Goal: Answer question/provide support: Answer question/provide support

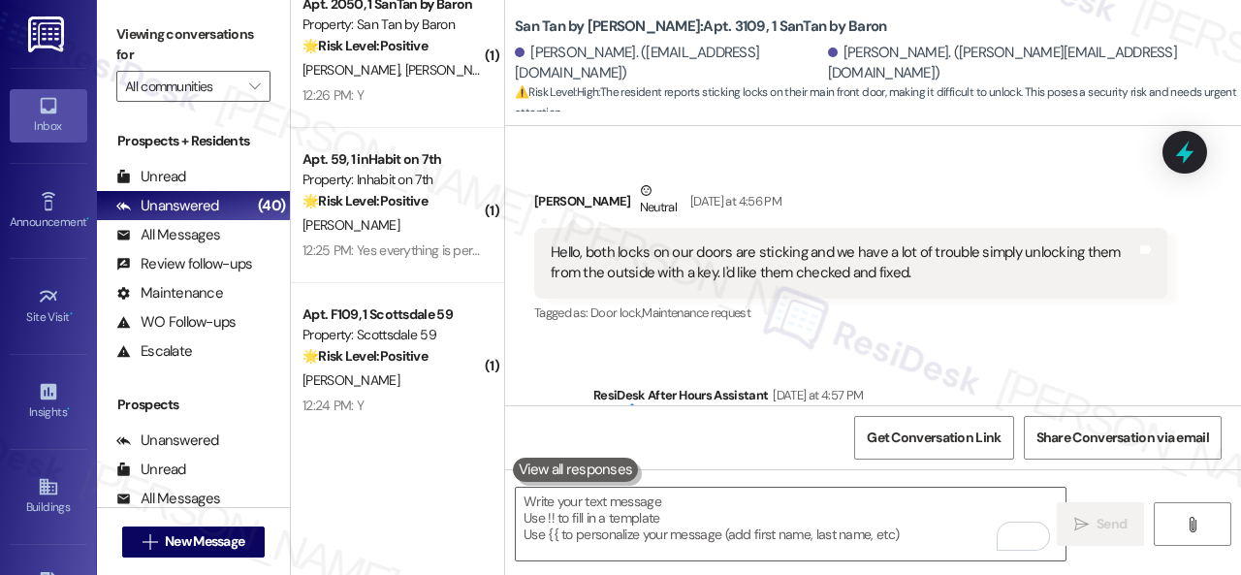
scroll to position [4951, 0]
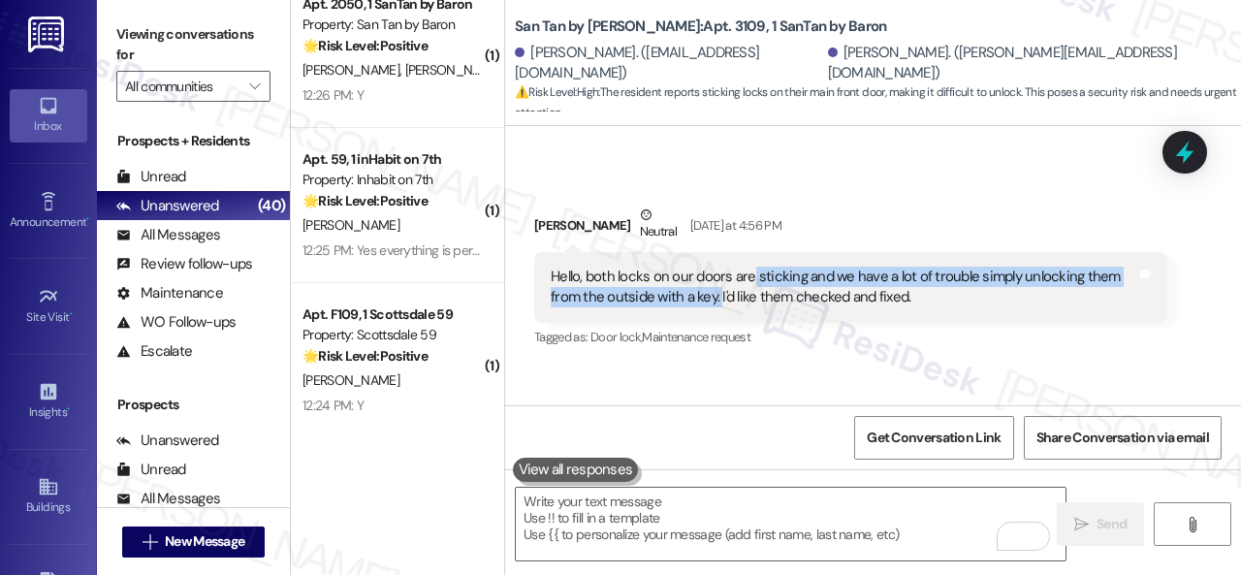
drag, startPoint x: 751, startPoint y: 206, endPoint x: 717, endPoint y: 236, distance: 44.7
click at [717, 267] on div "Hello, both locks on our doors are sticking and we have a lot of trouble simply…" at bounding box center [843, 288] width 585 height 42
copy div "sticking and we have a lot of trouble simply unlocking them from the outside wi…"
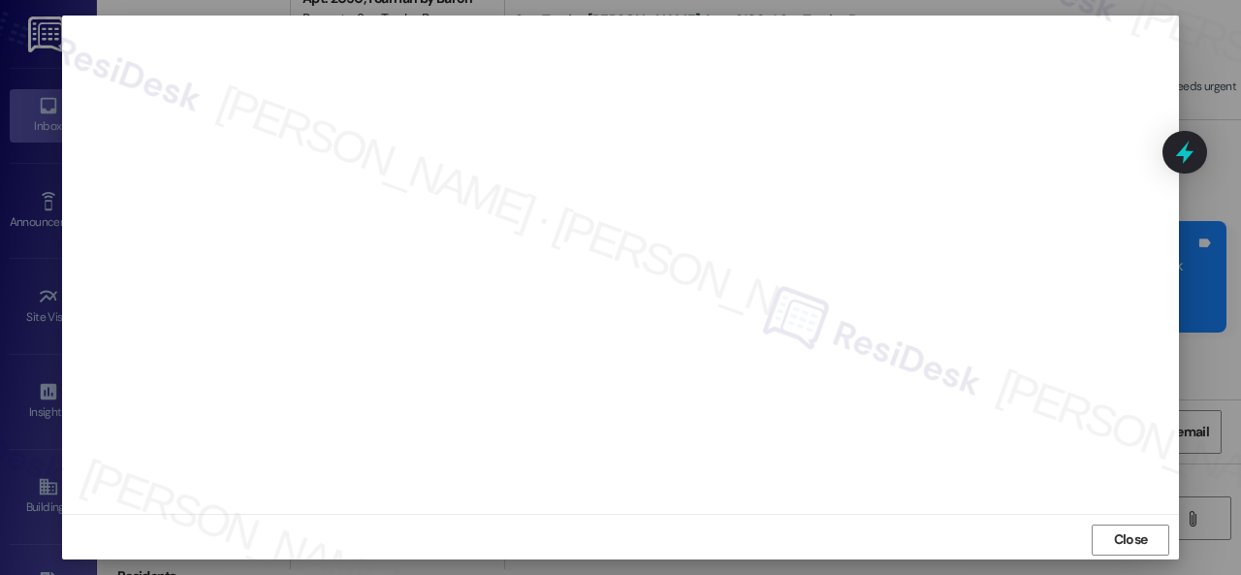
scroll to position [24, 0]
click at [1138, 540] on span "Close" at bounding box center [1131, 534] width 34 height 20
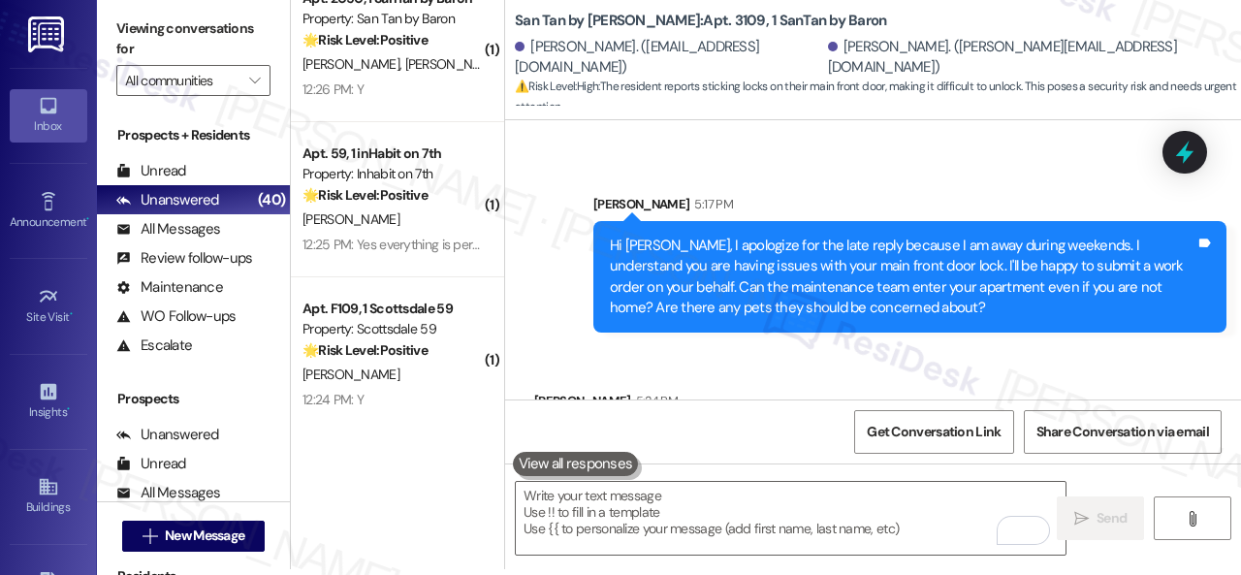
click at [849, 347] on div "Received via SMS [PERSON_NAME] 5:24 PM Yes for entering, and no pets Tags and n…" at bounding box center [873, 414] width 736 height 135
click at [934, 347] on div "Received via SMS [PERSON_NAME] 5:24 PM Yes for entering, and no pets Tags and n…" at bounding box center [873, 414] width 736 height 135
click at [796, 520] on textarea "To enrich screen reader interactions, please activate Accessibility in Grammarl…" at bounding box center [791, 518] width 550 height 73
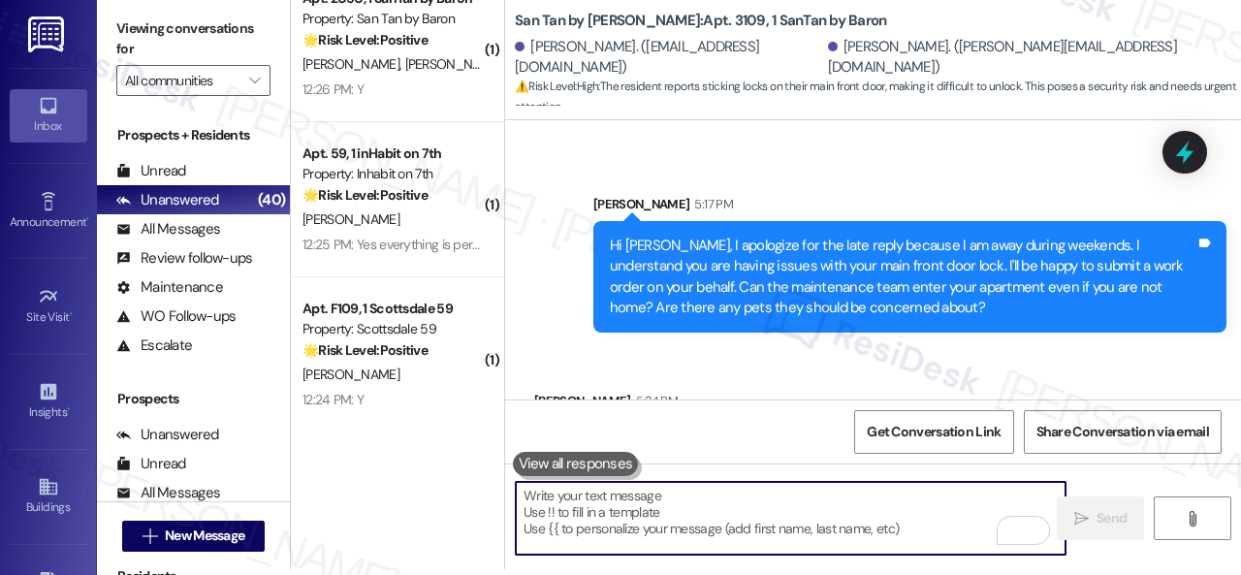
paste textarea "Thank you. I've submitted a work order on your behalf and notified the site tea…"
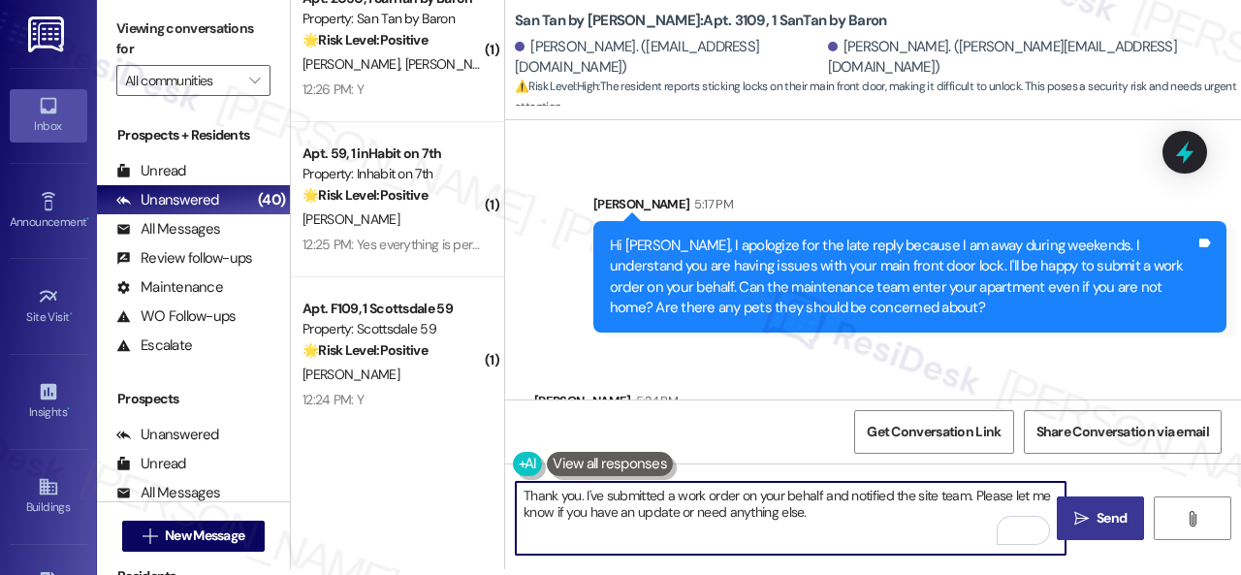
type textarea "Thank you. I've submitted a work order on your behalf and notified the site tea…"
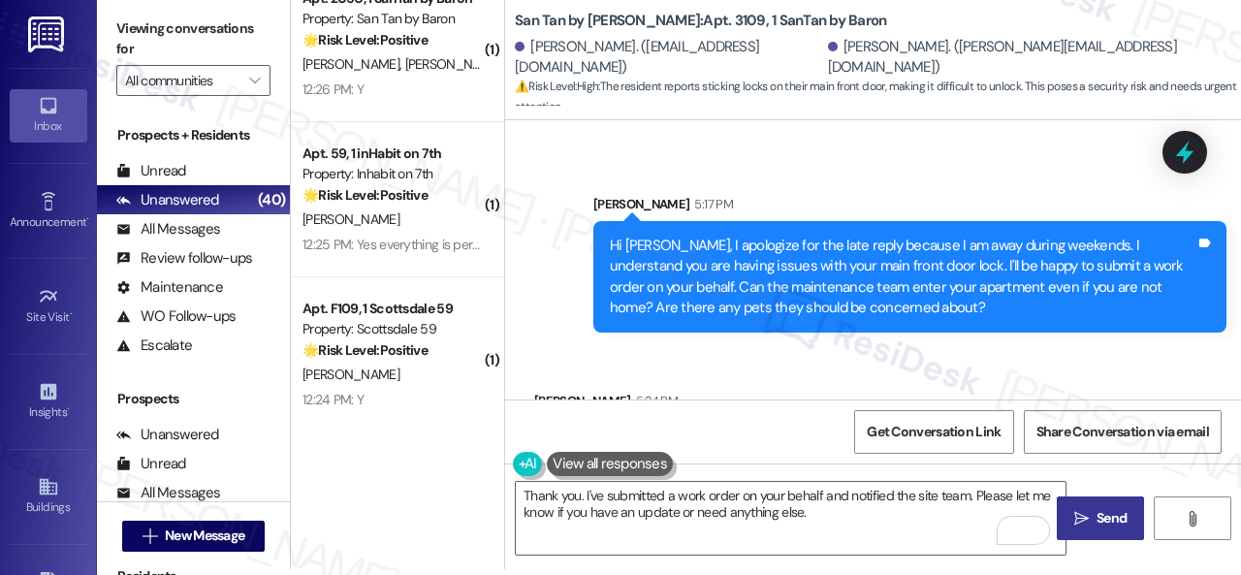
click at [1113, 520] on span "Send" at bounding box center [1111, 518] width 30 height 20
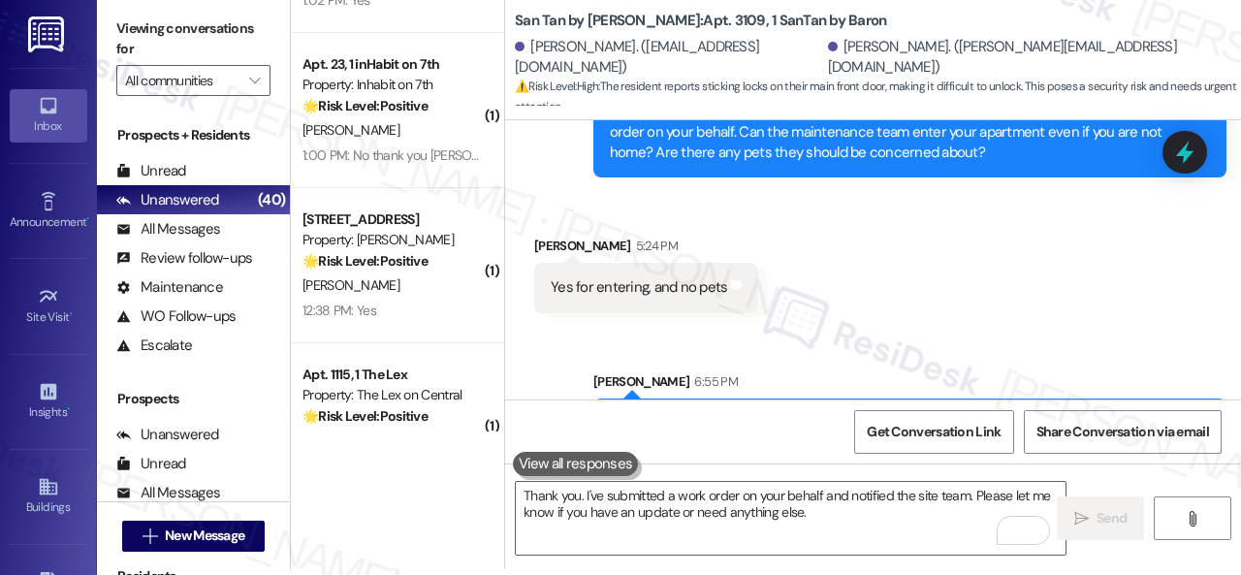
scroll to position [5029, 0]
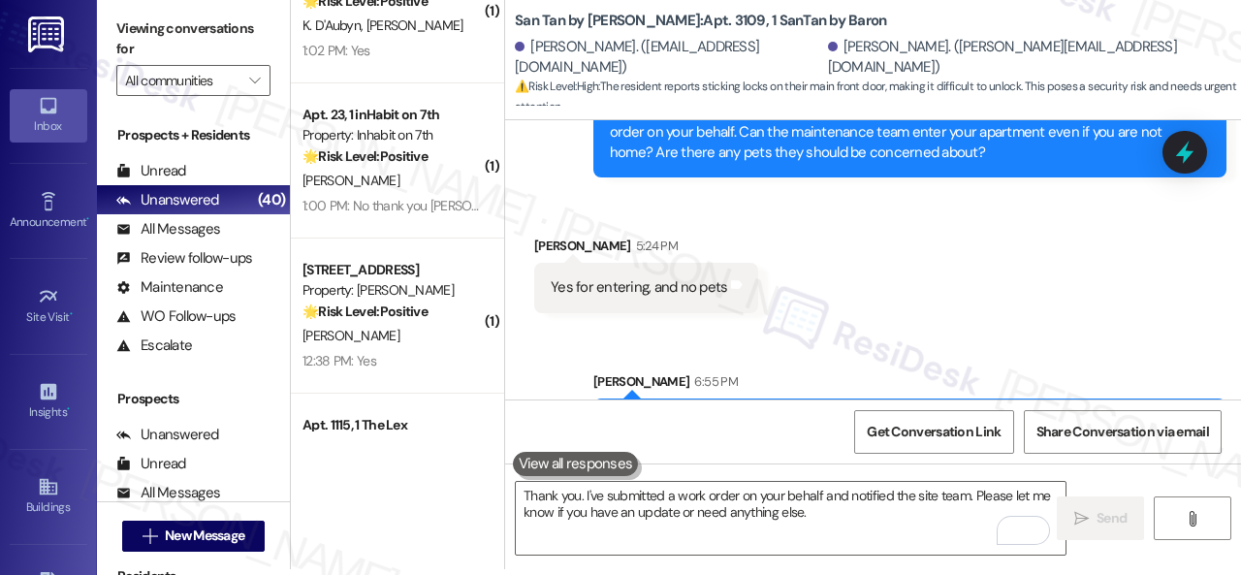
click at [508, 328] on div "Sent via SMS Sarah 6:55 PM Thank you. I've submitted a work order on your behal…" at bounding box center [873, 406] width 736 height 156
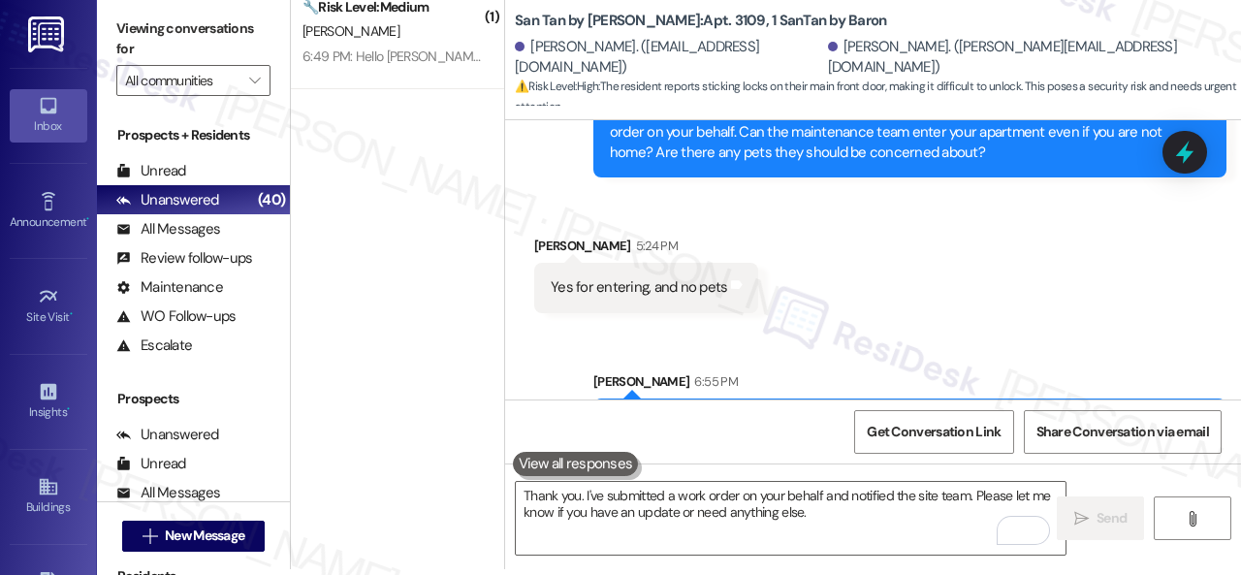
scroll to position [0, 0]
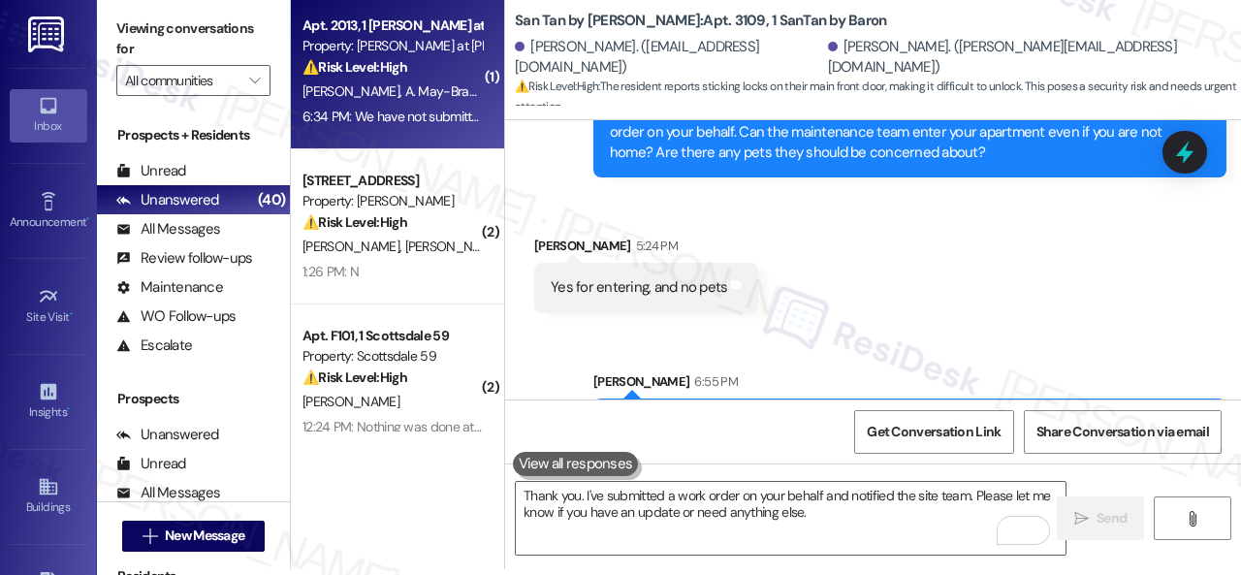
click at [422, 85] on span "A. May-Brace" at bounding box center [444, 90] width 79 height 17
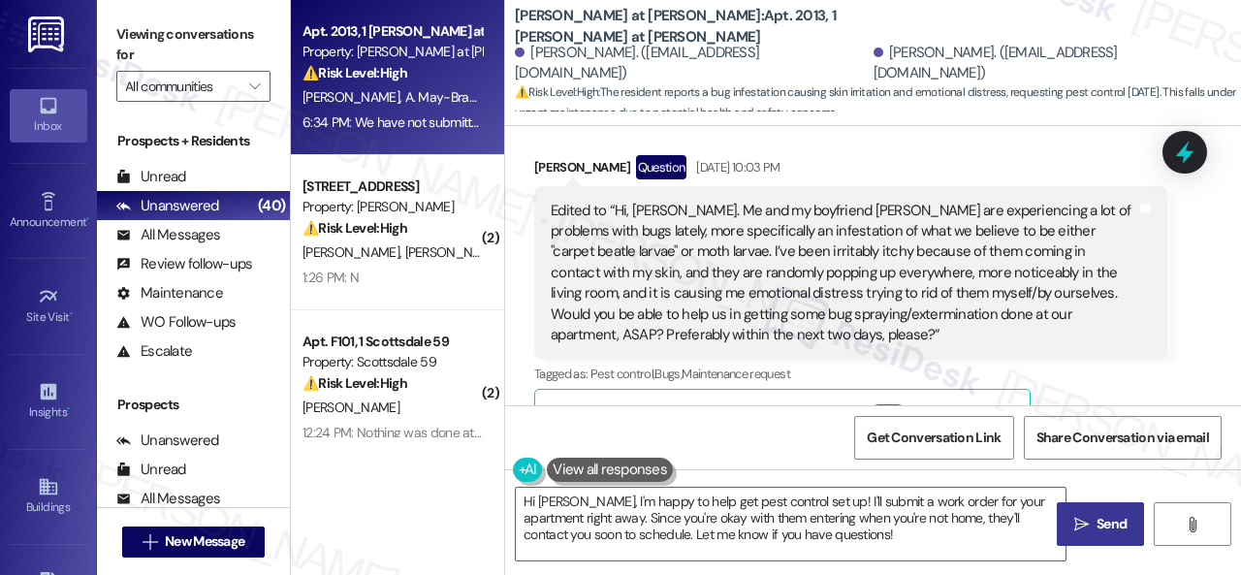
scroll to position [1679, 0]
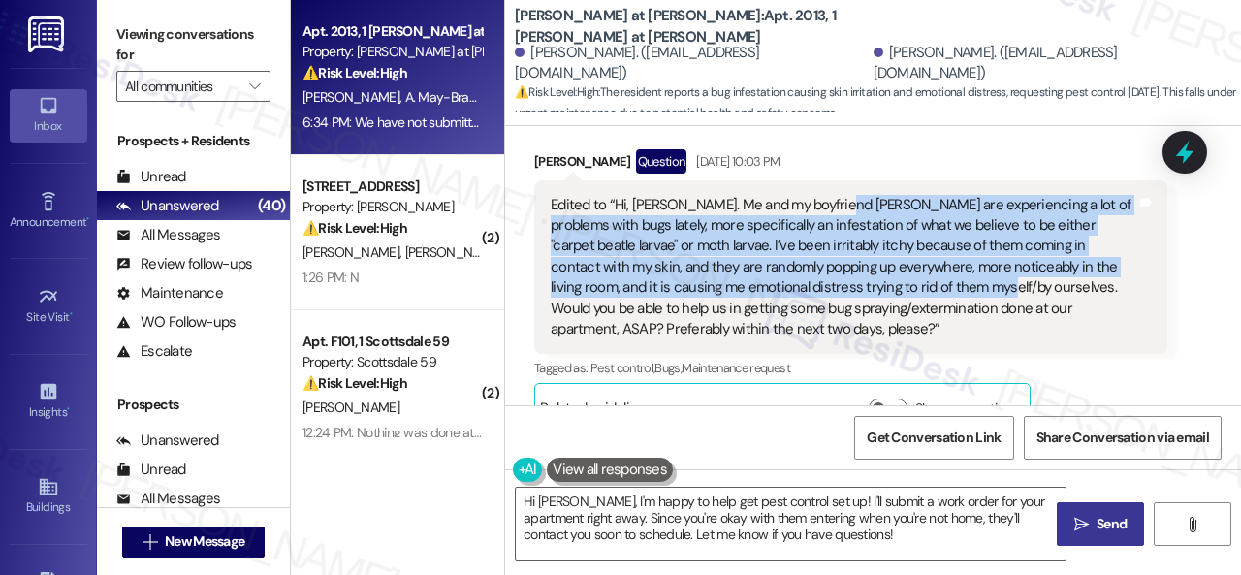
drag, startPoint x: 843, startPoint y: 183, endPoint x: 911, endPoint y: 267, distance: 107.5
click at [911, 267] on div "Edited to “Hi, [PERSON_NAME]. Me and my boyfriend [PERSON_NAME] are experiencin…" at bounding box center [843, 267] width 585 height 145
copy div "are experiencing a lot of problems with bugs lately, more specifically an infes…"
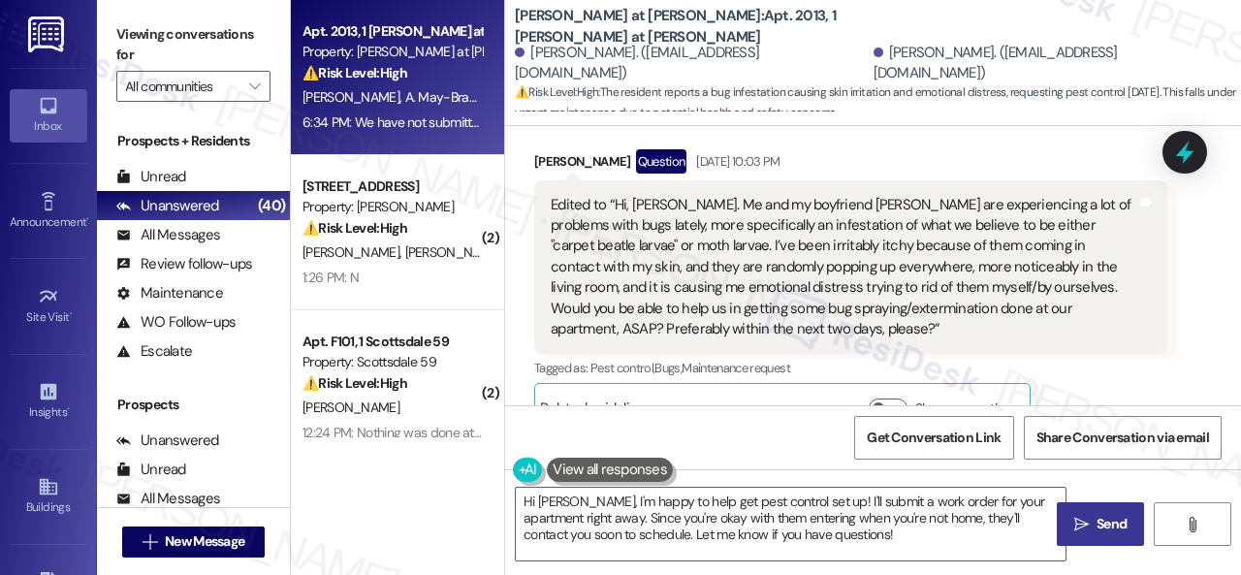
click at [1111, 381] on div "Aubrey May-Brace Question Sep 06, 2025 at 10:03 PM Edited to “Hi, Sarah. Me and…" at bounding box center [850, 291] width 633 height 284
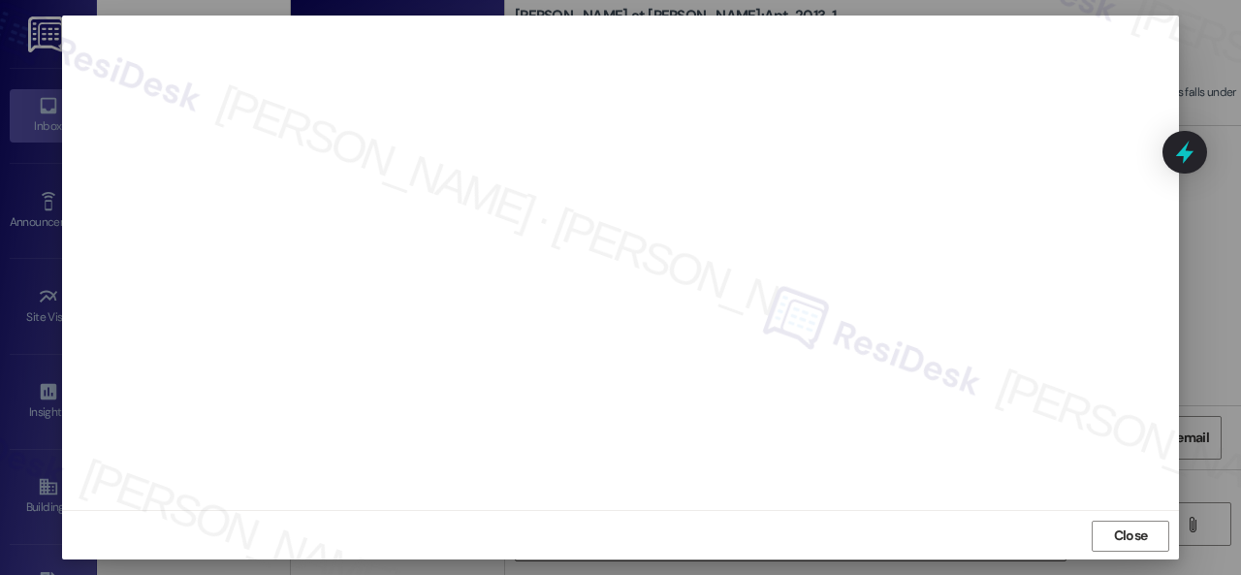
scroll to position [24, 0]
click at [1120, 536] on span "Close" at bounding box center [1131, 534] width 34 height 20
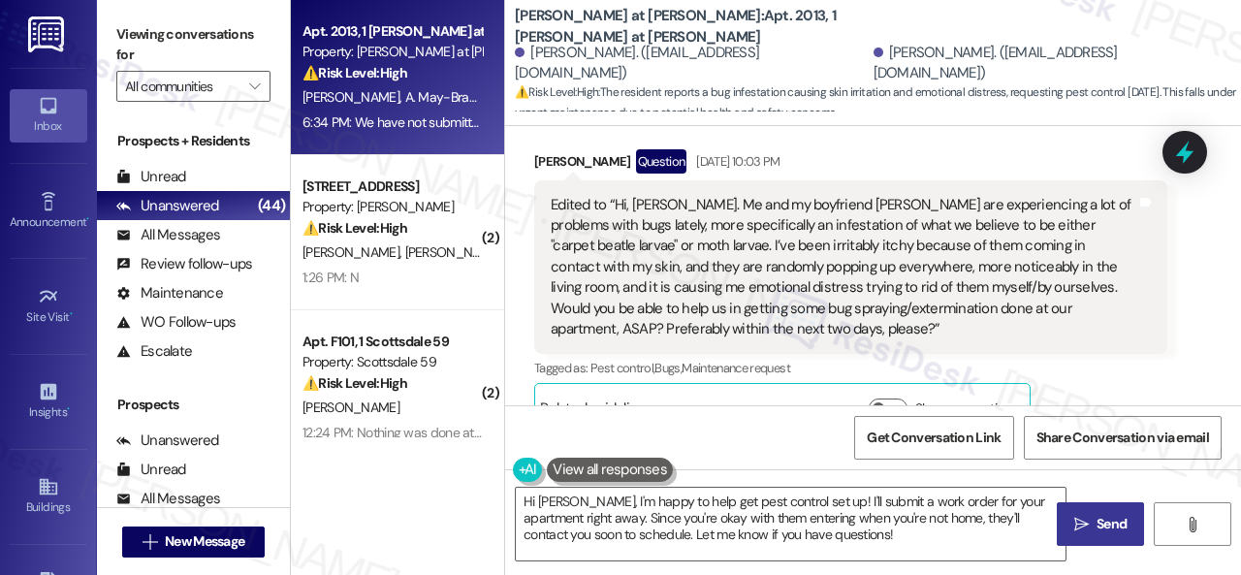
click at [967, 149] on div "Aubrey May-Brace Question Sep 06, 2025 at 10:03 PM" at bounding box center [850, 164] width 633 height 31
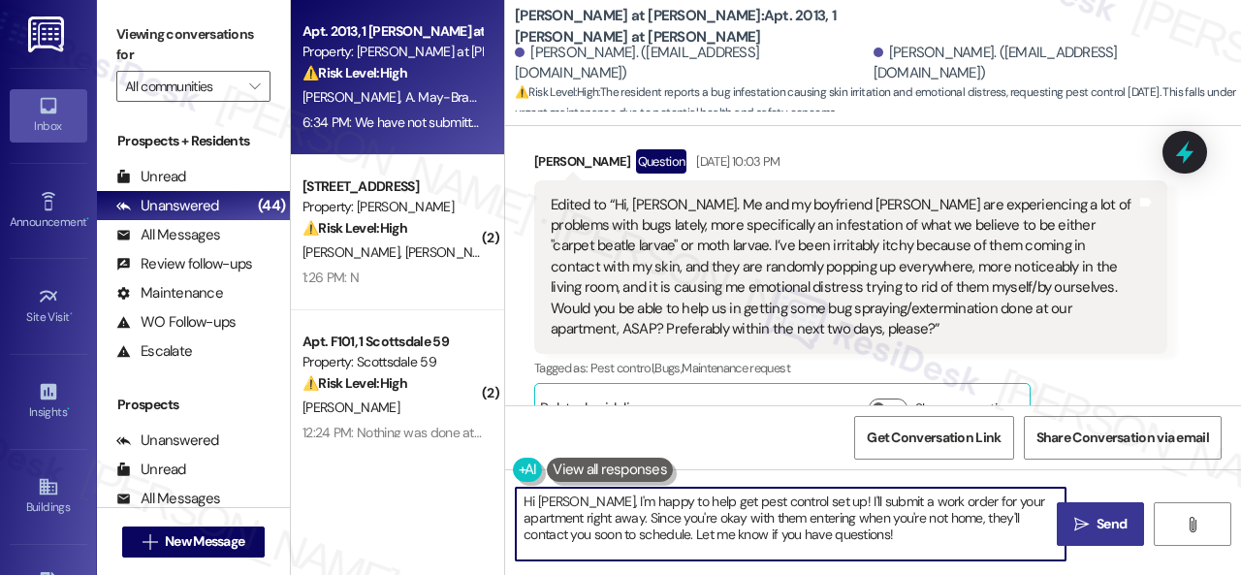
drag, startPoint x: 865, startPoint y: 542, endPoint x: 335, endPoint y: 440, distance: 538.9
click at [335, 440] on div "Apt. 2013, 1 Montero at Dana Park Property: Montero at Dana Park ⚠️ Risk Level:…" at bounding box center [766, 287] width 950 height 575
paste textarea "Thank you. I've submitted a work order on your behalf and notified the site tea…"
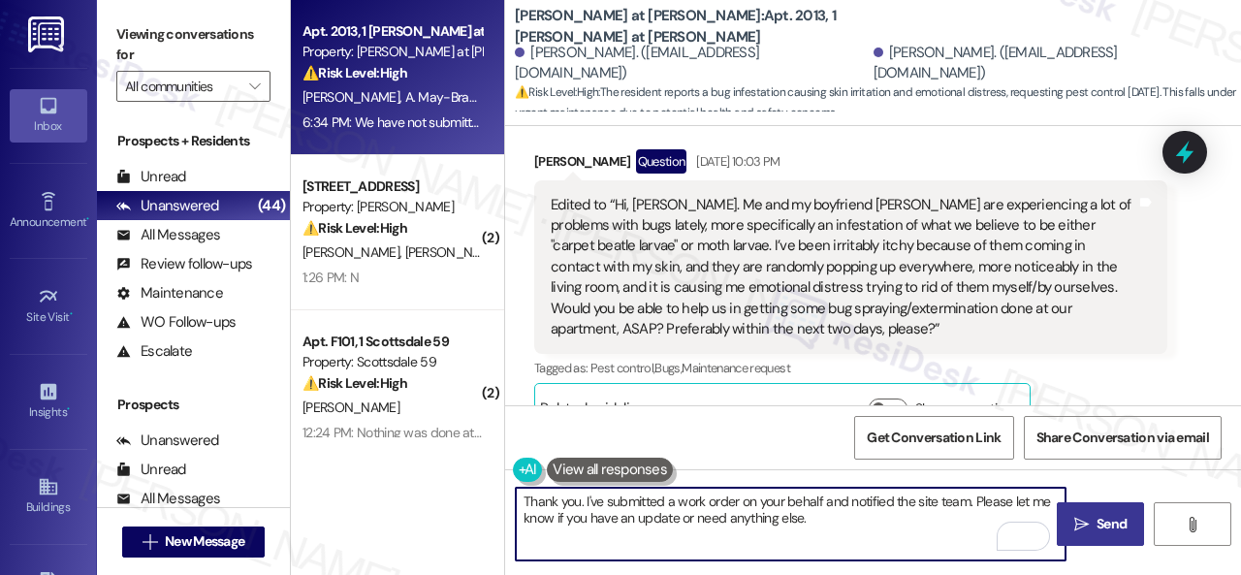
type textarea "Thank you. I've submitted a work order on your behalf and notified the site tea…"
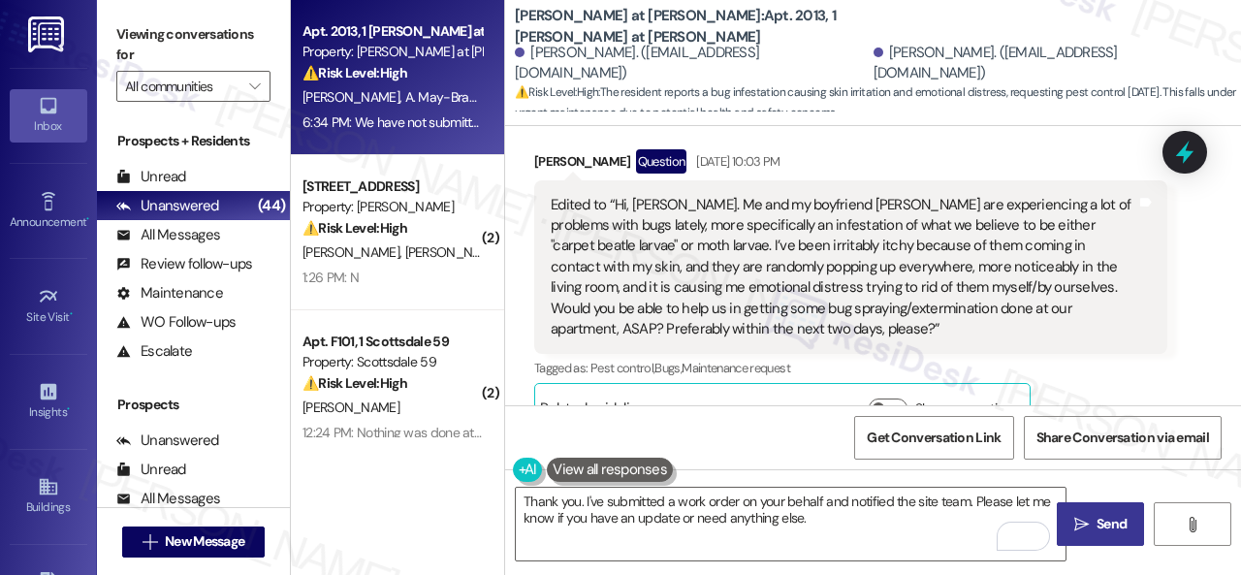
click at [1096, 519] on span "Send" at bounding box center [1111, 524] width 30 height 20
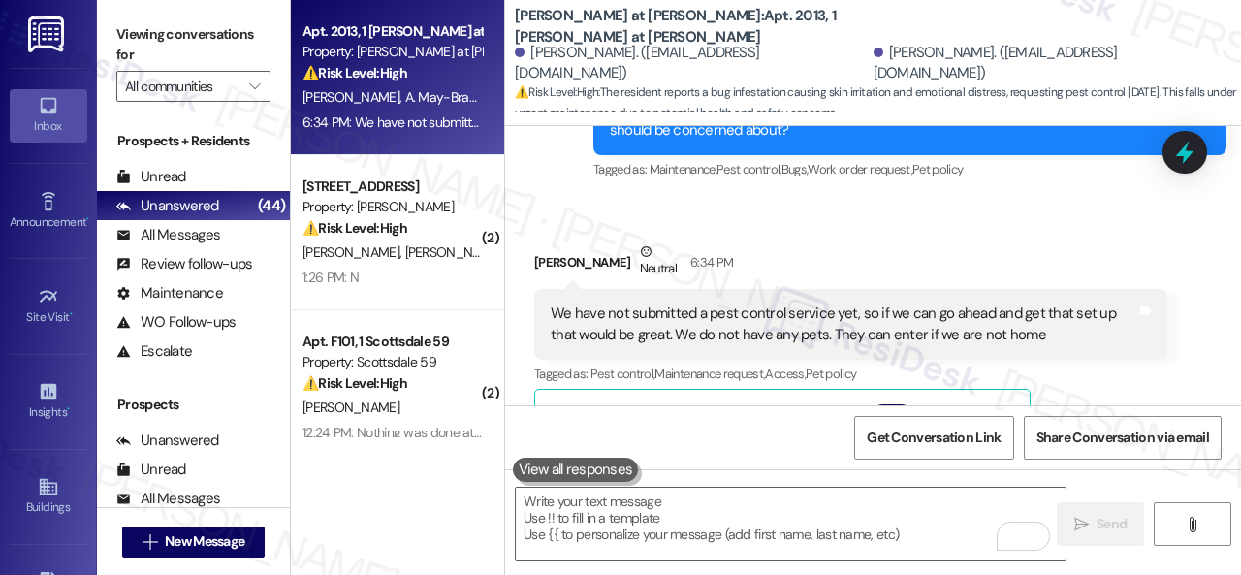
scroll to position [2648, 0]
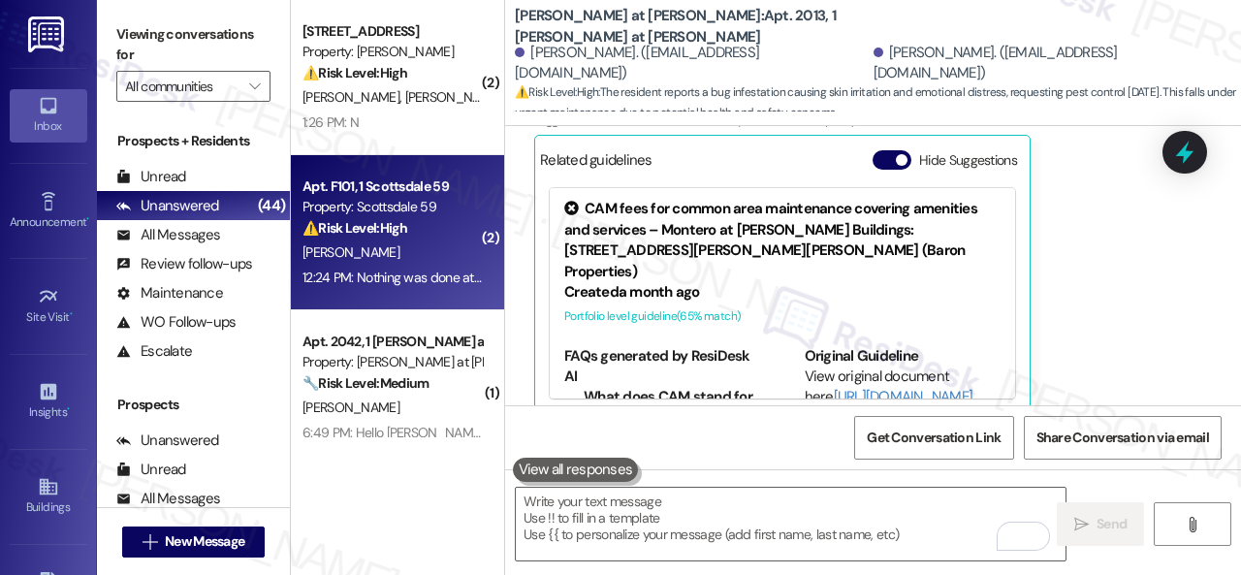
click at [415, 282] on div "12:24 PM: Nothing was done at all about it 12:24 PM: Nothing was done at all ab…" at bounding box center [418, 276] width 233 height 17
type textarea "Fetching suggested responses. Please feel free to read through the conversation…"
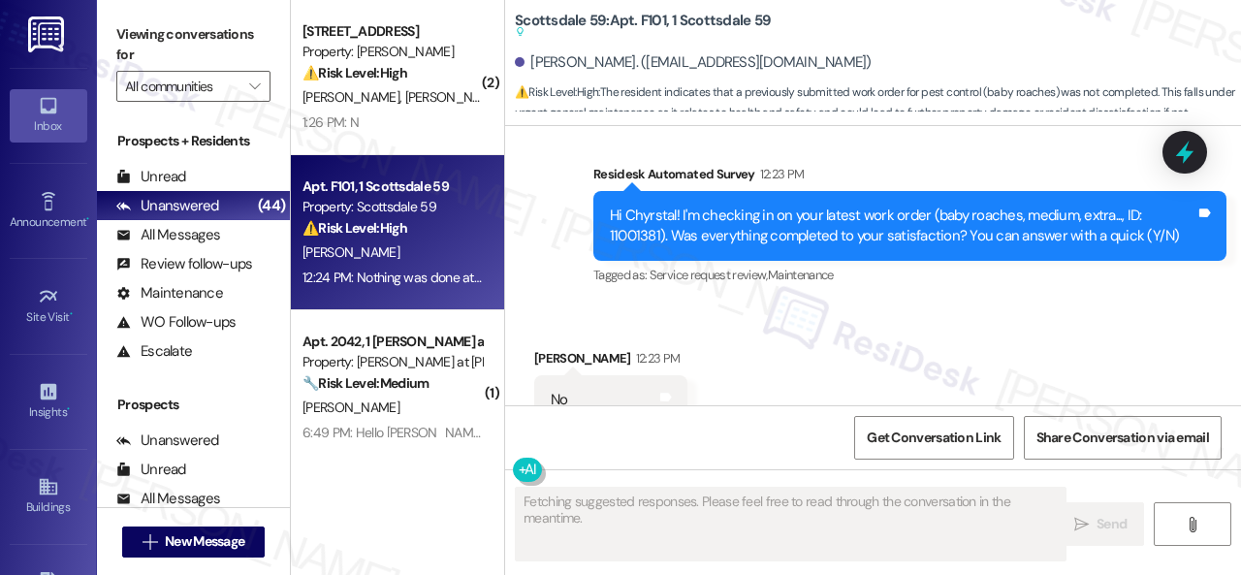
scroll to position [1738, 0]
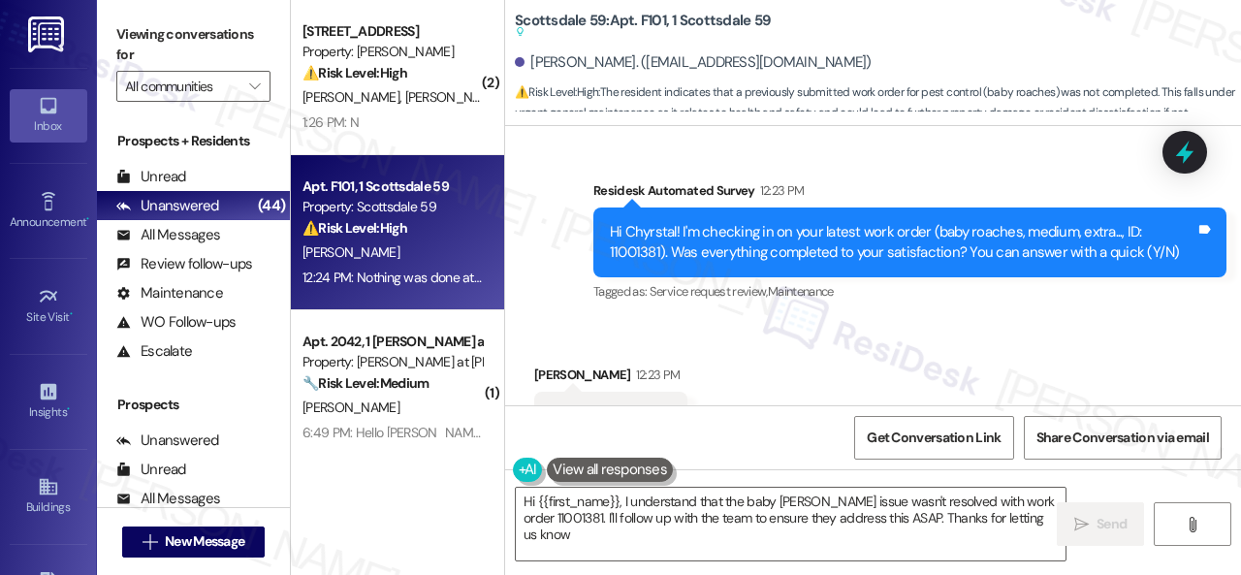
type textarea "Hi {{first_name}}, I understand that the baby roach issue wasn't resolved with …"
drag, startPoint x: 608, startPoint y: 230, endPoint x: 657, endPoint y: 225, distance: 49.7
click at [657, 225] on div "Hi Chyrstal! I'm checking in on your latest work order (baby roaches, medium, e…" at bounding box center [902, 243] width 585 height 42
copy div "11001381"
click at [899, 331] on div "Received via SMS Chyrstal Bundesen 12:23 PM No Tags and notes Tagged as: Negati…" at bounding box center [873, 471] width 736 height 300
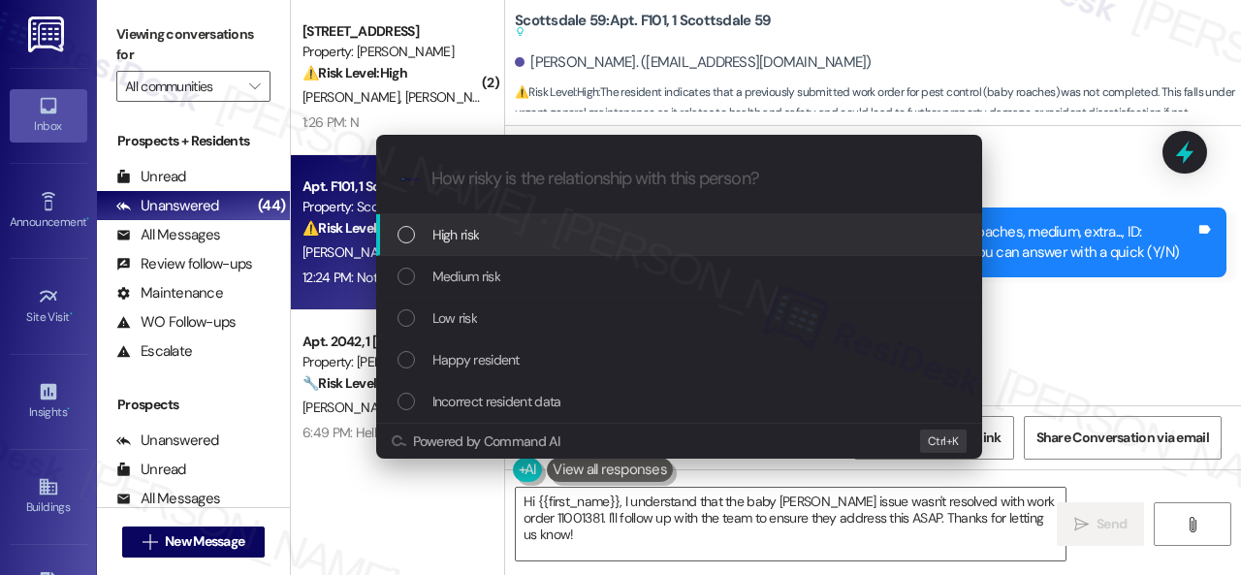
click at [437, 237] on span "High risk" at bounding box center [455, 234] width 47 height 21
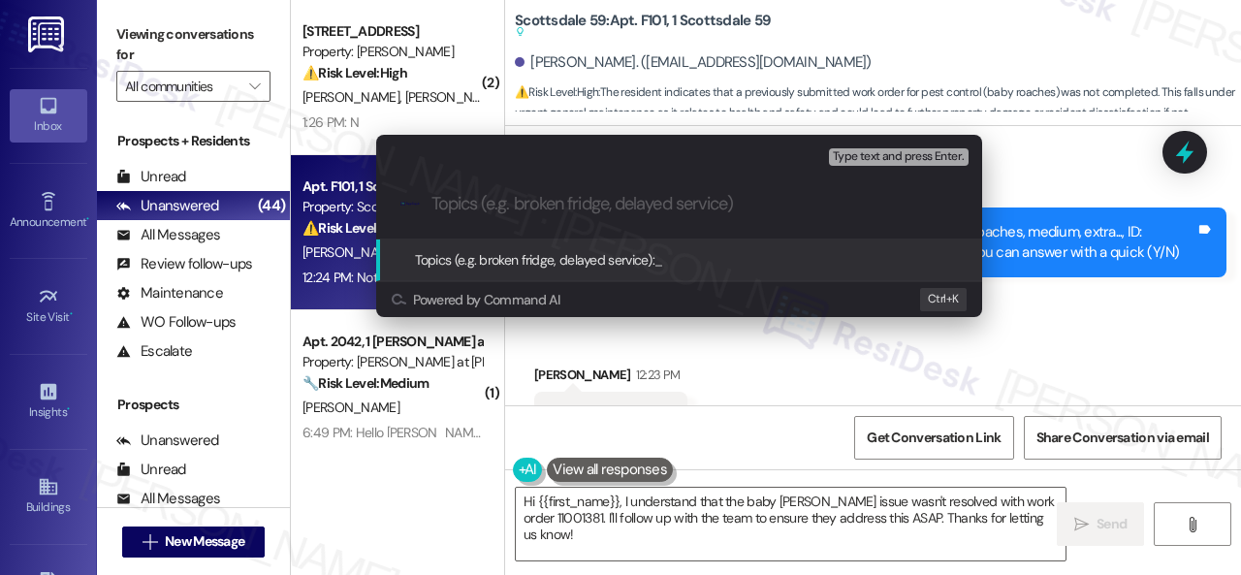
paste input "Follow-up on the closed work order 11001381"
type input "Follow-up on the closed work order 11001381"
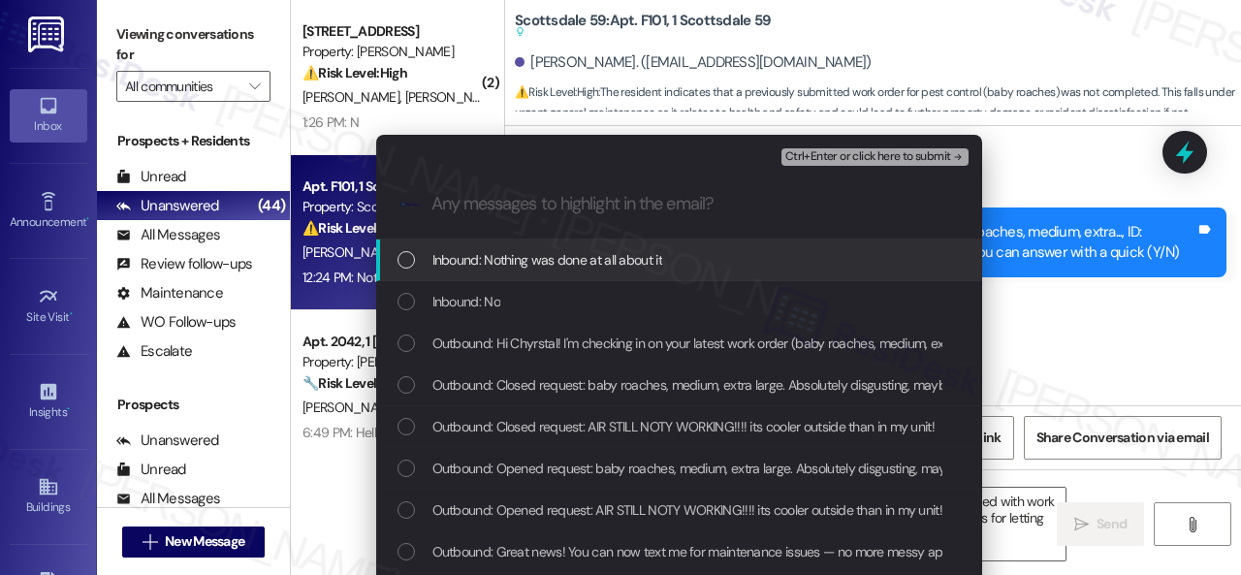
click at [554, 259] on span "Inbound: Nothing was done at all about it" at bounding box center [547, 259] width 230 height 21
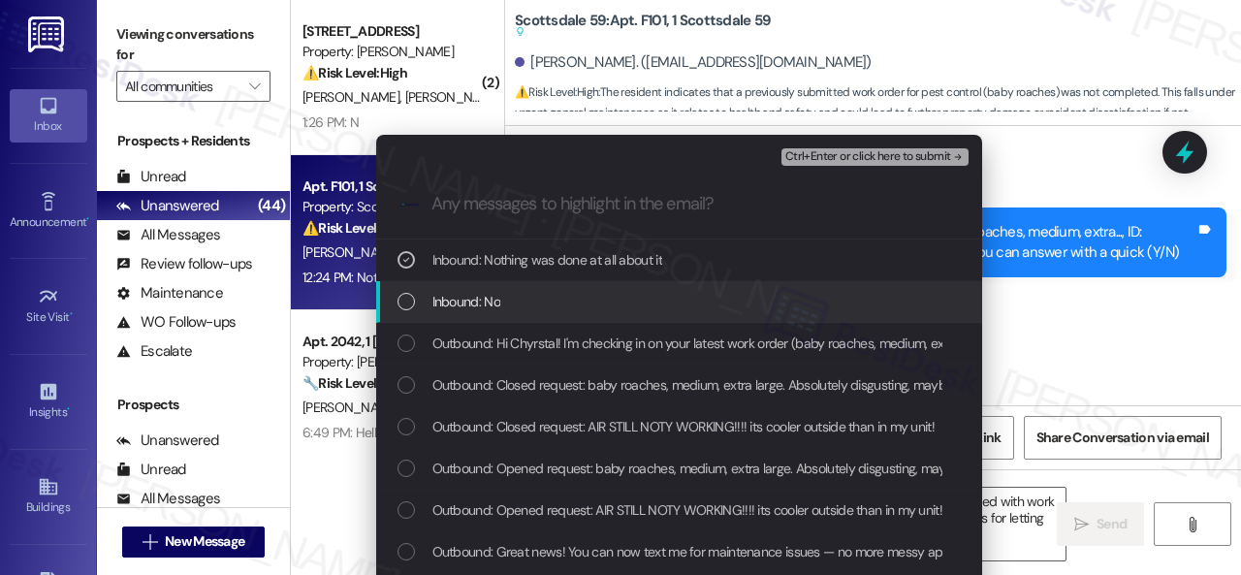
click at [486, 304] on span "Inbound: No" at bounding box center [466, 301] width 68 height 21
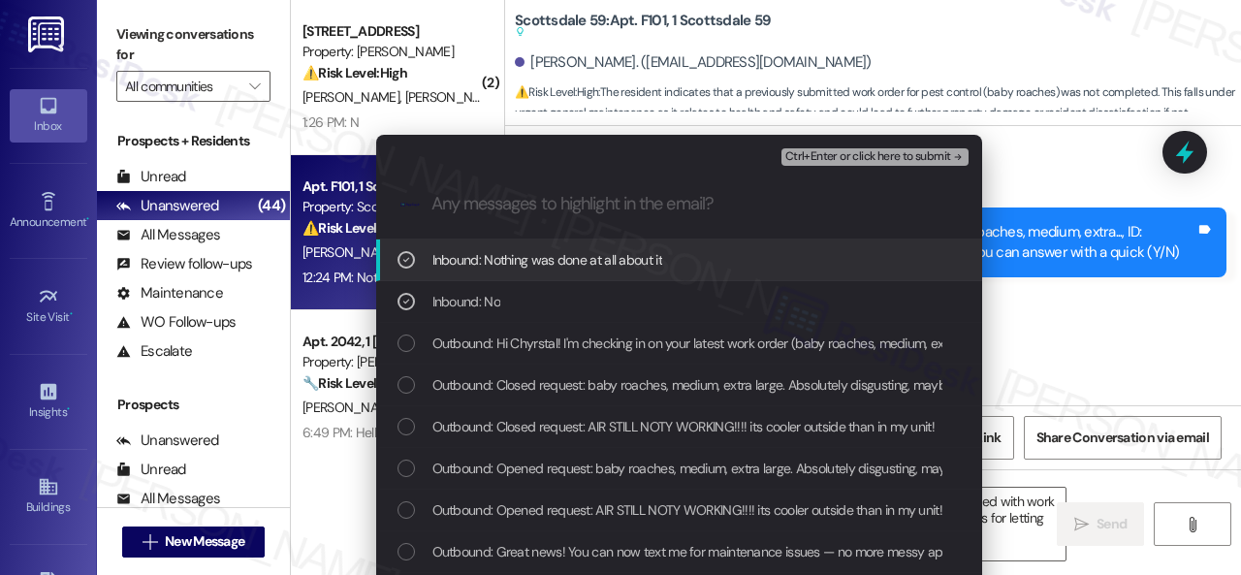
click at [847, 159] on span "Ctrl+Enter or click here to submit" at bounding box center [868, 157] width 166 height 14
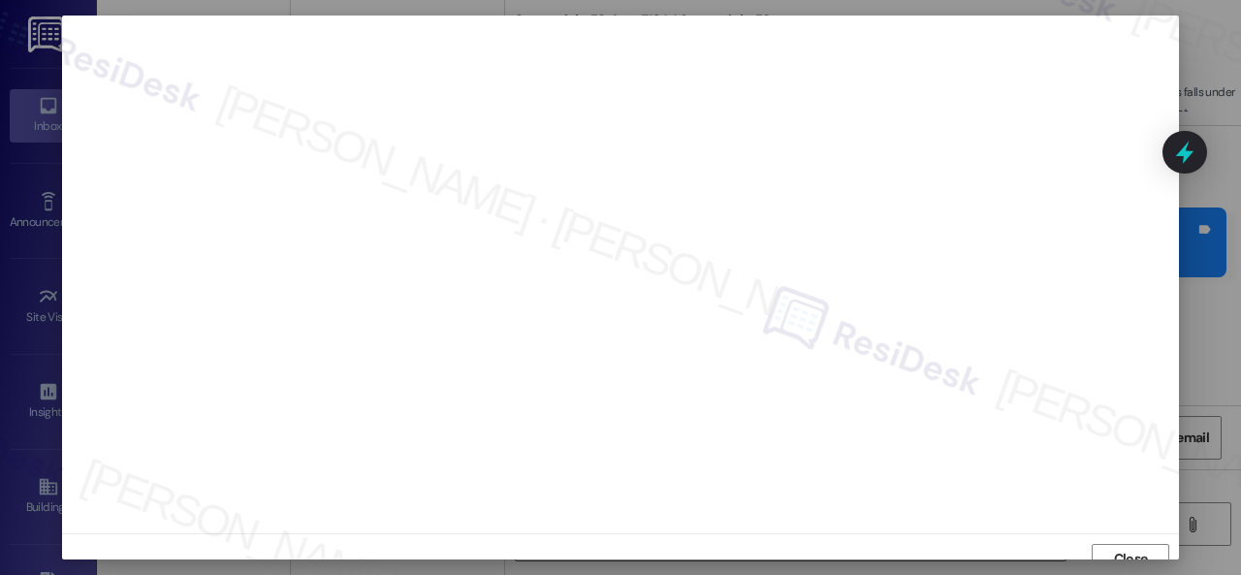
scroll to position [15, 0]
click at [1129, 536] on span "Close" at bounding box center [1131, 544] width 34 height 20
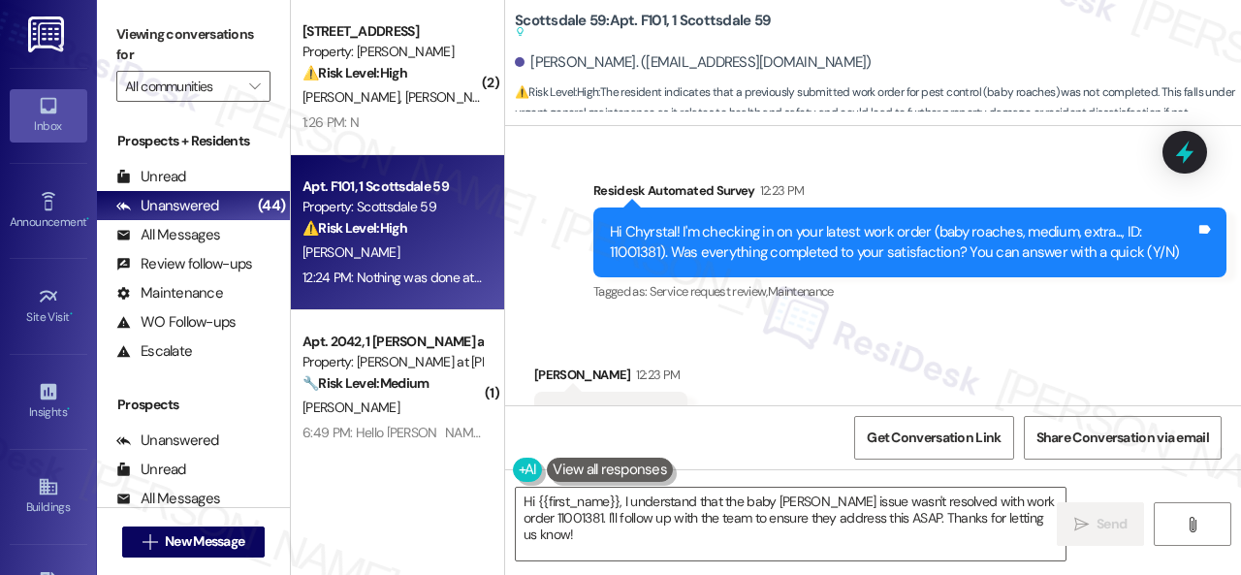
click at [927, 292] on div "Survey, sent via SMS Residesk Automated Survey 12:23 PM Hi Chyrstal! I'm checki…" at bounding box center [910, 243] width 662 height 155
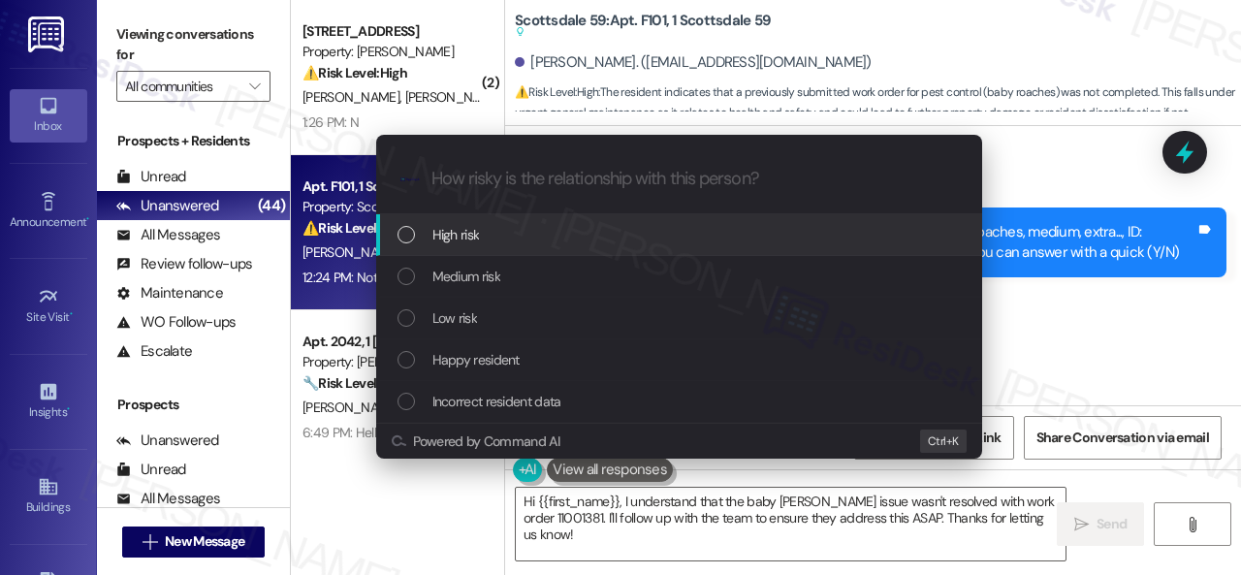
click at [460, 239] on span "High risk" at bounding box center [455, 234] width 47 height 21
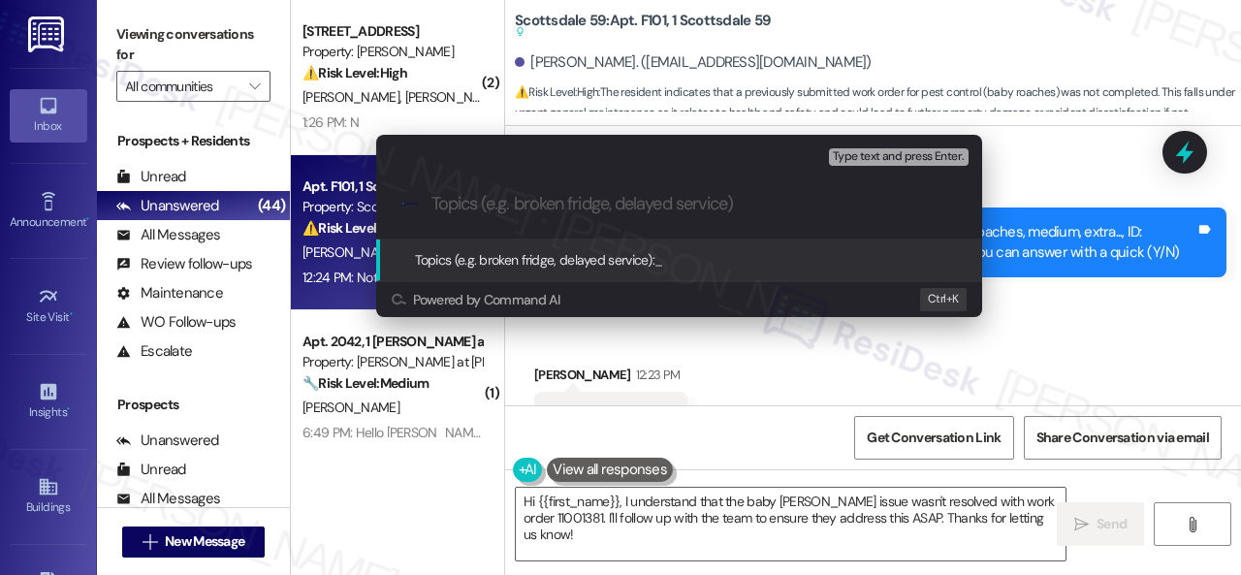
paste input "Follow-up on the closed work order 11001381"
type input "Follow-up on the closed work order 11001381"
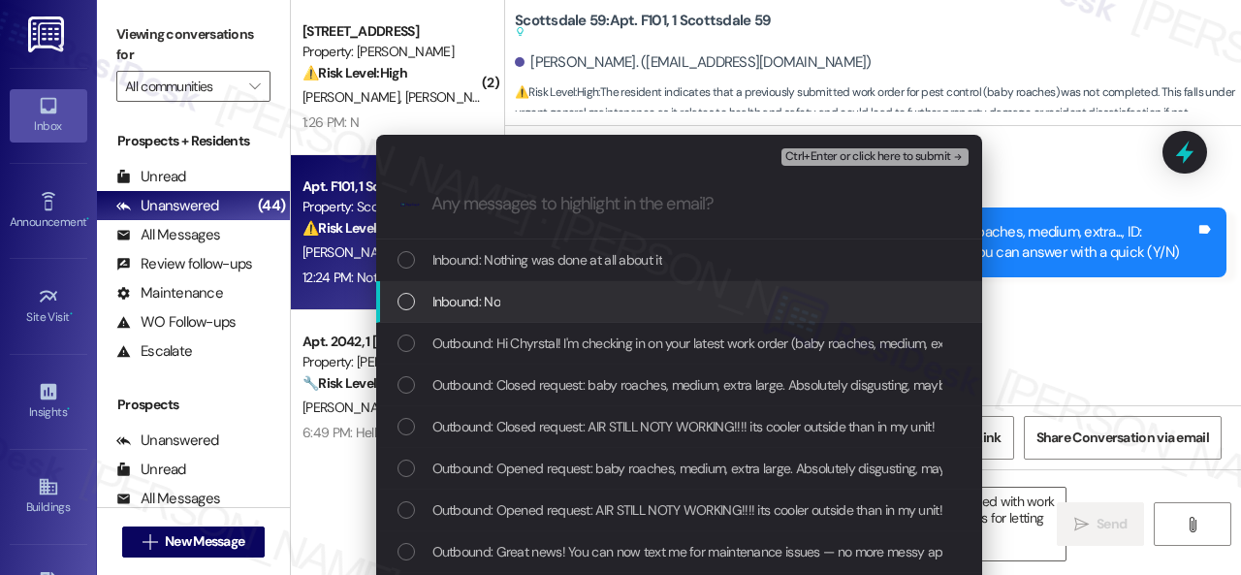
click at [468, 291] on span "Inbound: No" at bounding box center [466, 301] width 68 height 21
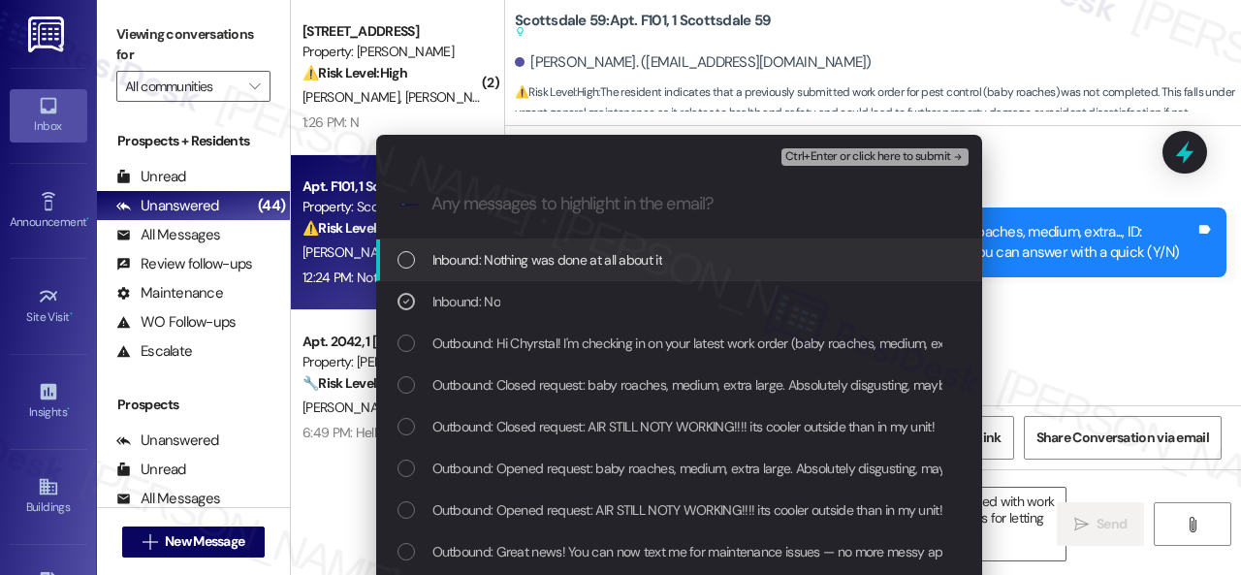
click at [495, 259] on span "Inbound: Nothing was done at all about it" at bounding box center [547, 259] width 230 height 21
click at [828, 148] on button "Ctrl+Enter or click here to submit" at bounding box center [874, 156] width 187 height 17
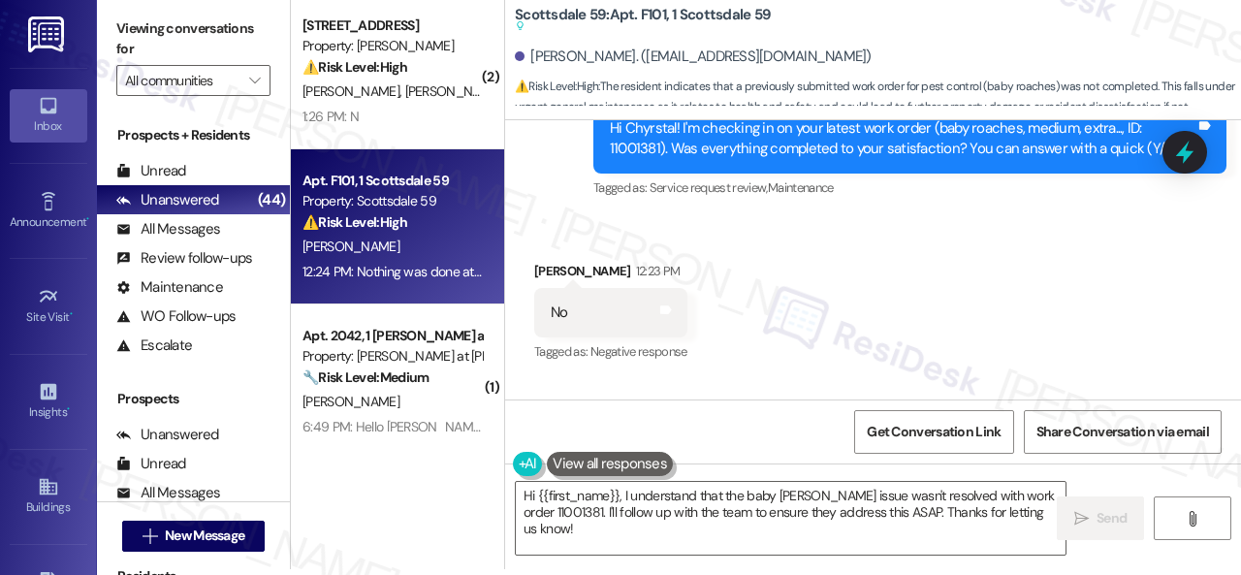
scroll to position [1739, 0]
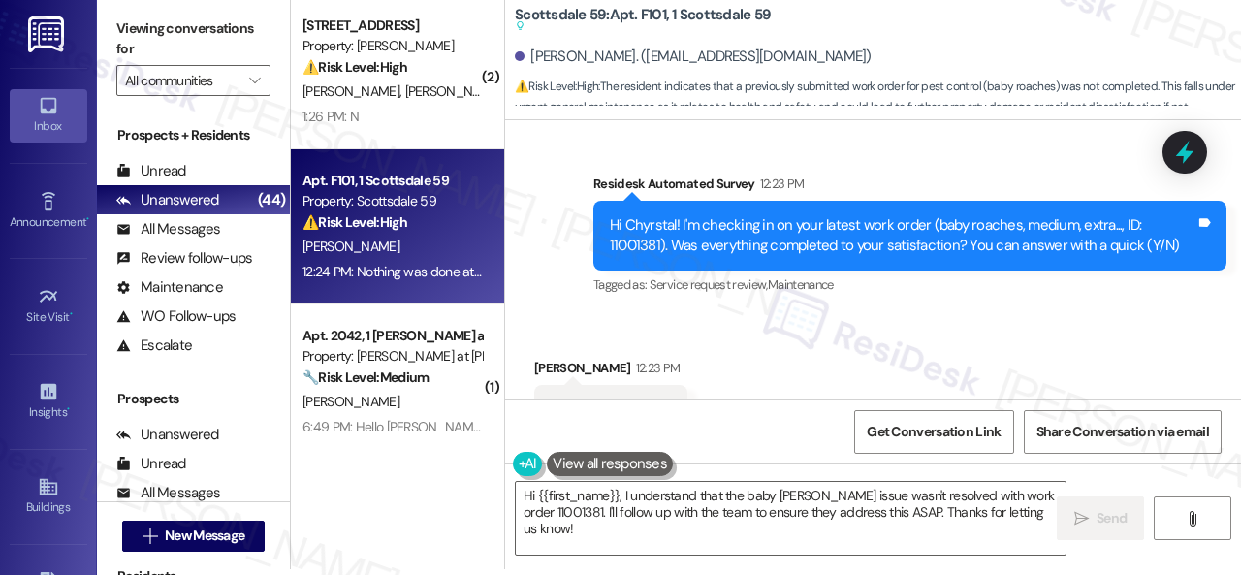
click at [1029, 329] on div "Received via SMS Chyrstal Bundesen 12:23 PM No Tags and notes Tagged as: Negati…" at bounding box center [873, 464] width 736 height 300
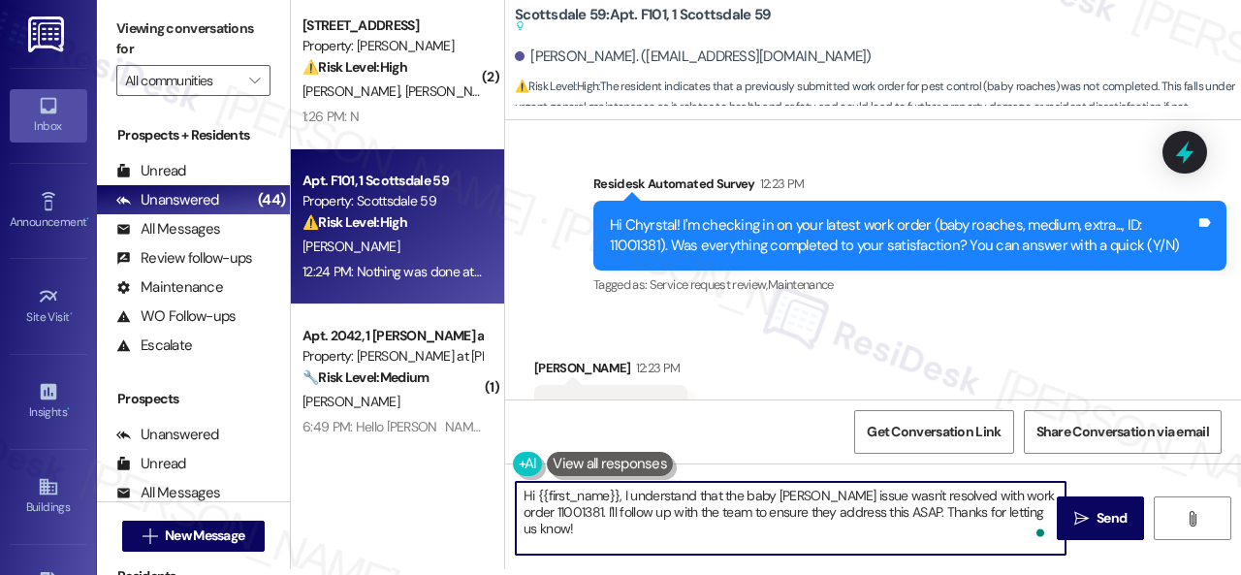
drag, startPoint x: 579, startPoint y: 536, endPoint x: 373, endPoint y: 463, distance: 218.0
click at [373, 463] on div "( 2 ) Apt. 274, 1 Merino Apts LLLP Property: Merino Scottsdale ⚠️ Risk Level: H…" at bounding box center [766, 281] width 950 height 575
paste textarea "I'm sorry to hear the issue hasn't been resolved yet. We apologize for the dela…"
click at [865, 534] on textarea "I'm sorry to hear the issue hasn't been resolved yet. We apologize for the dela…" at bounding box center [791, 518] width 550 height 73
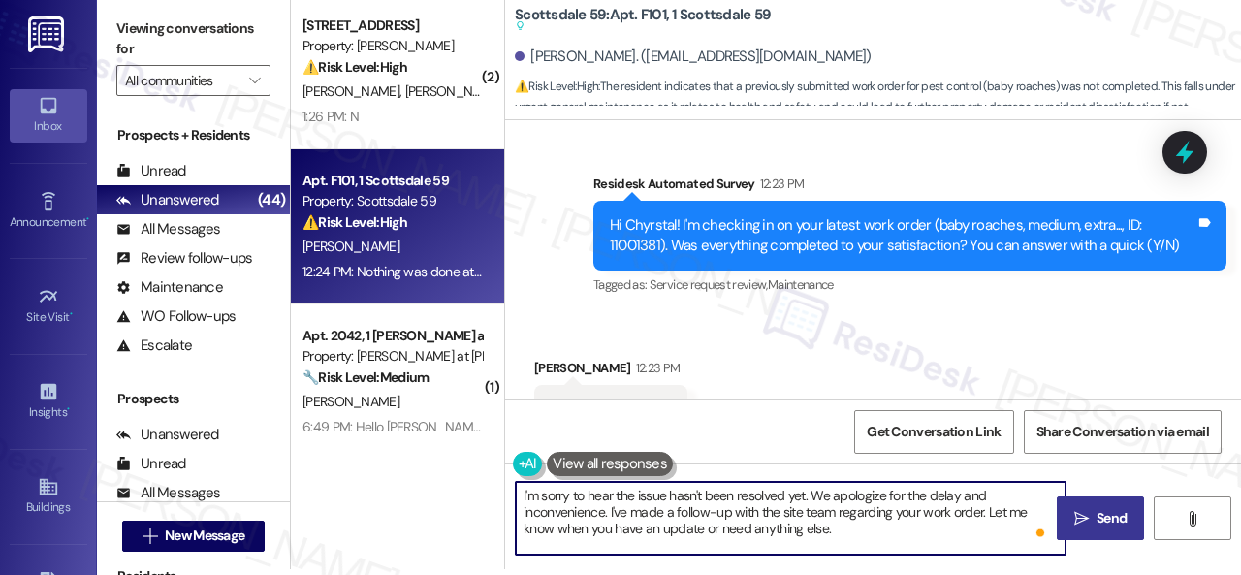
type textarea "I'm sorry to hear the issue hasn't been resolved yet. We apologize for the dela…"
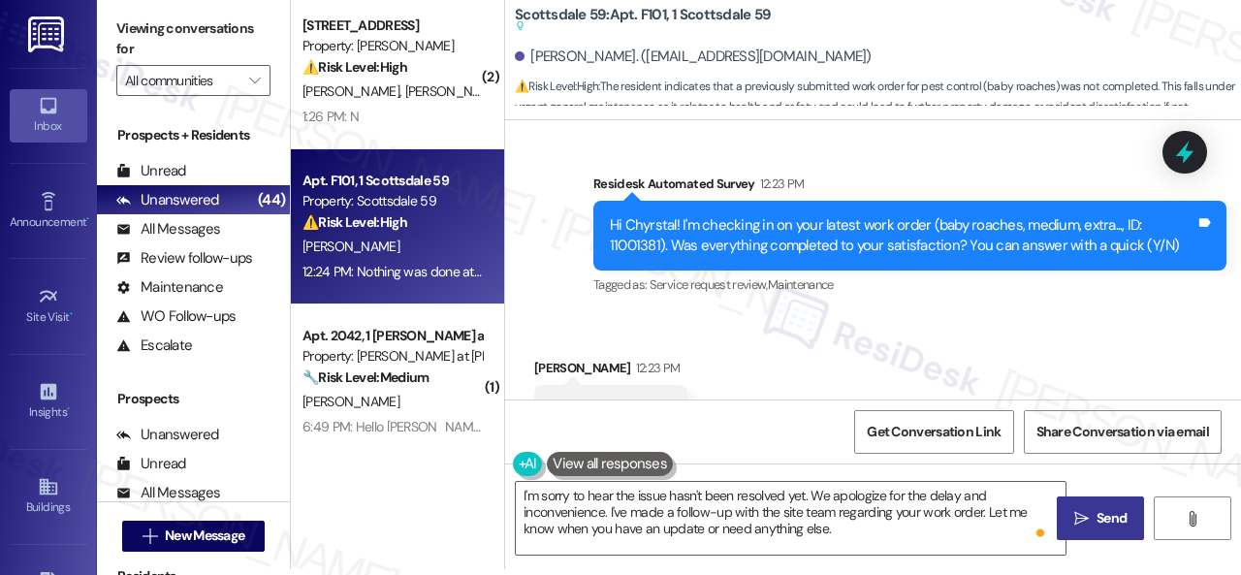
click at [1097, 521] on span "Send" at bounding box center [1111, 518] width 30 height 20
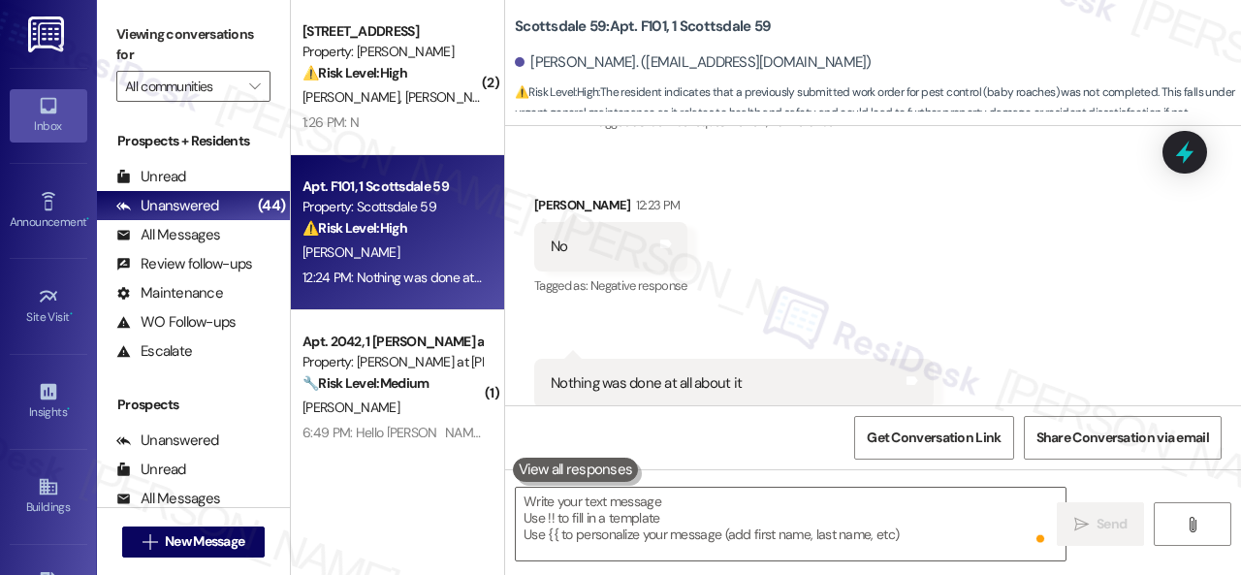
scroll to position [1932, 0]
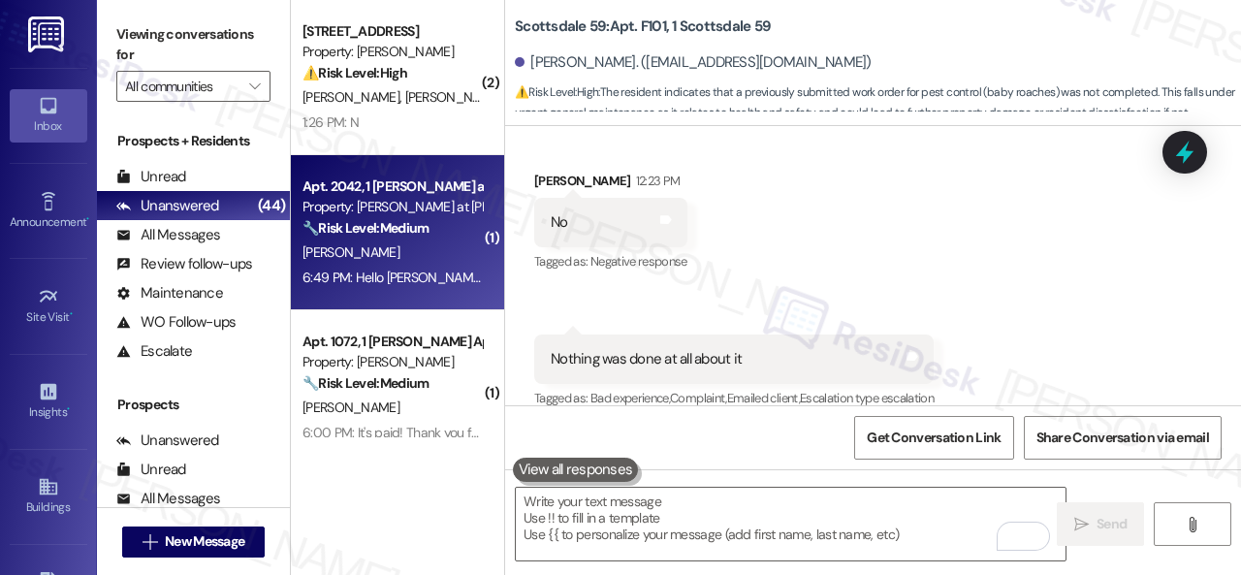
click at [430, 263] on div "A. Nitka" at bounding box center [391, 252] width 183 height 24
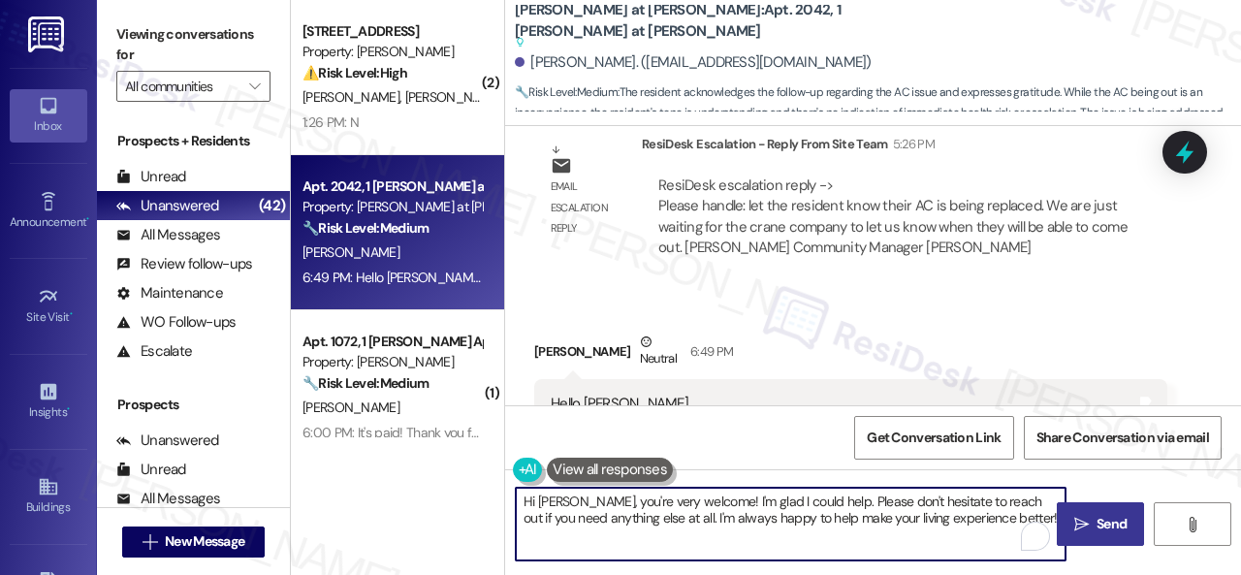
scroll to position [6, 0]
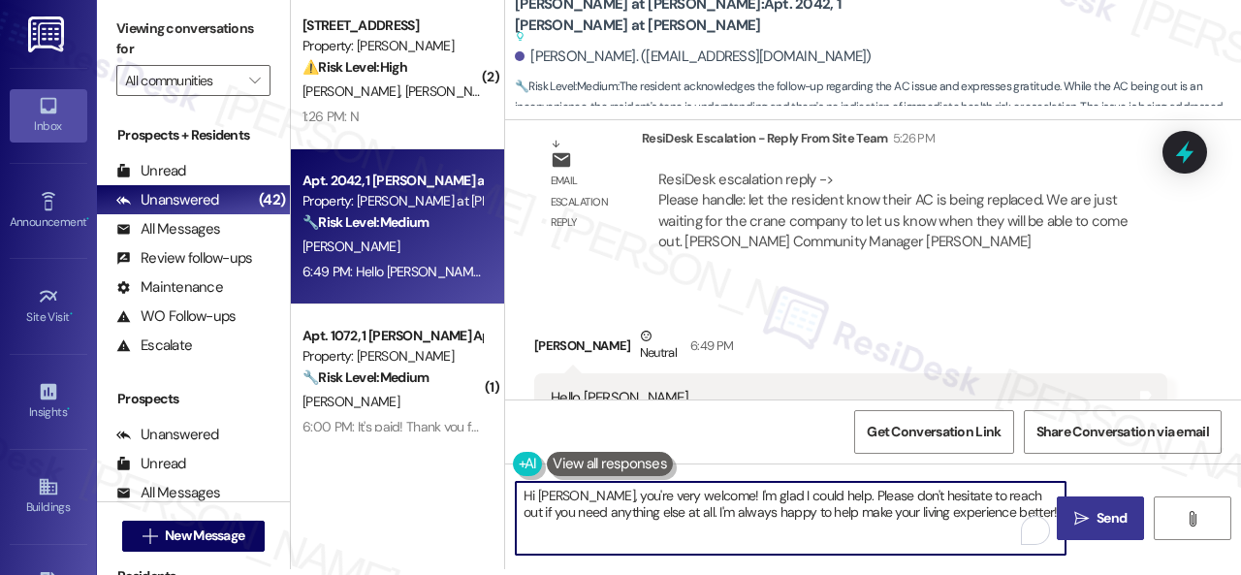
drag, startPoint x: 571, startPoint y: 496, endPoint x: 1026, endPoint y: 567, distance: 461.0
click at [1026, 567] on div "Hi Alicja, you're very welcome! I'm glad I could help. Please don't hesitate to…" at bounding box center [873, 535] width 736 height 145
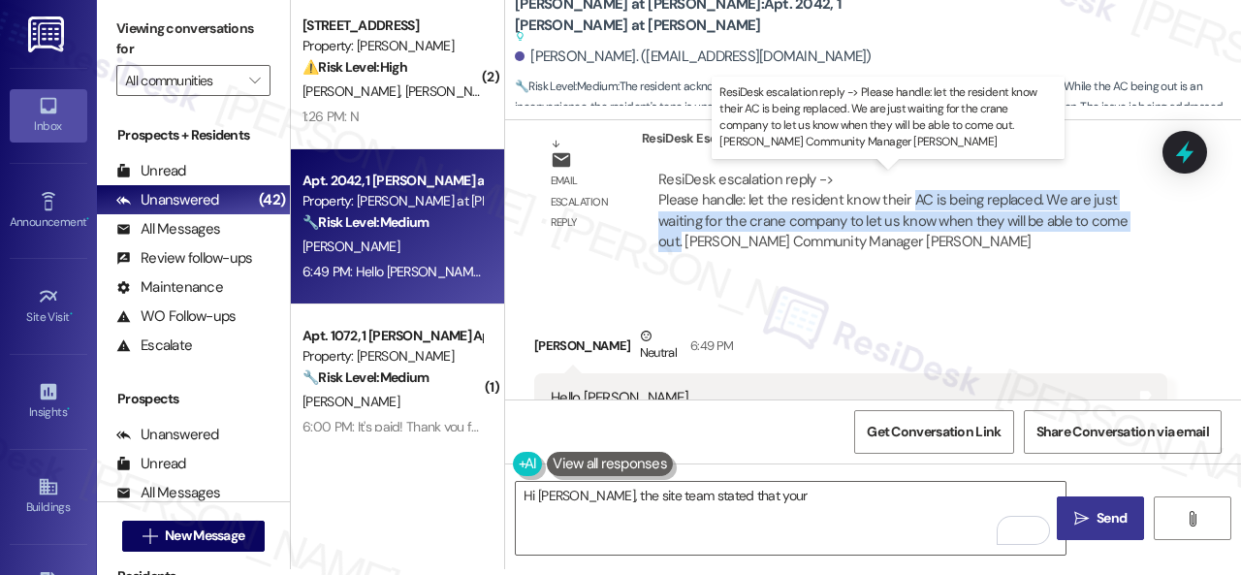
drag, startPoint x: 909, startPoint y: 197, endPoint x: 681, endPoint y: 249, distance: 233.7
click at [681, 249] on div "ResiDesk escalation reply -> Please handle: let the resident know their AC is b…" at bounding box center [892, 210] width 469 height 81
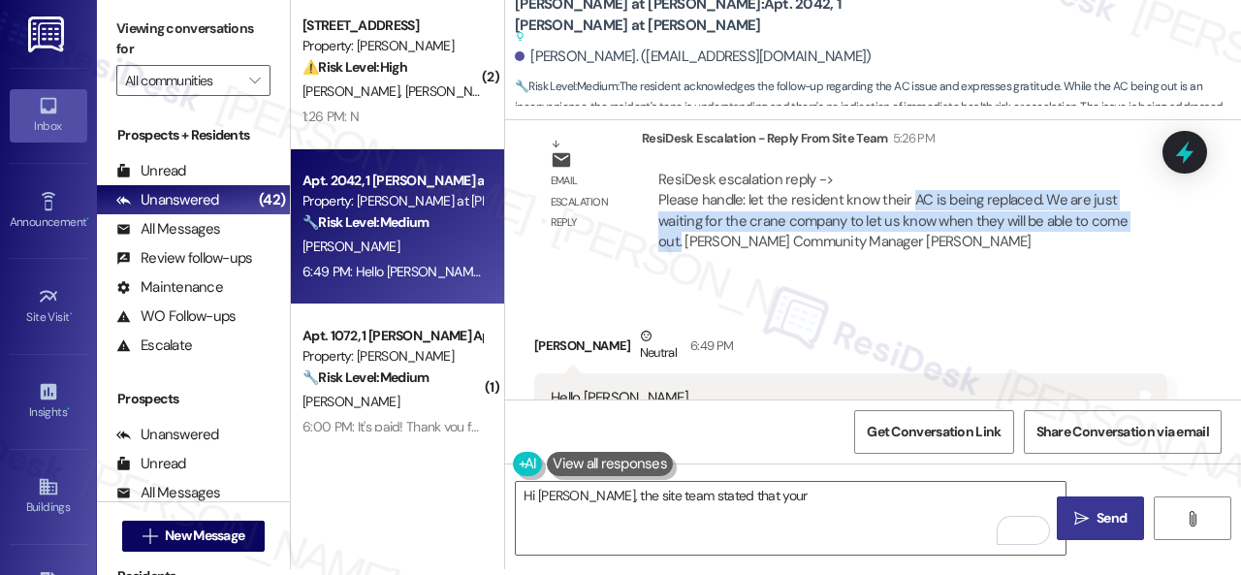
copy div "AC is being replaced. We are just waiting for the crane company to let us know …"
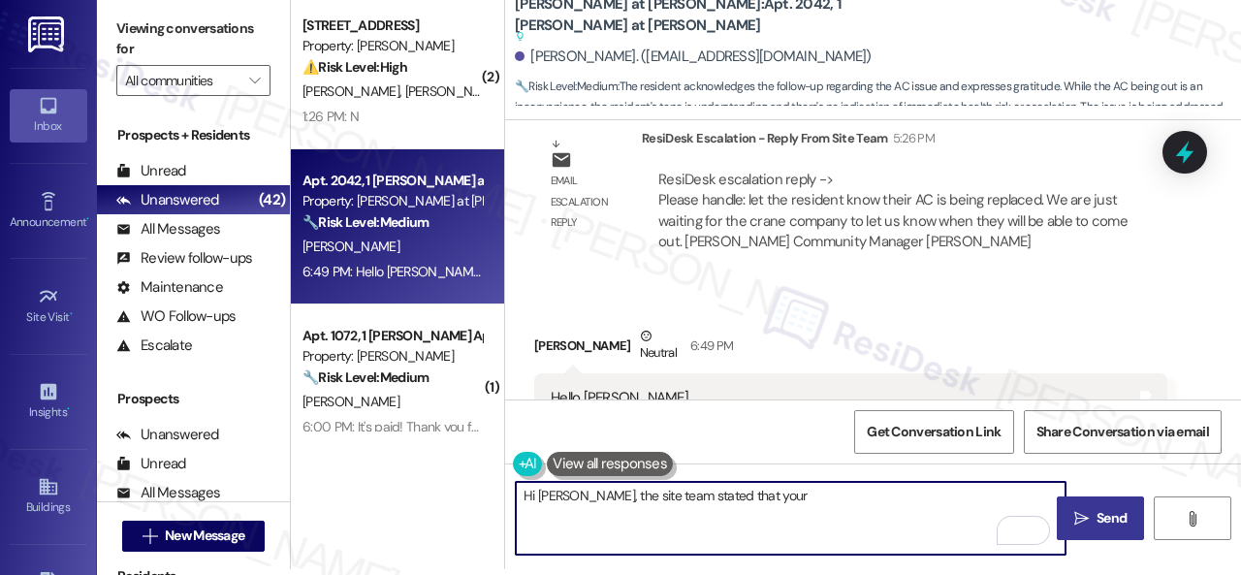
click at [795, 494] on textarea "Hi Alicja, the site team stated that your" at bounding box center [791, 518] width 550 height 73
paste textarea "AC is being replaced. We are just waiting for the crane company to let us know …"
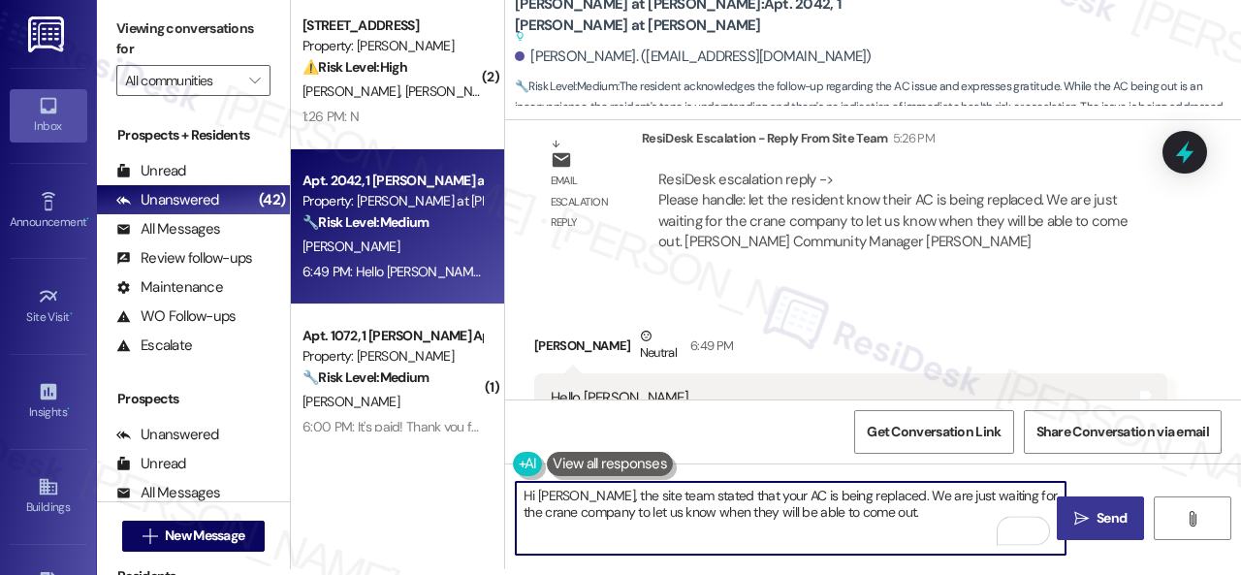
click at [866, 494] on textarea "Hi Alicja, the site team stated that your AC is being replaced. We are just wai…" at bounding box center [791, 518] width 550 height 73
click at [615, 515] on textarea "Hi Alicja, the site team stated that your AC is being replaced. They are just w…" at bounding box center [791, 518] width 550 height 73
click at [888, 515] on textarea "Hi Alicja, the site team stated that your AC is being replaced. They are just w…" at bounding box center [791, 518] width 550 height 73
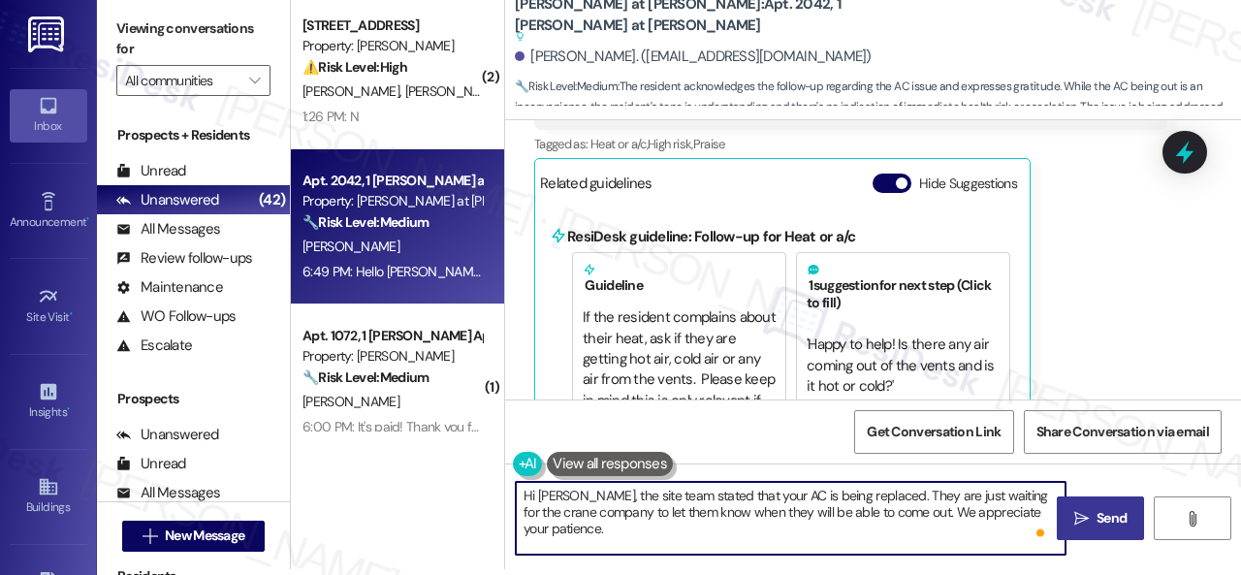
scroll to position [2575, 0]
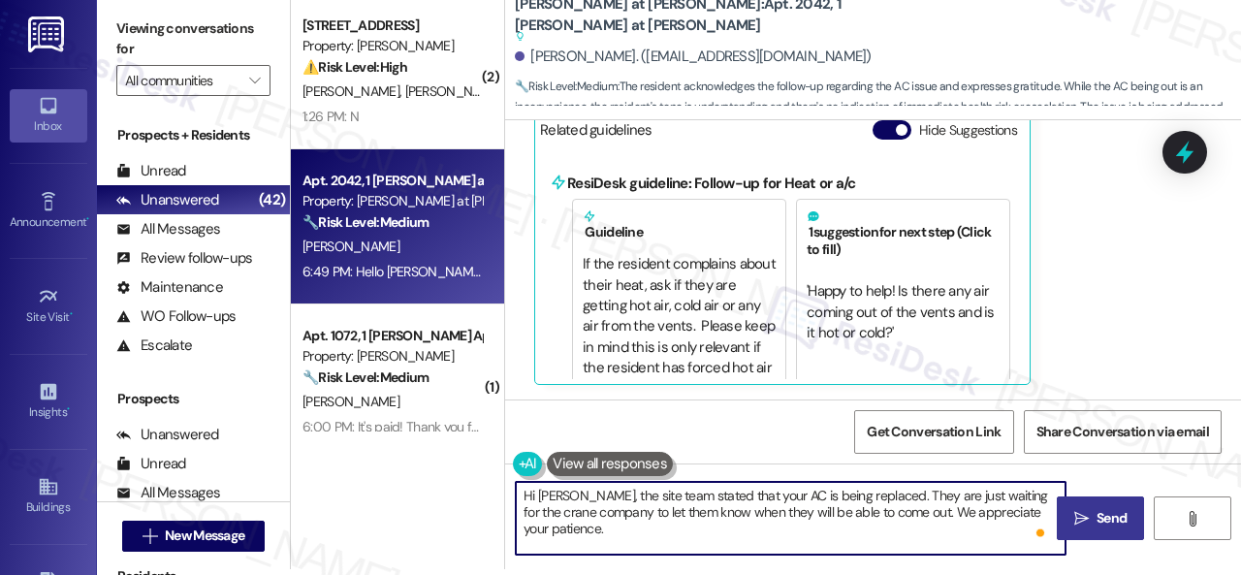
type textarea "Hi Alicja, the site team stated that your AC is being replaced. They are just w…"
click at [1112, 521] on span "Send" at bounding box center [1111, 518] width 30 height 20
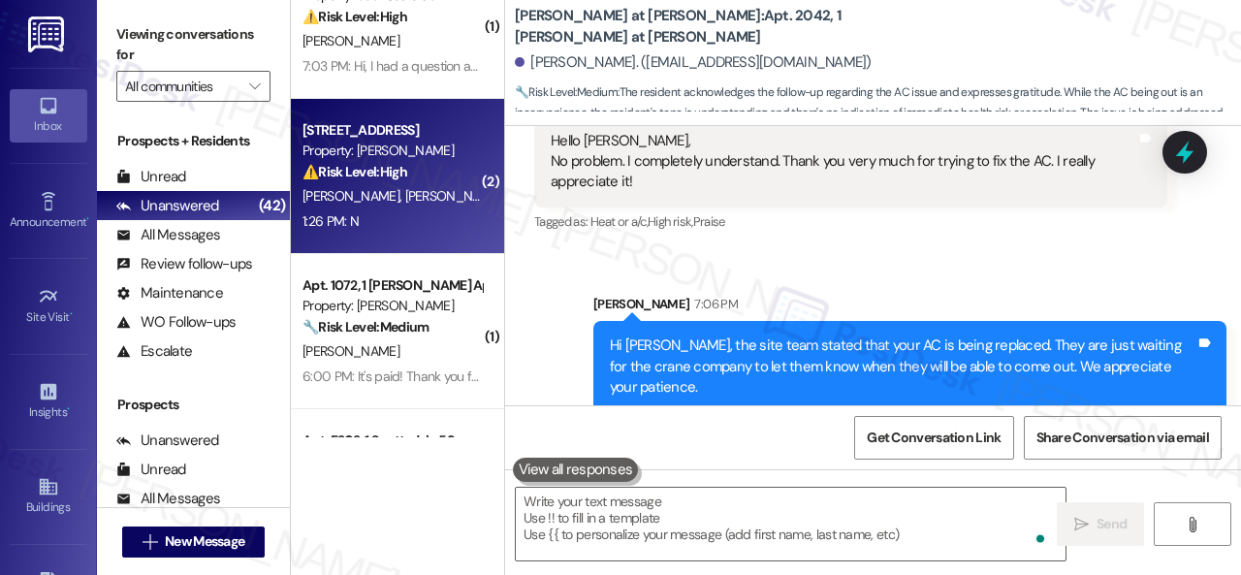
scroll to position [97, 0]
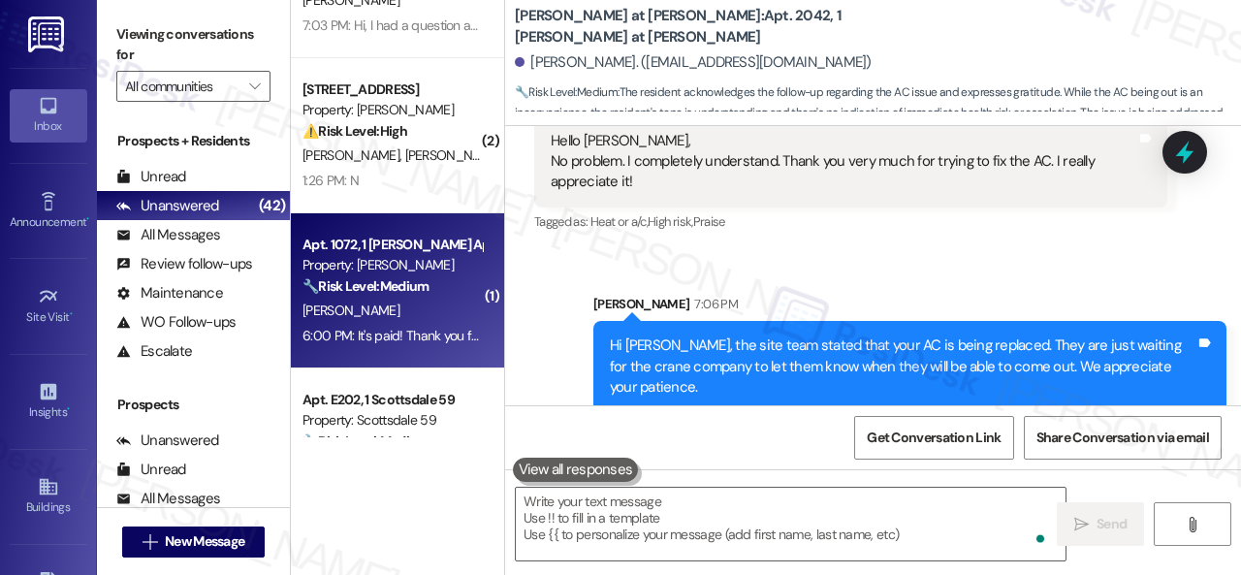
click at [361, 307] on div "J. Warin" at bounding box center [391, 311] width 183 height 24
type textarea "Fetching suggested responses. Please feel free to read through the conversation…"
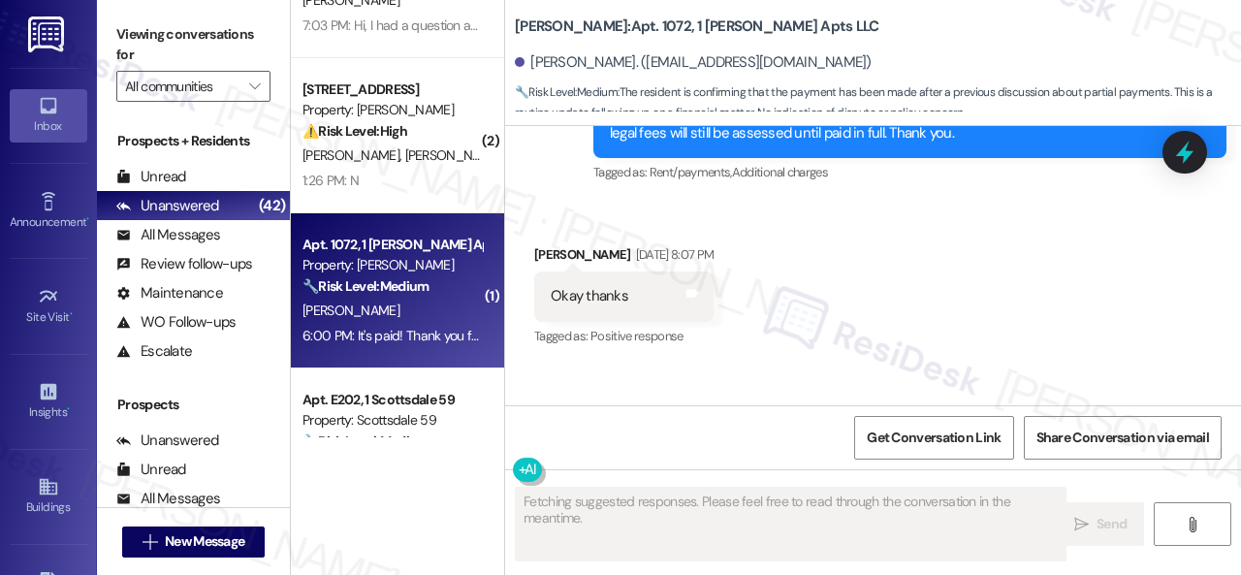
scroll to position [12509, 0]
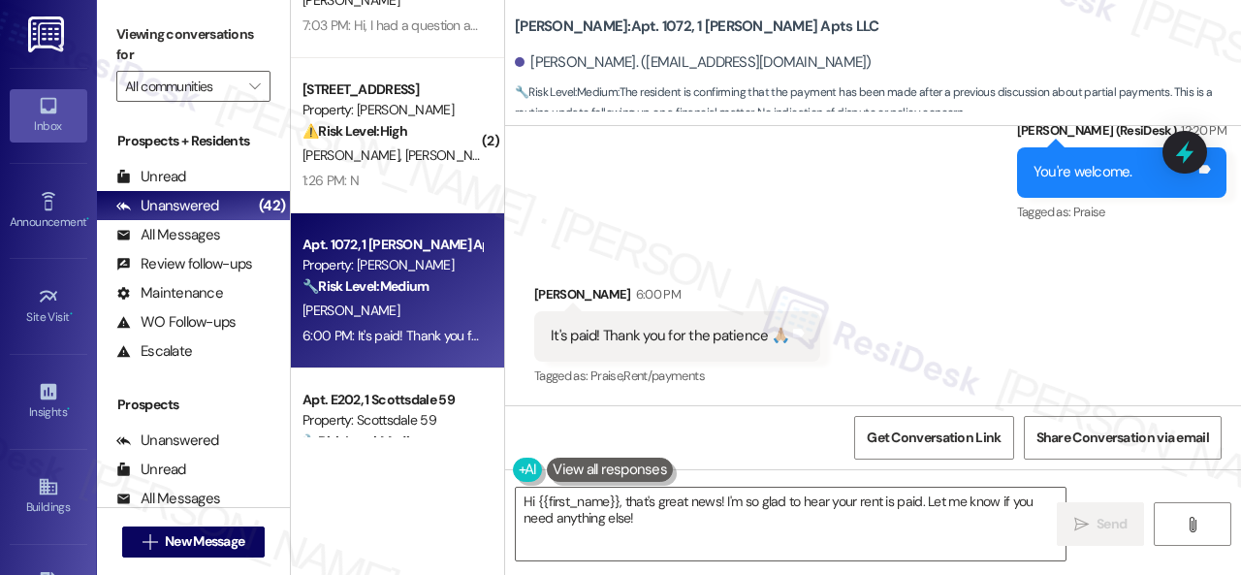
drag, startPoint x: 580, startPoint y: 208, endPoint x: 579, endPoint y: 220, distance: 11.7
click at [577, 212] on div "Sent via SMS Sarah (ResiDesk) 12:20 PM You're welcome. Tags and notes Tagged as…" at bounding box center [873, 159] width 736 height 164
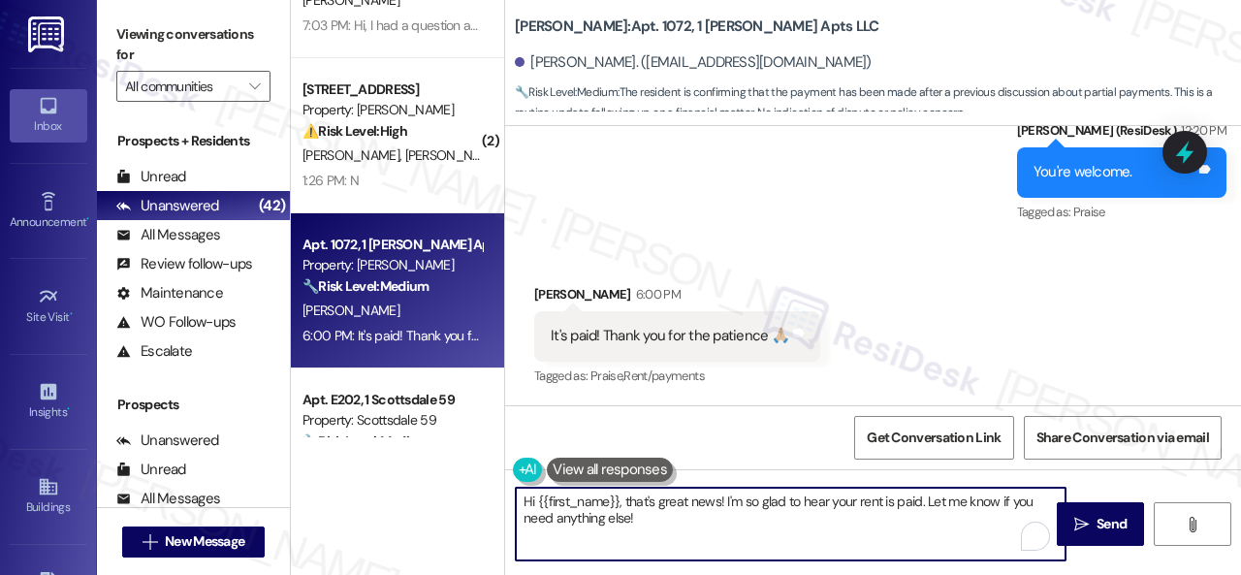
drag, startPoint x: 670, startPoint y: 524, endPoint x: 870, endPoint y: 499, distance: 202.2
click at [435, 476] on div "( 1 ) Apt. C212, 1 Scottsdale 59 Property: Scottsdale 59 ⚠️ Risk Level: High Th…" at bounding box center [766, 287] width 950 height 575
paste textarea "Thanks for the update! I'm happy to hear you've already taken care of the rent.…"
type textarea "Thanks for the update! I'm happy to hear you've already taken care of the rent.…"
drag, startPoint x: 1074, startPoint y: 515, endPoint x: 1082, endPoint y: 490, distance: 25.4
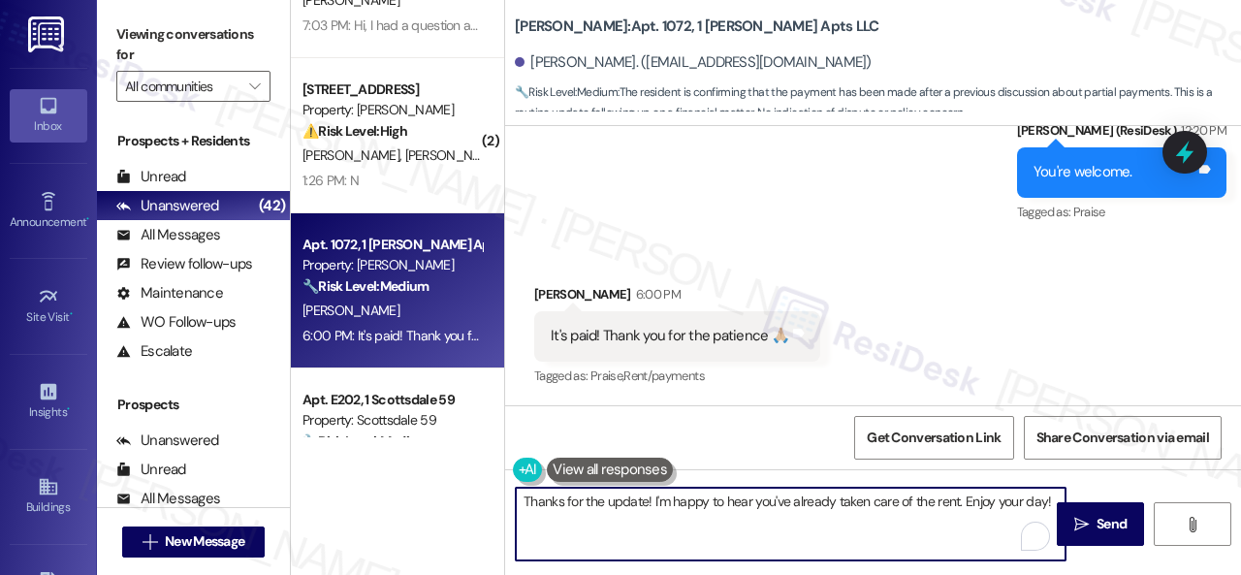
click at [1076, 515] on span " Send" at bounding box center [1100, 524] width 61 height 20
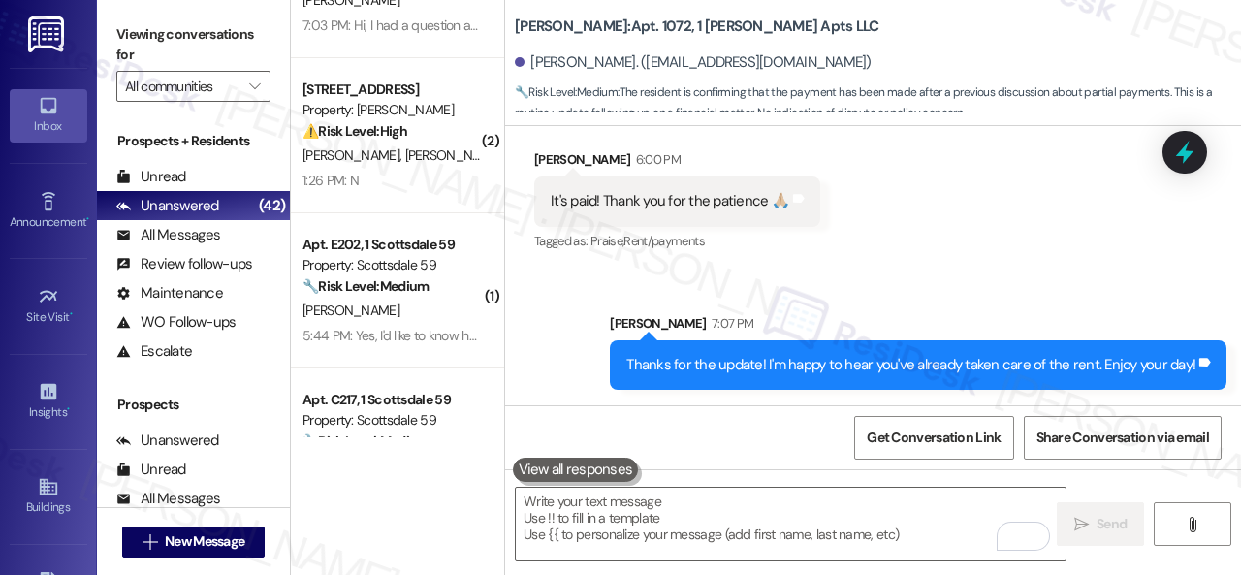
scroll to position [12645, 0]
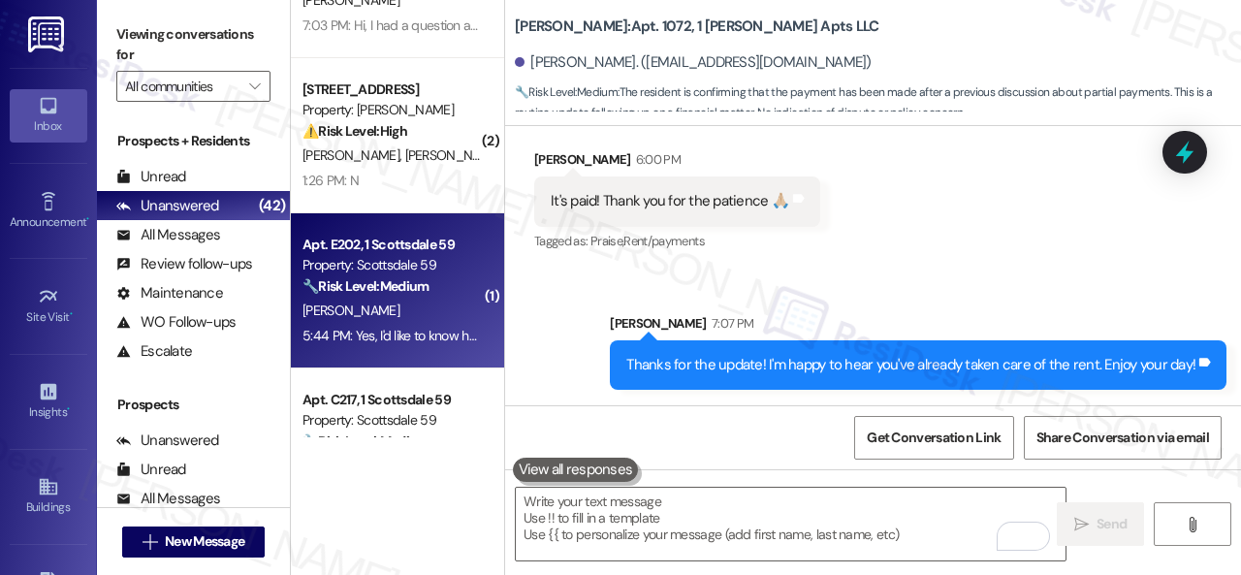
click at [422, 316] on div "E. Ramirez" at bounding box center [391, 311] width 183 height 24
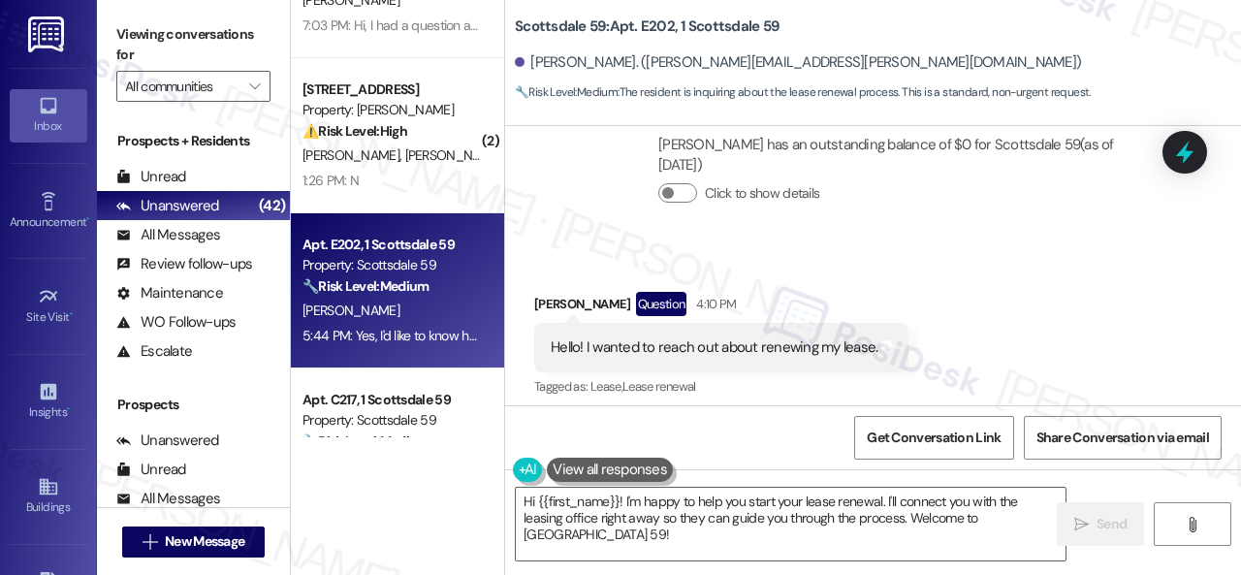
scroll to position [2390, 0]
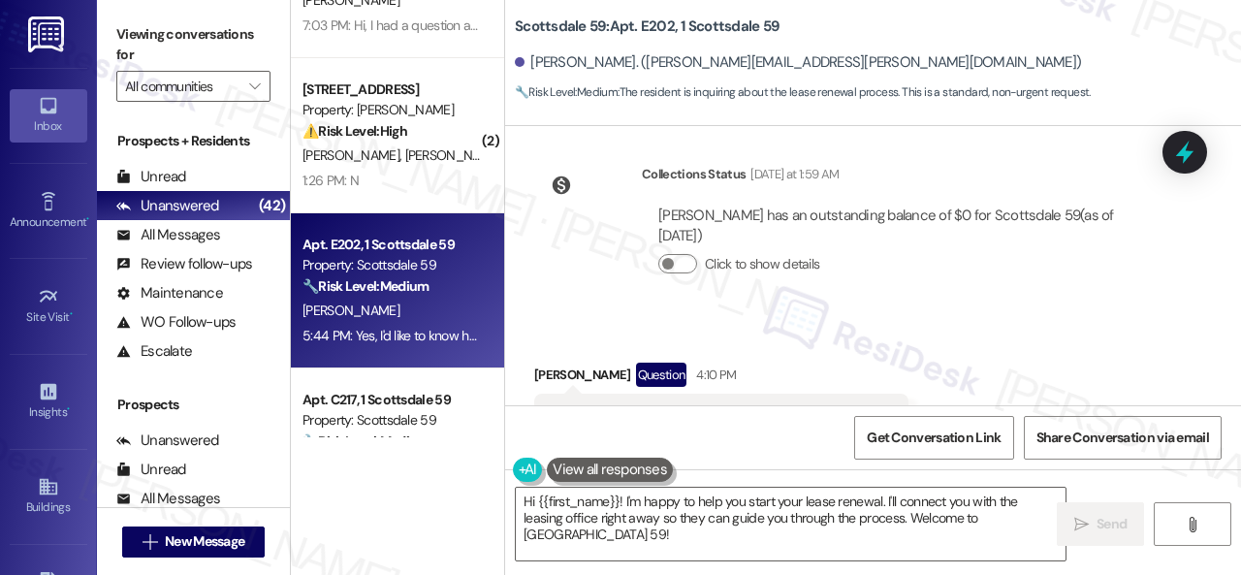
click at [956, 319] on div "Received via SMS Emily Ramirez Question 4:10 PM Hello! I wanted to reach out ab…" at bounding box center [873, 403] width 736 height 168
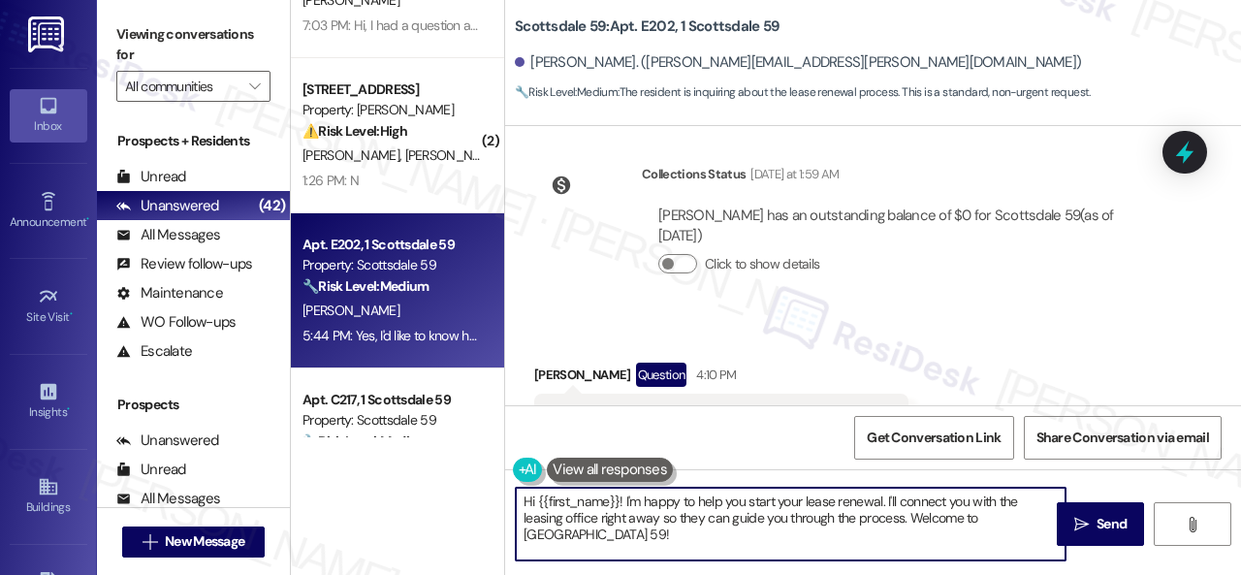
drag, startPoint x: 410, startPoint y: 494, endPoint x: 628, endPoint y: 486, distance: 218.3
click at [350, 474] on div "( 1 ) Apt. C212, 1 Scottsdale 59 Property: Scottsdale 59 ⚠️ Risk Level: High Th…" at bounding box center [766, 287] width 950 height 575
paste textarea "I will forward your inquiry to the site team and get back to you as soon as I r…"
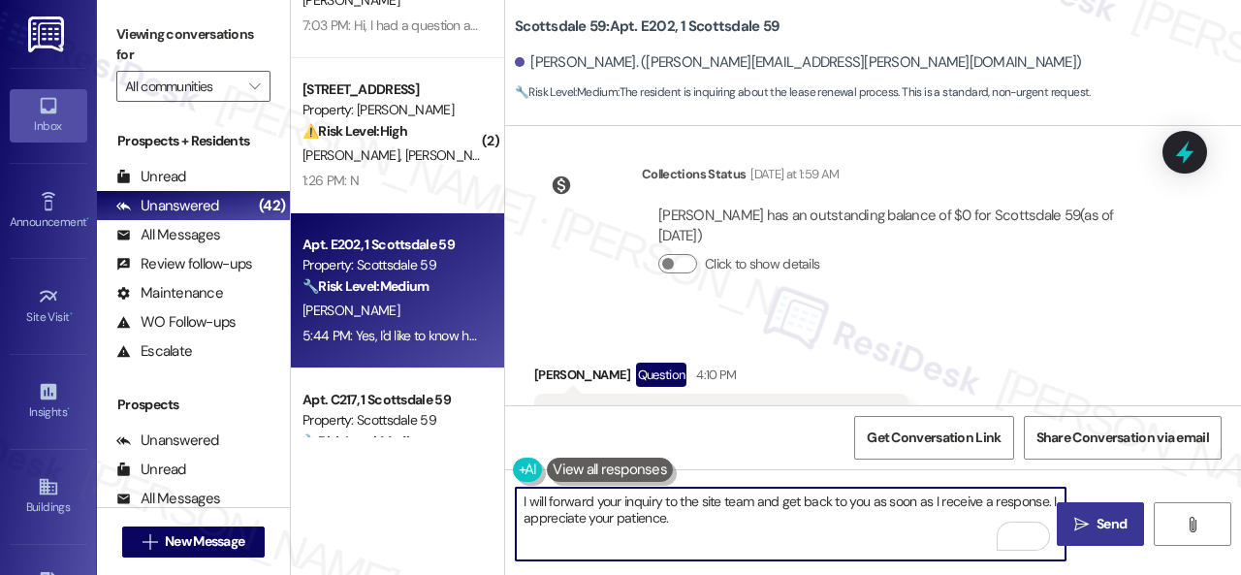
type textarea "I will forward your inquiry to the site team and get back to you as soon as I r…"
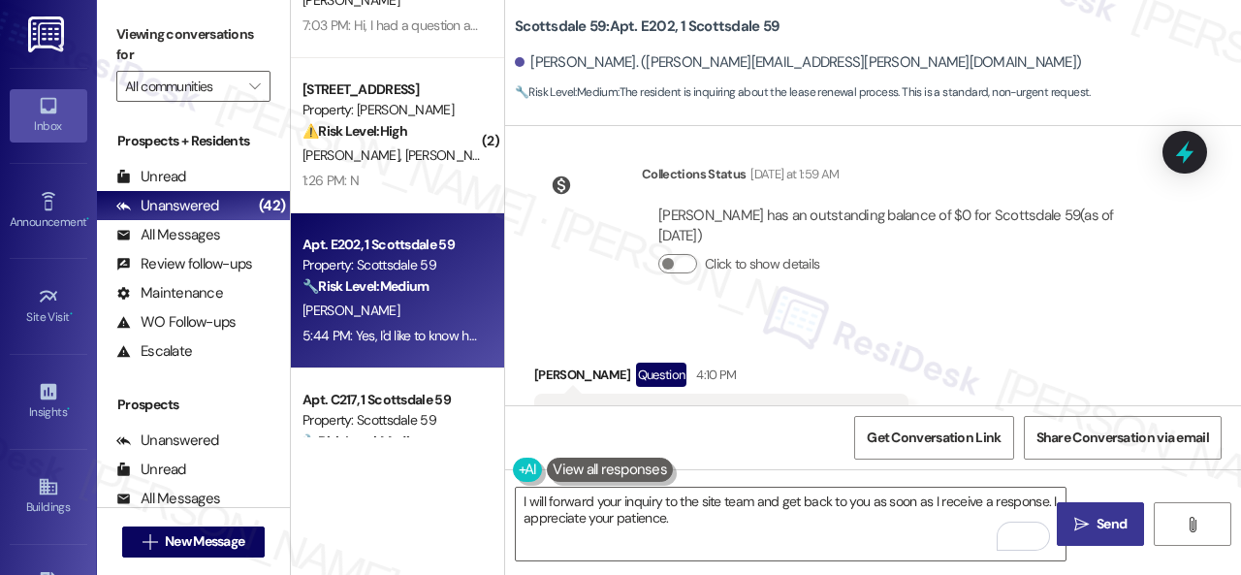
click at [1103, 519] on span "Send" at bounding box center [1111, 524] width 30 height 20
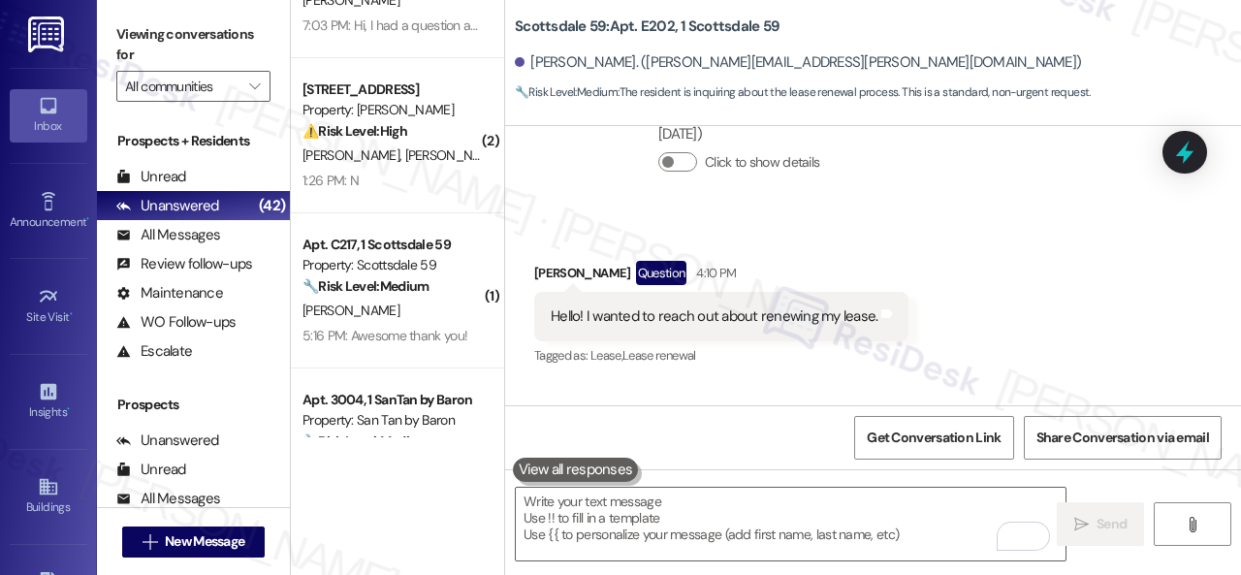
scroll to position [2487, 0]
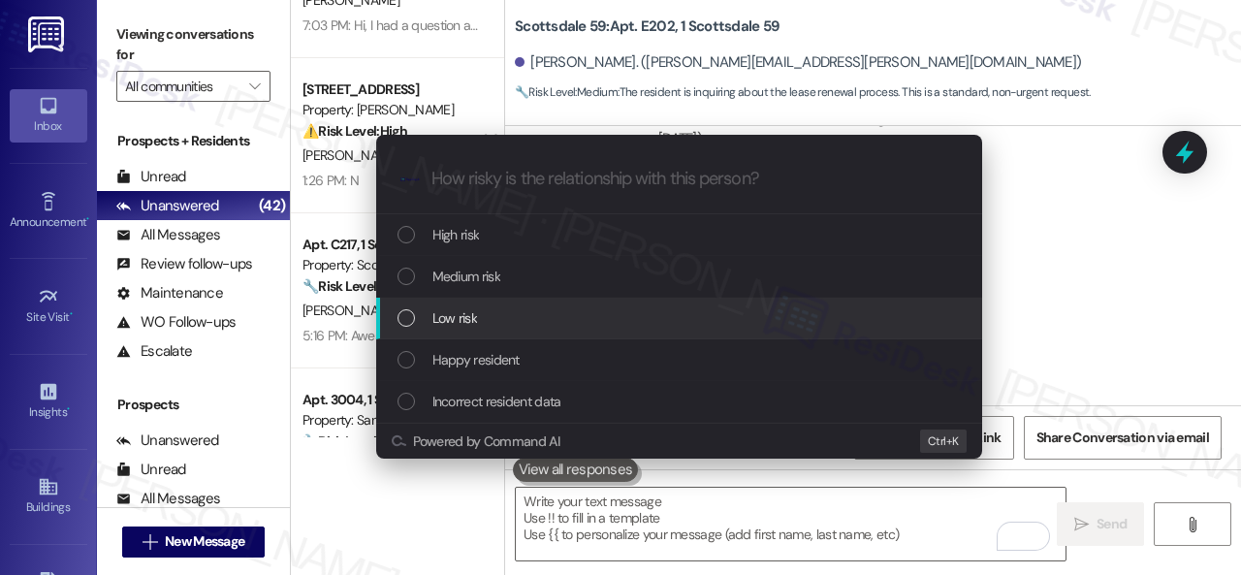
click at [430, 319] on div "Low risk" at bounding box center [680, 317] width 567 height 21
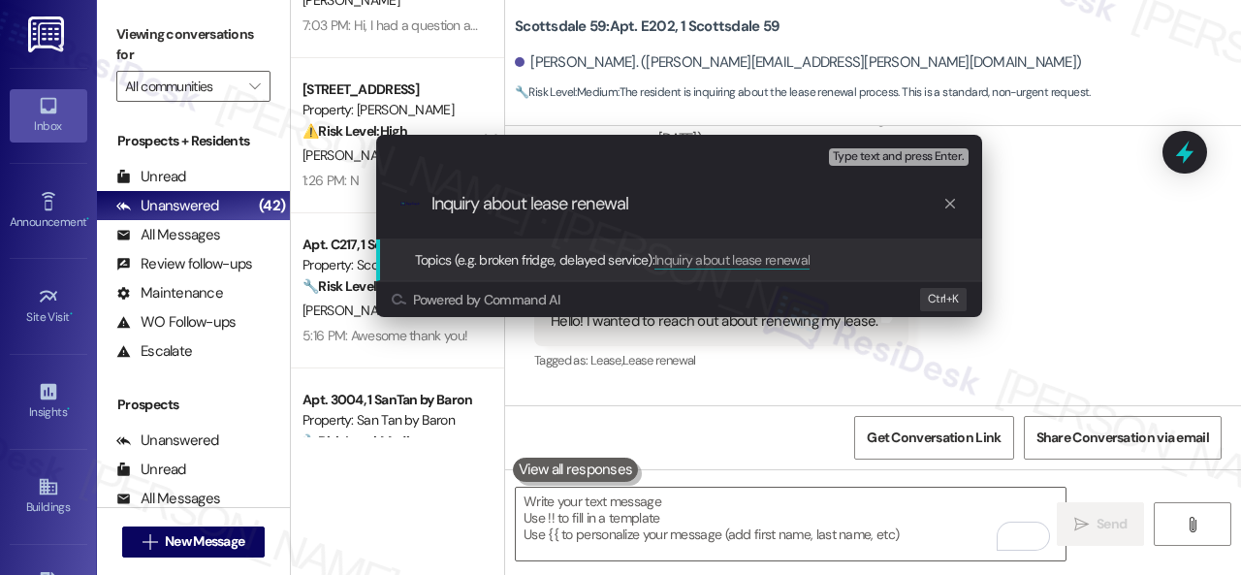
type input "Inquiry about lease renewal."
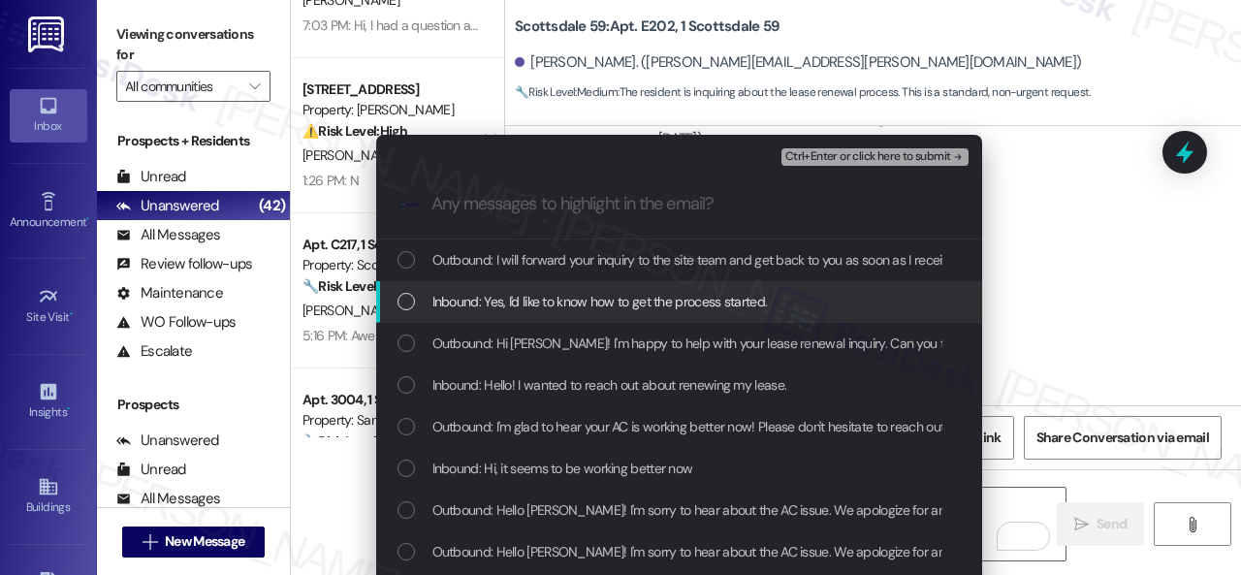
click at [608, 303] on span "Inbound: Yes, I'd like to know how to get the process started." at bounding box center [599, 301] width 335 height 21
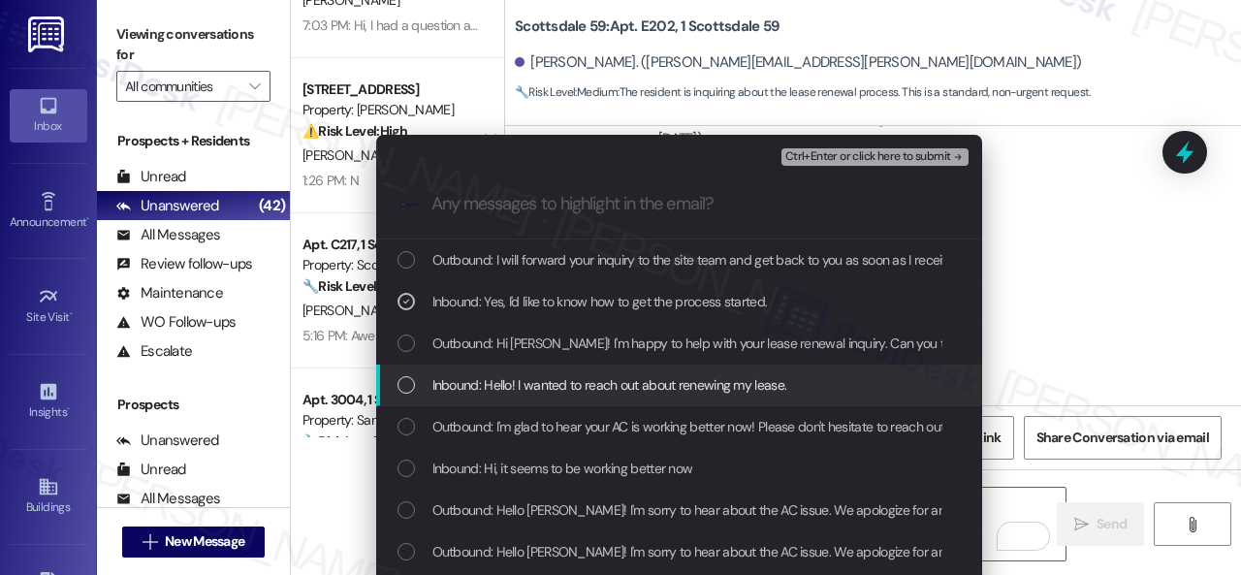
click at [622, 398] on div "Inbound: Hello! I wanted to reach out about renewing my lease." at bounding box center [679, 385] width 606 height 42
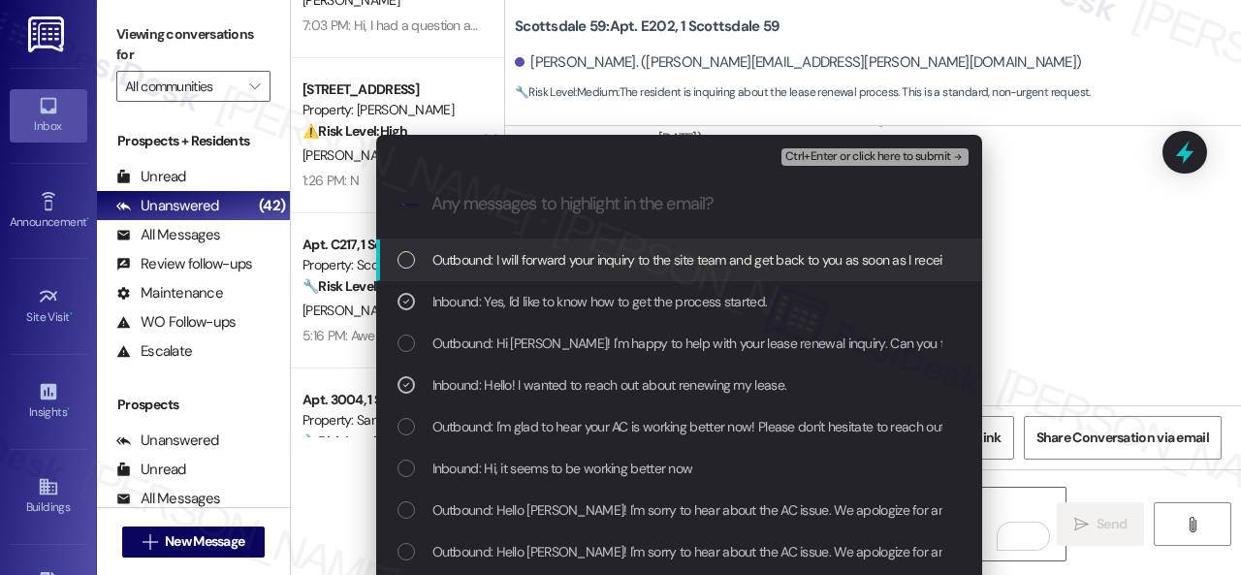
click at [830, 157] on span "Ctrl+Enter or click here to submit" at bounding box center [868, 157] width 166 height 14
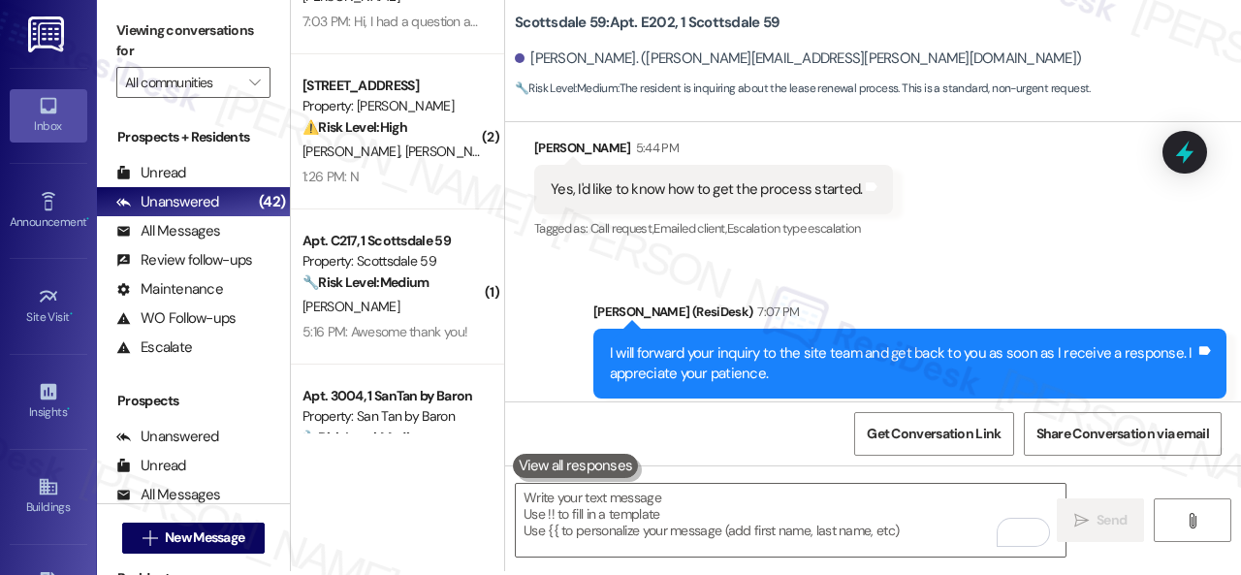
scroll to position [6, 0]
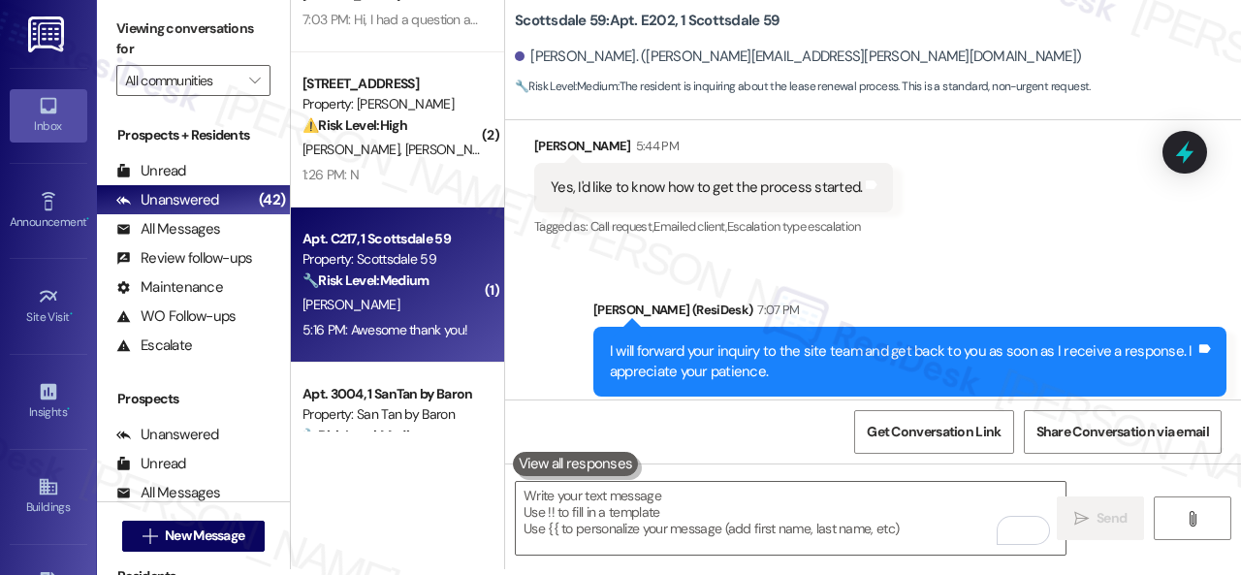
click at [393, 310] on div "A. Hicks" at bounding box center [391, 305] width 183 height 24
type textarea "Fetching suggested responses. Please feel free to read through the conversation…"
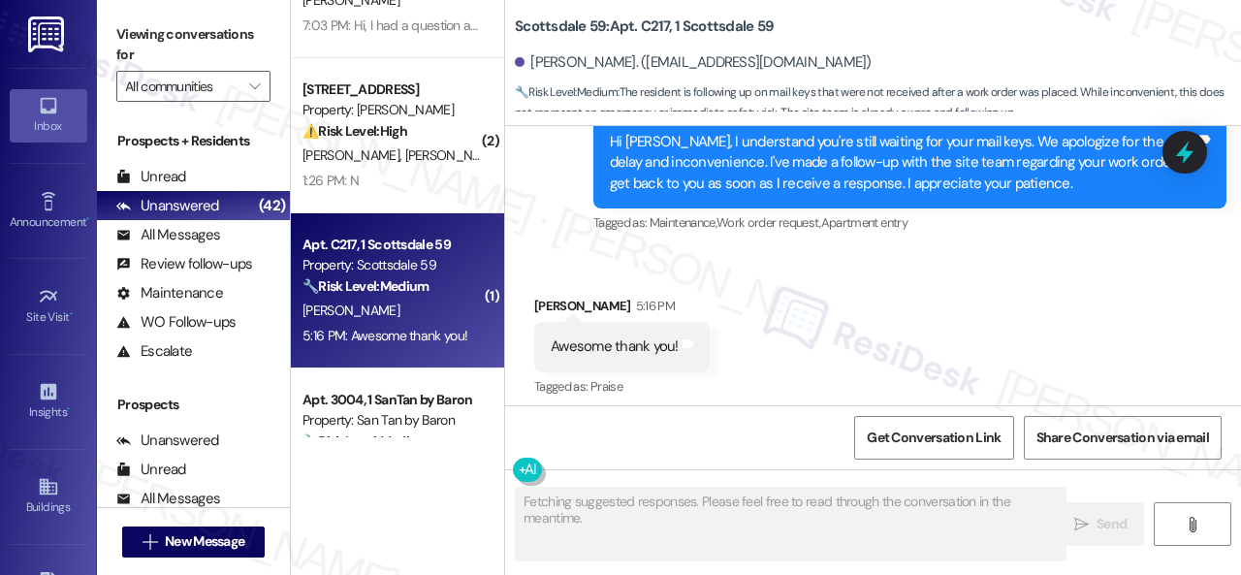
scroll to position [3623, 0]
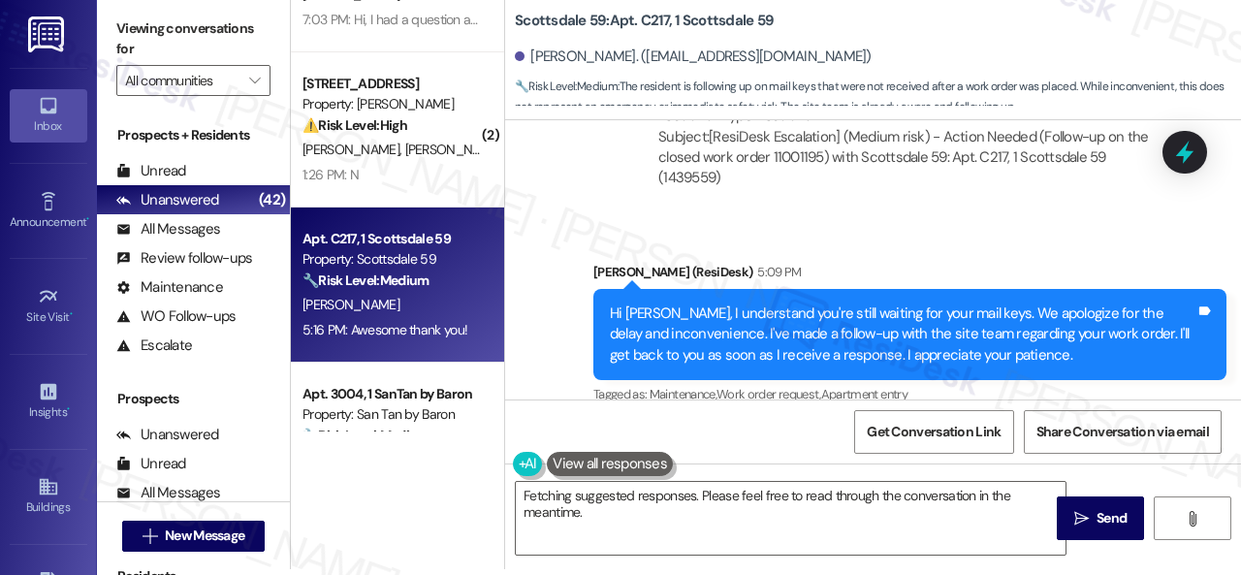
scroll to position [3625, 0]
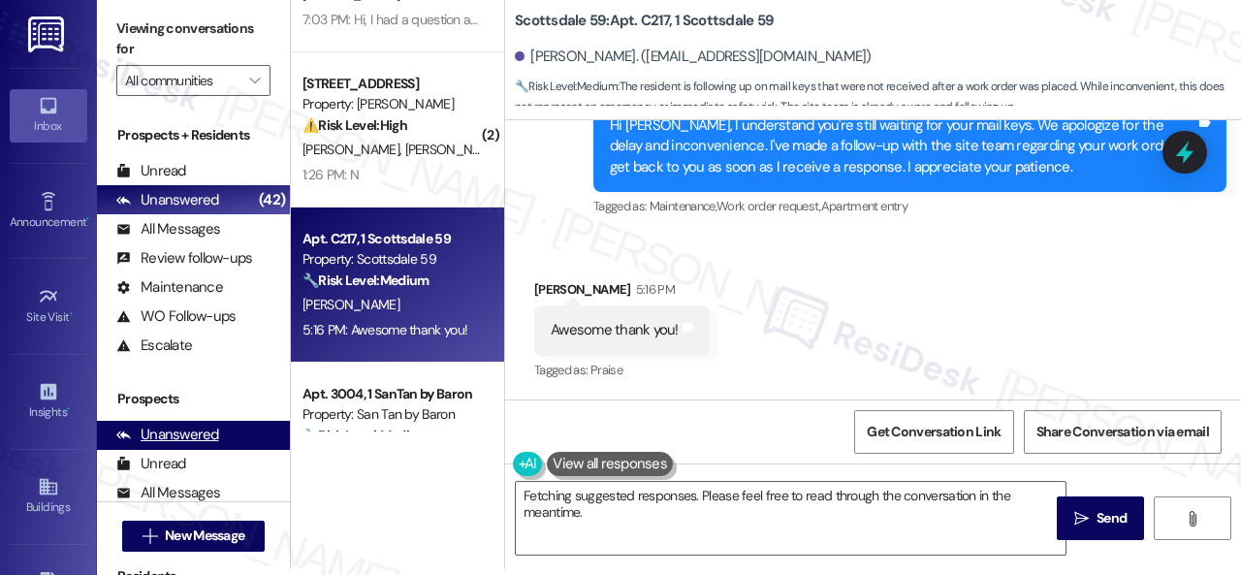
click at [422, 497] on div "( 1 ) Apt. C212, 1 Scottsdale 59 Property: Scottsdale 59 ⚠️ Risk Level: High Th…" at bounding box center [766, 281] width 950 height 575
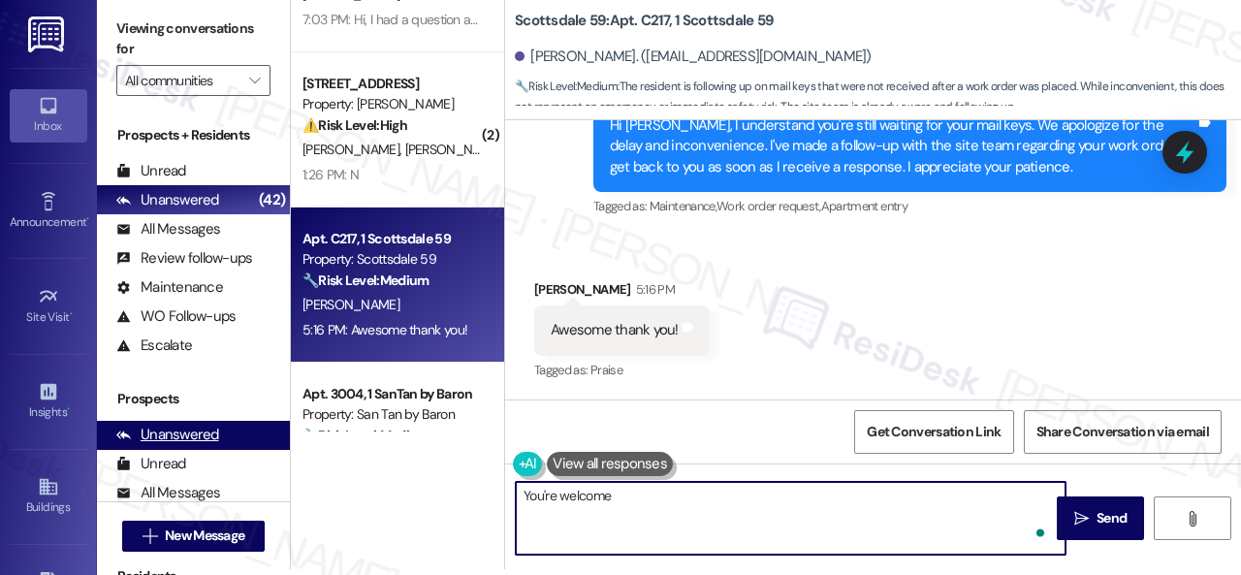
type textarea "You're welcome."
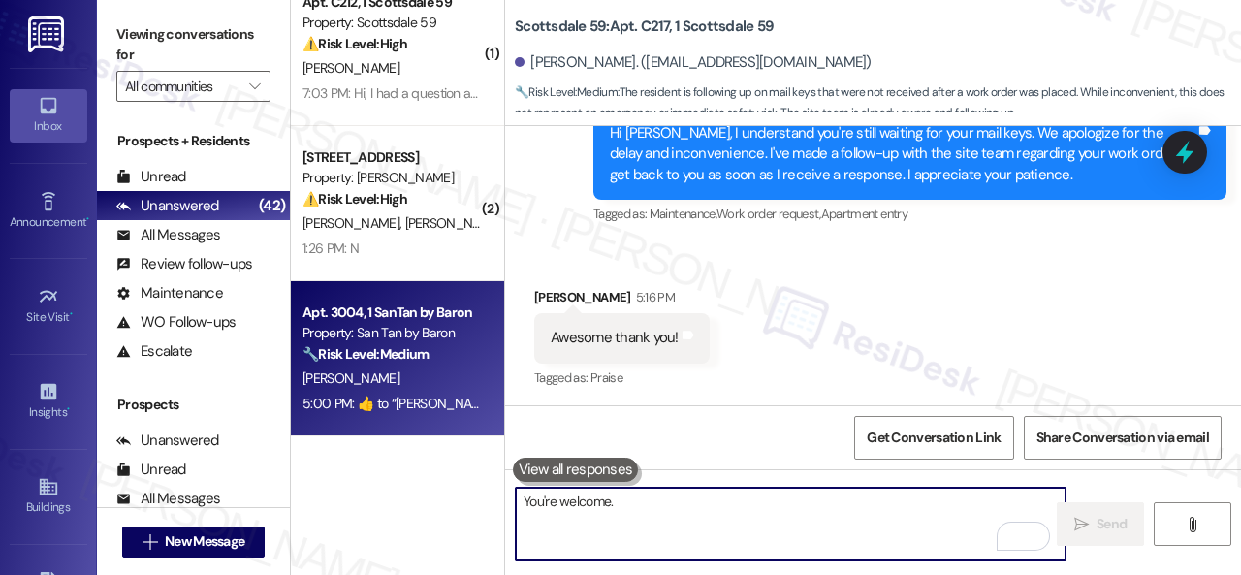
scroll to position [0, 0]
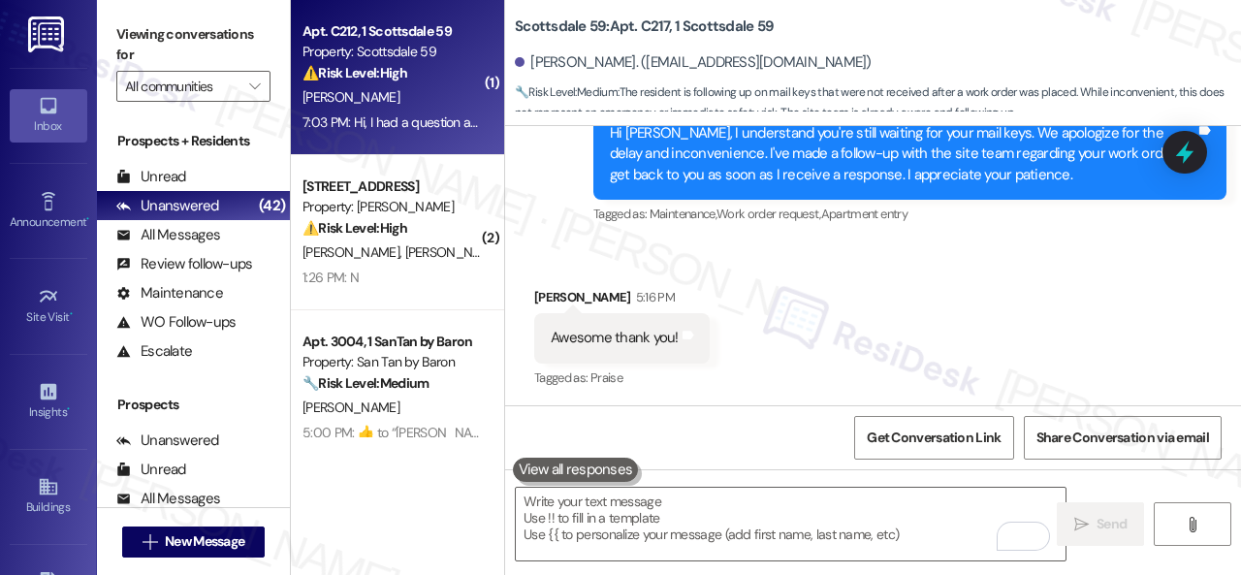
click at [436, 93] on div "[PERSON_NAME]" at bounding box center [391, 97] width 183 height 24
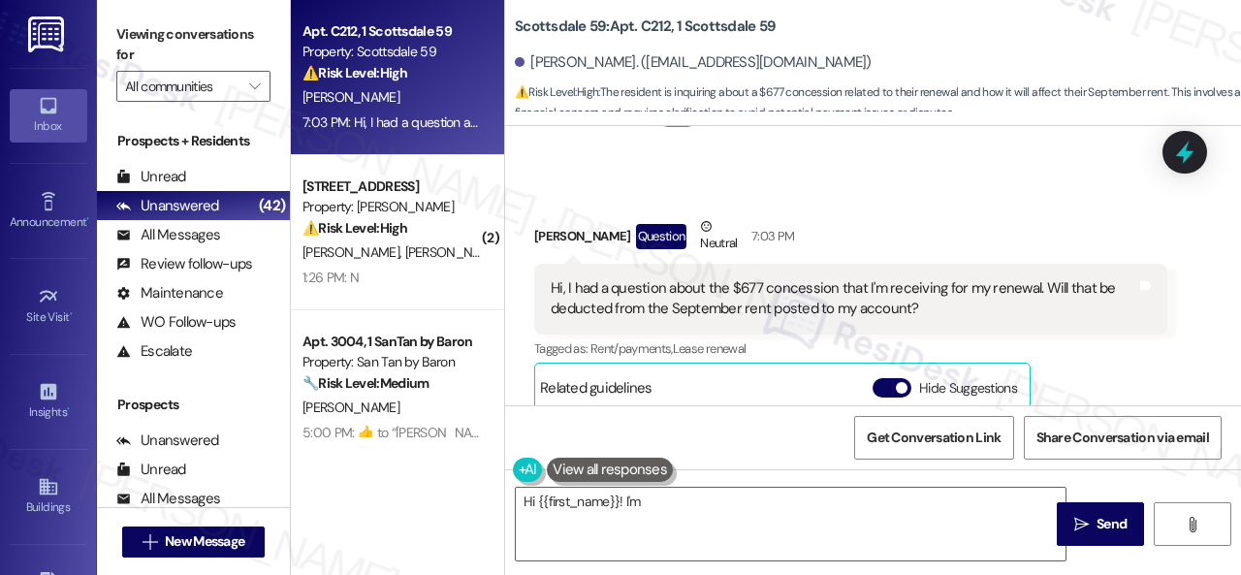
scroll to position [3092, 0]
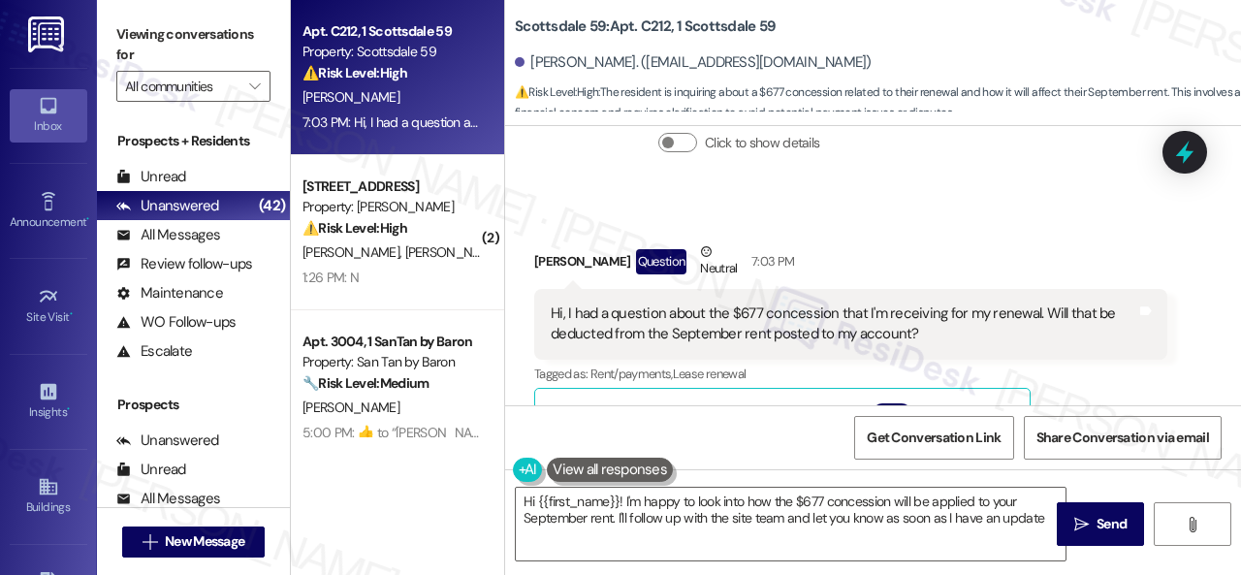
type textarea "Hi {{first_name}}! I'm happy to look into how the $677 concession will be appli…"
click at [932, 241] on div "Luke Sams Question Neutral 7:03 PM" at bounding box center [850, 264] width 633 height 47
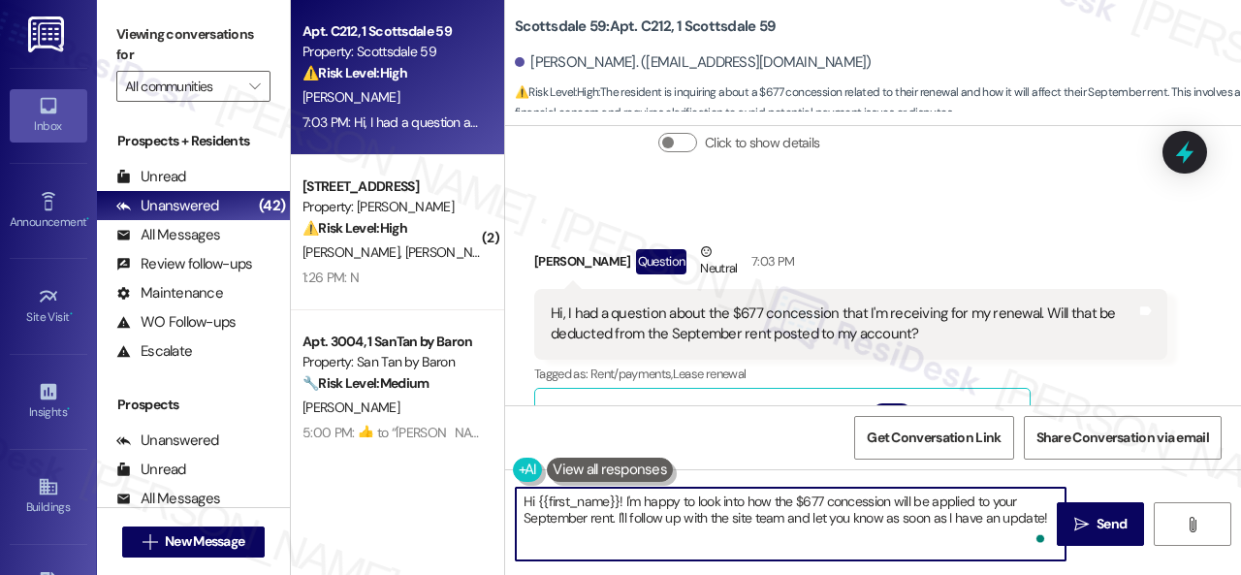
drag, startPoint x: 618, startPoint y: 517, endPoint x: 899, endPoint y: 517, distance: 281.1
click at [899, 517] on textarea "Hi {{first_name}}! I'm happy to look into how the $677 concession will be appli…" at bounding box center [791, 524] width 550 height 73
click at [940, 520] on textarea "Hi {{first_name}}! I'm happy to look into how the $677 concession will be appli…" at bounding box center [791, 524] width 550 height 73
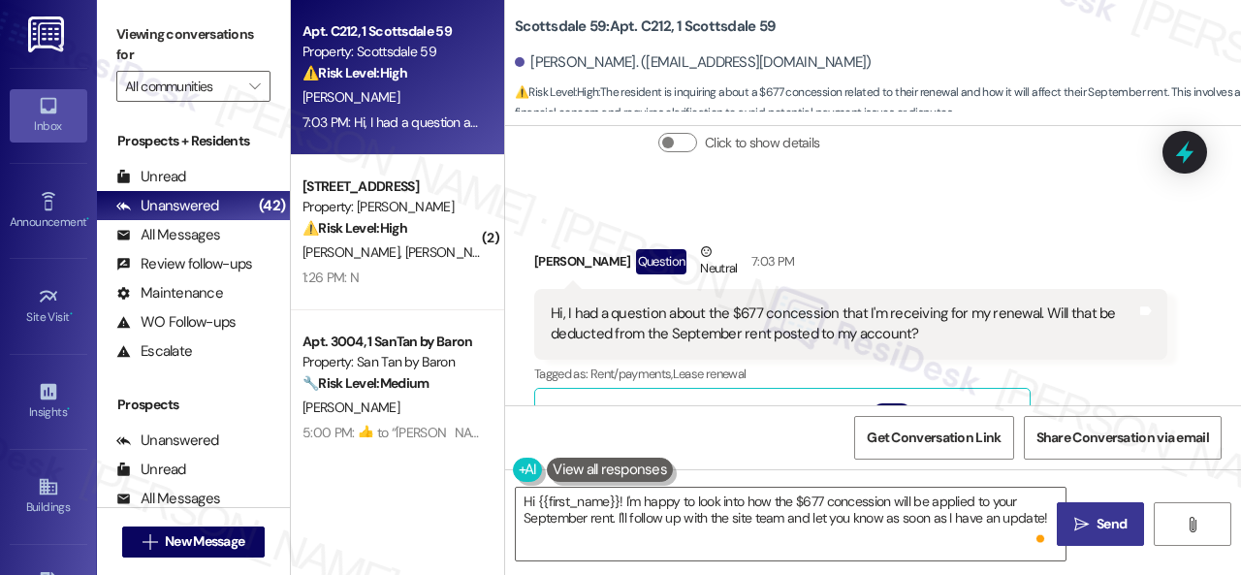
click at [1092, 519] on span "Send" at bounding box center [1111, 524] width 38 height 20
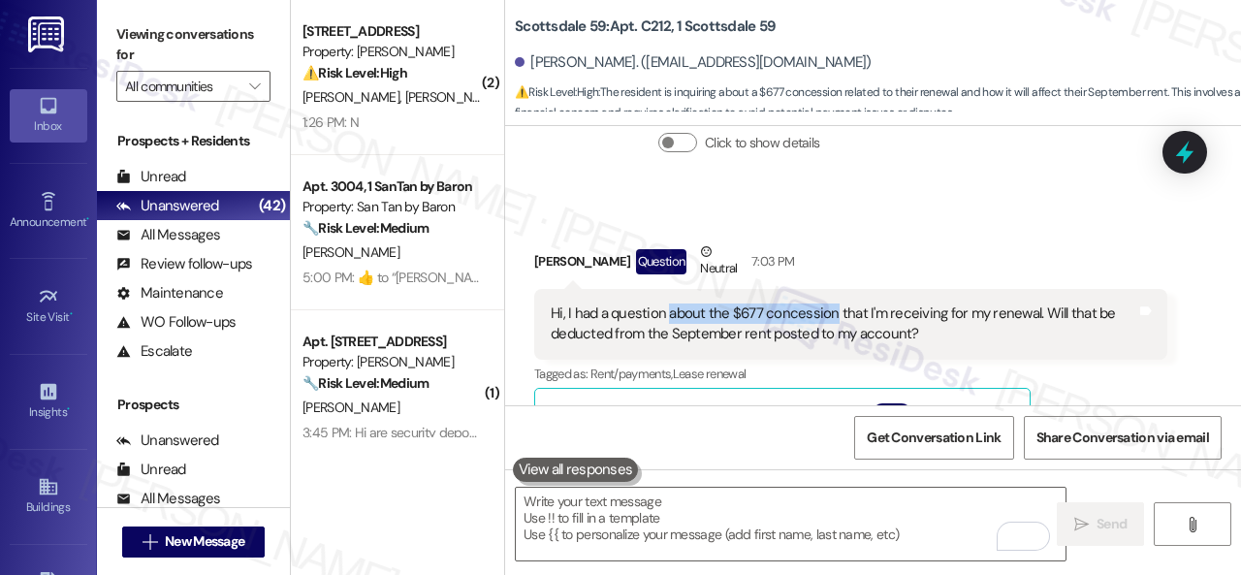
drag, startPoint x: 665, startPoint y: 251, endPoint x: 830, endPoint y: 248, distance: 164.8
click at [830, 303] on div "Hi, I had a question about the $677 concession that I'm receiving for my renewa…" at bounding box center [843, 324] width 585 height 42
copy div "about the $677 concession"
click at [948, 241] on div "Luke Sams Question Neutral 7:03 PM" at bounding box center [850, 264] width 633 height 47
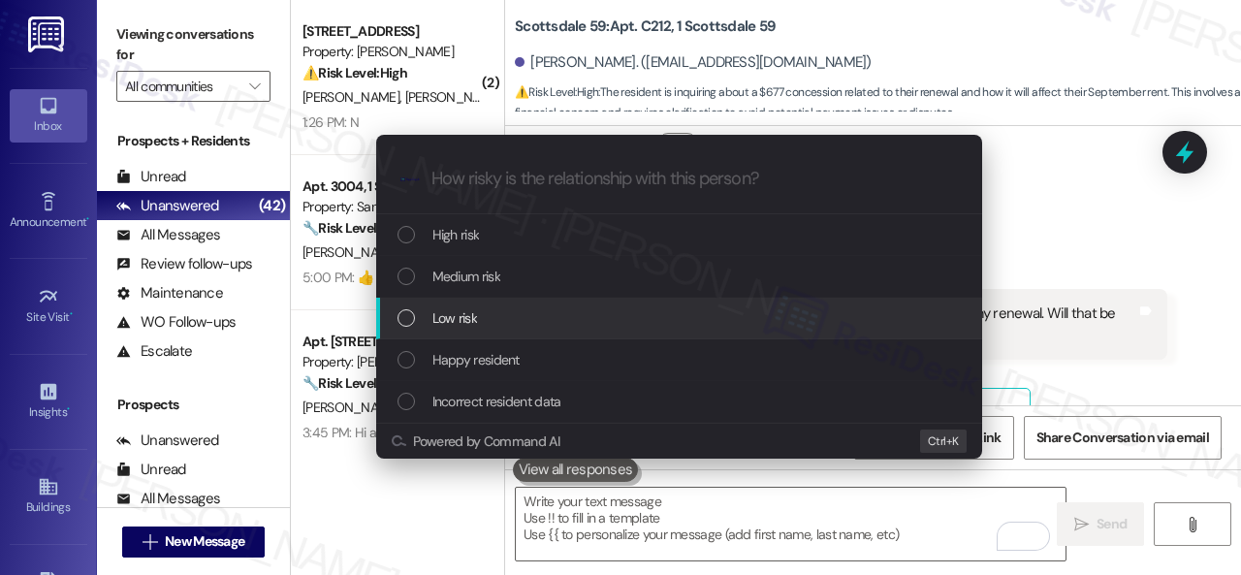
drag, startPoint x: 465, startPoint y: 315, endPoint x: 475, endPoint y: 292, distance: 25.2
click at [465, 313] on span "Low risk" at bounding box center [454, 317] width 45 height 21
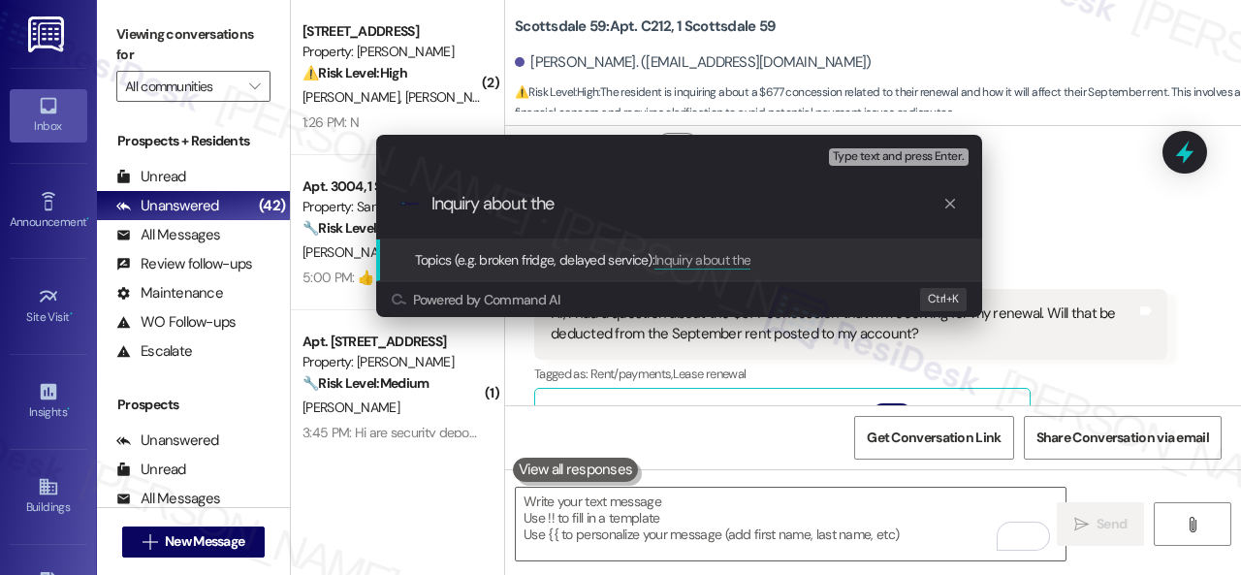
paste input "about the $677 concession"
drag, startPoint x: 488, startPoint y: 199, endPoint x: 562, endPoint y: 208, distance: 75.3
click at [562, 208] on input "Inquiry about the about the $677 concession" at bounding box center [686, 204] width 511 height 20
click at [704, 205] on input "Inquiry about the $677 concession" at bounding box center [686, 204] width 511 height 20
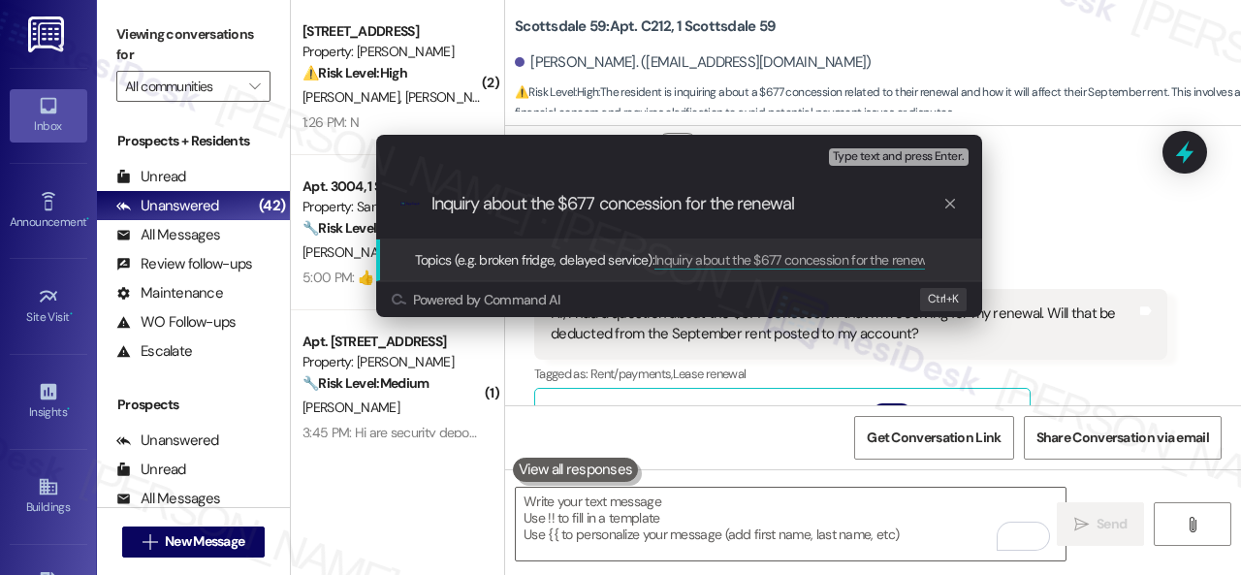
type input "Inquiry about the $677 concession for the renewal."
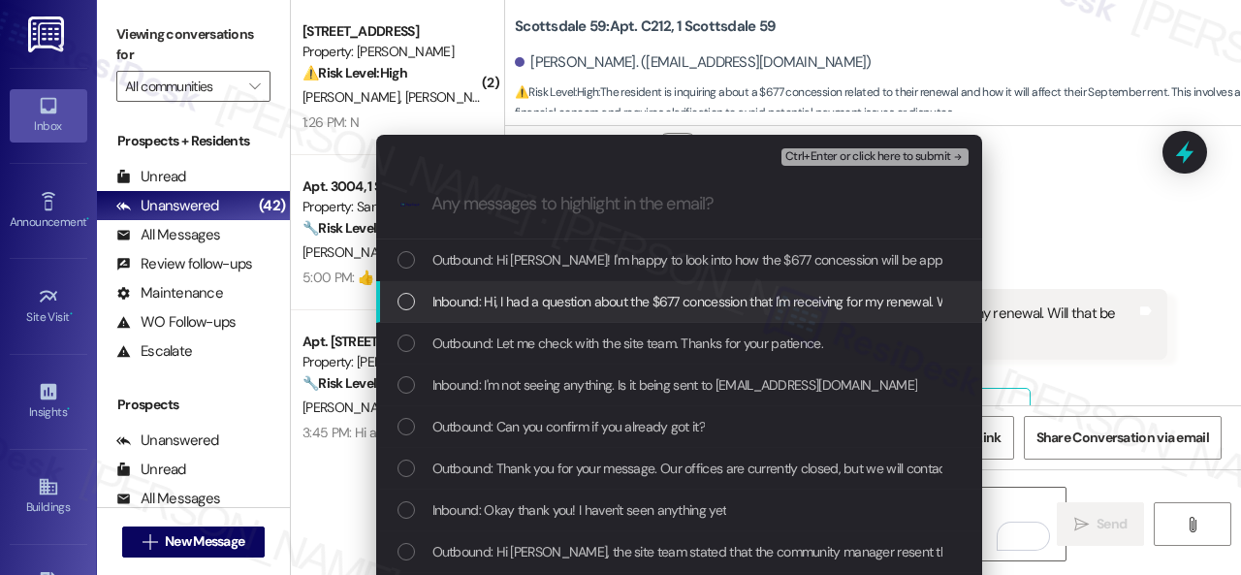
click at [706, 301] on span "Inbound: Hi, I had a question about the $677 concession that I'm receiving for …" at bounding box center [885, 301] width 906 height 21
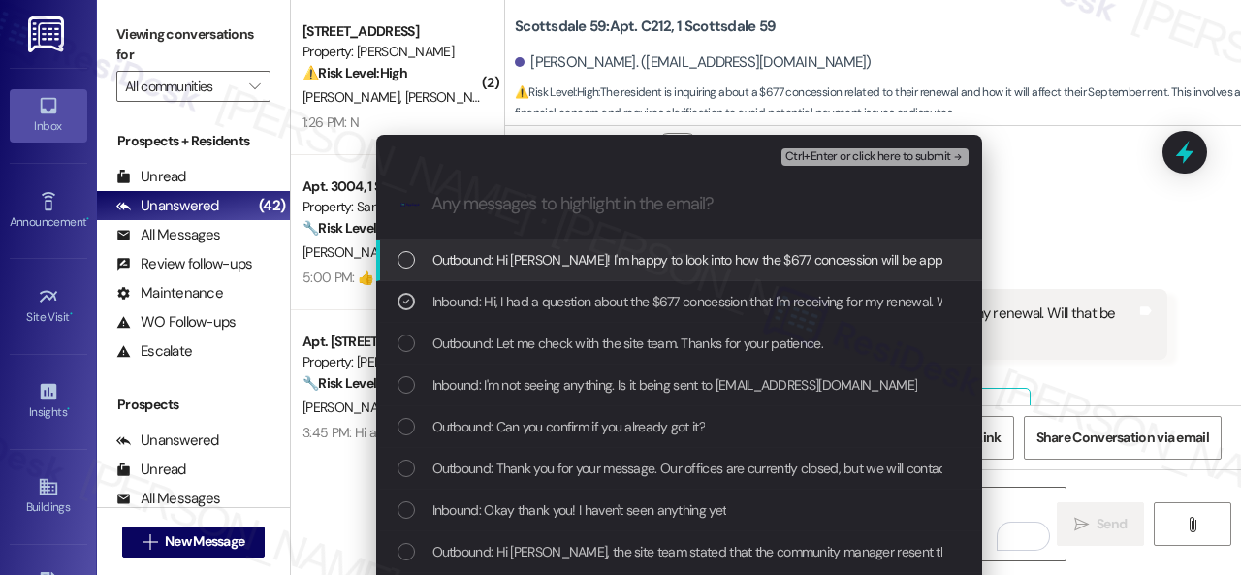
click at [830, 148] on button "Ctrl+Enter or click here to submit" at bounding box center [874, 156] width 187 height 17
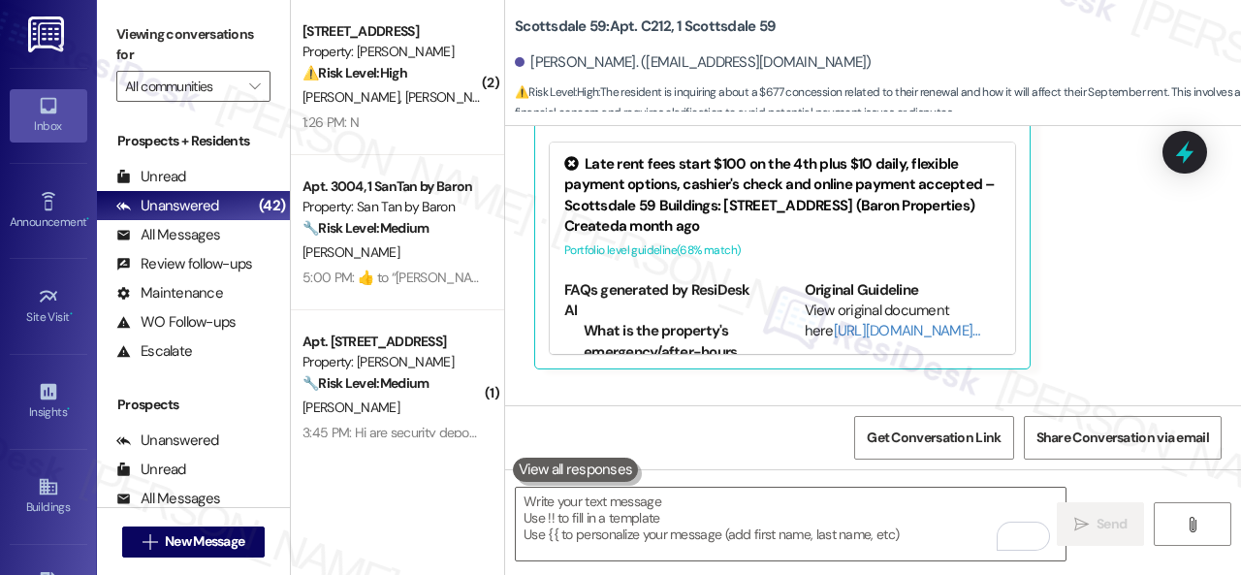
scroll to position [3491, 0]
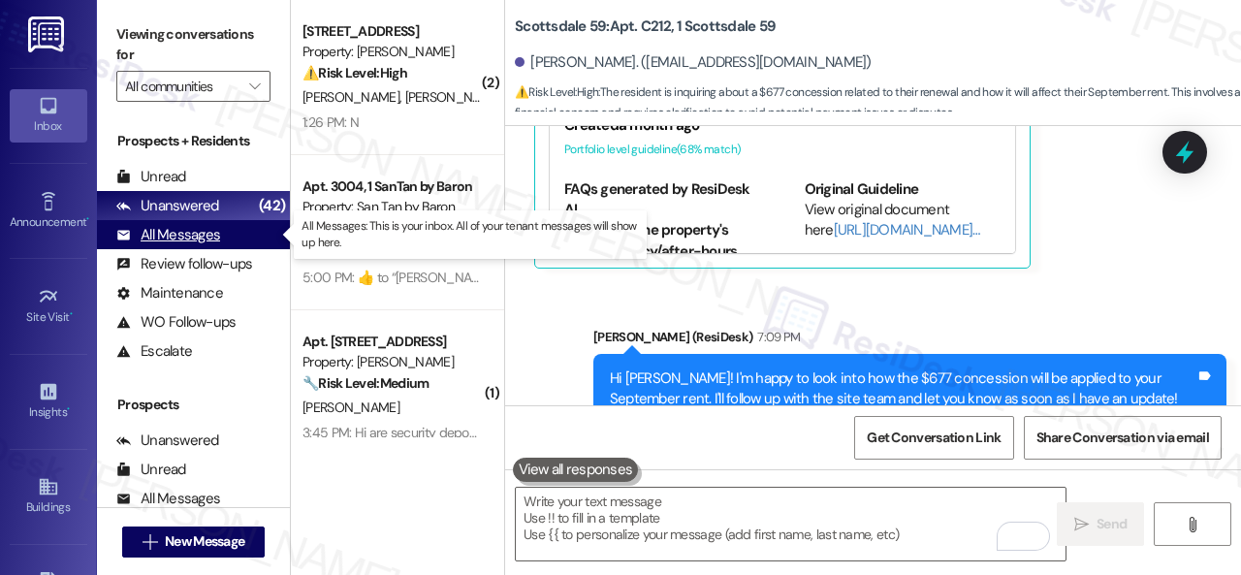
click at [181, 228] on div "All Messages" at bounding box center [168, 235] width 104 height 20
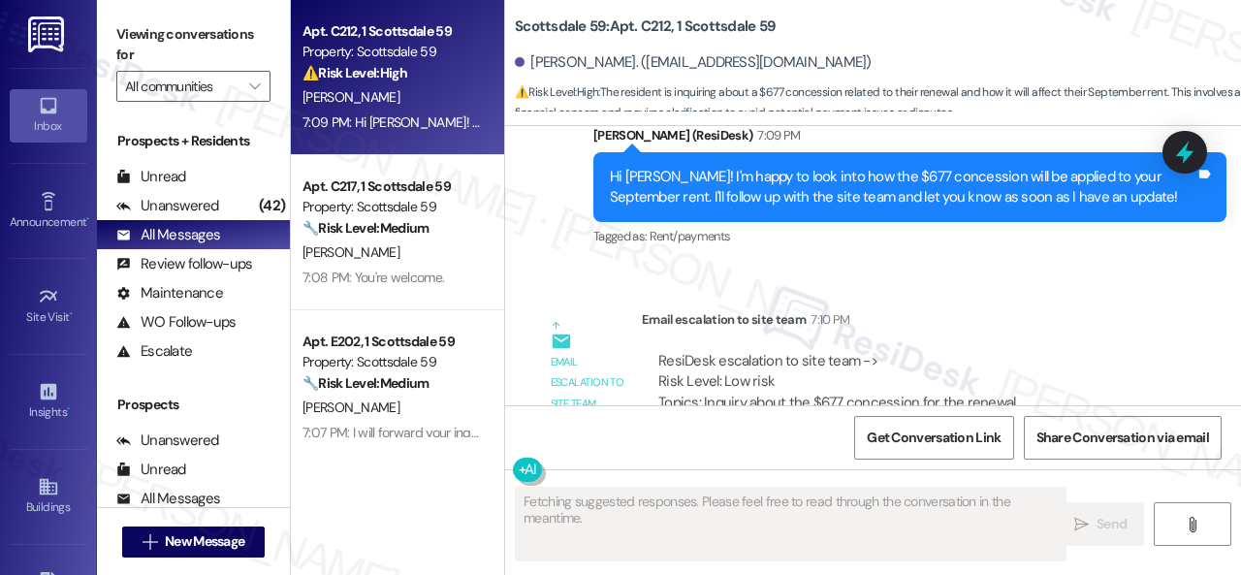
scroll to position [3790, 0]
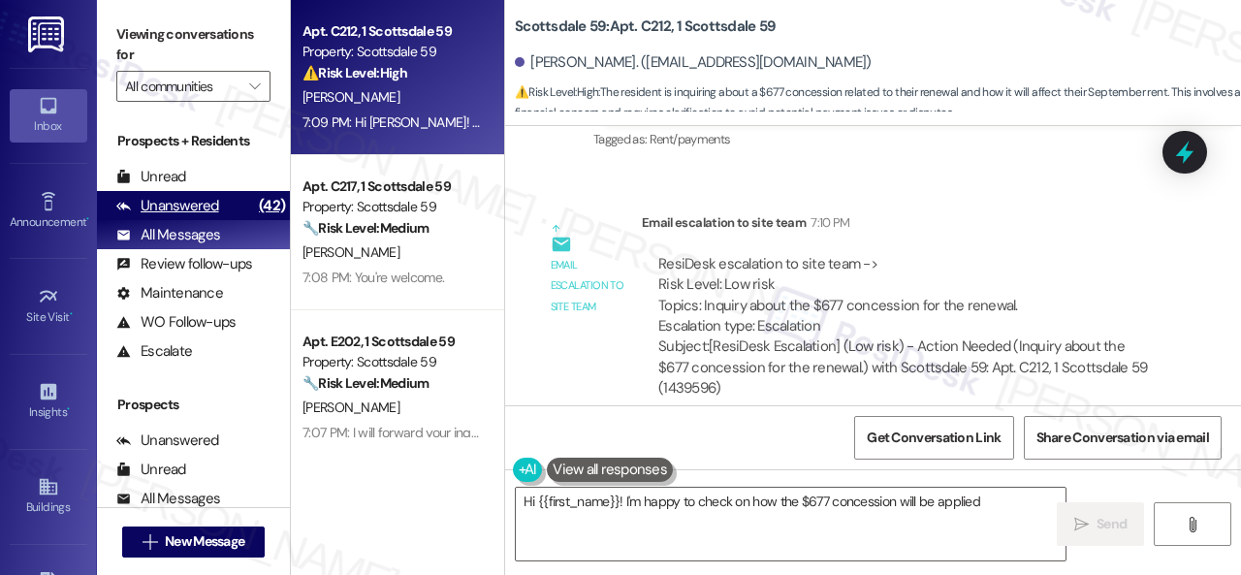
click at [197, 203] on div "Unanswered" at bounding box center [167, 206] width 103 height 20
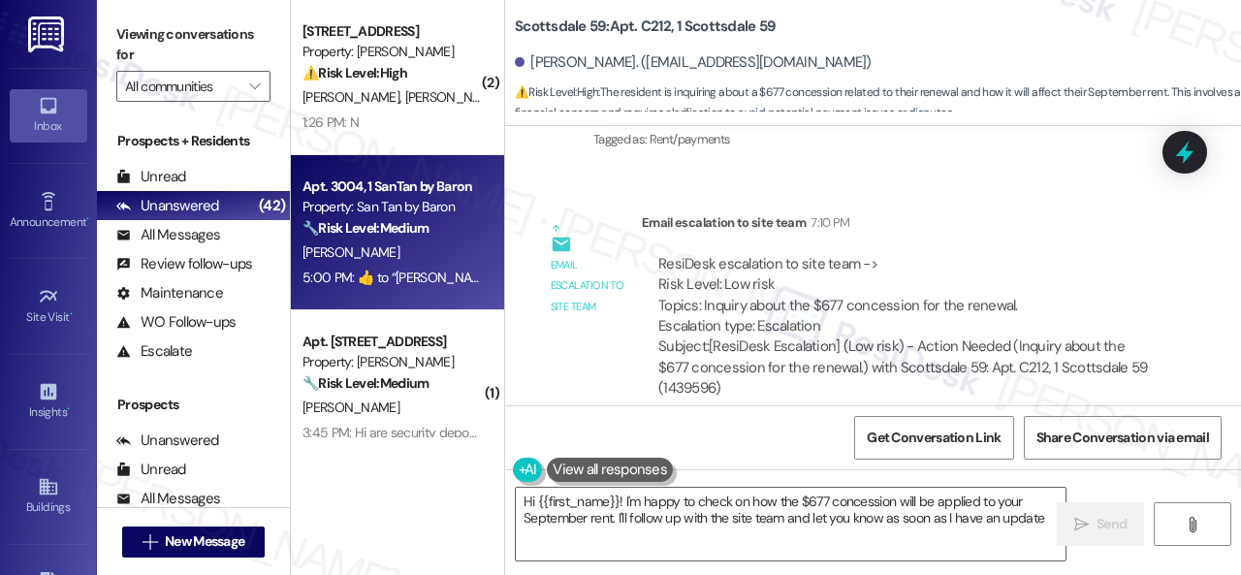
type textarea "Hi {{first_name}}! I'm happy to check on how the $677 concession will be applie…"
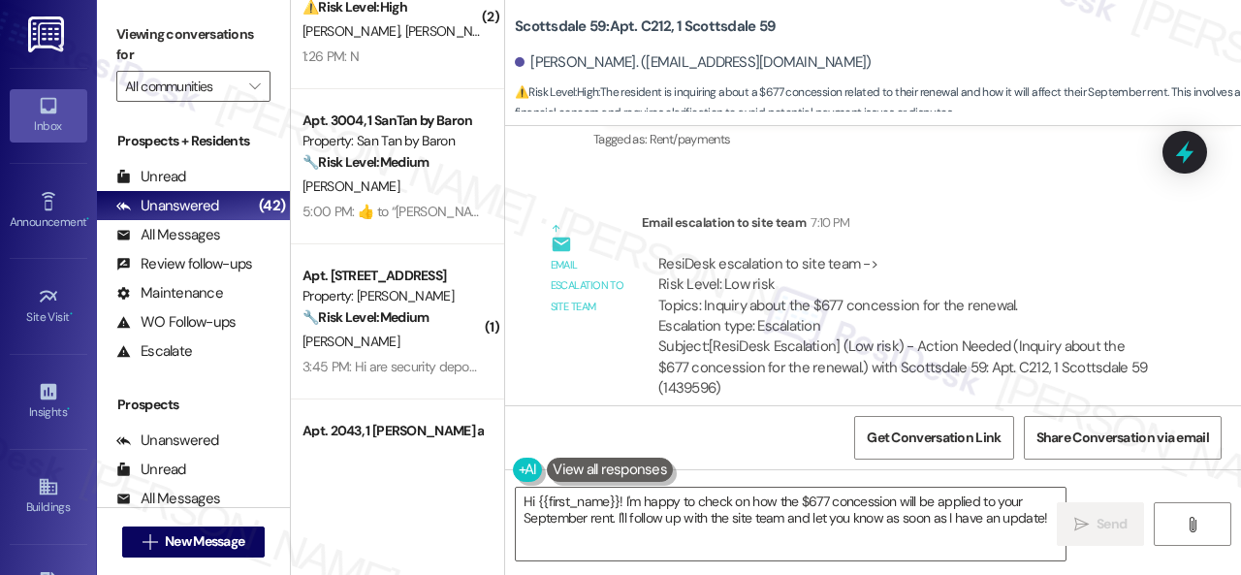
scroll to position [97, 0]
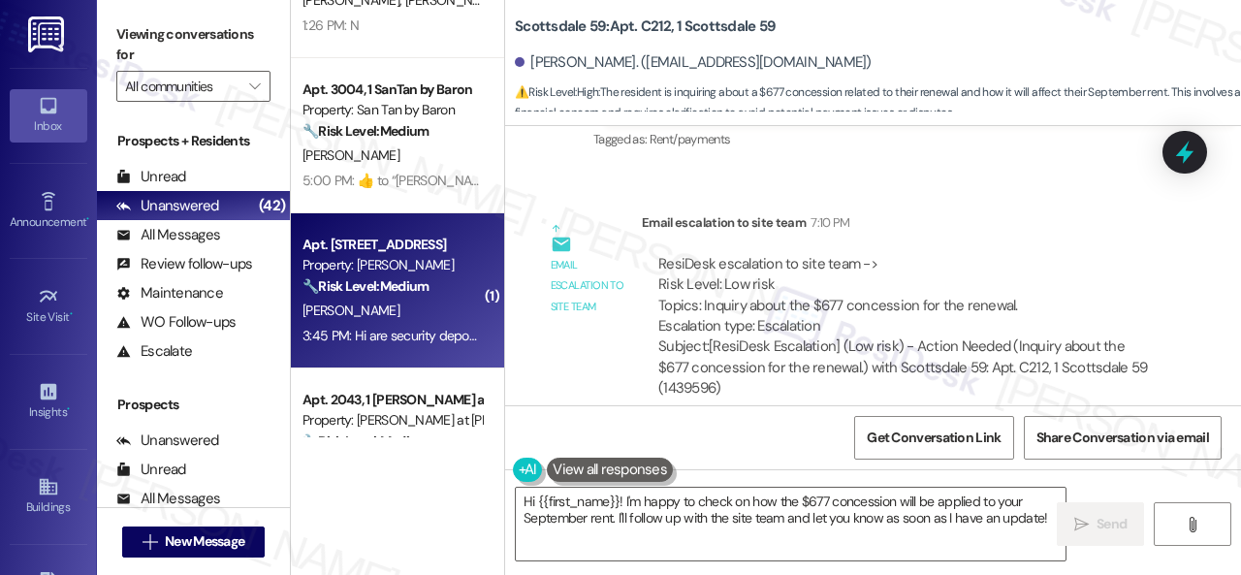
click at [445, 312] on div "[PERSON_NAME]" at bounding box center [391, 311] width 183 height 24
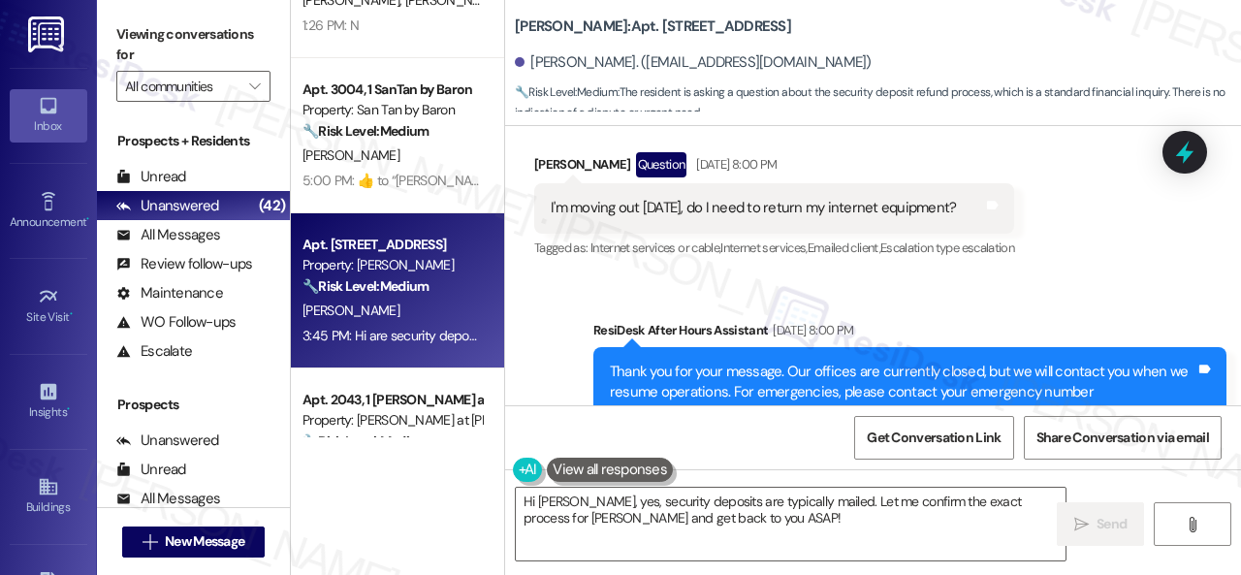
scroll to position [1141, 0]
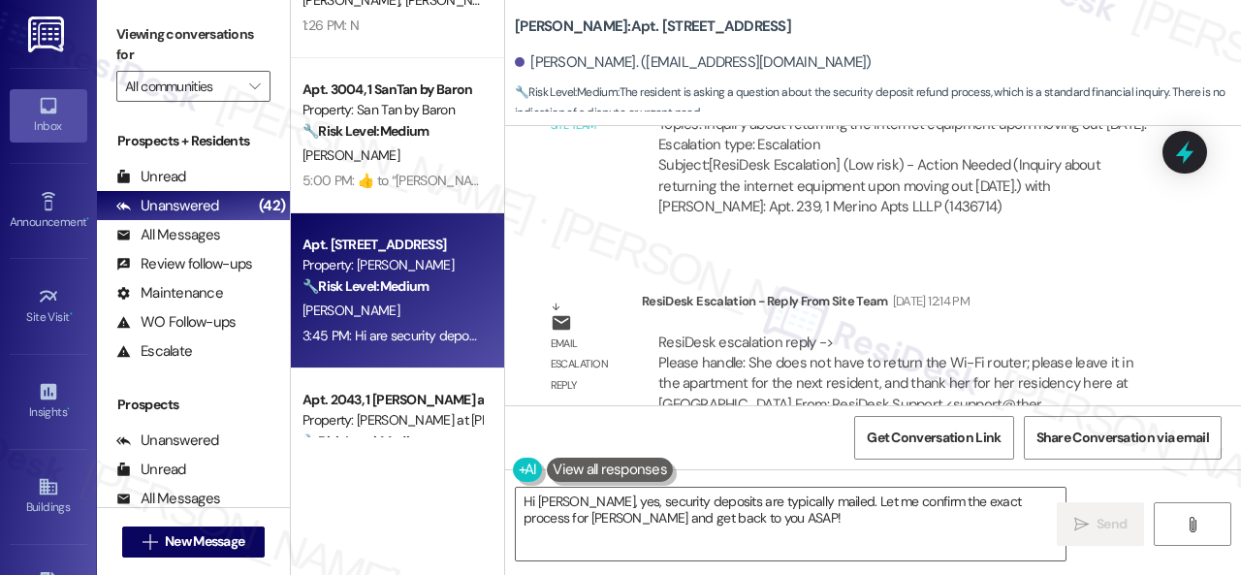
click at [1098, 262] on div "WO Opened request: Full Turn T... Jun 26, 2025 at 8:07 AM Status : Completed Sh…" at bounding box center [873, 265] width 736 height 279
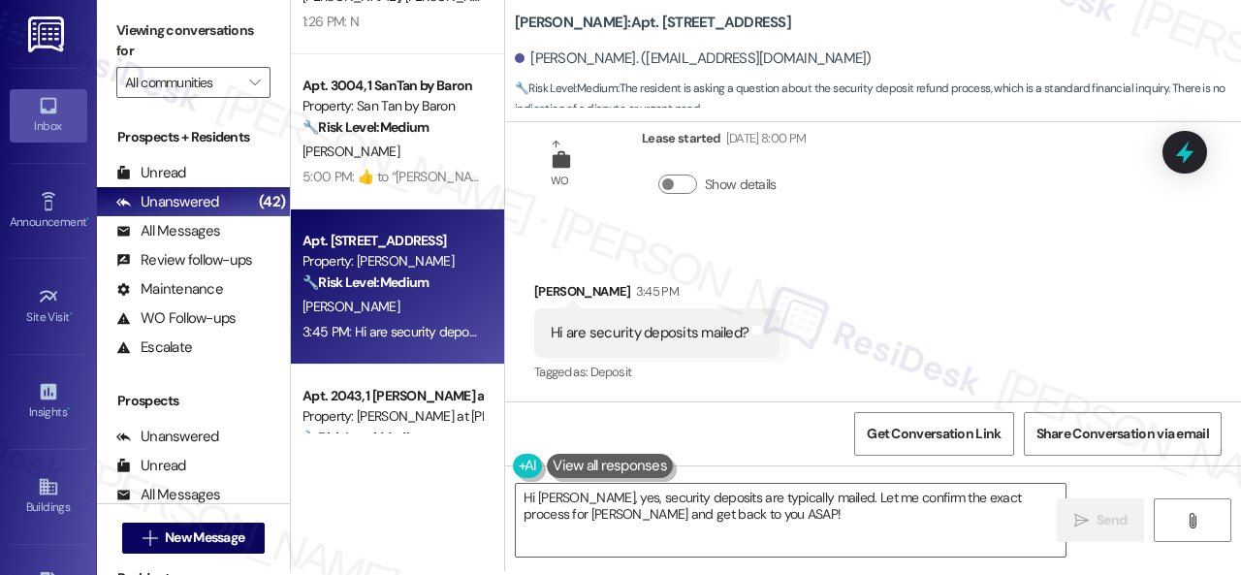
scroll to position [6, 0]
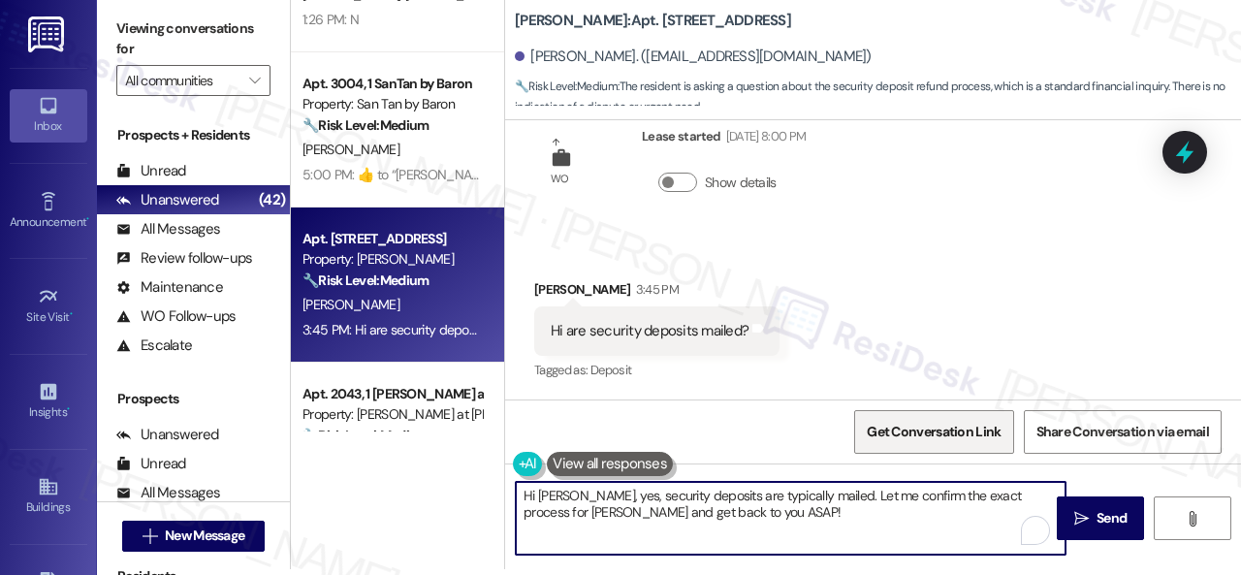
drag, startPoint x: 574, startPoint y: 489, endPoint x: 877, endPoint y: 427, distance: 309.5
click at [848, 520] on textarea "Hi Alexis, yes, security deposits are typically mailed. Let me confirm the exac…" at bounding box center [791, 518] width 550 height 73
paste textarea "I will forward your inquiry to the site team and get back to you as soon as I r…"
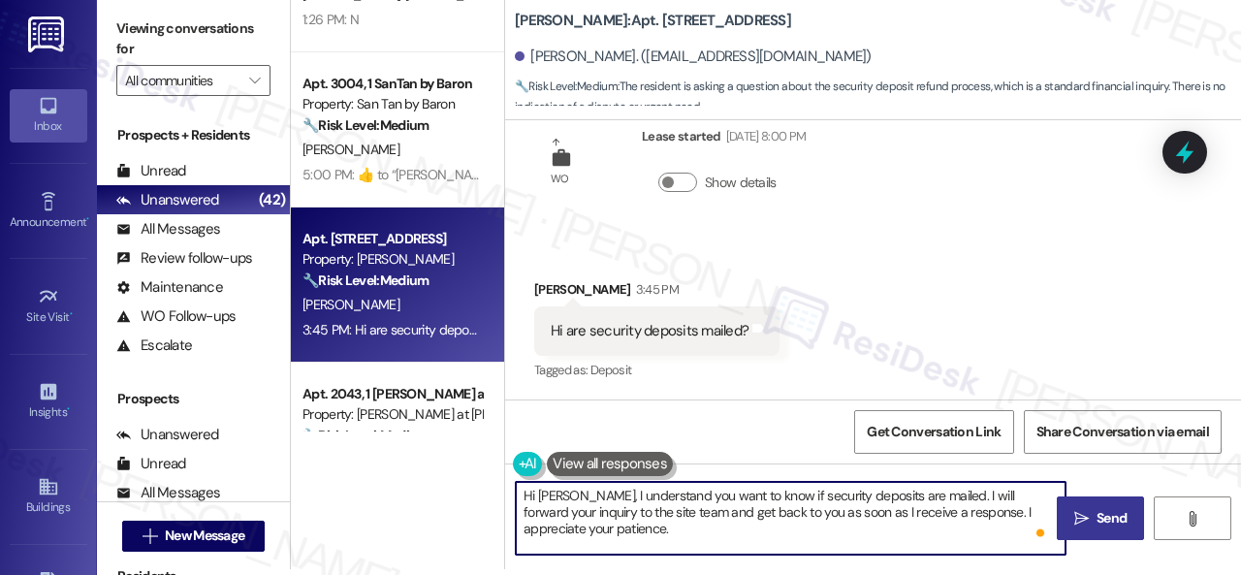
type textarea "Hi Alexis, I understand you want to know if security deposits are mailed. I wil…"
click at [1112, 512] on span "Send" at bounding box center [1111, 518] width 30 height 20
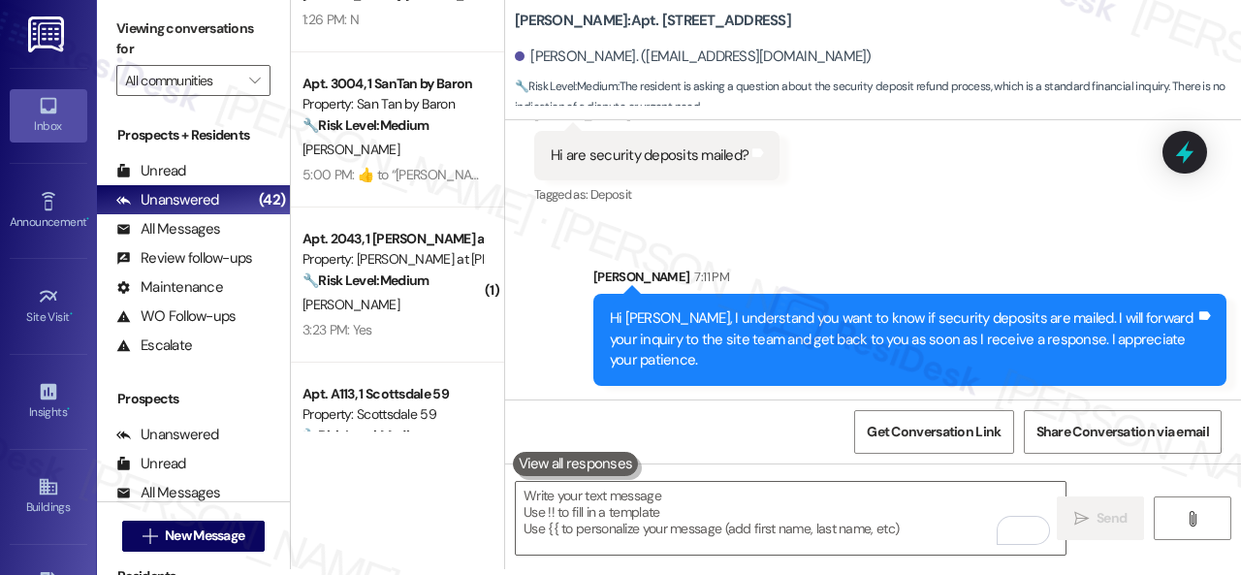
scroll to position [1900, 0]
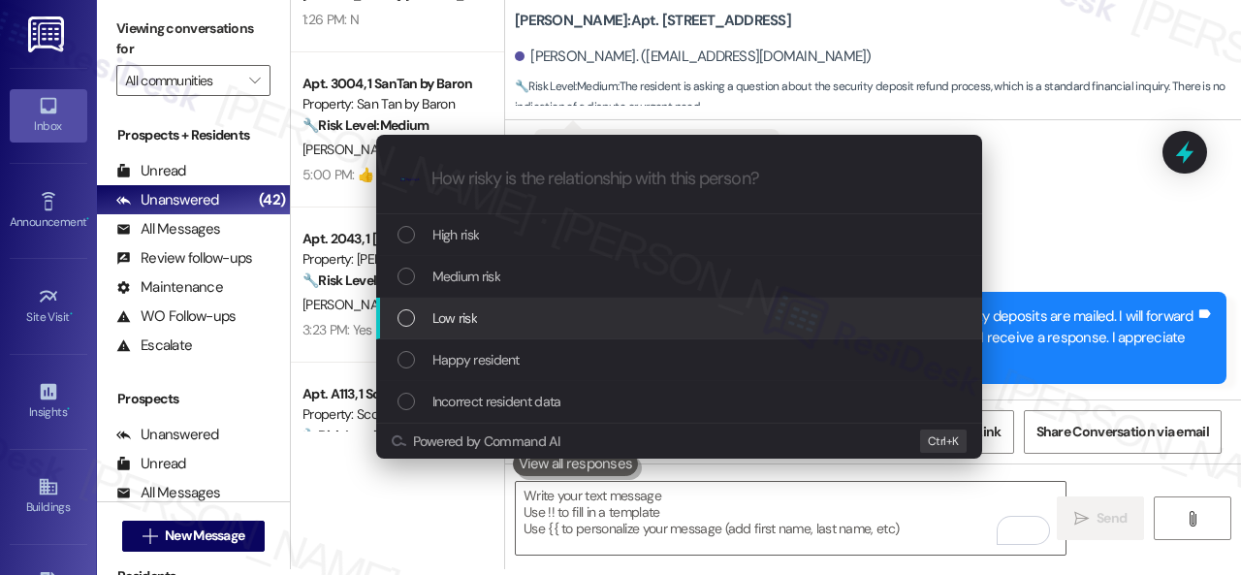
click at [456, 327] on span "Low risk" at bounding box center [454, 317] width 45 height 21
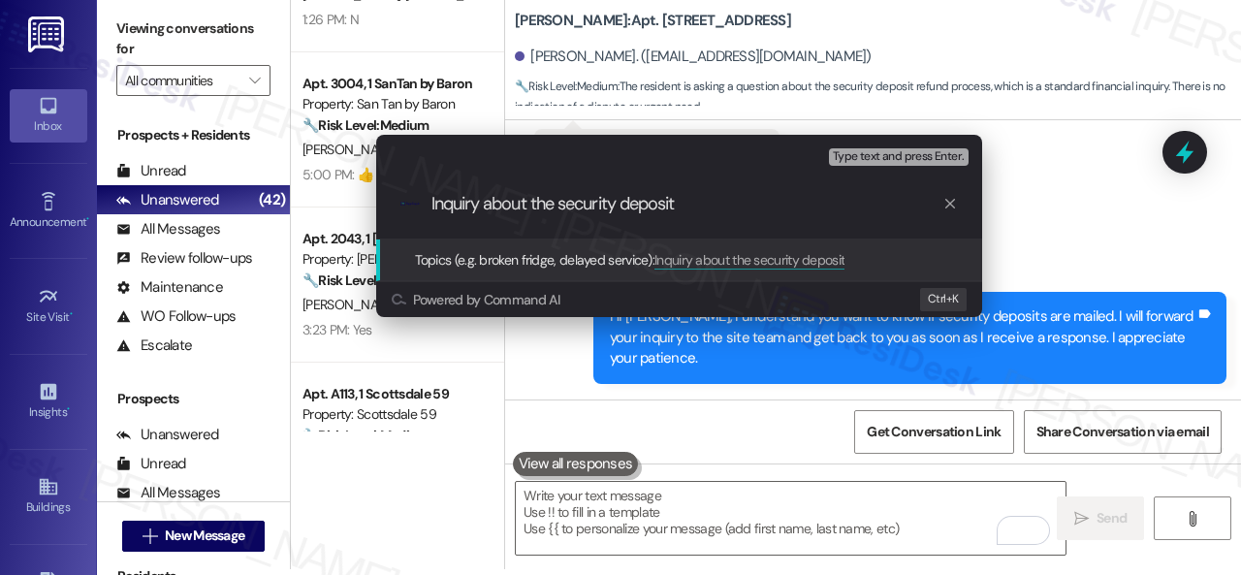
type input "Inquiry about the security deposit."
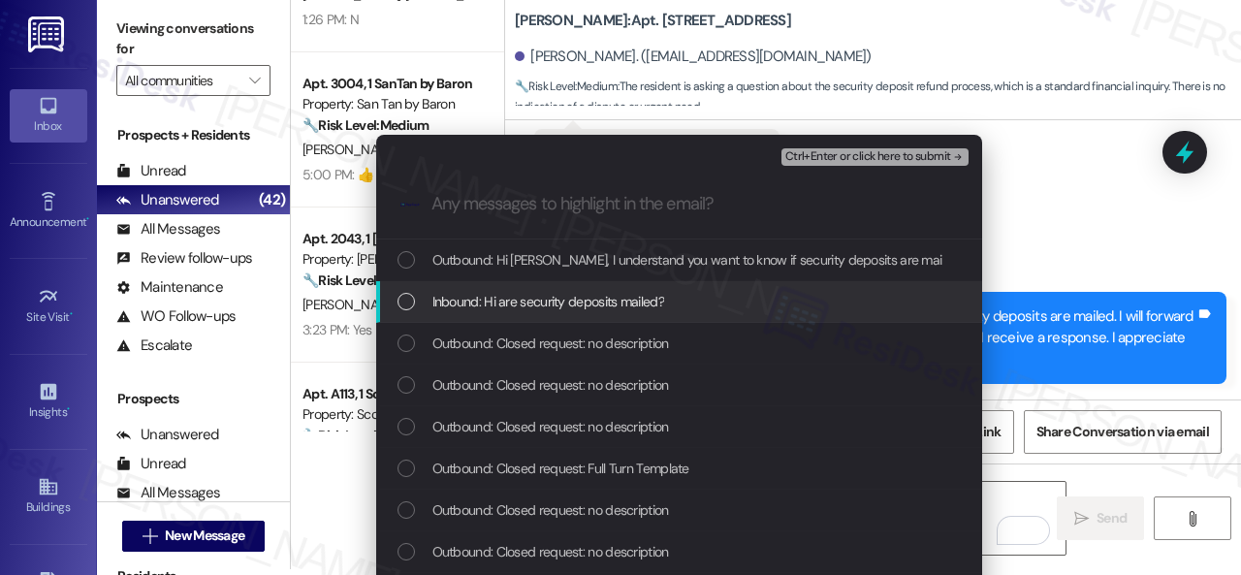
click at [614, 296] on span "Inbound: Hi are security deposits mailed?" at bounding box center [548, 301] width 232 height 21
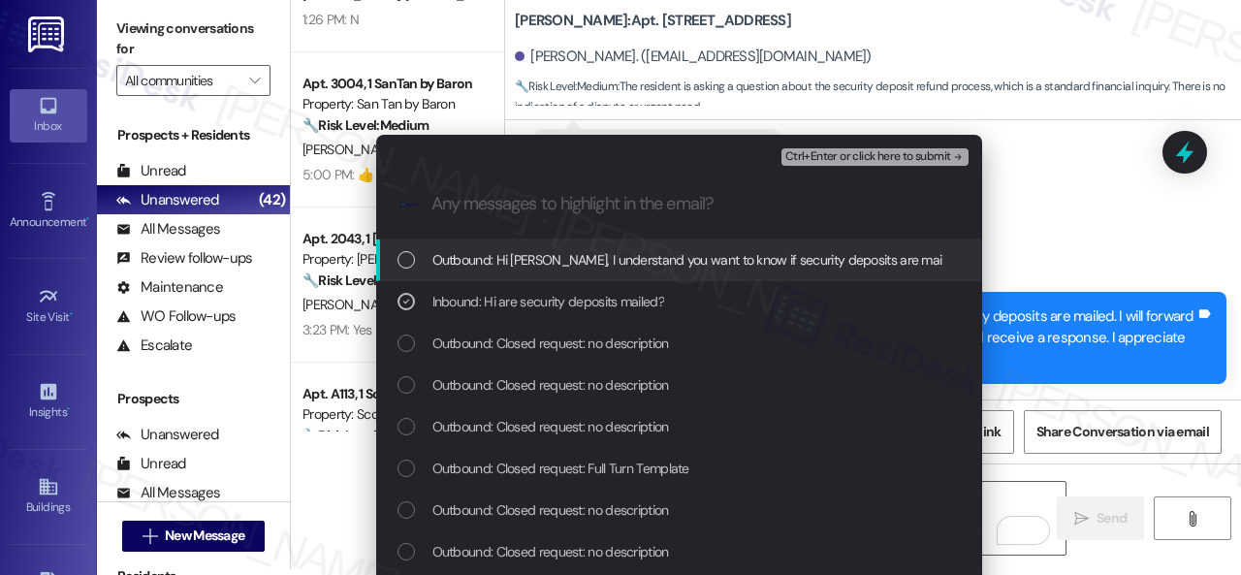
click at [812, 152] on span "Ctrl+Enter or click here to submit" at bounding box center [868, 157] width 166 height 14
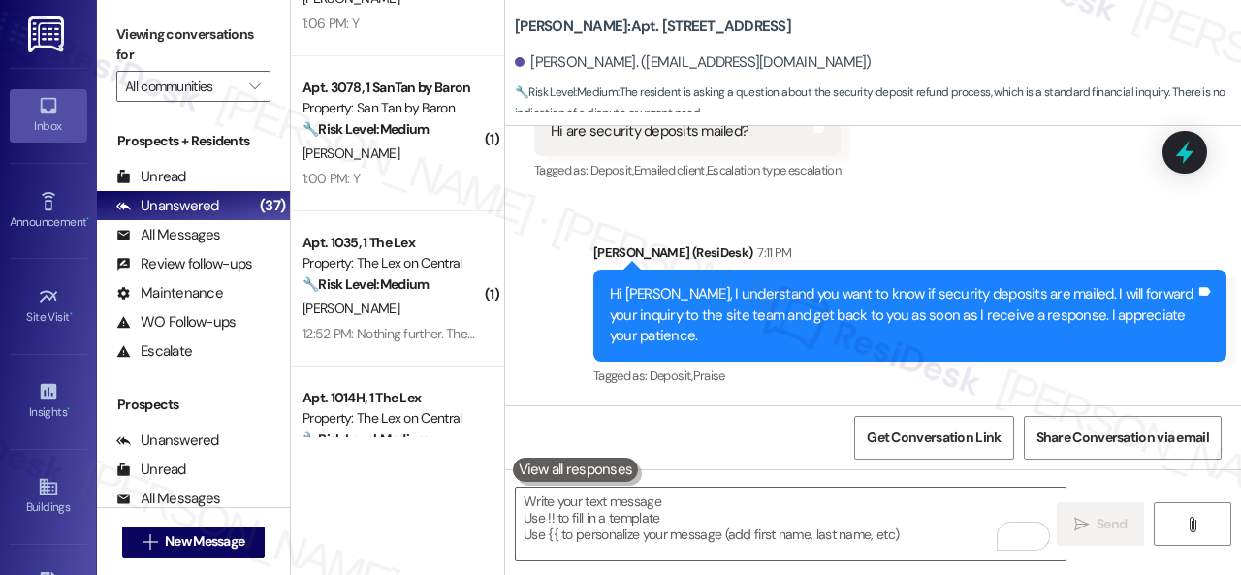
scroll to position [775, 0]
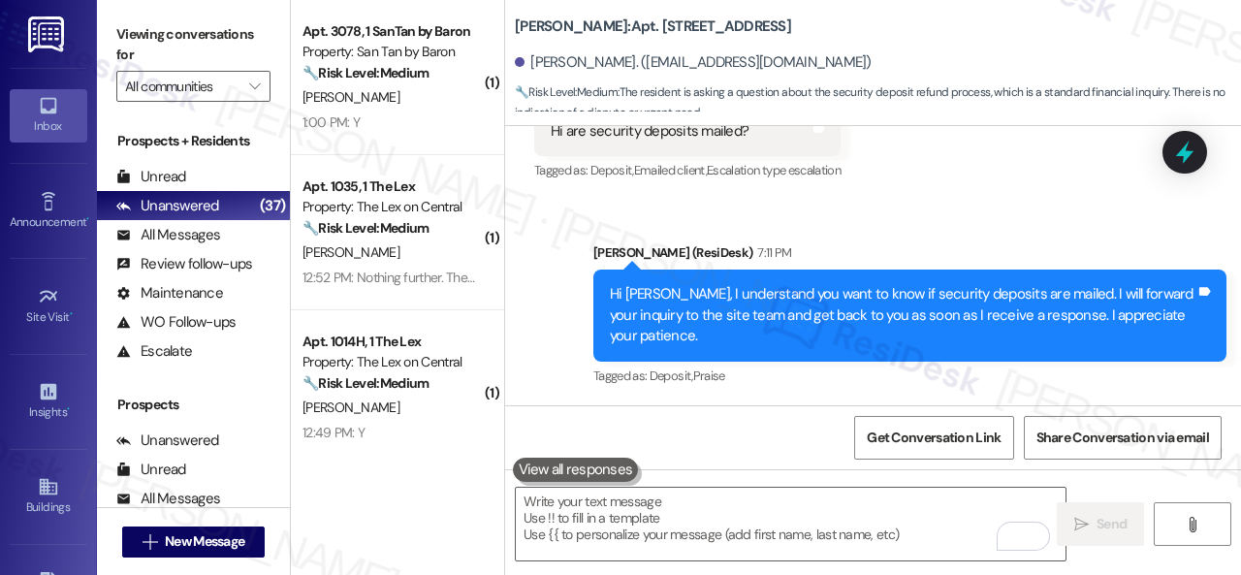
click at [385, 253] on div "[PERSON_NAME]" at bounding box center [391, 252] width 183 height 24
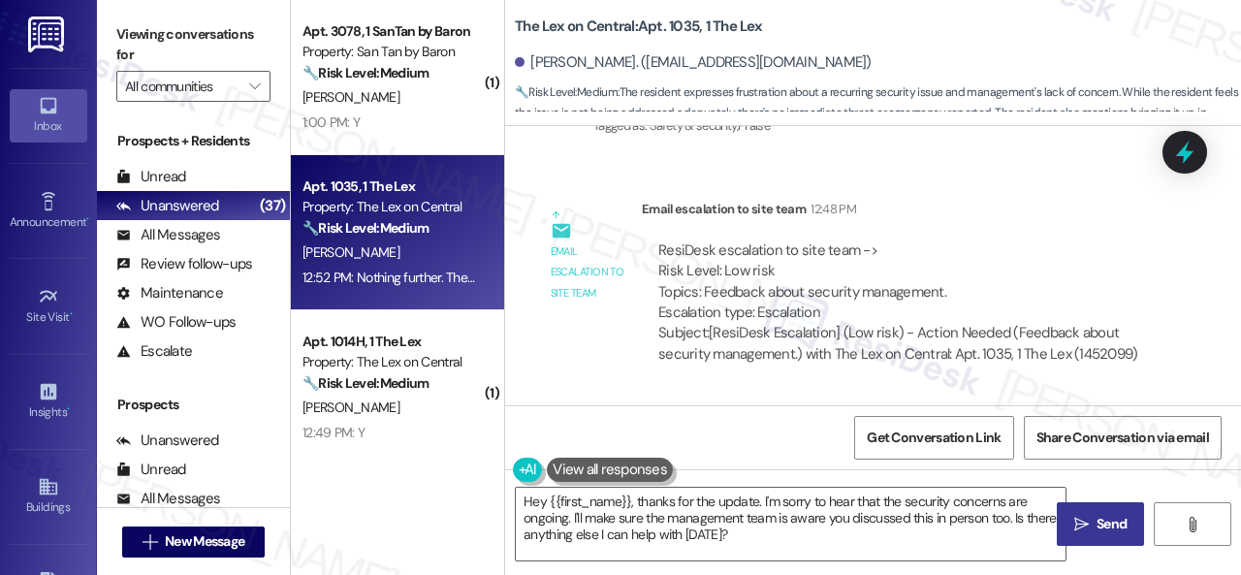
scroll to position [3113, 0]
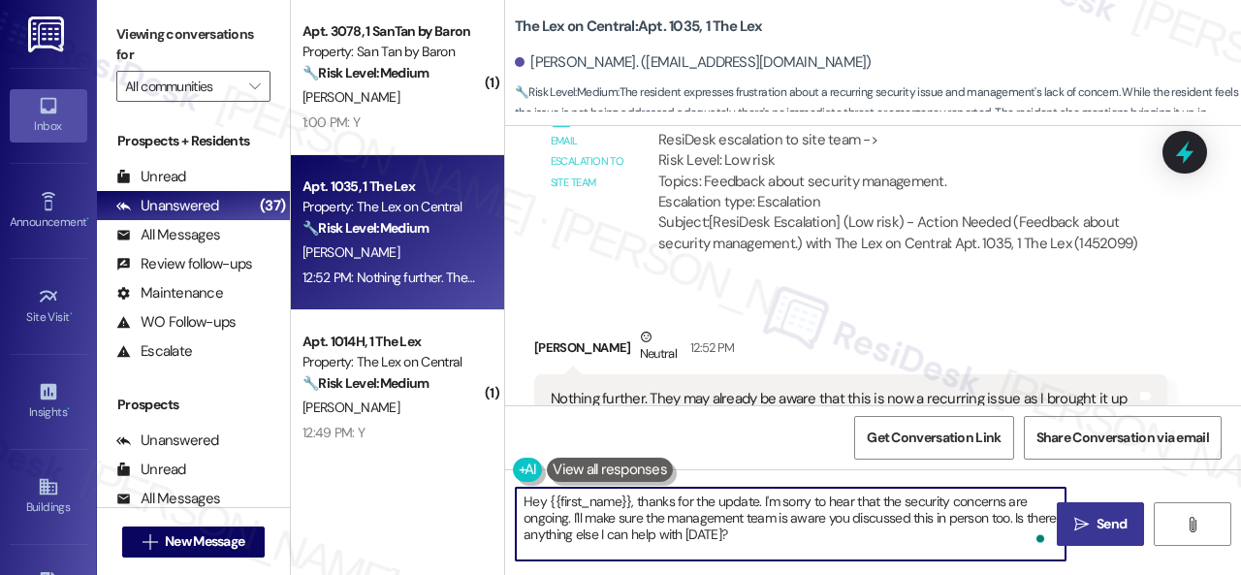
drag, startPoint x: 768, startPoint y: 534, endPoint x: 426, endPoint y: 460, distance: 349.0
click at [426, 460] on div "( 1 ) Apt. A113, 1 Scottsdale 59 Property: Scottsdale 59 🔧 Risk Level: Medium T…" at bounding box center [766, 287] width 950 height 575
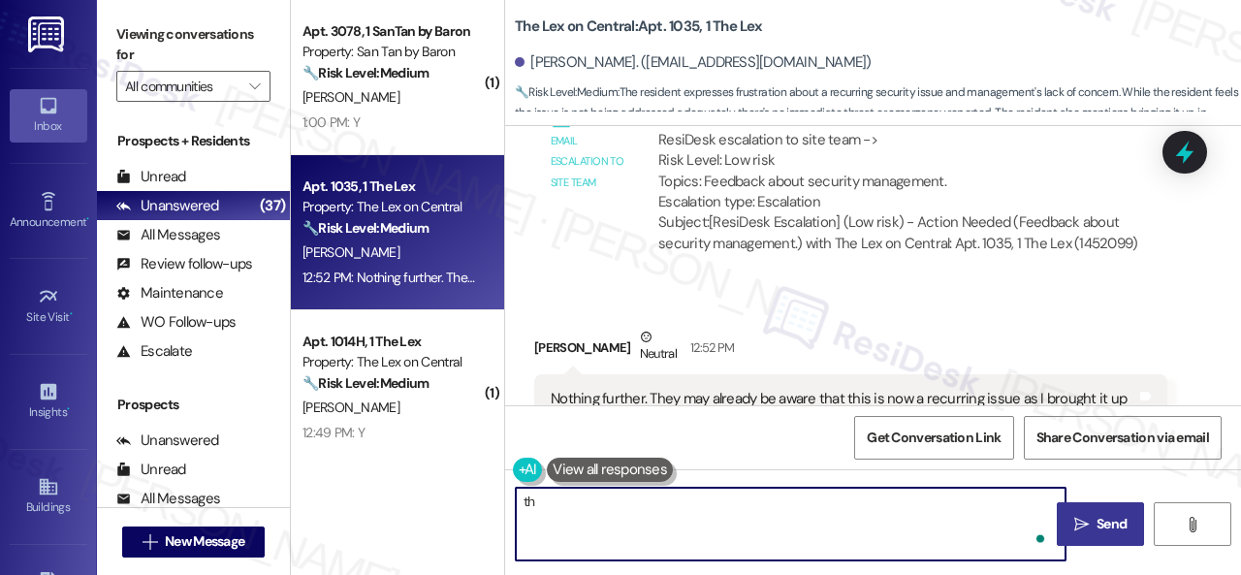
type textarea "t"
type textarea "Thank you."
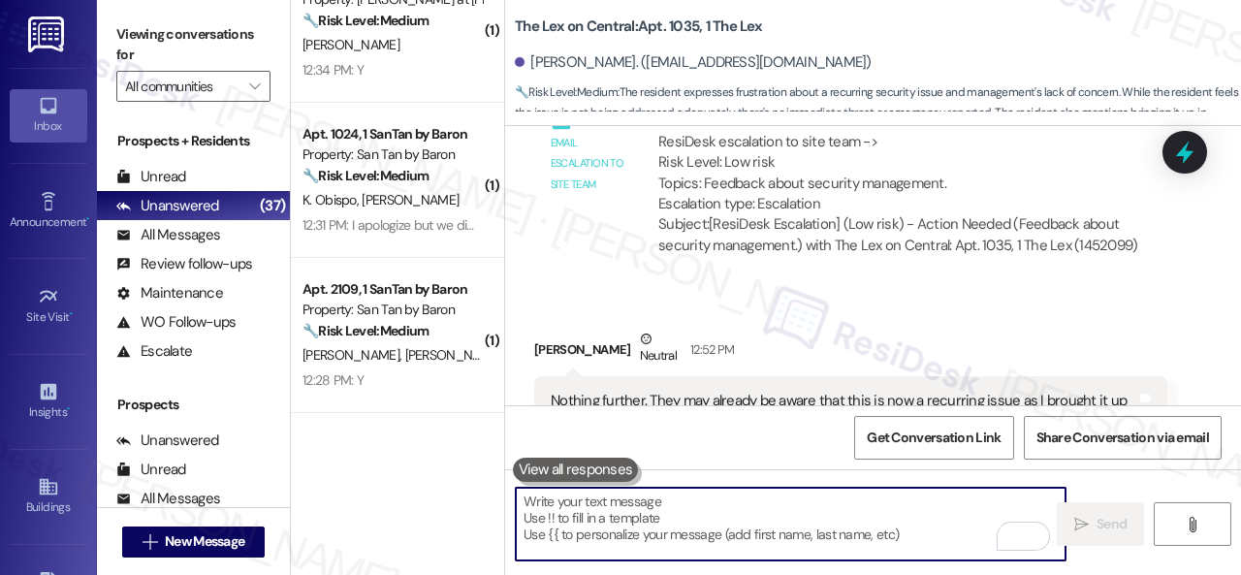
scroll to position [1163, 0]
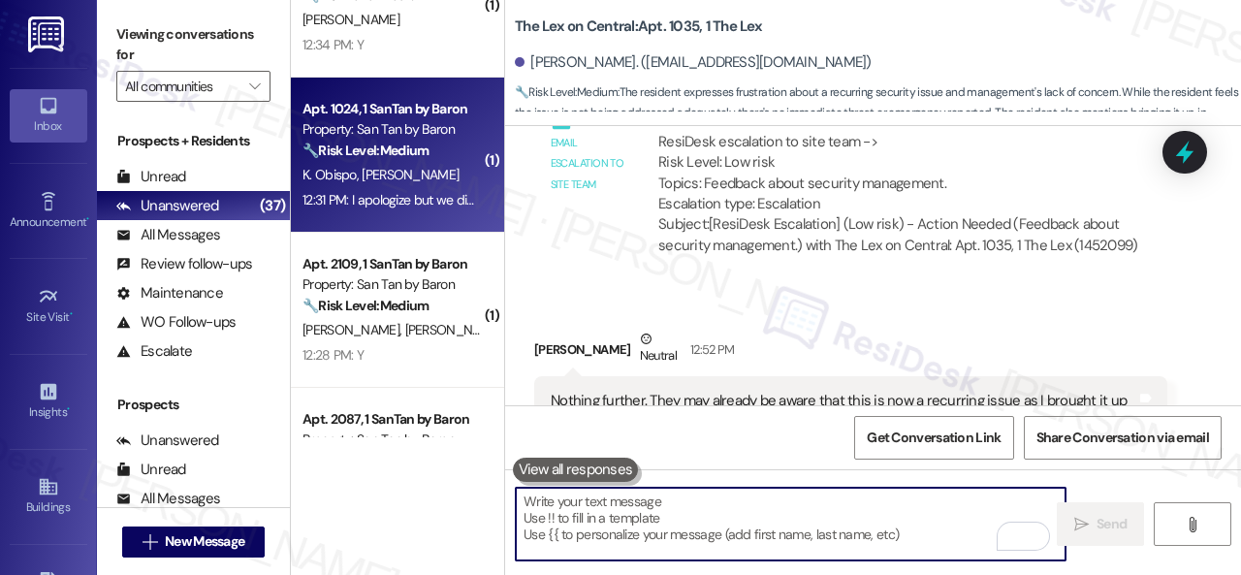
click at [443, 183] on div "K. Obispo D. Brock" at bounding box center [391, 175] width 183 height 24
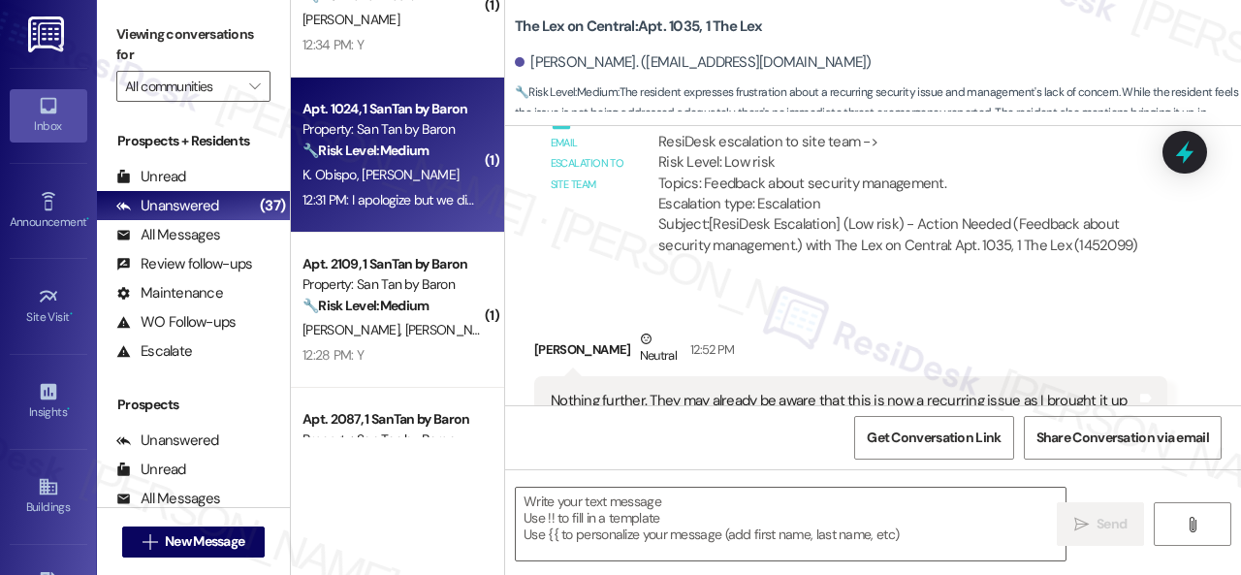
type textarea "Fetching suggested responses. Please feel free to read through the conversation…"
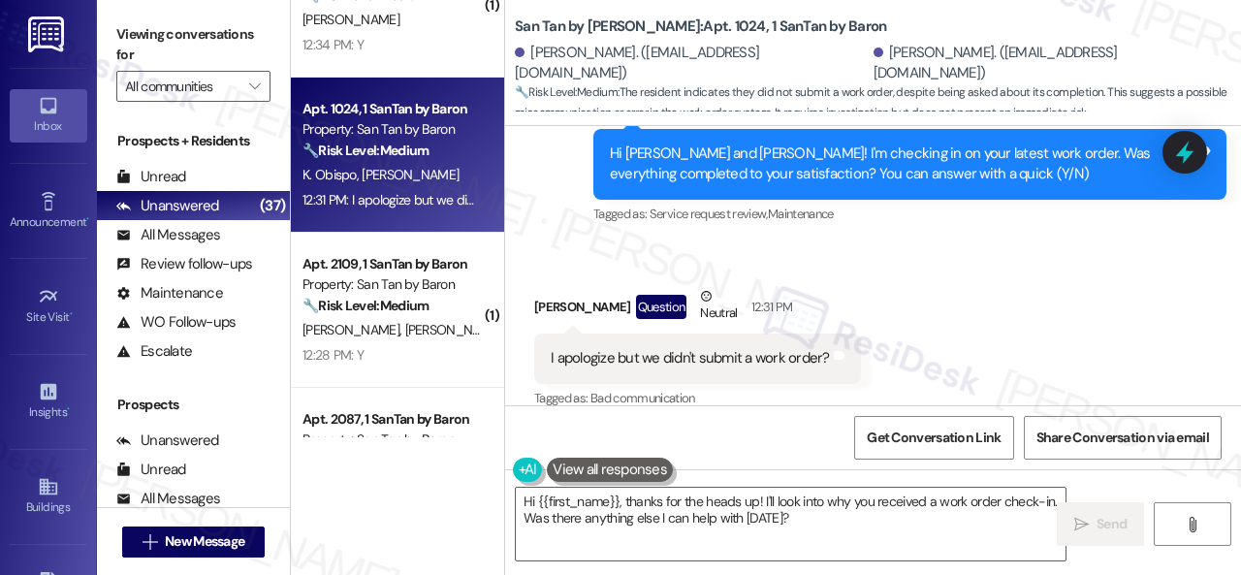
scroll to position [624, 0]
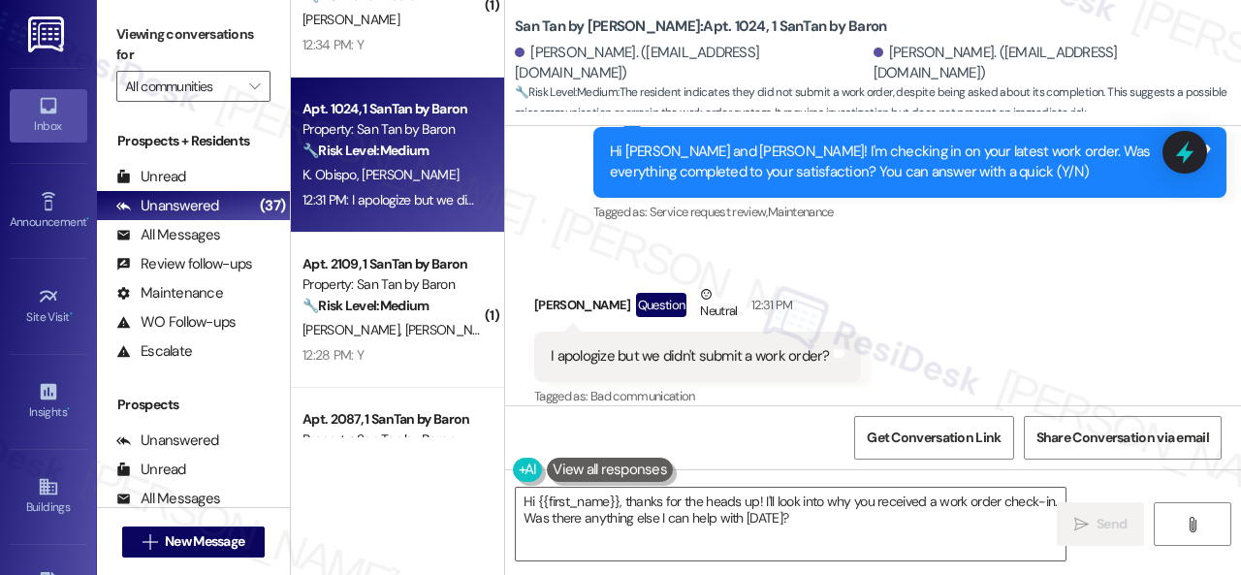
click at [604, 240] on div "Received via SMS Darrell Brock Question Neutral 12:31 PM I apologize but we did…" at bounding box center [873, 332] width 736 height 184
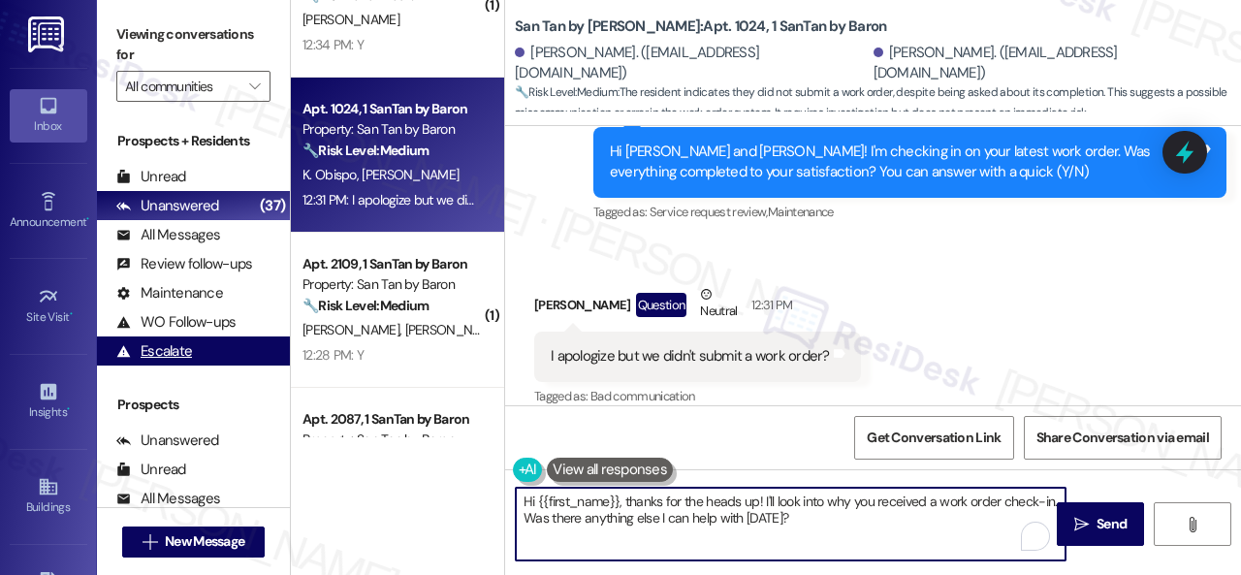
drag, startPoint x: 797, startPoint y: 517, endPoint x: 157, endPoint y: 353, distance: 660.4
click at [171, 358] on div "Viewing conversations for All communities  Prospects + Residents Unread (0) Un…" at bounding box center [669, 287] width 1144 height 575
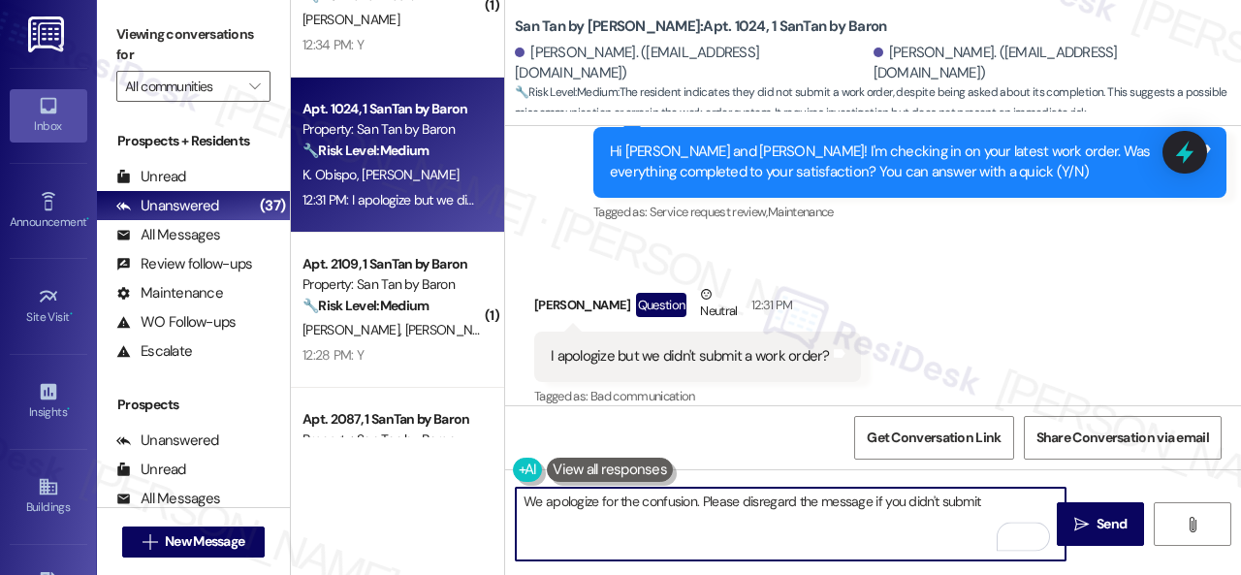
scroll to position [527, 0]
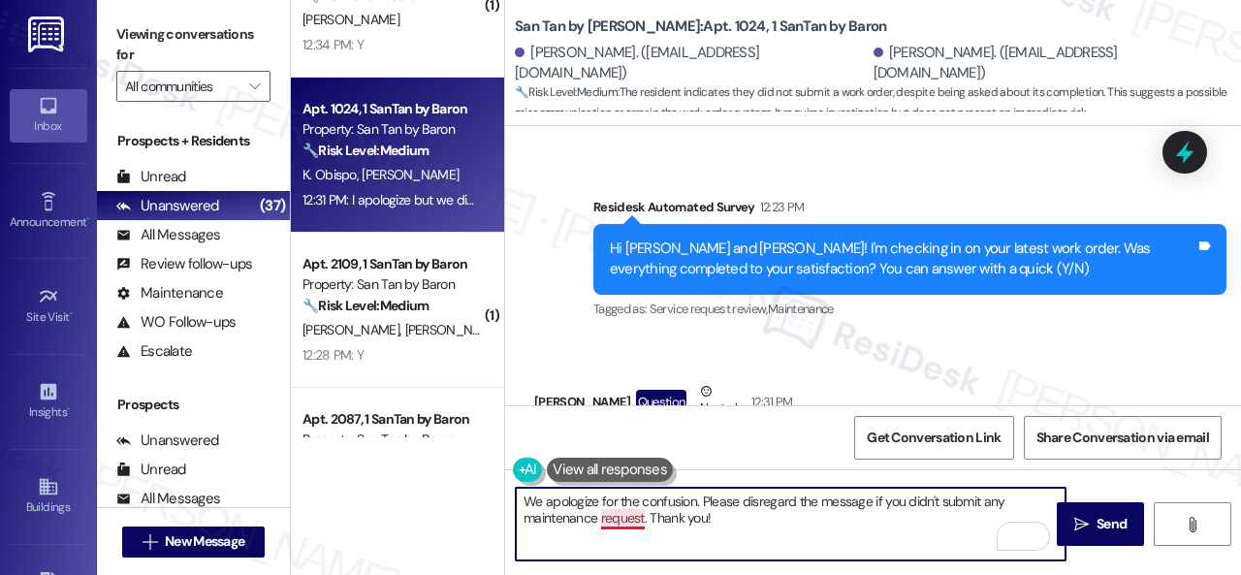
click at [613, 520] on textarea "We apologize for the confusion. Please disregard the message if you didn't subm…" at bounding box center [791, 524] width 550 height 73
click at [769, 508] on textarea "We apologize for the confusion. Please disregard the message if you didn't subm…" at bounding box center [791, 524] width 550 height 73
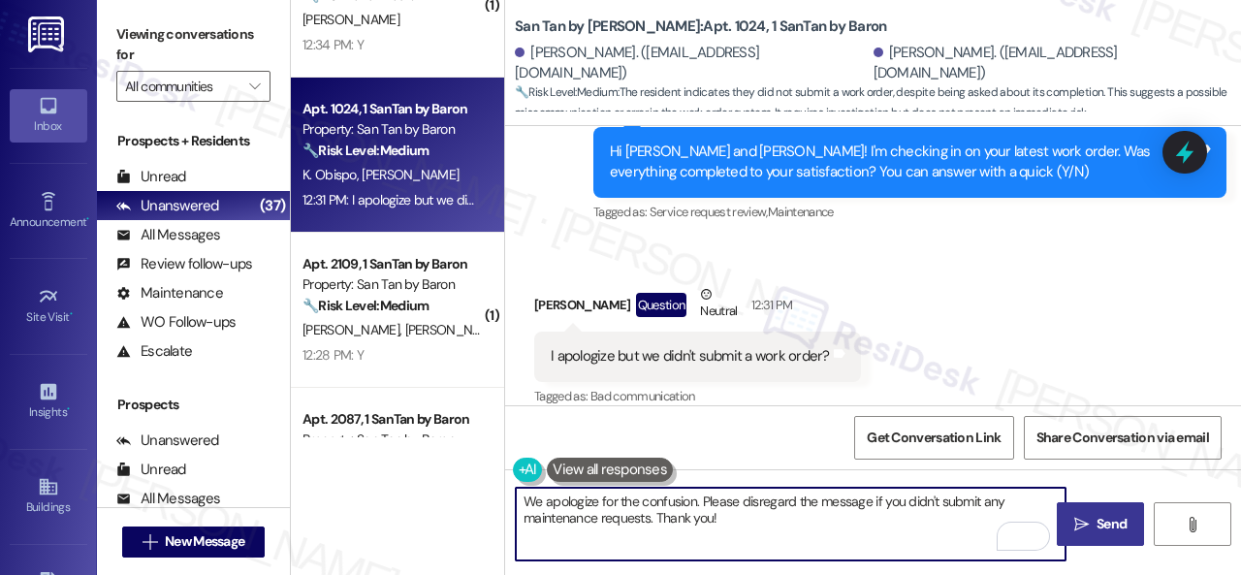
type textarea "We apologize for the confusion. Please disregard the message if you didn't subm…"
click at [1107, 520] on span "Send" at bounding box center [1111, 524] width 30 height 20
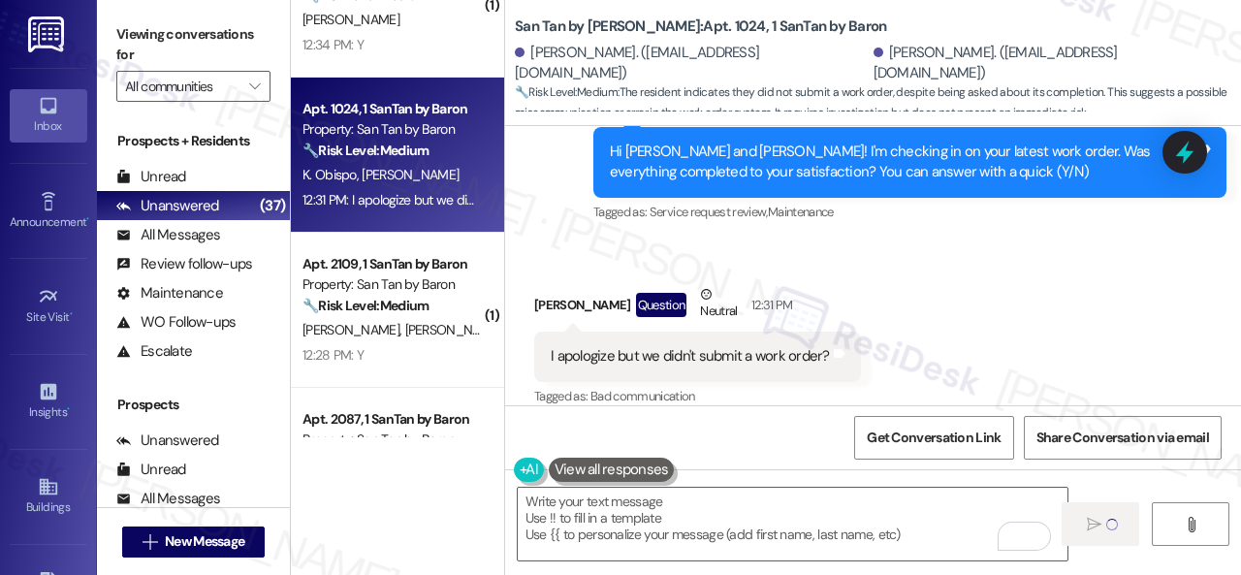
type textarea "Fetching suggested responses. Please feel free to read through the conversation…"
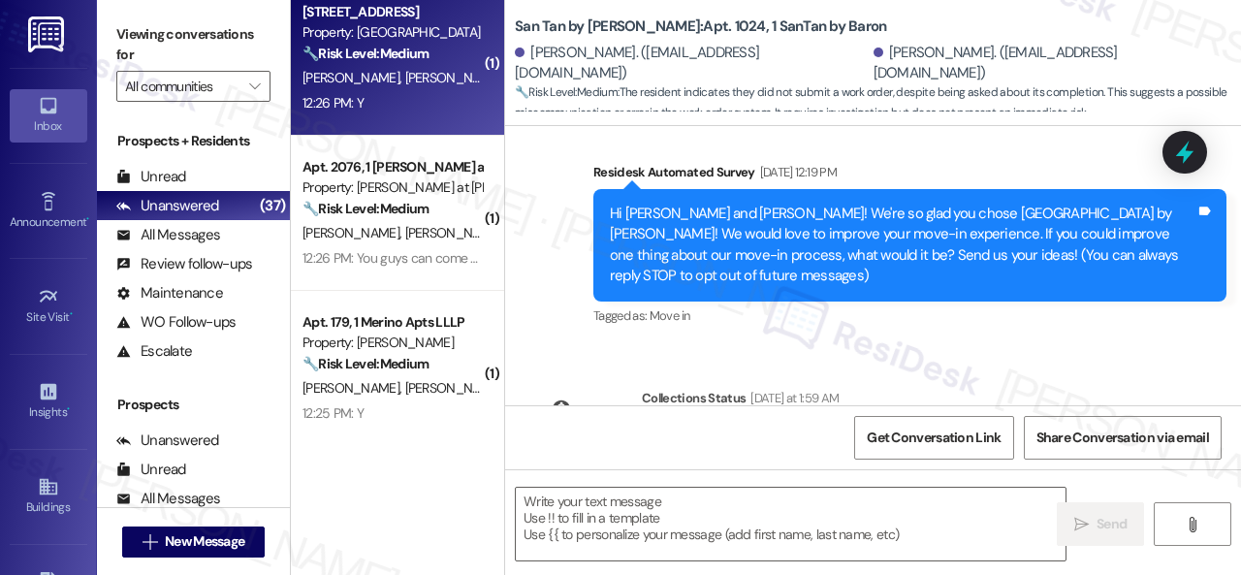
scroll to position [1745, 0]
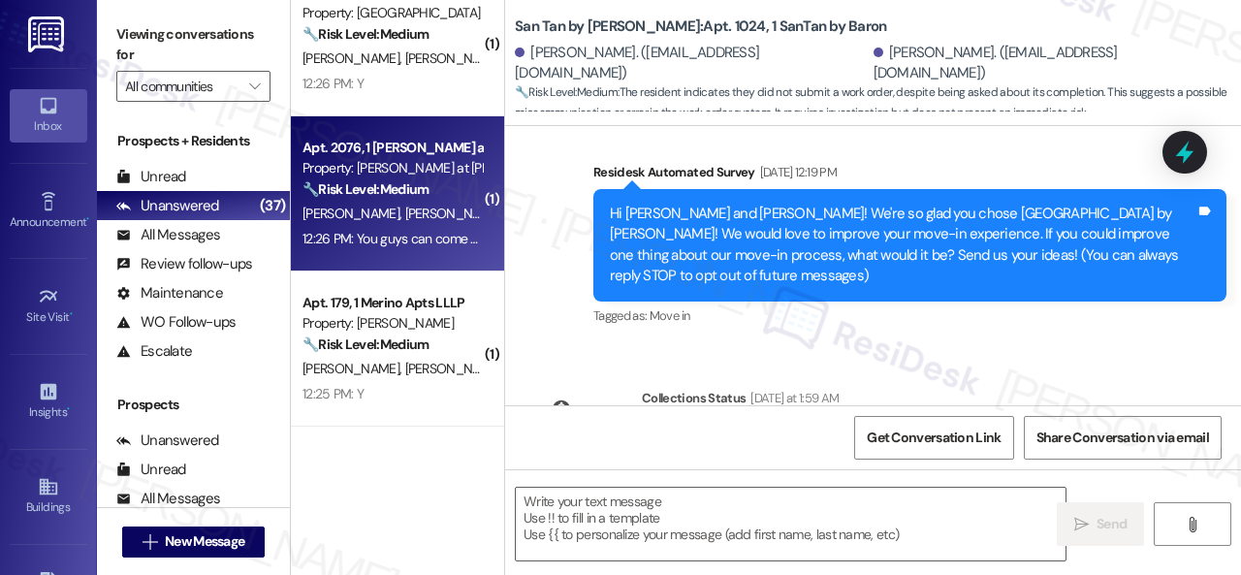
click at [460, 229] on div "12:26 PM: You guys can come whenever no pets and I have not submitted a work or…" at bounding box center [391, 239] width 183 height 24
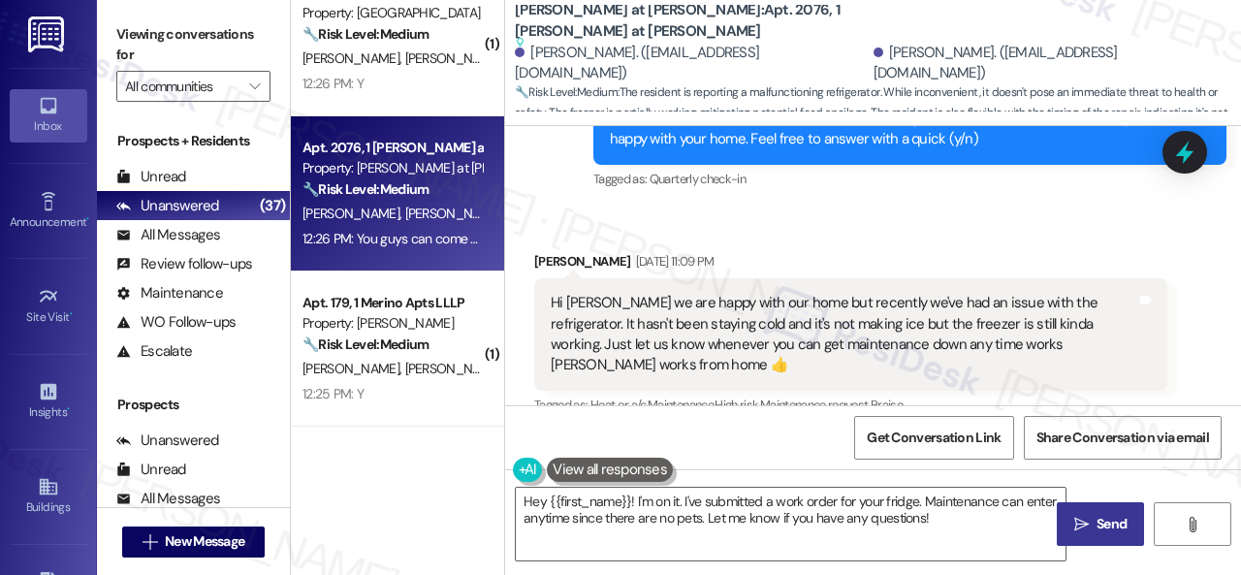
scroll to position [691, 0]
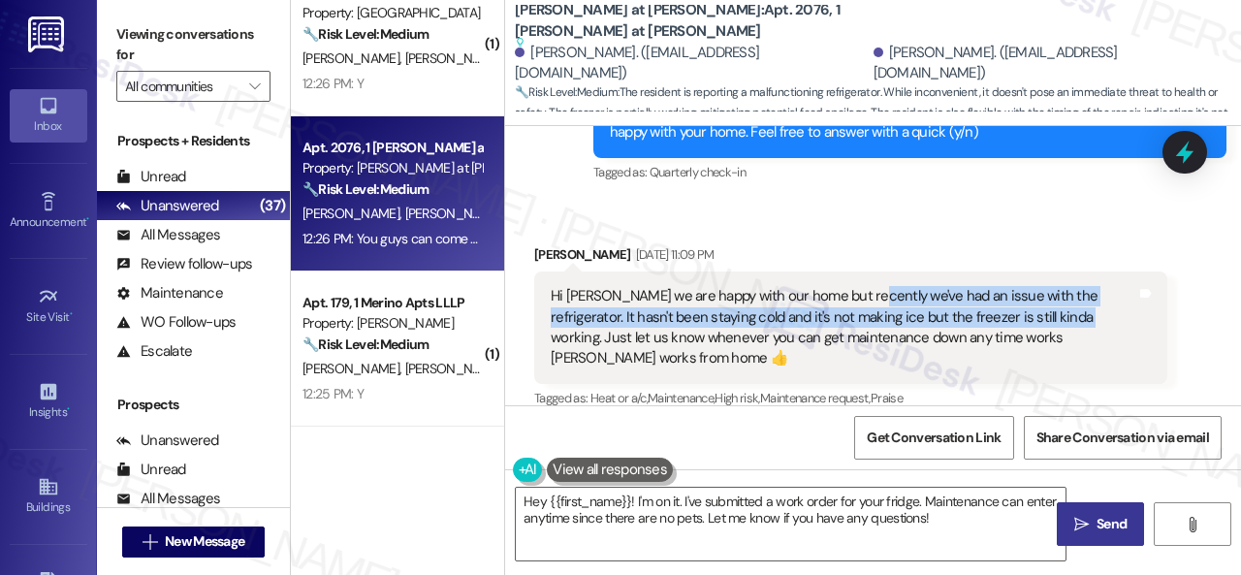
drag, startPoint x: 866, startPoint y: 299, endPoint x: 1047, endPoint y: 318, distance: 182.3
click at [1047, 318] on div "Hi Sarah we are happy with our home but recently we've had an issue with the re…" at bounding box center [843, 327] width 585 height 83
copy div "e've had an issue with the refrigerator. It hasn't been staying cold and it's n…"
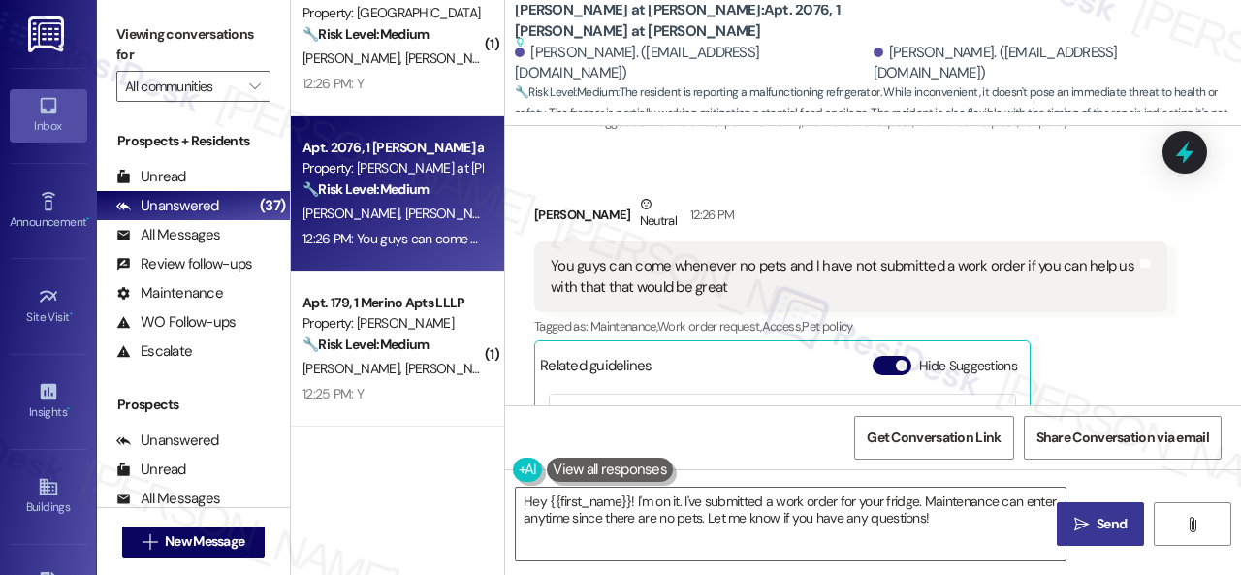
scroll to position [1661, 0]
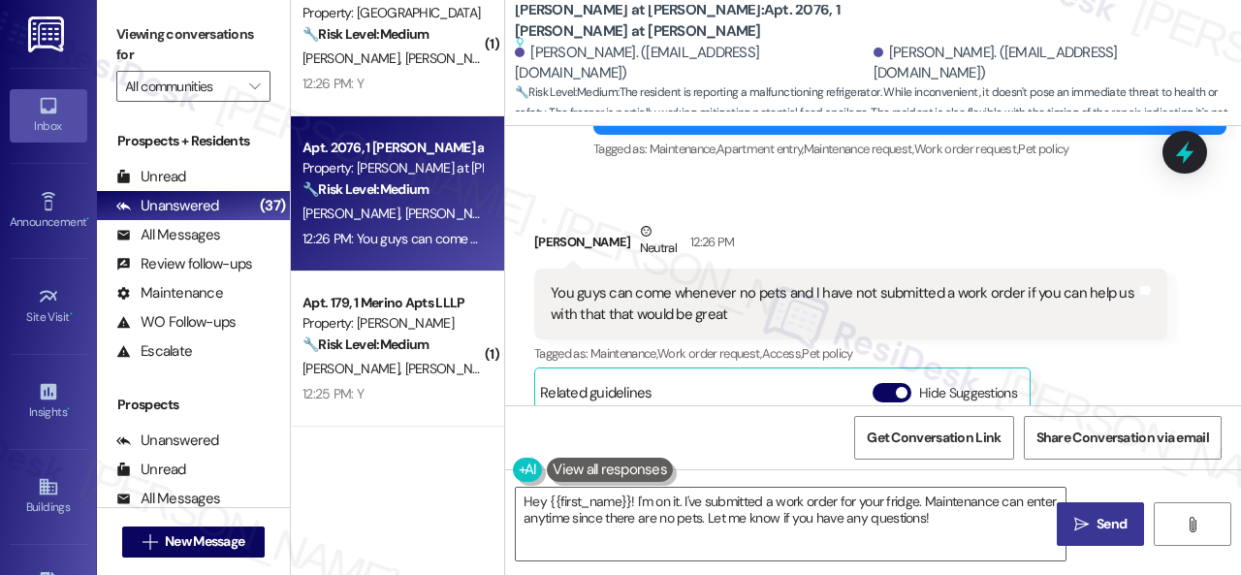
click at [1124, 335] on div "Nathan Schreiber Neutral 12:26 PM You guys can come whenever no pets and I have…" at bounding box center [850, 434] width 633 height 426
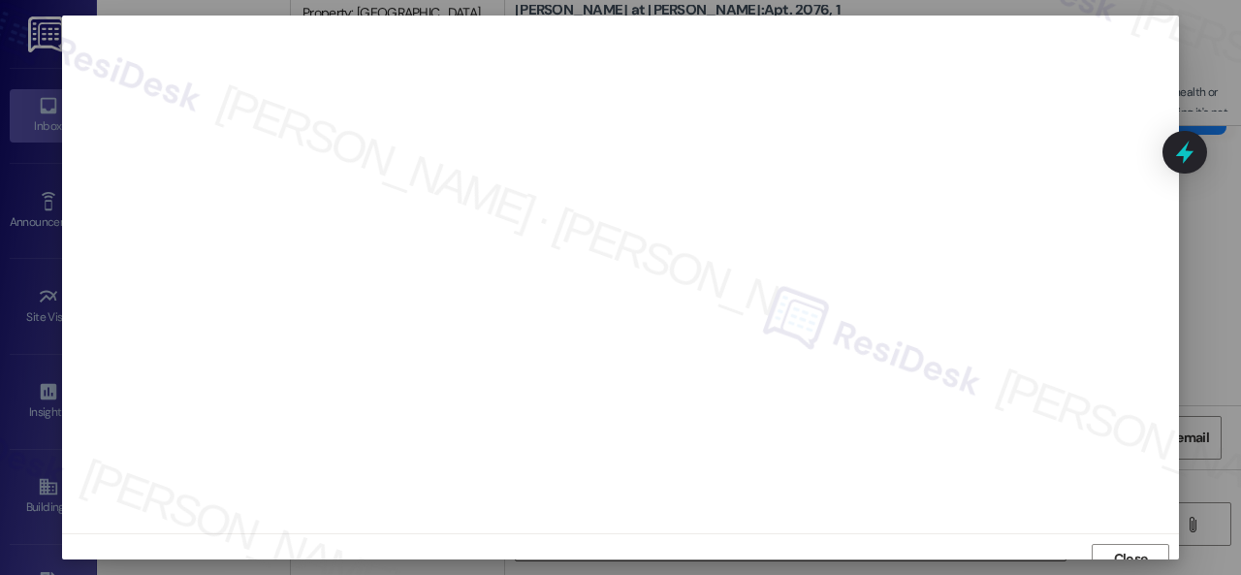
scroll to position [15, 0]
click at [1124, 540] on span "Close" at bounding box center [1131, 544] width 34 height 20
click at [1136, 547] on span "Close" at bounding box center [1131, 544] width 34 height 20
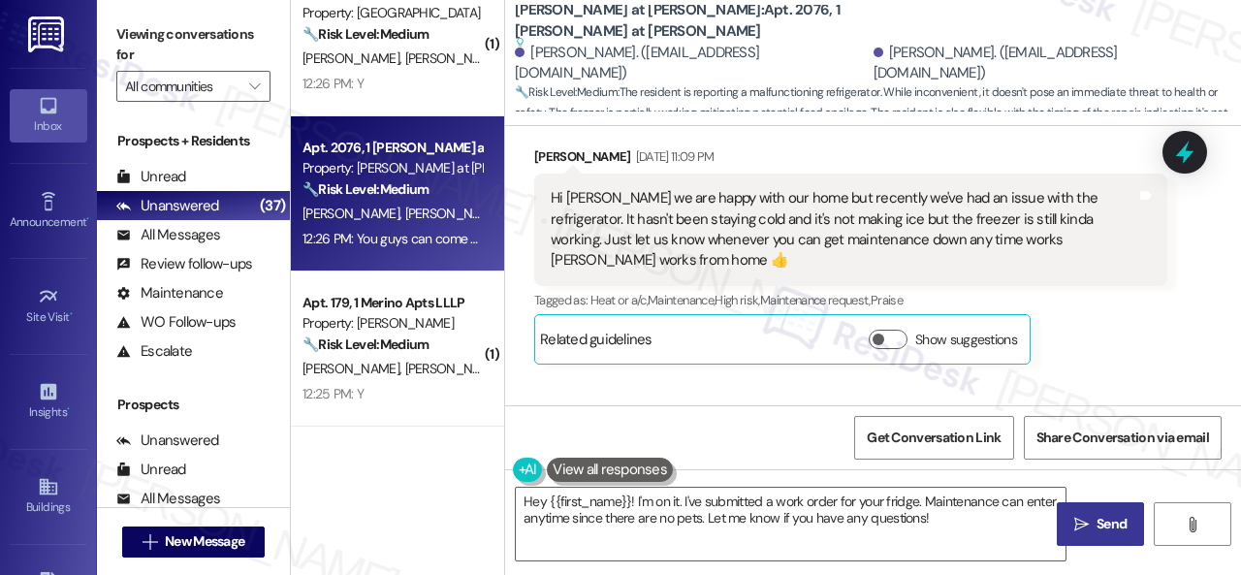
click at [1144, 335] on div "Nathan Schreiber Sep 05, 2025 at 11:09 PM Hi Sarah we are happy with our home b…" at bounding box center [850, 254] width 633 height 217
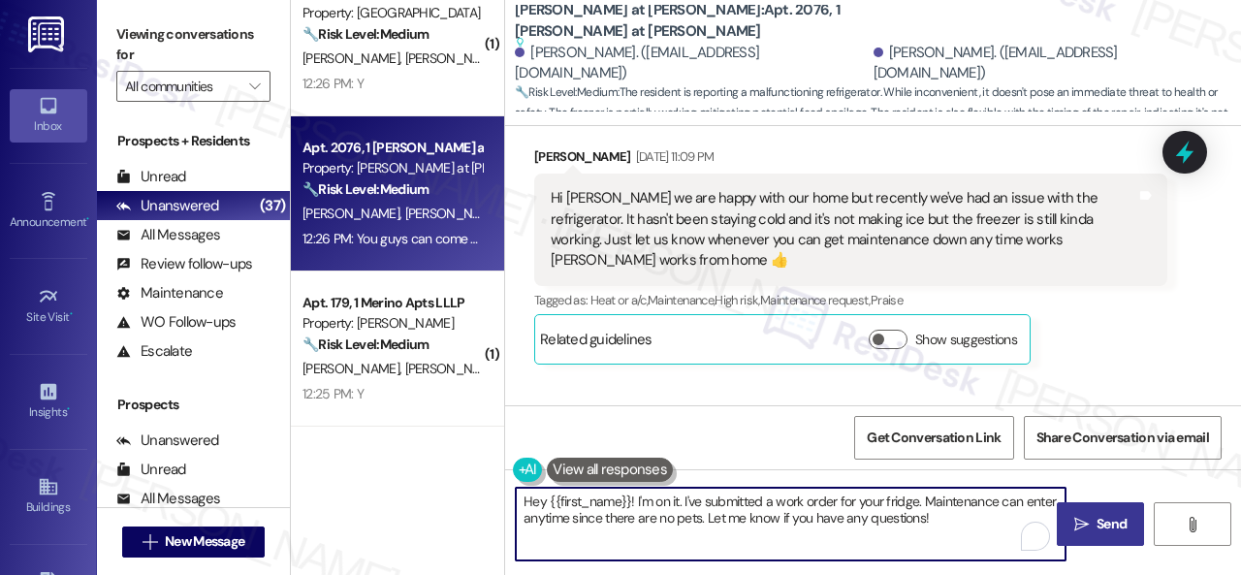
drag, startPoint x: 730, startPoint y: 513, endPoint x: 328, endPoint y: 499, distance: 402.5
click at [328, 499] on div "( 1 ) Apt. 2087, 1 SanTan by Baron Property: San Tan by Baron 🔧 Risk Level: Med…" at bounding box center [766, 287] width 950 height 575
paste textarea "Thank you. I've submitted a work order on your behalf and notified the site tea…"
type textarea "Thank you. I've submitted a work order on your behalf and notified the site tea…"
click at [1096, 523] on span "Send" at bounding box center [1111, 524] width 30 height 20
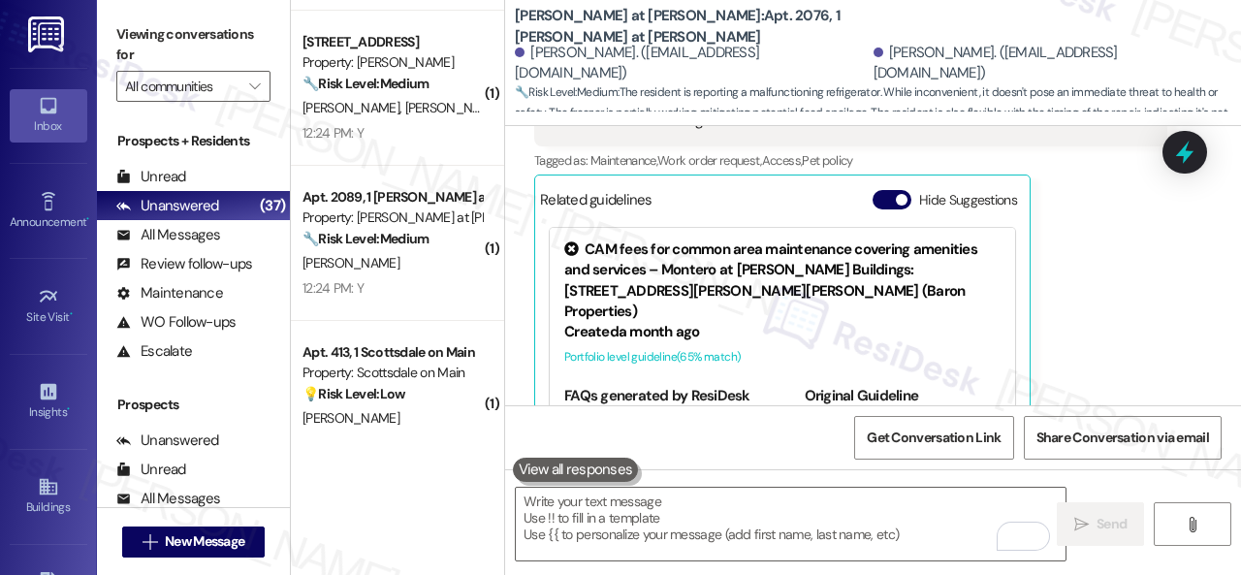
scroll to position [2423, 0]
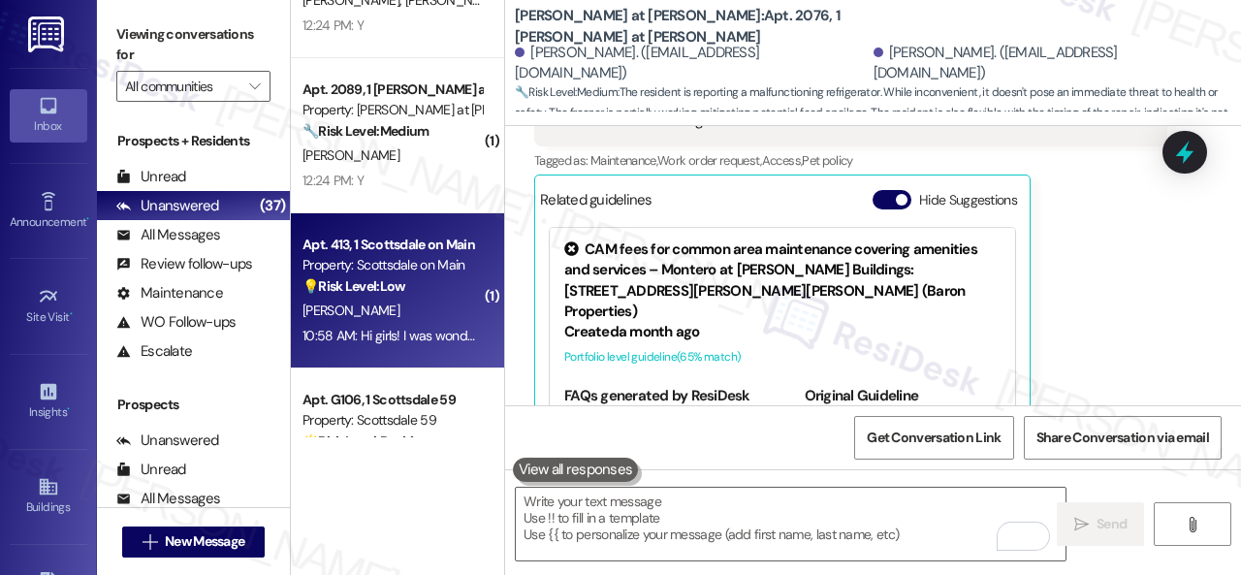
click at [394, 312] on div "[PERSON_NAME]" at bounding box center [391, 311] width 183 height 24
type textarea "Fetching suggested responses. Please feel free to read through the conversation…"
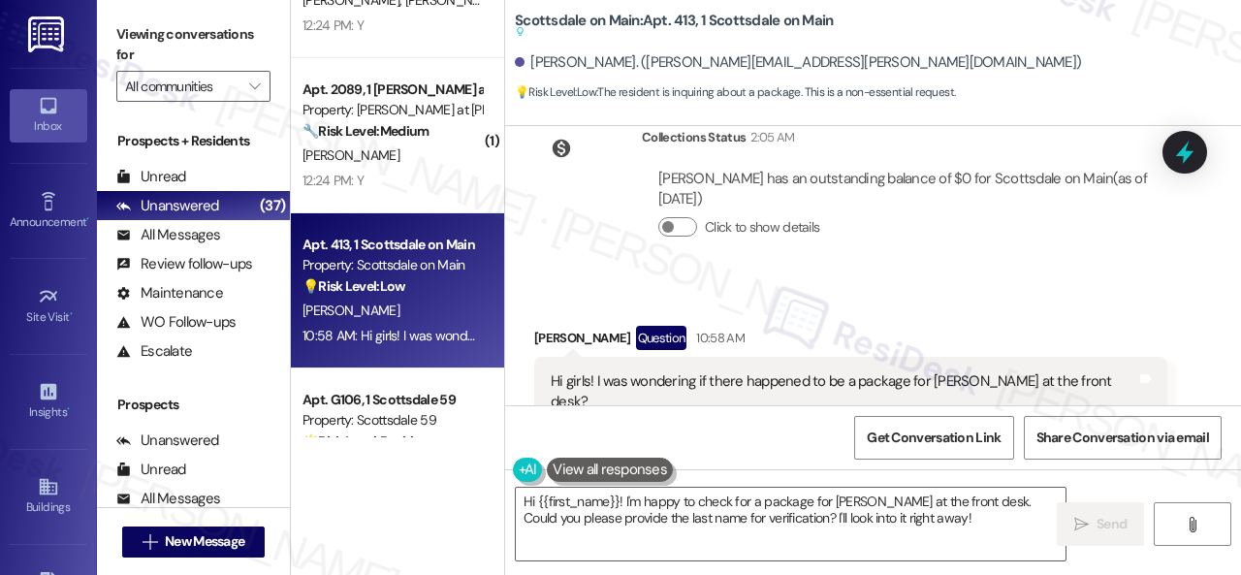
scroll to position [3144, 0]
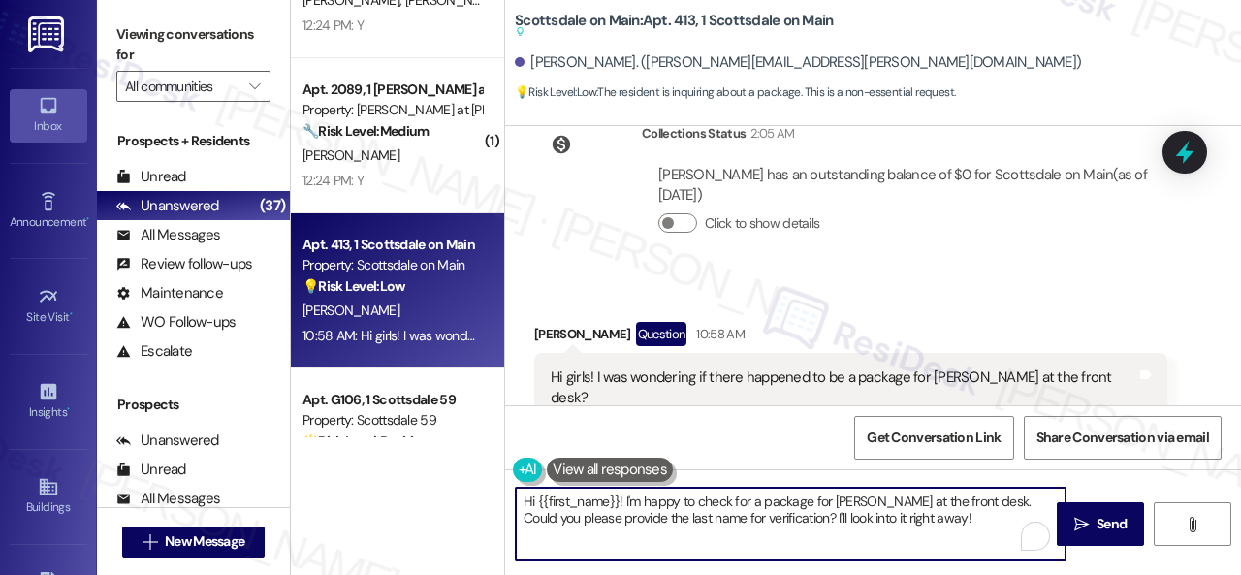
drag, startPoint x: 833, startPoint y: 502, endPoint x: 899, endPoint y: 493, distance: 66.5
click at [899, 493] on textarea "Hi {{first_name}}! I'm happy to check for a package for Callie Higley at the fr…" at bounding box center [791, 524] width 550 height 73
click at [850, 501] on textarea "Hi {{first_name}}! I'm happy to check for a package for you at the front desk. …" at bounding box center [791, 524] width 550 height 73
drag, startPoint x: 945, startPoint y: 500, endPoint x: 952, endPoint y: 521, distance: 22.4
click at [950, 521] on textarea "Hi {{first_name}}! I'm happy to check for a package for you at the front desk. …" at bounding box center [791, 524] width 550 height 73
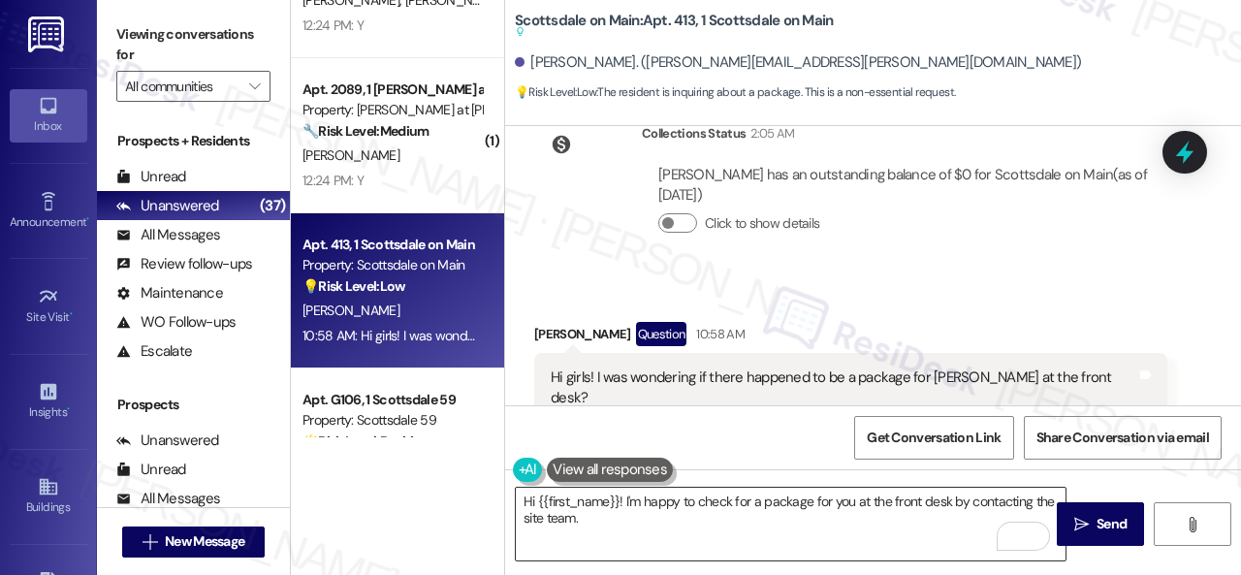
click at [786, 509] on textarea "Hi {{first_name}}! I'm happy to check for a package for you at the front desk b…" at bounding box center [791, 524] width 550 height 73
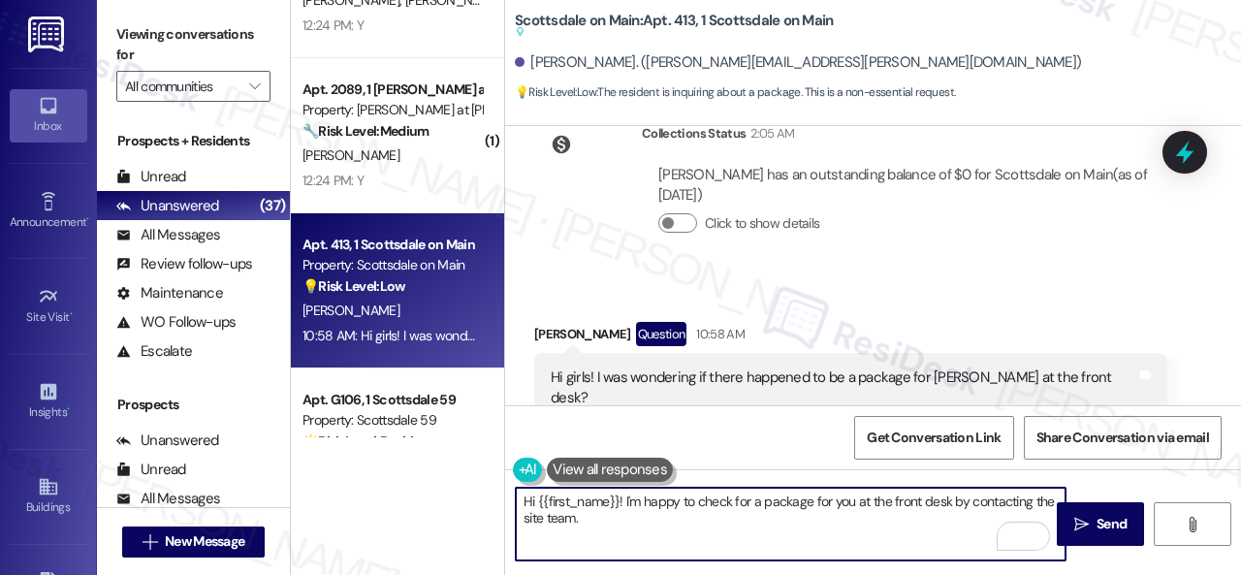
click at [810, 519] on textarea "Hi {{first_name}}! I'm happy to check for a package for you at the front desk b…" at bounding box center [791, 524] width 550 height 73
paste textarea "get back to you as soon as I receive a response. I appreciate your patience."
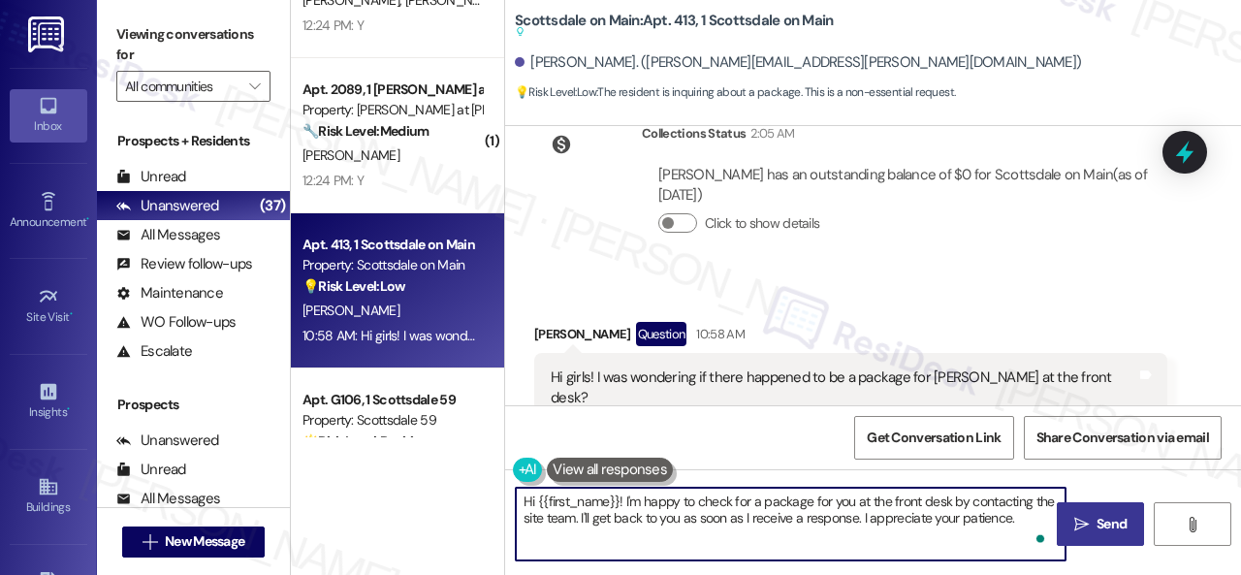
type textarea "Hi {{first_name}}! I'm happy to check for a package for you at the front desk b…"
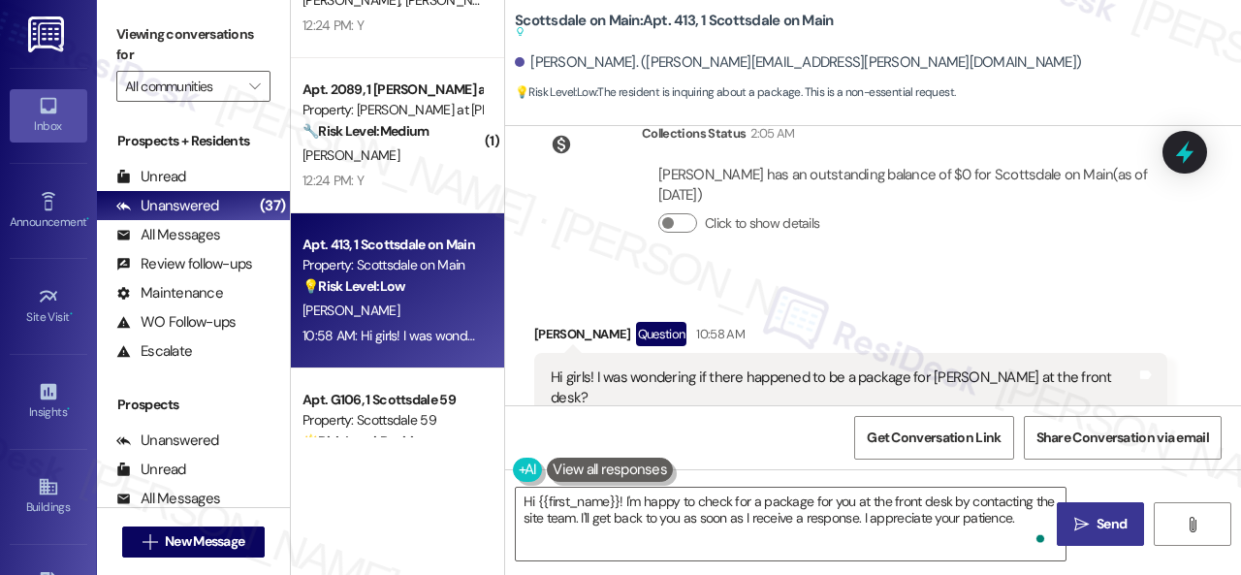
click at [1109, 523] on span "Send" at bounding box center [1111, 524] width 30 height 20
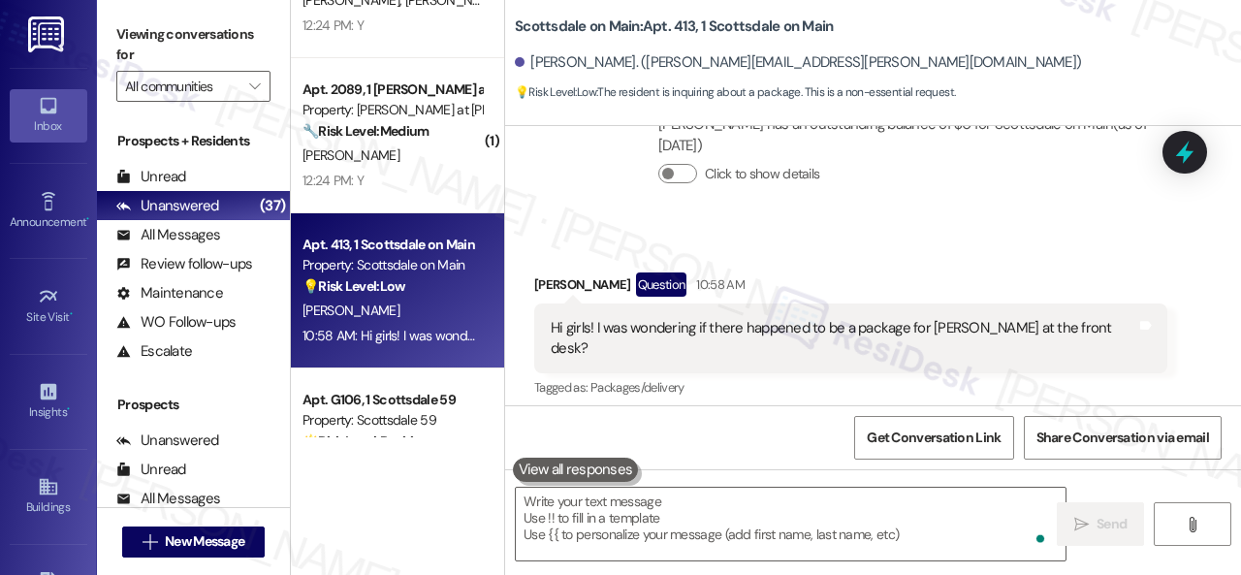
scroll to position [3094, 0]
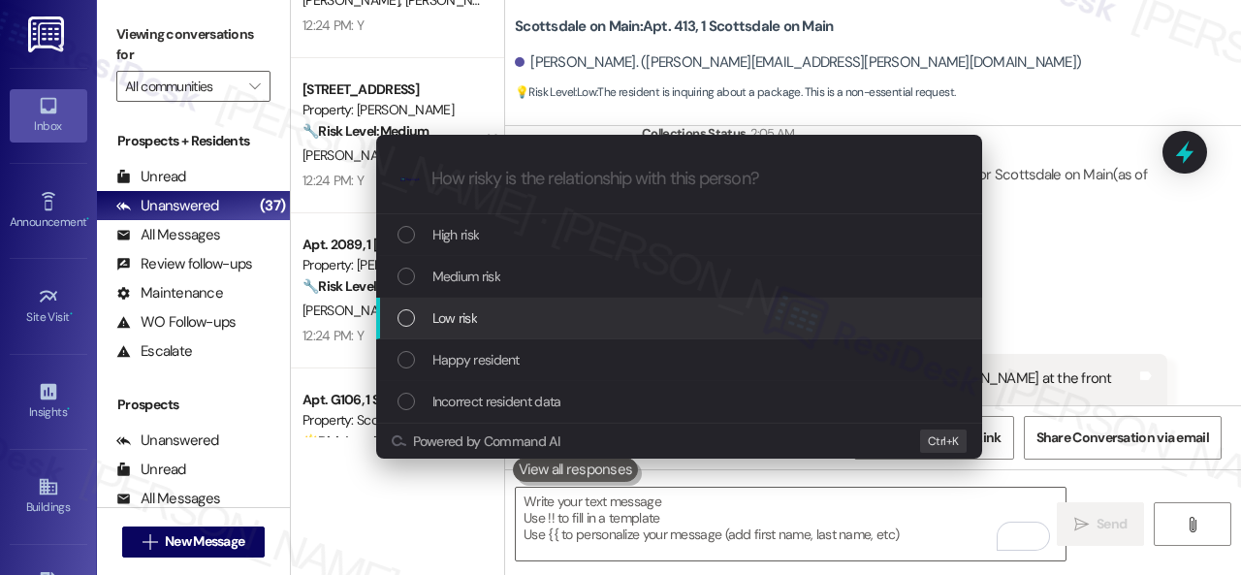
click at [451, 316] on span "Low risk" at bounding box center [454, 317] width 45 height 21
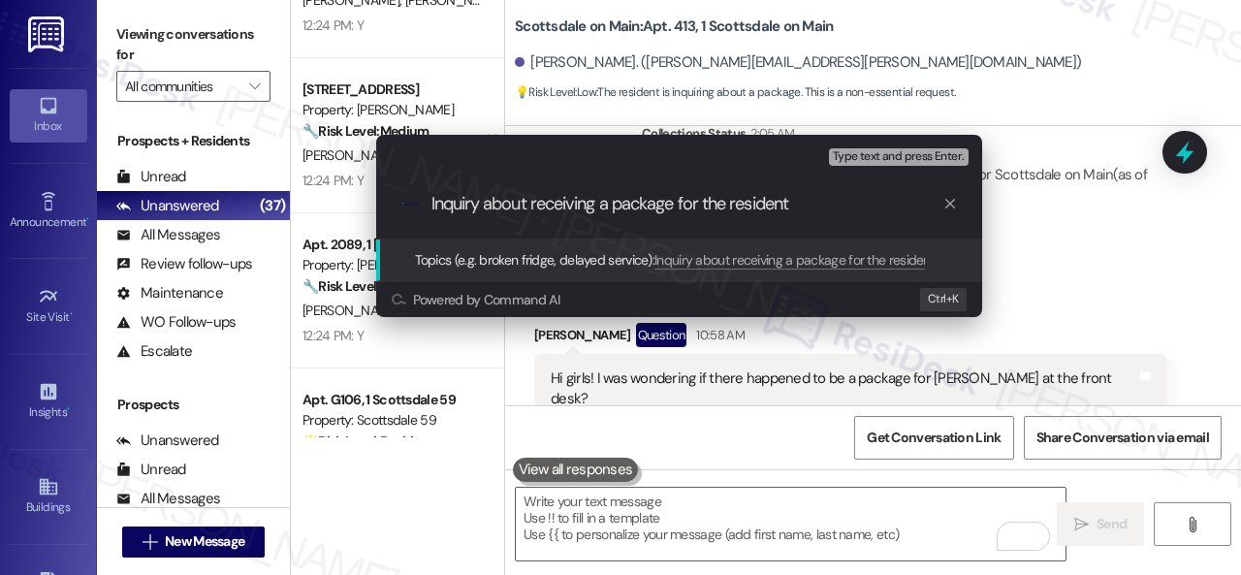
type input "Inquiry about receiving a package for the resident."
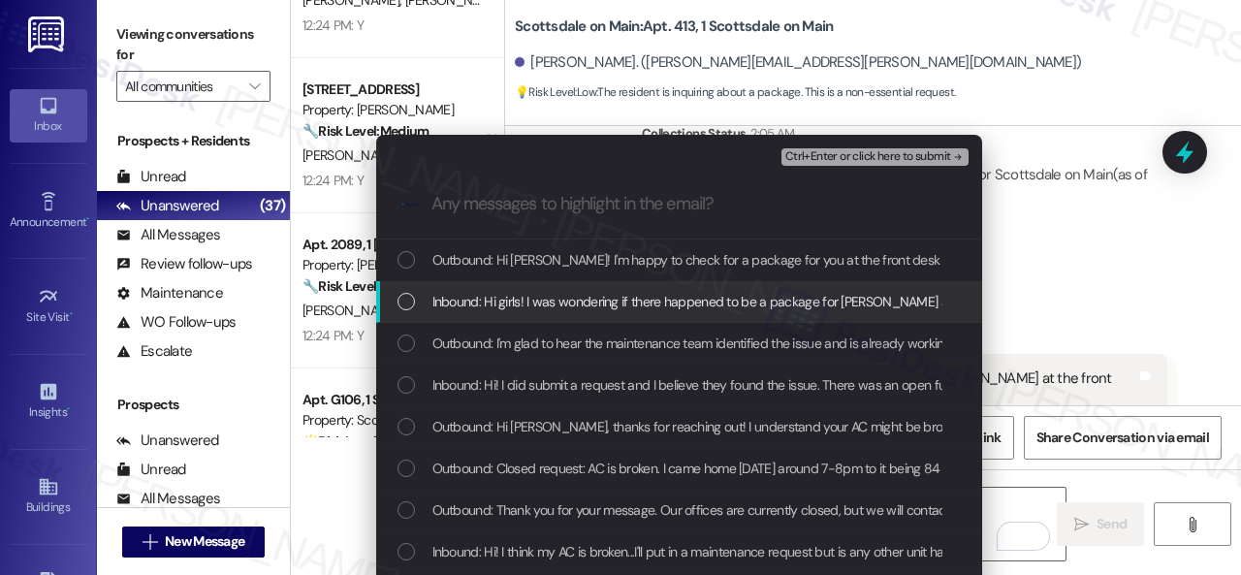
click at [586, 303] on span "Inbound: Hi girls! I was wondering if there happened to be a package for [PERSO…" at bounding box center [736, 301] width 609 height 21
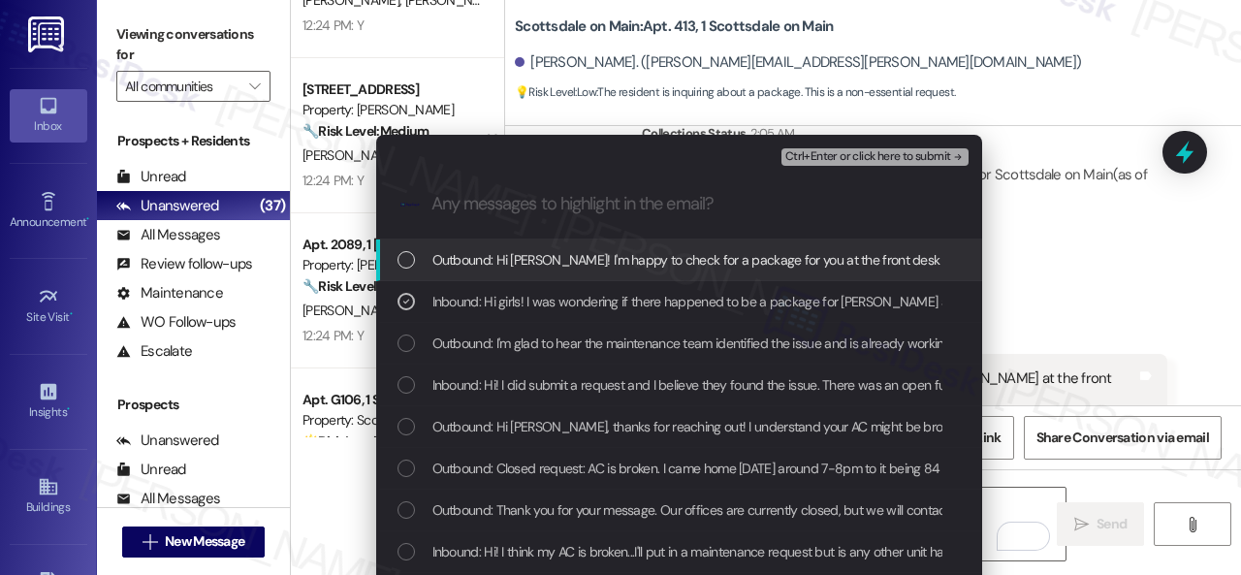
click at [830, 160] on span "Ctrl+Enter or click here to submit" at bounding box center [868, 157] width 166 height 14
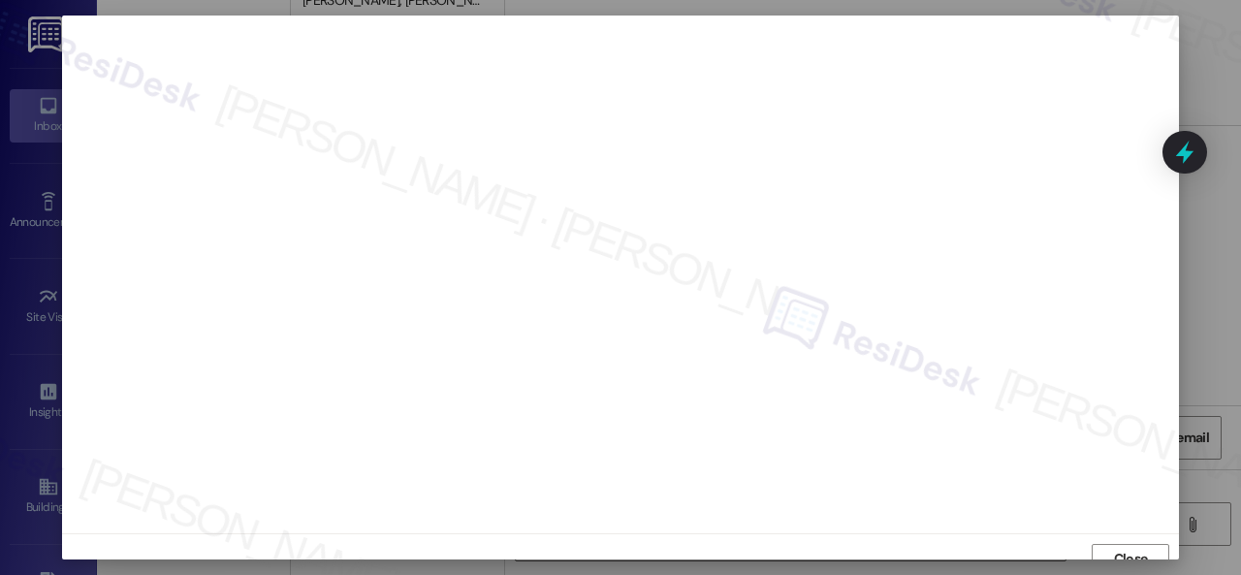
scroll to position [15, 0]
click at [1114, 542] on span "Close" at bounding box center [1131, 544] width 34 height 20
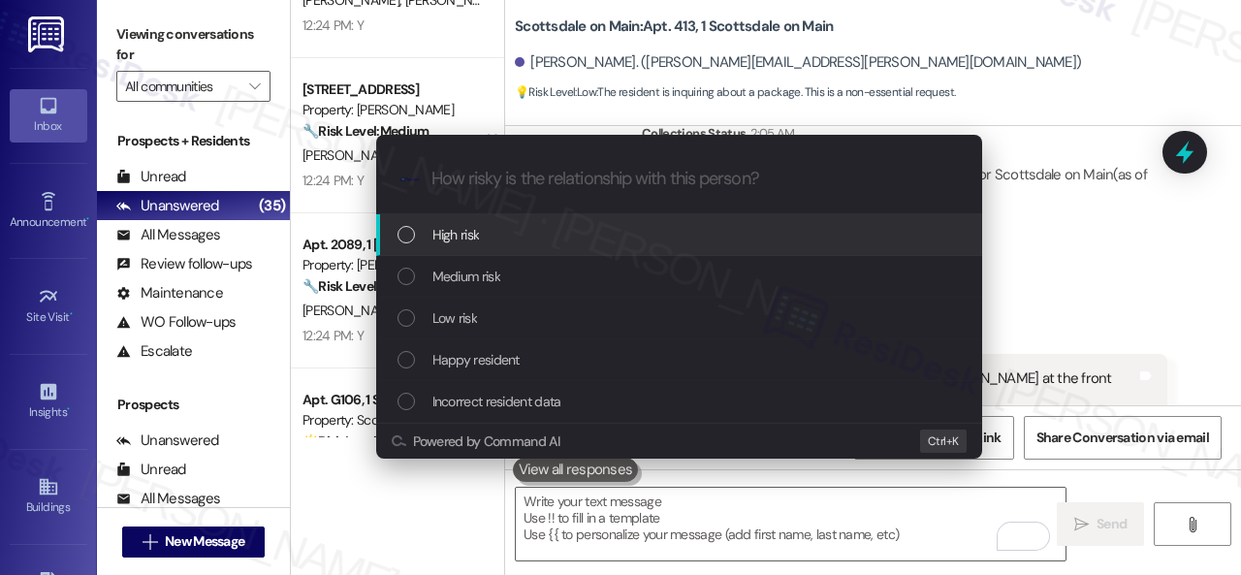
click at [456, 314] on span "Low risk" at bounding box center [454, 317] width 45 height 21
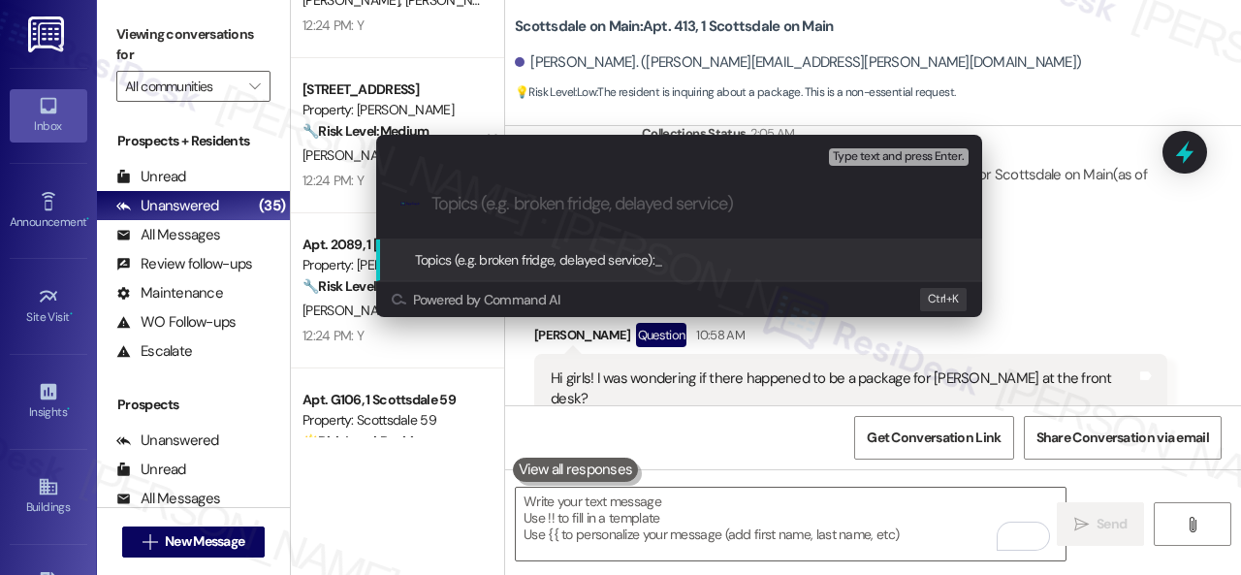
paste input "Inquiry about receiving a package for the resident."
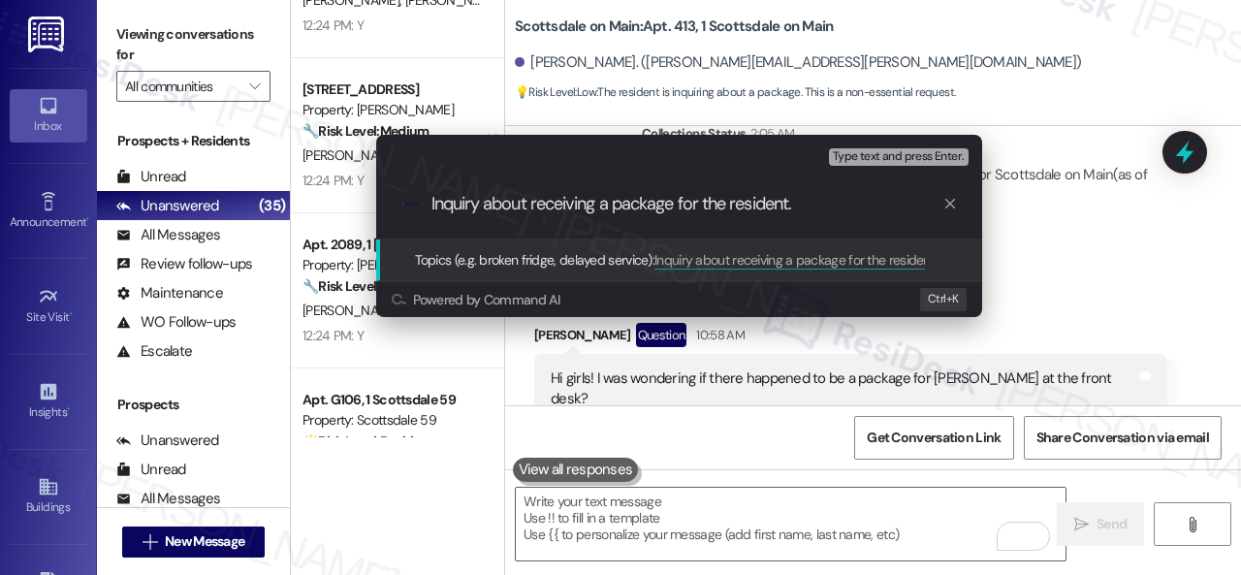
click at [795, 197] on input "Inquiry about receiving a package for the resident." at bounding box center [686, 204] width 511 height 20
type input "Inquiry about receiving a package for the resident at the front desk."
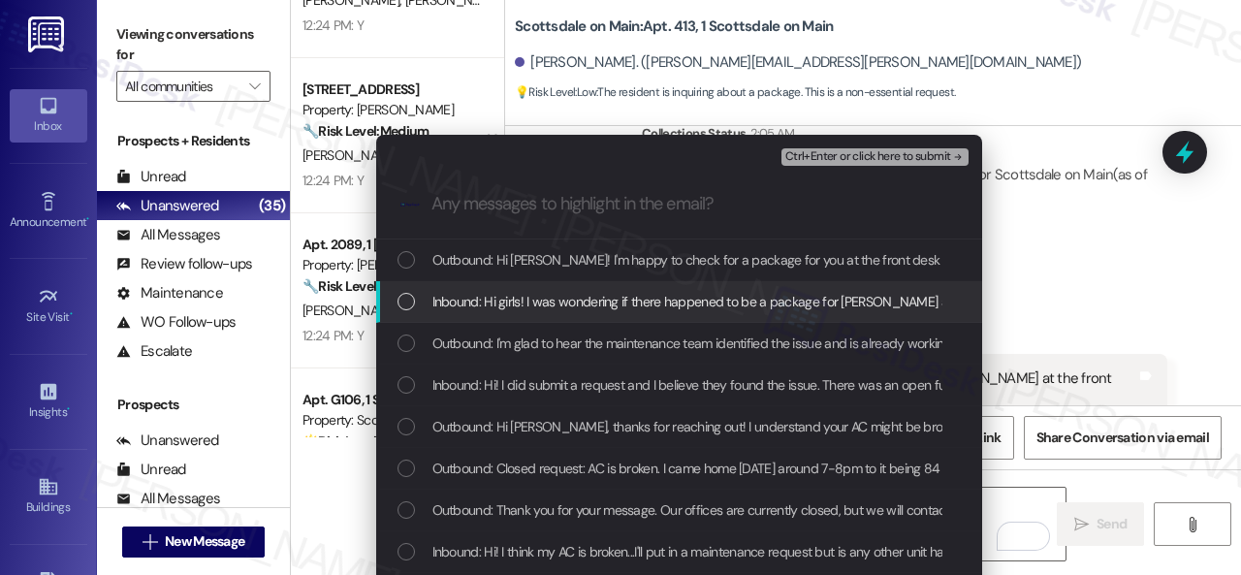
click at [660, 303] on span "Inbound: Hi girls! I was wondering if there happened to be a package for [PERSO…" at bounding box center [736, 301] width 609 height 21
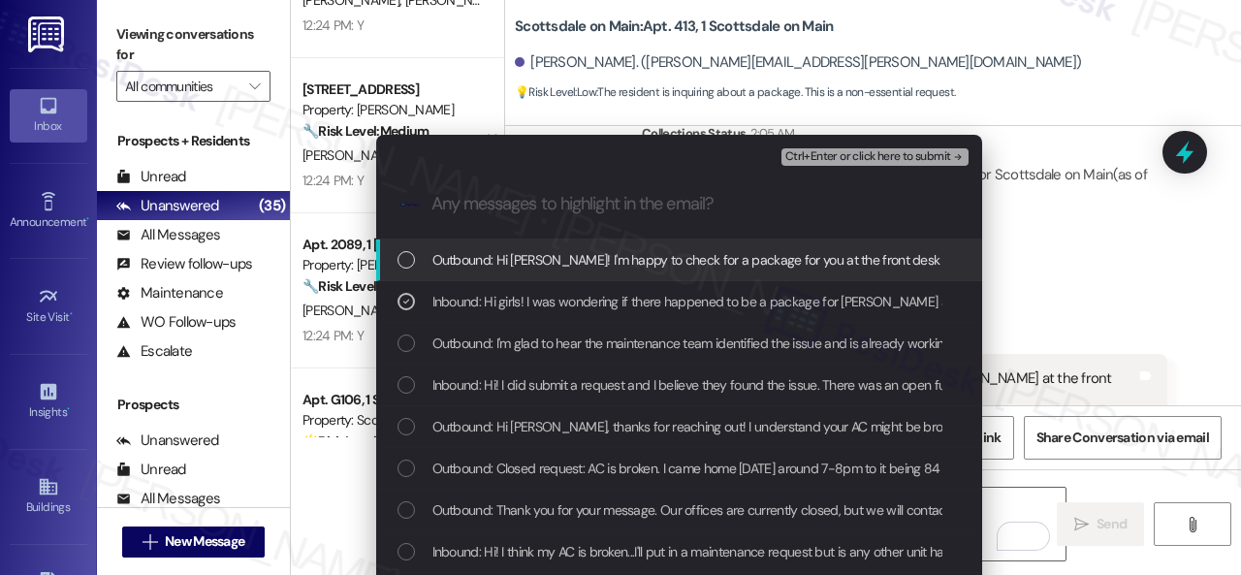
click at [805, 146] on div "Ctrl+Enter or click here to submit" at bounding box center [876, 156] width 191 height 25
click at [805, 151] on span "Ctrl+Enter or click here to submit" at bounding box center [868, 157] width 166 height 14
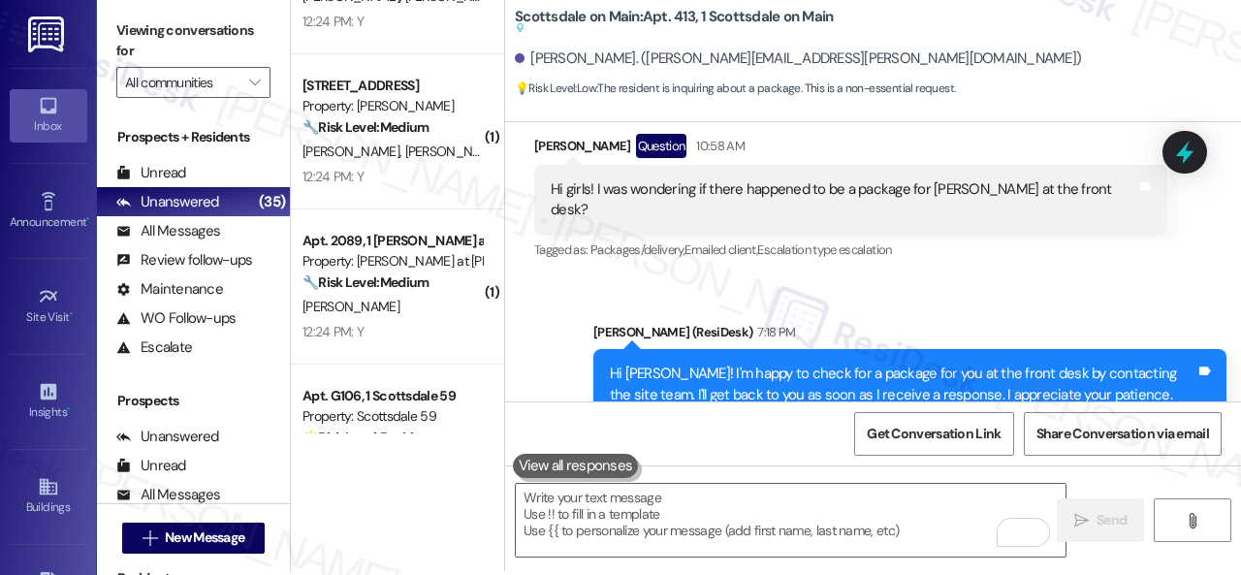
scroll to position [6, 0]
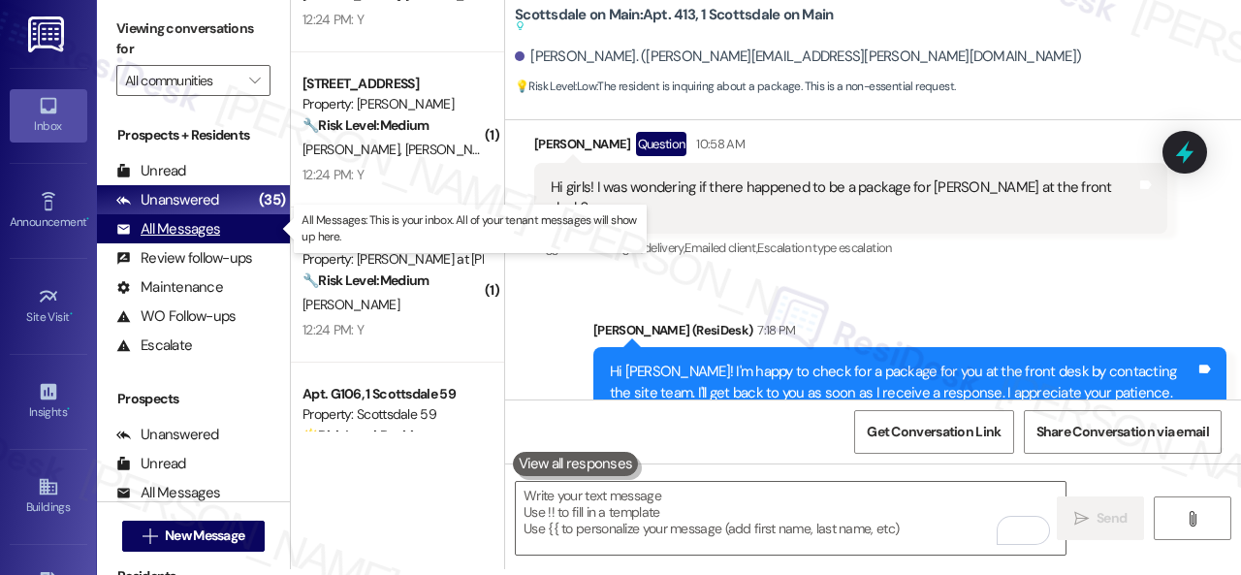
click at [195, 234] on div "All Messages" at bounding box center [168, 229] width 104 height 20
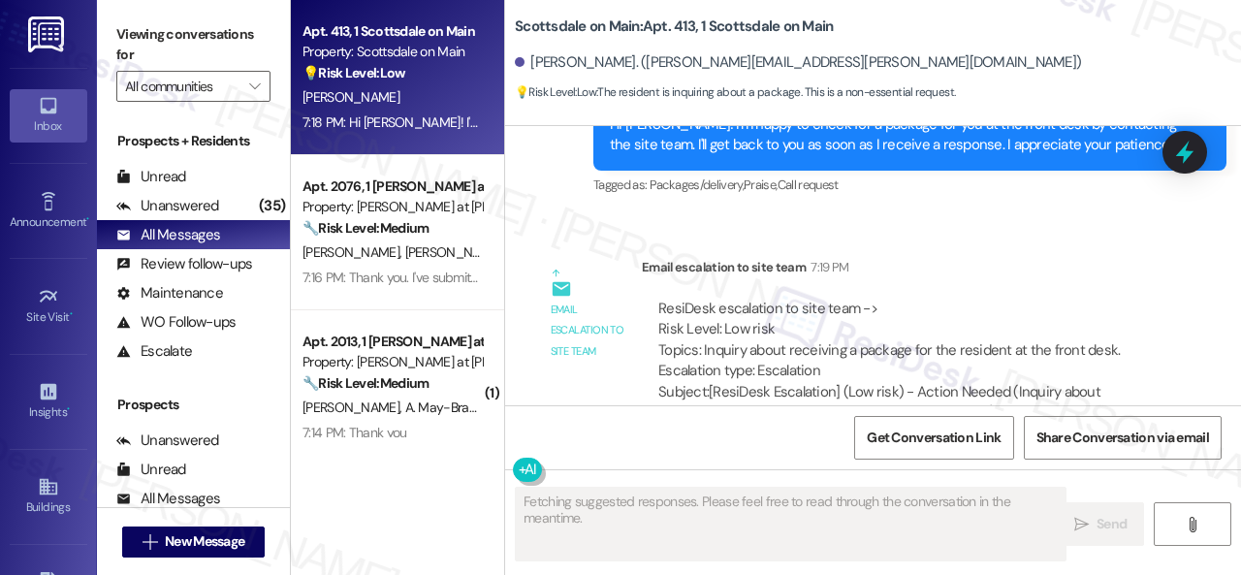
scroll to position [3674, 0]
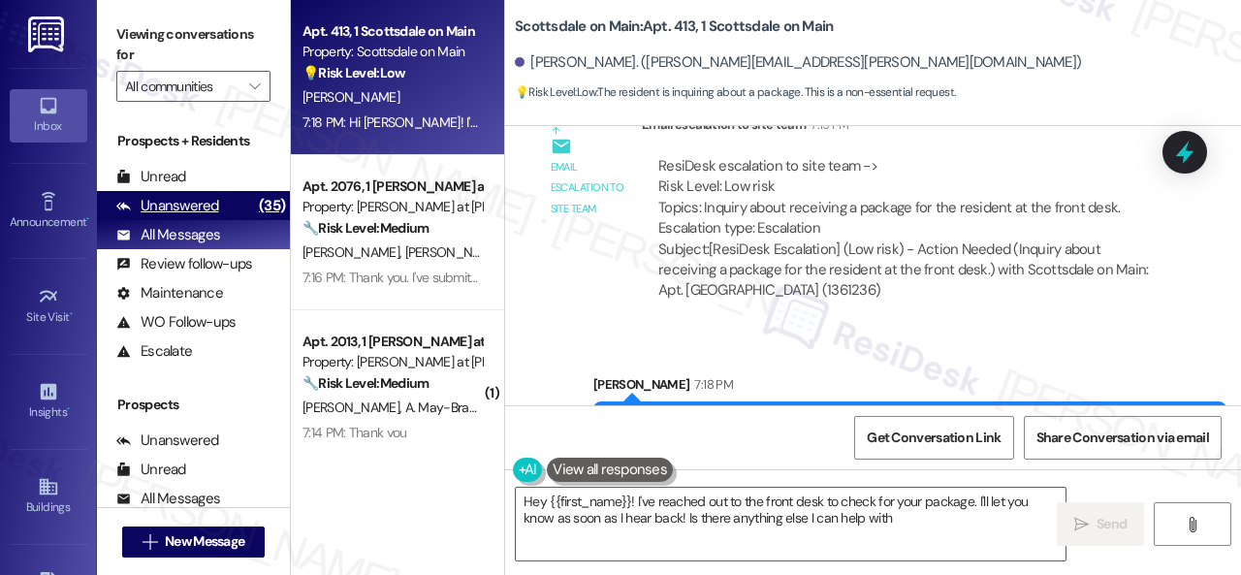
type textarea "Hey {{first_name}}! I've reached out to the front desk to check for your packag…"
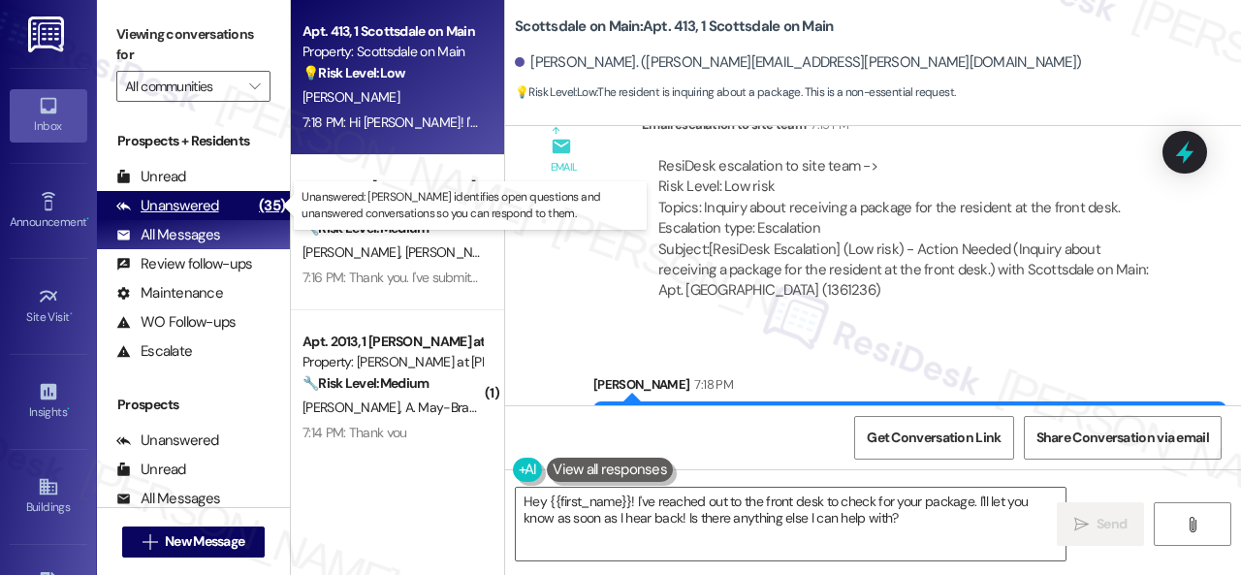
click at [161, 201] on div "Unanswered" at bounding box center [167, 206] width 103 height 20
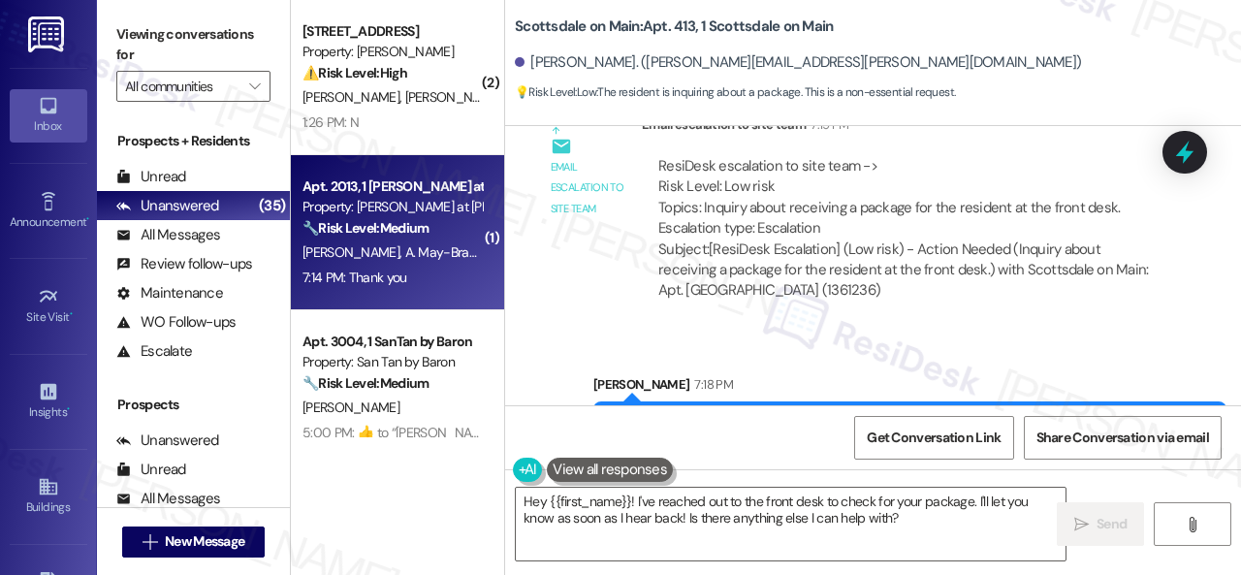
click at [429, 272] on div "7:14 PM: Thank you 7:14 PM: Thank you" at bounding box center [391, 278] width 183 height 24
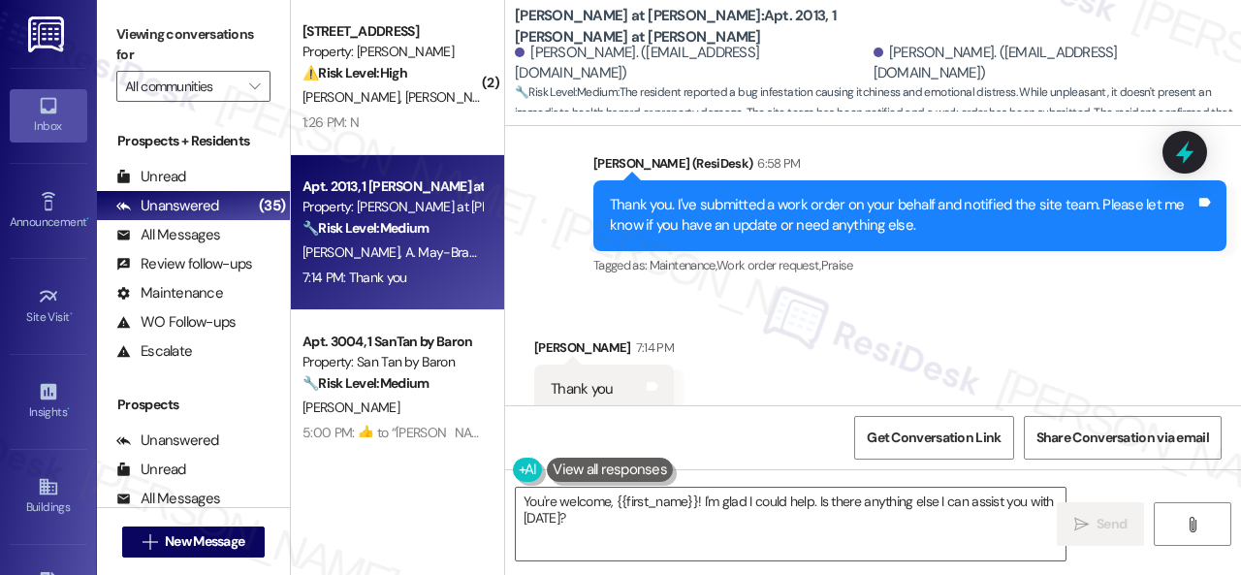
scroll to position [2768, 0]
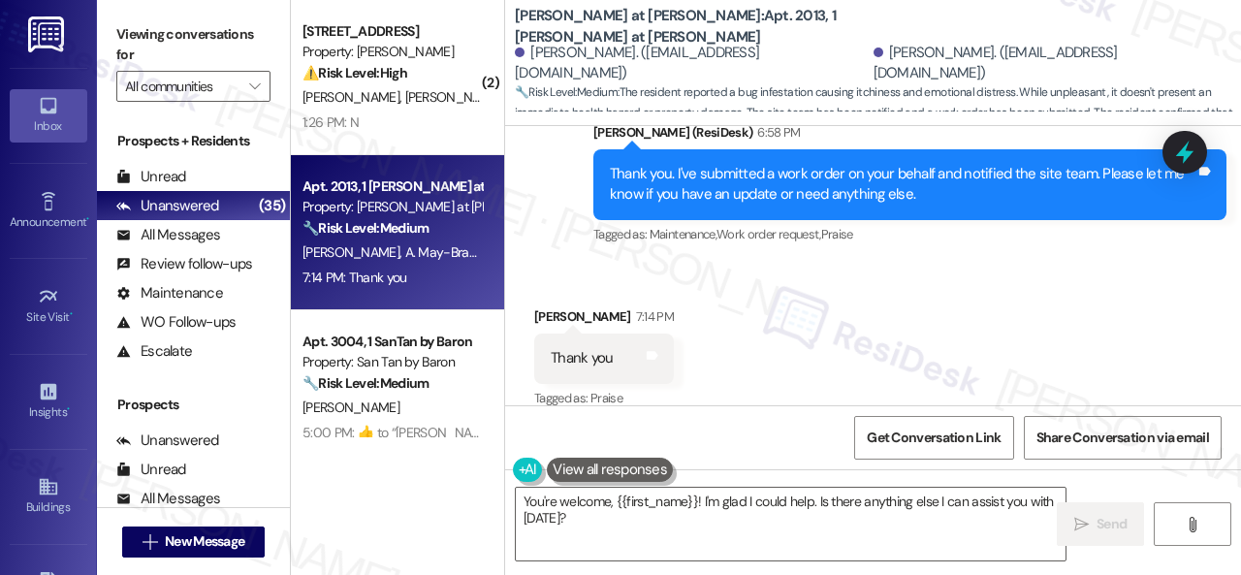
click at [363, 476] on div "( 2 ) Apt. 274, 1 Merino Apts LLLP Property: Merino Scottsdale ⚠️ Risk Level: H…" at bounding box center [766, 287] width 950 height 575
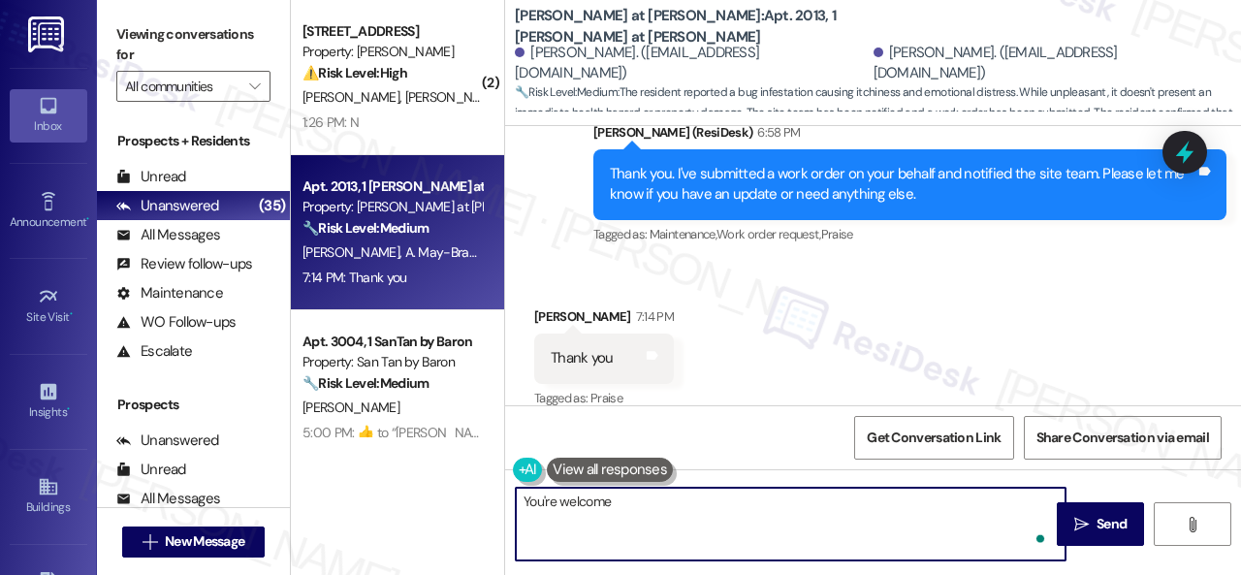
type textarea "You're welcome!"
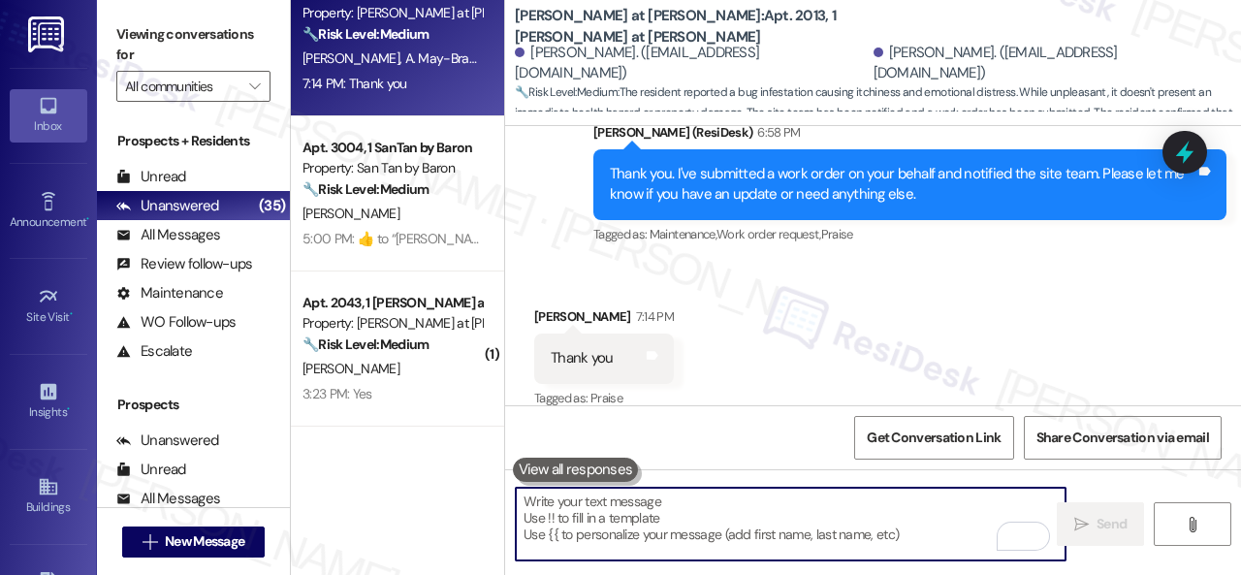
scroll to position [2603, 0]
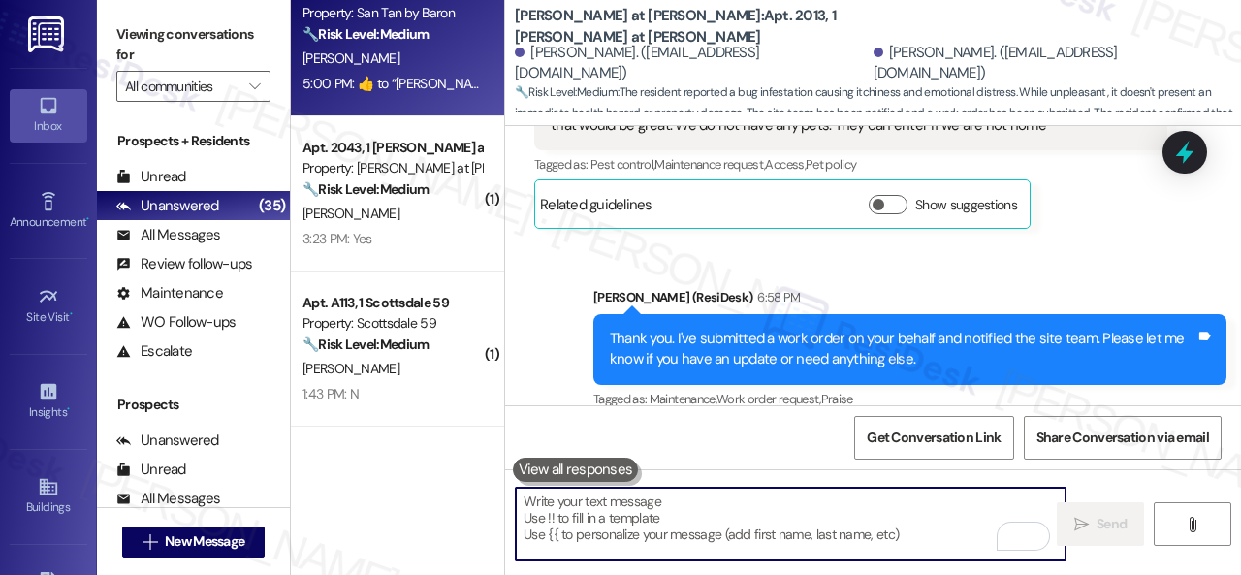
click at [431, 84] on div "5:00 PM:  ​👍​ to “ Sarah (San Tan by Baron): Hi Drew, I'm happy to help with yo…" at bounding box center [918, 83] width 1232 height 17
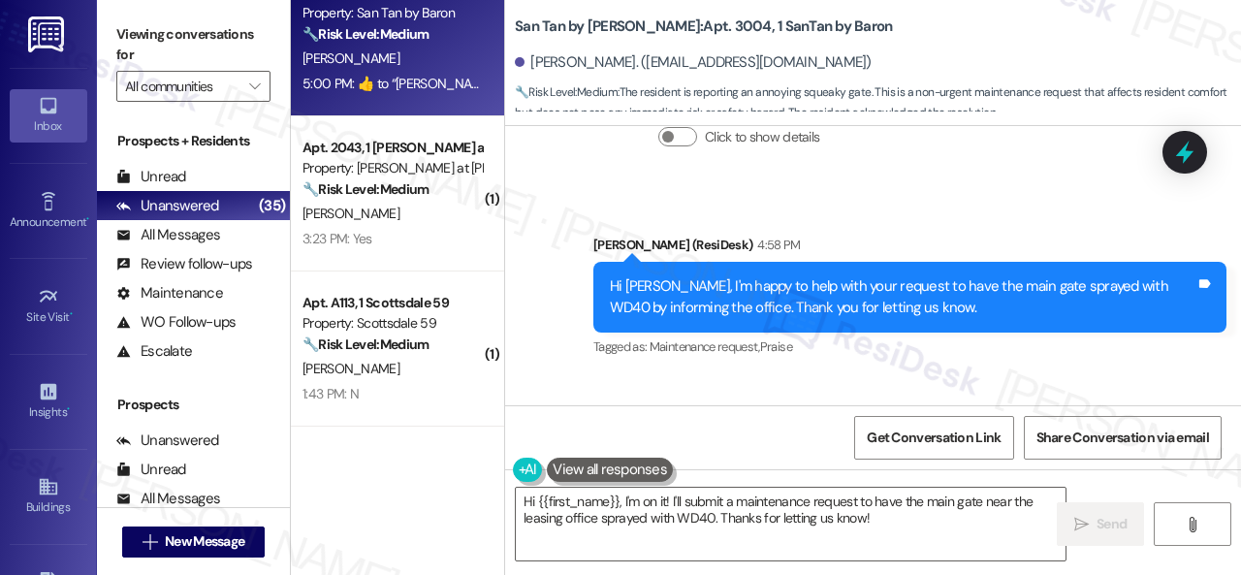
scroll to position [6186, 0]
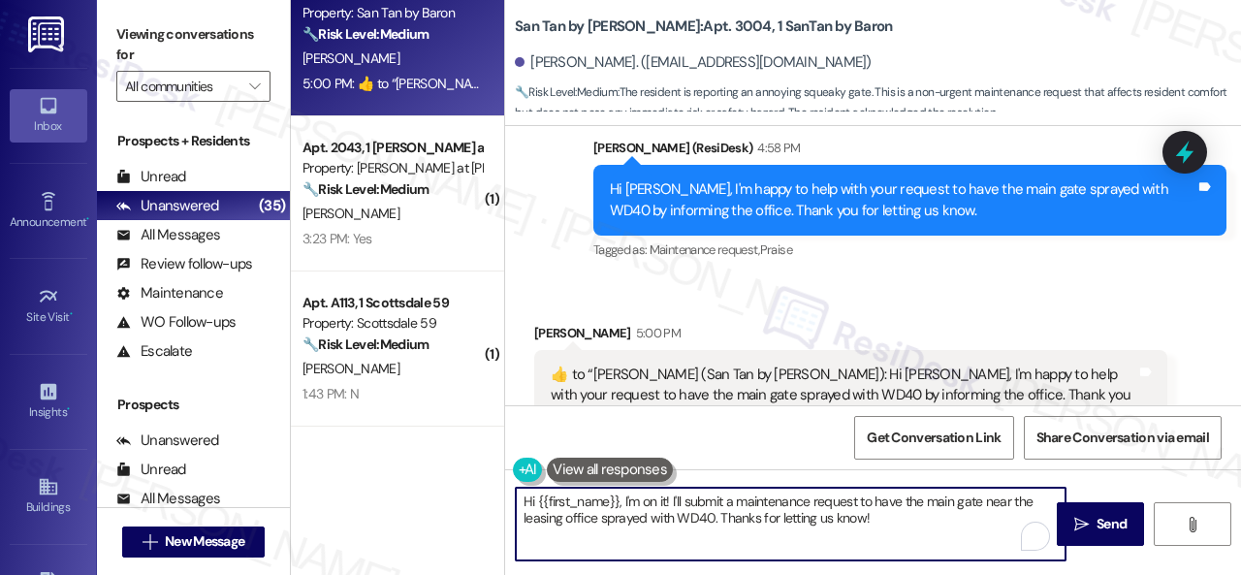
drag, startPoint x: 899, startPoint y: 520, endPoint x: 345, endPoint y: 441, distance: 559.0
click at [338, 441] on div "( 2 ) Apt. 274, 1 Merino Apts LLLP Property: Merino Scottsdale ⚠️ Risk Level: H…" at bounding box center [766, 287] width 950 height 575
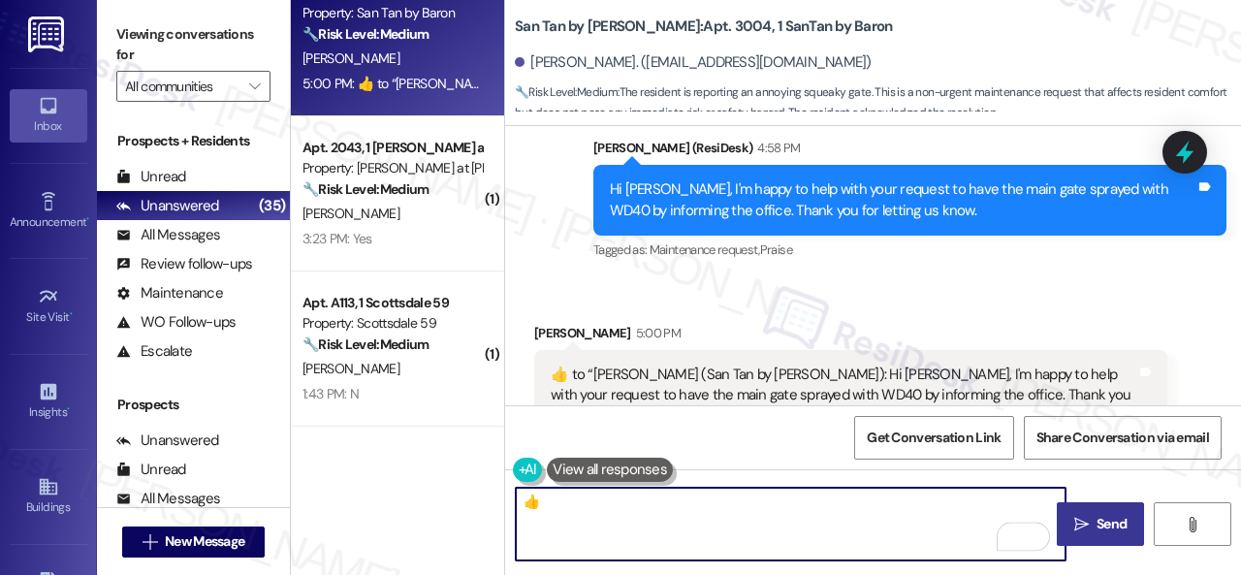
type textarea "👍"
click at [1083, 530] on span " Send" at bounding box center [1100, 524] width 61 height 20
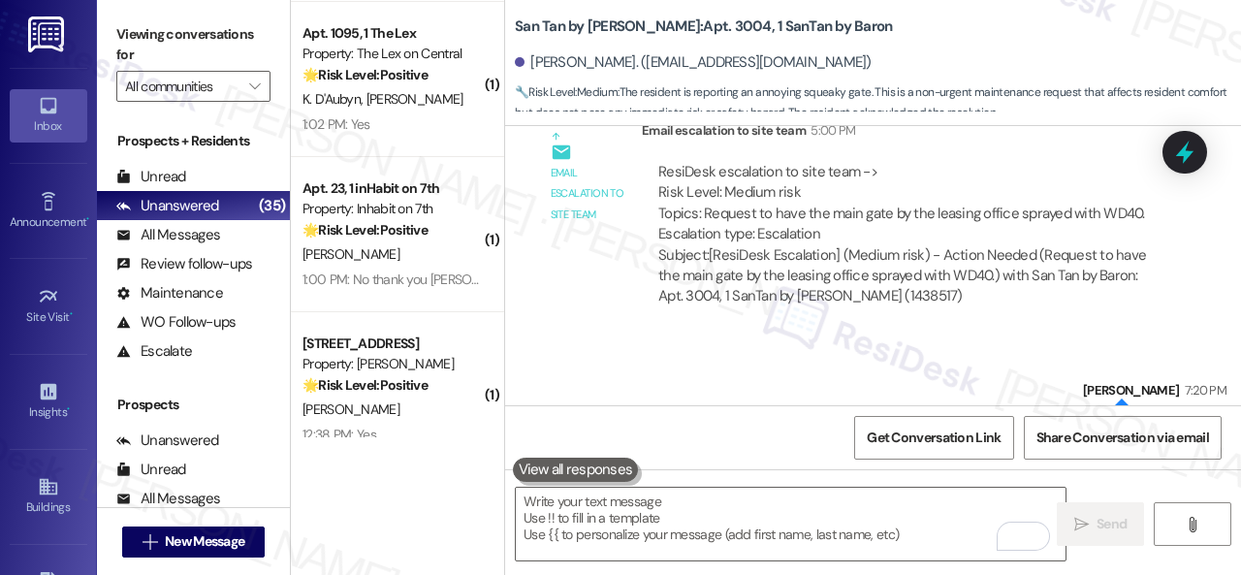
scroll to position [3102, 0]
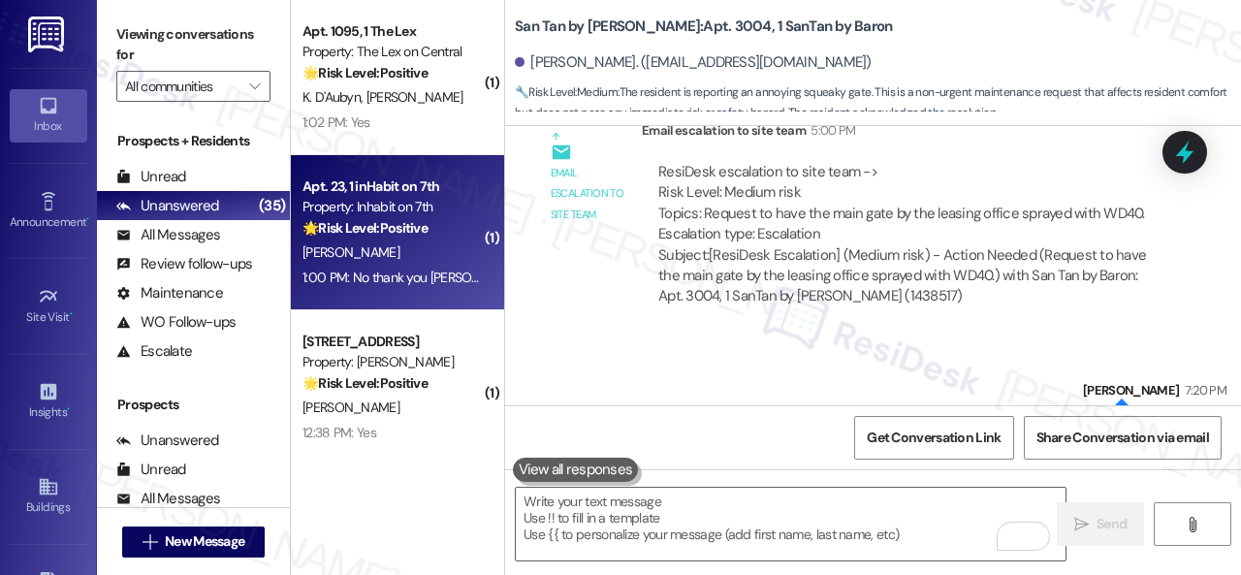
click at [411, 270] on div "1:00 PM: No thank you Ray helped me big time. He's the best 1:00 PM: No thank y…" at bounding box center [509, 276] width 415 height 17
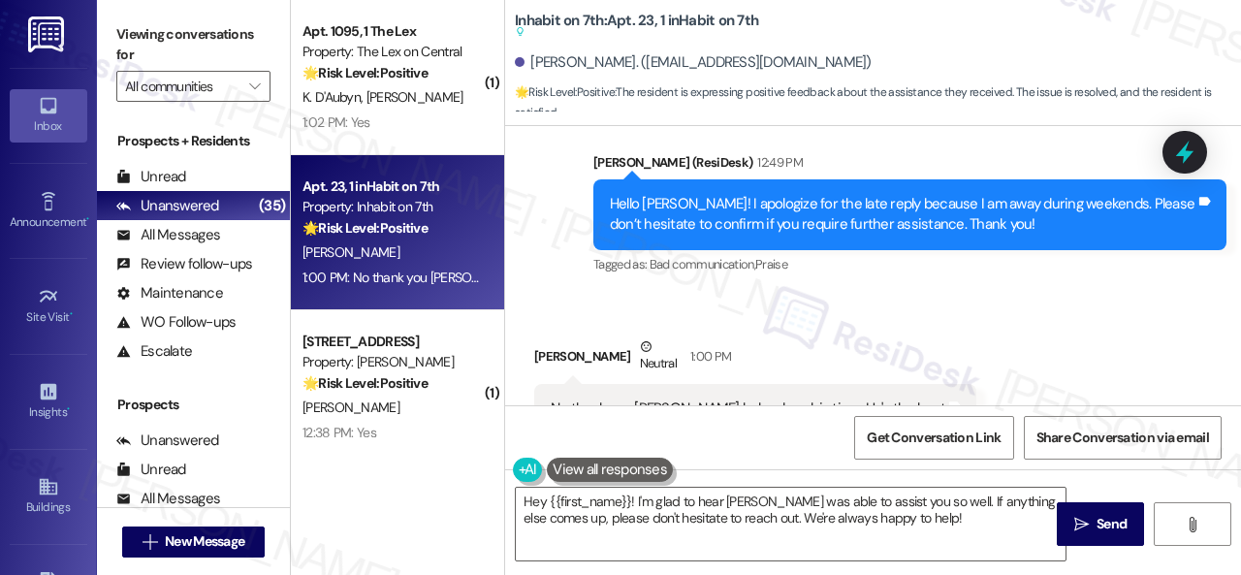
scroll to position [3453, 0]
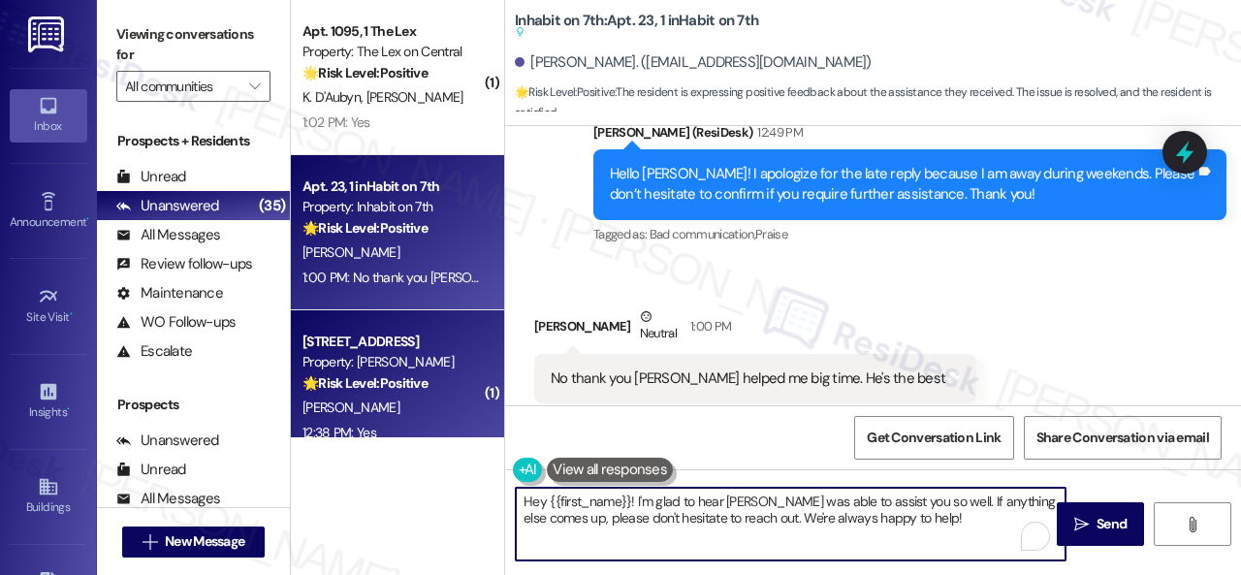
drag, startPoint x: 926, startPoint y: 520, endPoint x: 319, endPoint y: 387, distance: 621.1
click at [292, 406] on div "( 2 ) Apt. 2090, 1 Montero at Dana Park Property: Montero at Dana Park 🌟 Risk L…" at bounding box center [766, 287] width 950 height 575
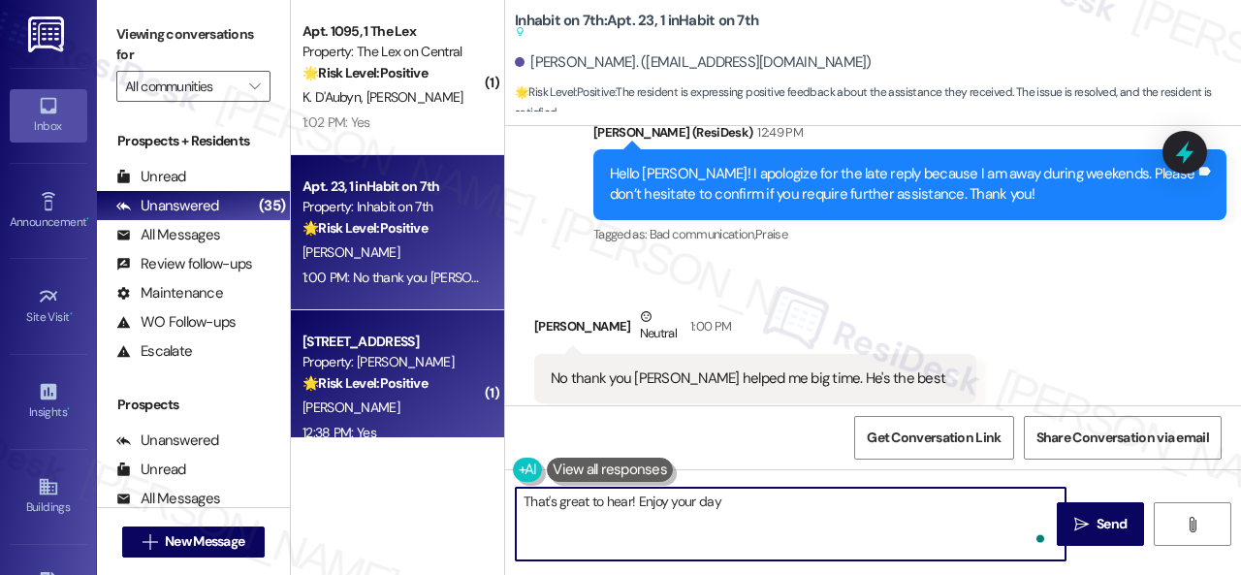
type textarea "That's great to hear! Enjoy your day!"
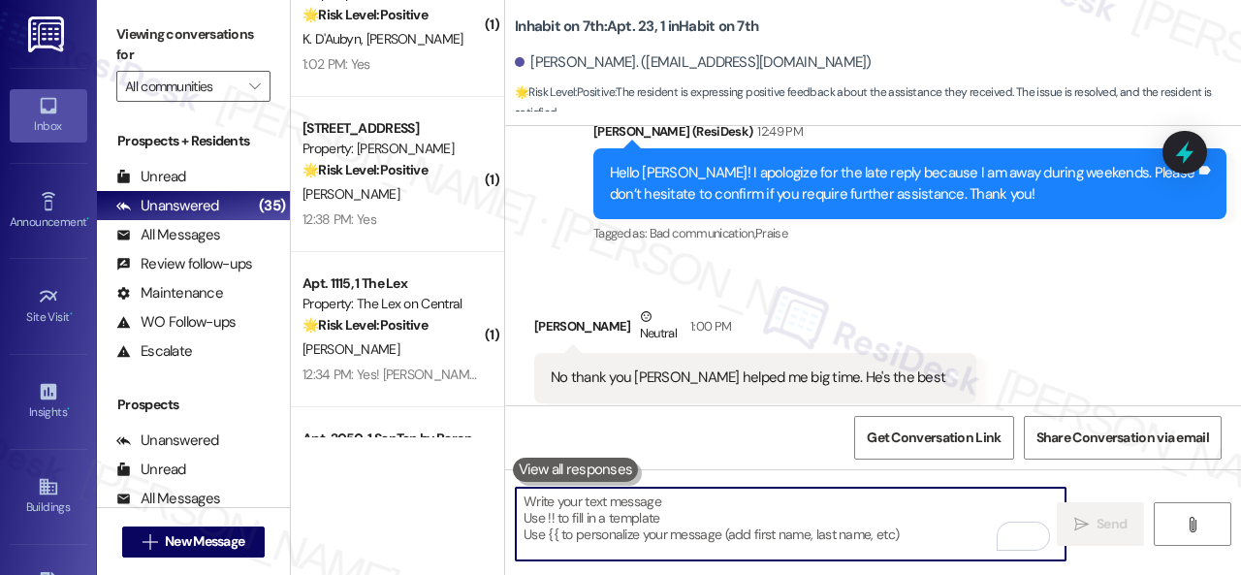
scroll to position [3199, 0]
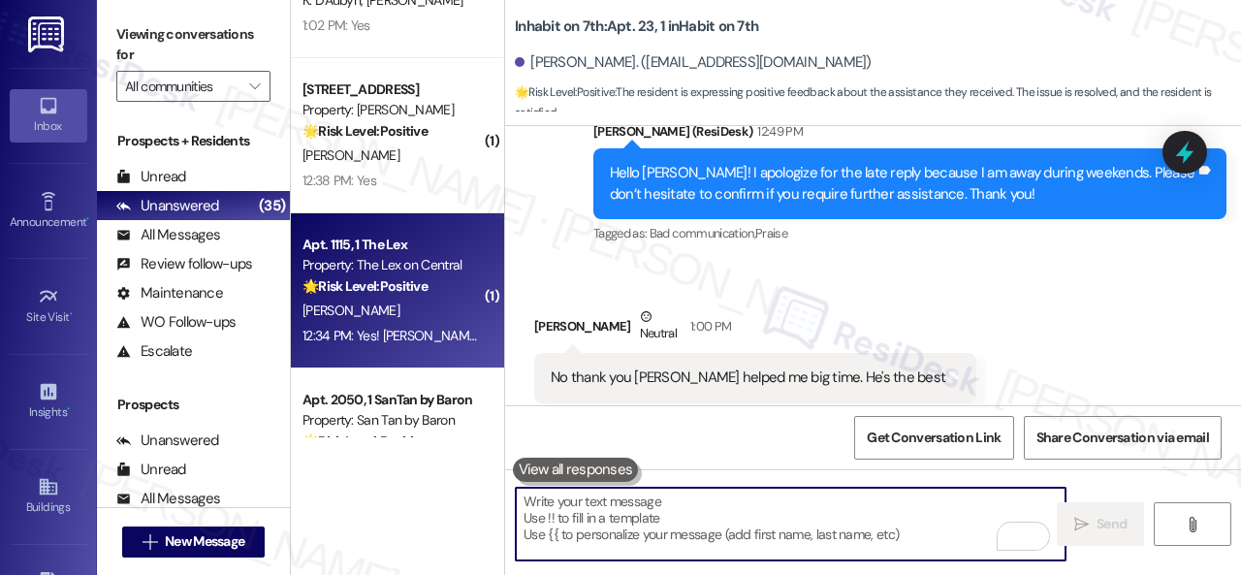
click at [409, 312] on div "C. Hatfield" at bounding box center [391, 311] width 183 height 24
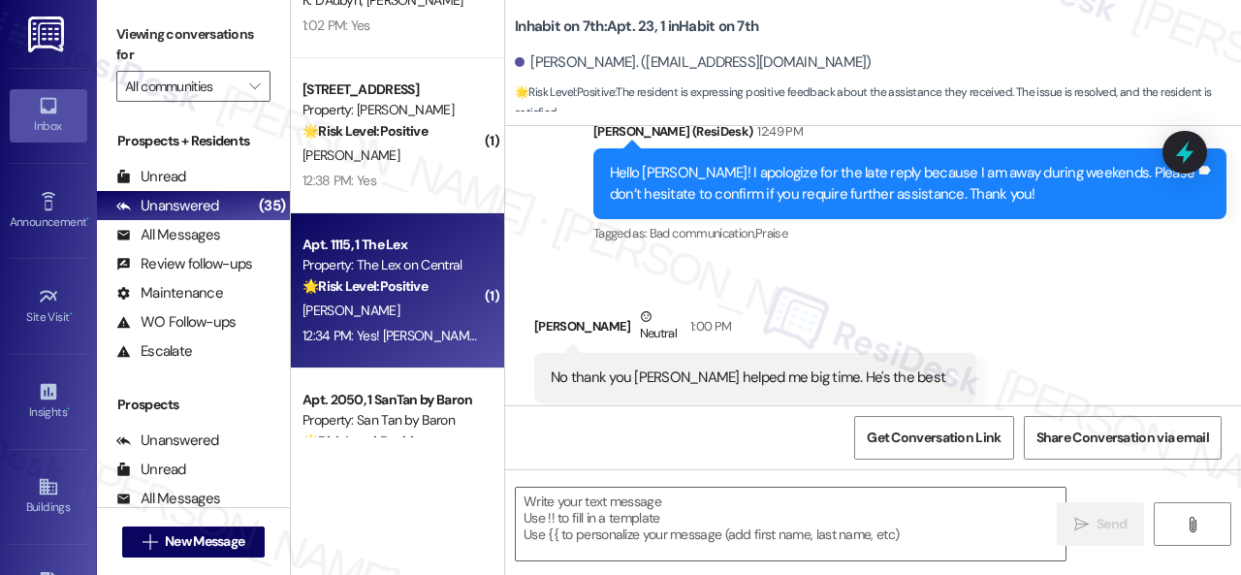
type textarea "Fetching suggested responses. Please feel free to read through the conversation…"
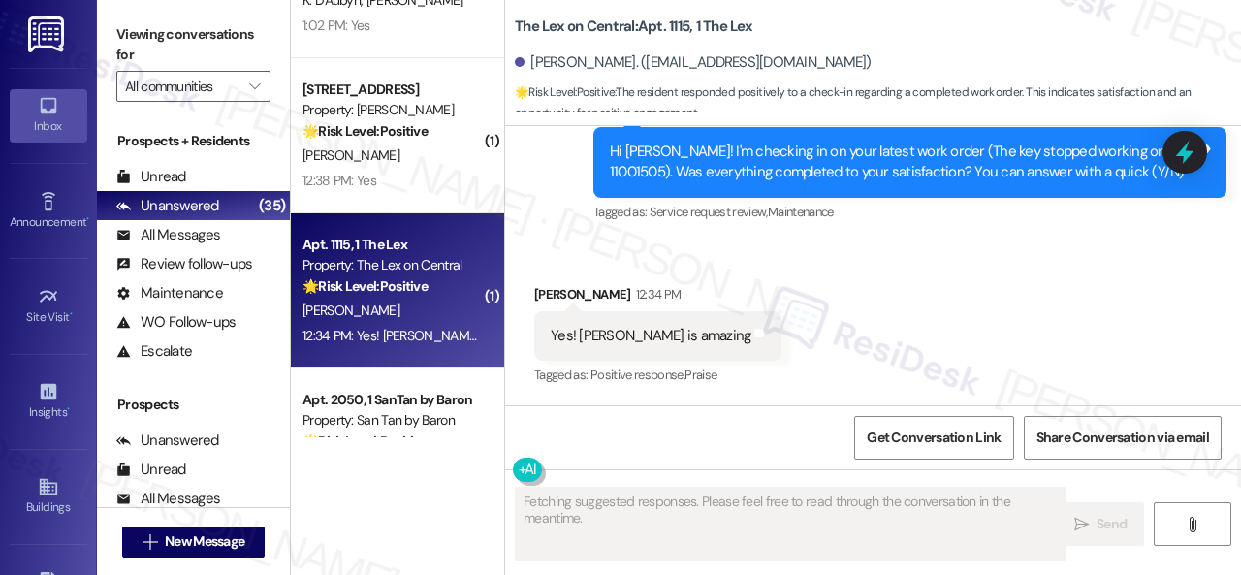
scroll to position [833, 0]
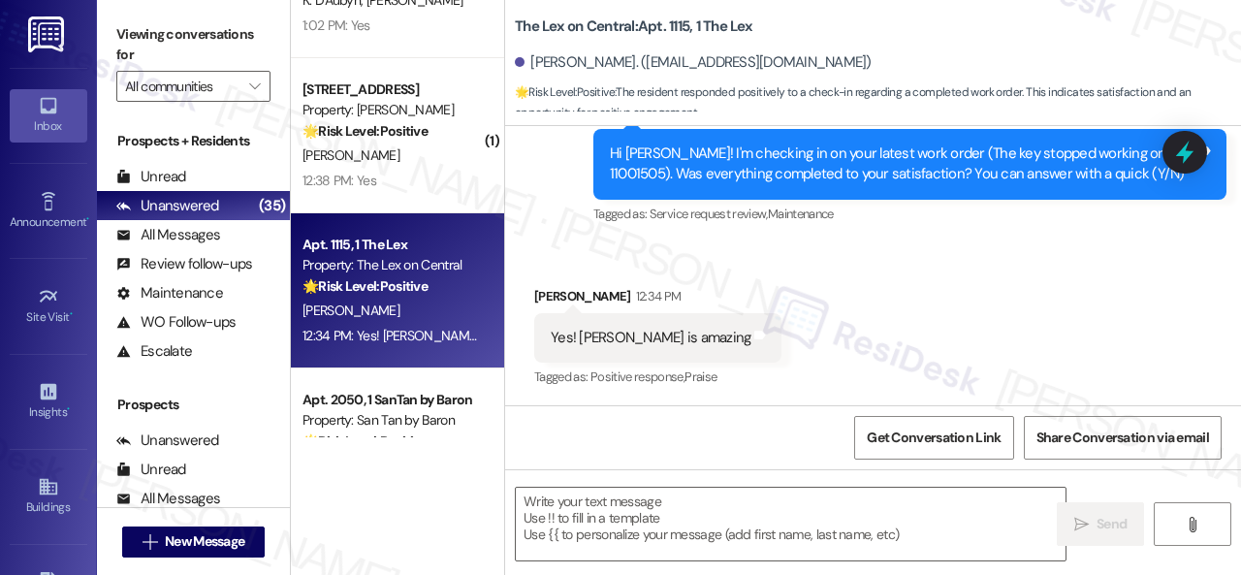
drag, startPoint x: 590, startPoint y: 270, endPoint x: 636, endPoint y: 280, distance: 46.6
click at [590, 271] on div "Received via SMS Courtney Hatfield 12:34 PM Yes! Scott is amazing Tags and note…" at bounding box center [658, 338] width 276 height 135
drag, startPoint x: 544, startPoint y: 191, endPoint x: 550, endPoint y: 208, distance: 18.4
click at [544, 191] on div "Survey, sent via SMS Residesk Automated Survey 12:23 PM Hi Courtney! I'm checki…" at bounding box center [873, 150] width 736 height 184
click at [667, 513] on textarea at bounding box center [791, 524] width 550 height 73
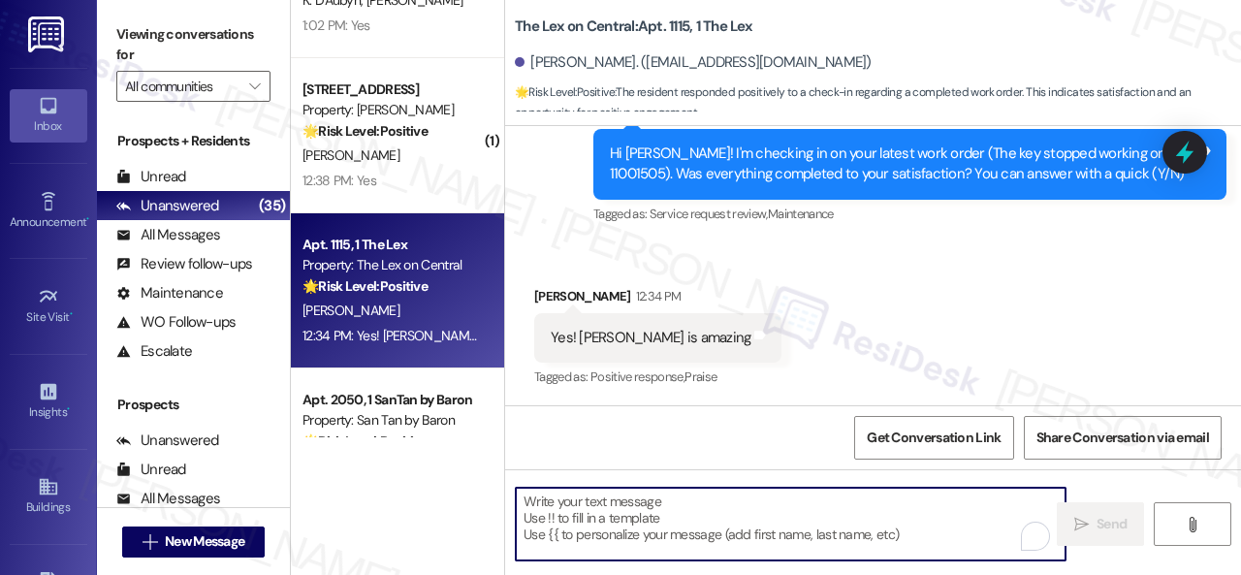
paste textarea "We're glad to hear everything’s taken care of. If your experience at {{property…"
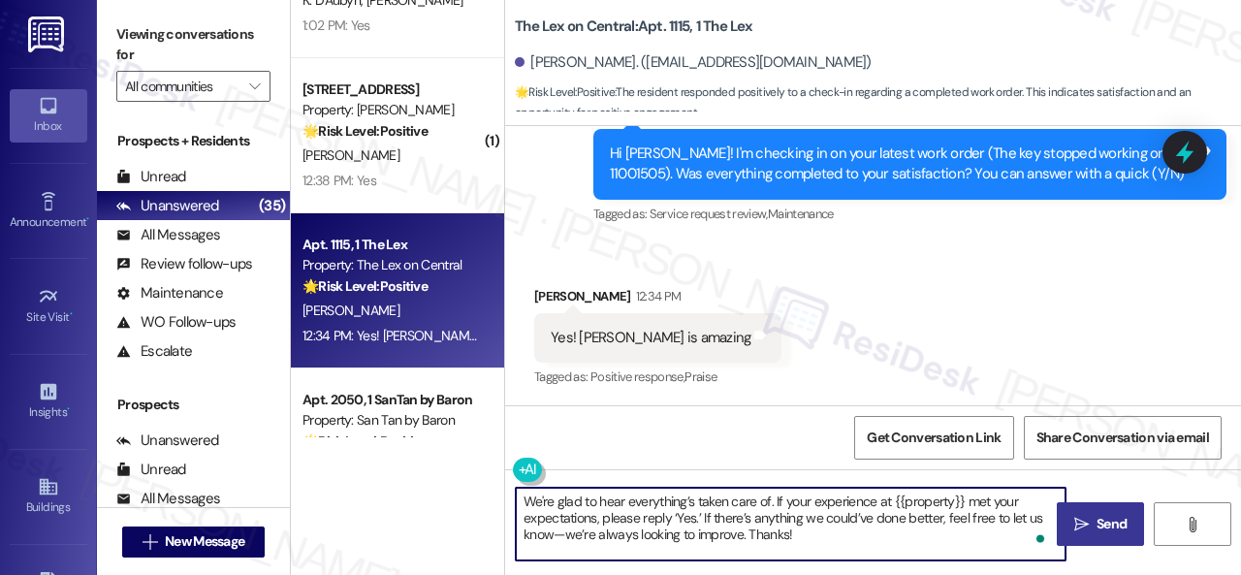
type textarea "We're glad to hear everything’s taken care of. If your experience at {{property…"
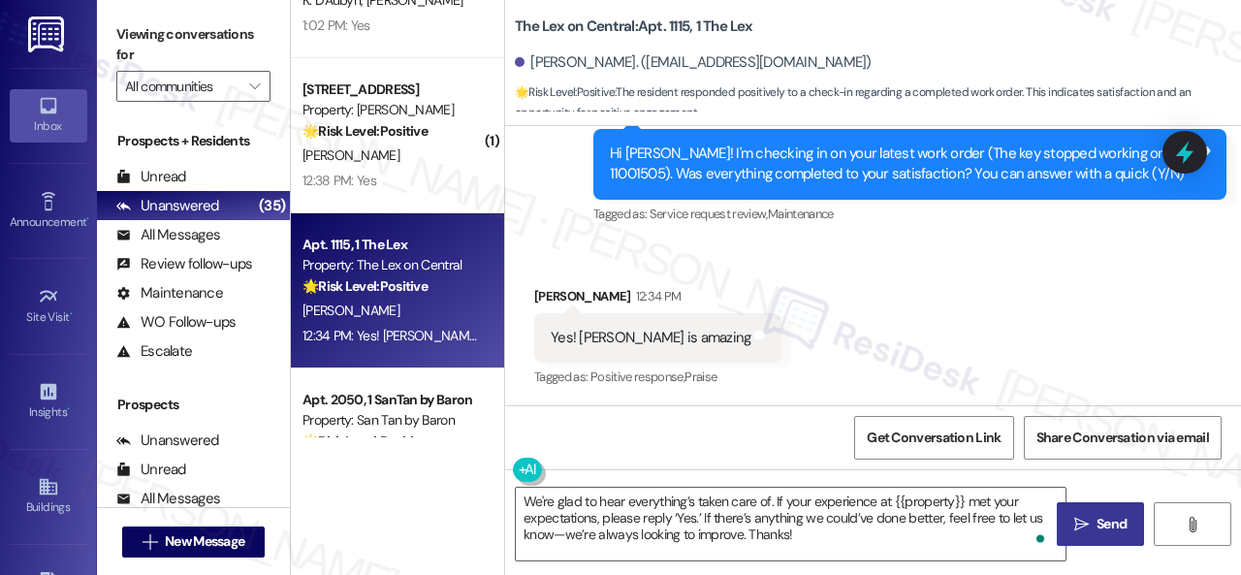
click at [1081, 524] on icon "" at bounding box center [1081, 525] width 15 height 16
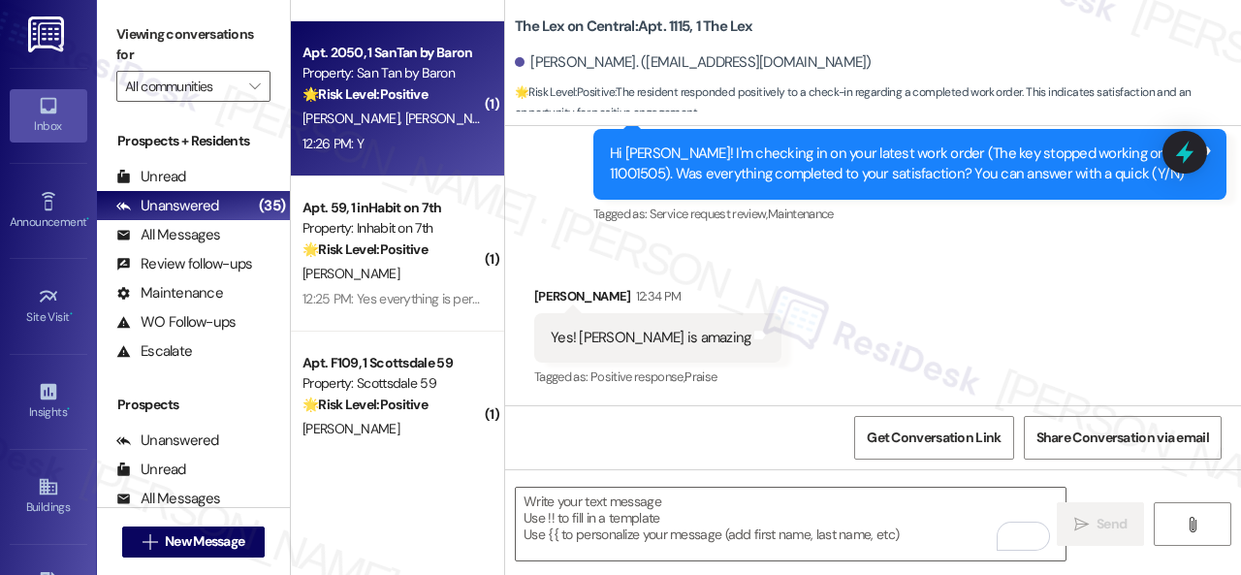
scroll to position [3392, 0]
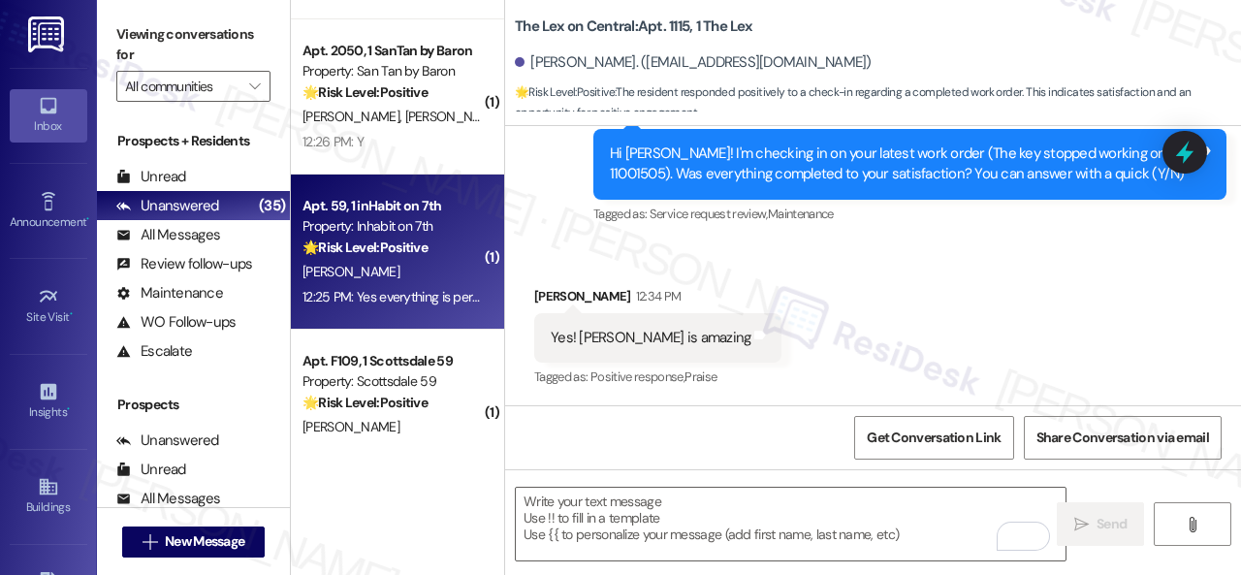
click at [374, 268] on div "E. Baxter" at bounding box center [391, 272] width 183 height 24
type textarea "Fetching suggested responses. Please feel free to read through the conversation…"
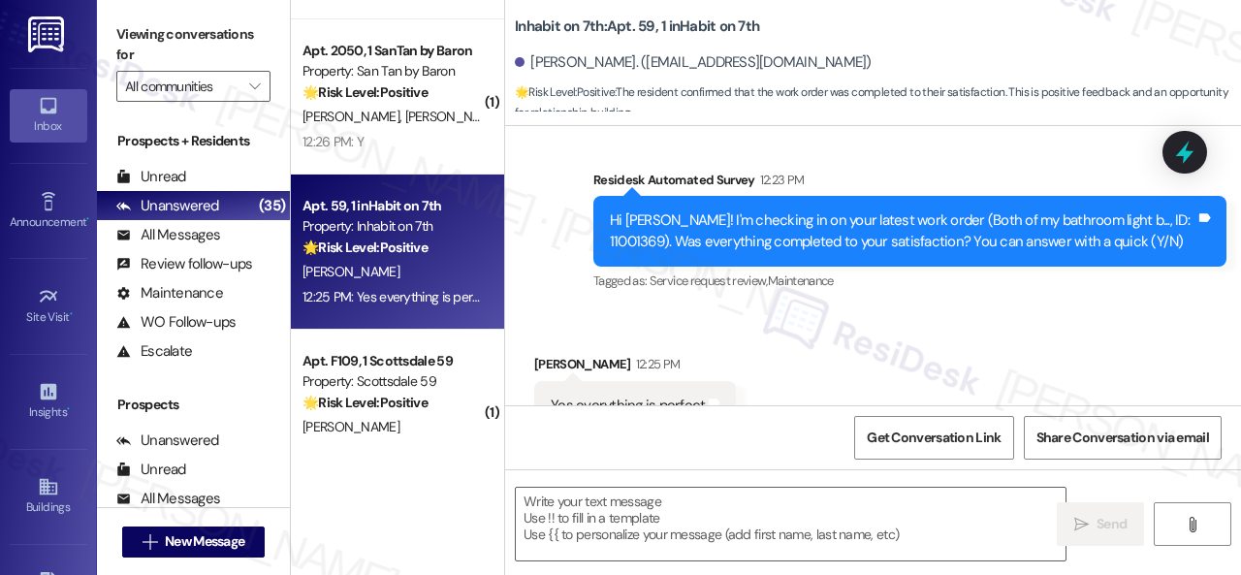
scroll to position [1873, 0]
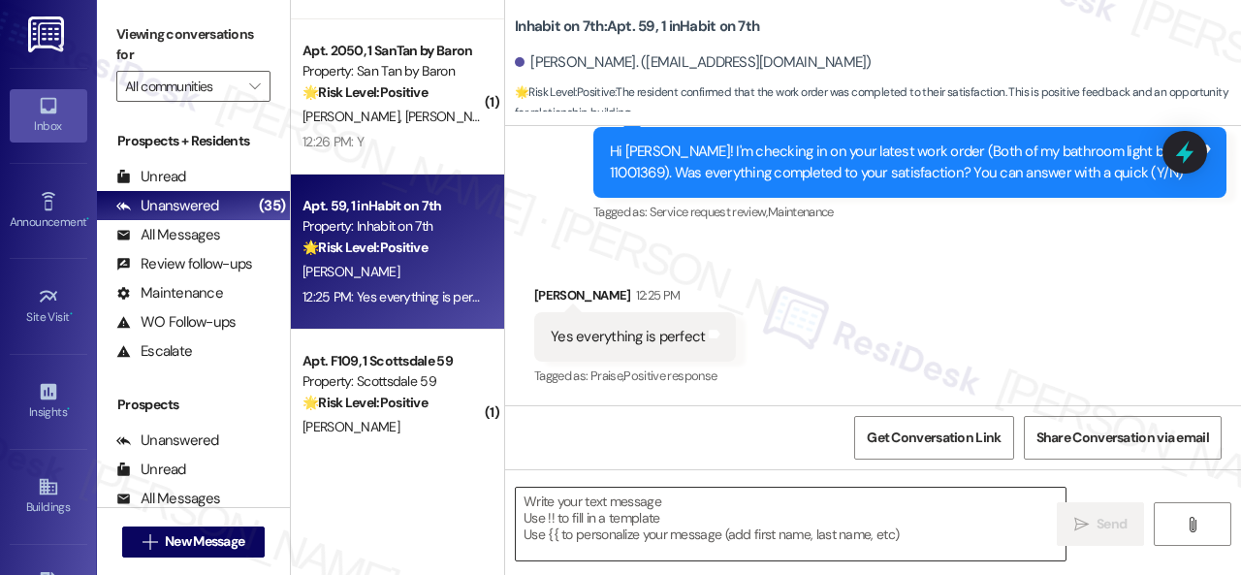
click at [695, 515] on textarea at bounding box center [791, 524] width 550 height 73
paste textarea "We're glad to hear everything’s taken care of. If your experience at {{property…"
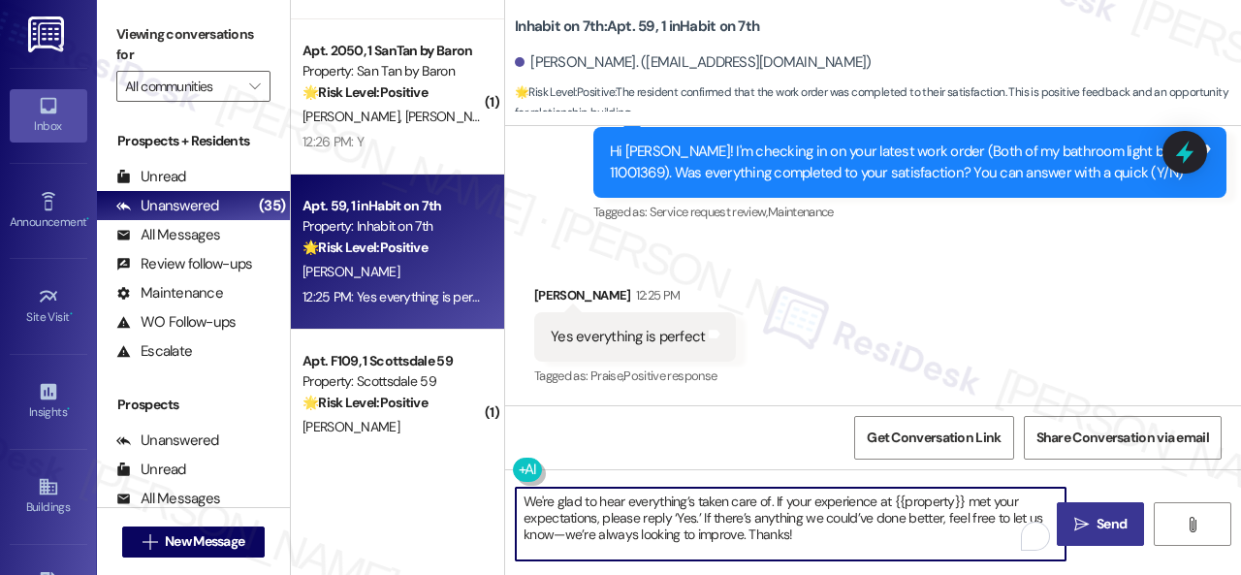
type textarea "We're glad to hear everything’s taken care of. If your experience at {{property…"
click at [1114, 522] on span "Send" at bounding box center [1111, 524] width 30 height 20
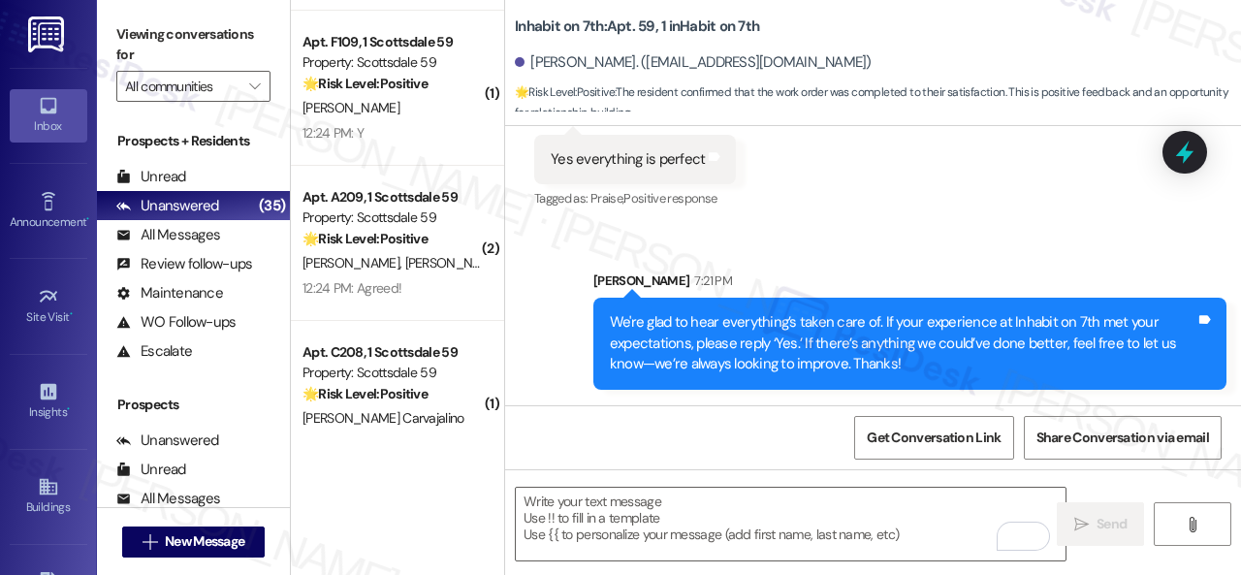
scroll to position [3586, 0]
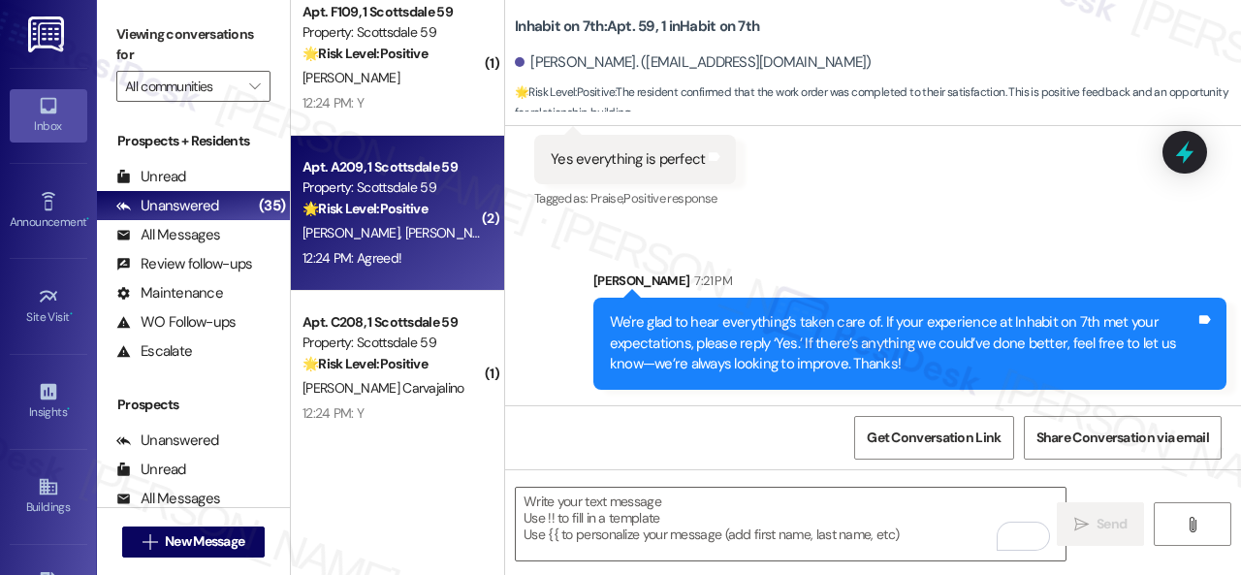
click at [425, 259] on div "12:24 PM: Agreed! 12:24 PM: Agreed!" at bounding box center [391, 258] width 183 height 24
type textarea "Fetching suggested responses. Please feel free to read through the conversation…"
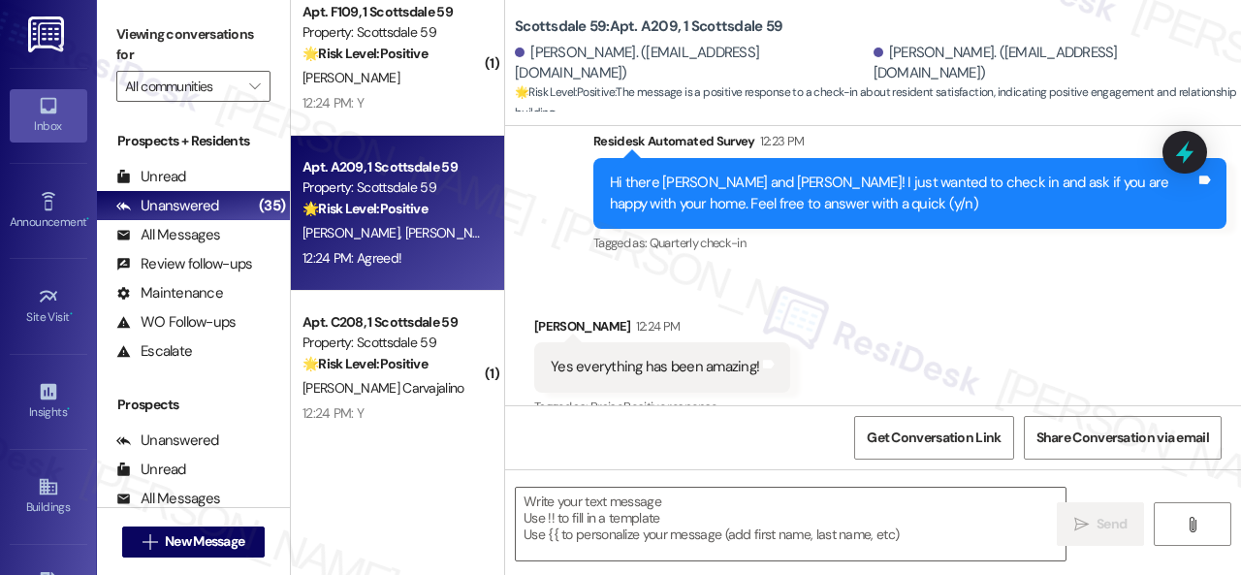
scroll to position [415, 0]
click at [604, 435] on div "Get Conversation Link Share Conversation via email" at bounding box center [873, 437] width 736 height 64
click at [626, 528] on textarea at bounding box center [791, 524] width 550 height 73
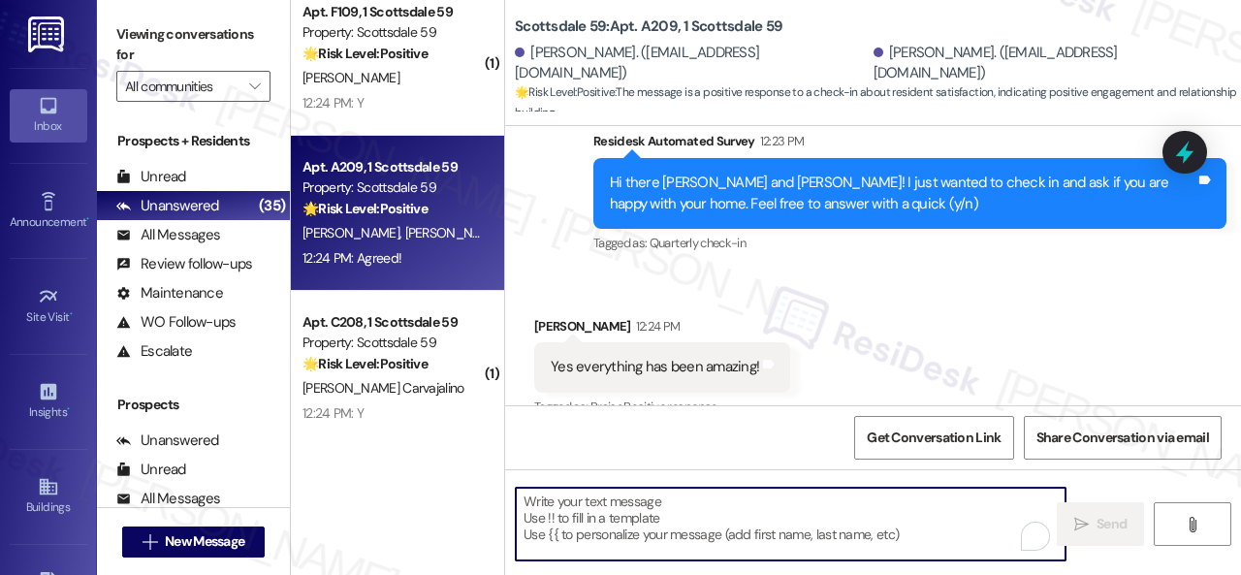
paste textarea "I'm glad you are satisfied with your home. Have you written a review for us bef…"
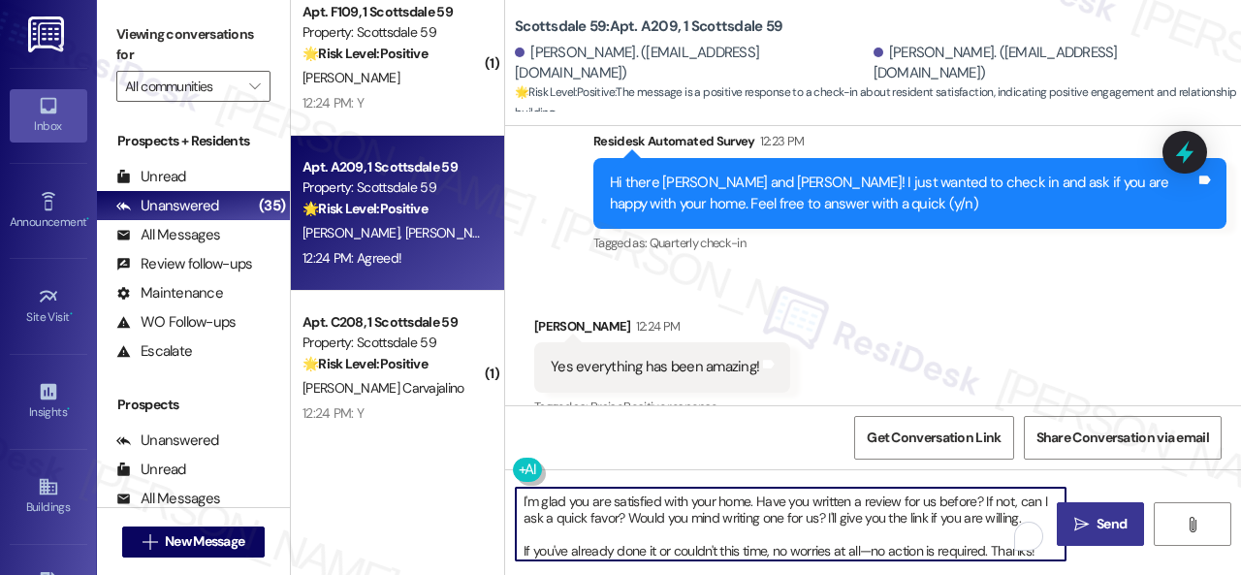
scroll to position [4, 0]
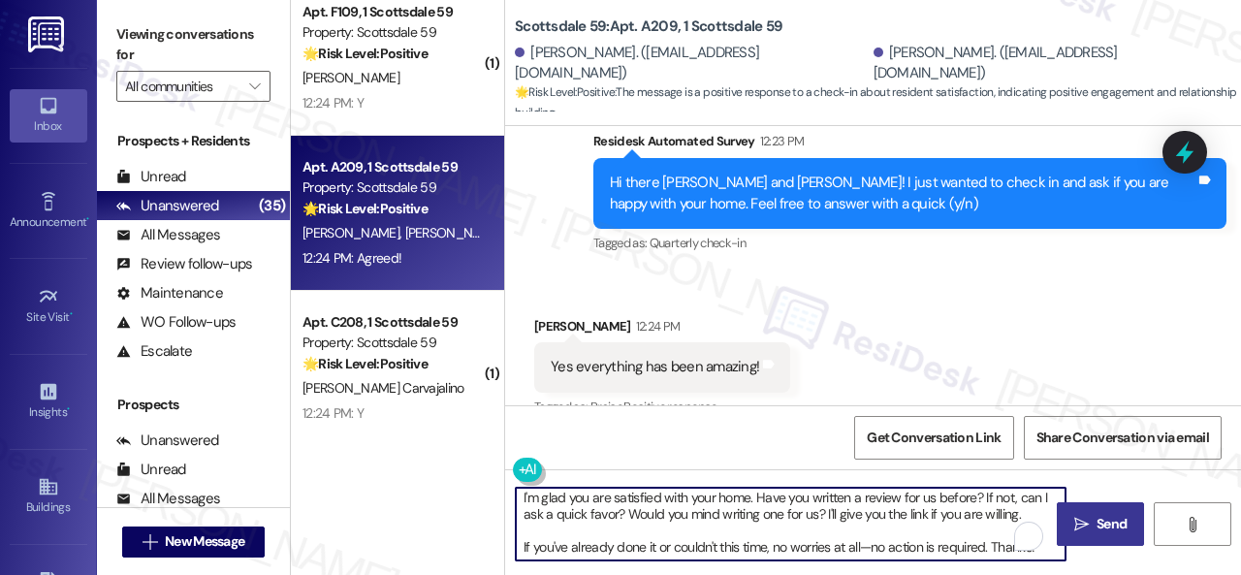
type textarea "I'm glad you are satisfied with your home. Have you written a review for us bef…"
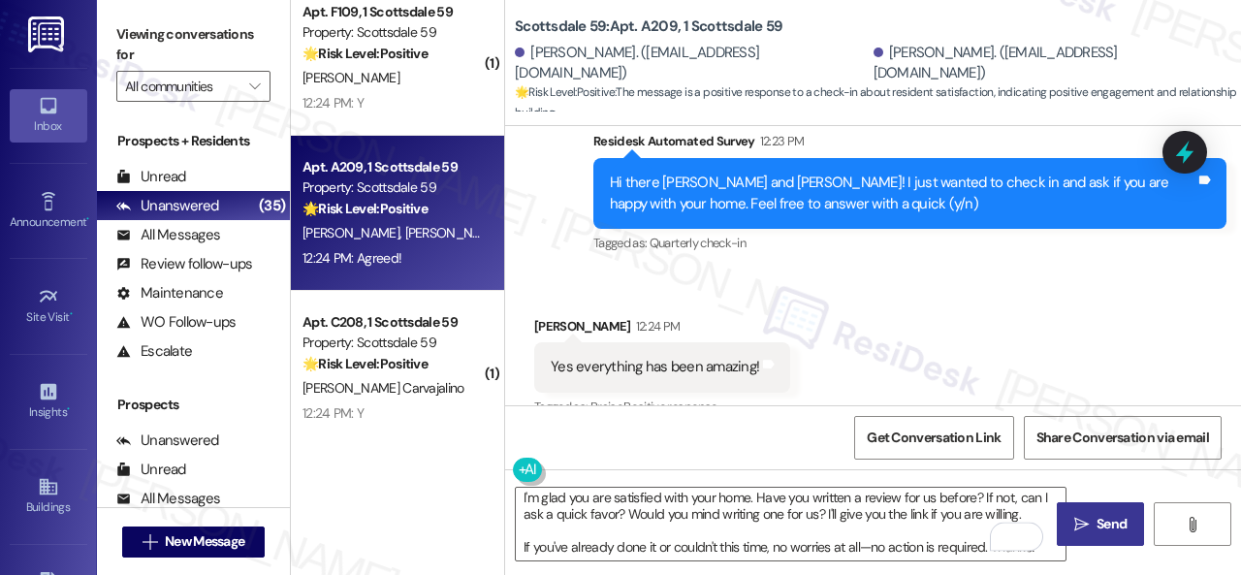
click at [1100, 525] on span "Send" at bounding box center [1111, 524] width 30 height 20
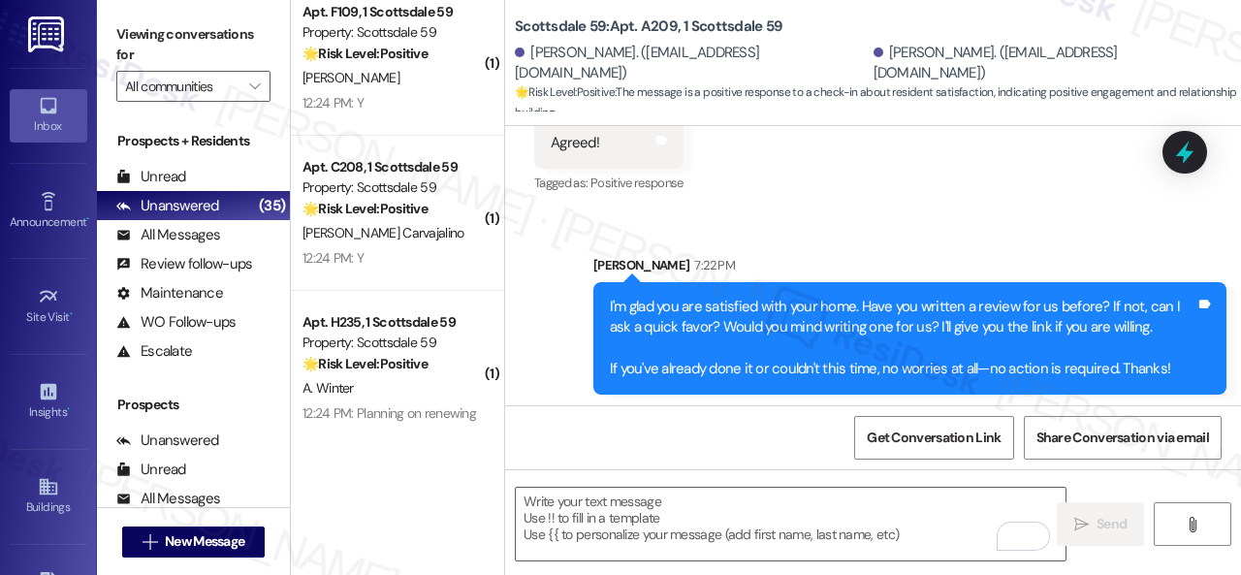
scroll to position [3683, 0]
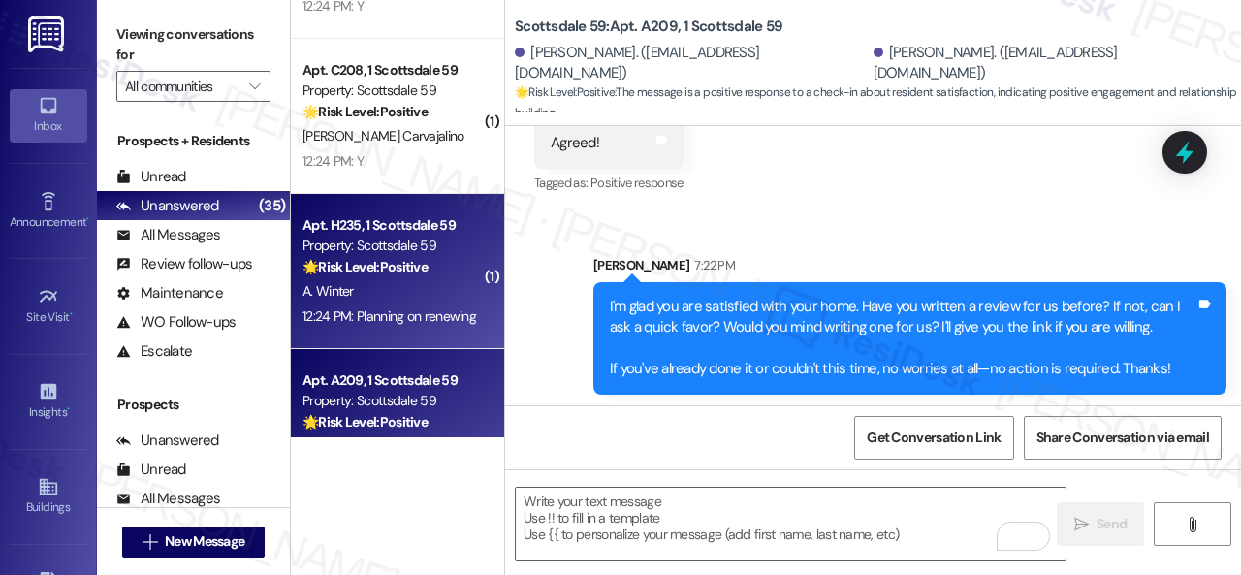
click at [409, 283] on div "A. Winter" at bounding box center [391, 291] width 183 height 24
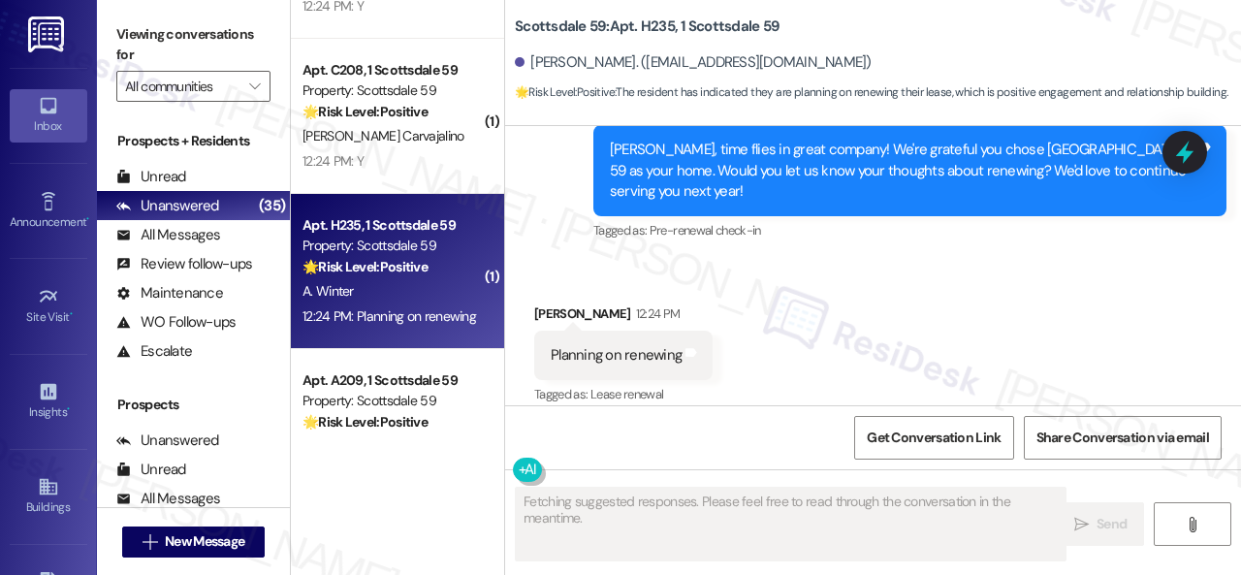
scroll to position [869, 0]
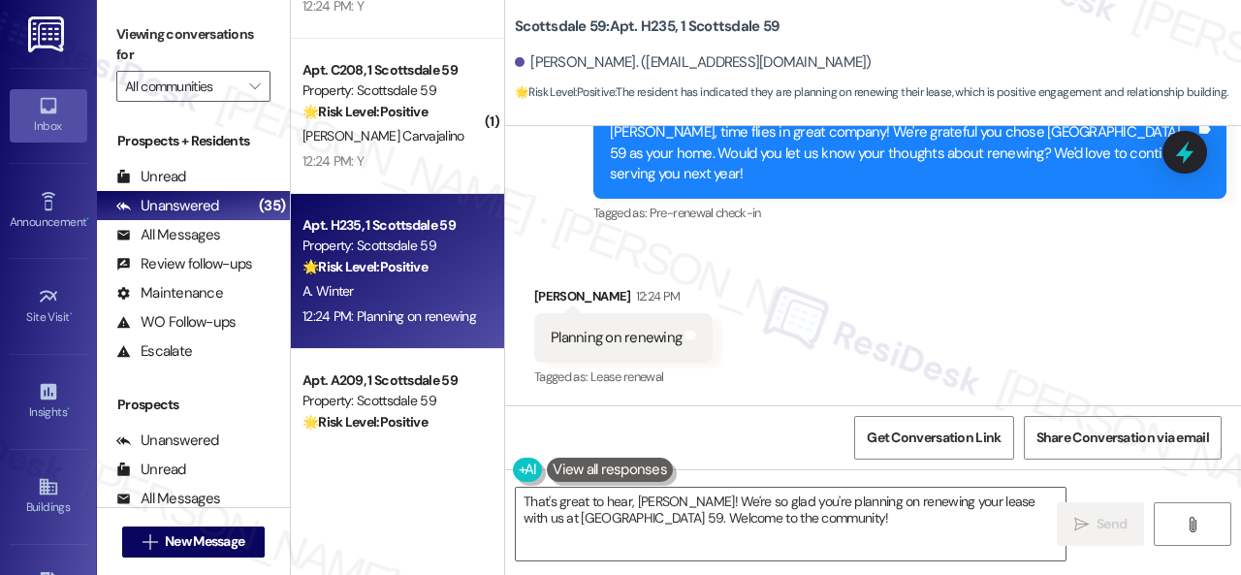
click at [544, 239] on div "Survey, sent via SMS Residesk Automated Survey 12:23 PM Andrew, time flies in g…" at bounding box center [873, 139] width 736 height 205
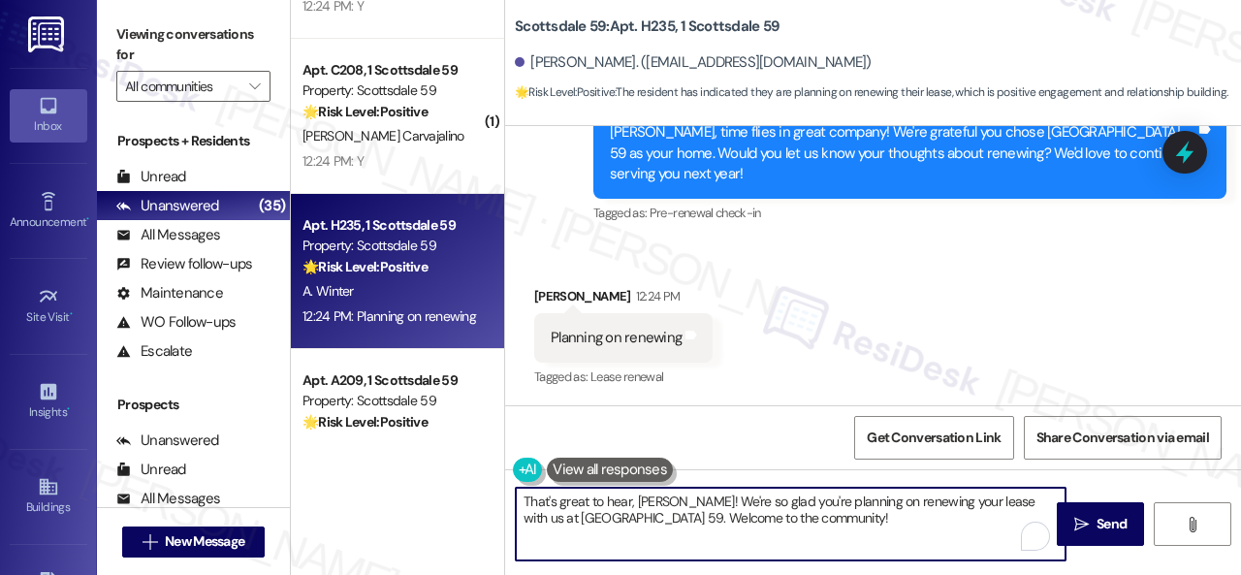
drag, startPoint x: 807, startPoint y: 520, endPoint x: 435, endPoint y: 445, distance: 379.8
click at [435, 445] on div "( 1 ) Apt. 138, 1 Merino Apts LLLP Property: Merino Scottsdale 🌟 Risk Level: Po…" at bounding box center [766, 287] width 950 height 575
paste textarea "I'm thrilled to hear you're planning to renew your lease with us at {{property}…"
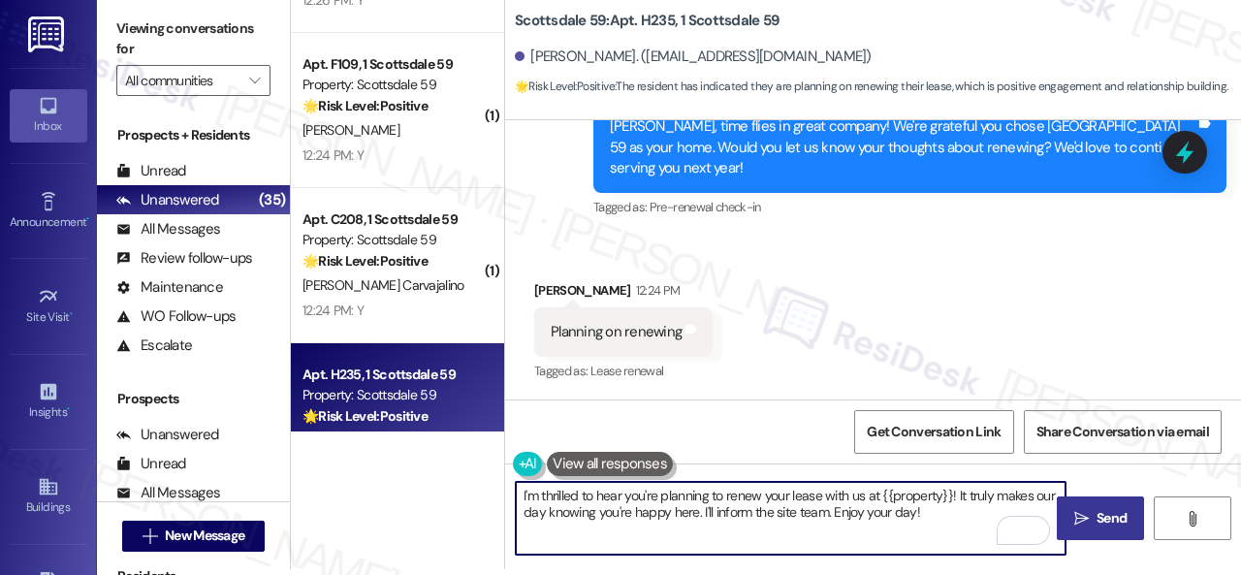
type textarea "I'm thrilled to hear you're planning to renew your lease with us at {{property}…"
click at [1092, 517] on span "Send" at bounding box center [1111, 518] width 38 height 20
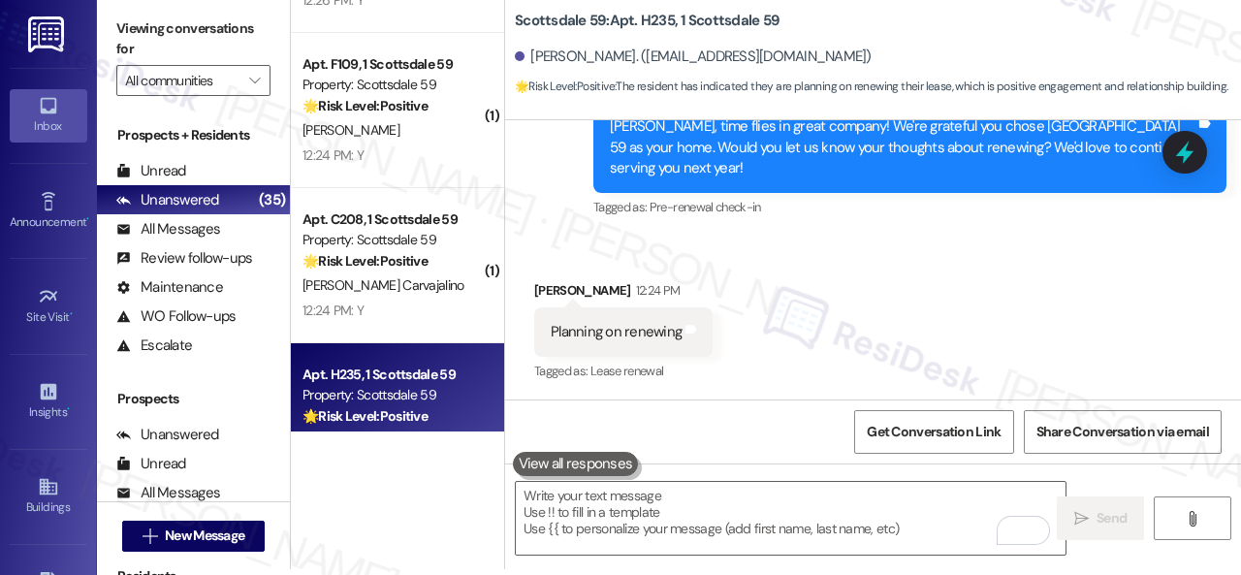
scroll to position [0, 0]
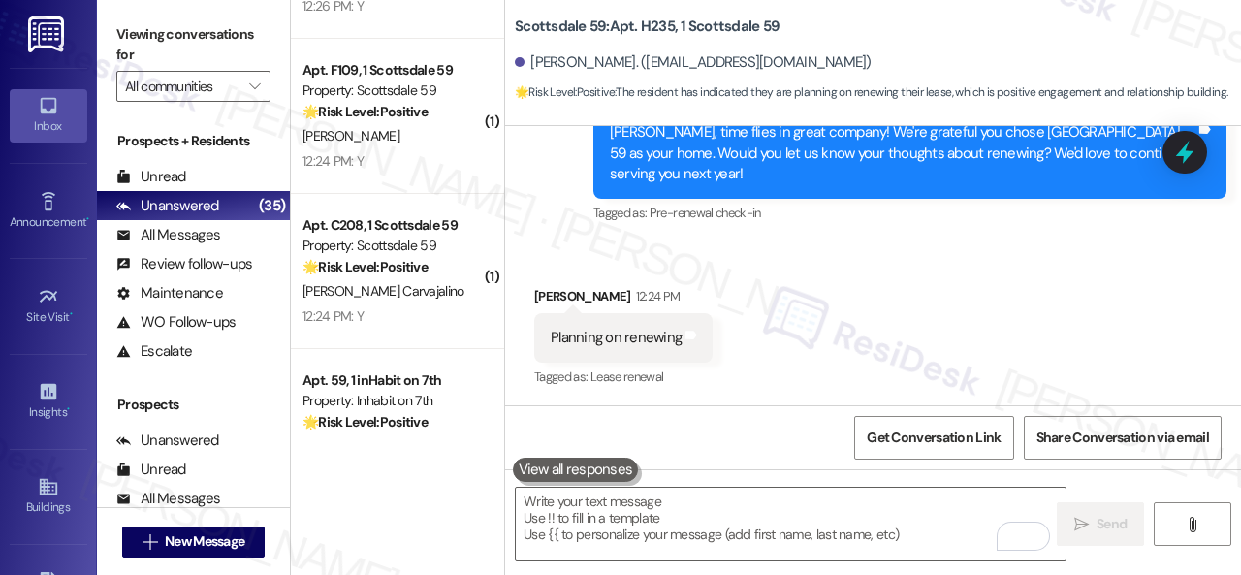
click at [544, 237] on div "Survey, sent via SMS Residesk Automated Survey 12:23 PM Andrew, time flies in g…" at bounding box center [873, 139] width 736 height 205
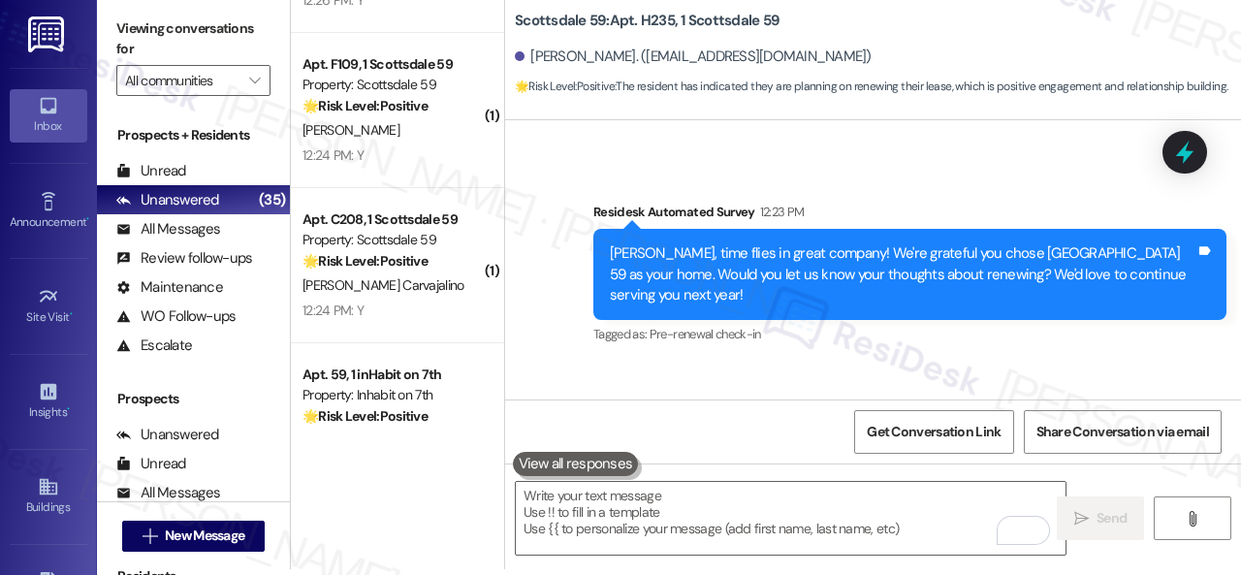
scroll to position [736, 0]
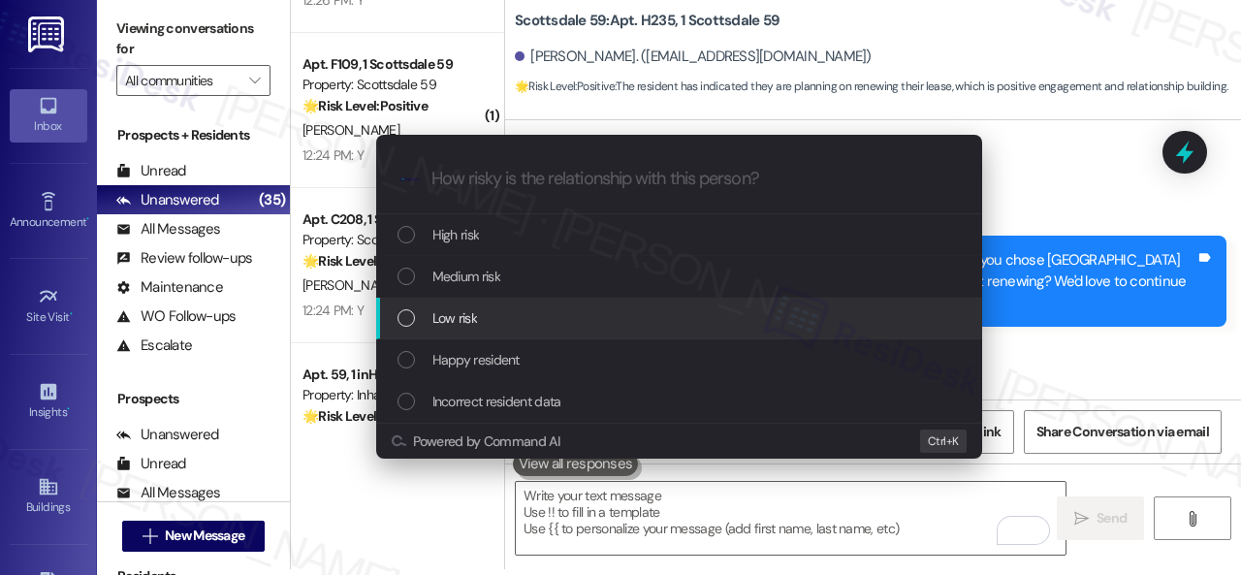
drag, startPoint x: 458, startPoint y: 329, endPoint x: 460, endPoint y: 319, distance: 9.9
click at [458, 323] on div "Low risk" at bounding box center [679, 319] width 606 height 42
click at [460, 319] on div "High risk Medium risk Low risk Happy resident Incorrect resident data" at bounding box center [679, 318] width 606 height 208
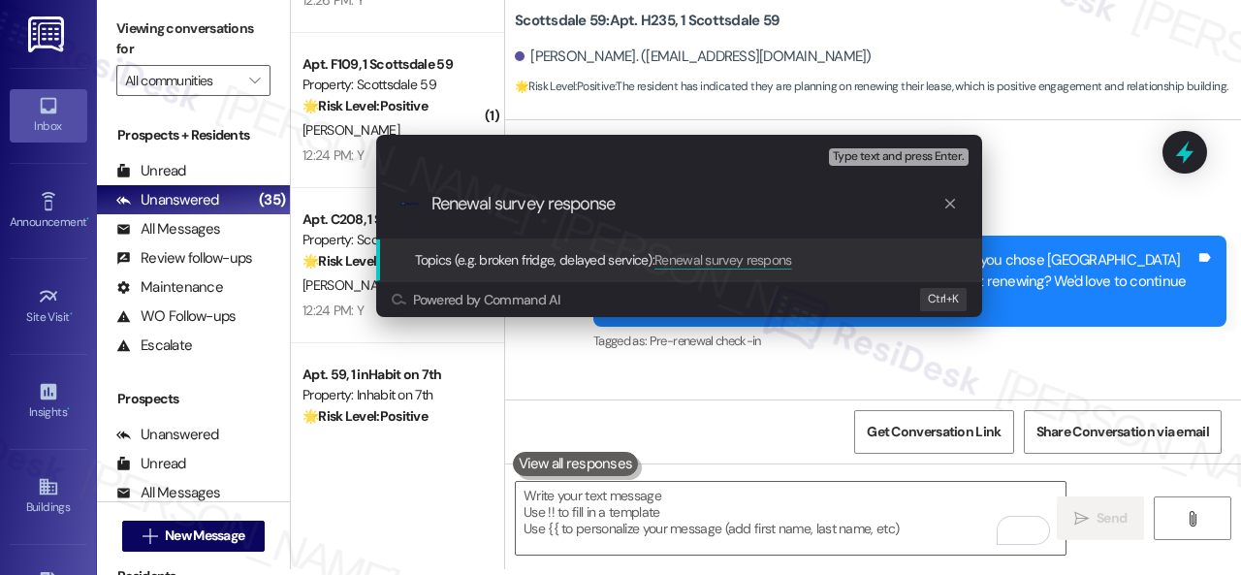
type input "Renewal survey response."
drag, startPoint x: 629, startPoint y: 199, endPoint x: 416, endPoint y: 203, distance: 213.3
click at [416, 203] on div ".cls-1{fill:#0a055f;}.cls-2{fill:#0cc4c4;} resideskLogoBlueOrange Renewal surve…" at bounding box center [679, 204] width 606 height 69
click at [846, 210] on input "Renewal survey response." at bounding box center [686, 204] width 511 height 20
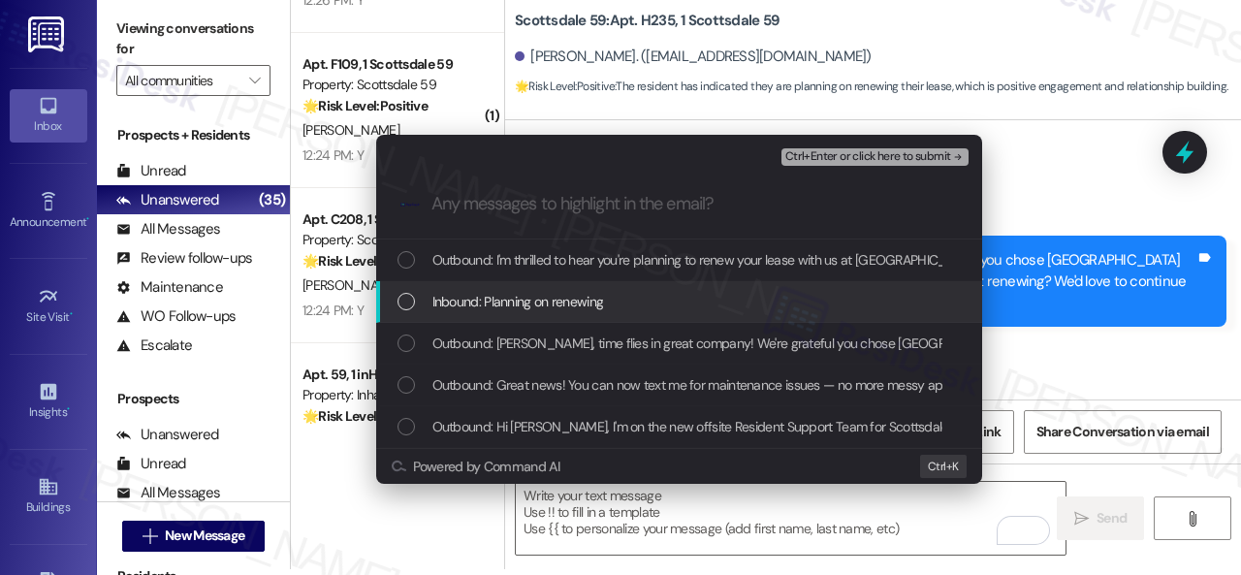
click at [516, 308] on span "Inbound: Planning on renewing" at bounding box center [518, 301] width 172 height 21
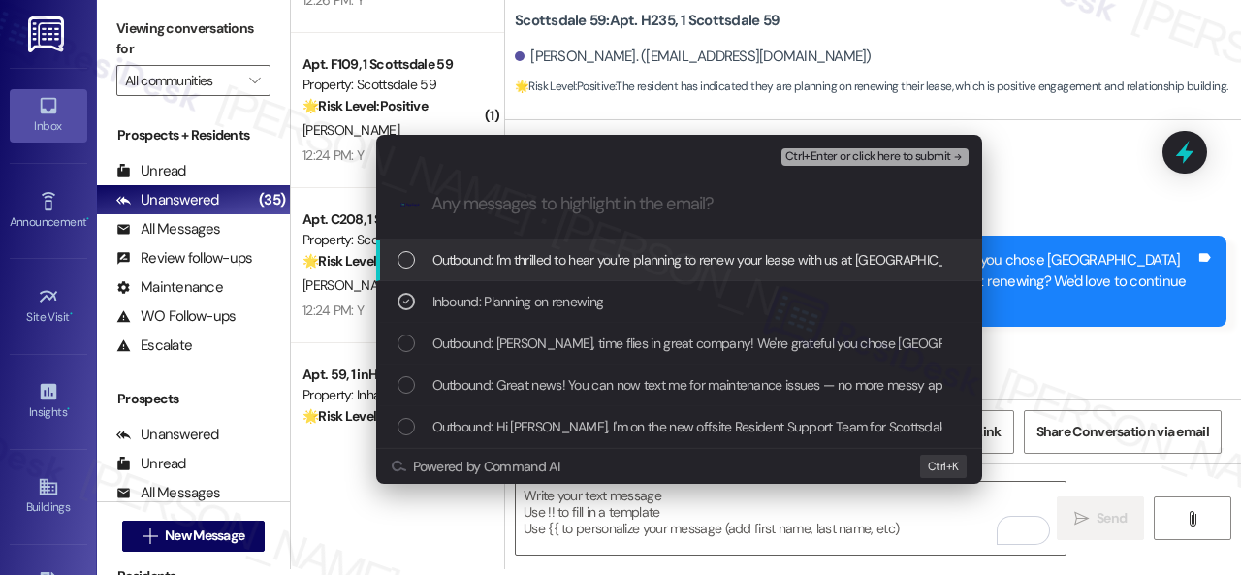
click at [805, 160] on span "Ctrl+Enter or click here to submit" at bounding box center [868, 157] width 166 height 14
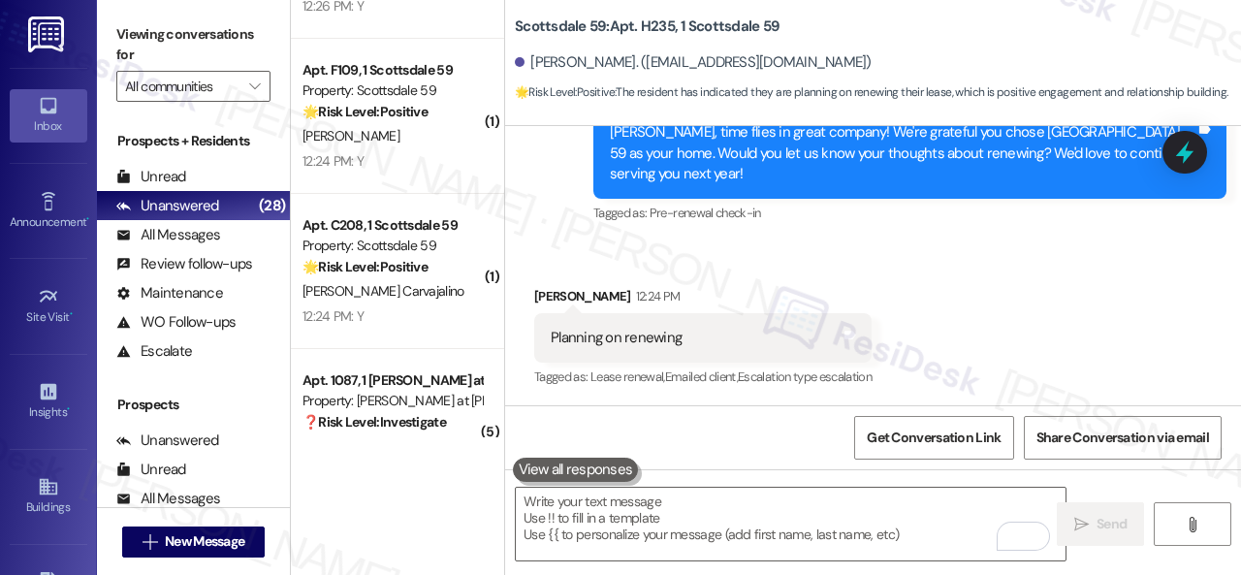
scroll to position [3780, 0]
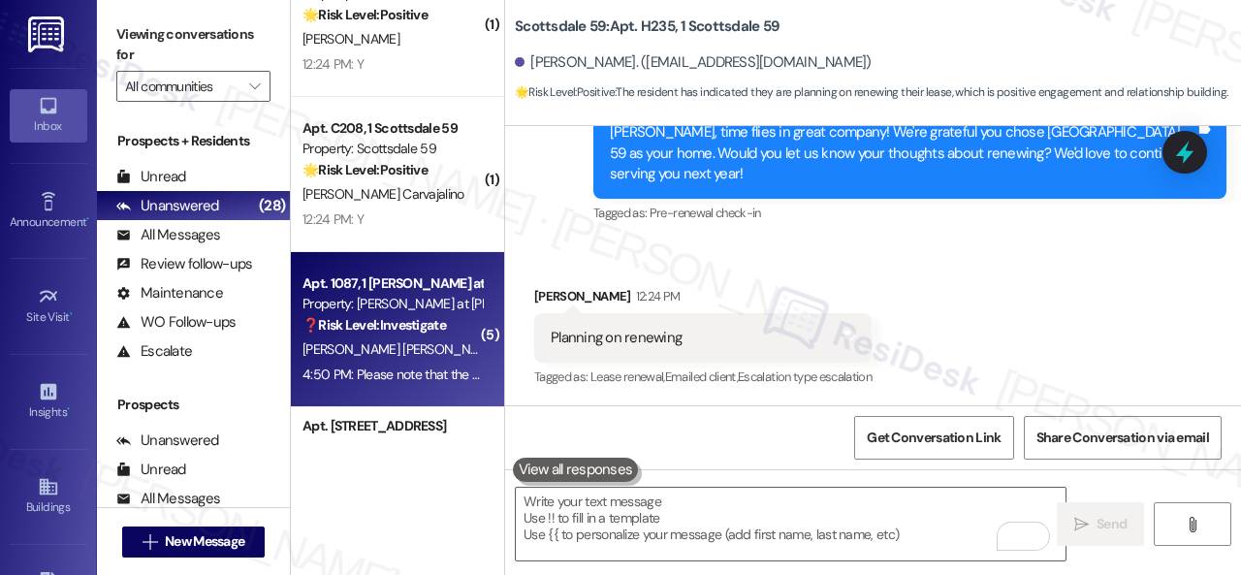
click at [442, 352] on div "M. Hickey Stultz" at bounding box center [391, 349] width 183 height 24
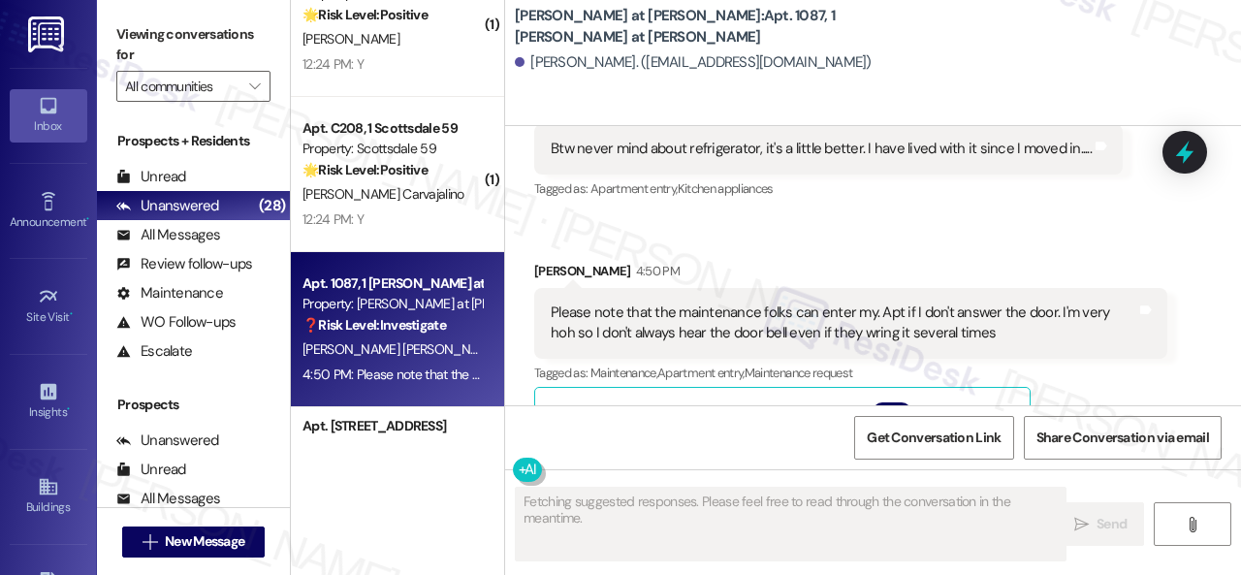
scroll to position [4480, 0]
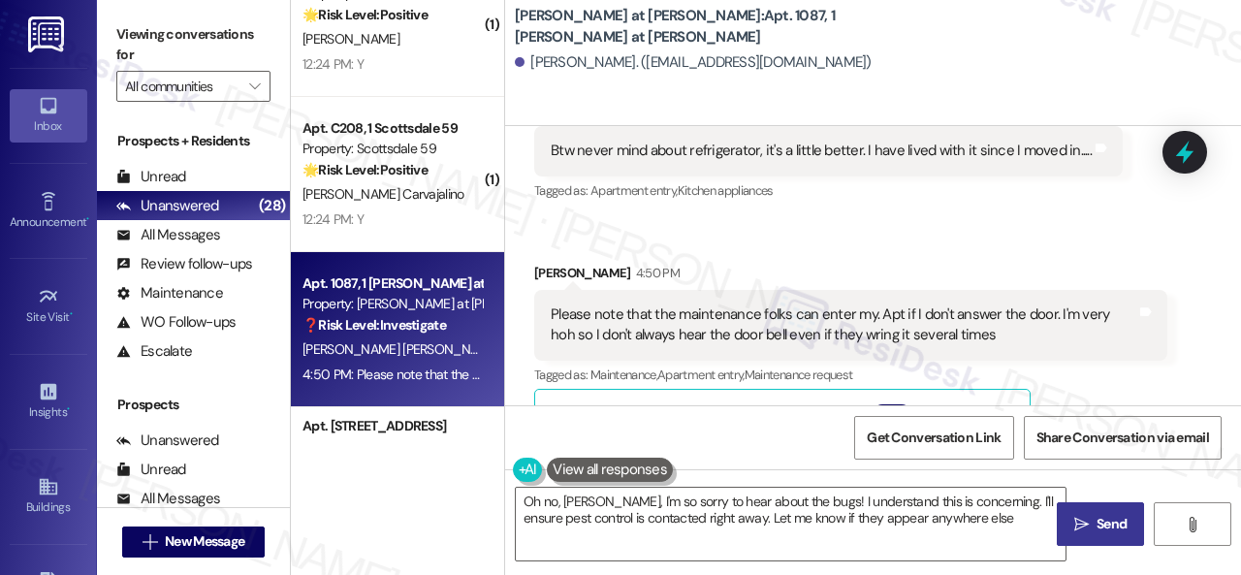
type textarea "Oh no, Maria, I'm so sorry to hear about the bugs! I understand this is concern…"
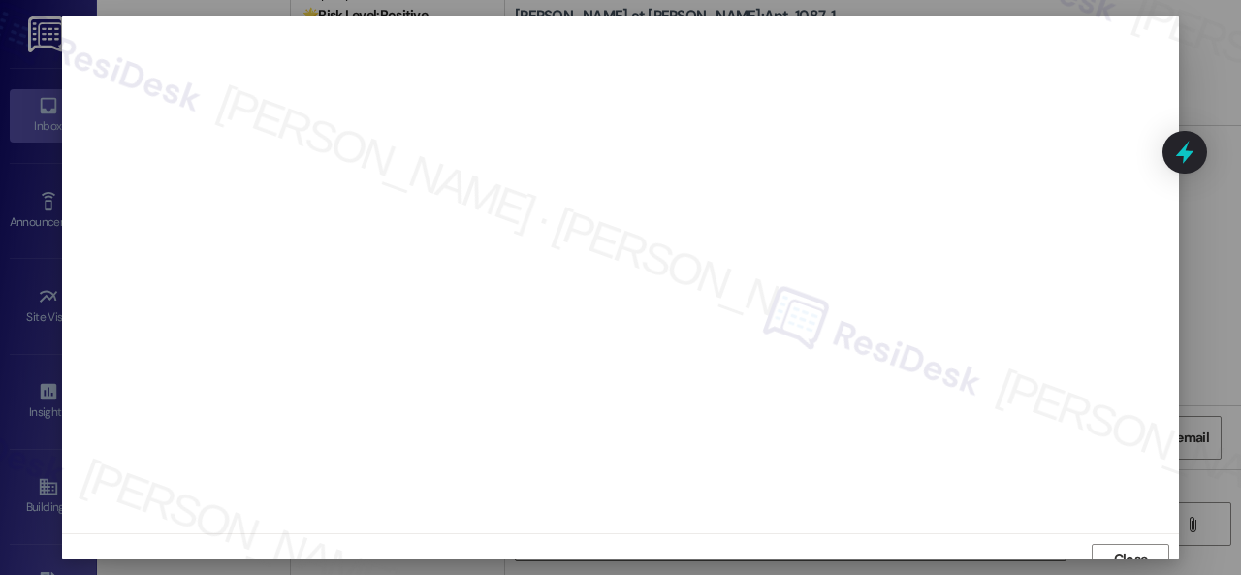
scroll to position [15, 0]
click at [1096, 544] on button "Close" at bounding box center [1130, 544] width 78 height 31
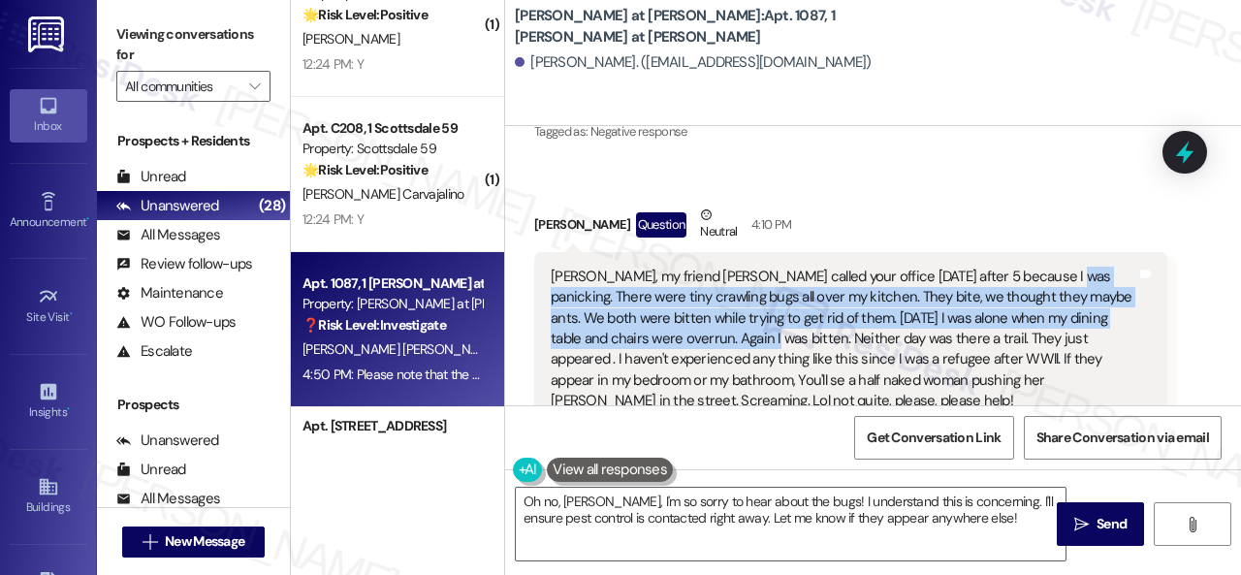
drag, startPoint x: 1034, startPoint y: 191, endPoint x: 743, endPoint y: 251, distance: 296.9
click at [743, 267] on div "Sarah, my friend Kari called your office Saturday after 5 because I was panicki…" at bounding box center [843, 339] width 585 height 145
copy div "There were tiny crawling bugs all over my kitchen. They bite, we thought they m…"
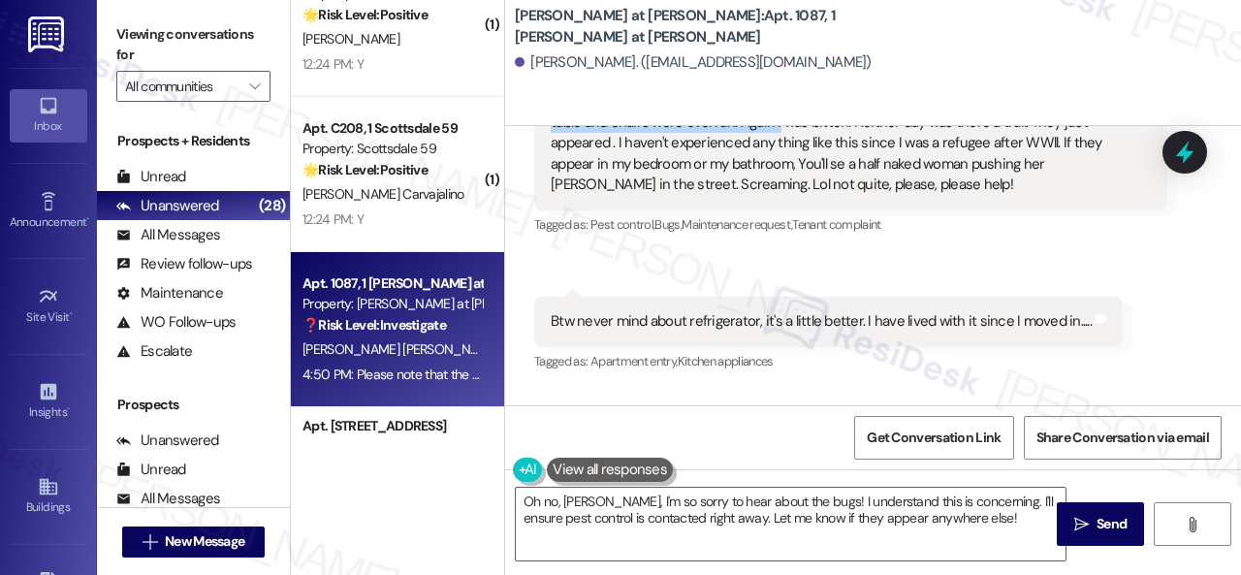
scroll to position [4287, 0]
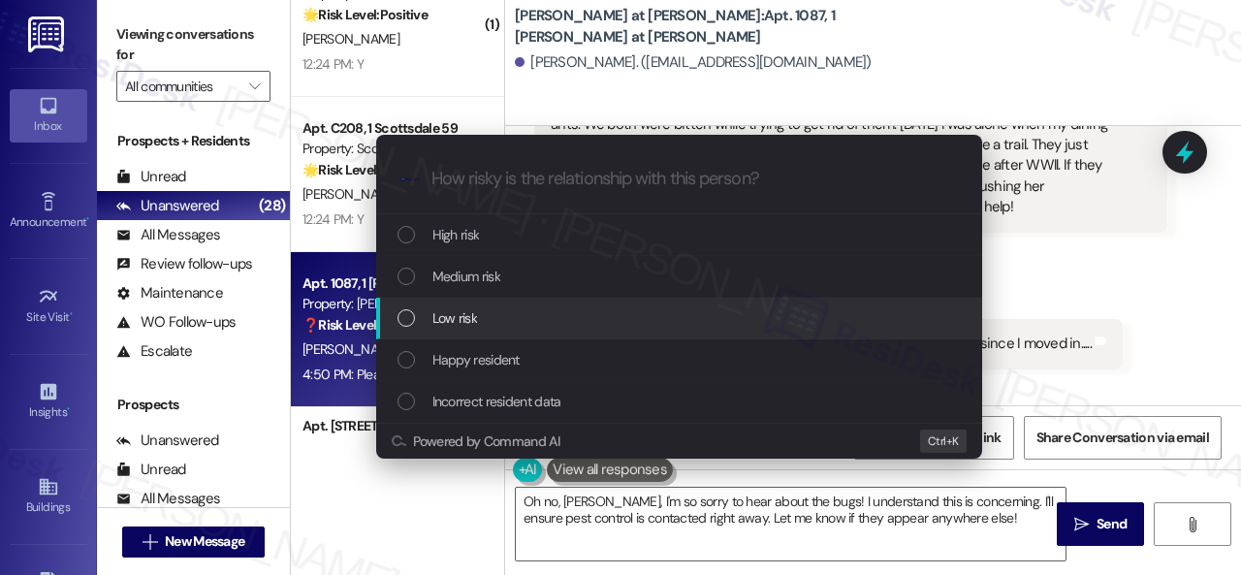
click at [1117, 310] on div "Escalate Conversation How risky is the relationship with this person? Topics (e…" at bounding box center [620, 287] width 1241 height 575
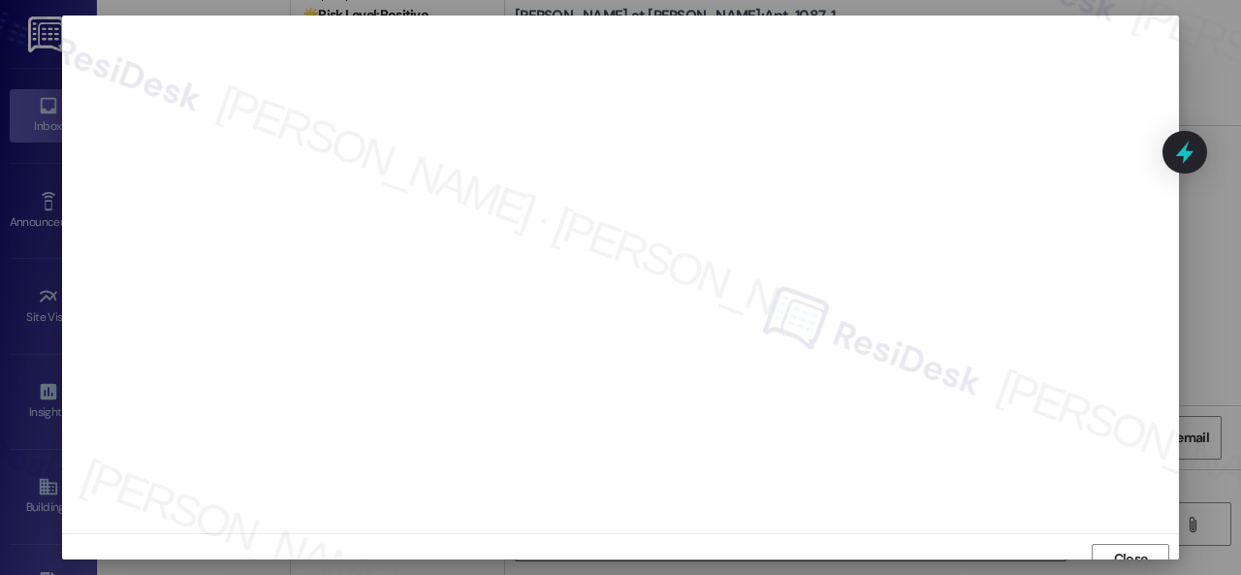
scroll to position [15, 0]
click at [1127, 538] on span "Close" at bounding box center [1131, 544] width 34 height 20
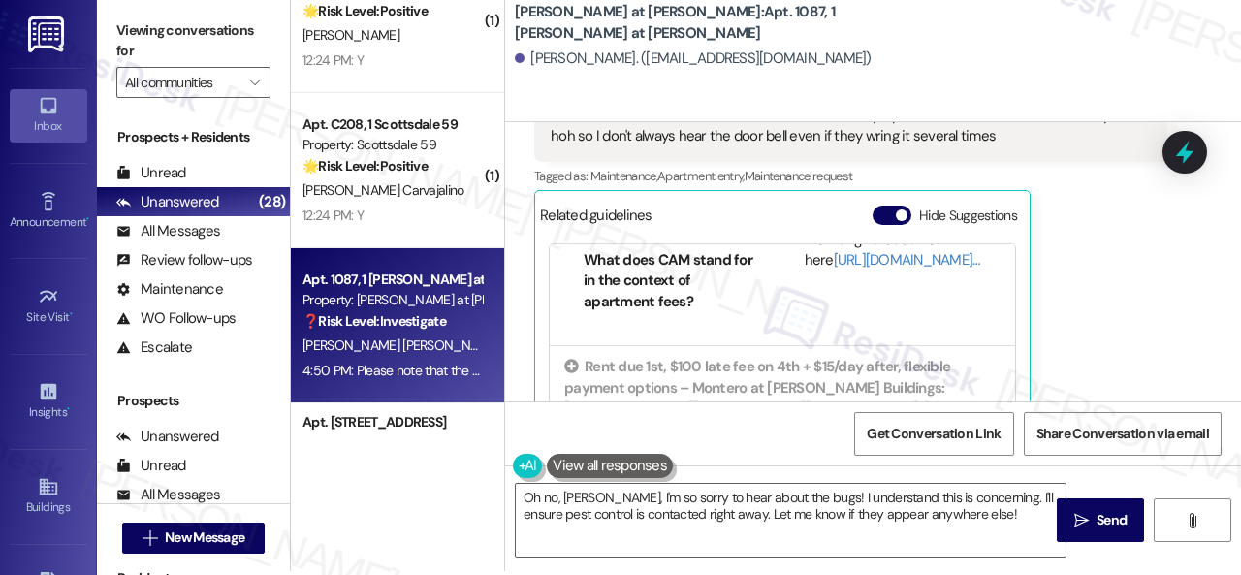
scroll to position [6, 0]
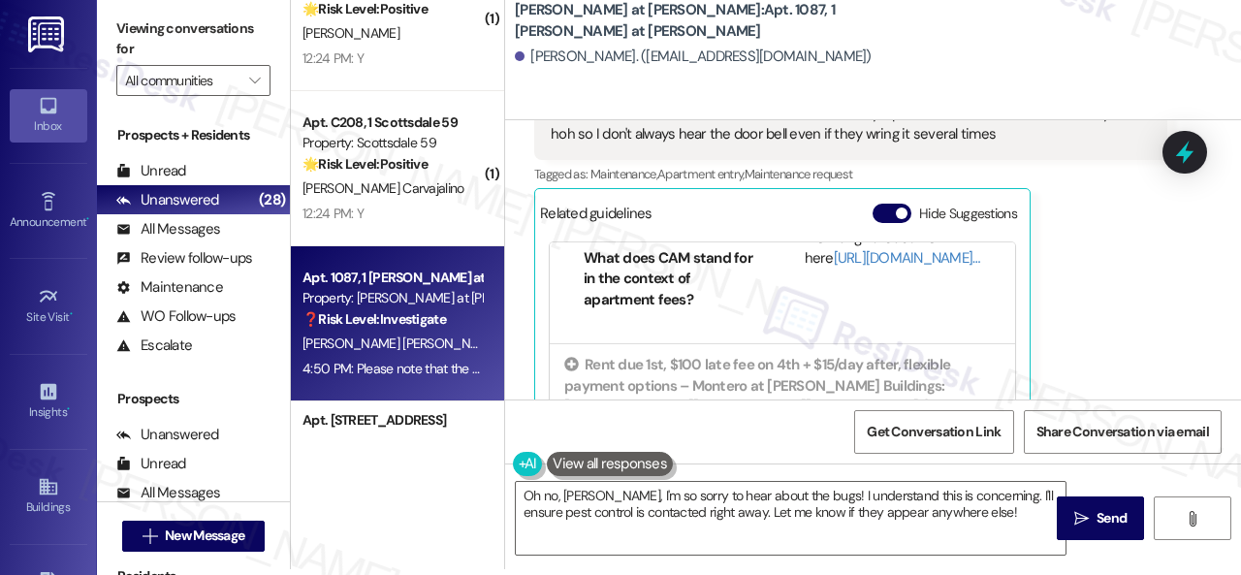
click at [1127, 245] on div "Maria Hickey Stultz 4:50 PM Please note that the maintenance folks can enter my…" at bounding box center [850, 265] width 633 height 406
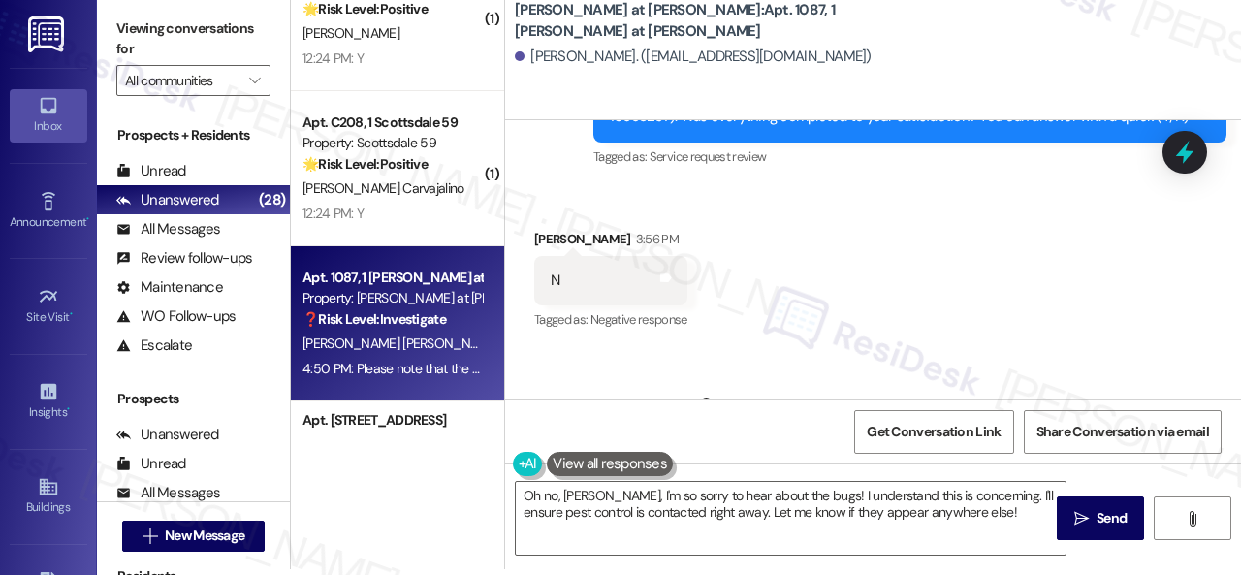
scroll to position [3706, 0]
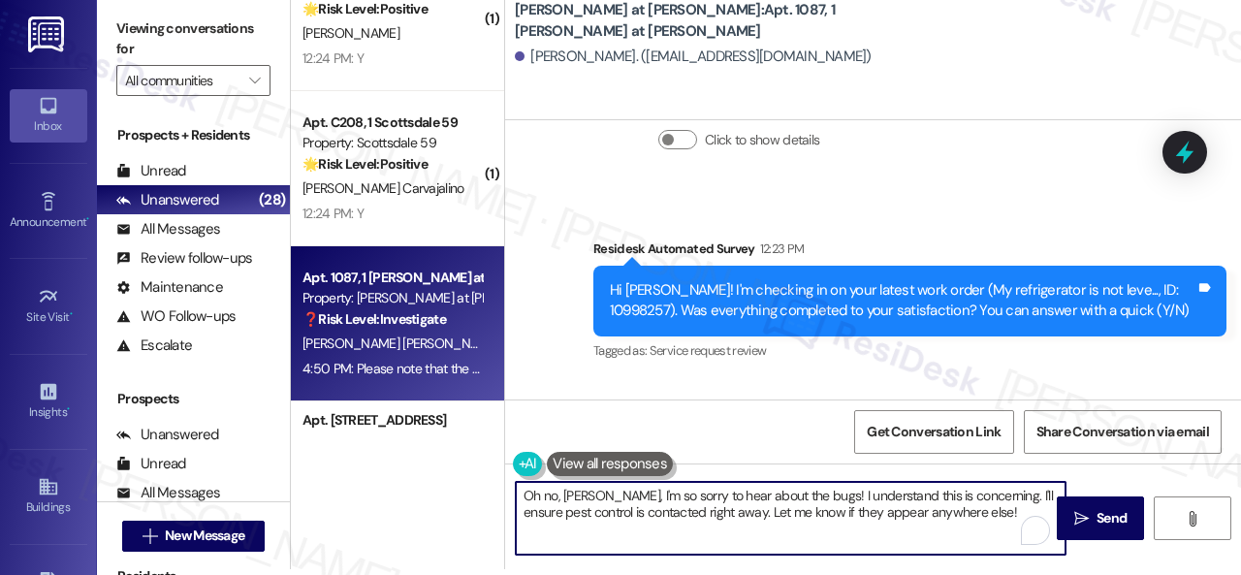
drag, startPoint x: 520, startPoint y: 490, endPoint x: 1171, endPoint y: 613, distance: 661.7
click at [1171, 574] on html "Inbox Go to Inbox Announcement • Send A Text Announcement Site Visit • Go to Si…" at bounding box center [620, 287] width 1241 height 575
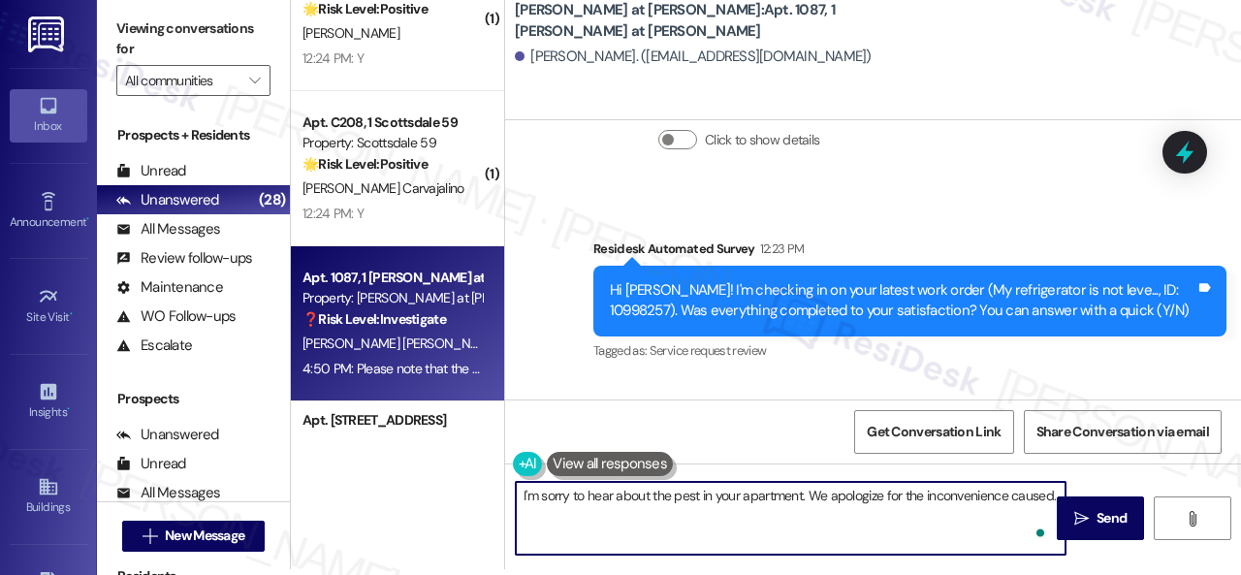
paste textarea "I've submitted a work order on your behalf and notified the site team. Please l…"
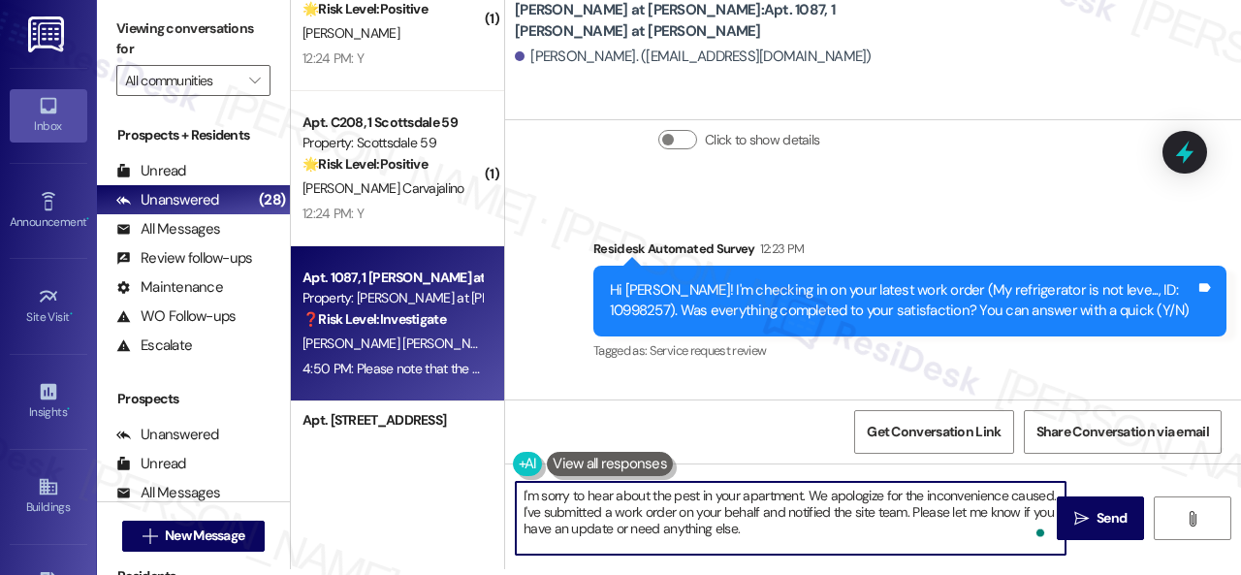
click at [726, 517] on textarea "I'm sorry to hear about the pest in your apartment. We apologize for the inconv…" at bounding box center [791, 518] width 550 height 73
click at [934, 522] on textarea "I'm sorry to hear about the pest in your apartment. We apologize for the inconv…" at bounding box center [791, 518] width 550 height 73
type textarea "I'm sorry to hear about the pest in your apartment. We apologize for the inconv…"
click at [1096, 511] on span "Send" at bounding box center [1111, 518] width 30 height 20
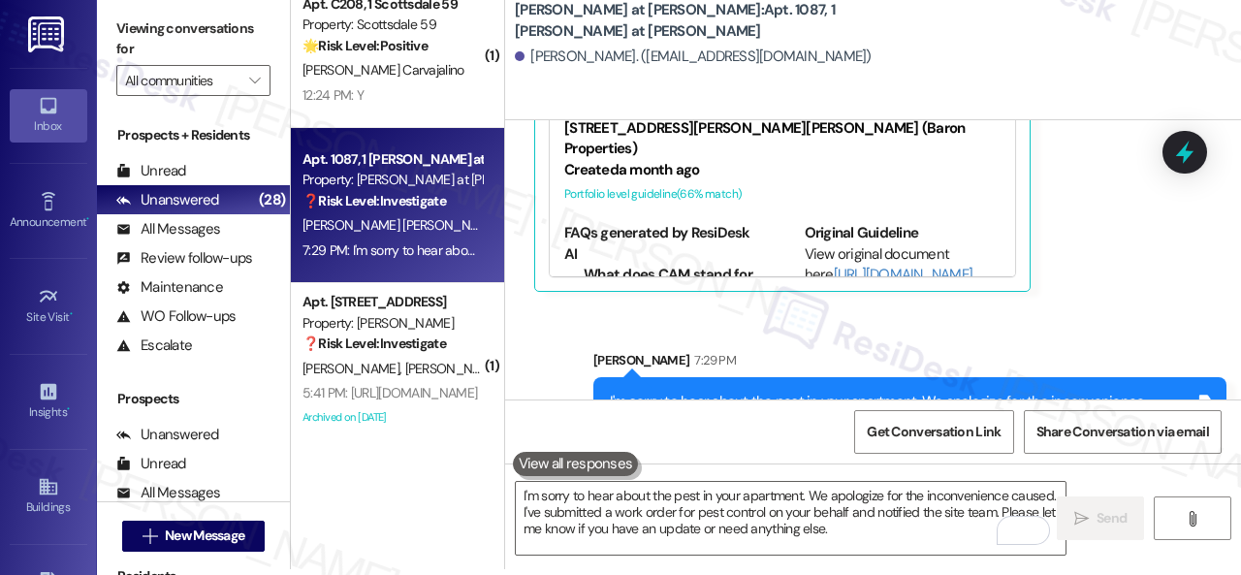
scroll to position [3904, 0]
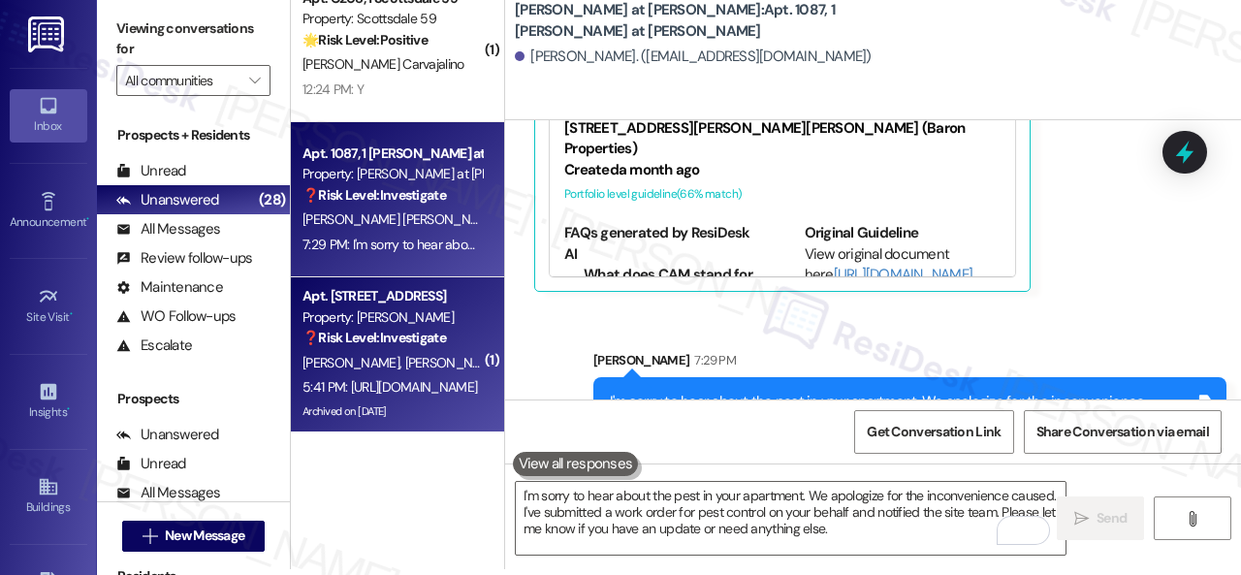
click at [405, 363] on span "[PERSON_NAME]" at bounding box center [456, 362] width 103 height 17
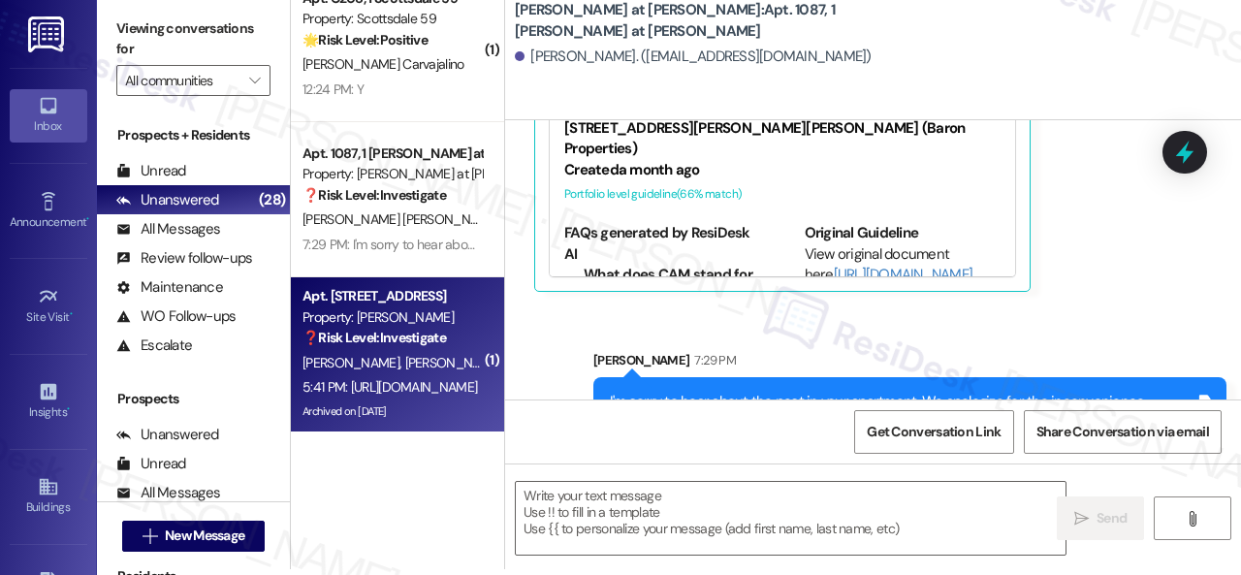
type textarea "Fetching suggested responses. Please feel free to read through the conversation…"
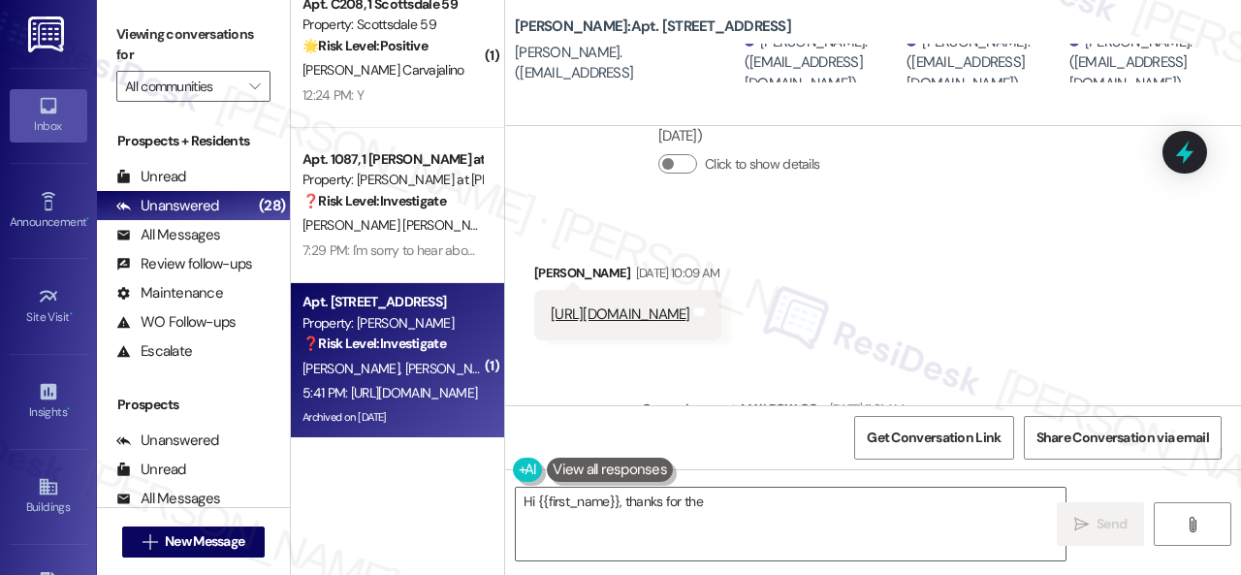
scroll to position [9564, 0]
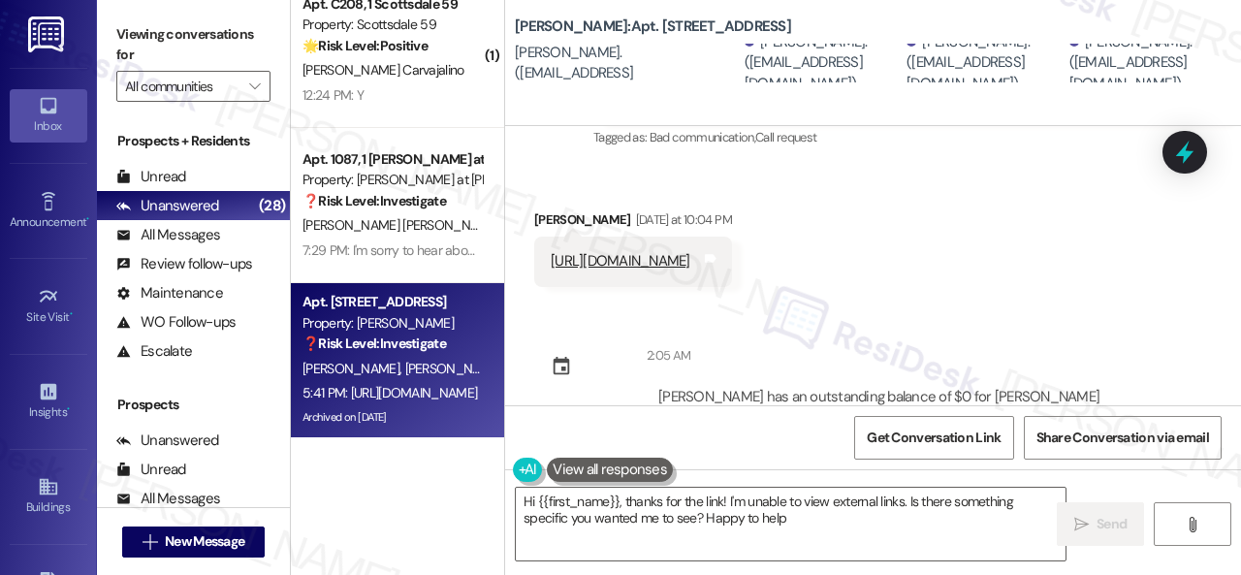
type textarea "Hi {{first_name}}, thanks for the link! I'm unable to view external links. Is t…"
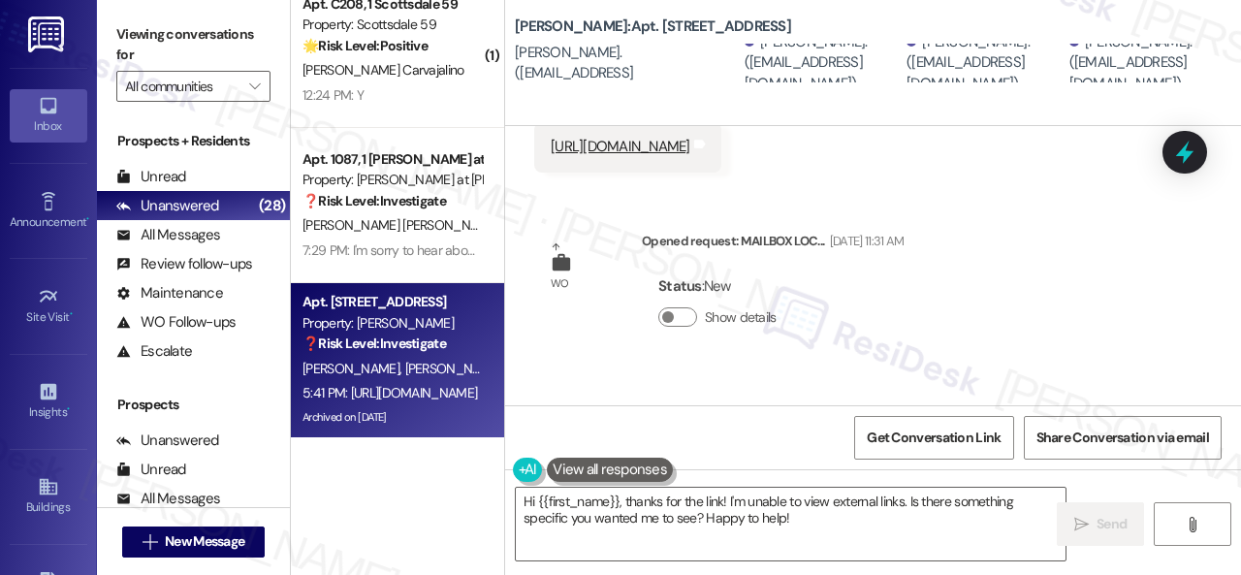
scroll to position [8982, 0]
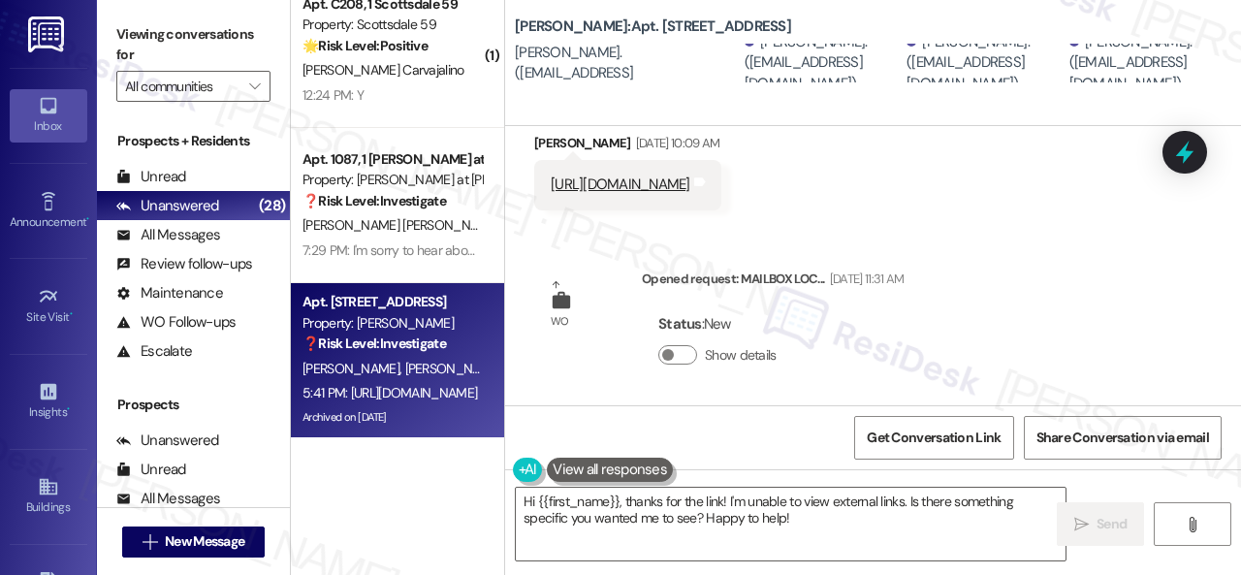
click at [880, 407] on div "Received via SMS Terry Taylor Yesterday at 10:38 AM https://www.tiktok.com/t/ZT…" at bounding box center [873, 474] width 736 height 135
click at [952, 407] on div "Received via SMS Terry Taylor Yesterday at 10:38 AM https://www.tiktok.com/t/ZT…" at bounding box center [873, 474] width 736 height 135
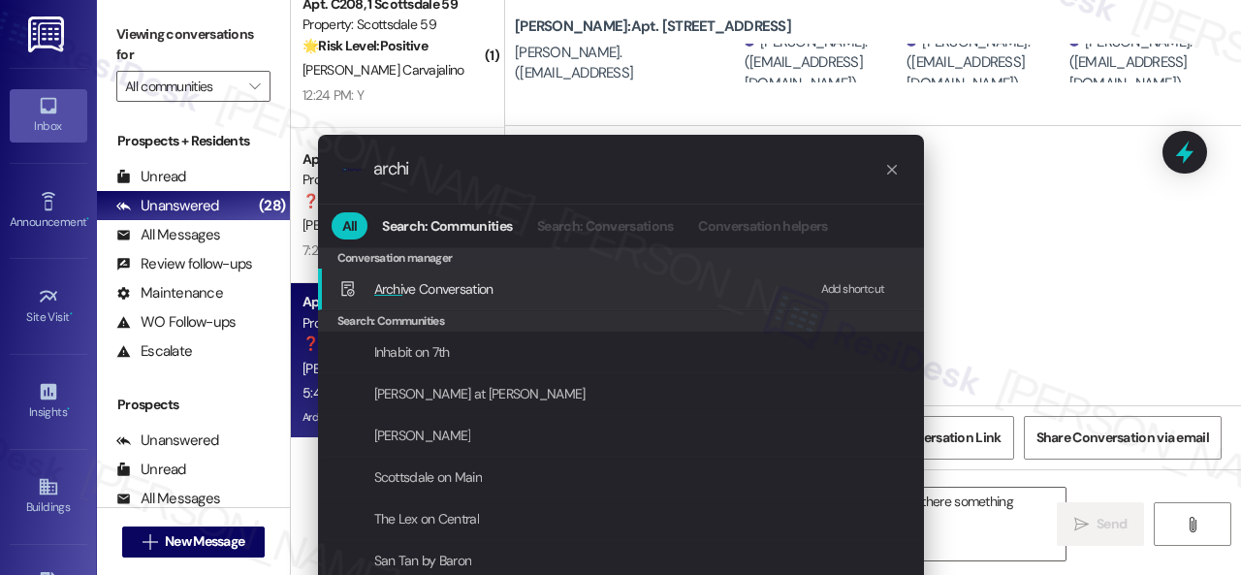
type input "archi"
click at [830, 286] on div "Add shortcut" at bounding box center [853, 289] width 64 height 20
click at [426, 288] on span "Archi ve Conversation" at bounding box center [433, 288] width 119 height 17
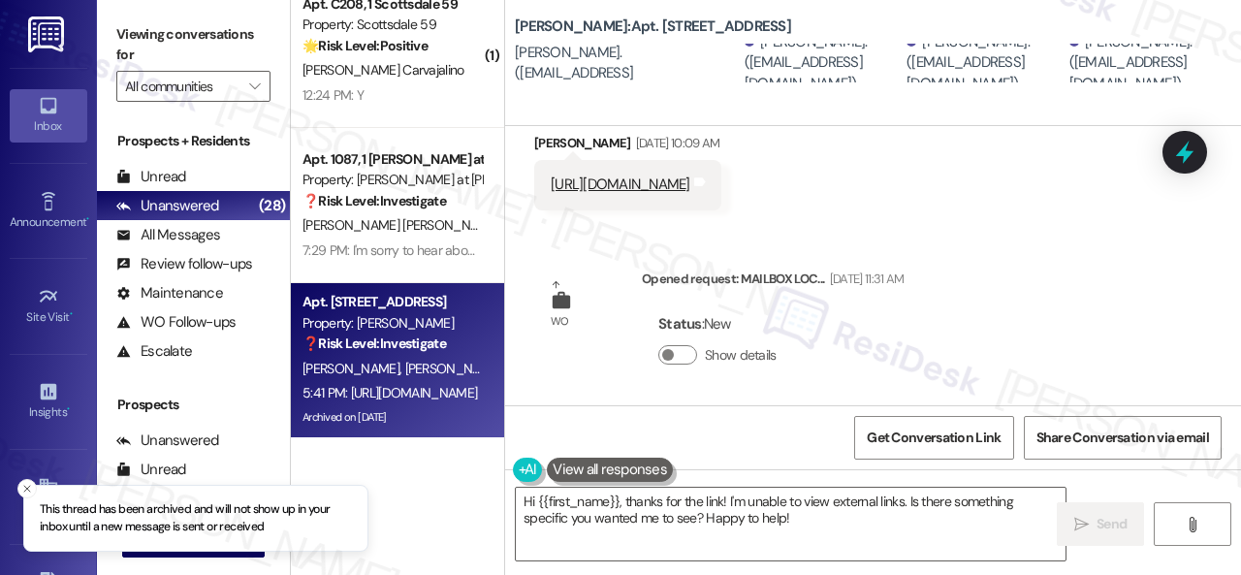
click at [1131, 407] on div "Received via SMS Terry Taylor Yesterday at 10:38 AM https://www.tiktok.com/t/ZT…" at bounding box center [873, 474] width 736 height 135
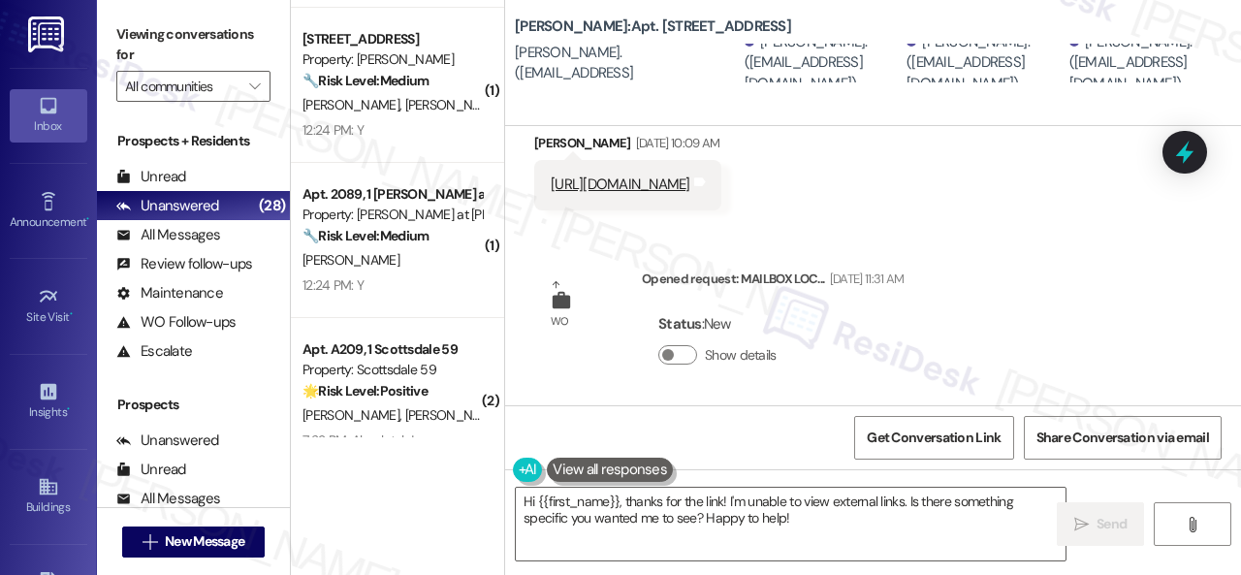
scroll to position [2160, 0]
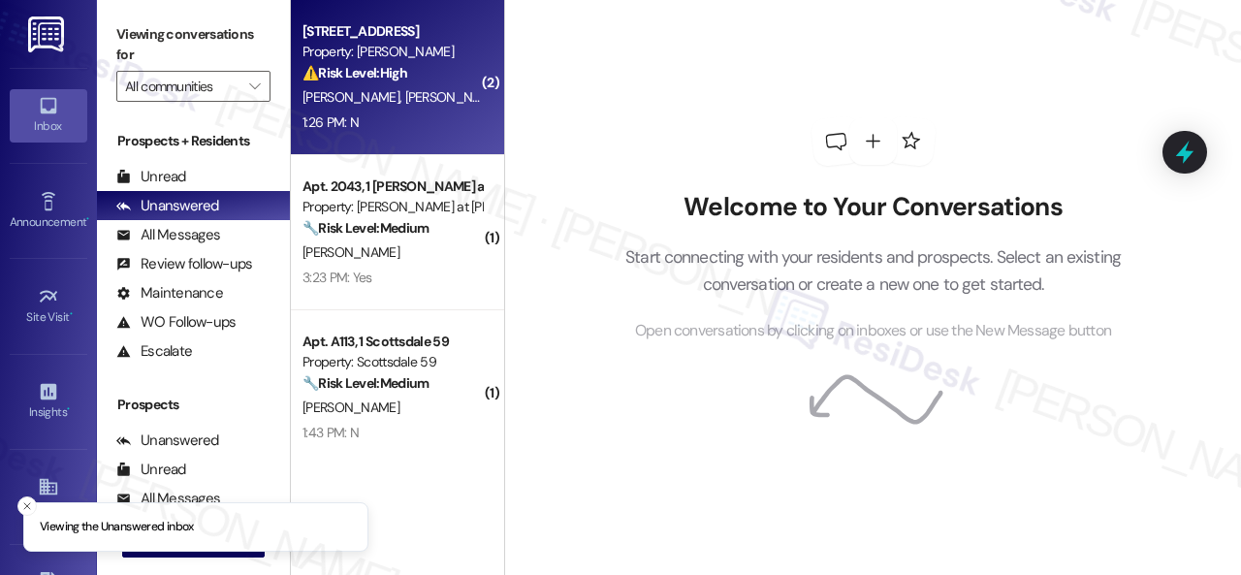
click at [409, 104] on div "S. Barber D. Mowry" at bounding box center [391, 97] width 183 height 24
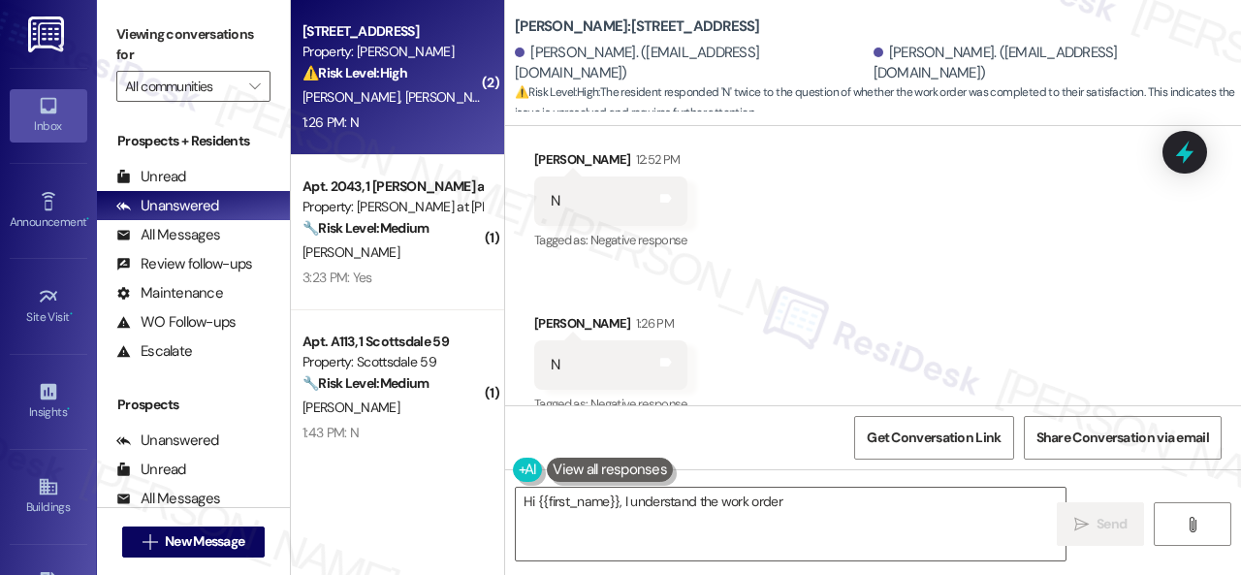
scroll to position [421, 0]
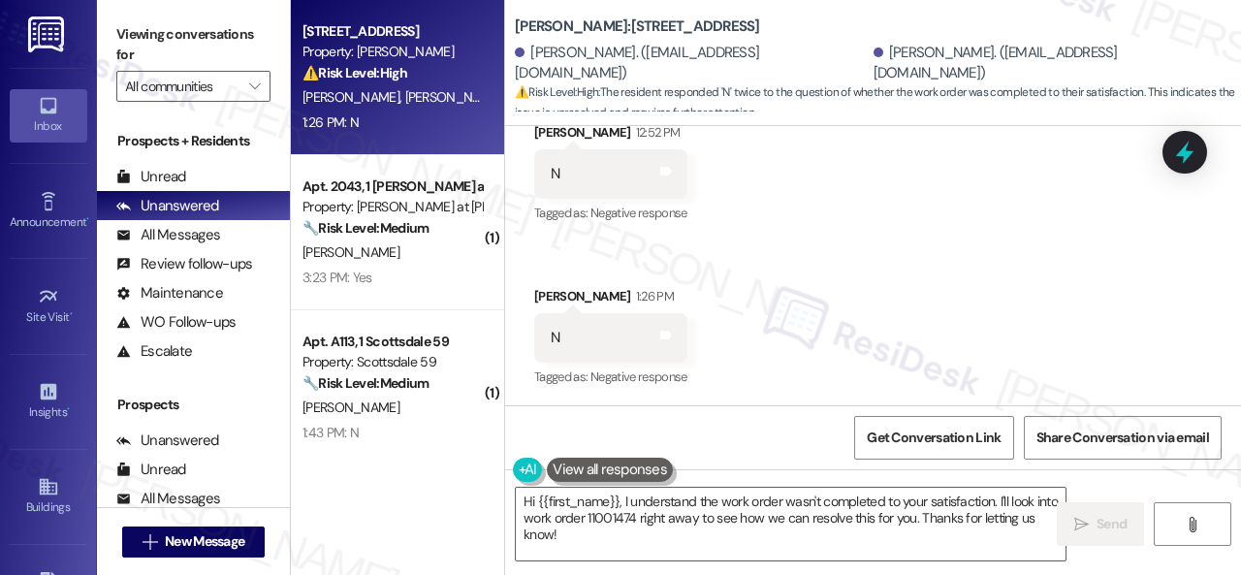
click at [868, 239] on div "Received via SMS Sidney Barber 12:52 PM N Tags and notes Tagged as: Negative re…" at bounding box center [873, 243] width 736 height 328
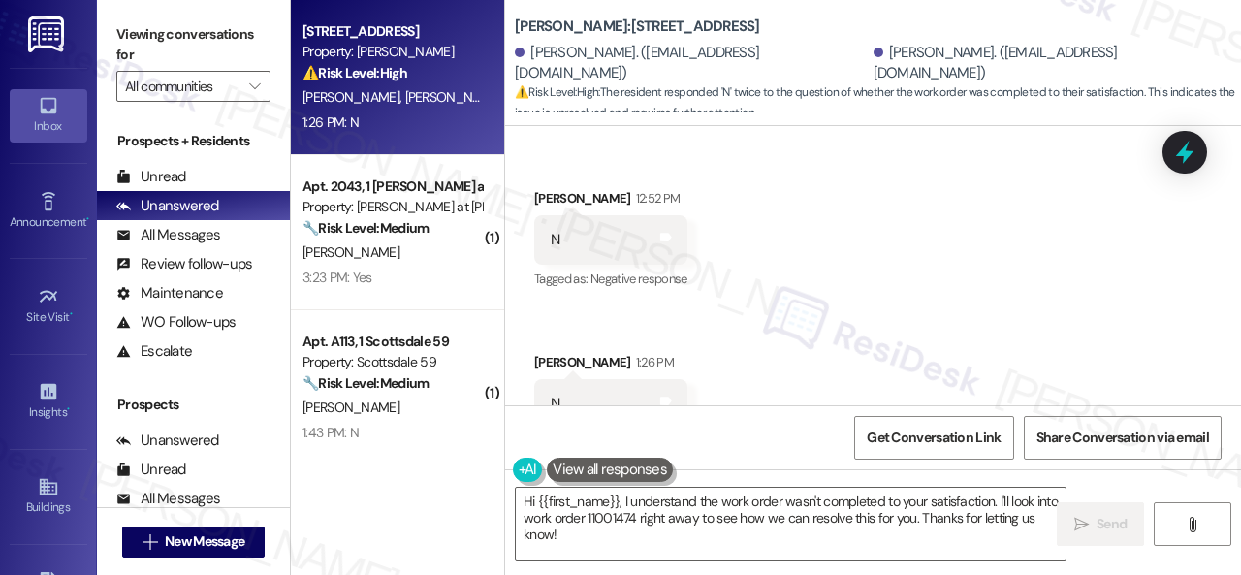
scroll to position [325, 0]
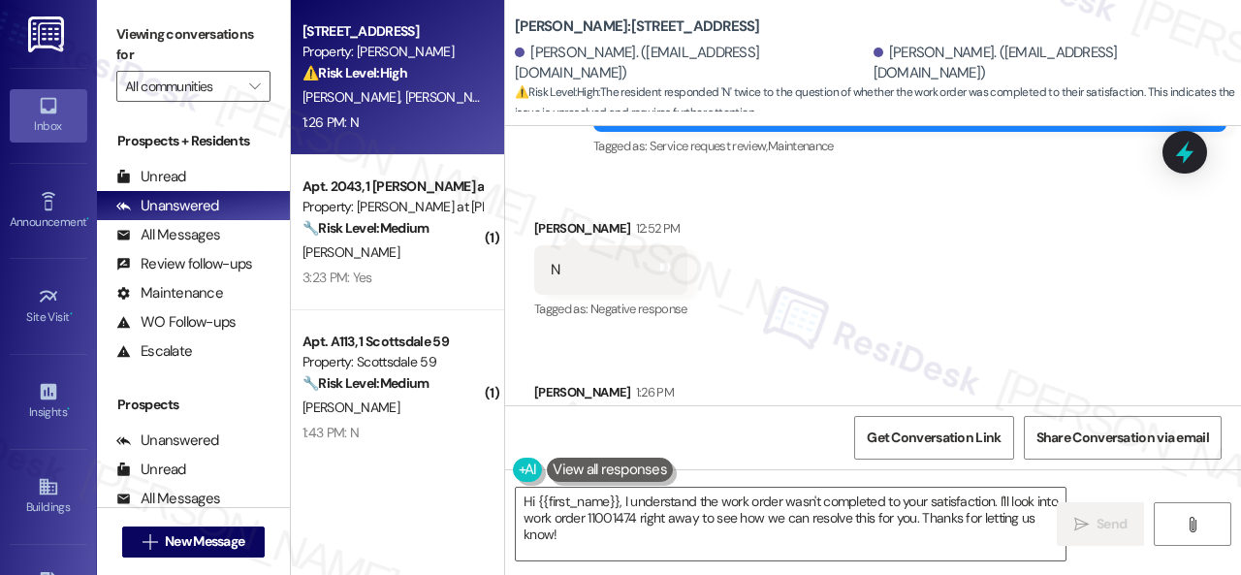
click at [795, 284] on div "Received via SMS Sidney Barber 12:52 PM N Tags and notes Tagged as: Negative re…" at bounding box center [873, 338] width 736 height 328
click at [879, 274] on div "Received via SMS Sidney Barber 12:52 PM N Tags and notes Tagged as: Negative re…" at bounding box center [873, 338] width 736 height 328
click at [597, 183] on div "Received via SMS Sidney Barber 12:52 PM N Tags and notes Tagged as: Negative re…" at bounding box center [873, 338] width 736 height 328
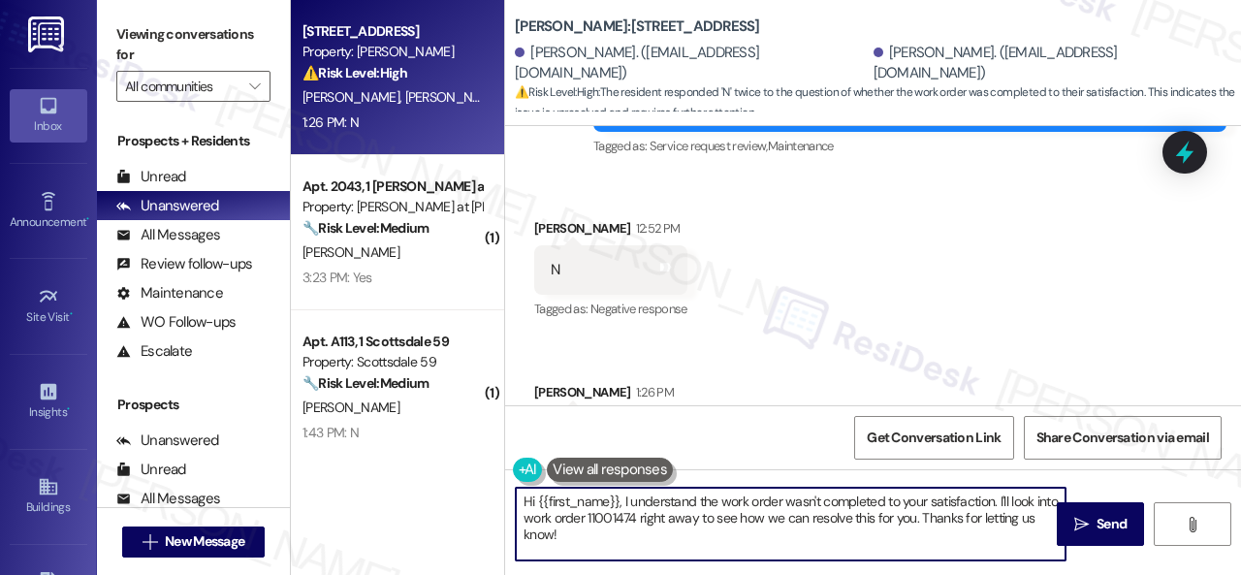
drag, startPoint x: 583, startPoint y: 528, endPoint x: 428, endPoint y: 449, distance: 174.3
click at [428, 449] on div "Apt. 274, 1 Merino Apts LLLP Property: Merino Scottsdale ⚠️ Risk Level: High Th…" at bounding box center [766, 287] width 950 height 575
paste textarea "I'm sorry that the work order wasn't completed to your satisfaction. Can you pl…"
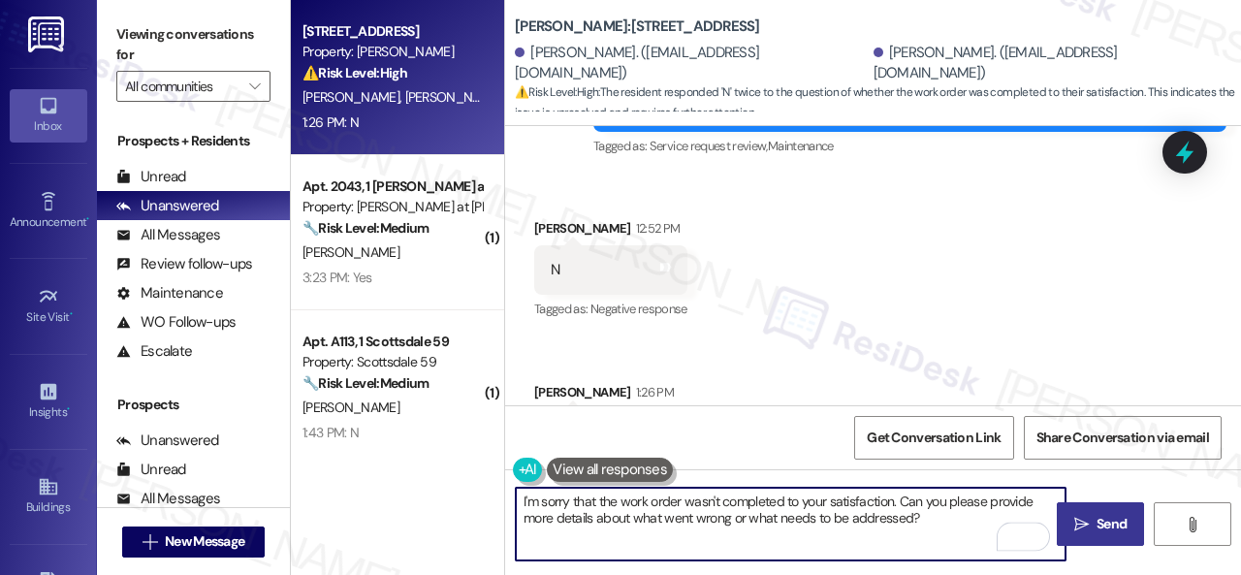
type textarea "I'm sorry that the work order wasn't completed to your satisfaction. Can you pl…"
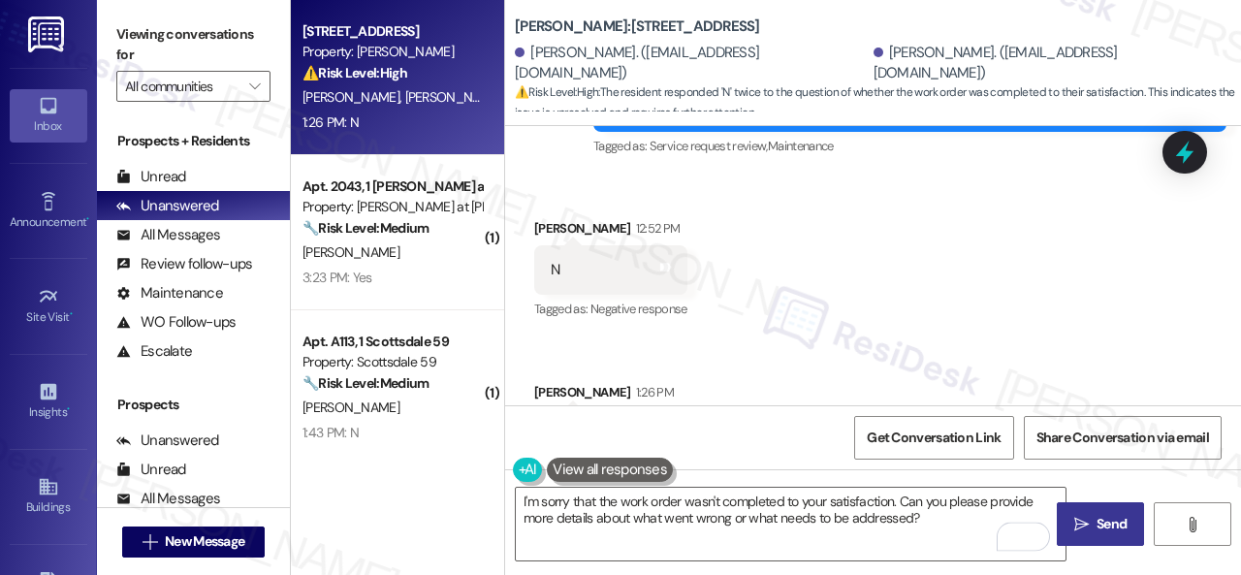
click at [1082, 520] on span " Send" at bounding box center [1100, 524] width 61 height 20
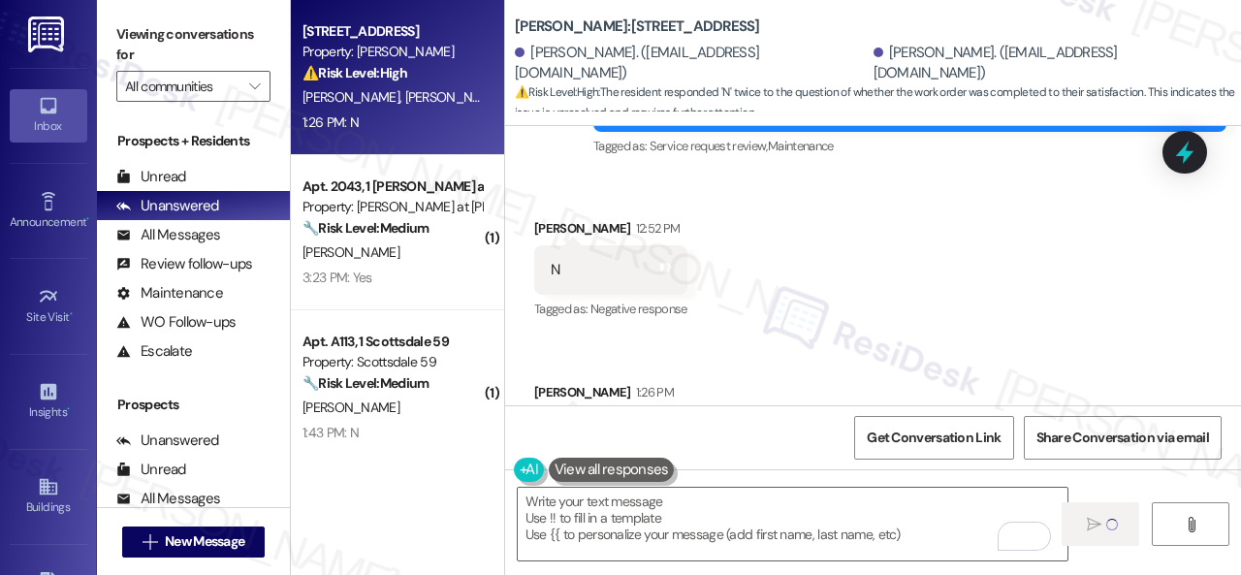
type textarea "Fetching suggested responses. Please feel free to read through the conversation…"
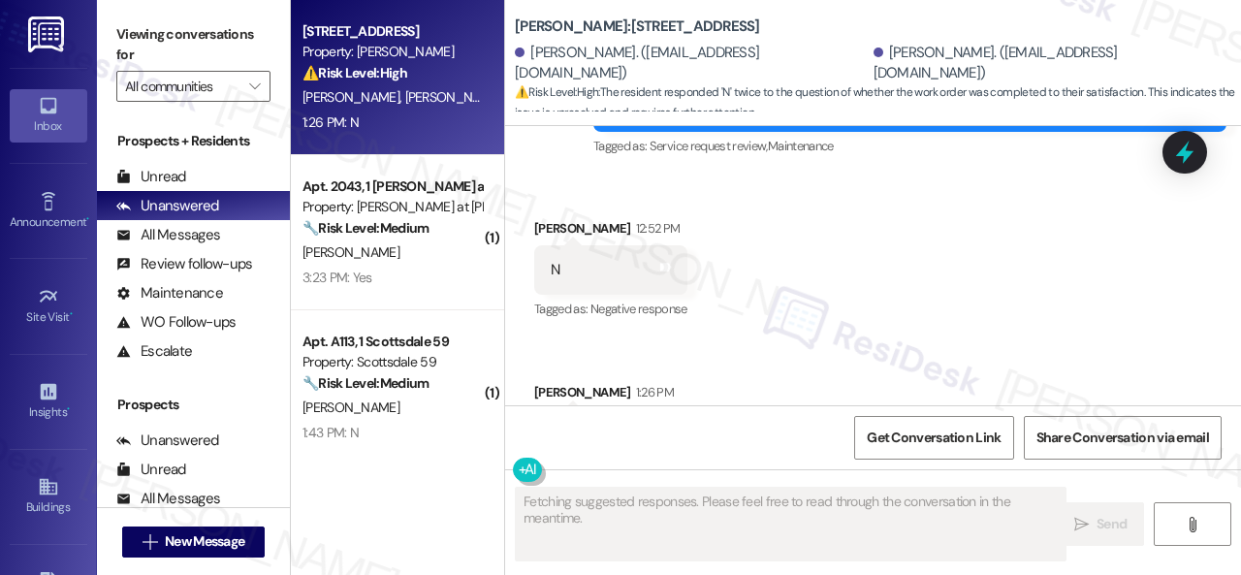
scroll to position [421, 0]
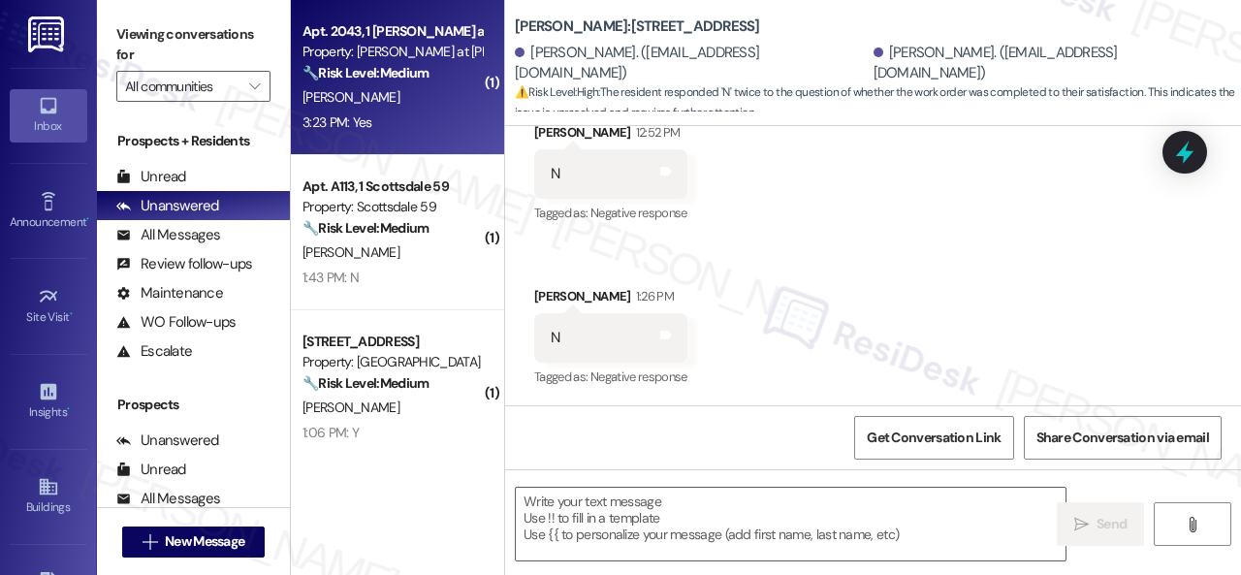
click at [401, 121] on div "3:23 PM: Yes 3:23 PM: Yes" at bounding box center [391, 122] width 183 height 24
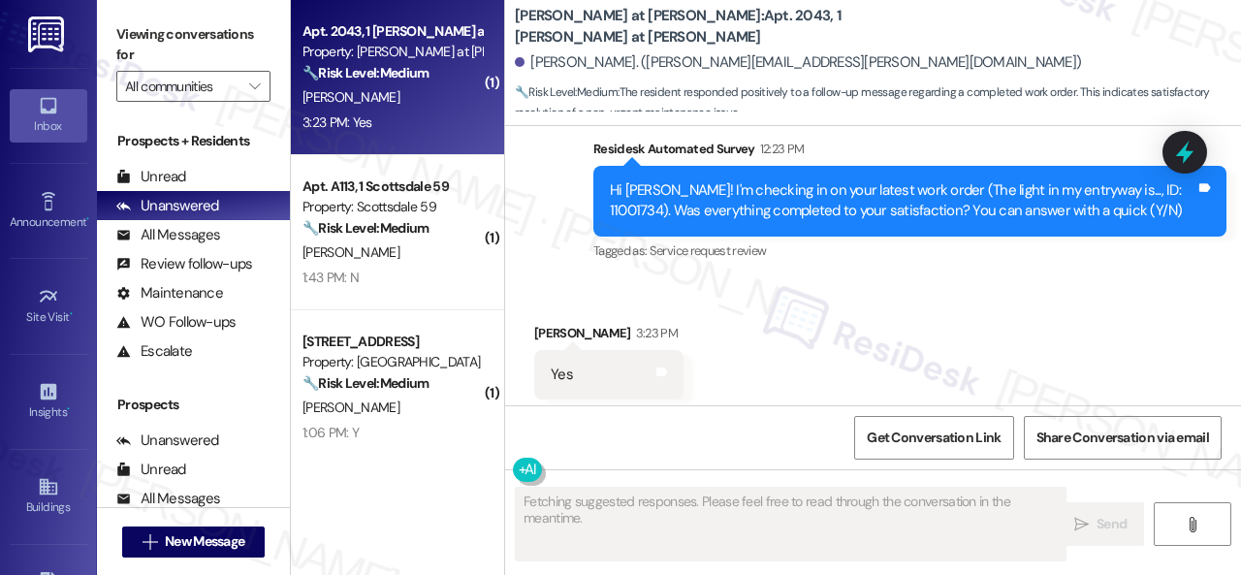
scroll to position [833, 0]
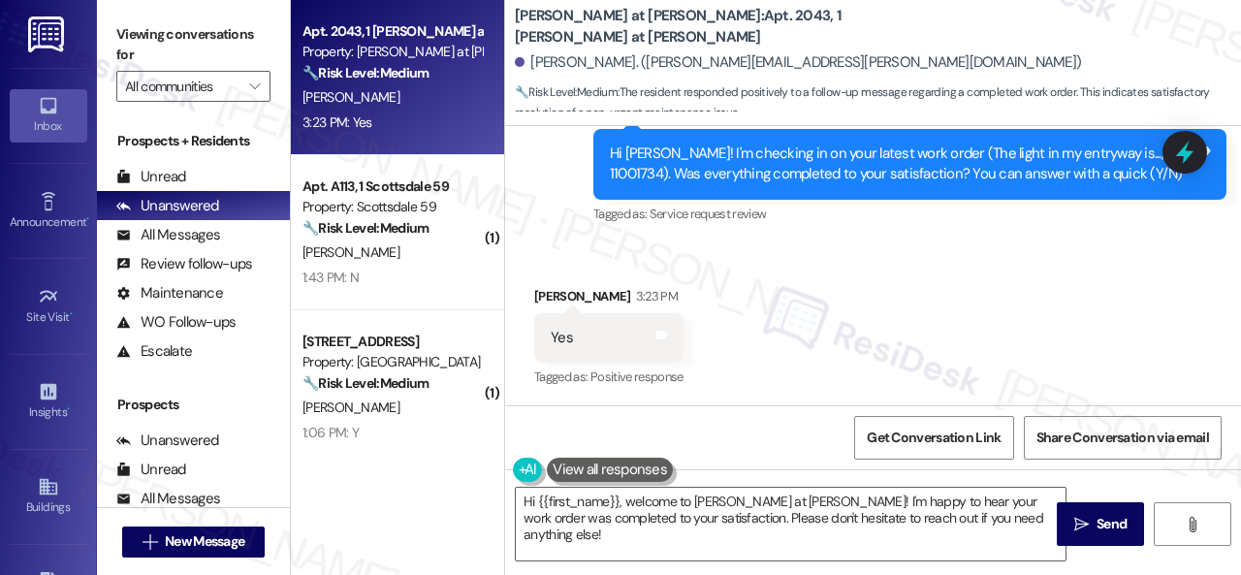
click at [535, 257] on div "Received via SMS Steven Mahan 3:23 PM Yes Tags and notes Tagged as: Positive re…" at bounding box center [873, 324] width 736 height 164
click at [890, 517] on textarea "Hi {{first_name}}, welcome to Montero at Dana Park! I'm happy to hear your work…" at bounding box center [791, 524] width 550 height 73
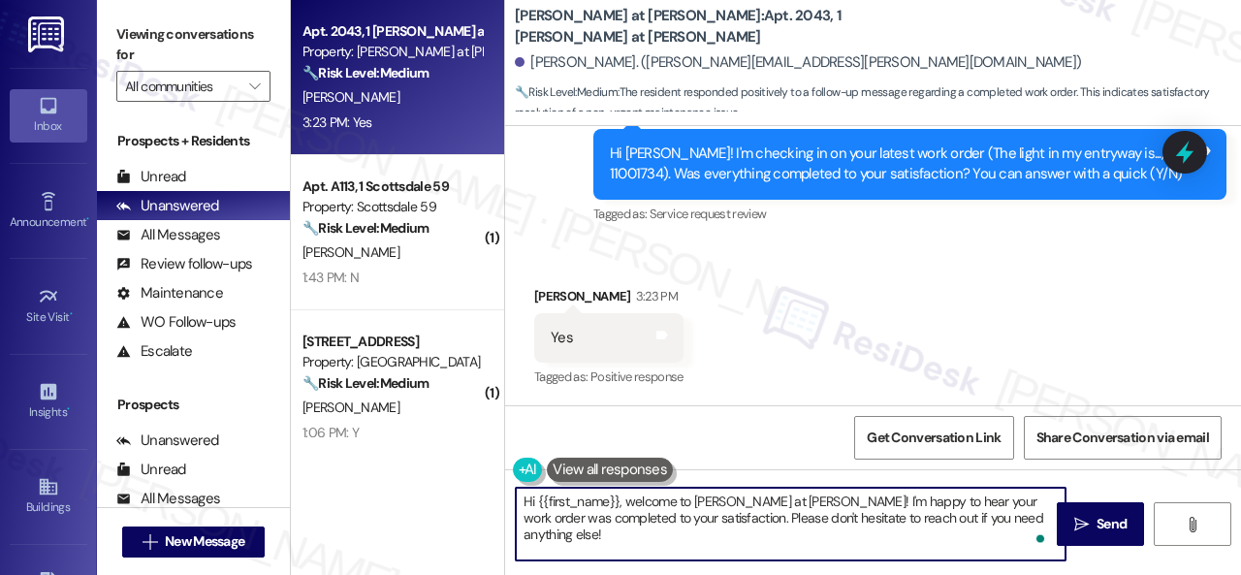
paste textarea "We're glad to hear everything’s taken care of. If your experience at {{property…"
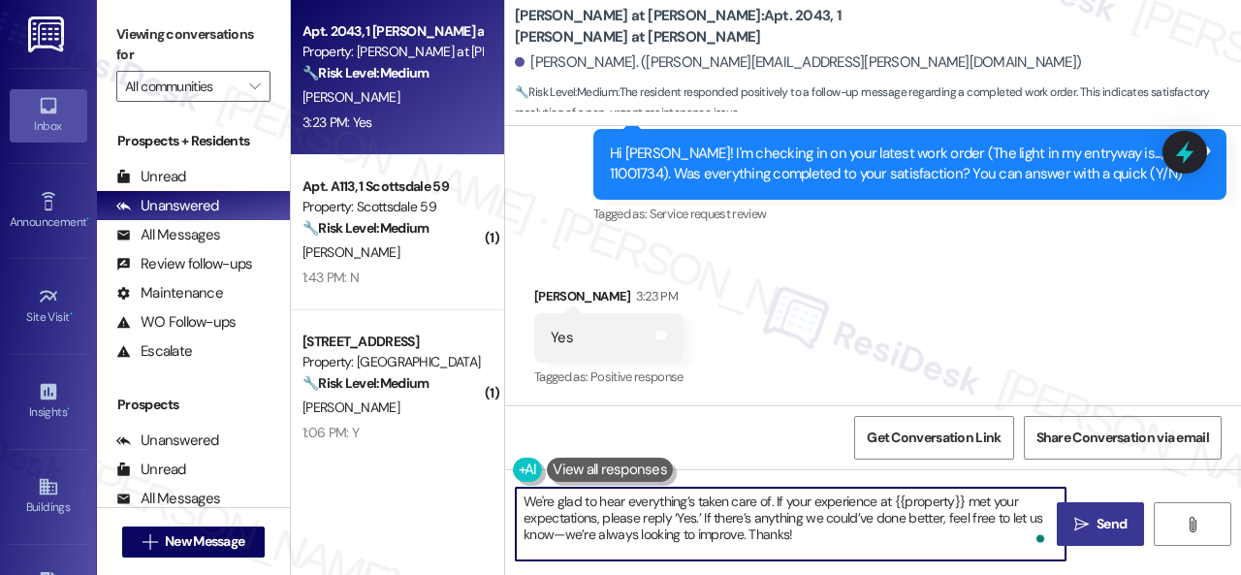
type textarea "We're glad to hear everything’s taken care of. If your experience at {{property…"
click at [1060, 517] on button " Send" at bounding box center [1100, 524] width 87 height 44
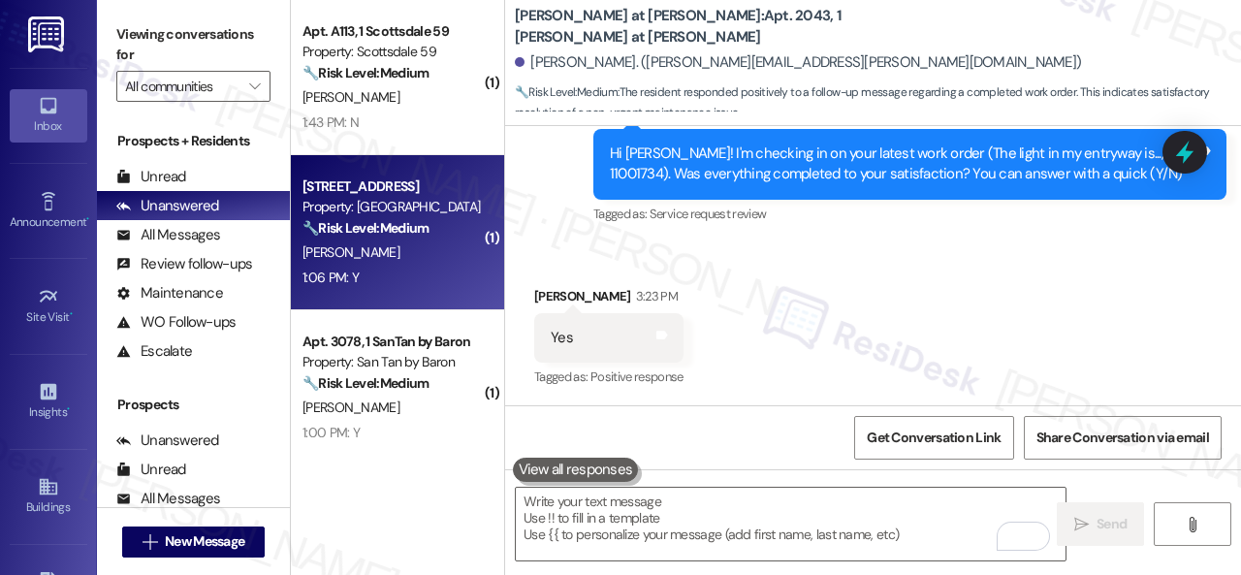
click at [413, 247] on div "D. Bobadilla" at bounding box center [391, 252] width 183 height 24
type textarea "Fetching suggested responses. Please feel free to read through the conversation…"
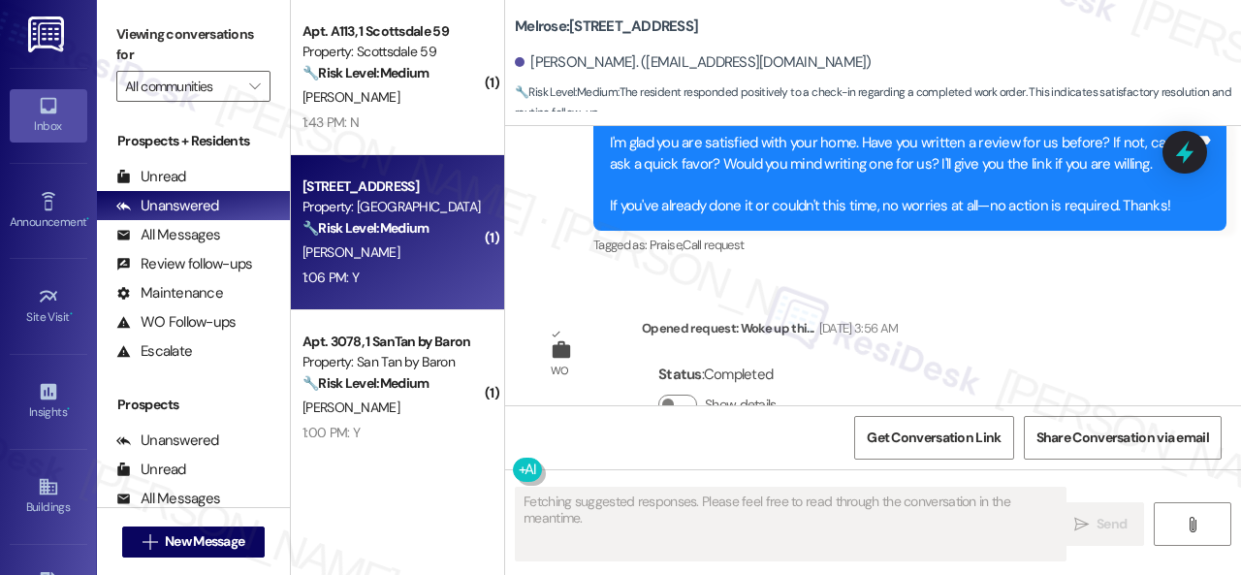
scroll to position [4806, 0]
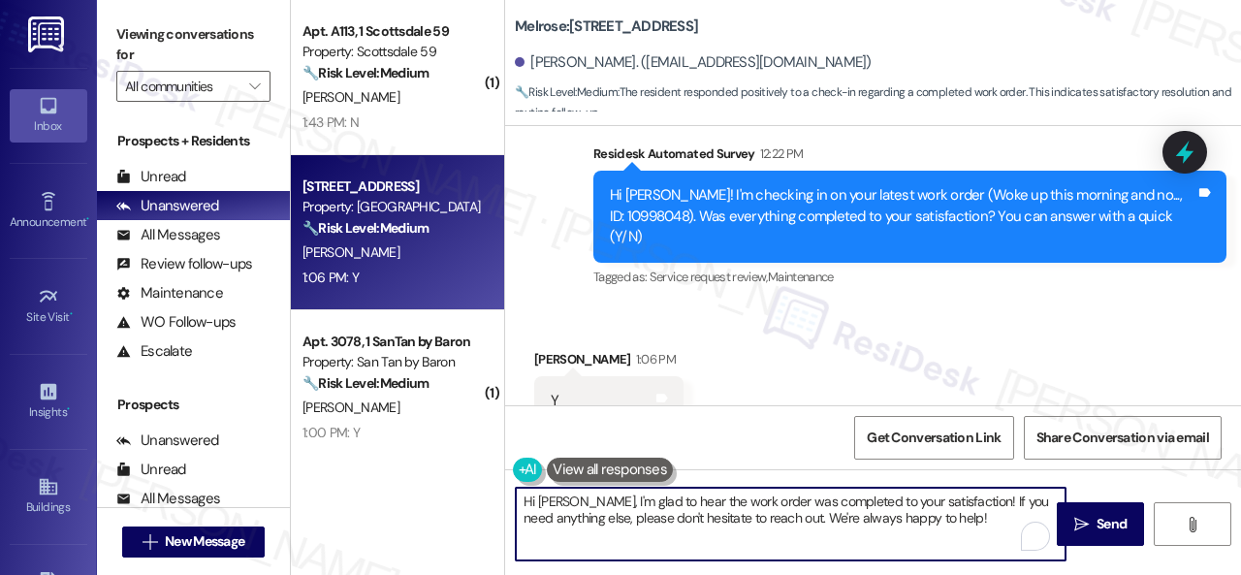
drag, startPoint x: 694, startPoint y: 493, endPoint x: 396, endPoint y: 438, distance: 302.7
click at [392, 437] on div "( 1 ) Apt. A113, 1 Scottsdale 59 Property: Scottsdale 59 🔧 Risk Level: Medium T…" at bounding box center [766, 287] width 950 height 575
paste textarea "We're glad to hear everything’s taken care of. If your experience at {{property…"
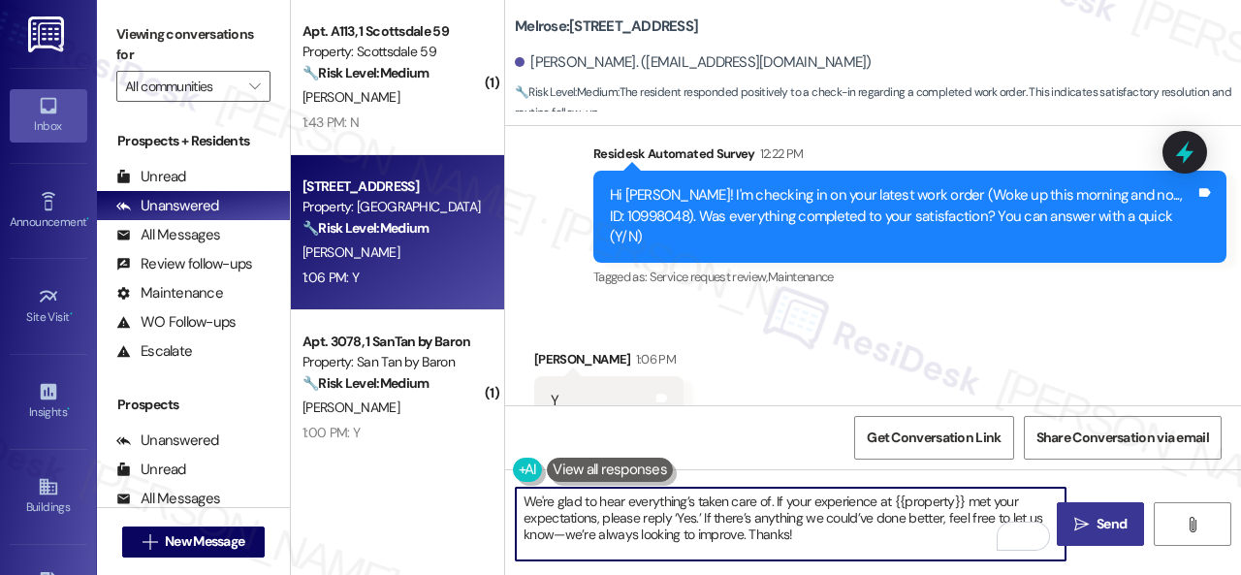
type textarea "We're glad to hear everything’s taken care of. If your experience at {{property…"
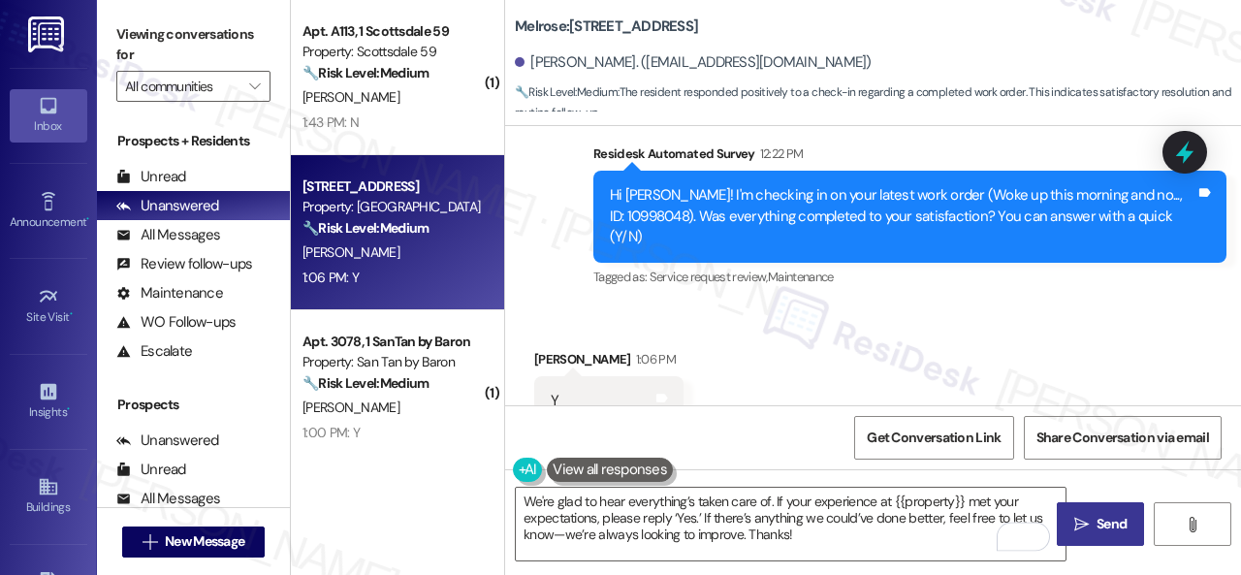
click at [1074, 517] on icon "" at bounding box center [1081, 525] width 15 height 16
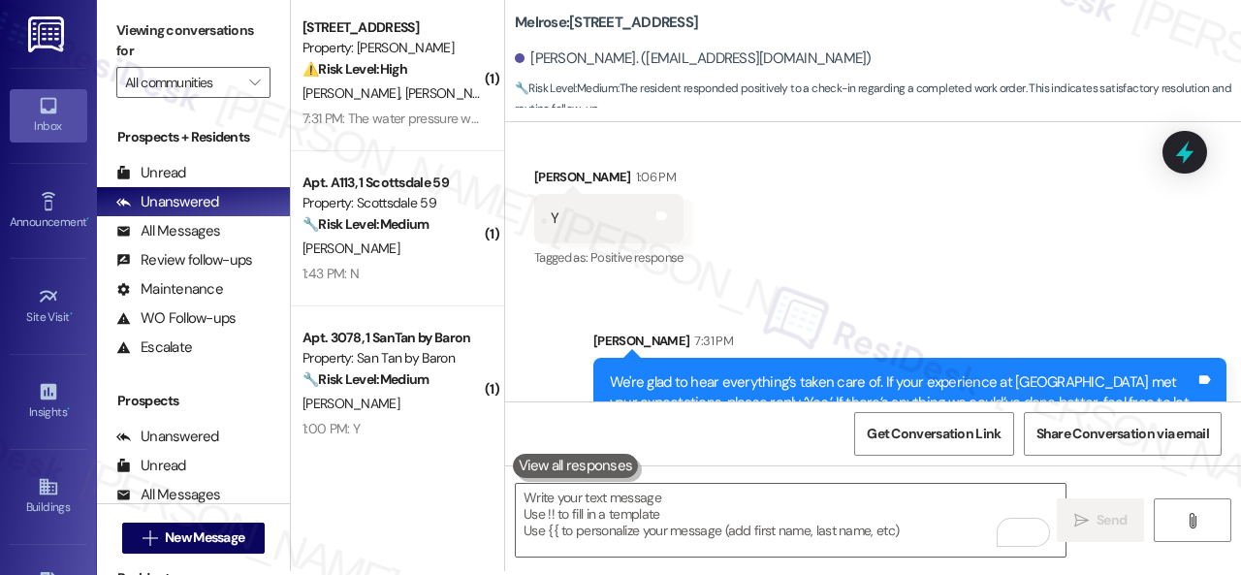
scroll to position [6, 0]
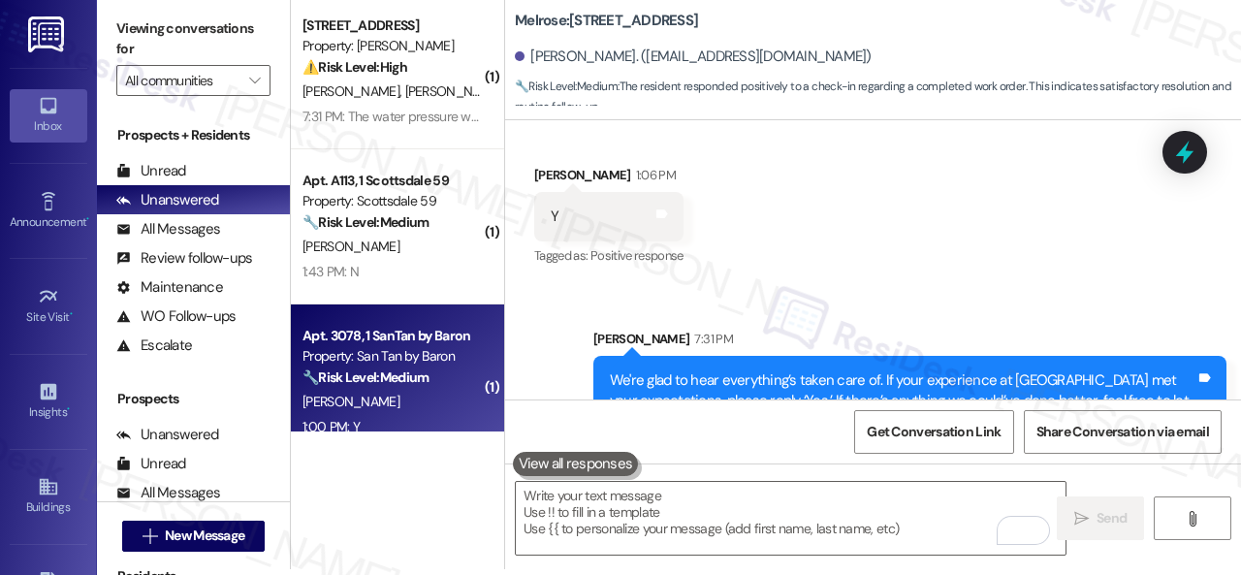
click at [408, 410] on div "D. Kincade" at bounding box center [391, 402] width 183 height 24
type textarea "Fetching suggested responses. Please feel free to read through the conversation…"
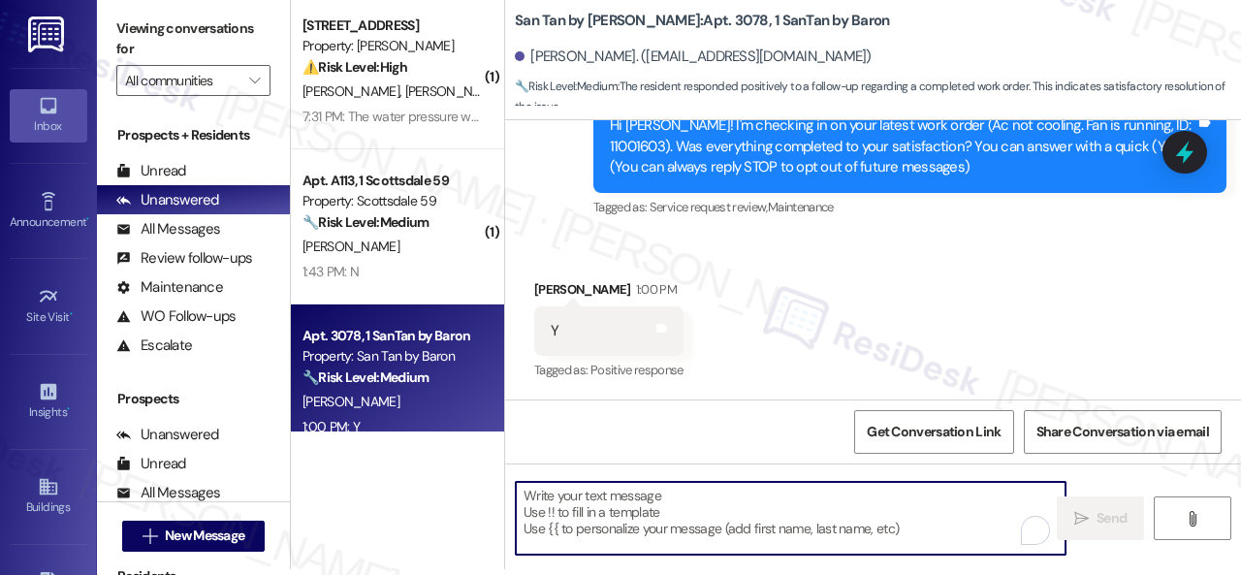
click at [634, 522] on textarea "To enrich screen reader interactions, please activate Accessibility in Grammarl…" at bounding box center [791, 518] width 550 height 73
paste textarea "We're glad to hear everything’s taken care of. If your experience at {{property…"
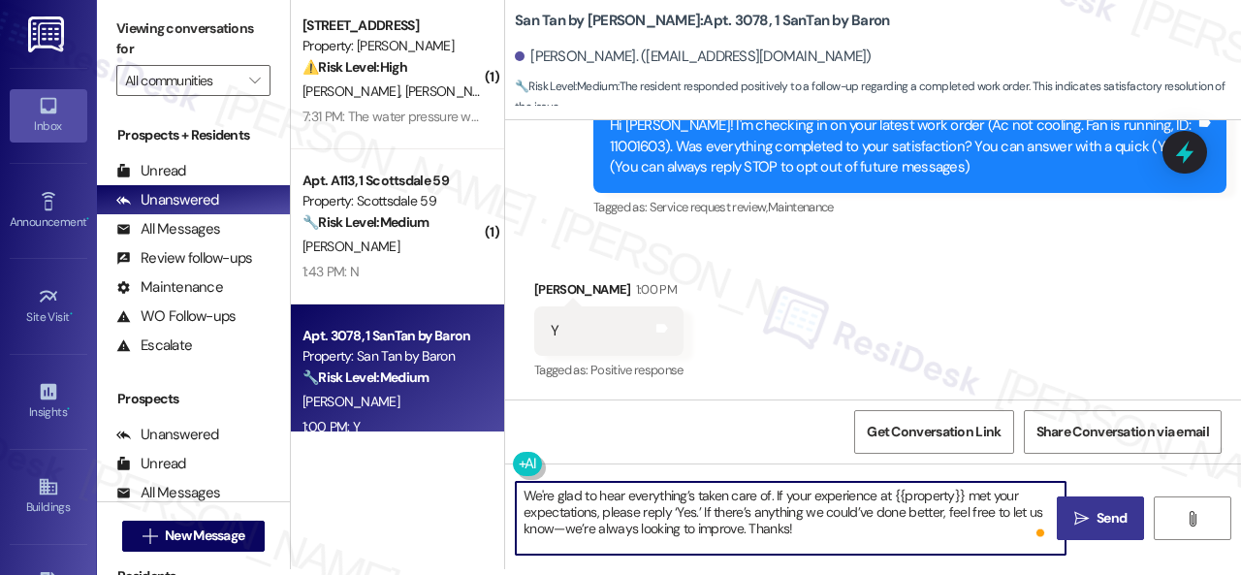
type textarea "We're glad to hear everything’s taken care of. If your experience at {{property…"
click at [1114, 508] on span "Send" at bounding box center [1111, 518] width 30 height 20
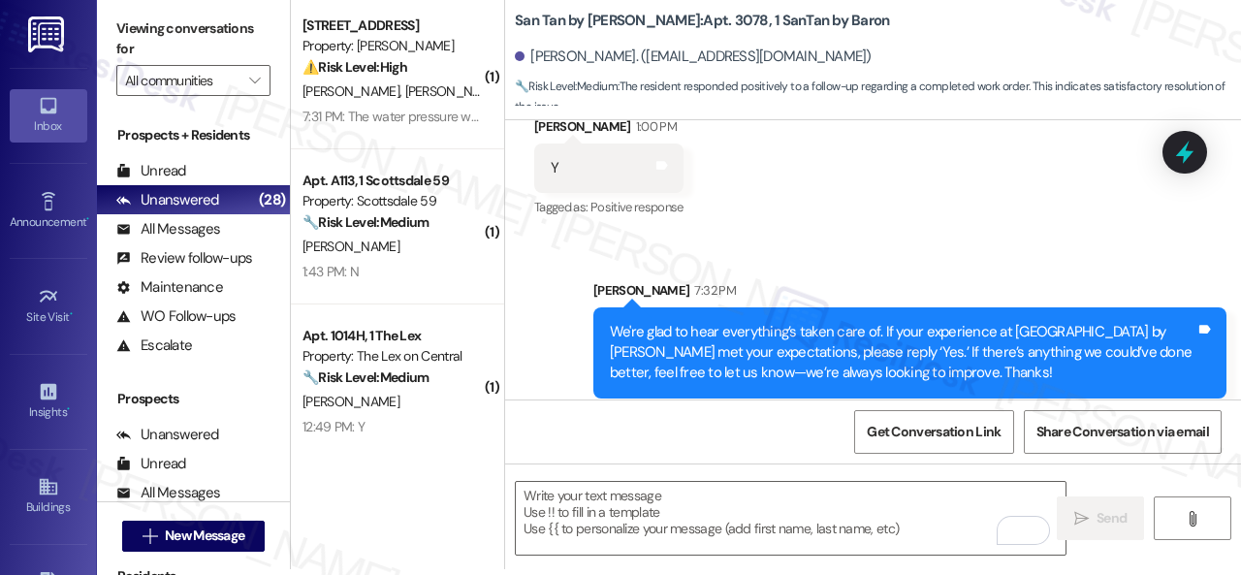
scroll to position [434, 0]
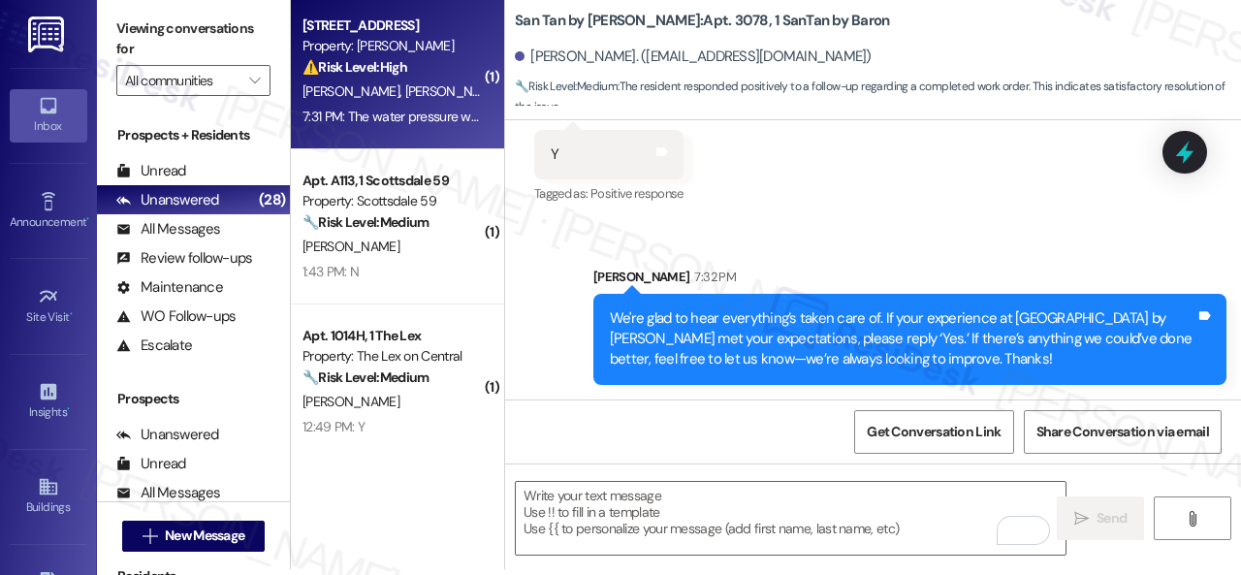
click at [425, 102] on div "S. Barber D. Mowry" at bounding box center [391, 91] width 183 height 24
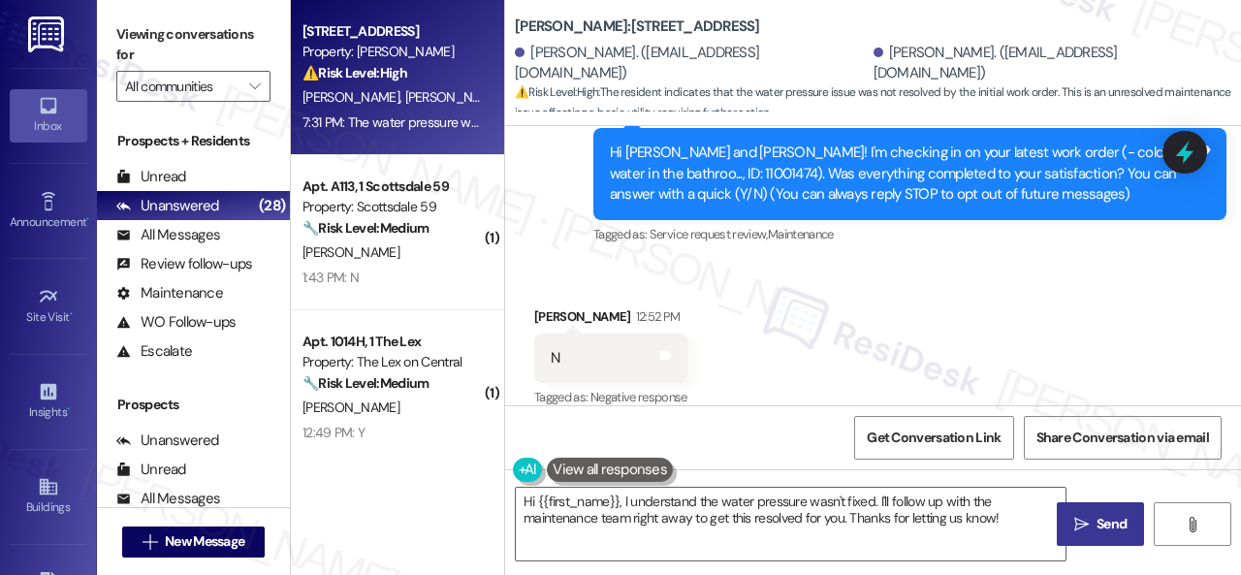
scroll to position [207, 0]
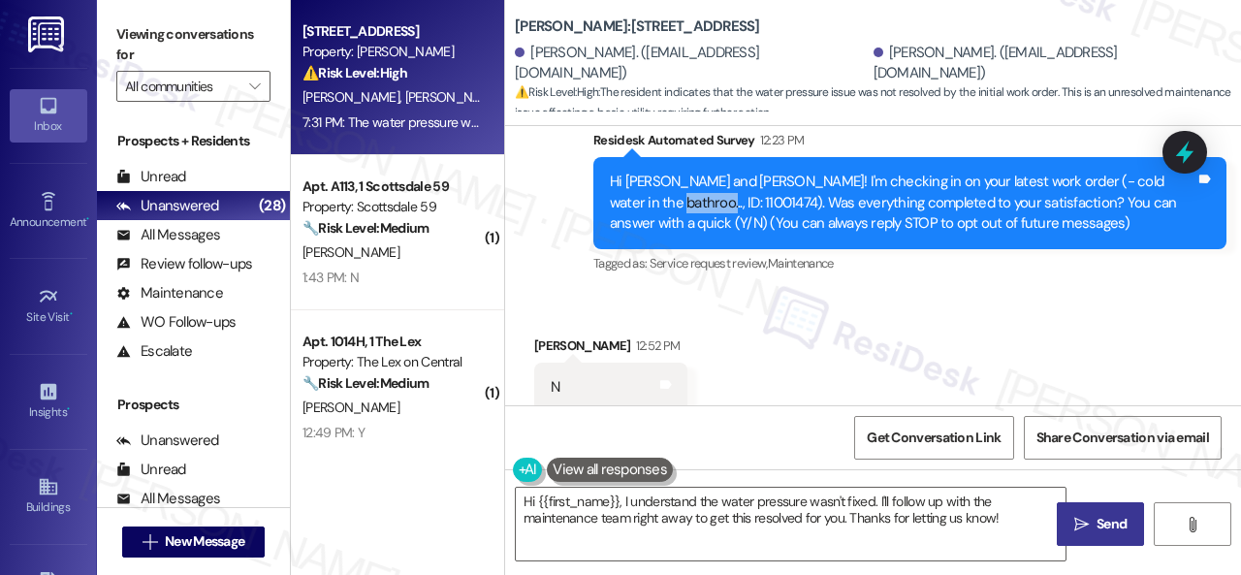
drag, startPoint x: 661, startPoint y: 199, endPoint x: 603, endPoint y: 202, distance: 58.2
click at [603, 202] on div "Hi Sidney and Dana! I'm checking in on your latest work order (- cold water in …" at bounding box center [909, 202] width 633 height 91
copy div "11001474"
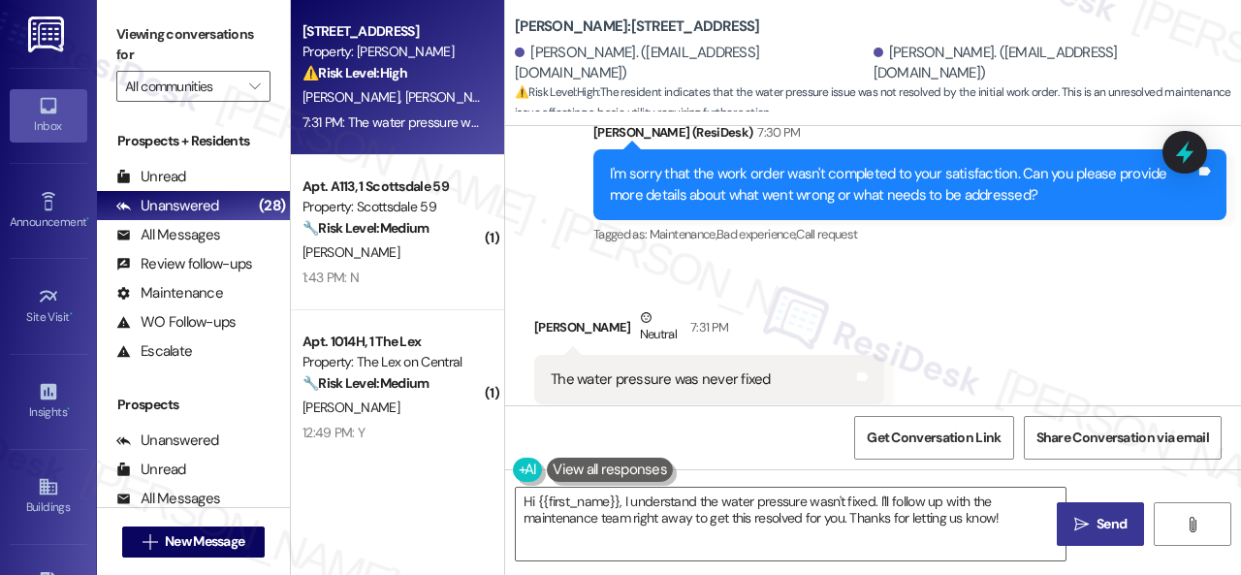
scroll to position [790, 0]
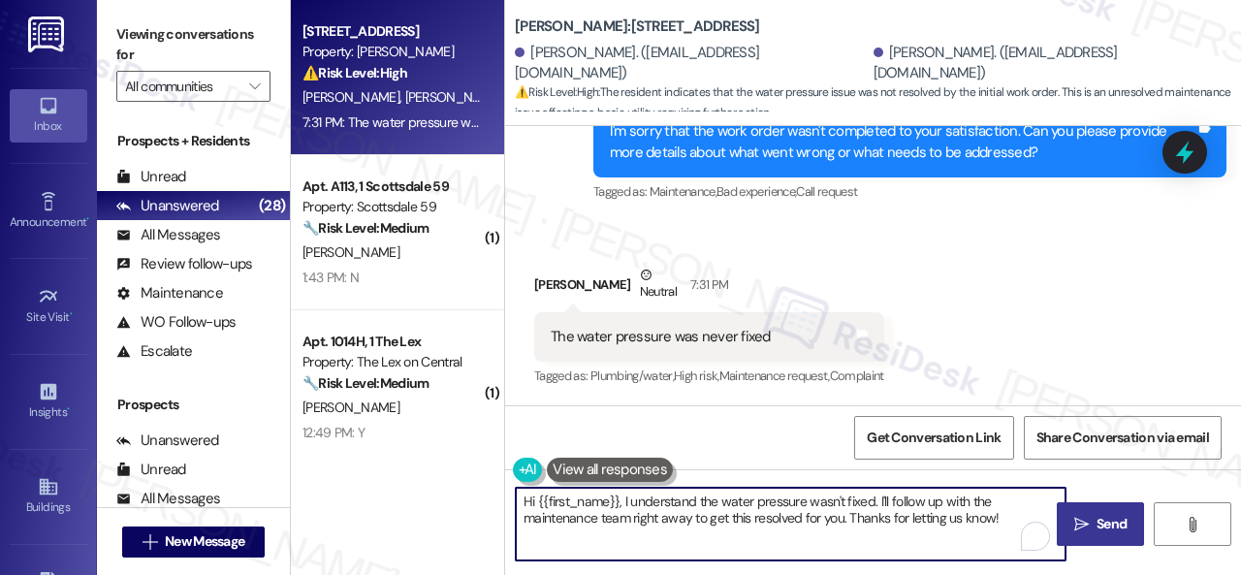
drag, startPoint x: 1014, startPoint y: 519, endPoint x: 368, endPoint y: 466, distance: 647.6
click at [397, 462] on div "Apt. 274, 1 Merino Apts LLLP Property: Merino Scottsdale ⚠️ Risk Level: High Th…" at bounding box center [766, 287] width 950 height 575
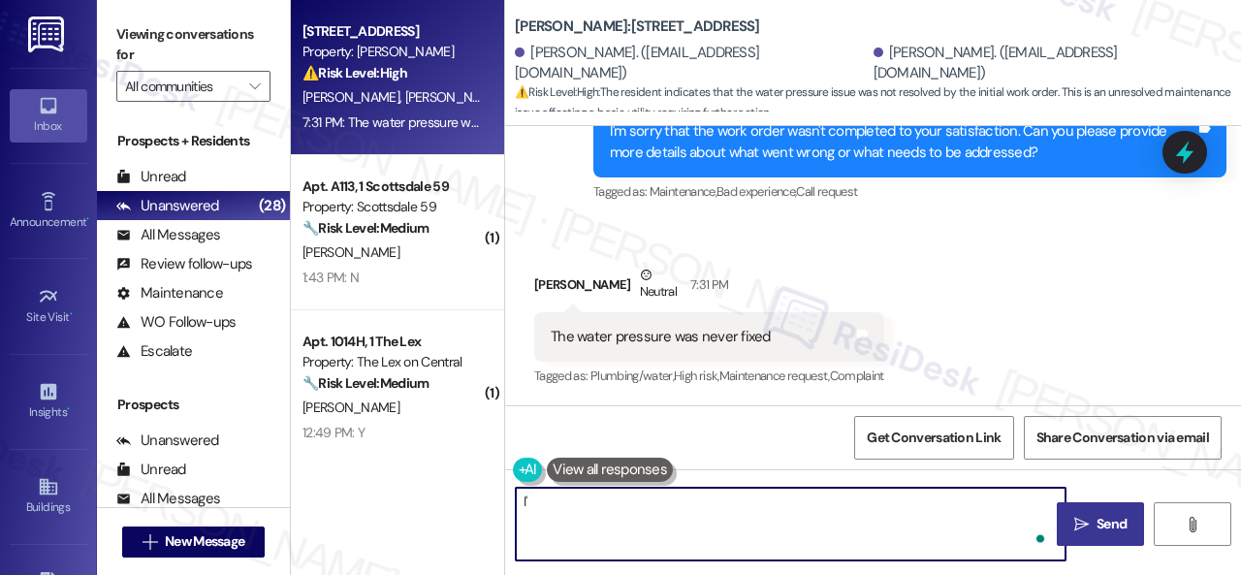
type textarea "I"
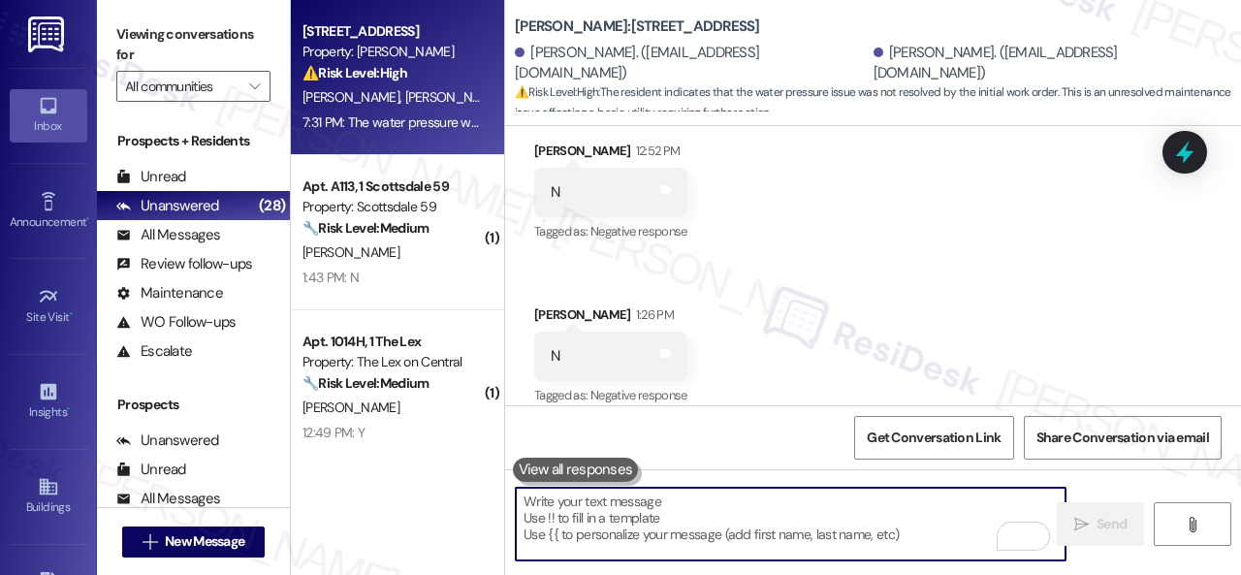
scroll to position [208, 0]
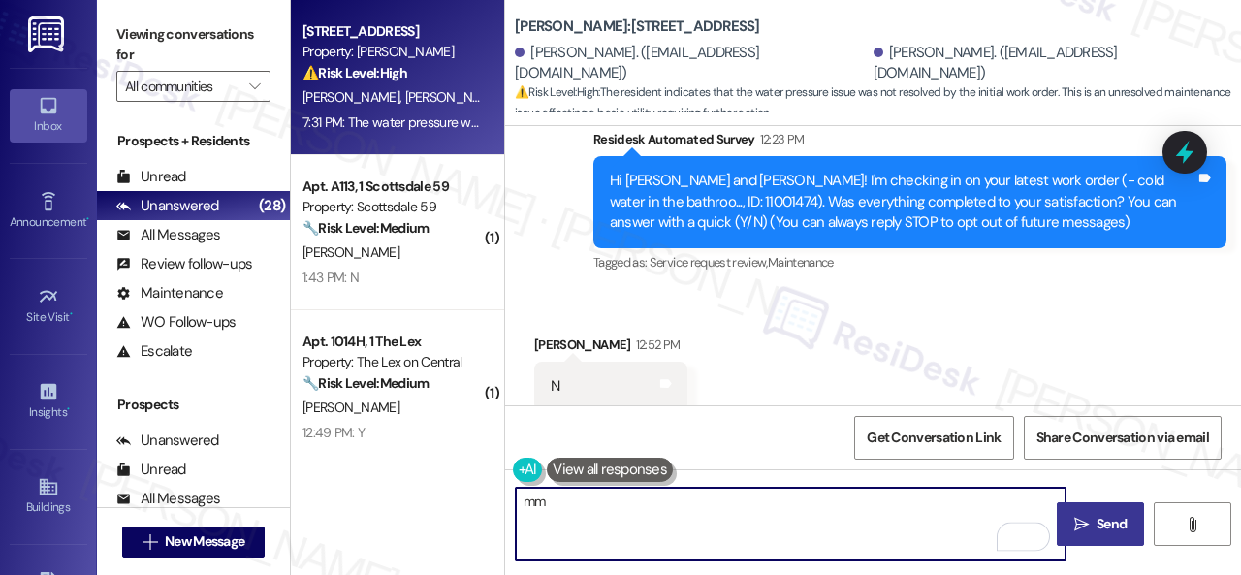
type textarea "m"
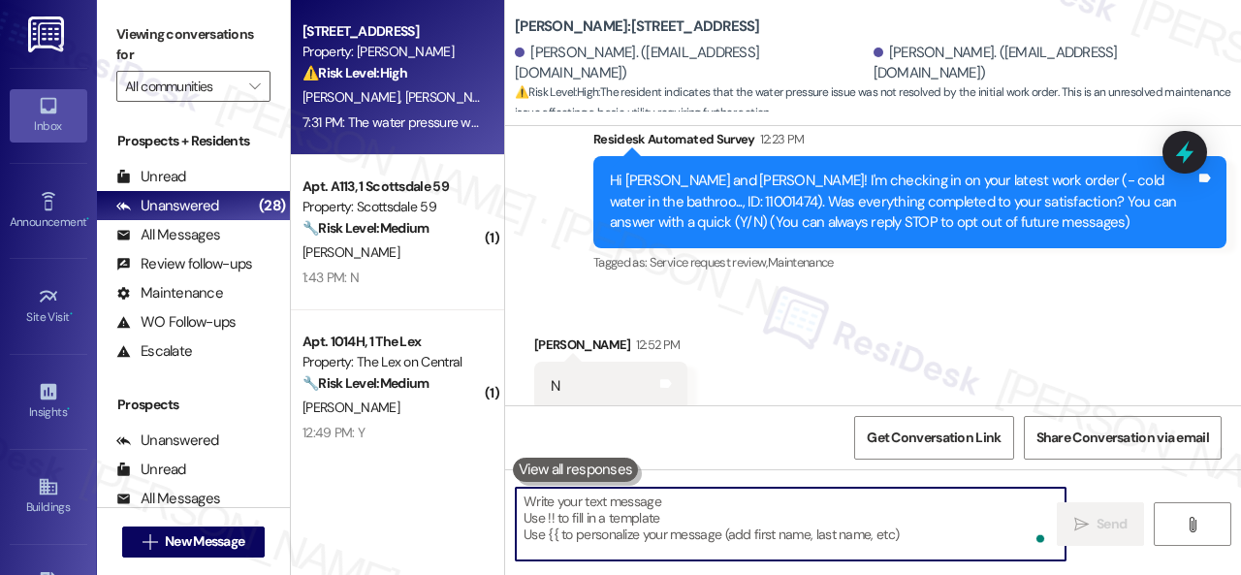
click at [903, 319] on div "Received via SMS Sidney Barber 12:52 PM N Tags and notes Tagged as: Negative re…" at bounding box center [873, 455] width 736 height 328
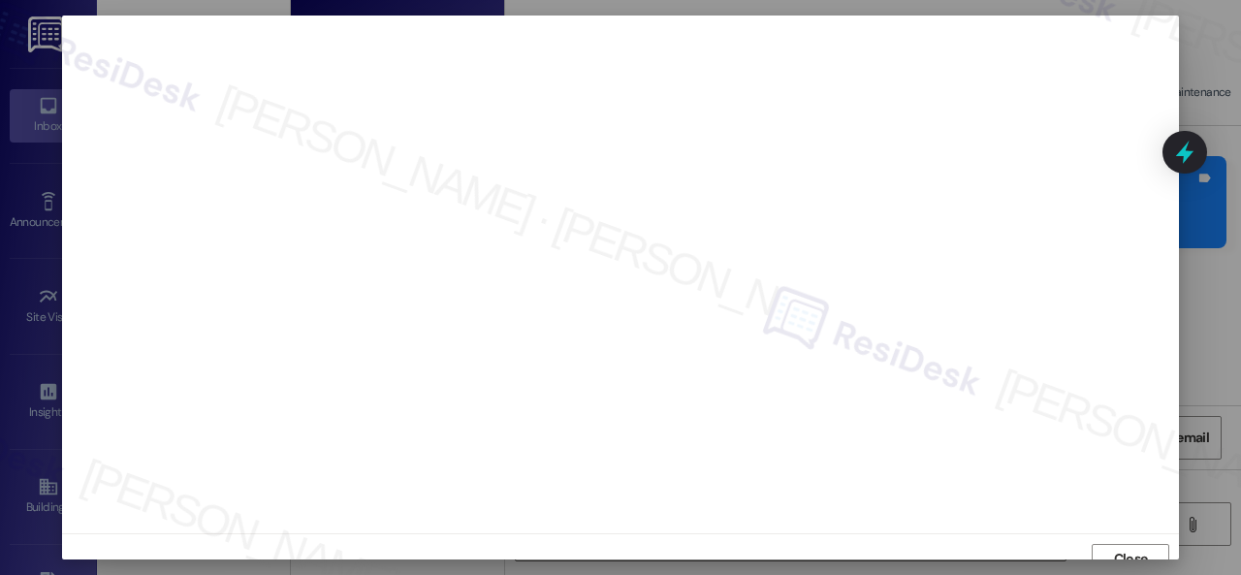
scroll to position [15, 0]
click at [1118, 550] on span "Close" at bounding box center [1131, 544] width 34 height 20
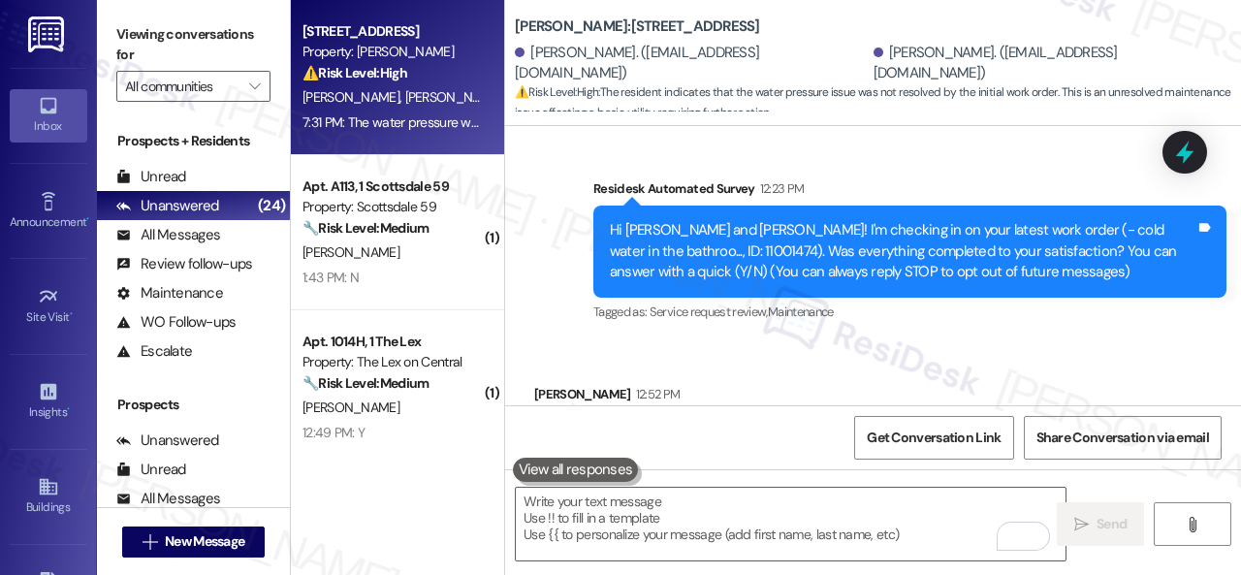
scroll to position [111, 0]
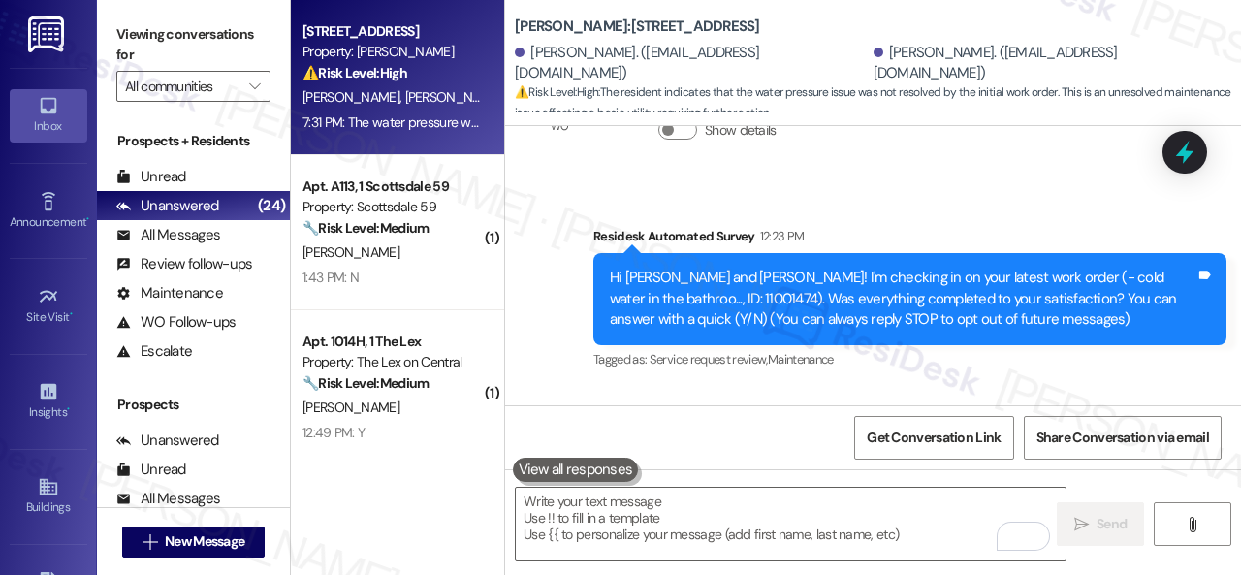
click at [557, 179] on div "WO Lease started Sep 02, 2025 at 8:00 PM Show details" at bounding box center [670, 120] width 300 height 123
drag, startPoint x: 606, startPoint y: 290, endPoint x: 657, endPoint y: 301, distance: 52.7
click at [657, 301] on div "Hi Sidney and Dana! I'm checking in on your latest work order (- cold water in …" at bounding box center [902, 299] width 589 height 62
copy div "11001474"
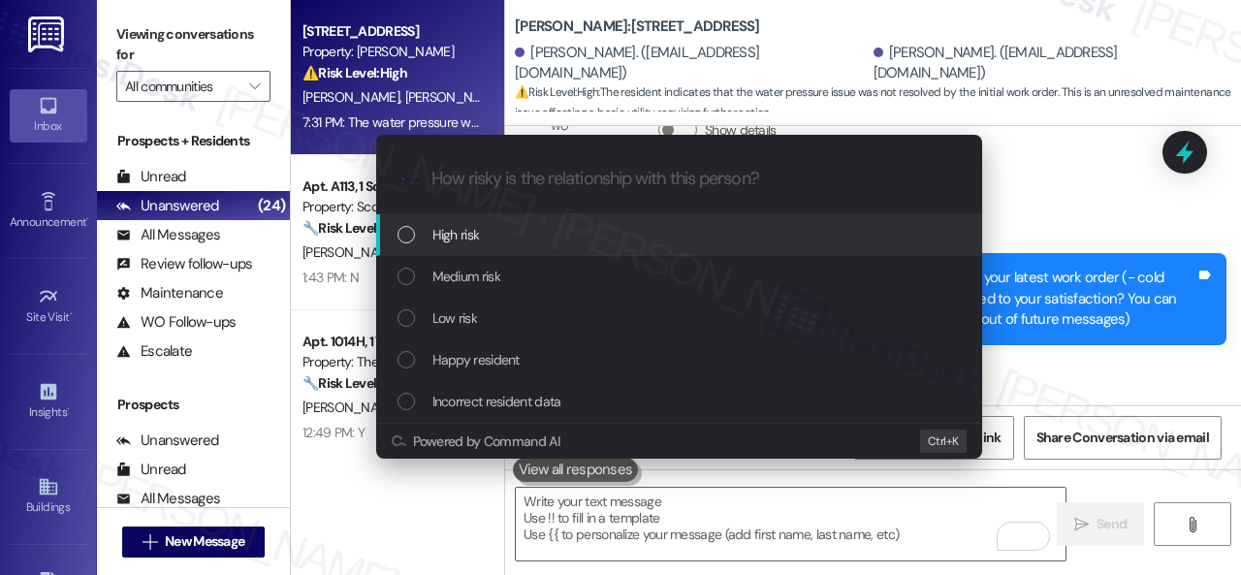
click at [440, 238] on span "High risk" at bounding box center [455, 234] width 47 height 21
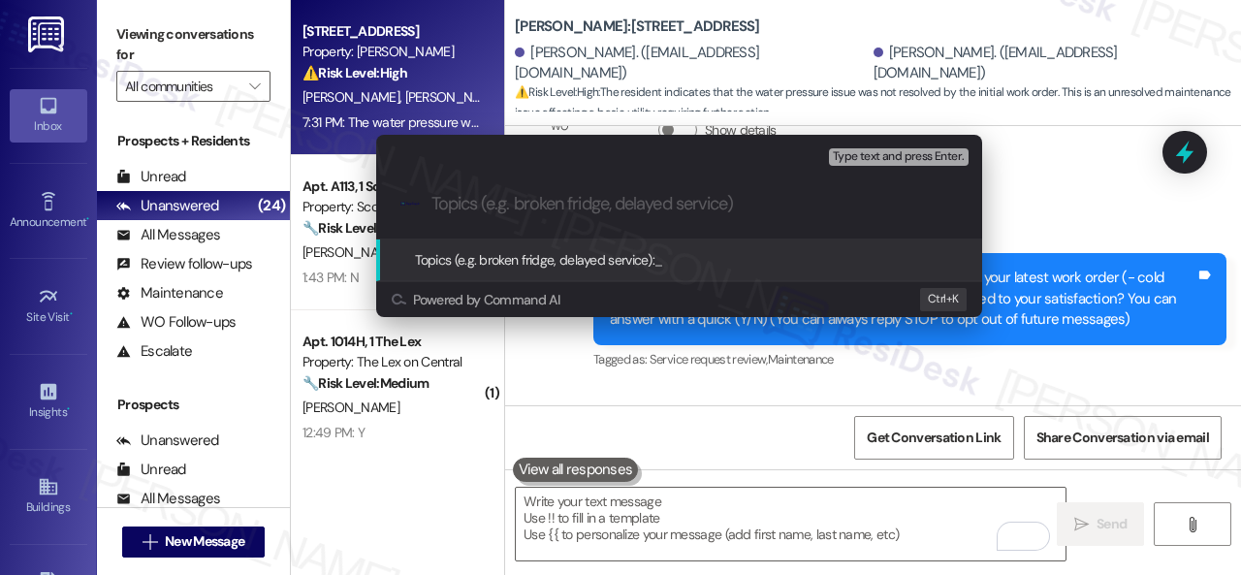
paste input "Follow-up on the closed work order 11001474"
type input "Follow-up on the closed work order 11001474"
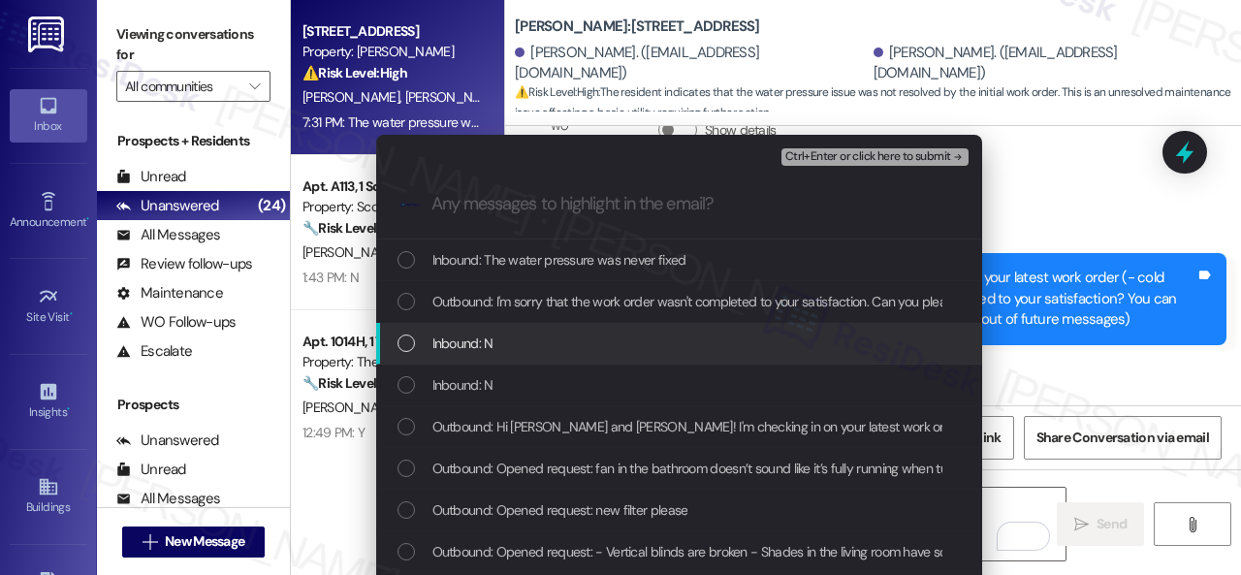
click at [447, 348] on span "Inbound: N" at bounding box center [462, 342] width 61 height 21
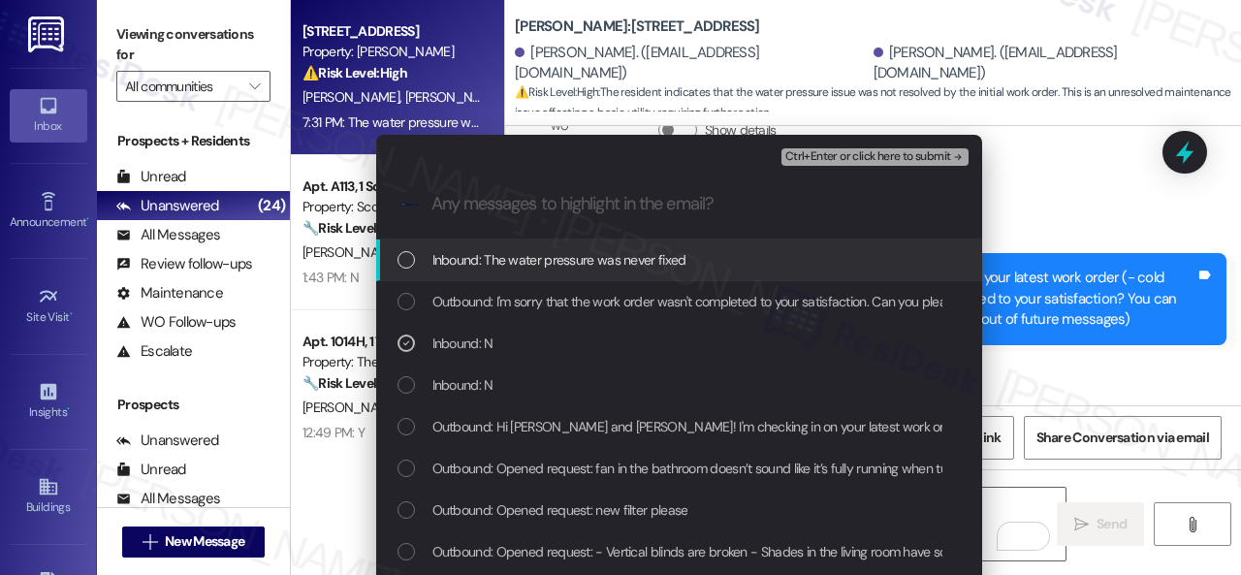
click at [478, 262] on span "Inbound: The water pressure was never fixed" at bounding box center [559, 259] width 254 height 21
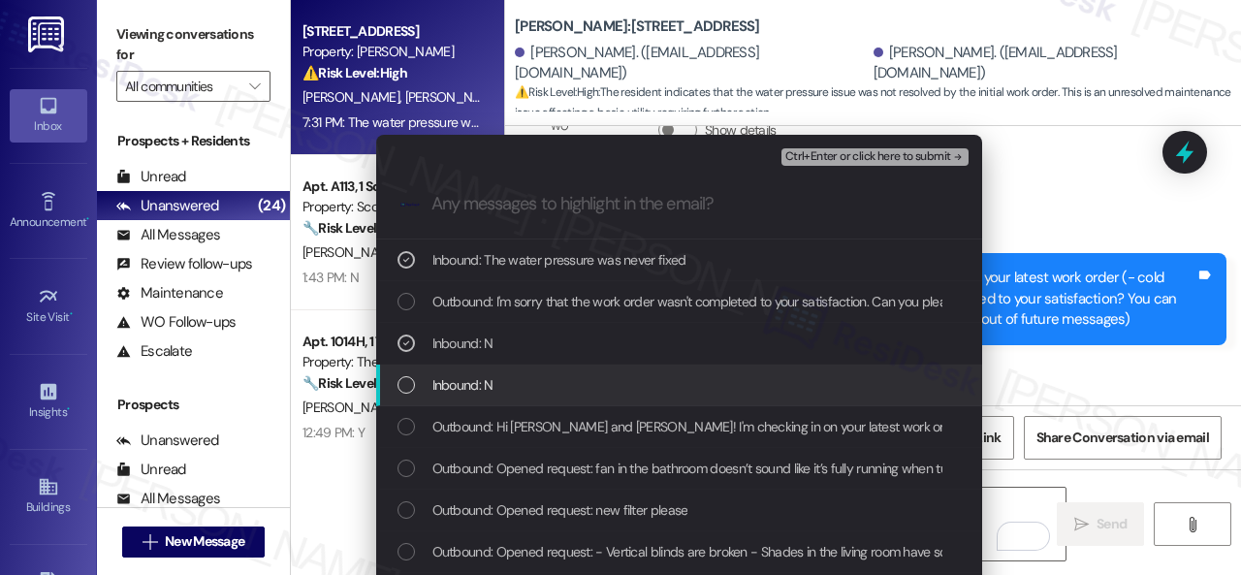
click at [471, 378] on span "Inbound: N" at bounding box center [462, 384] width 61 height 21
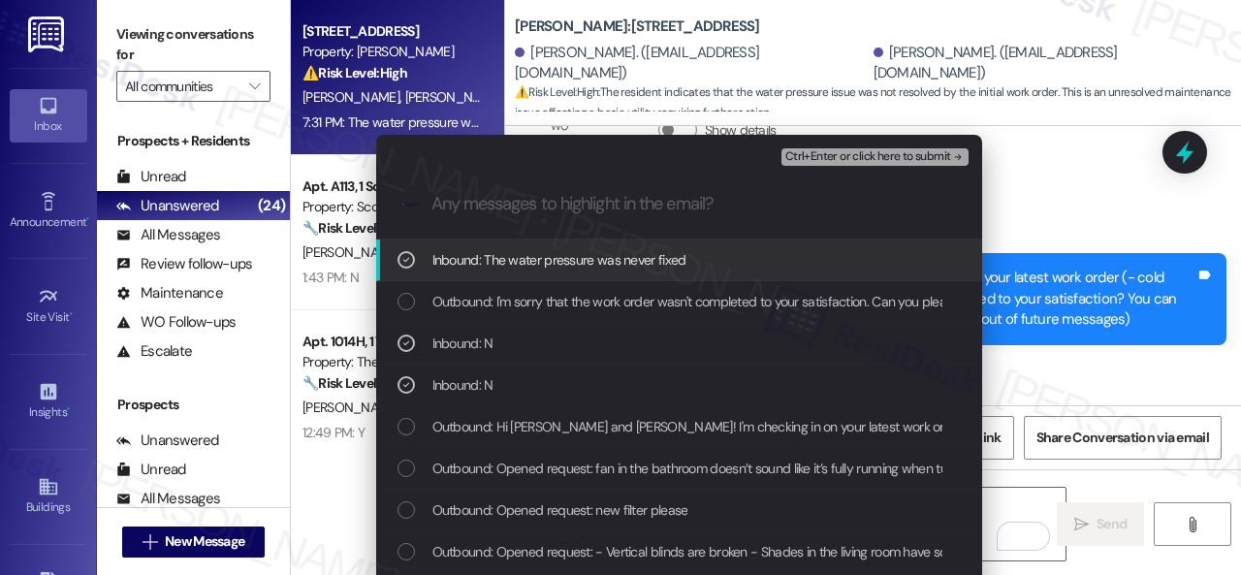
click at [816, 160] on span "Ctrl+Enter or click here to submit" at bounding box center [868, 157] width 166 height 14
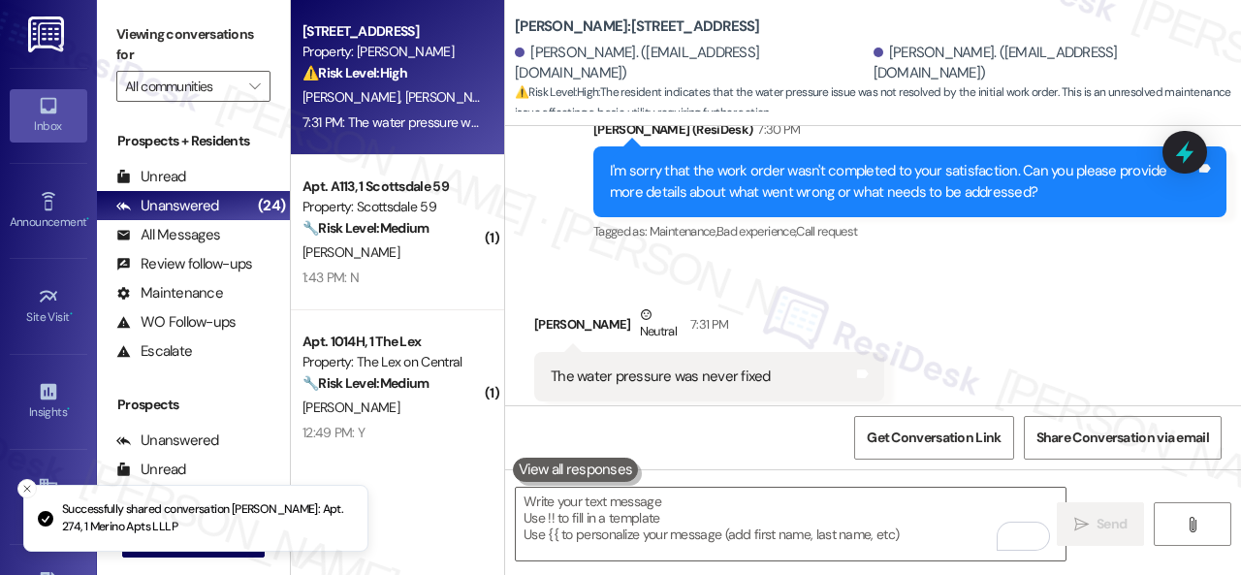
scroll to position [789, 0]
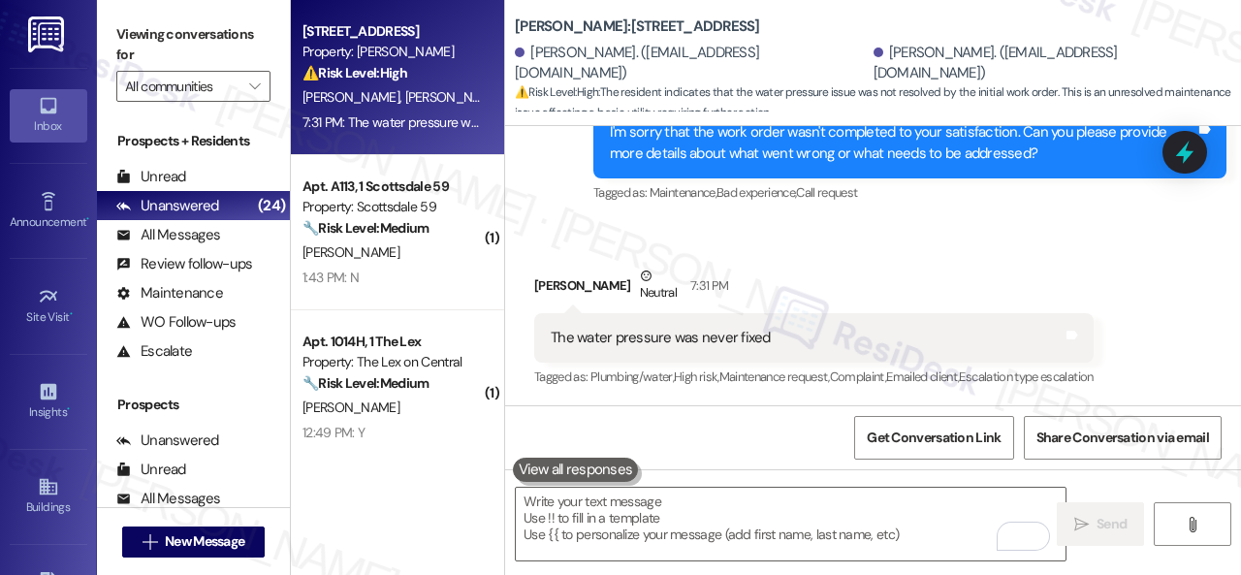
click at [885, 256] on div "Received via SMS Dana Mowry Neutral 7:31 PM The water pressure was never fixed …" at bounding box center [814, 328] width 588 height 155
click at [764, 503] on textarea "To enrich screen reader interactions, please activate Accessibility in Grammarl…" at bounding box center [791, 524] width 550 height 73
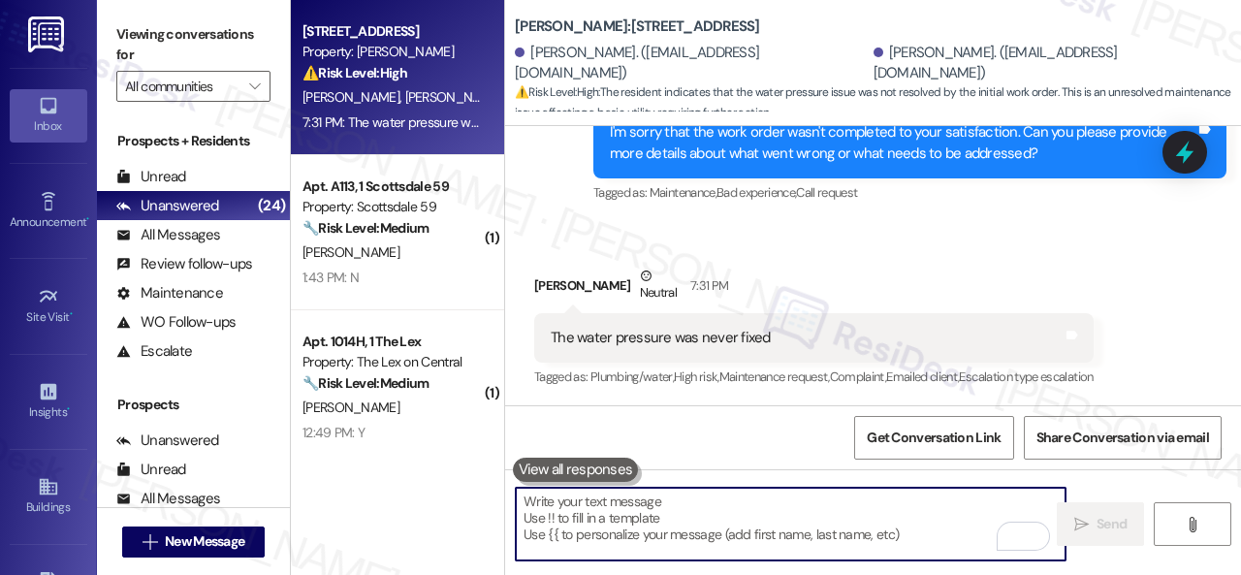
paste textarea "I'm sorry to hear the issue hasn't been resolved yet. We apologize for the dela…"
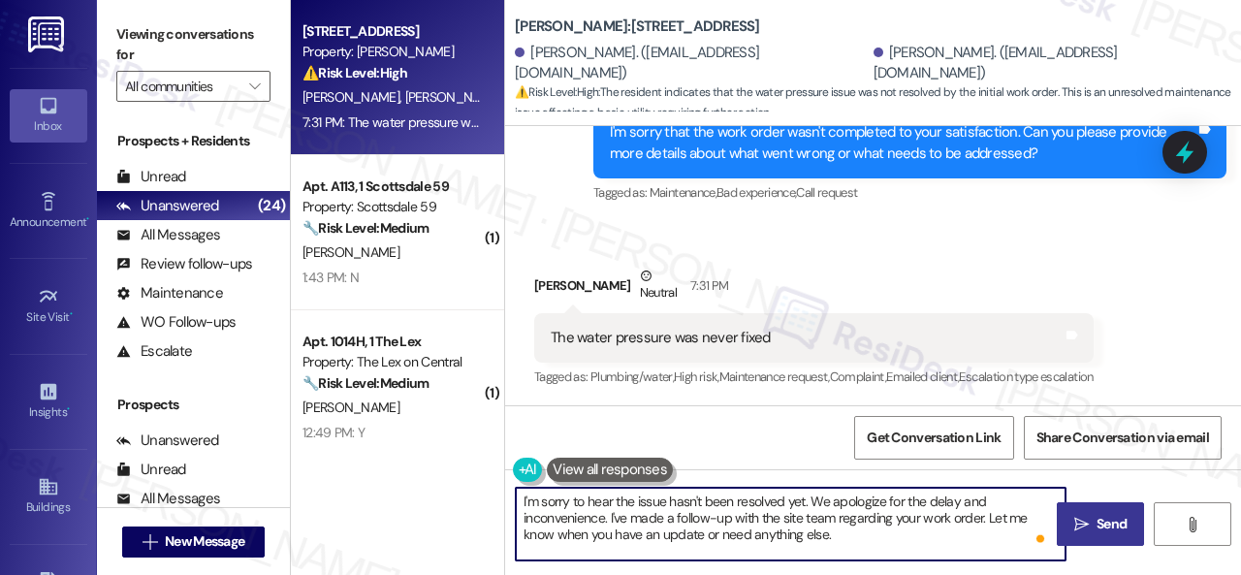
type textarea "I'm sorry to hear the issue hasn't been resolved yet. We apologize for the dela…"
click at [1097, 514] on span "Send" at bounding box center [1111, 524] width 30 height 20
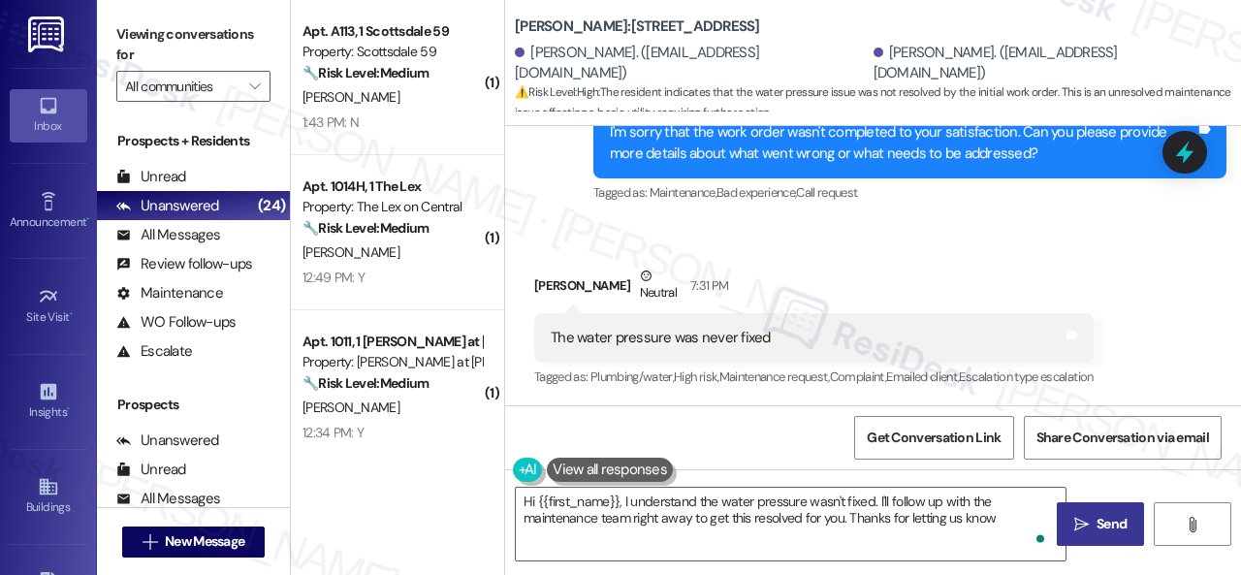
type textarea "Hi {{first_name}}, I understand the water pressure wasn't fixed. I'll follow up…"
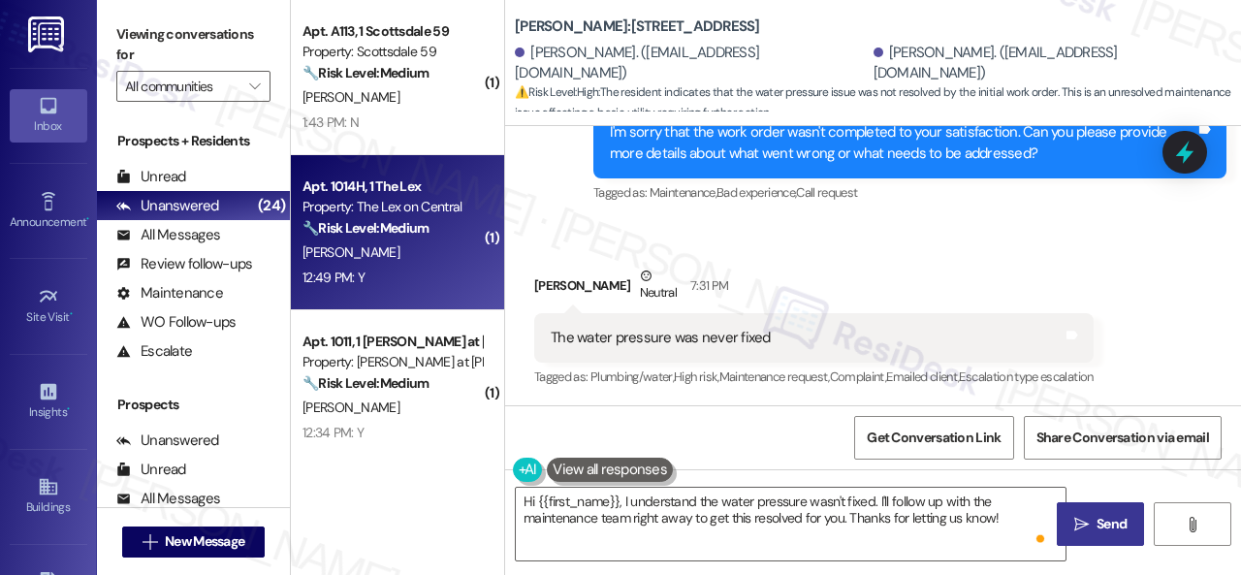
click at [442, 280] on div "12:49 PM: Y 12:49 PM: Y" at bounding box center [391, 278] width 183 height 24
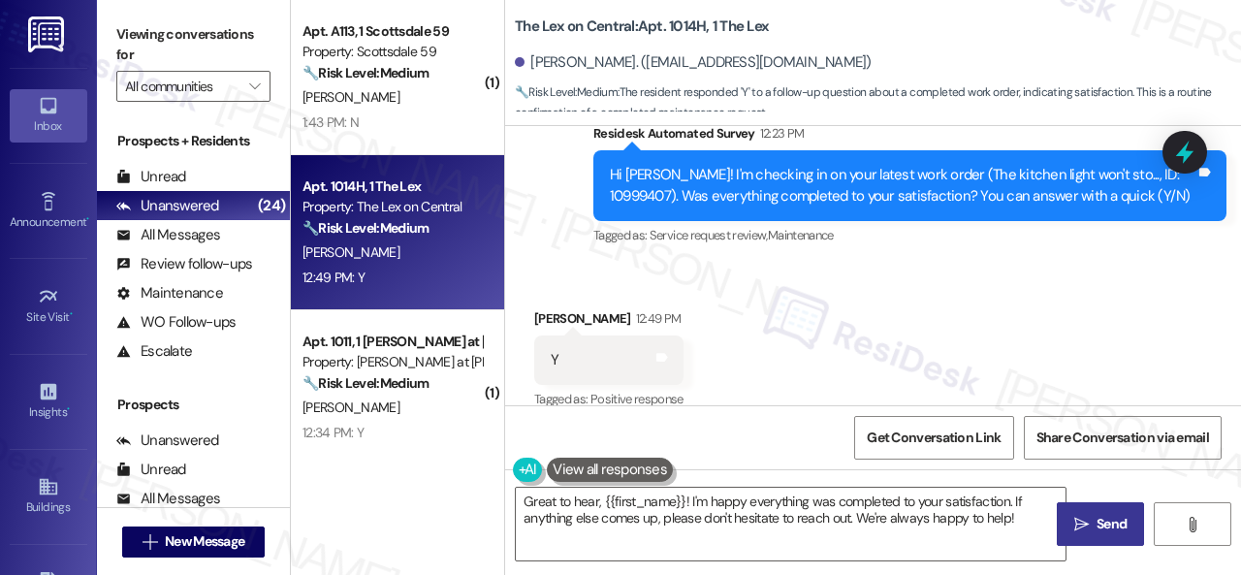
scroll to position [2790, 0]
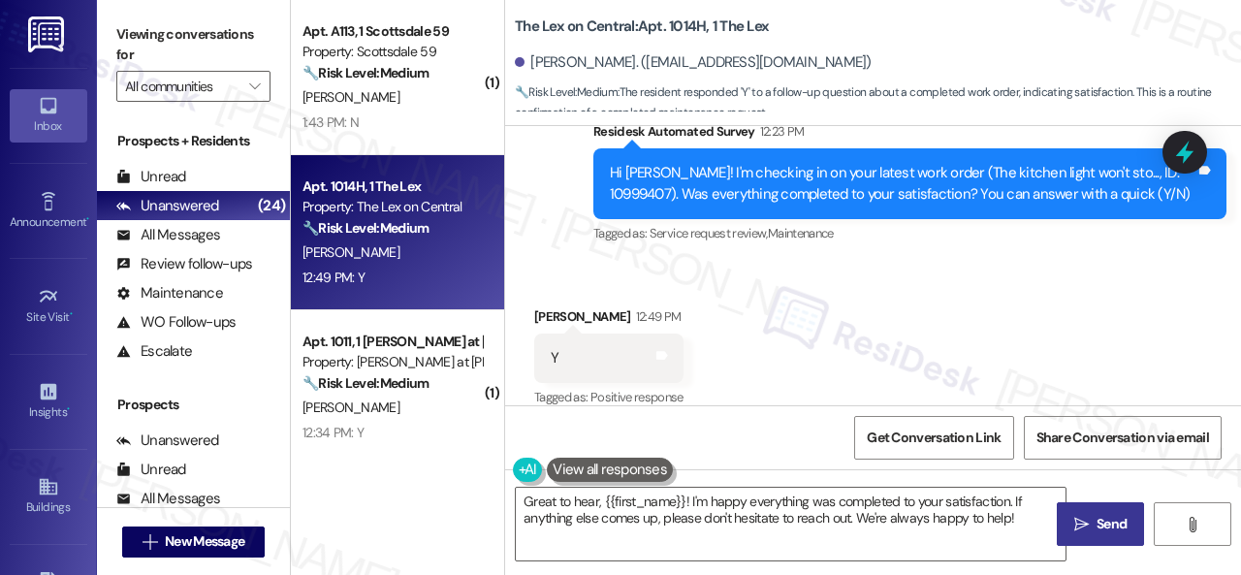
click at [519, 229] on div "Survey, sent via SMS Residesk Automated Survey 12:23 PM Hi Tyler! I'm checking …" at bounding box center [873, 170] width 736 height 184
click at [734, 516] on textarea "Great to hear, {{first_name}}! I'm happy everything was completed to your satis…" at bounding box center [791, 524] width 550 height 73
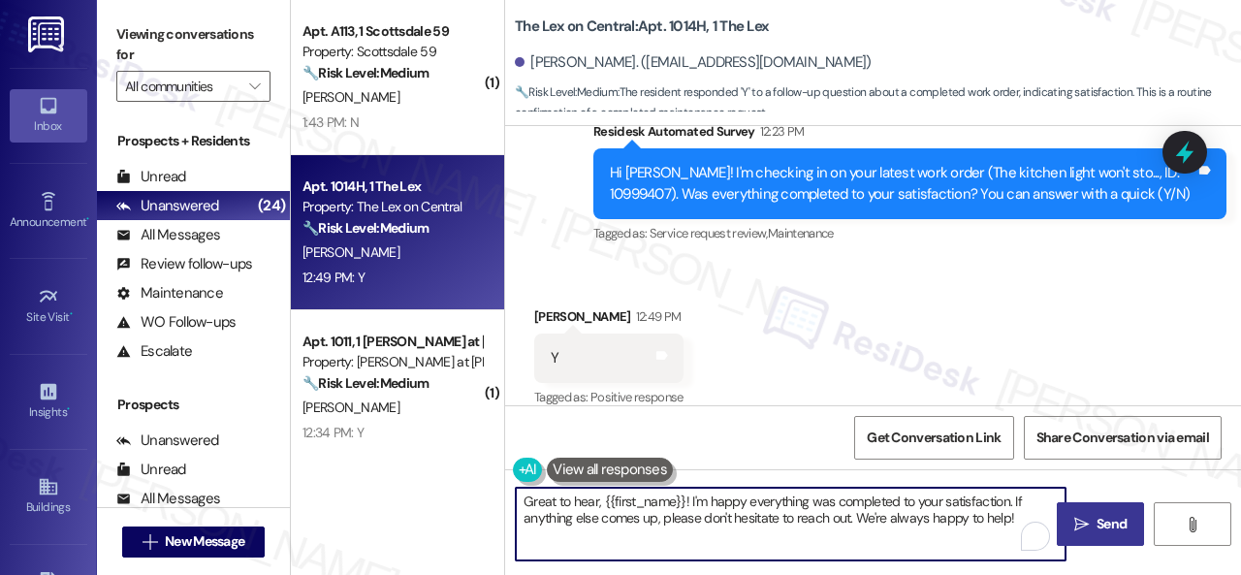
paste textarea "We're glad to hear everything’s taken care of. If your experience at {{property…"
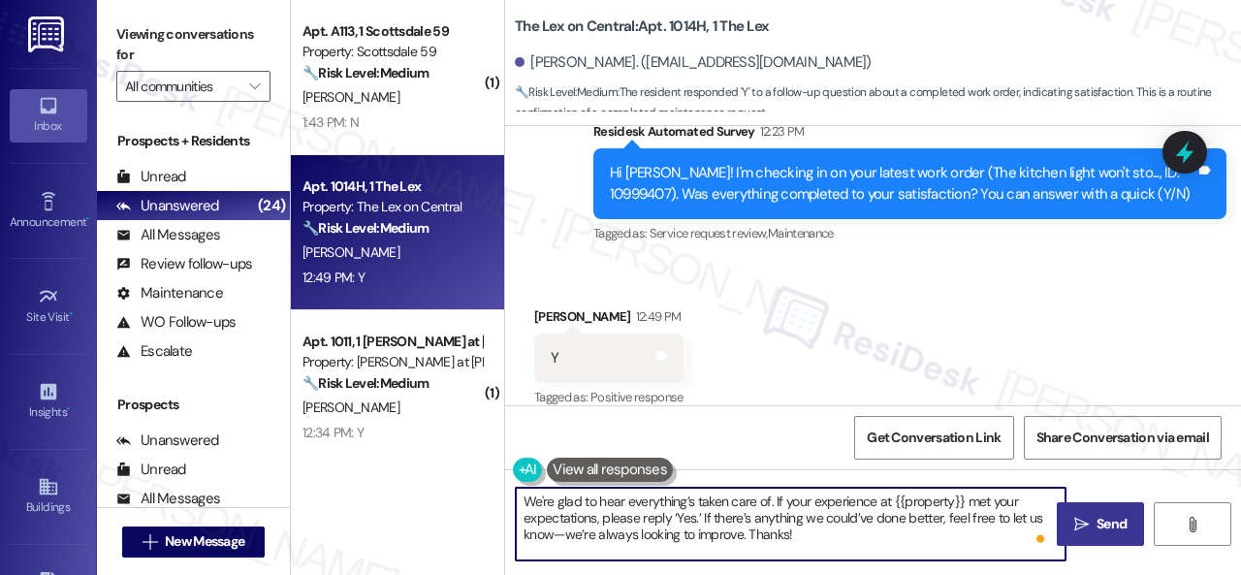
type textarea "We're glad to hear everything’s taken care of. If your experience at {{property…"
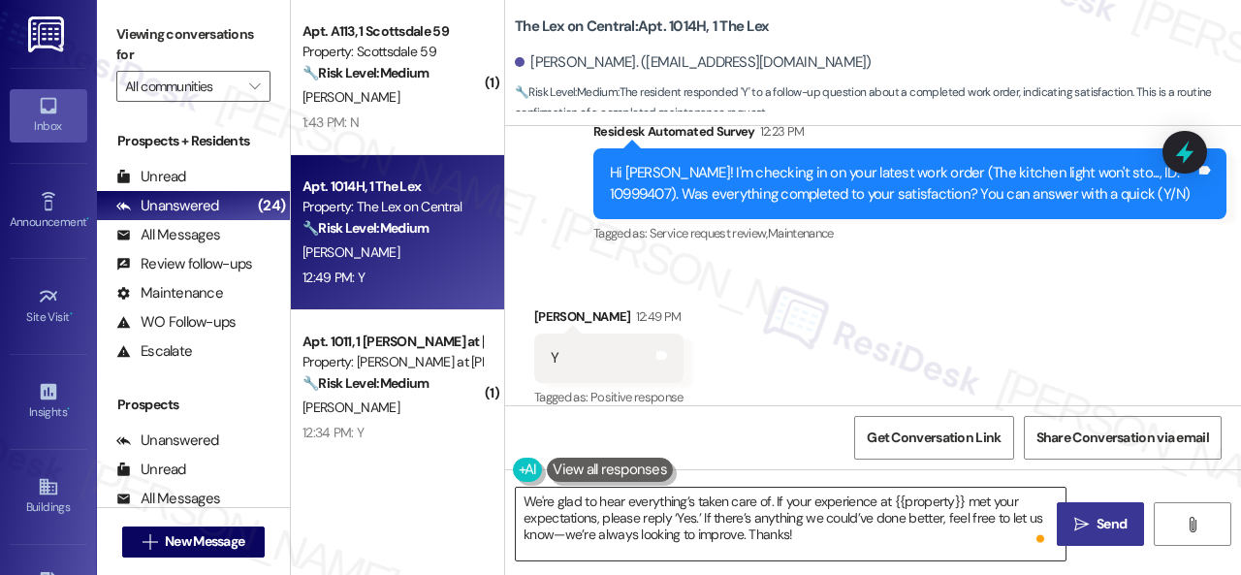
click at [1049, 487] on div "We're glad to hear everything’s taken care of. If your experience at {{property…" at bounding box center [791, 524] width 552 height 75
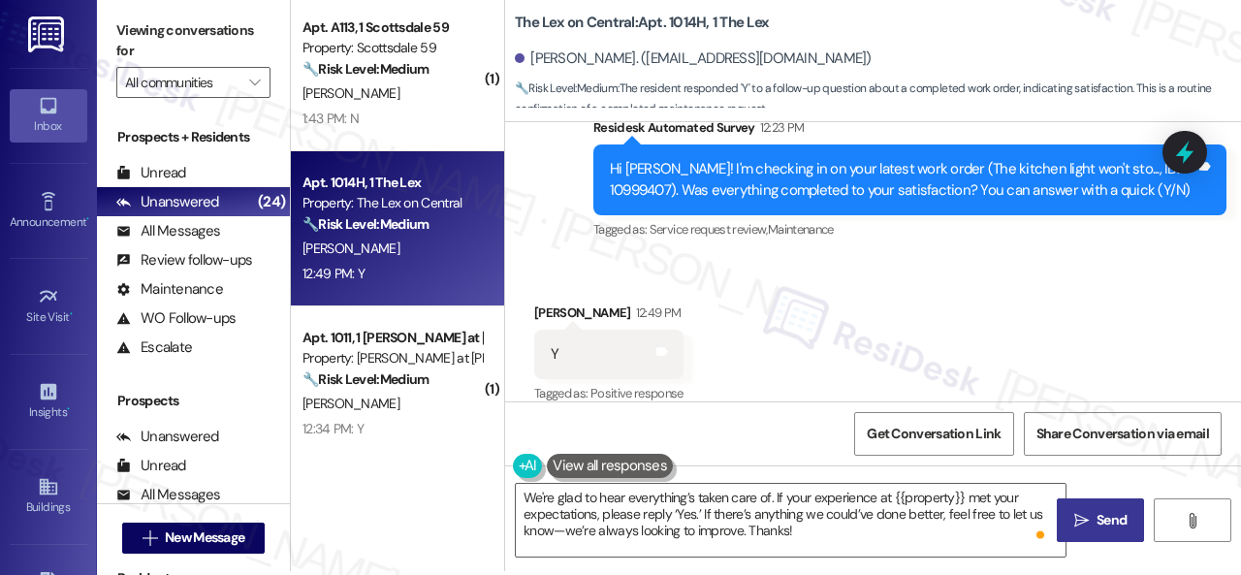
scroll to position [6, 0]
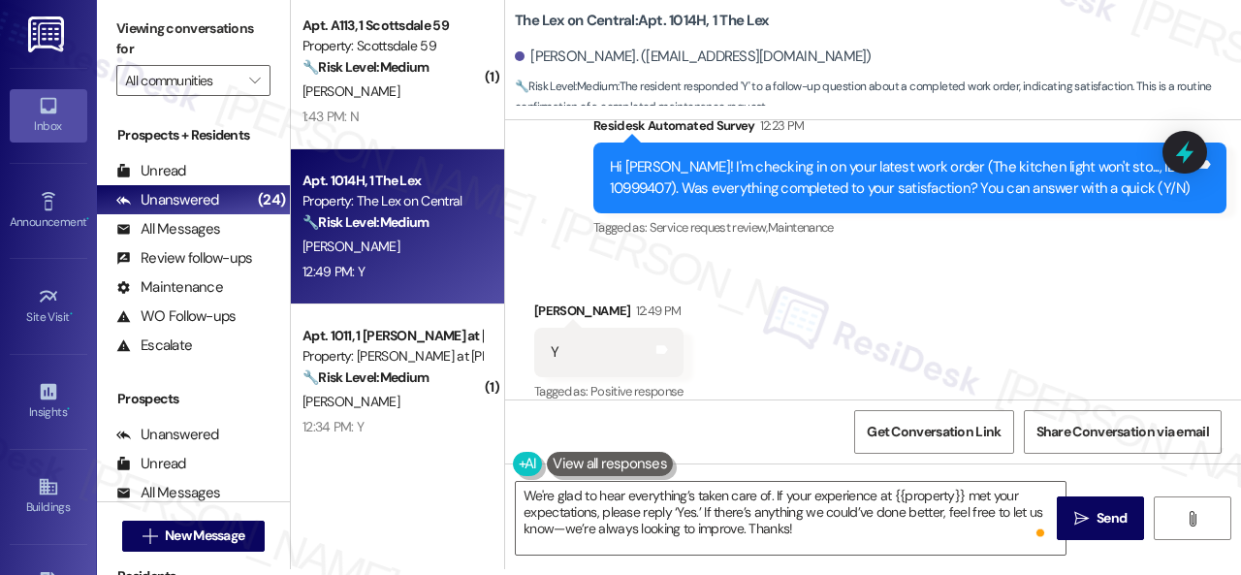
drag, startPoint x: 1097, startPoint y: 511, endPoint x: 1099, endPoint y: 492, distance: 18.5
click at [1097, 510] on span "Send" at bounding box center [1111, 518] width 30 height 20
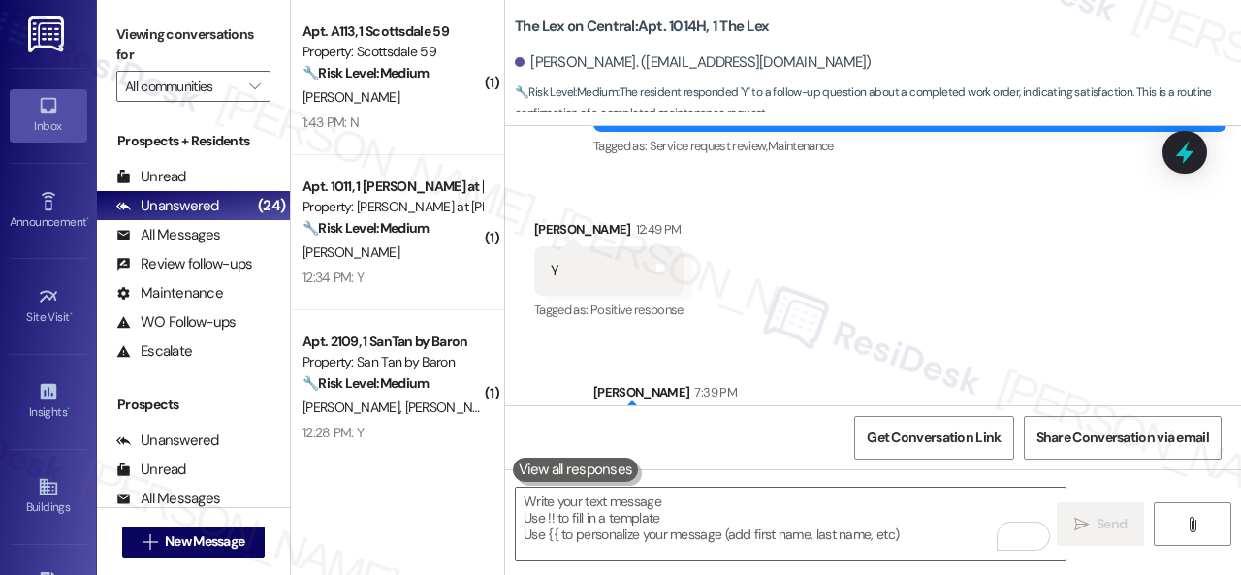
scroll to position [2966, 0]
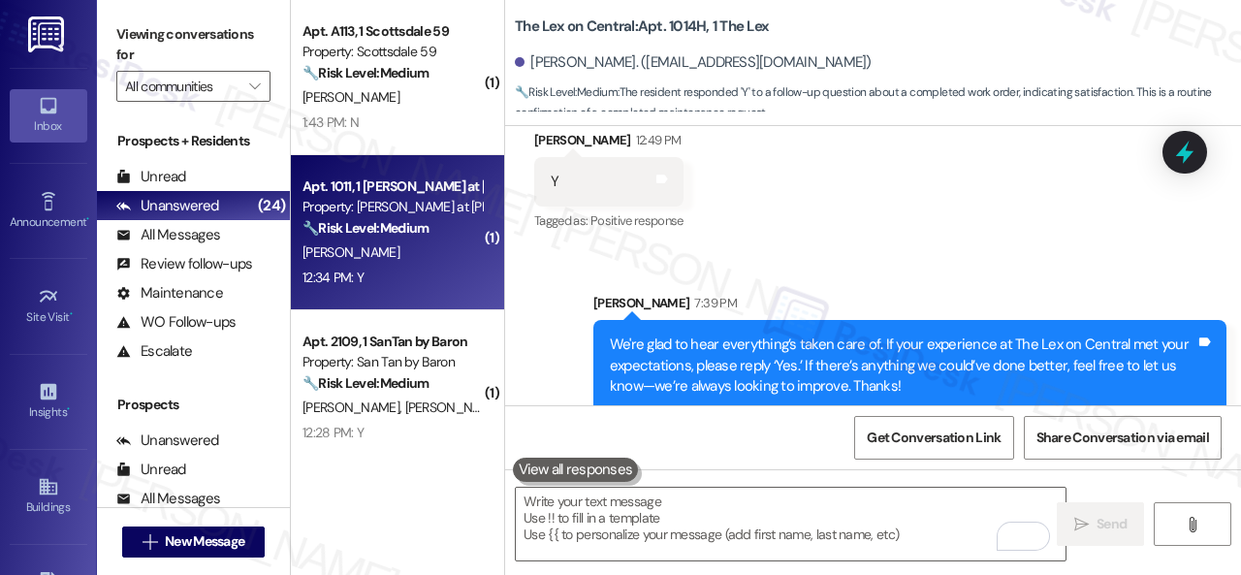
click at [413, 260] on div "J. Haga" at bounding box center [391, 252] width 183 height 24
type textarea "Fetching suggested responses. Please feel free to read through the conversation…"
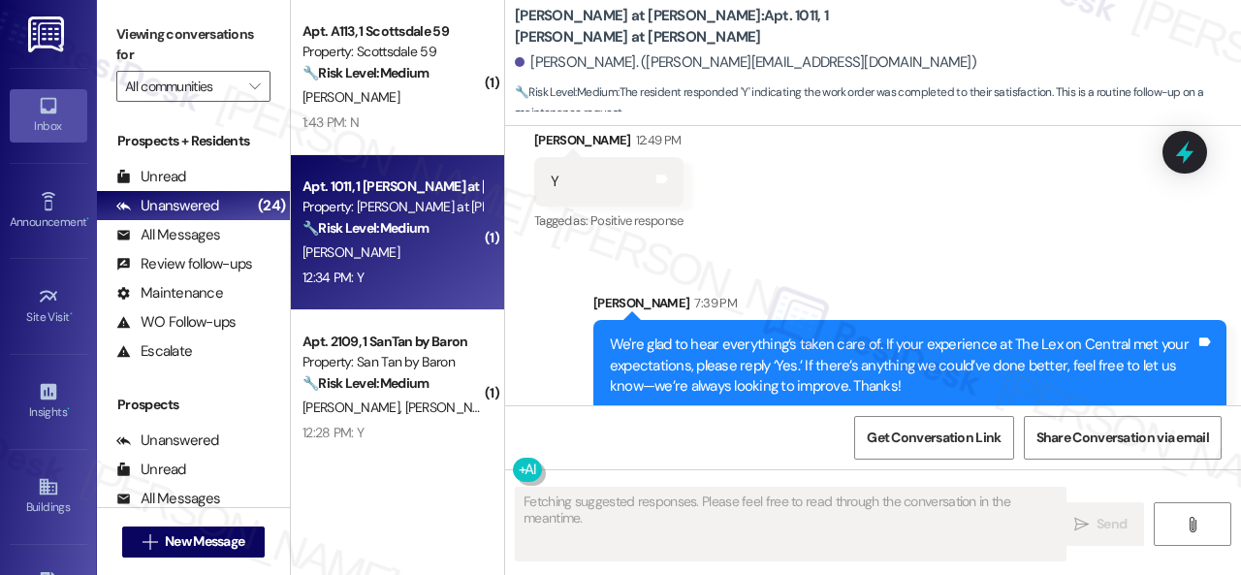
scroll to position [834, 0]
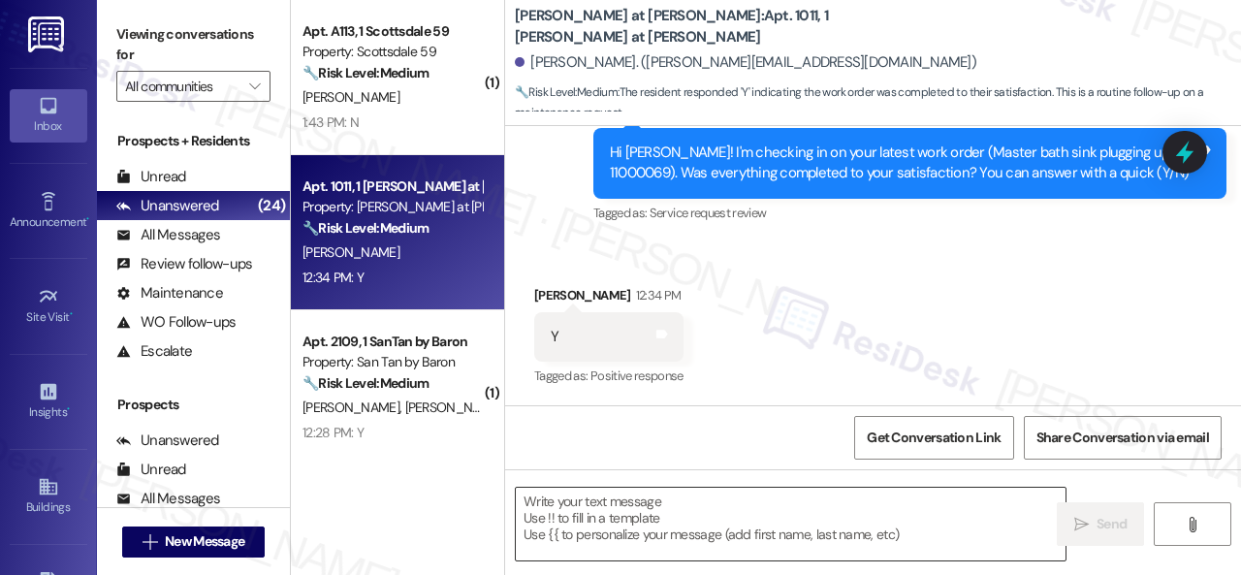
click at [697, 508] on textarea at bounding box center [791, 524] width 550 height 73
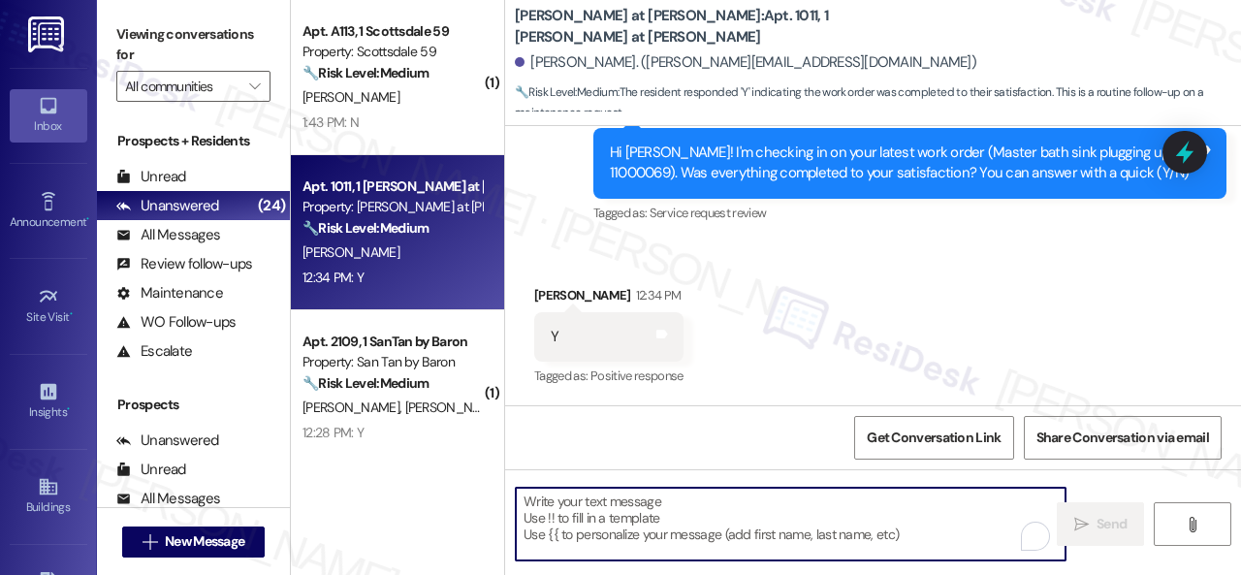
paste textarea "We're glad to hear everything’s taken care of. If your experience at {{property…"
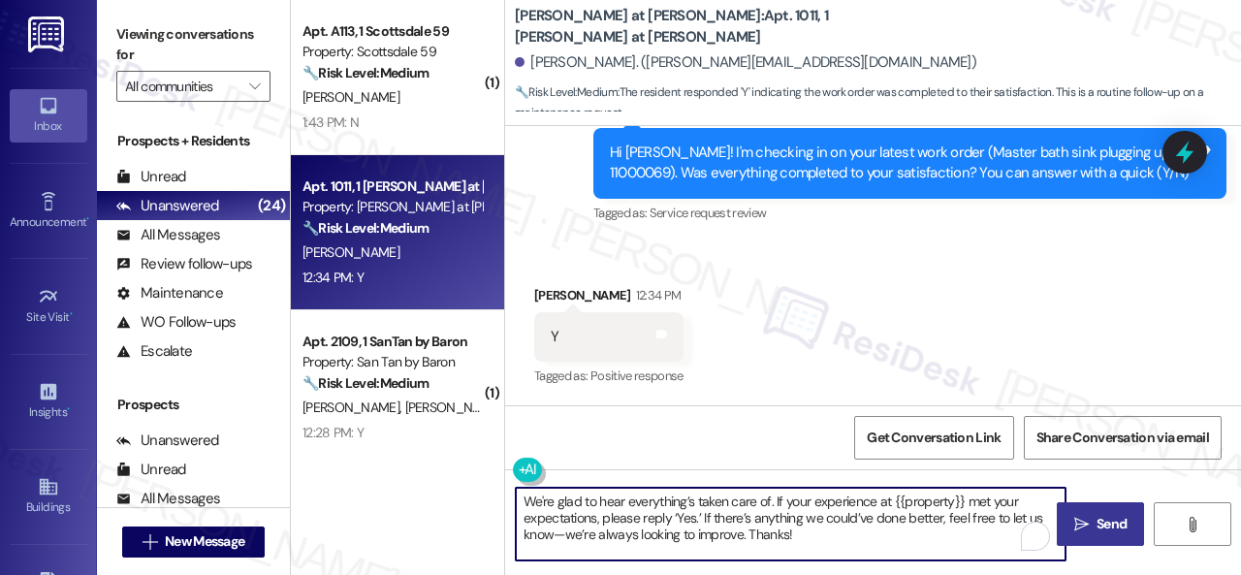
type textarea "We're glad to hear everything’s taken care of. If your experience at {{property…"
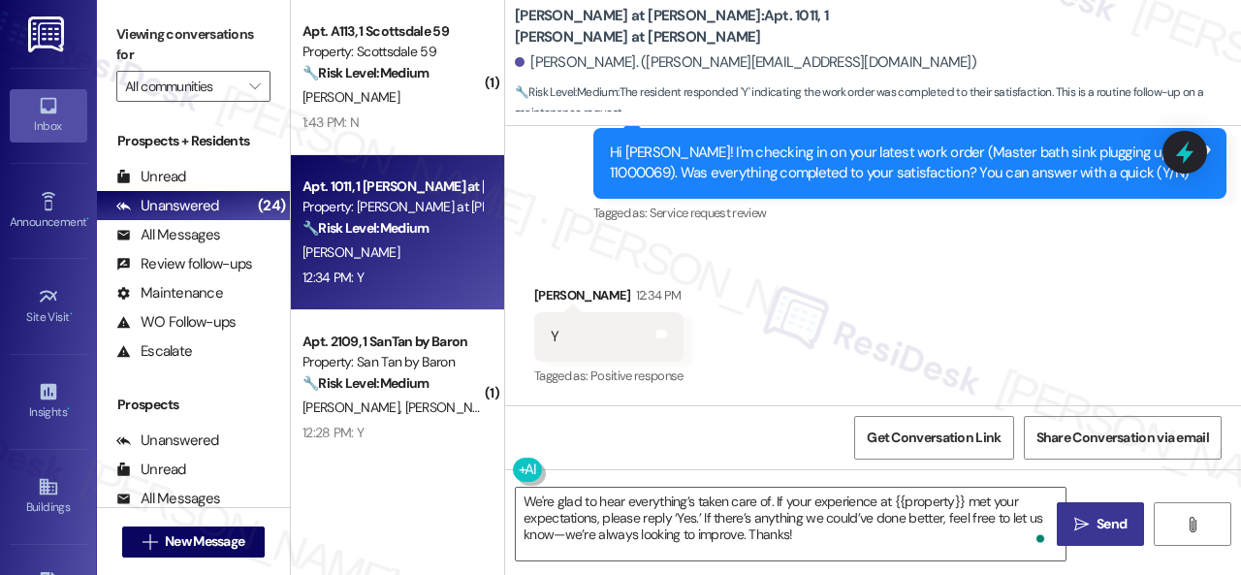
click at [1080, 517] on icon "" at bounding box center [1081, 525] width 15 height 16
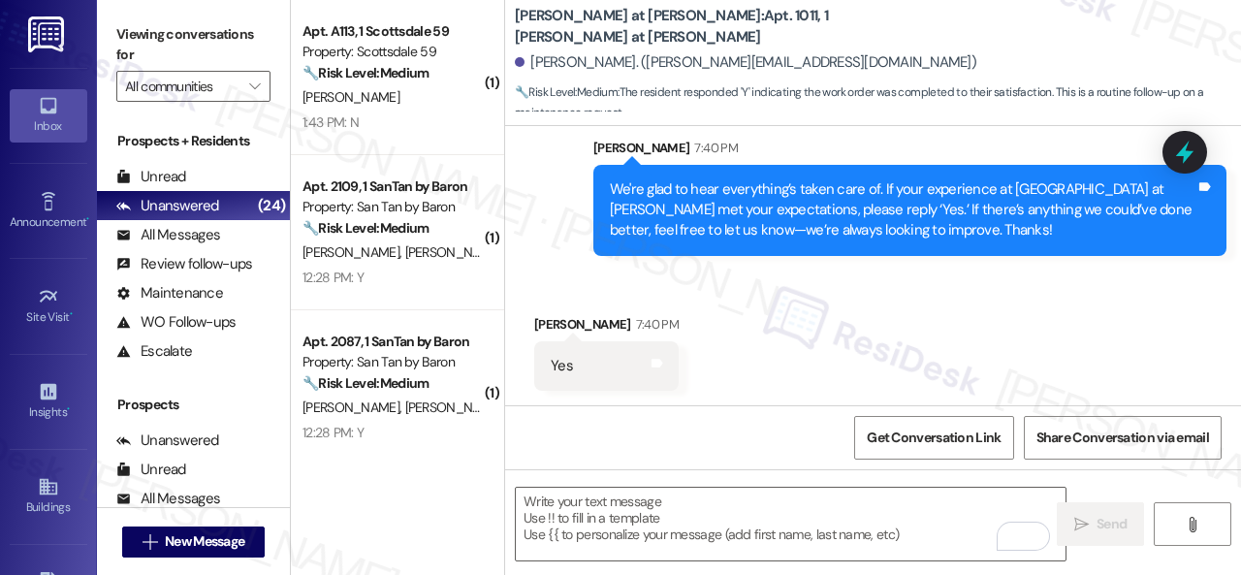
scroll to position [1146, 0]
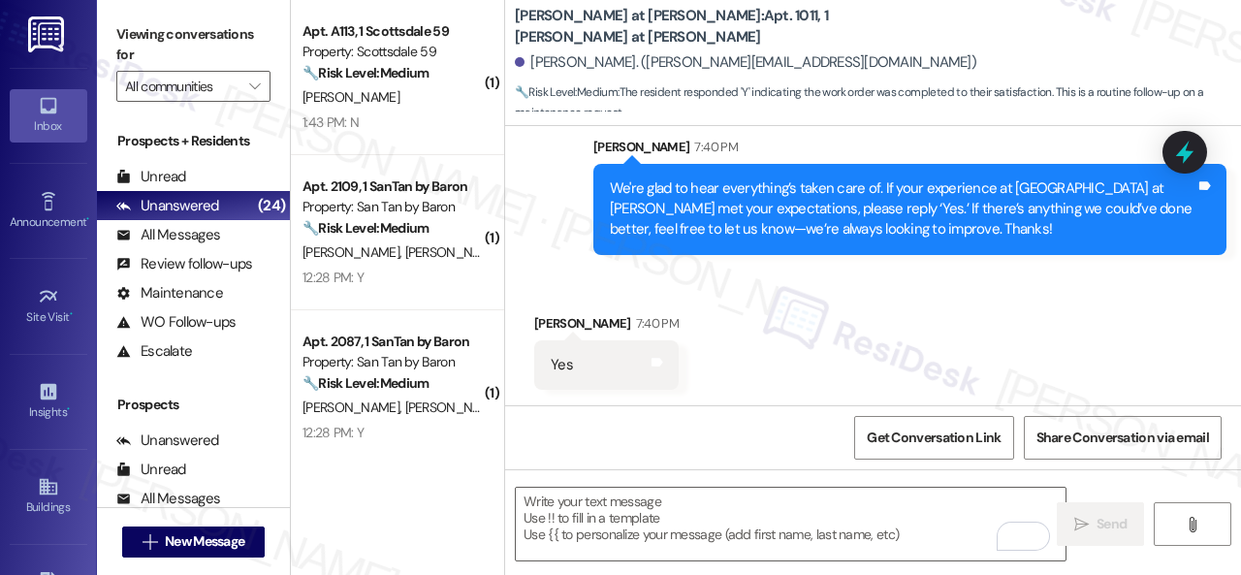
click at [518, 157] on div "Sent via SMS Sarah 7:40 PM We're glad to hear everything’s taken care of. If yo…" at bounding box center [873, 181] width 736 height 176
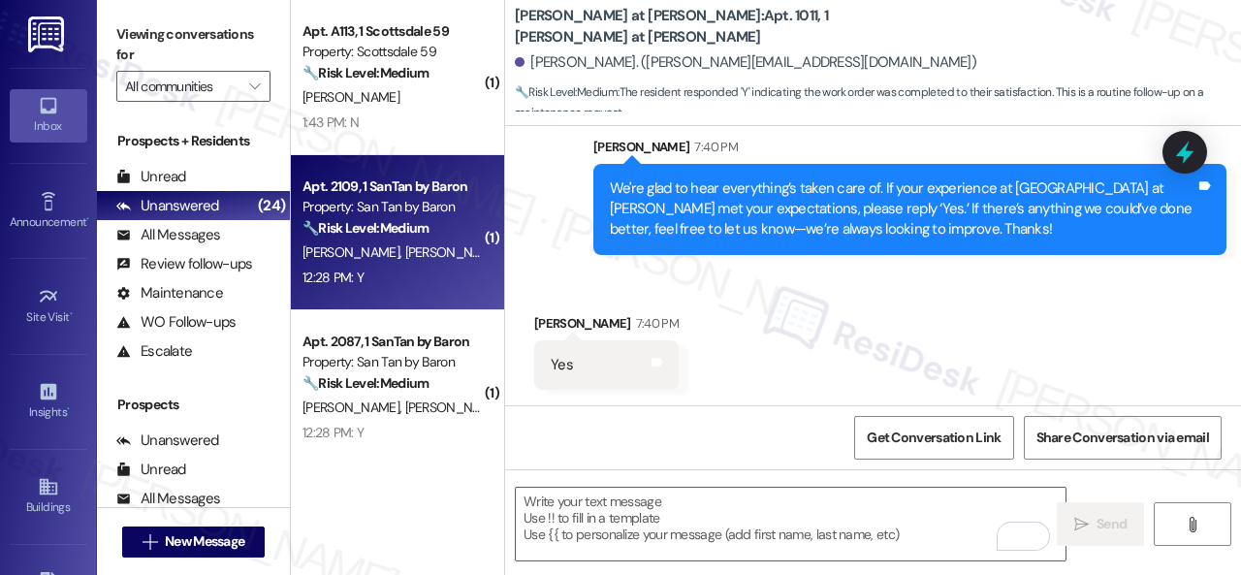
click at [395, 264] on div "N. Pettigrew D. Lynch" at bounding box center [391, 252] width 183 height 24
type textarea "Fetching suggested responses. Please feel free to read through the conversation…"
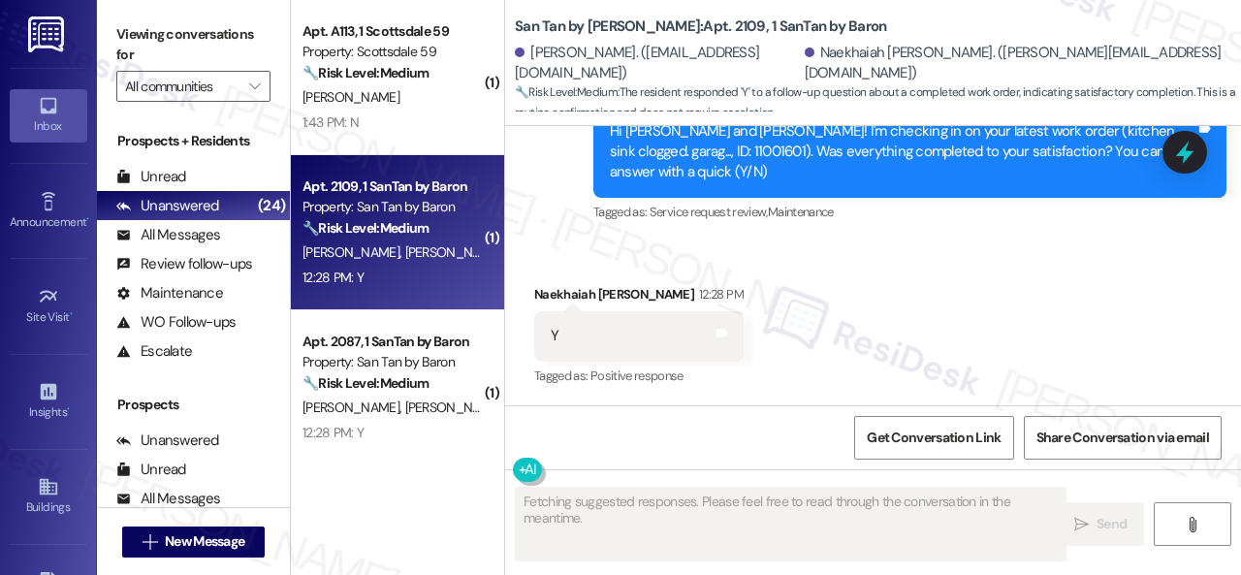
scroll to position [607, 0]
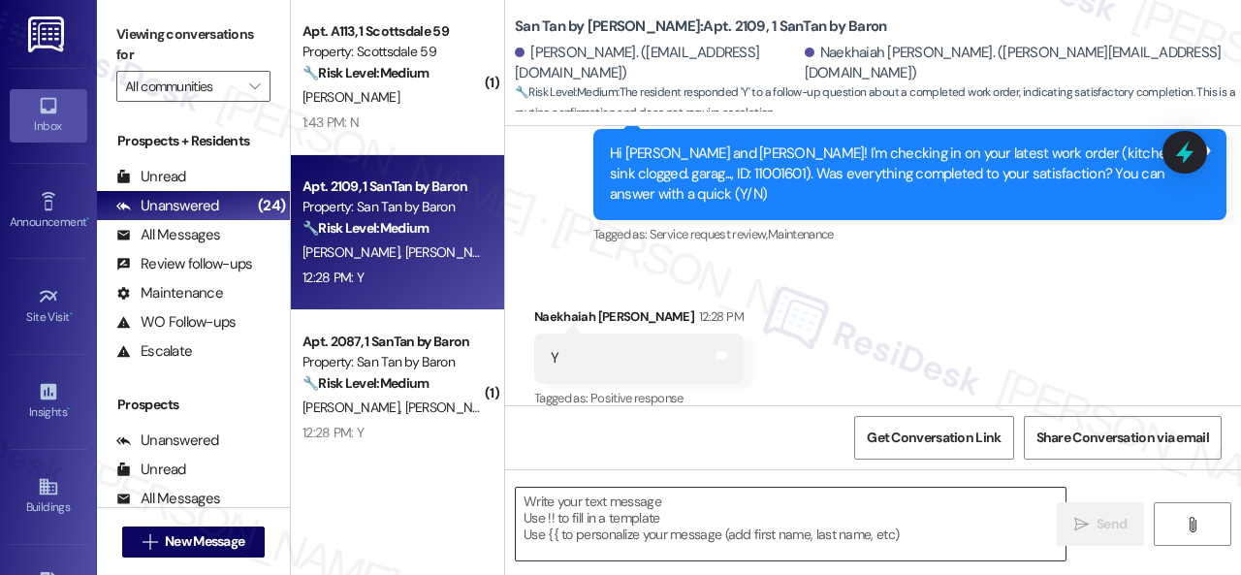
click at [621, 505] on textarea at bounding box center [791, 524] width 550 height 73
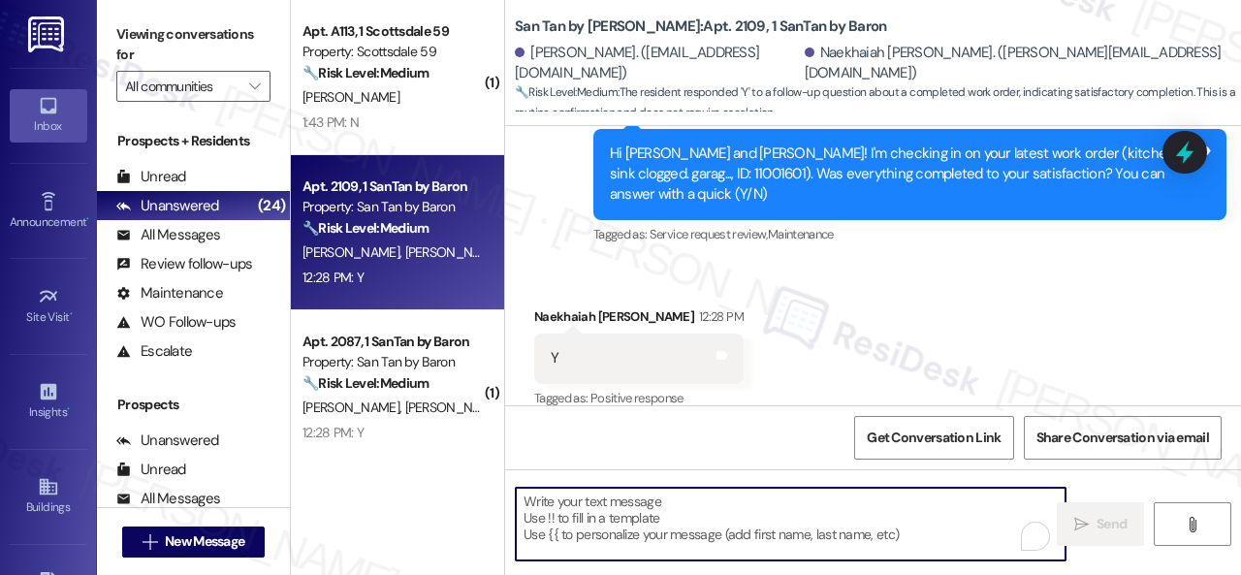
paste textarea "We're glad to hear everything’s taken care of. If your experience at {{property…"
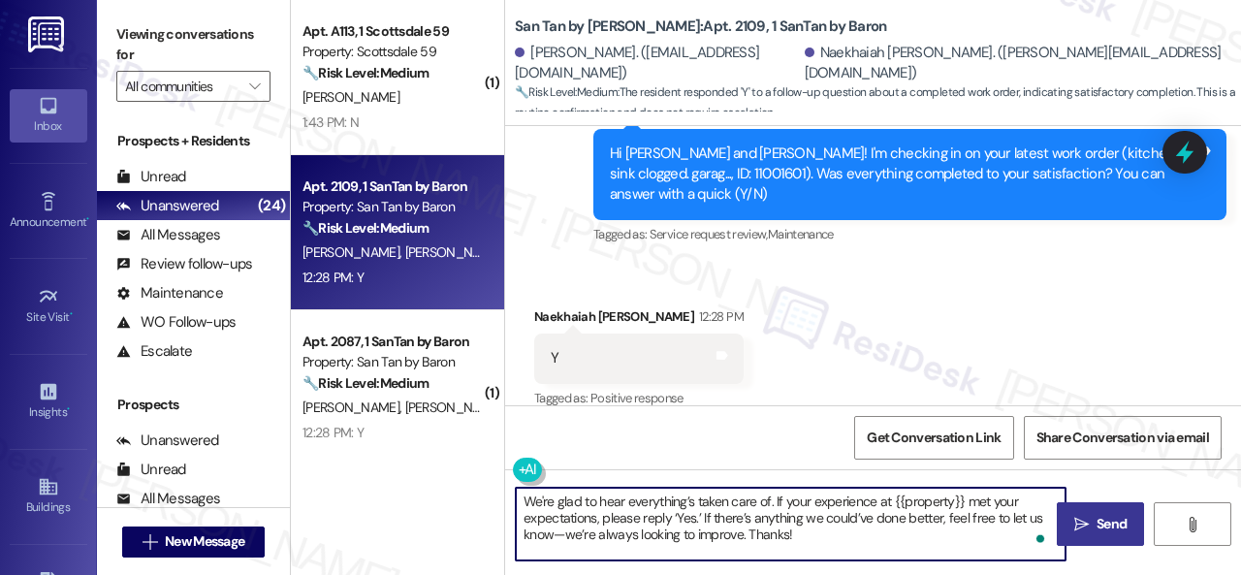
type textarea "We're glad to hear everything’s taken care of. If your experience at {{property…"
click at [1111, 515] on span "Send" at bounding box center [1111, 524] width 30 height 20
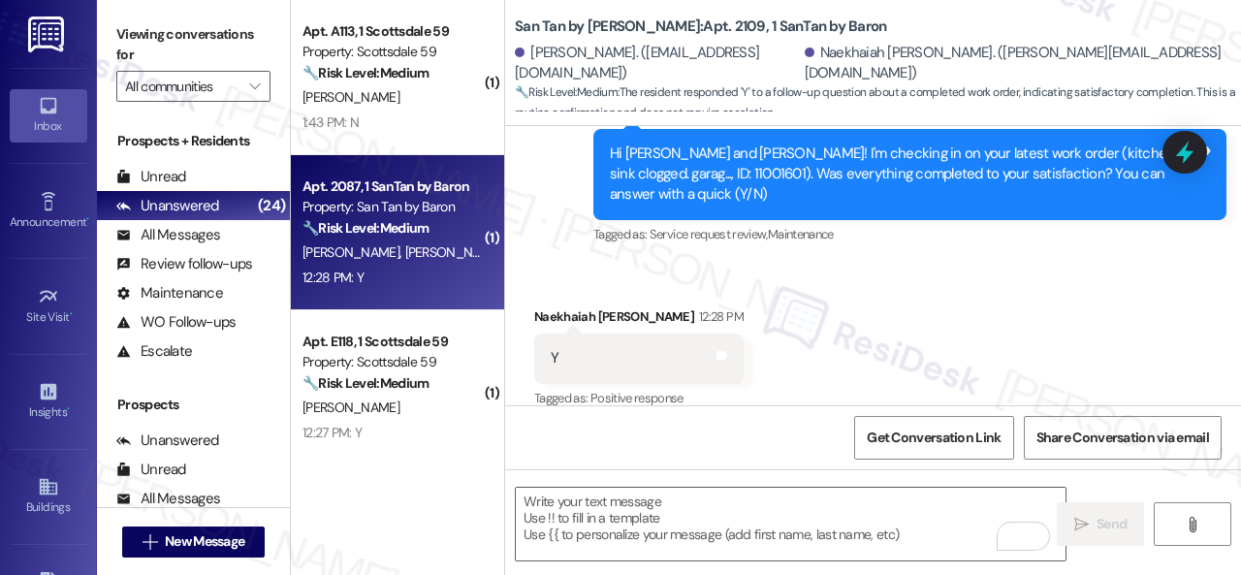
click at [467, 270] on div "12:28 PM: Y 12:28 PM: Y" at bounding box center [391, 278] width 183 height 24
type textarea "Fetching suggested responses. Please feel free to read through the conversation…"
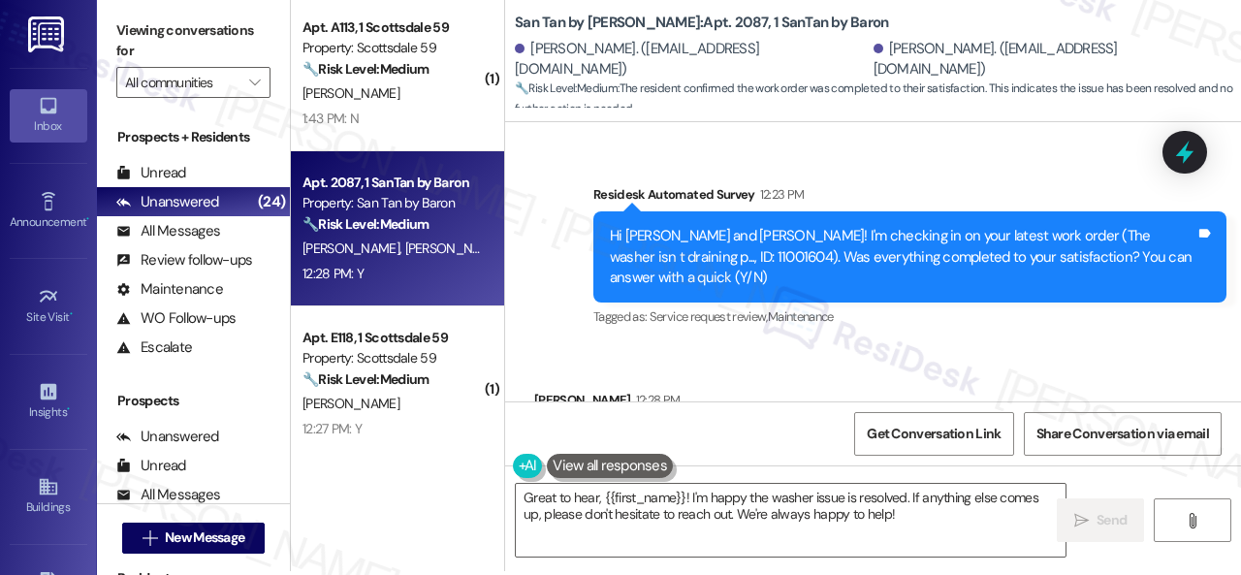
scroll to position [6, 0]
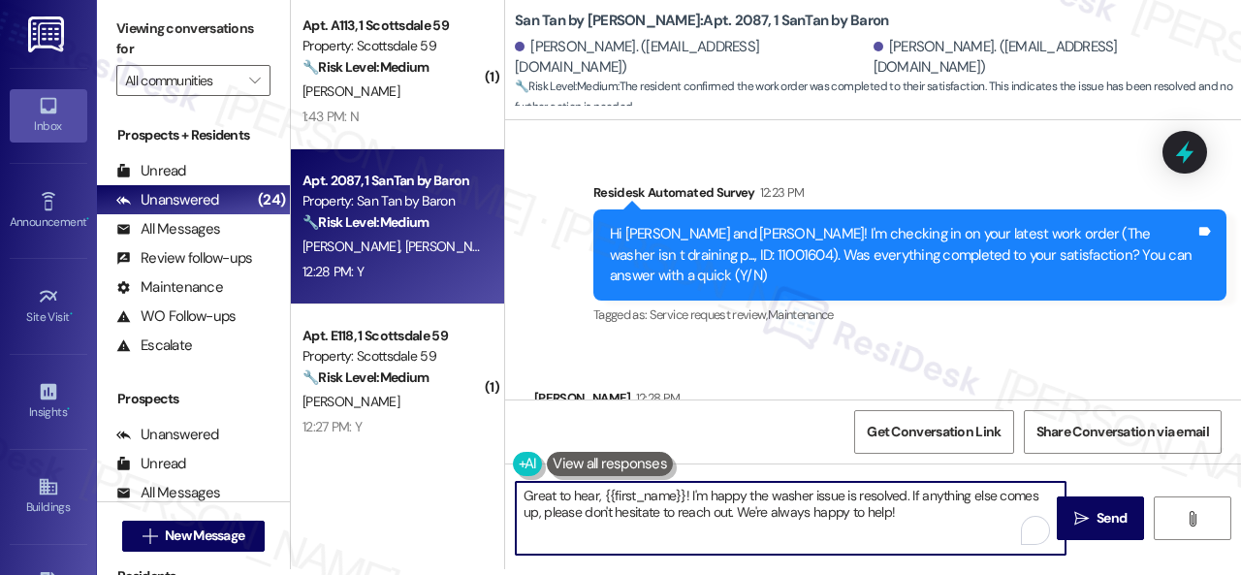
drag, startPoint x: 636, startPoint y: 506, endPoint x: 448, endPoint y: 478, distance: 190.1
click at [384, 482] on div "( 1 ) Apt. A113, 1 Scottsdale 59 Property: Scottsdale 59 🔧 Risk Level: Medium T…" at bounding box center [766, 281] width 950 height 575
paste textarea "We're glad to hear everything’s taken care of. If your experience at {{property…"
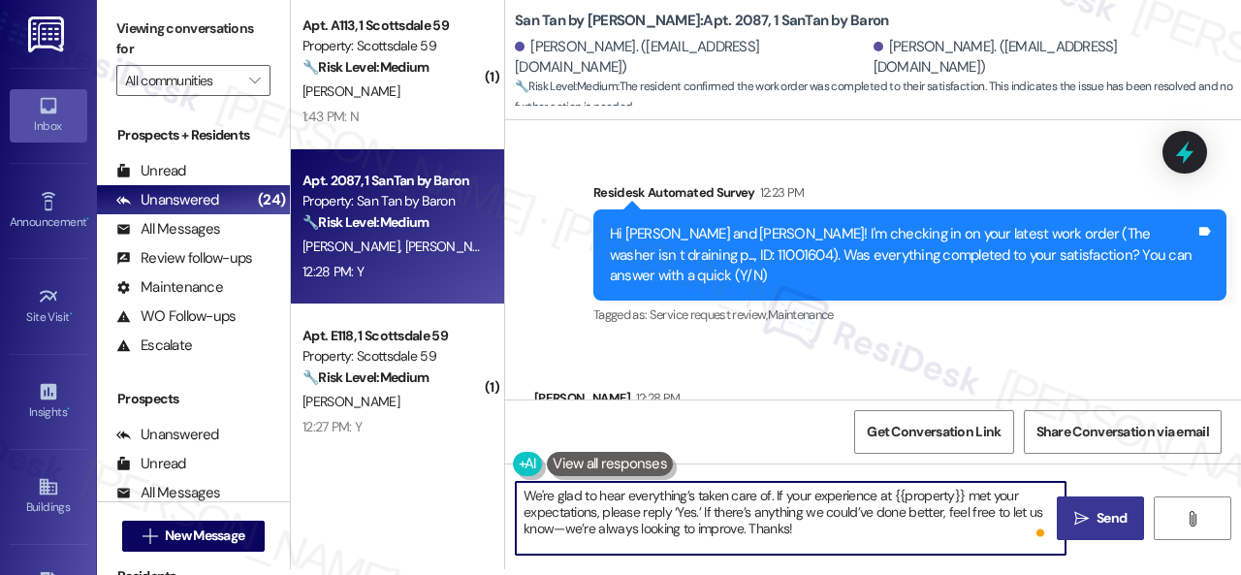
type textarea "We're glad to hear everything’s taken care of. If your experience at {{property…"
click at [1084, 508] on span " Send" at bounding box center [1100, 518] width 61 height 20
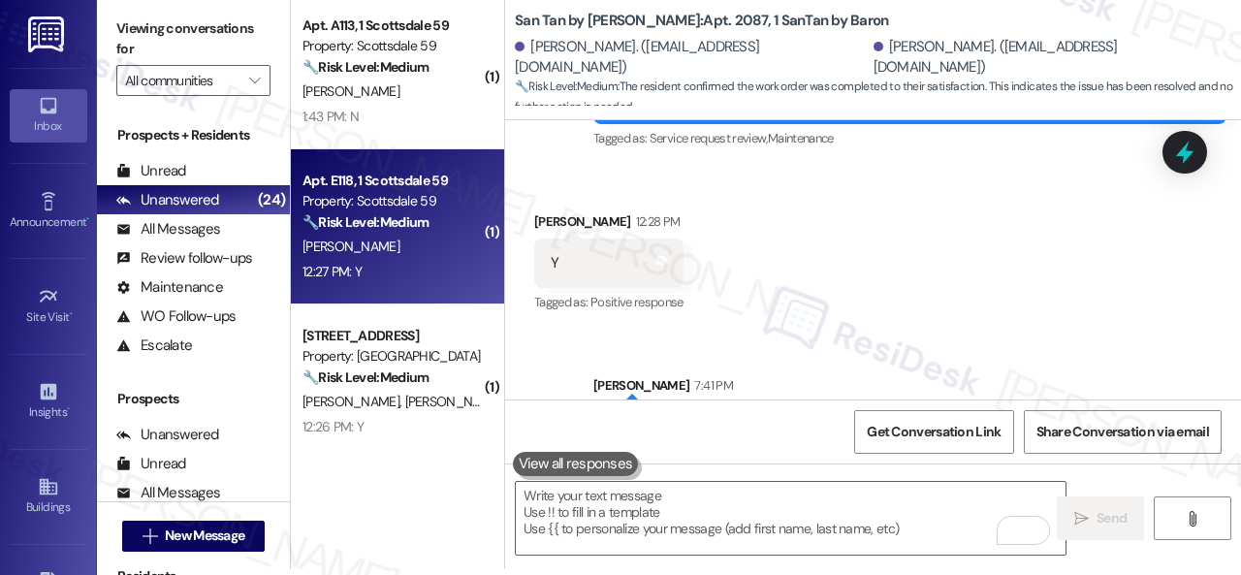
click at [448, 267] on div "12:27 PM: Y 12:27 PM: Y" at bounding box center [391, 272] width 183 height 24
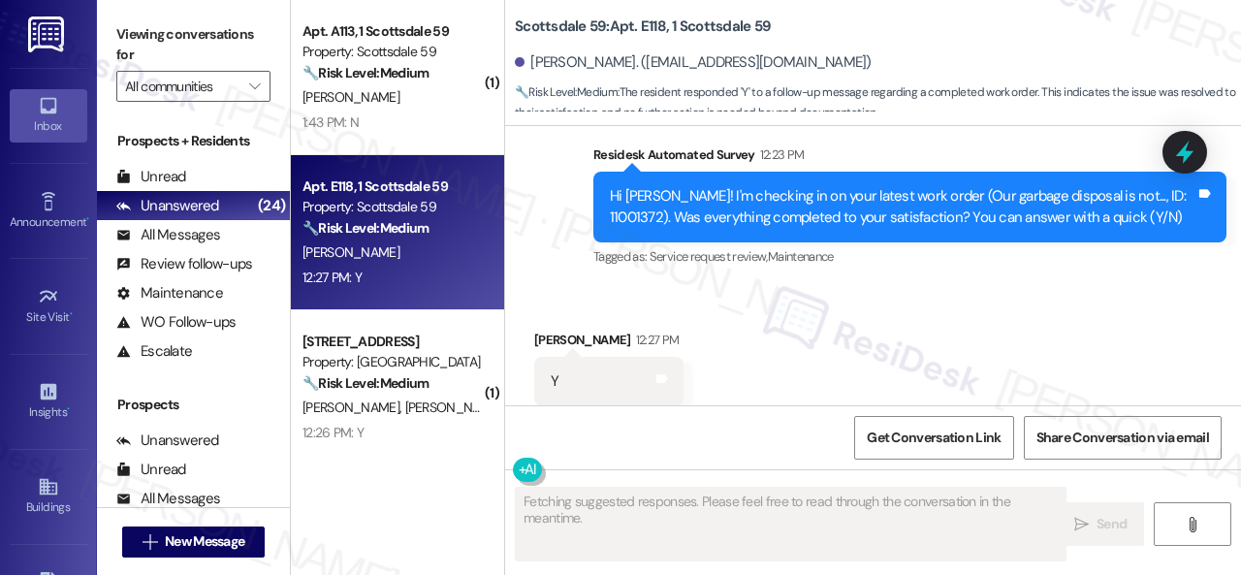
scroll to position [2140, 0]
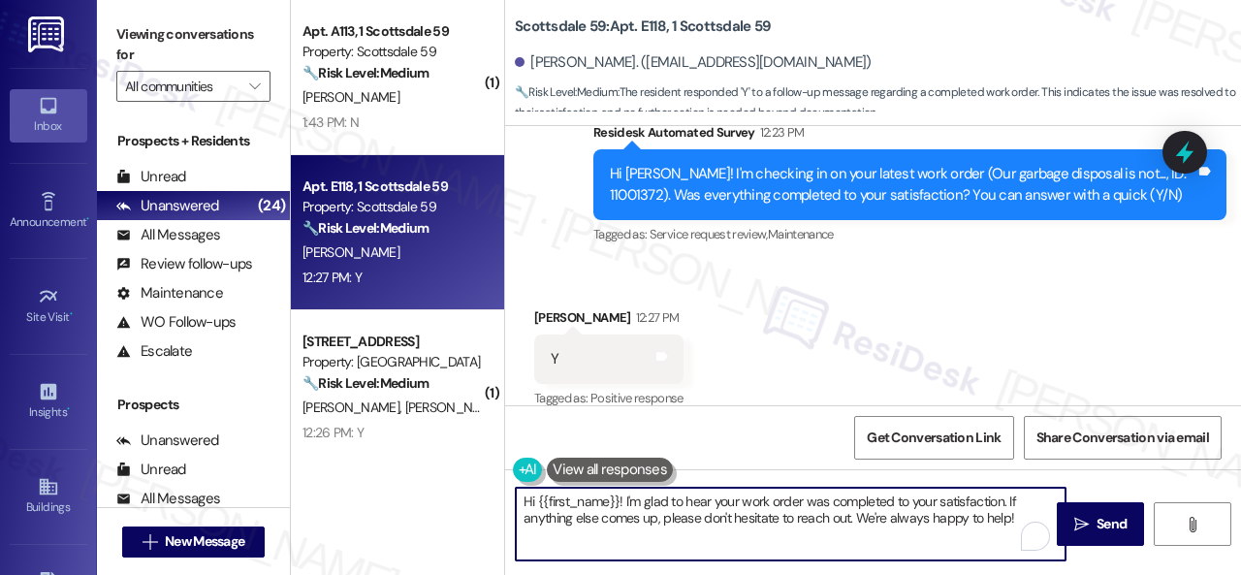
drag, startPoint x: 830, startPoint y: 515, endPoint x: 421, endPoint y: 507, distance: 409.1
click at [411, 506] on div "( 1 ) Apt. A113, 1 Scottsdale 59 Property: Scottsdale 59 🔧 Risk Level: Medium T…" at bounding box center [766, 287] width 950 height 575
paste textarea "We're glad to hear everything’s taken care of. If your experience at {{property…"
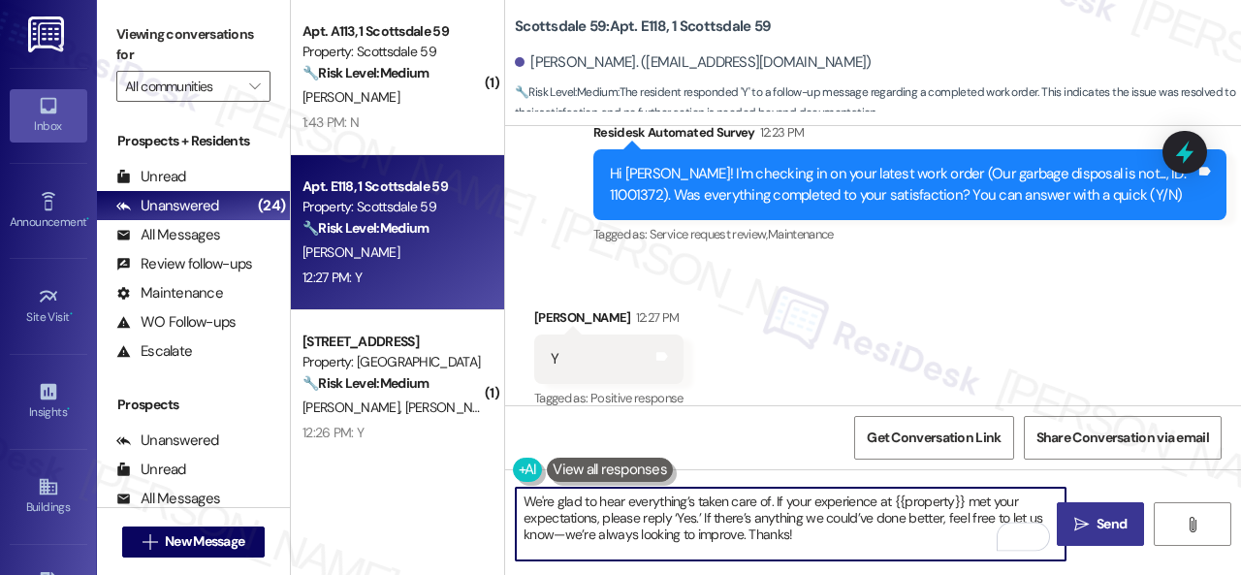
type textarea "We're glad to hear everything’s taken care of. If your experience at {{property…"
click at [1111, 517] on span "Send" at bounding box center [1111, 524] width 30 height 20
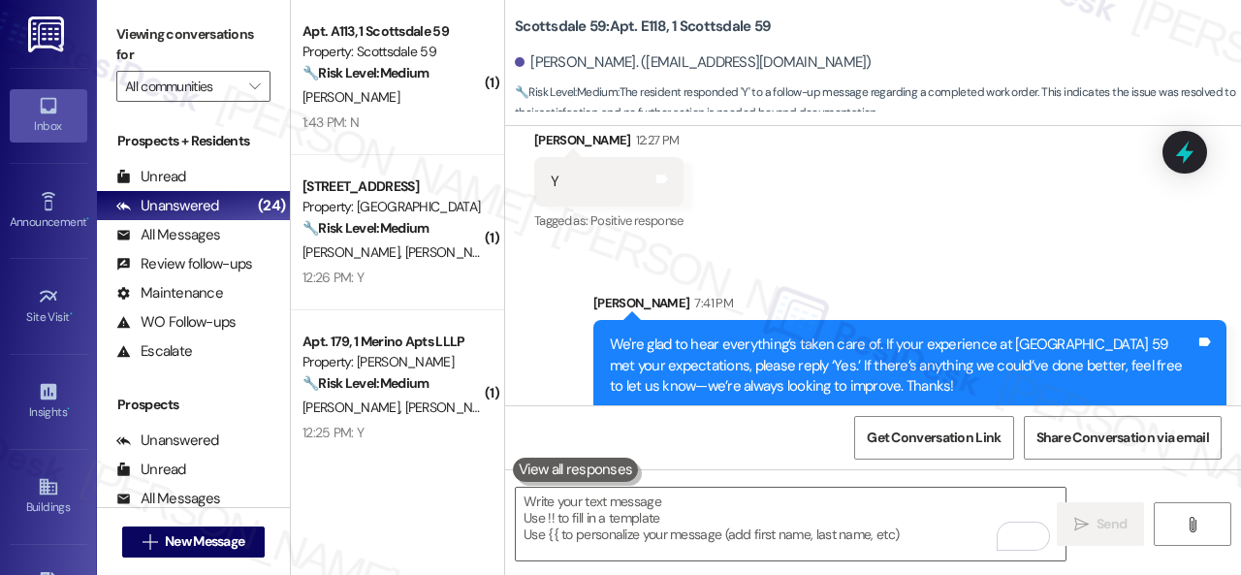
scroll to position [2318, 0]
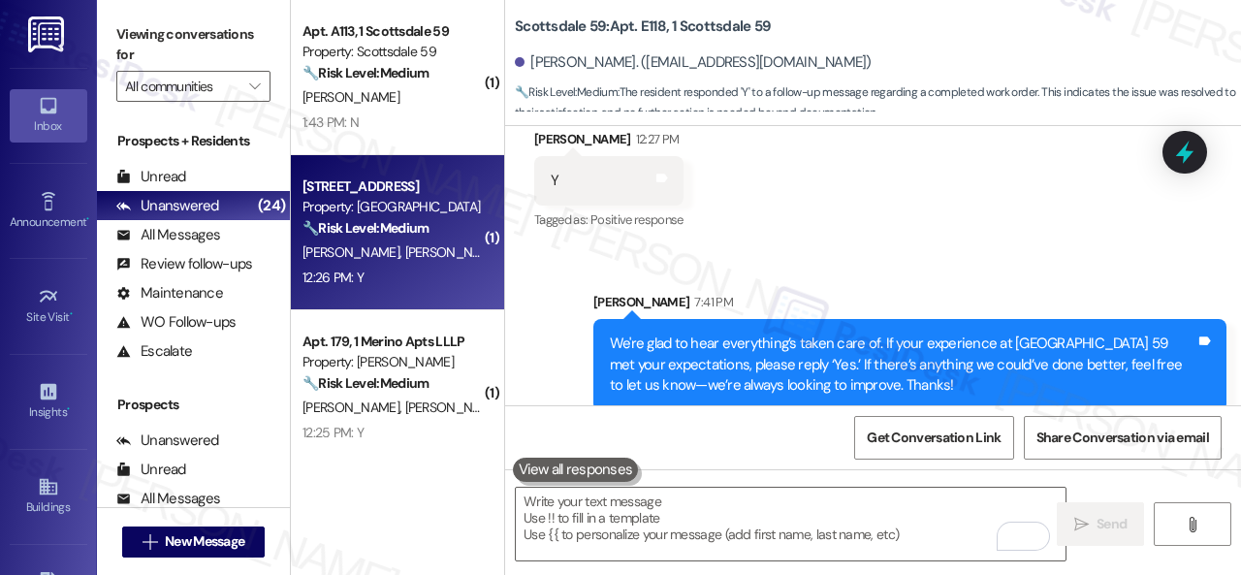
click at [421, 241] on div "N. Taylor A. Taylor" at bounding box center [391, 252] width 183 height 24
type textarea "Fetching suggested responses. Please feel free to read through the conversation…"
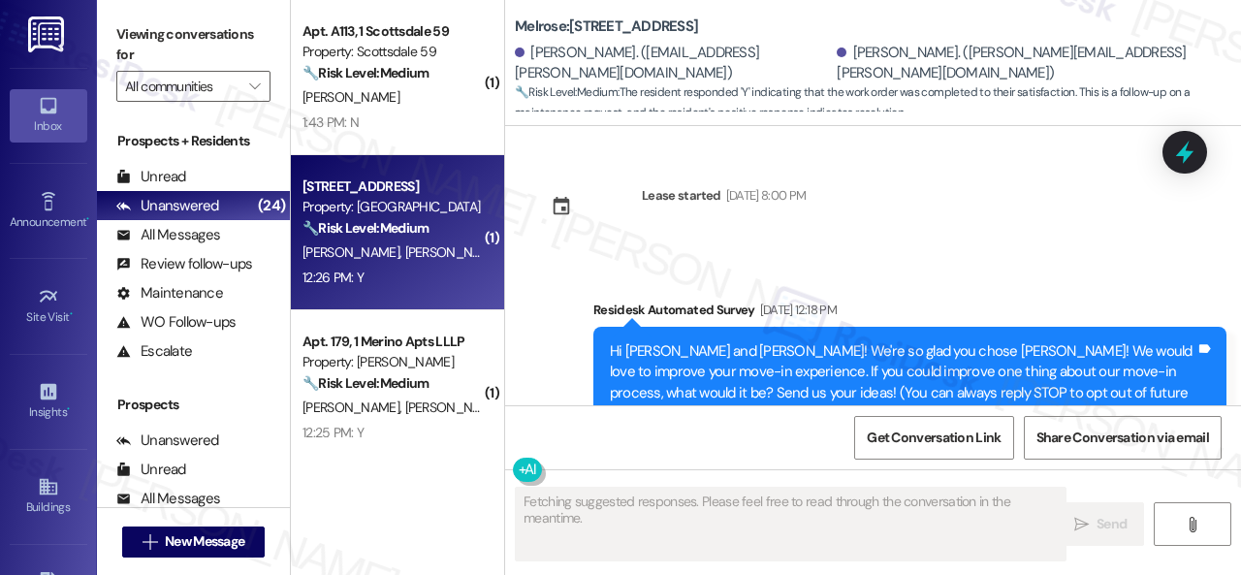
scroll to position [3749, 0]
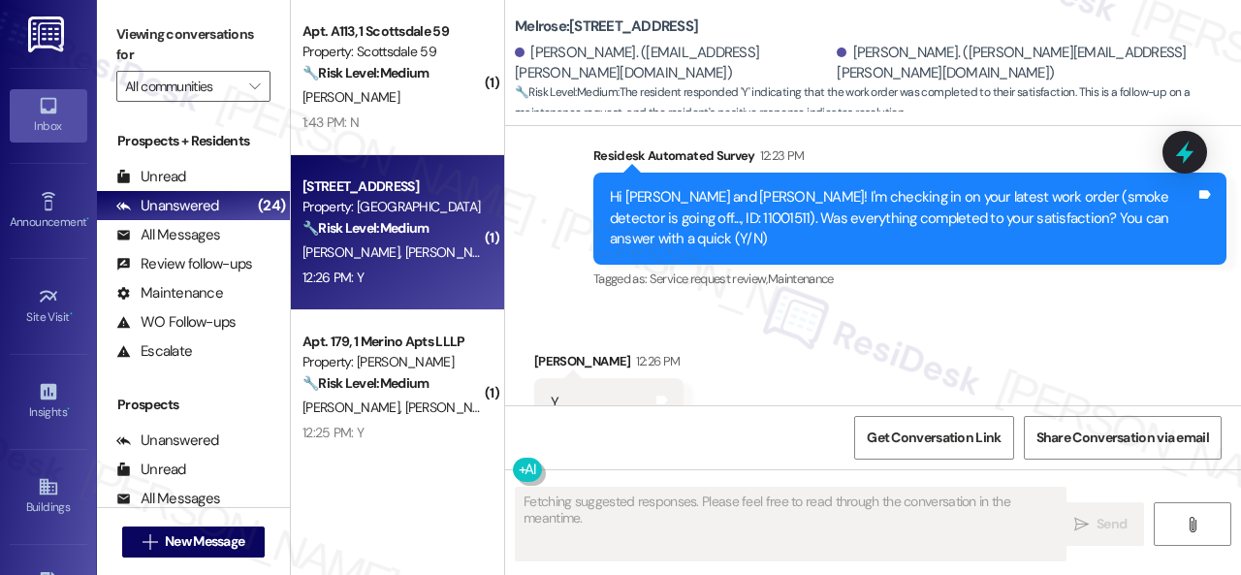
type textarea "Fetching suggested responses. Please feel free to read through the conversation…"
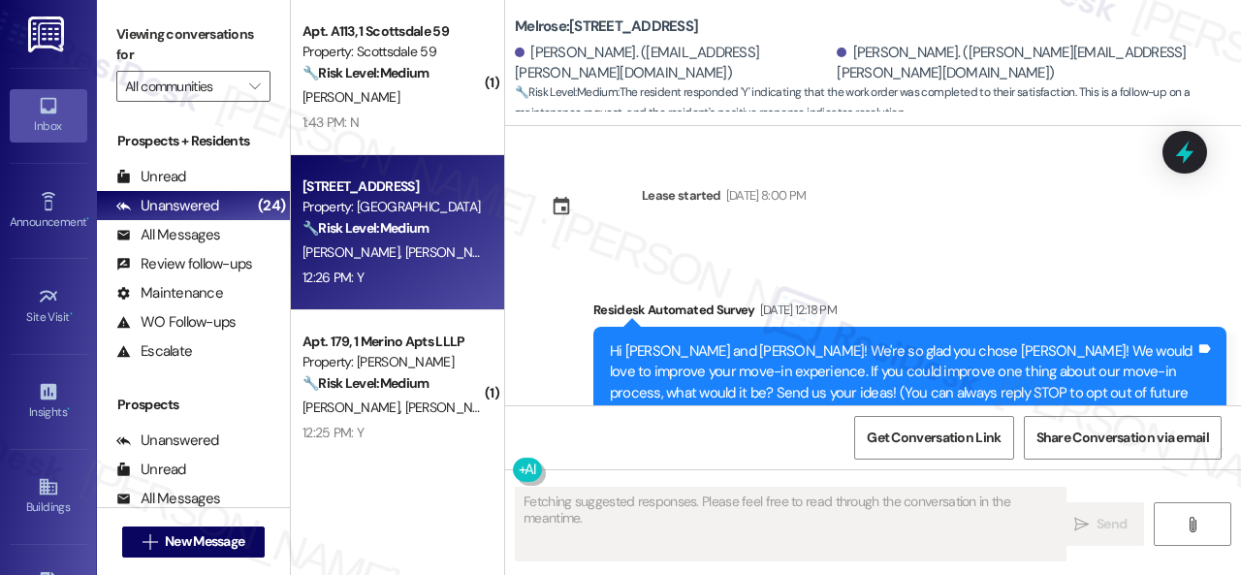
scroll to position [3749, 0]
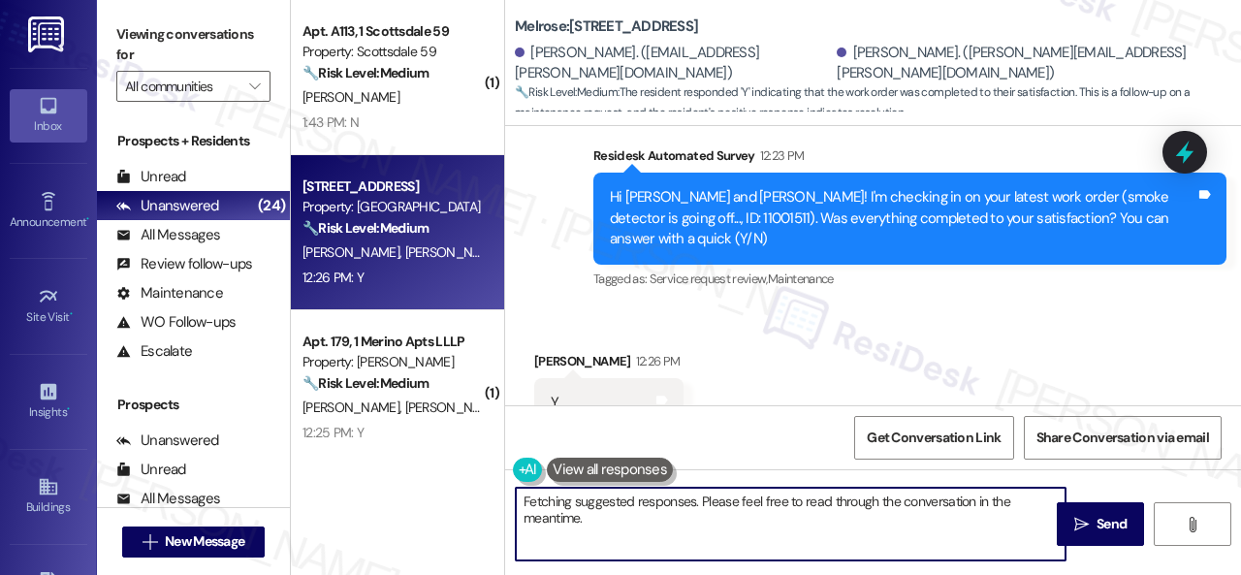
drag, startPoint x: 568, startPoint y: 537, endPoint x: 765, endPoint y: 501, distance: 200.0
click at [463, 482] on div "( 1 ) Apt. A113, 1 Scottsdale 59 Property: Scottsdale 59 🔧 Risk Level: Medium T…" at bounding box center [766, 287] width 950 height 575
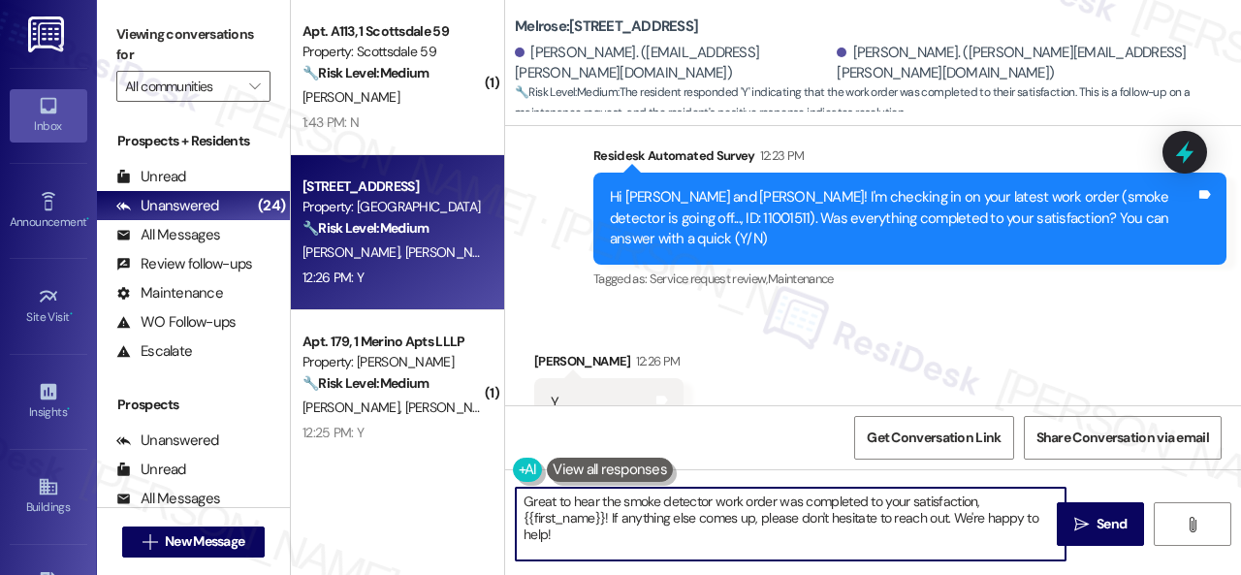
paste textarea "We're glad to hear everything’s taken care of. If your experience at {{property…"
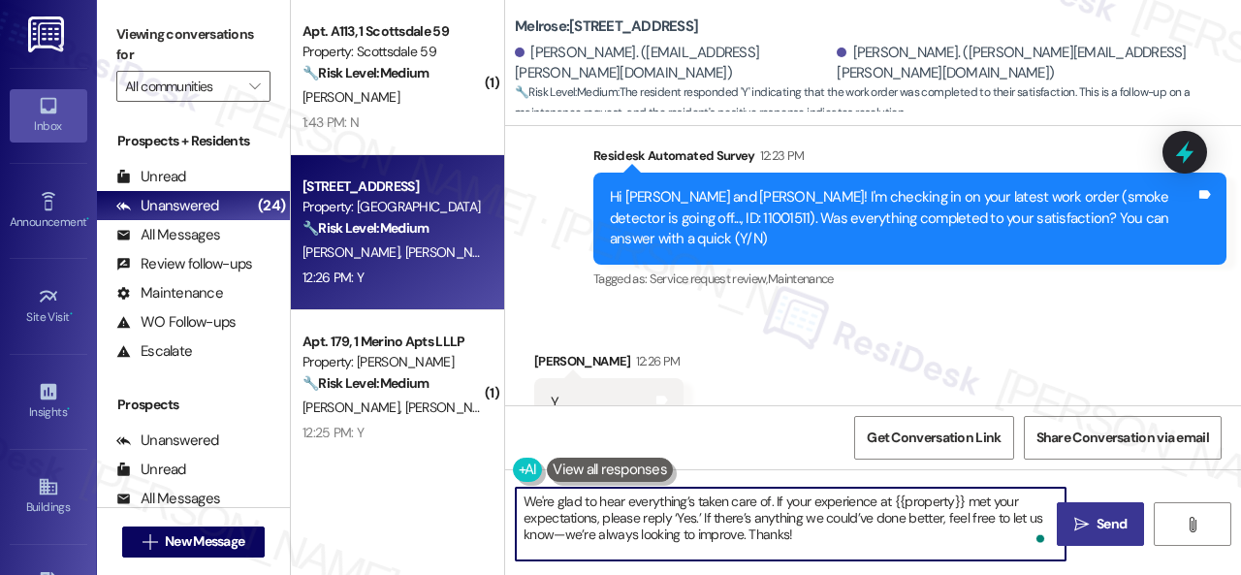
type textarea "We're glad to hear everything’s taken care of. If your experience at {{property…"
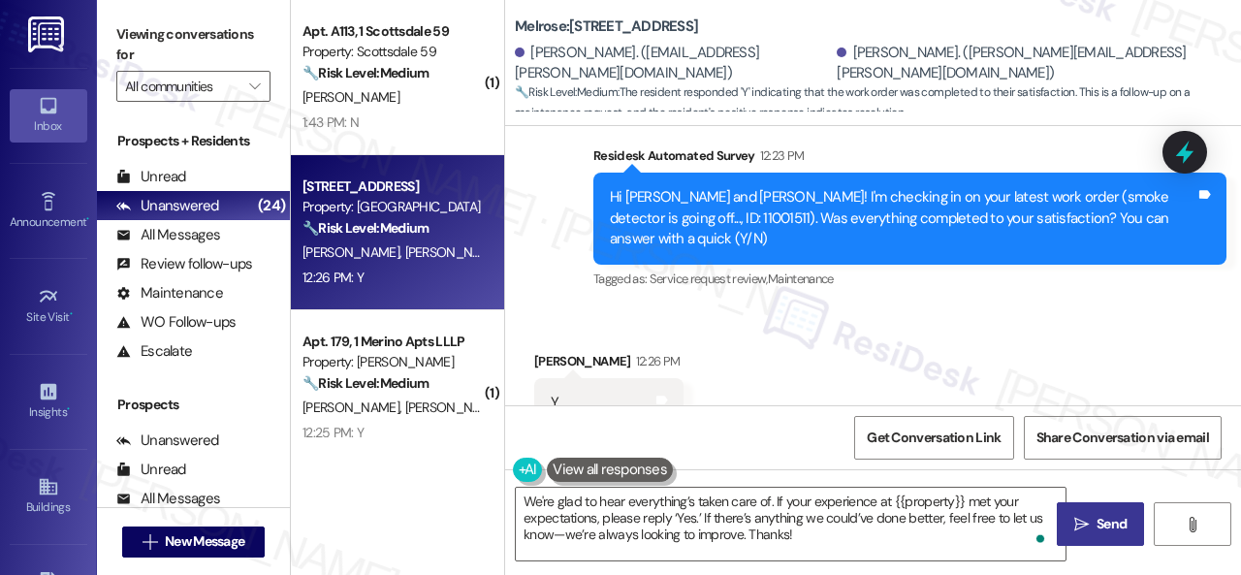
click at [1083, 506] on button " Send" at bounding box center [1100, 524] width 87 height 44
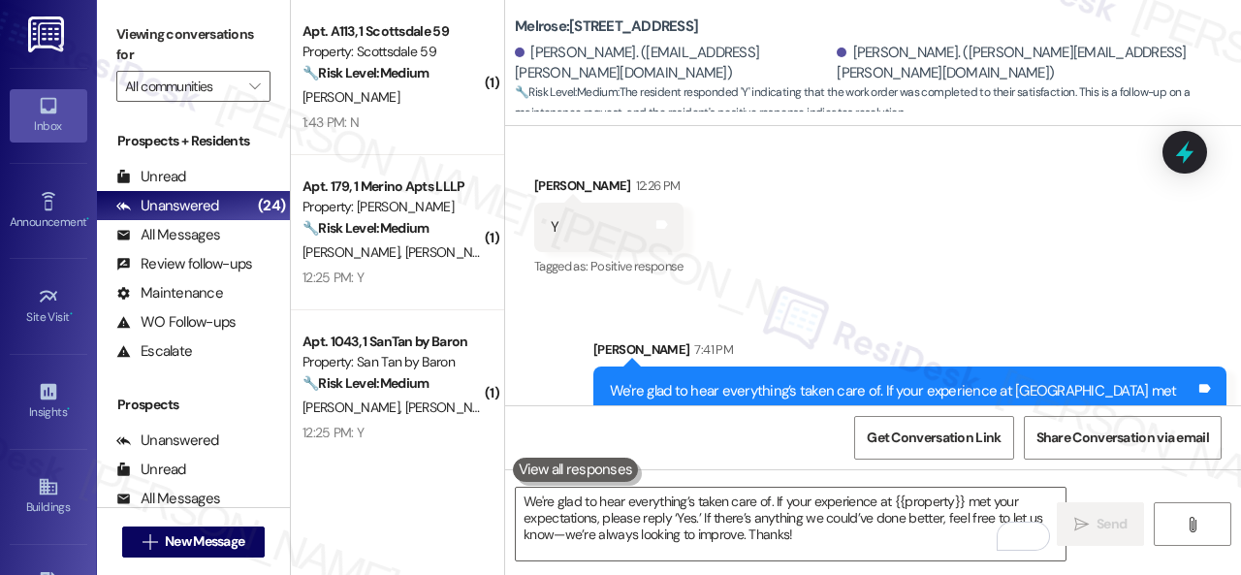
scroll to position [3926, 0]
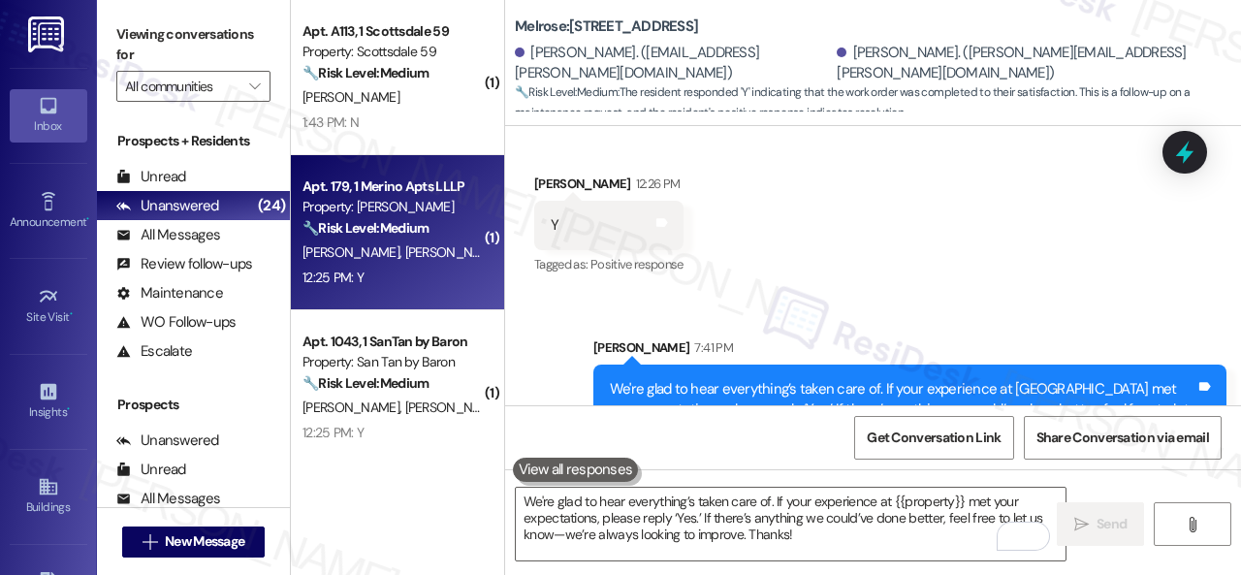
click at [430, 260] on div "[PERSON_NAME] [PERSON_NAME]" at bounding box center [391, 252] width 183 height 24
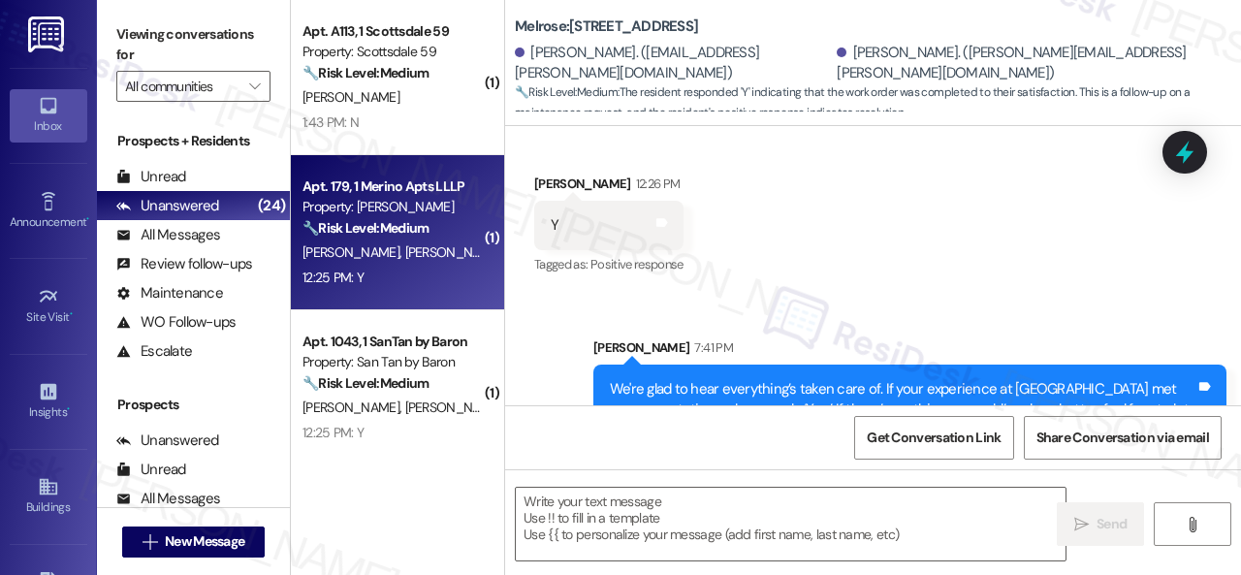
type textarea "Fetching suggested responses. Please feel free to read through the conversation…"
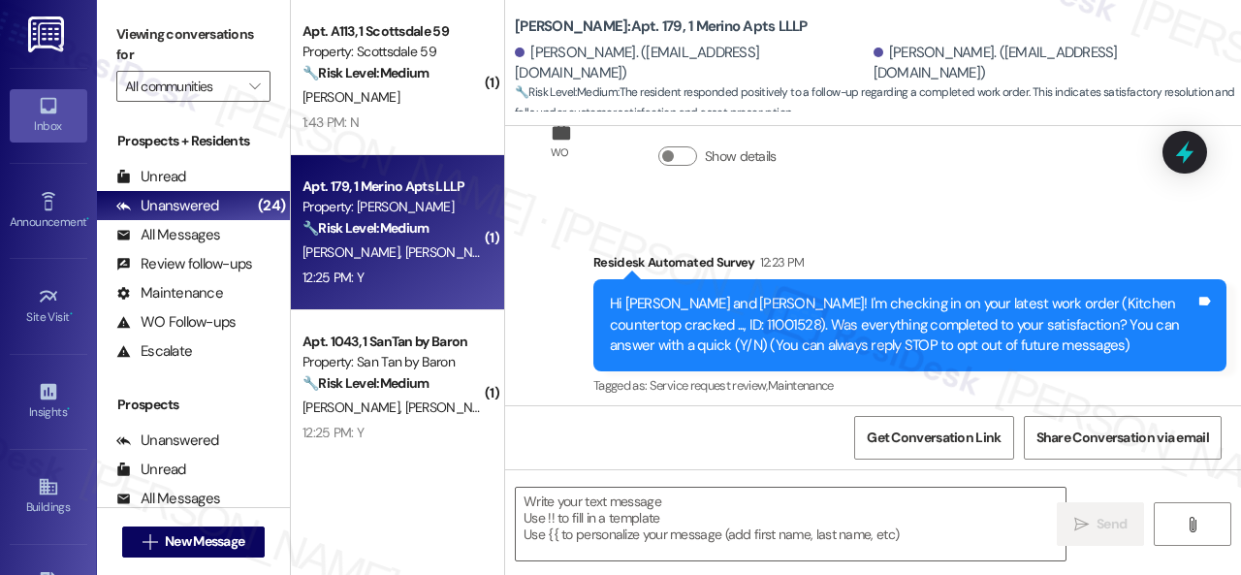
type textarea "Fetching suggested responses. Please feel free to read through the conversation…"
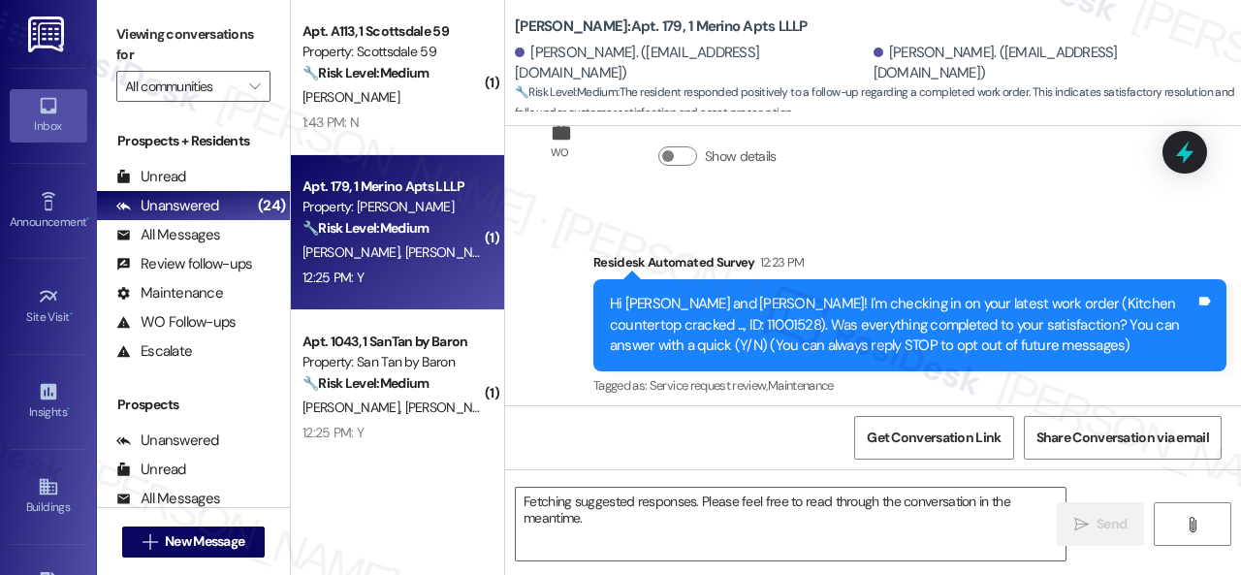
scroll to position [257, 0]
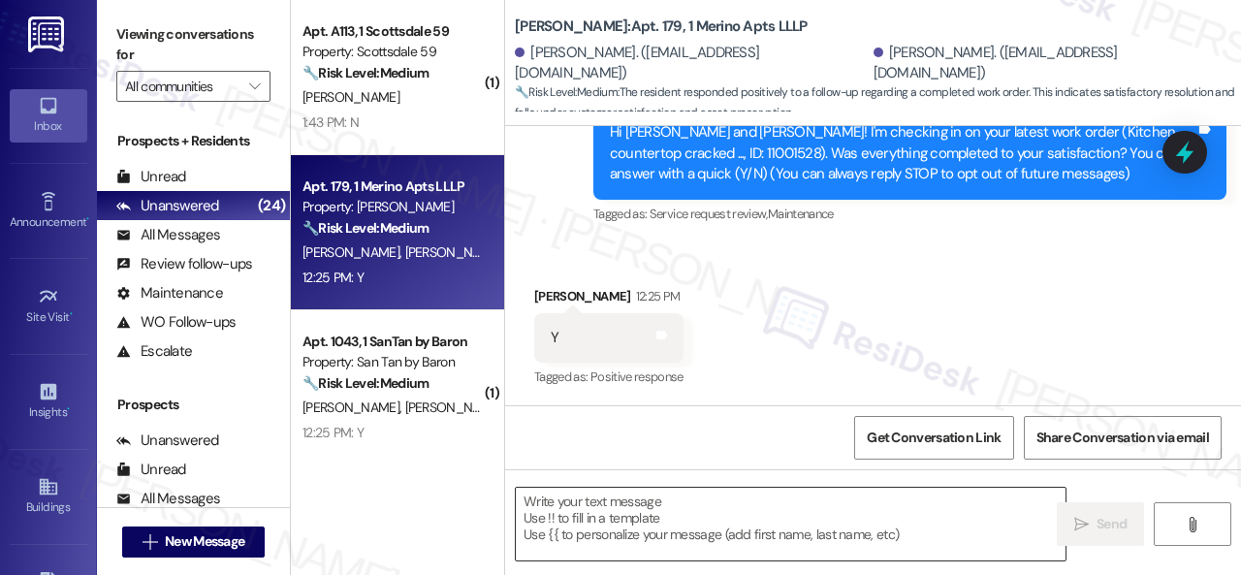
click at [642, 508] on textarea at bounding box center [791, 524] width 550 height 73
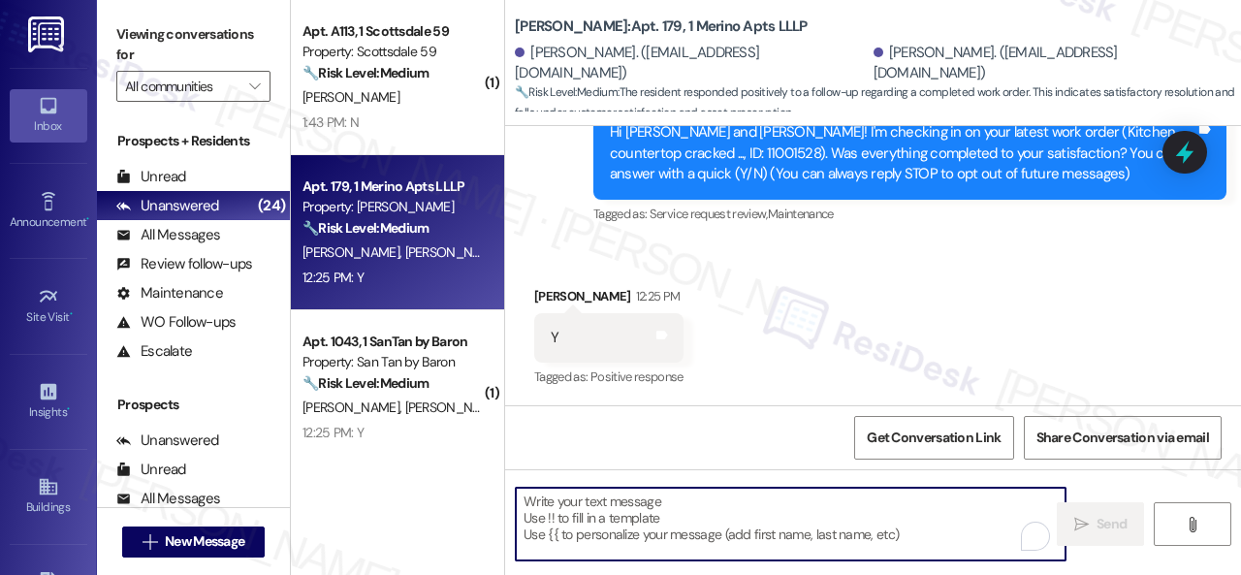
paste textarea "We're glad to hear everything’s taken care of. If your experience at {{property…"
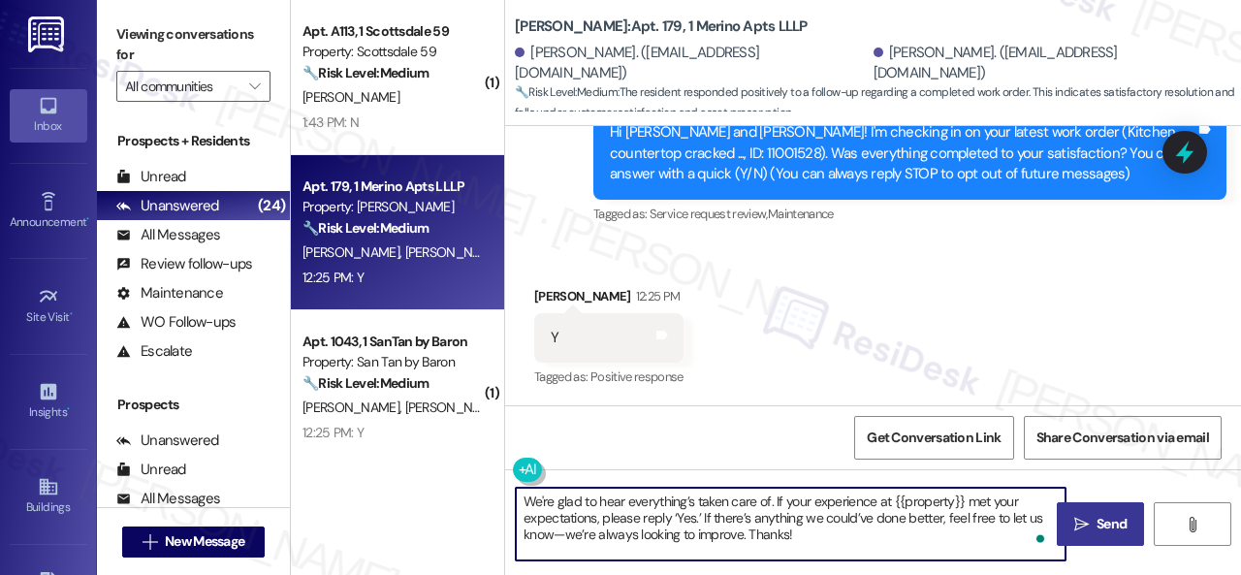
type textarea "We're glad to hear everything’s taken care of. If your experience at {{property…"
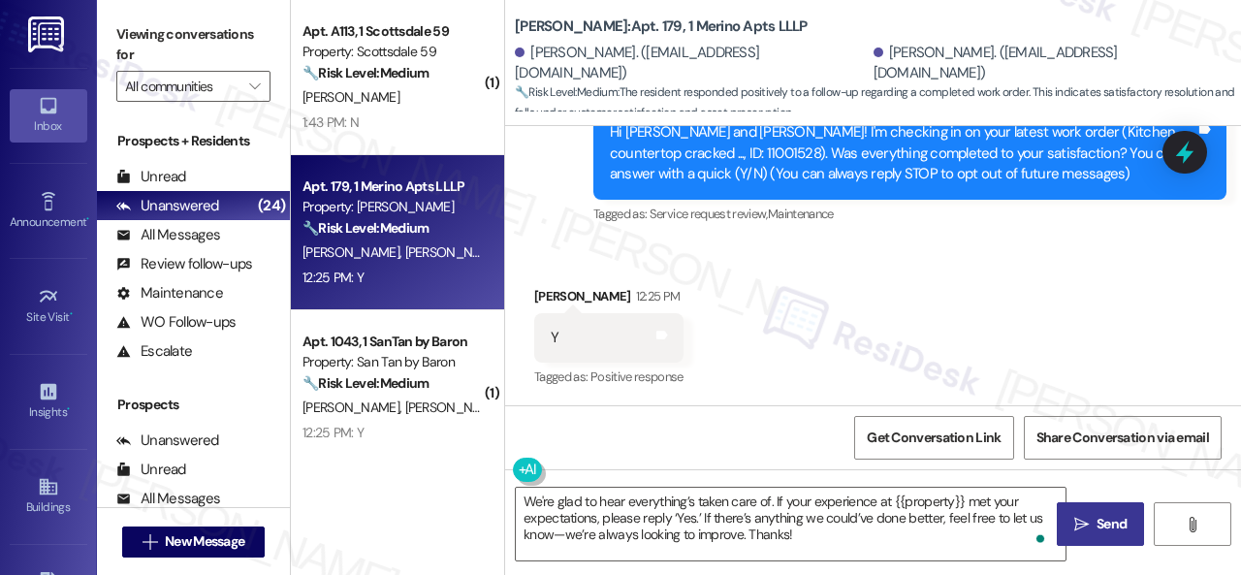
click at [1092, 519] on span "Send" at bounding box center [1111, 524] width 38 height 20
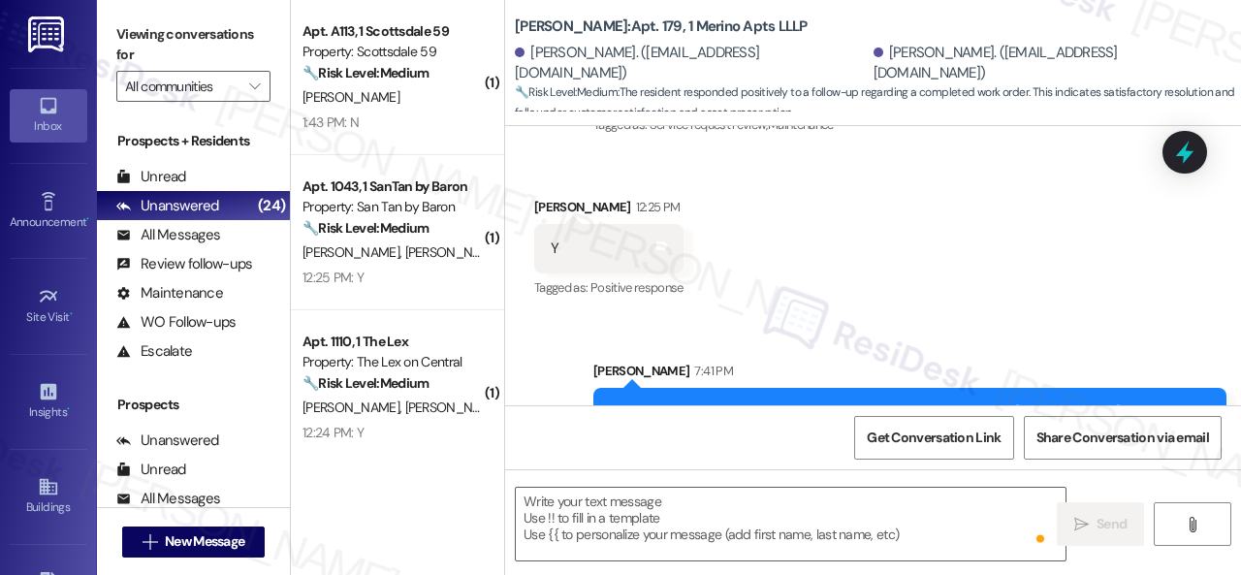
scroll to position [434, 0]
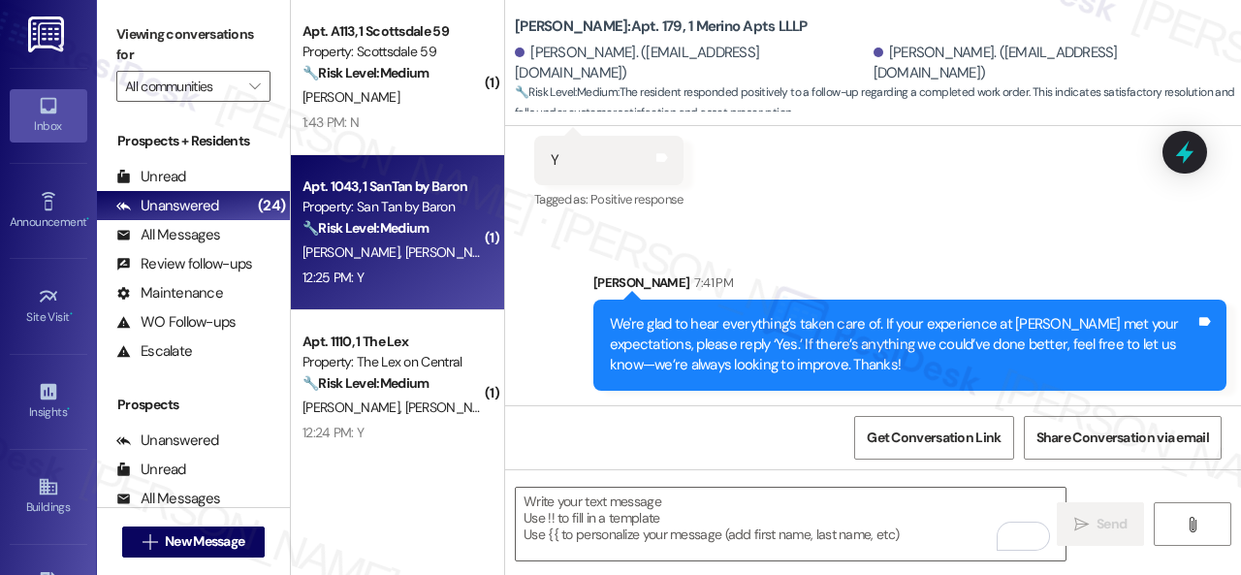
click at [378, 275] on div "12:25 PM: Y 12:25 PM: Y" at bounding box center [391, 278] width 183 height 24
type textarea "Fetching suggested responses. Please feel free to read through the conversation…"
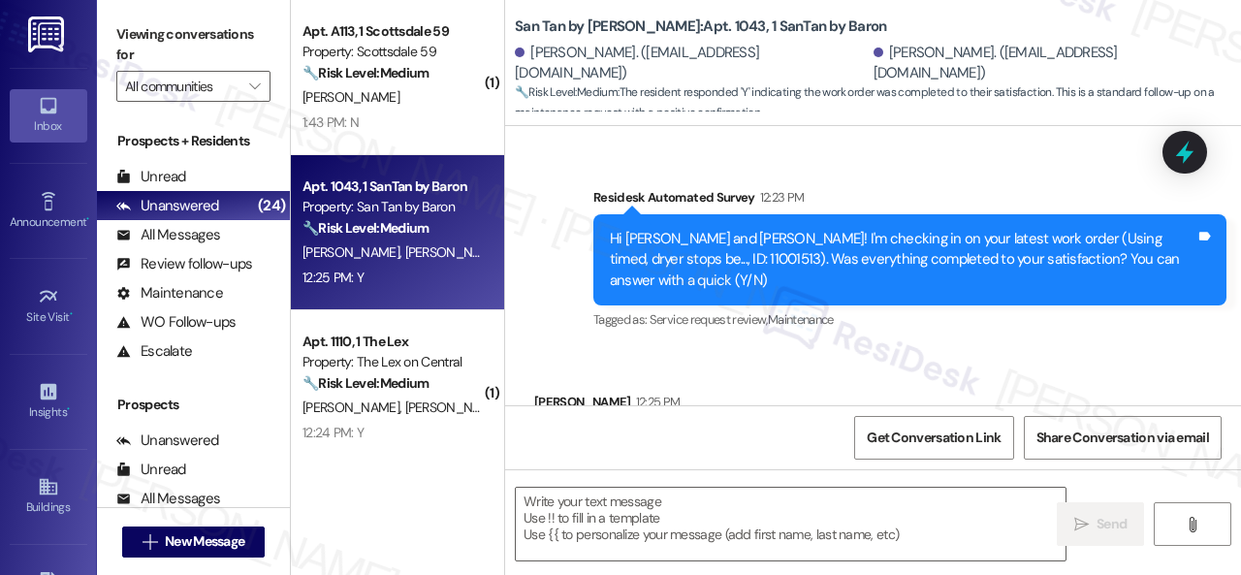
scroll to position [2755, 0]
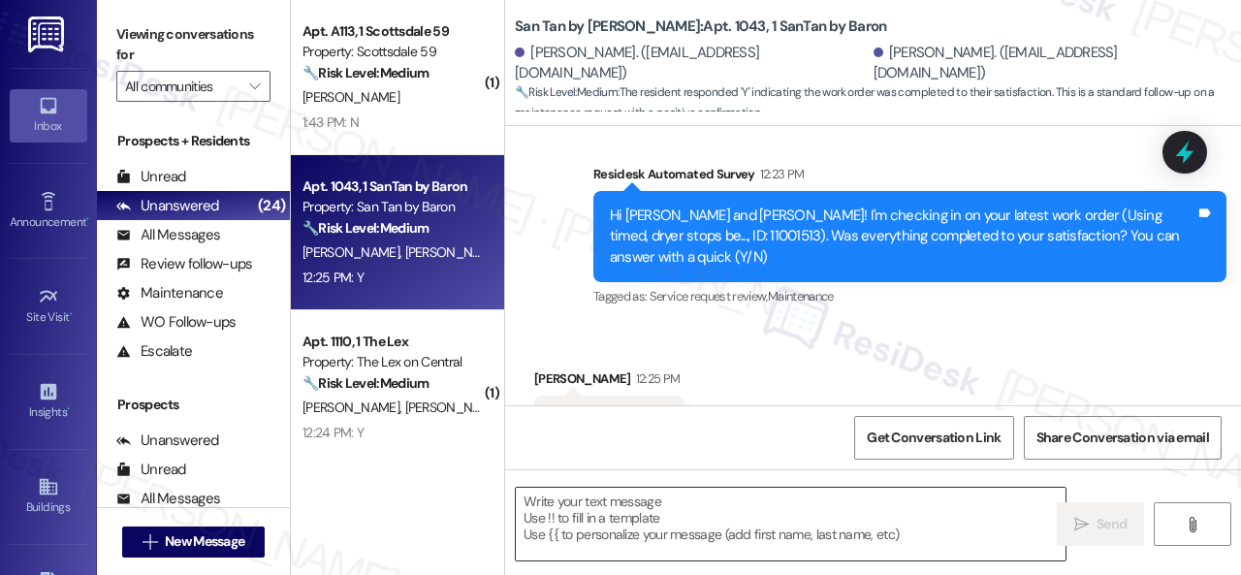
click at [638, 513] on textarea at bounding box center [791, 524] width 550 height 73
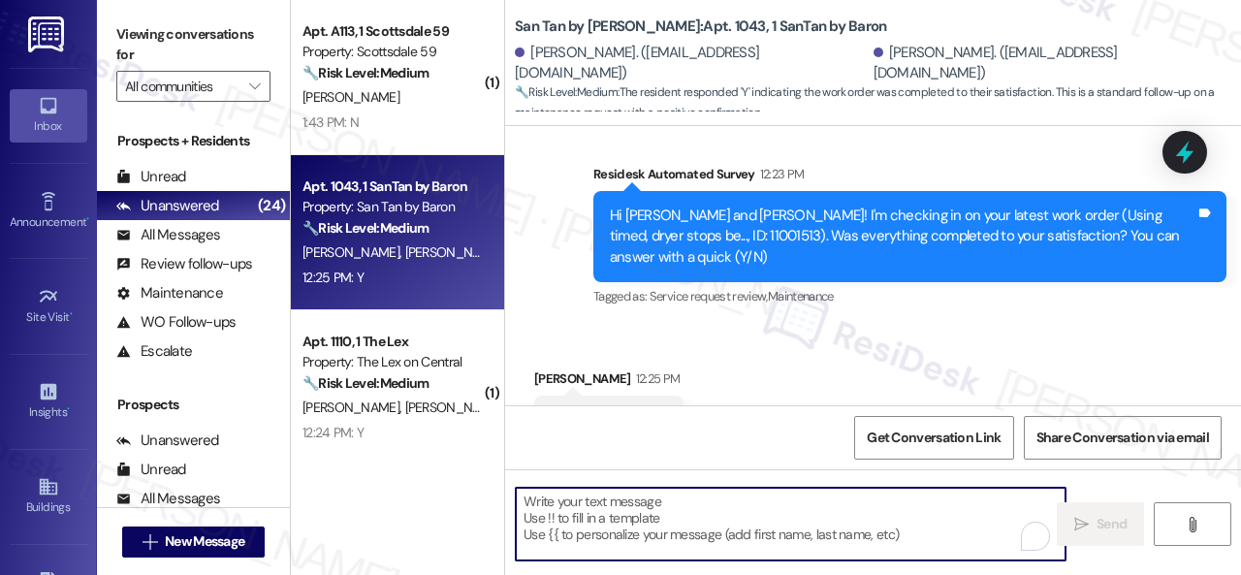
paste textarea "We're glad to hear everything’s taken care of. If your experience at {{property…"
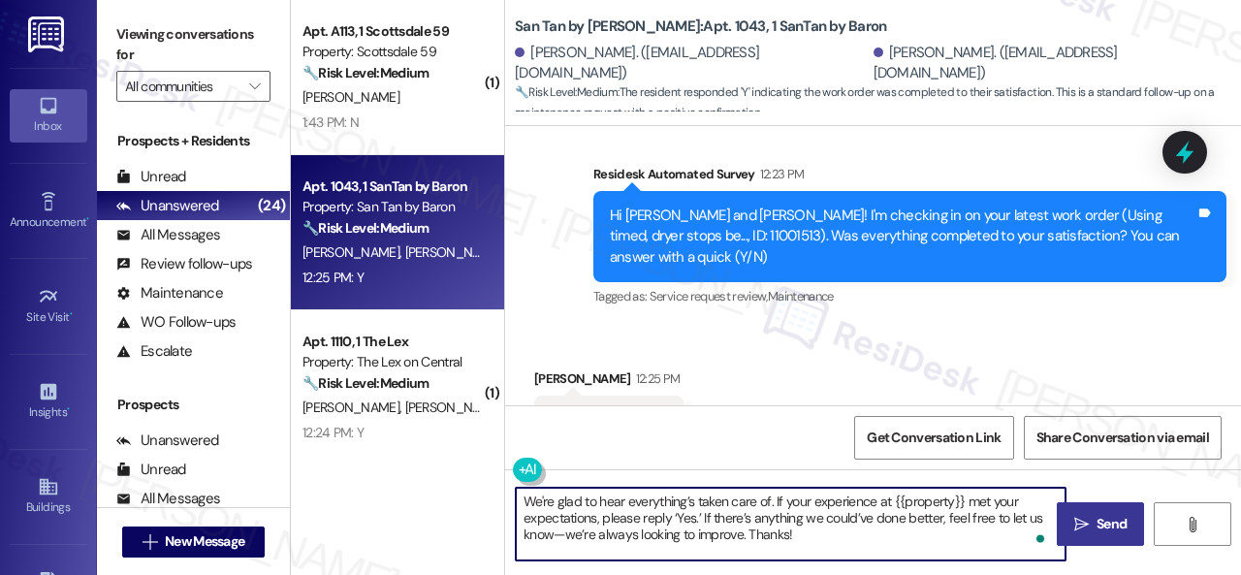
type textarea "We're glad to hear everything’s taken care of. If your experience at {{property…"
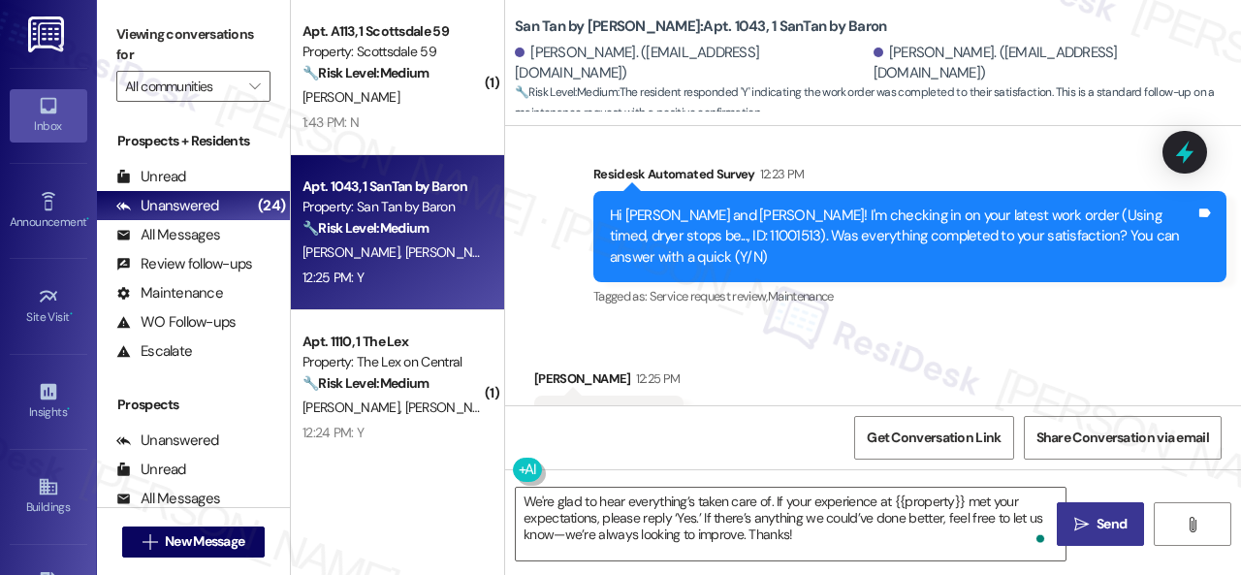
click at [1109, 529] on span "Send" at bounding box center [1111, 524] width 30 height 20
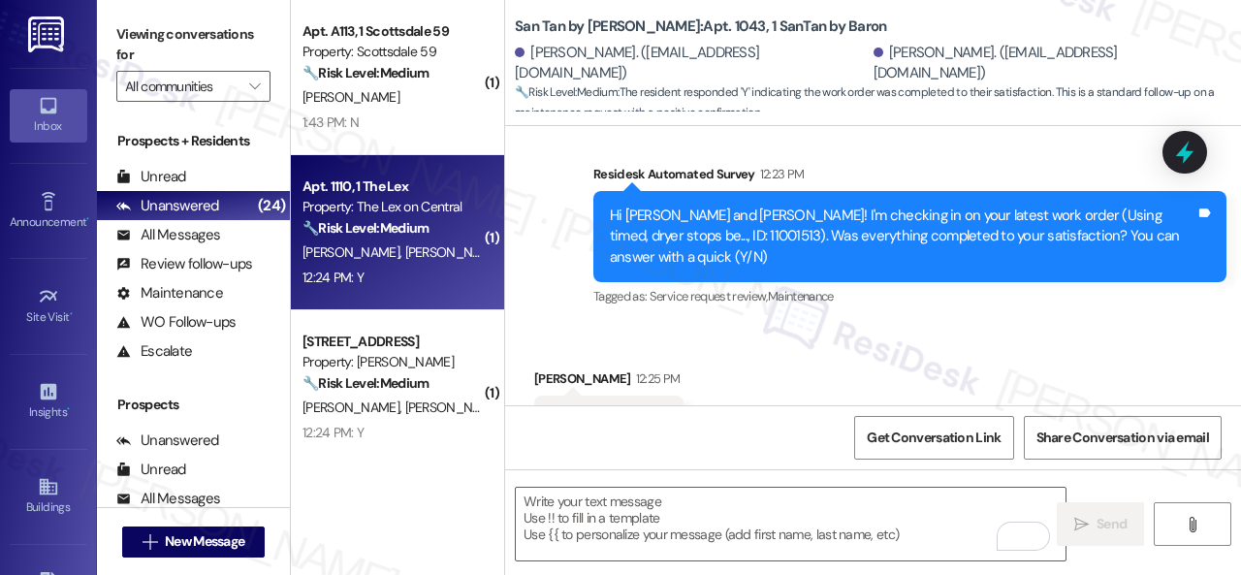
click at [454, 275] on div "12:24 PM: Y 12:24 PM: Y" at bounding box center [391, 278] width 183 height 24
type textarea "Fetching suggested responses. Please feel free to read through the conversation…"
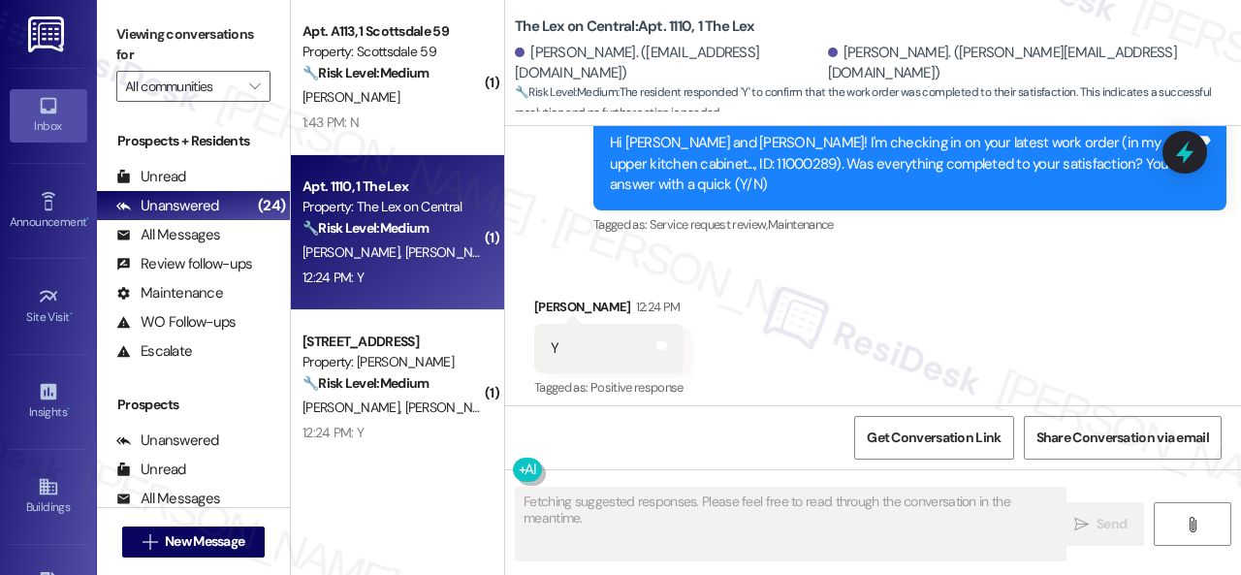
scroll to position [833, 0]
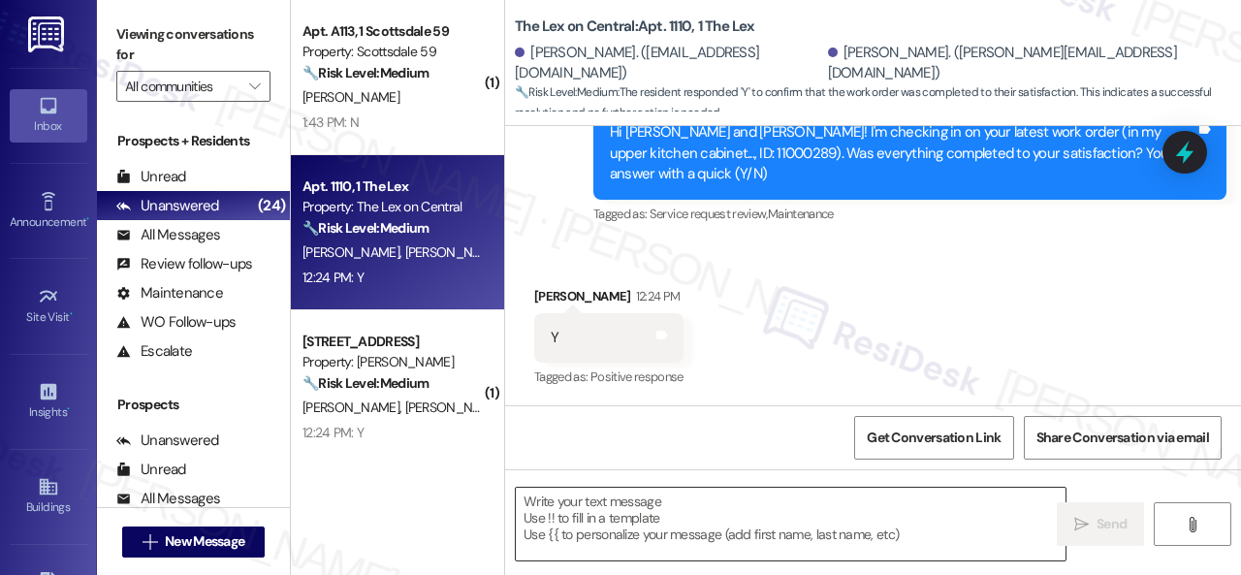
click at [613, 503] on textarea at bounding box center [791, 524] width 550 height 73
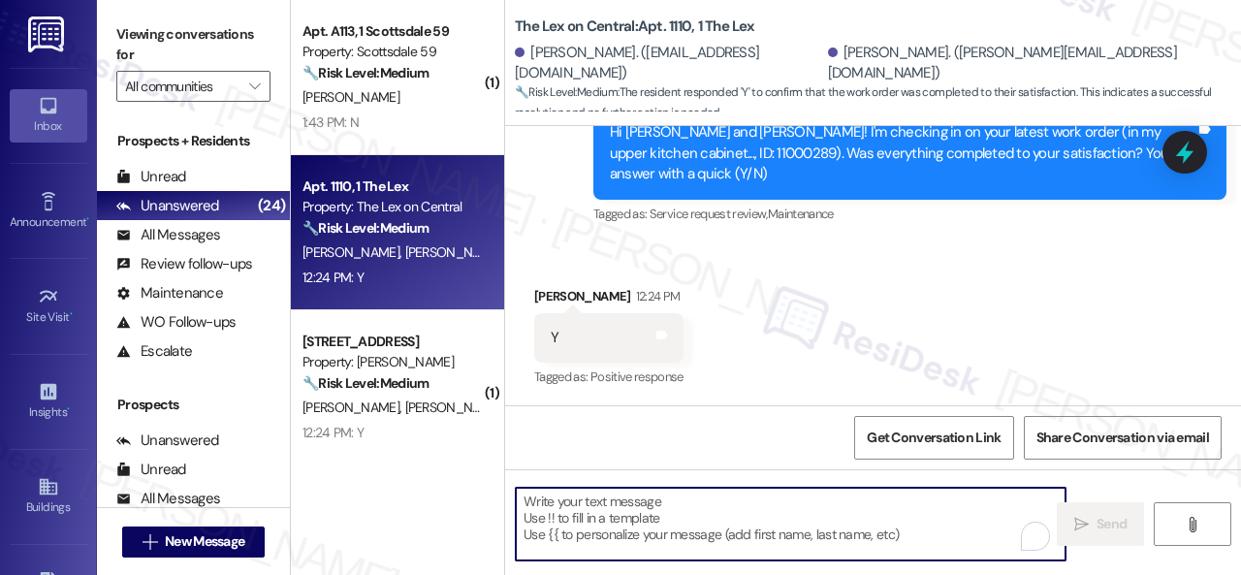
paste textarea "We're glad to hear everything’s taken care of. If your experience at {{property…"
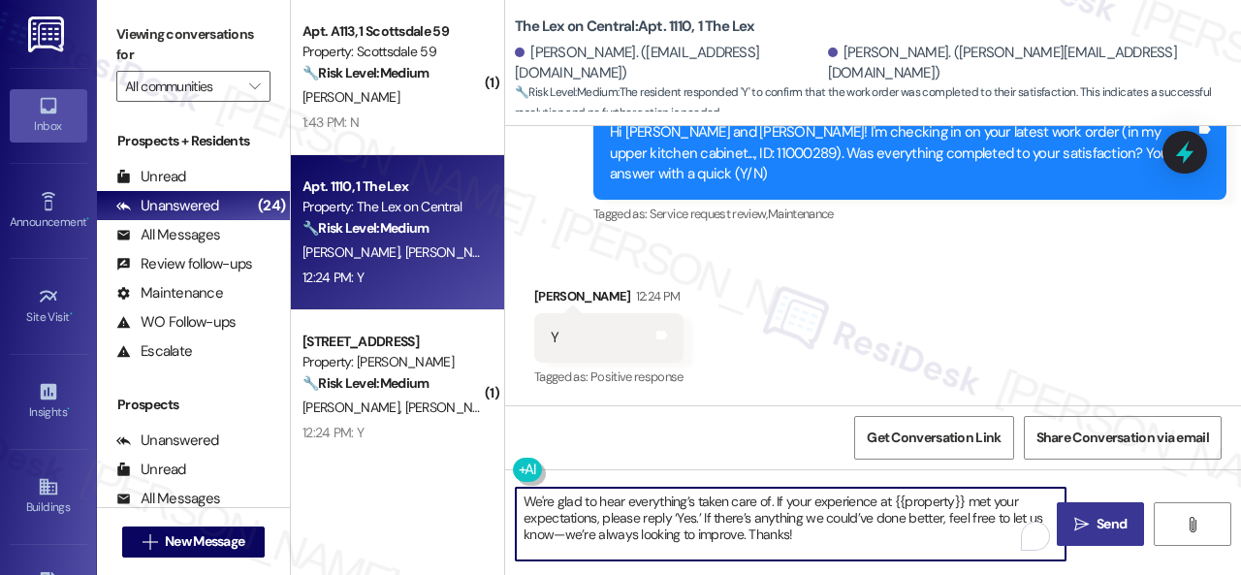
type textarea "We're glad to hear everything’s taken care of. If your experience at {{property…"
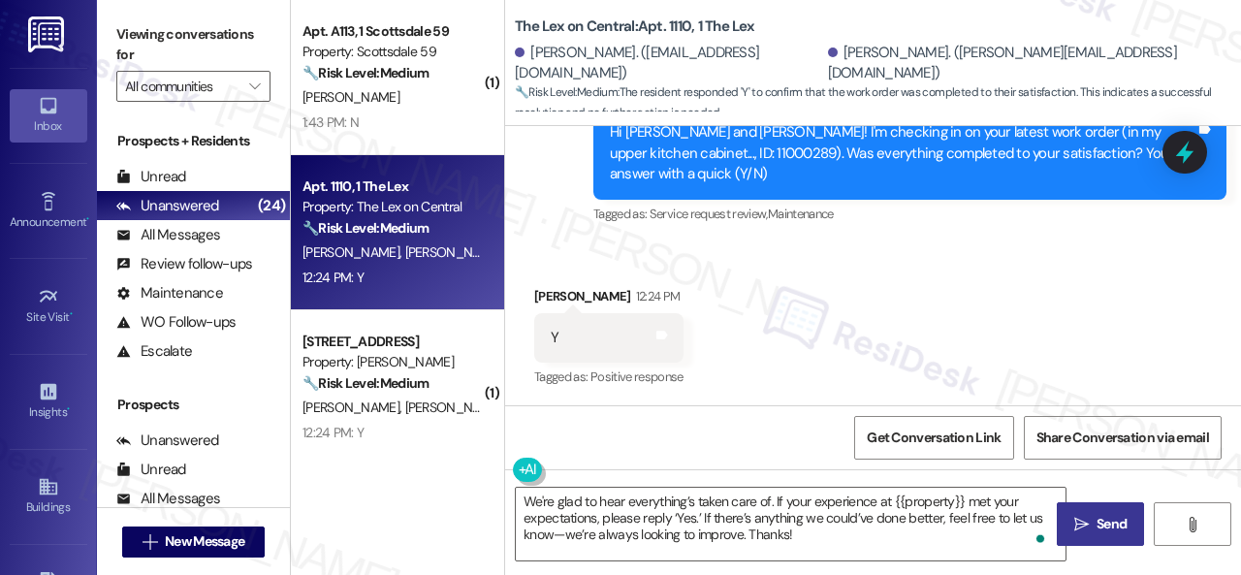
click at [1102, 517] on span "Send" at bounding box center [1111, 524] width 30 height 20
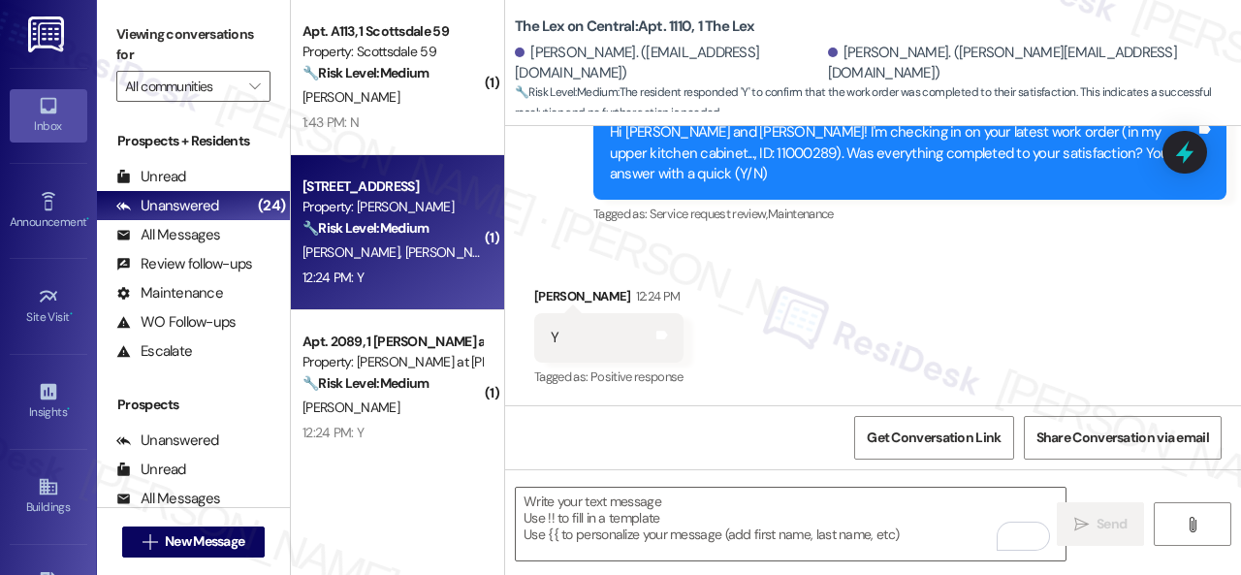
click at [386, 271] on div "12:24 PM: Y 12:24 PM: Y" at bounding box center [391, 278] width 183 height 24
type textarea "Fetching suggested responses. Please feel free to read through the conversation…"
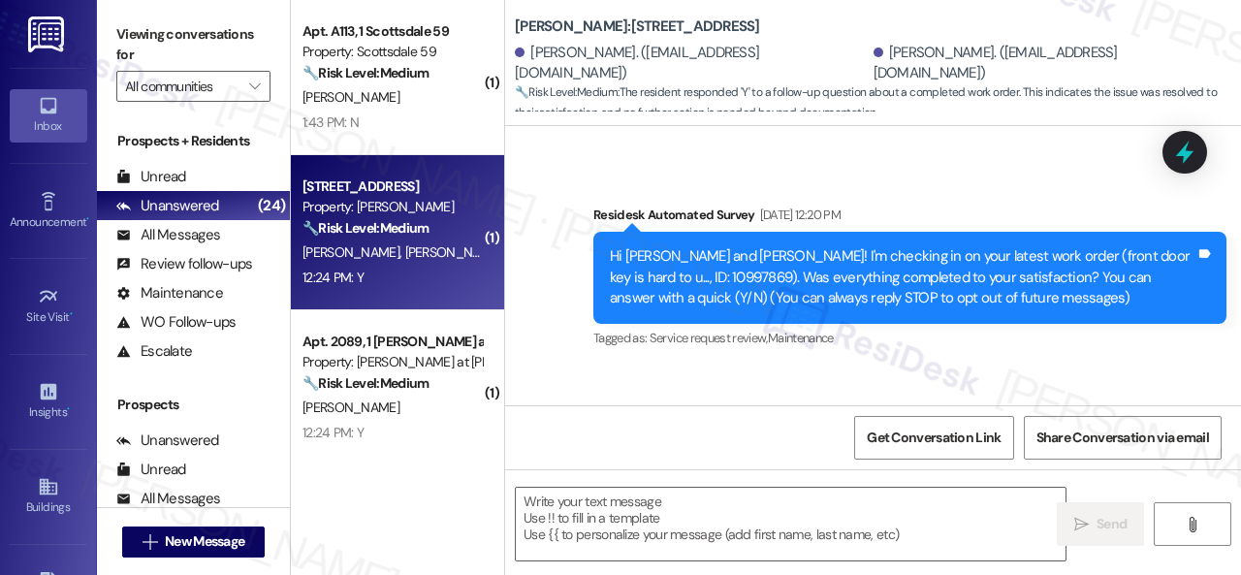
type textarea "Fetching suggested responses. Please feel free to read through the conversation…"
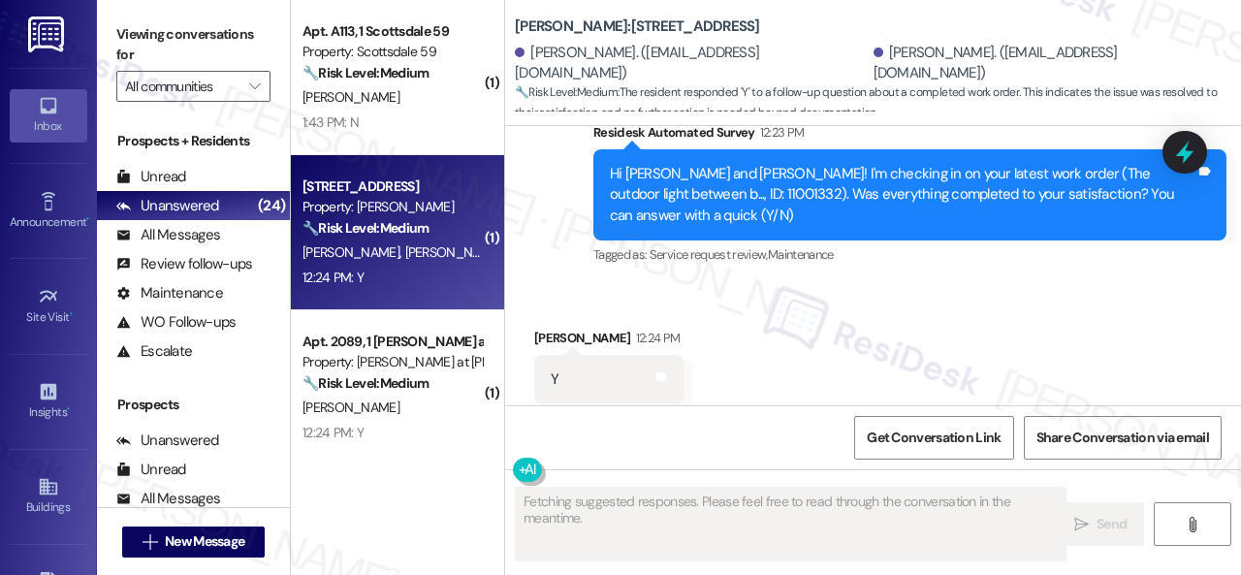
scroll to position [1014, 0]
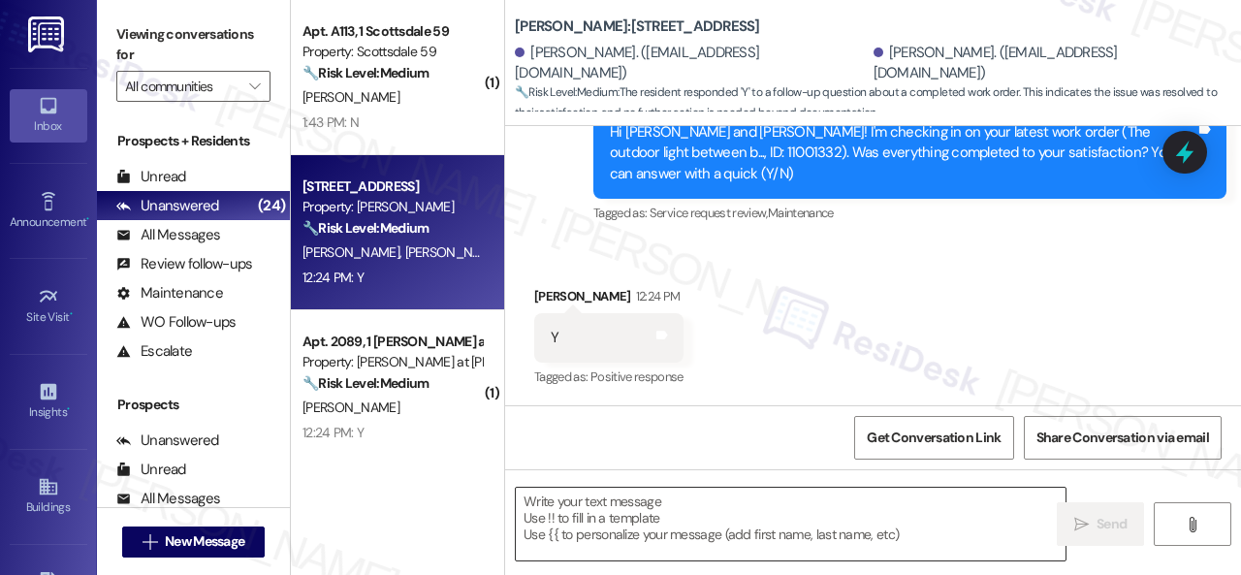
click at [642, 514] on textarea at bounding box center [791, 524] width 550 height 73
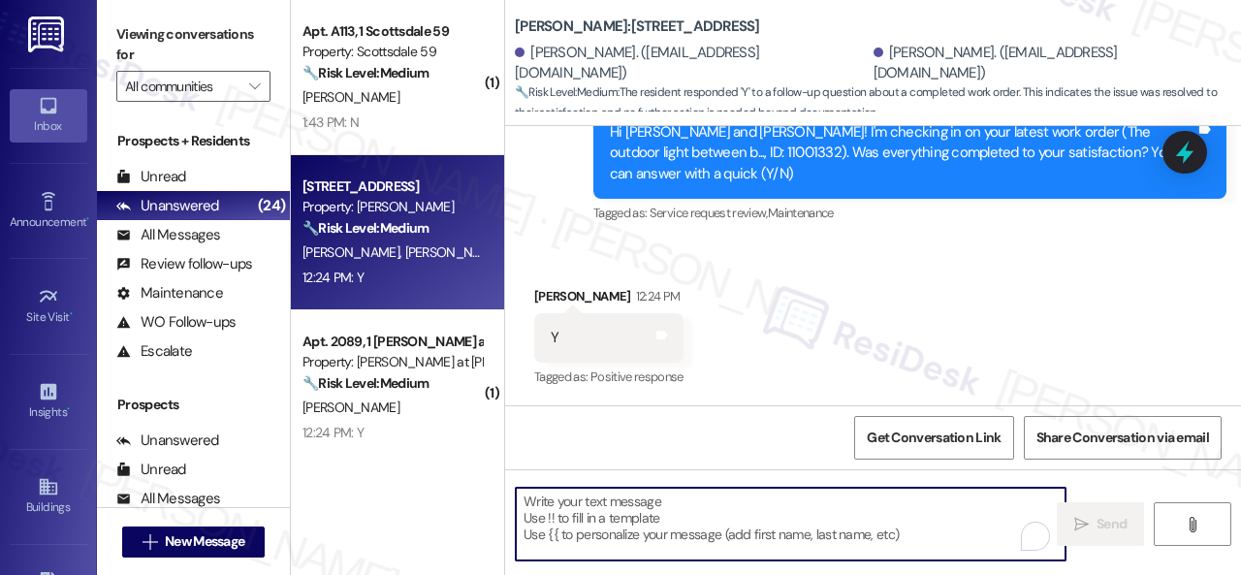
paste textarea "We're glad to hear everything’s taken care of. If your experience at {{property…"
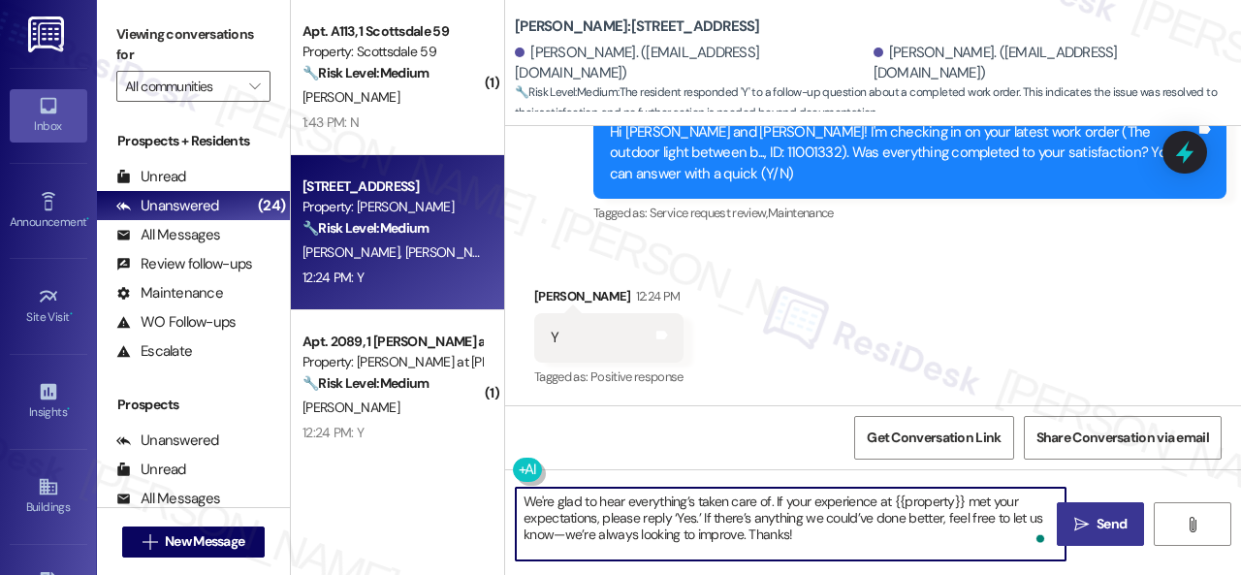
type textarea "We're glad to hear everything’s taken care of. If your experience at {{property…"
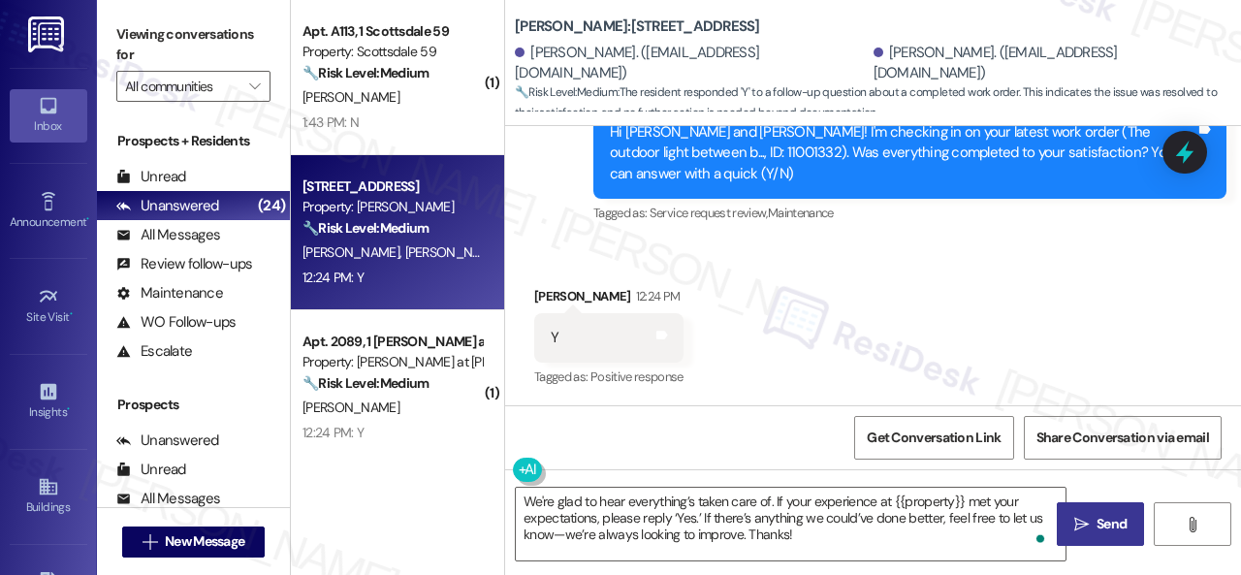
click at [1096, 522] on span "Send" at bounding box center [1111, 524] width 30 height 20
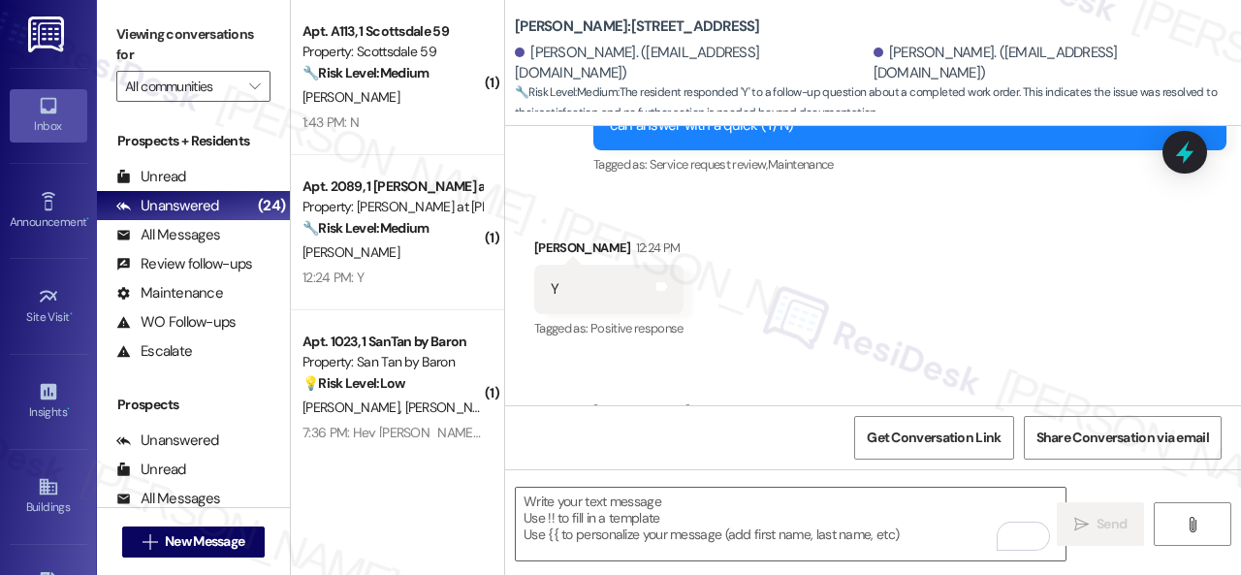
scroll to position [1192, 0]
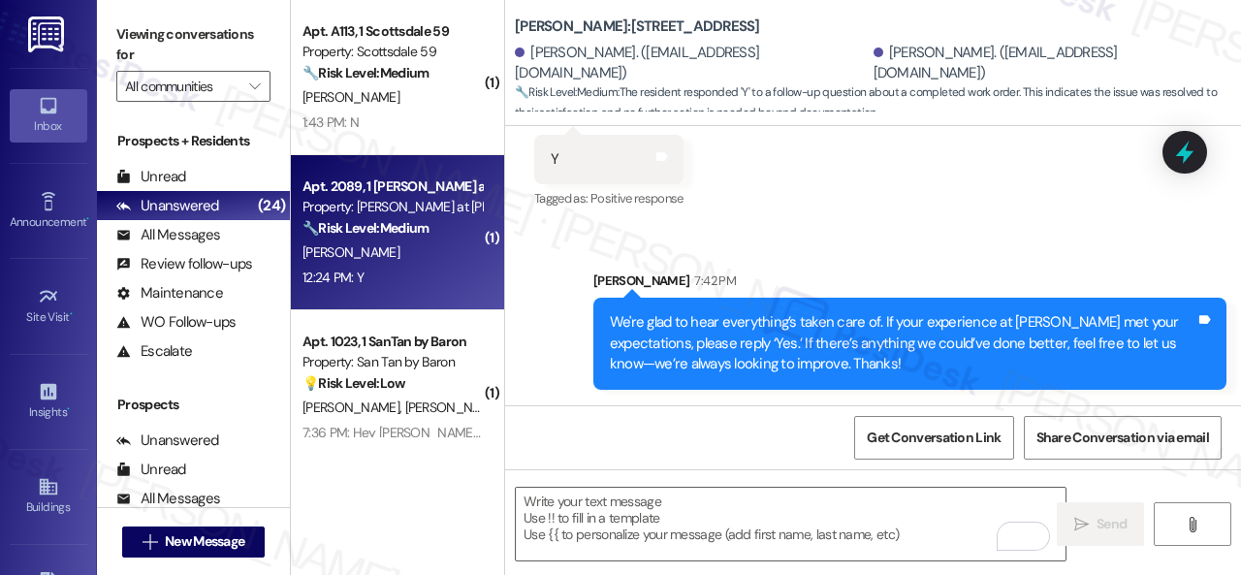
click at [415, 253] on div "[PERSON_NAME]" at bounding box center [391, 252] width 183 height 24
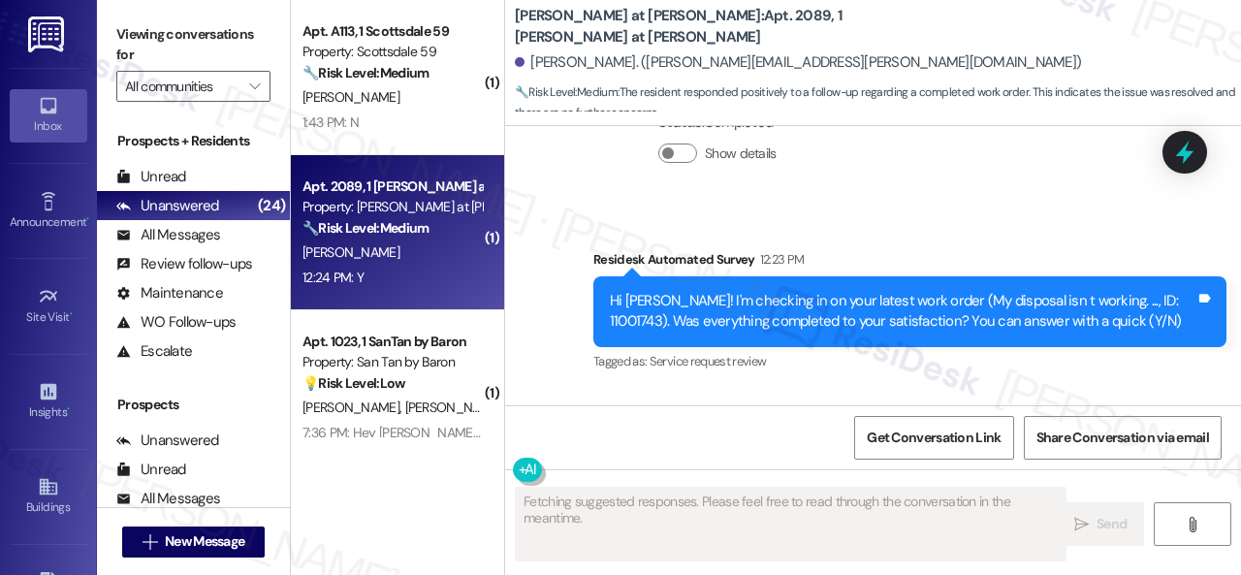
scroll to position [2055, 0]
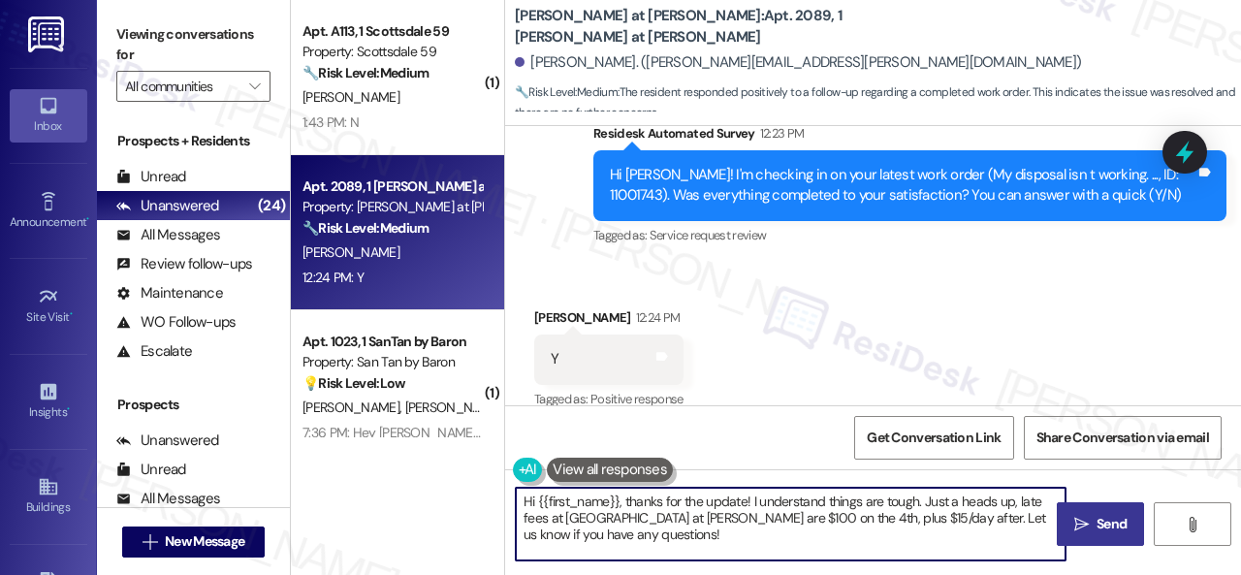
drag, startPoint x: 622, startPoint y: 537, endPoint x: 487, endPoint y: 490, distance: 143.5
click at [463, 486] on div "( 1 ) Apt. A113, 1 Scottsdale 59 Property: Scottsdale 59 🔧 Risk Level: Medium T…" at bounding box center [766, 287] width 950 height 575
paste textarea "We're glad to hear everything’s taken care of. If your experience at {{property…"
type textarea "We're glad to hear everything’s taken care of. If your experience at {{property…"
click at [1072, 514] on span " Send" at bounding box center [1100, 524] width 61 height 20
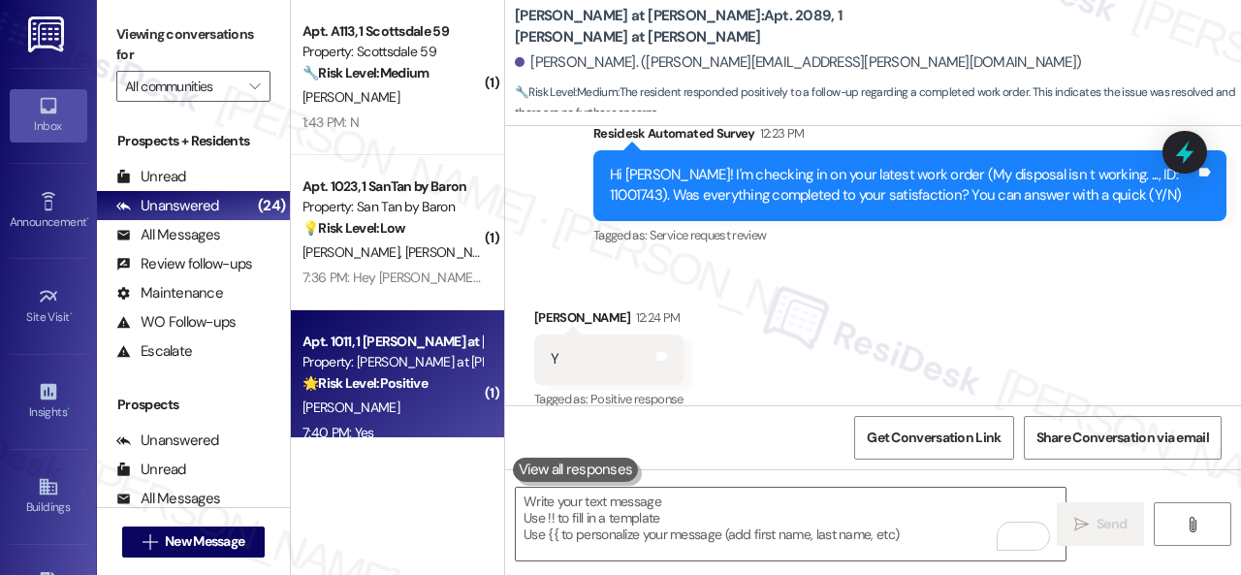
click at [411, 405] on div "[PERSON_NAME]" at bounding box center [391, 407] width 183 height 24
type textarea "Fetching suggested responses. Please feel free to read through the conversation…"
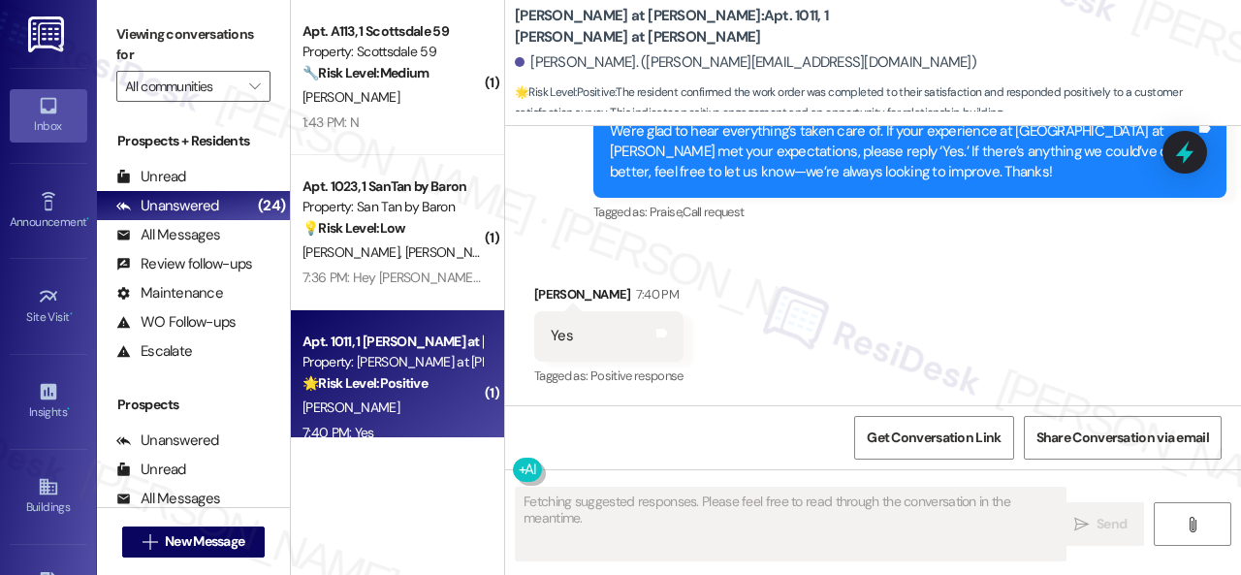
scroll to position [1203, 0]
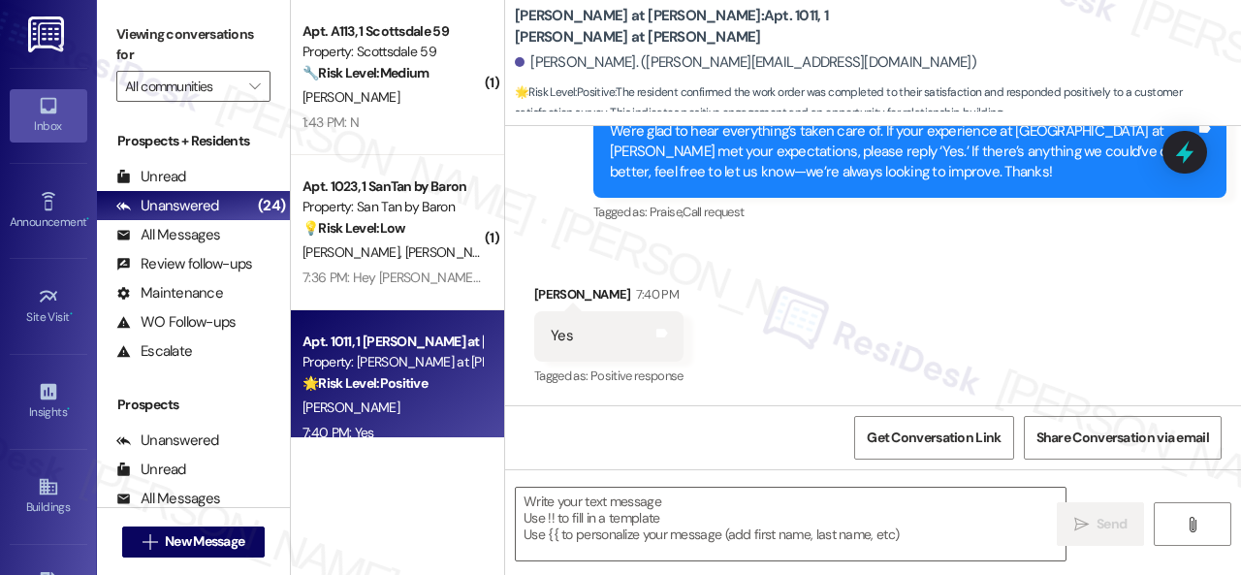
click at [638, 263] on div "Received via SMS [PERSON_NAME] 7:40 PM Yes Tags and notes Tagged as: Positive r…" at bounding box center [873, 322] width 736 height 164
click at [609, 522] on textarea at bounding box center [791, 524] width 550 height 73
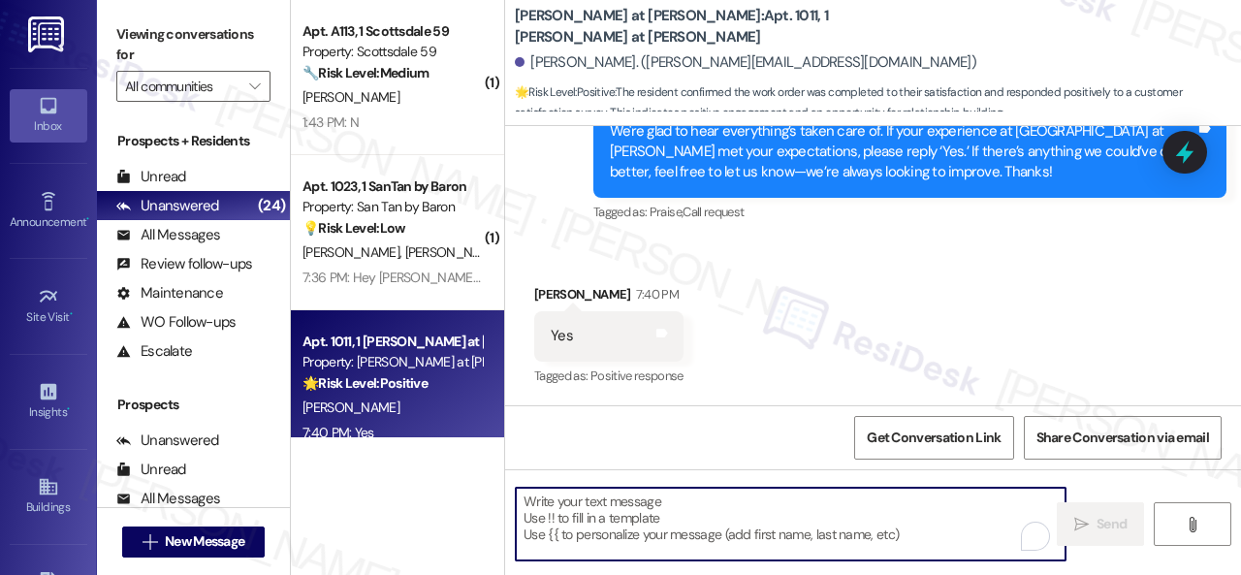
paste textarea "I'm glad you are satisfied with your home. Have you written a review for us bef…"
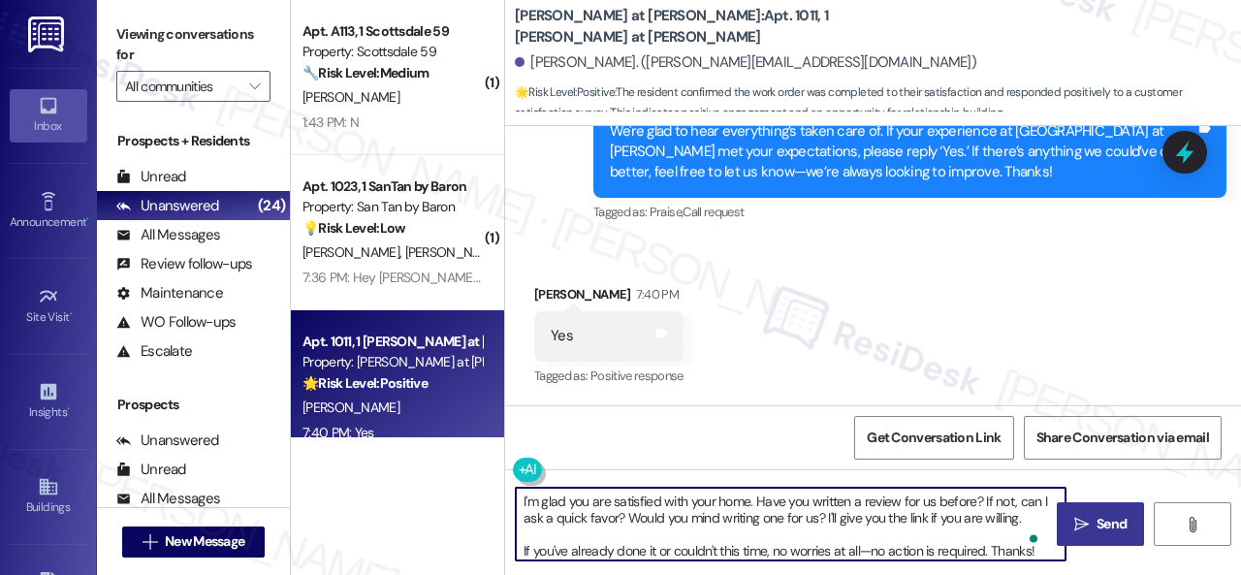
type textarea "I'm glad you are satisfied with your home. Have you written a review for us bef…"
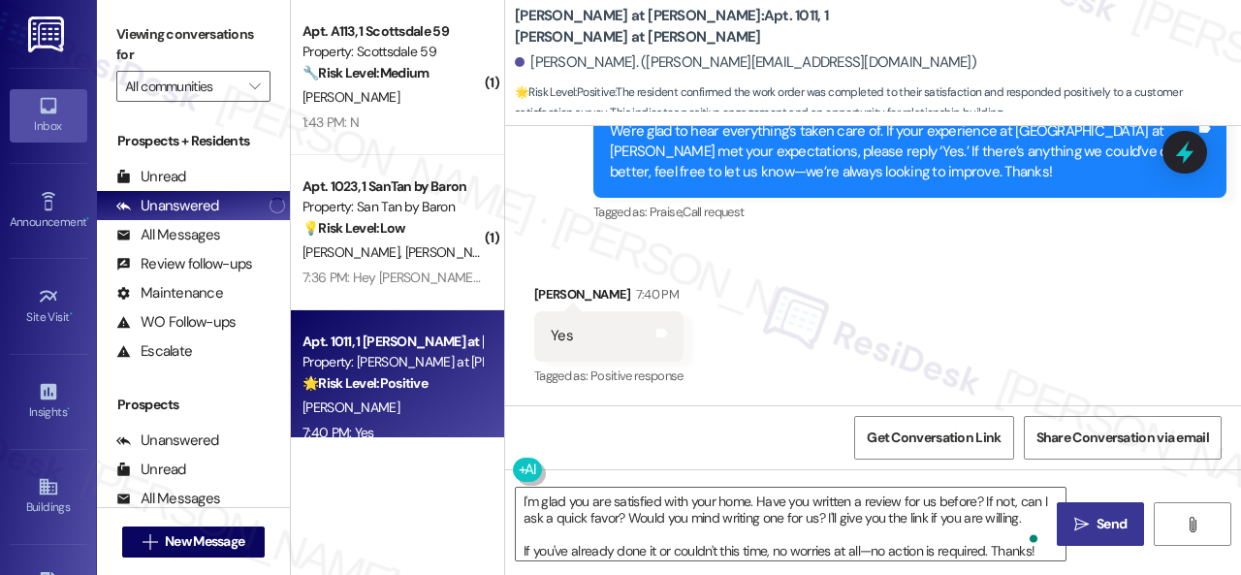
click at [1081, 523] on icon "" at bounding box center [1081, 525] width 15 height 16
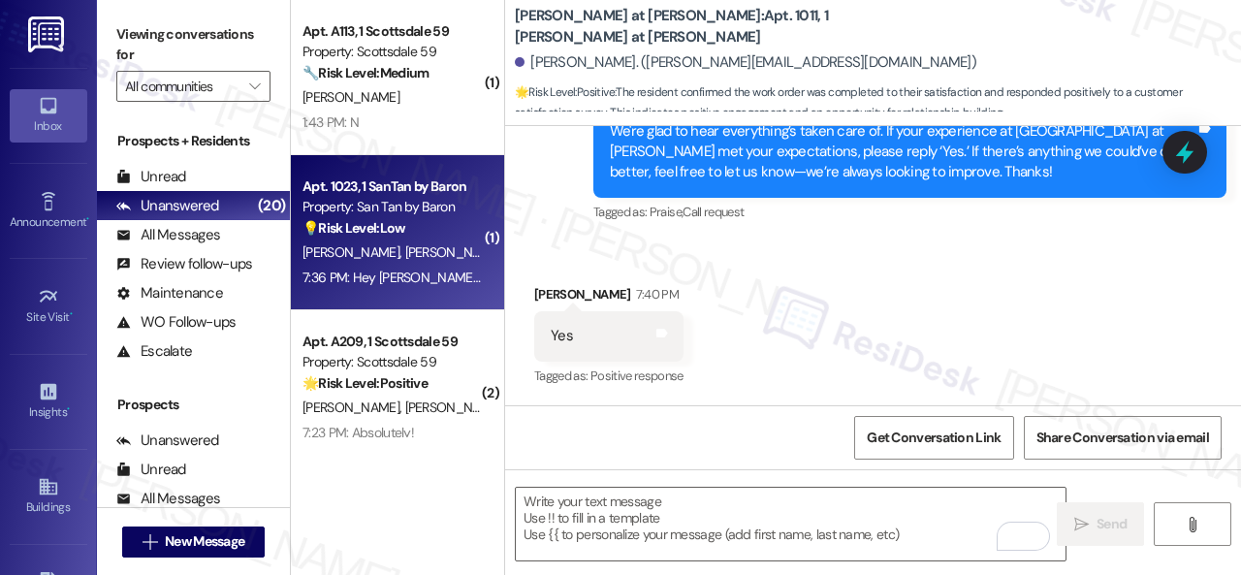
scroll to position [97, 0]
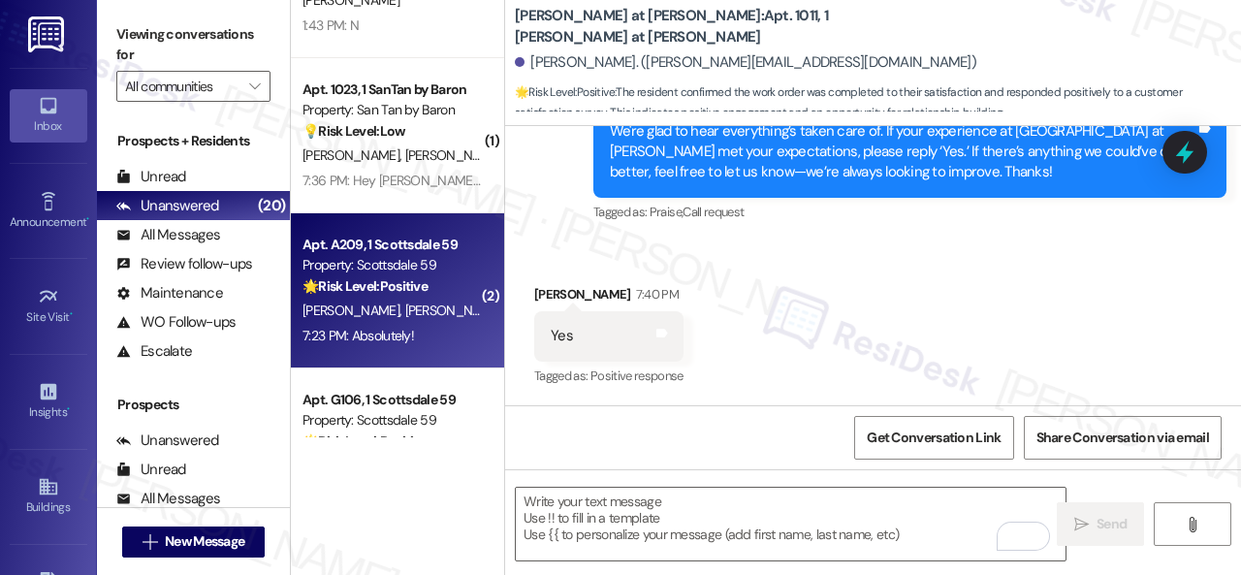
click at [436, 306] on div "[PERSON_NAME] [PERSON_NAME]" at bounding box center [391, 311] width 183 height 24
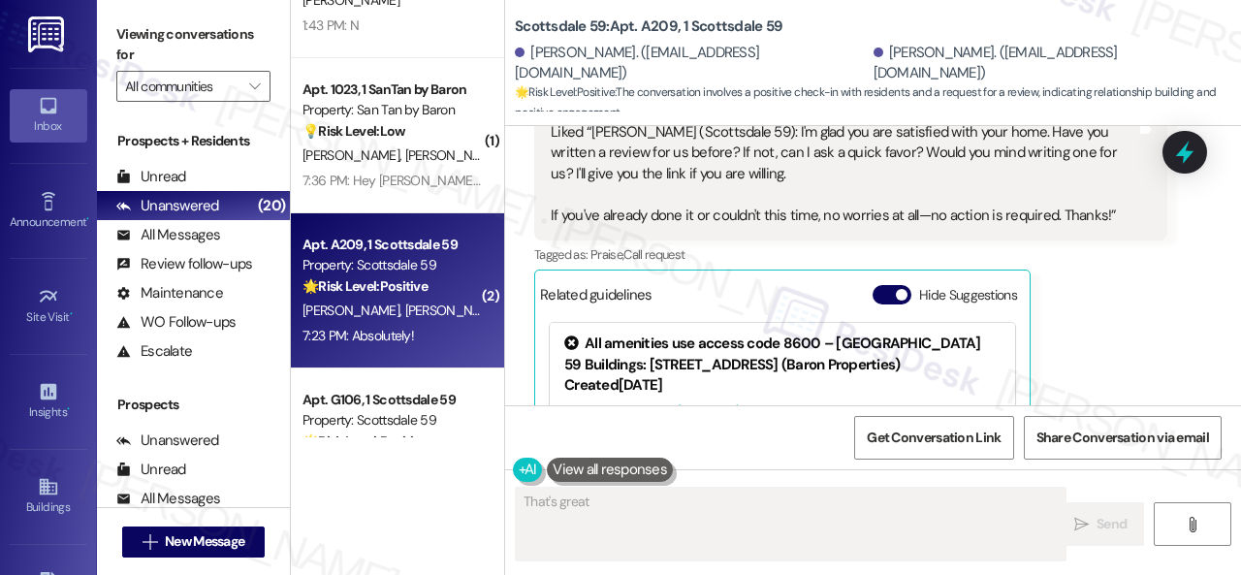
scroll to position [1202, 0]
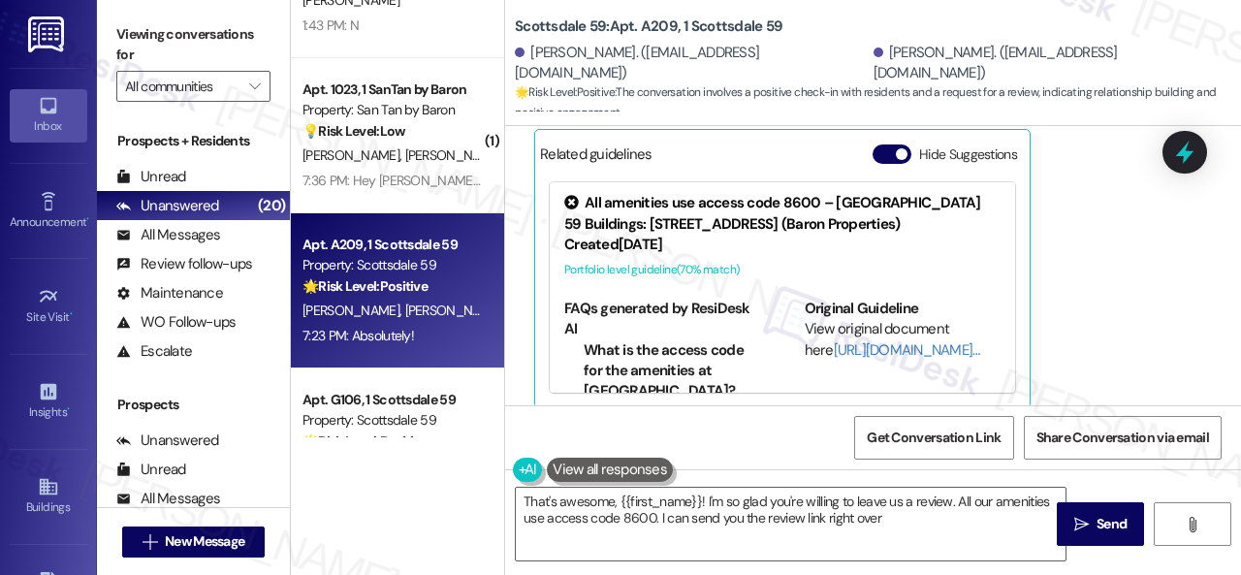
type textarea "That's awesome, {{first_name}}! I'm so glad you're willing to leave us a review…"
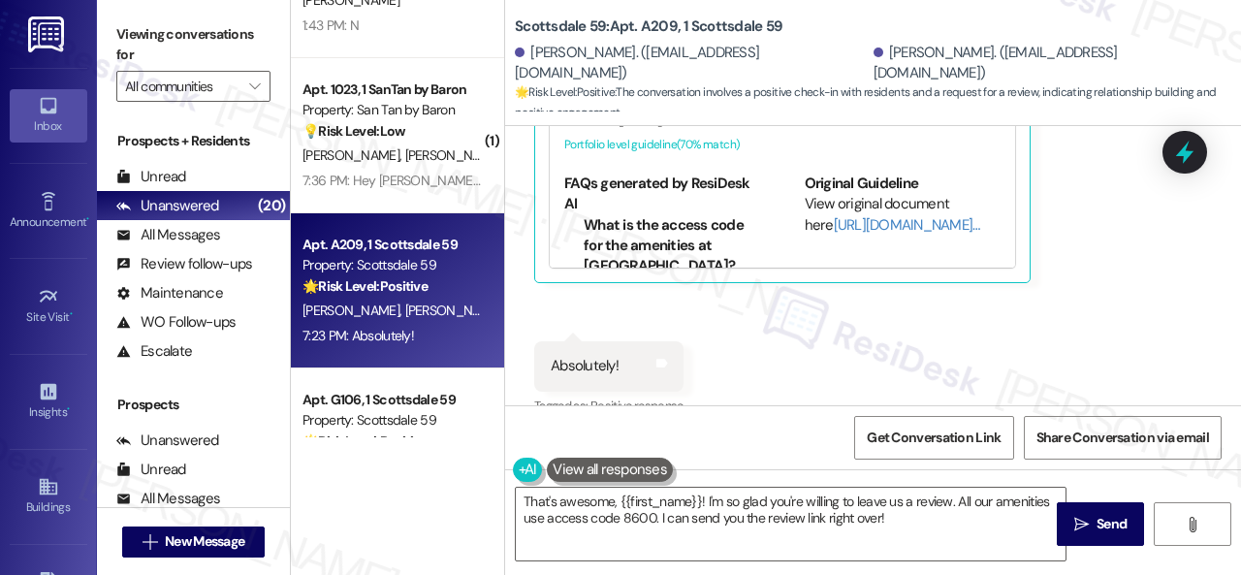
scroll to position [1498, 0]
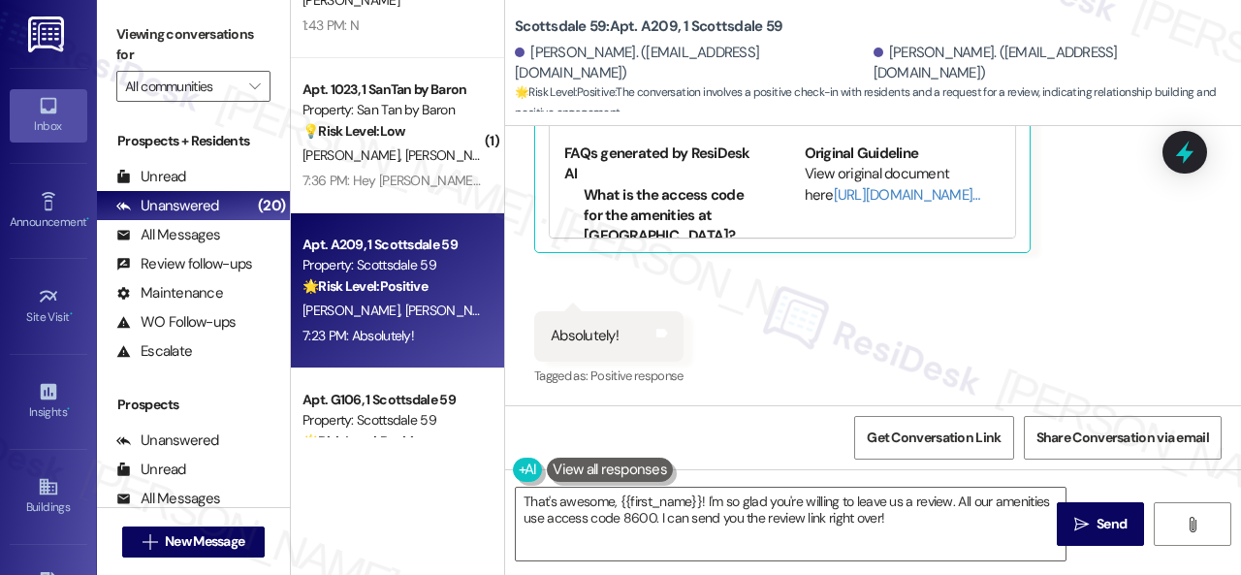
click at [669, 334] on div "Absolutely! Tags and notes" at bounding box center [608, 335] width 149 height 49
click at [661, 337] on icon at bounding box center [661, 333] width 15 height 15
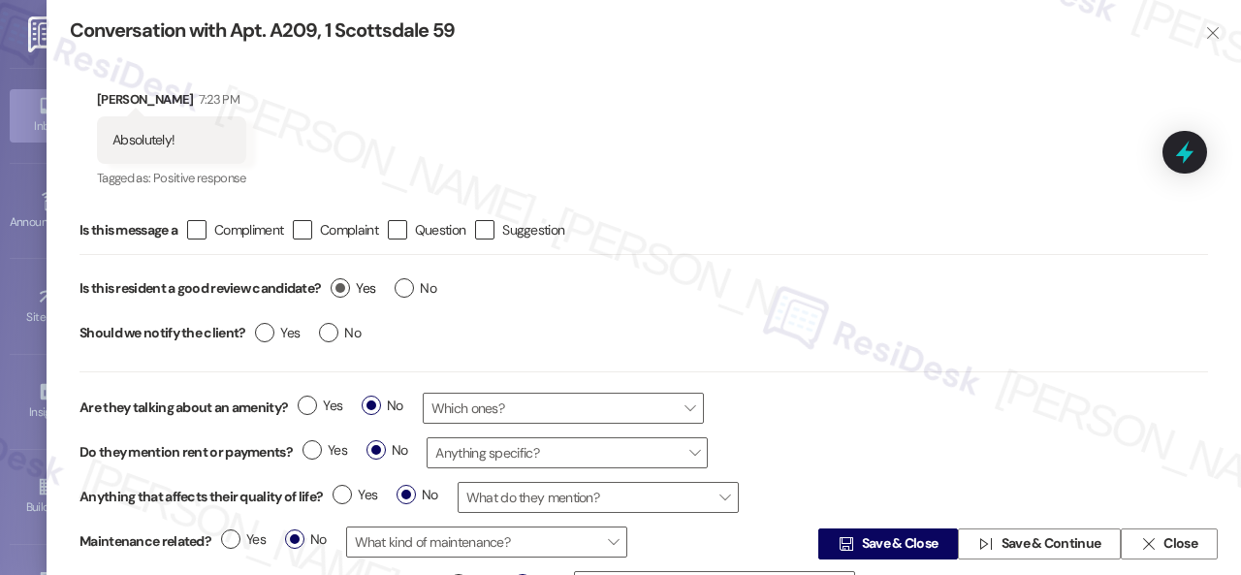
click at [338, 291] on label "Yes" at bounding box center [353, 288] width 45 height 20
click at [338, 291] on input "Yes" at bounding box center [353, 290] width 45 height 25
radio input "true"
click at [846, 536] on icon "" at bounding box center [845, 544] width 15 height 16
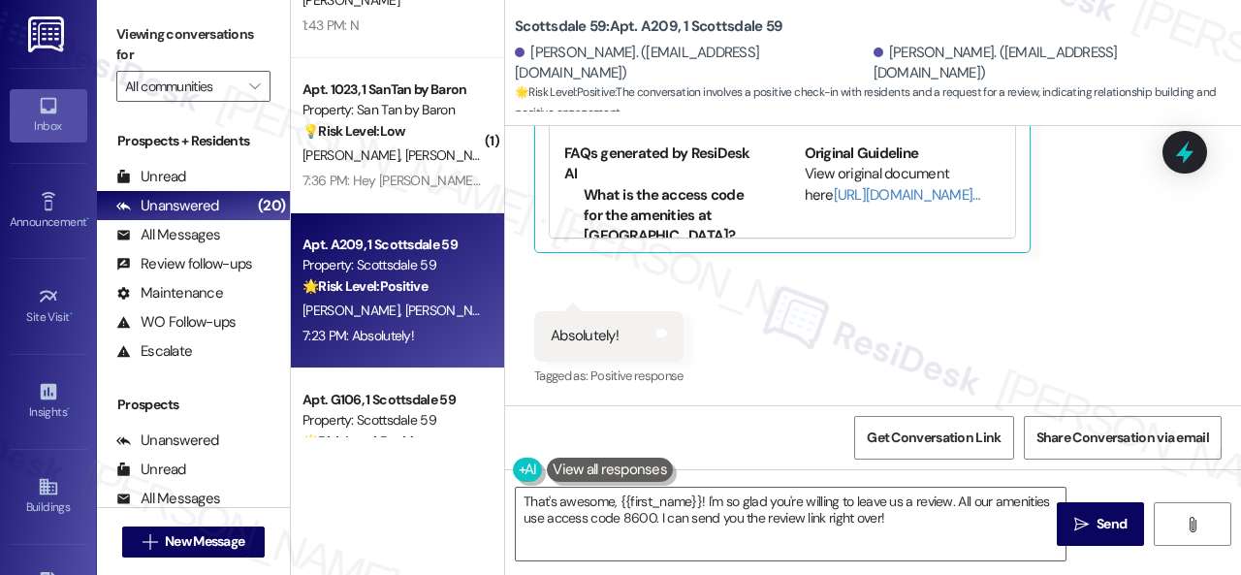
scroll to position [1497, 0]
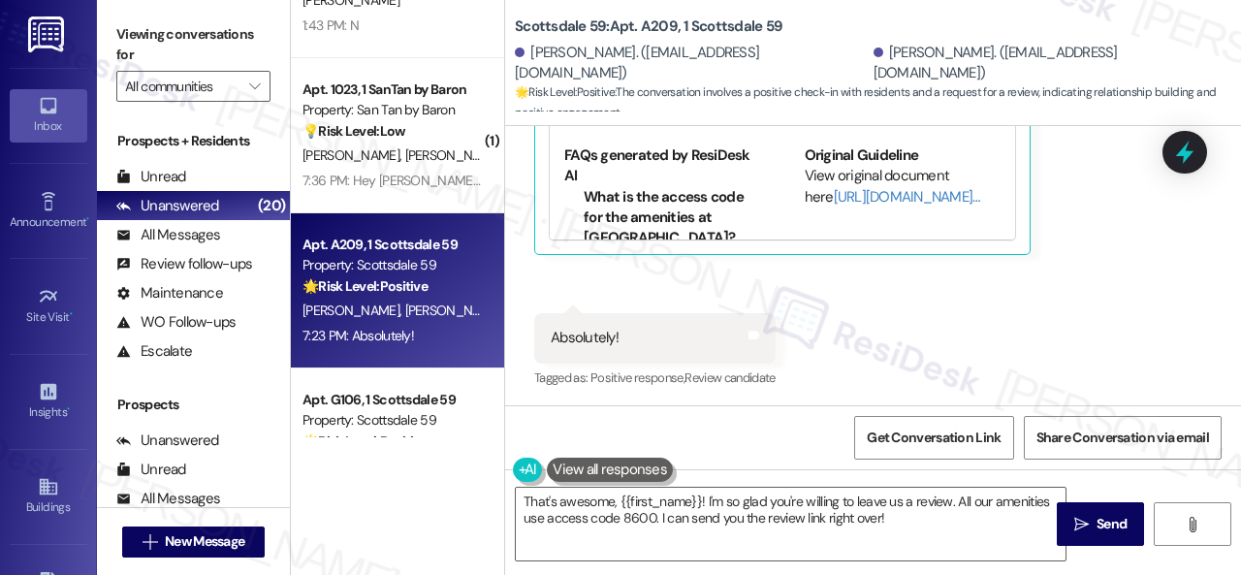
click at [595, 287] on div "Received via SMS [PERSON_NAME] 7:22 PM Liked “[PERSON_NAME] ([GEOGRAPHIC_DATA] …" at bounding box center [873, 74] width 736 height 663
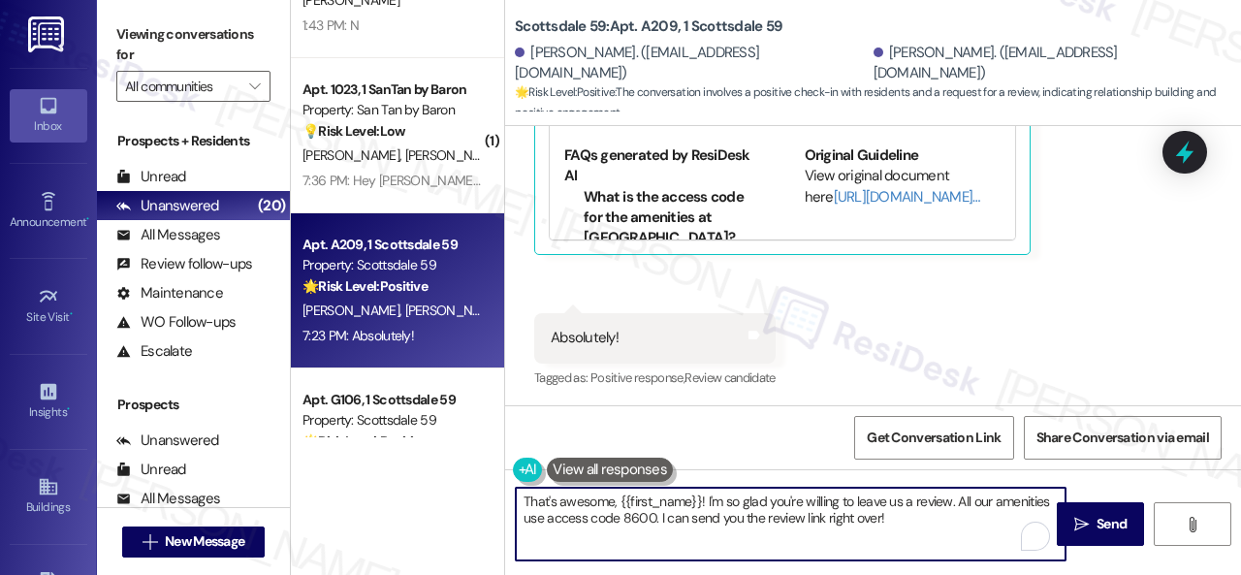
drag, startPoint x: 888, startPoint y: 522, endPoint x: 421, endPoint y: 480, distance: 469.1
click at [421, 480] on div "( 1 ) Apt. A113, 1 Scottsdale 59 Property: Scottsdale 59 🔧 Risk Level: Medium T…" at bounding box center [766, 287] width 950 height 575
paste textarea "nk you so much! It means a lot to us! Please take a moment to write a review he…"
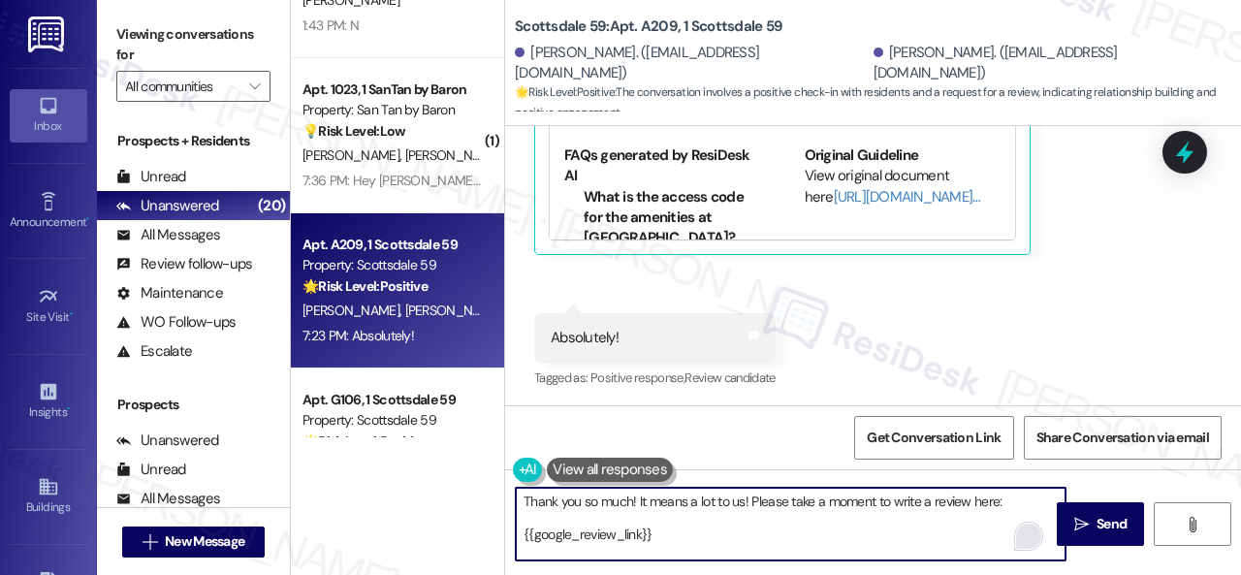
scroll to position [16, 0]
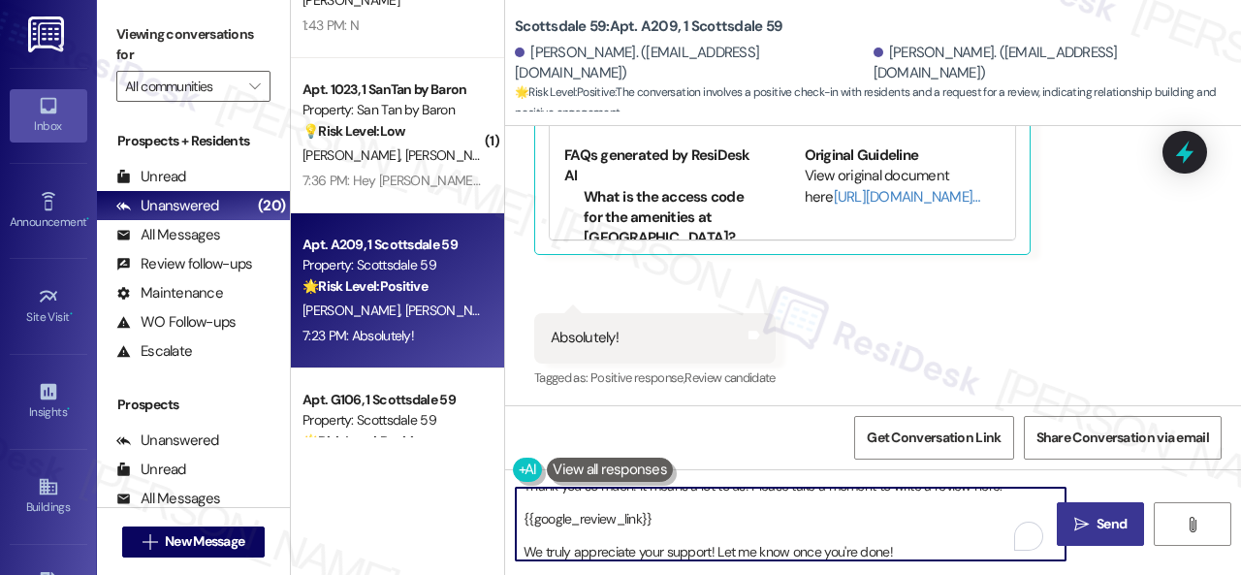
type textarea "Thank you so much! It means a lot to us! Please take a moment to write a review…"
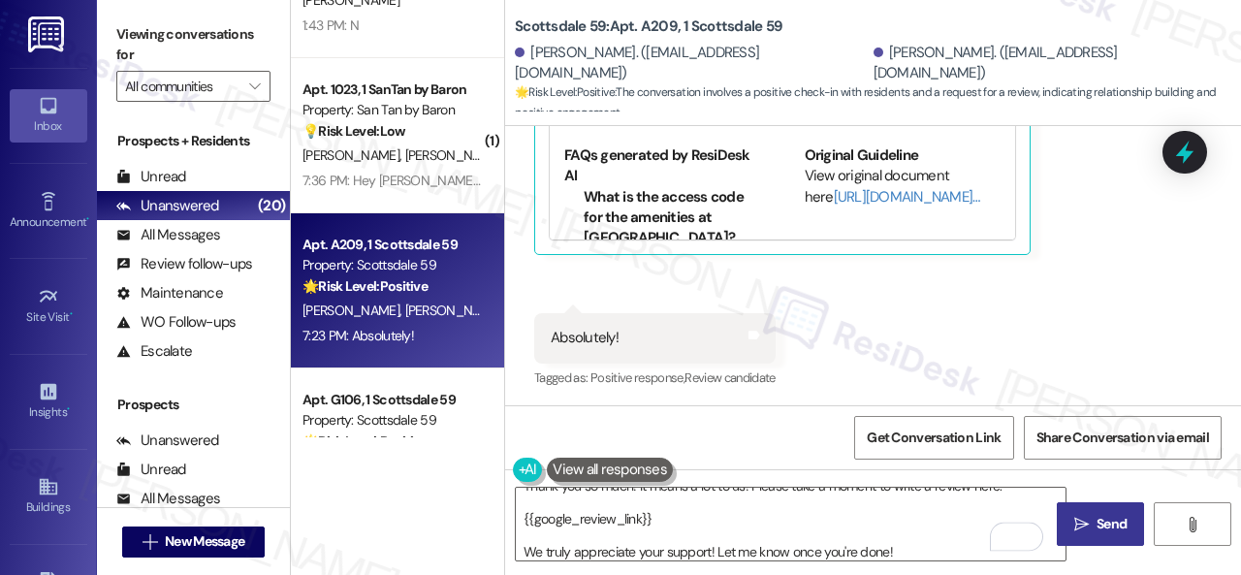
click at [1097, 523] on span "Send" at bounding box center [1111, 524] width 30 height 20
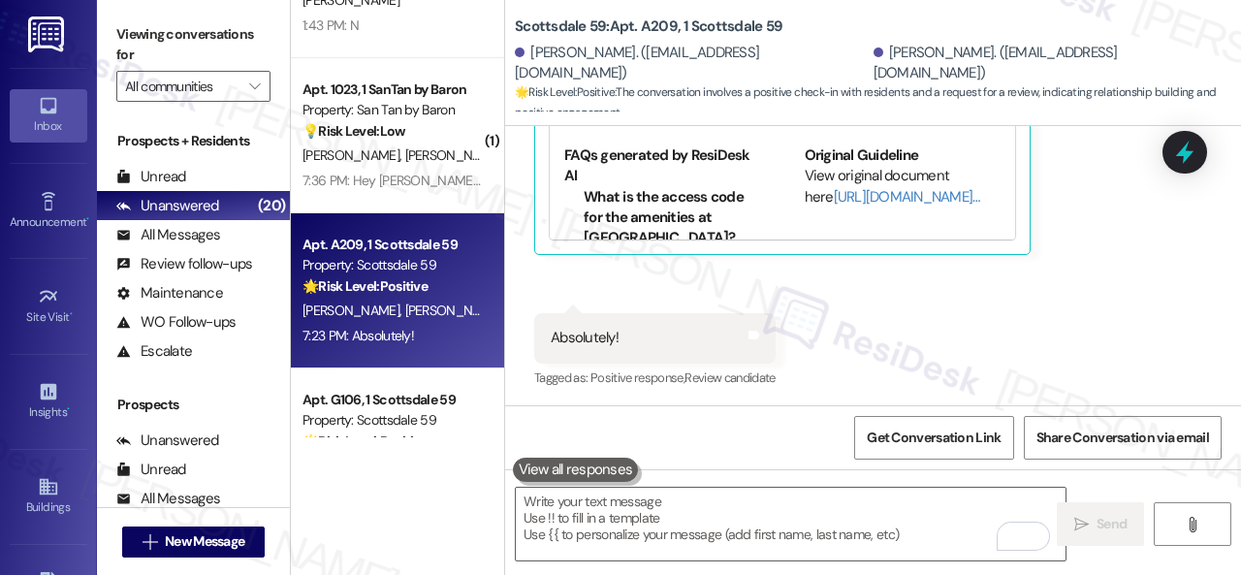
scroll to position [0, 0]
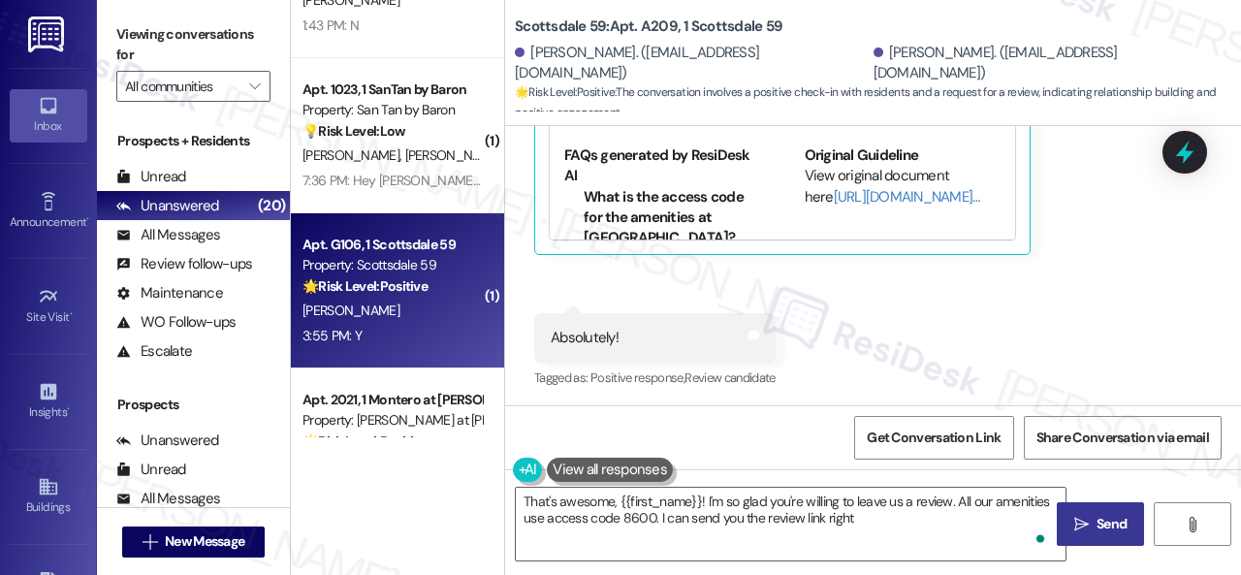
type textarea "That's awesome, {{first_name}}! I'm so glad you're willing to leave us a review…"
click at [402, 319] on div "[PERSON_NAME]" at bounding box center [391, 311] width 183 height 24
type textarea "Fetching suggested responses. Please feel free to read through the conversation…"
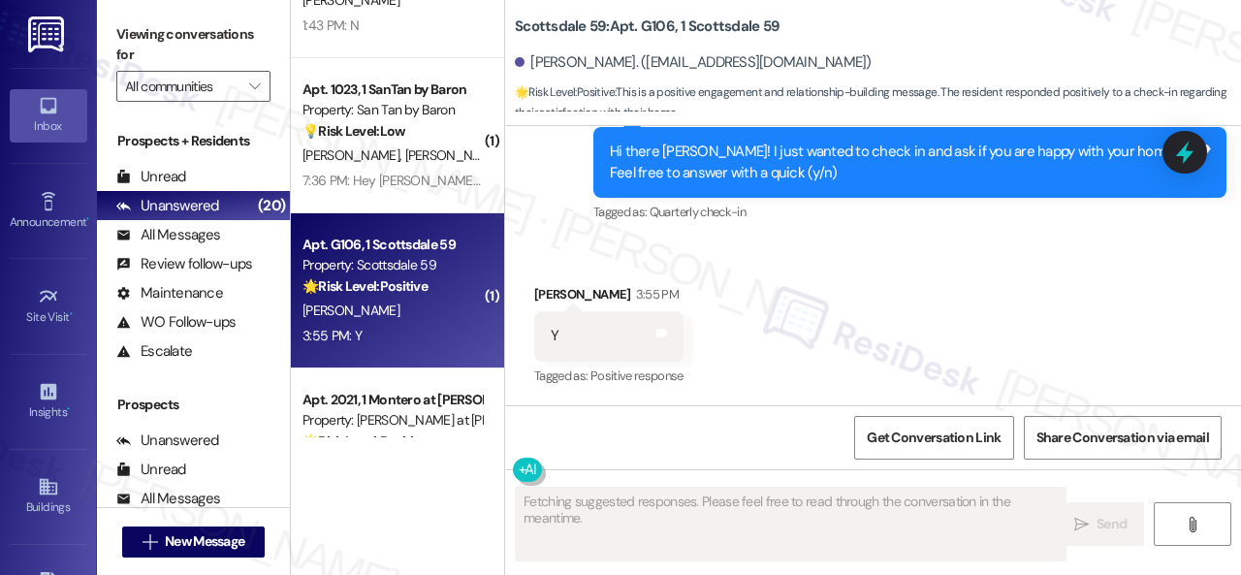
scroll to position [849, 0]
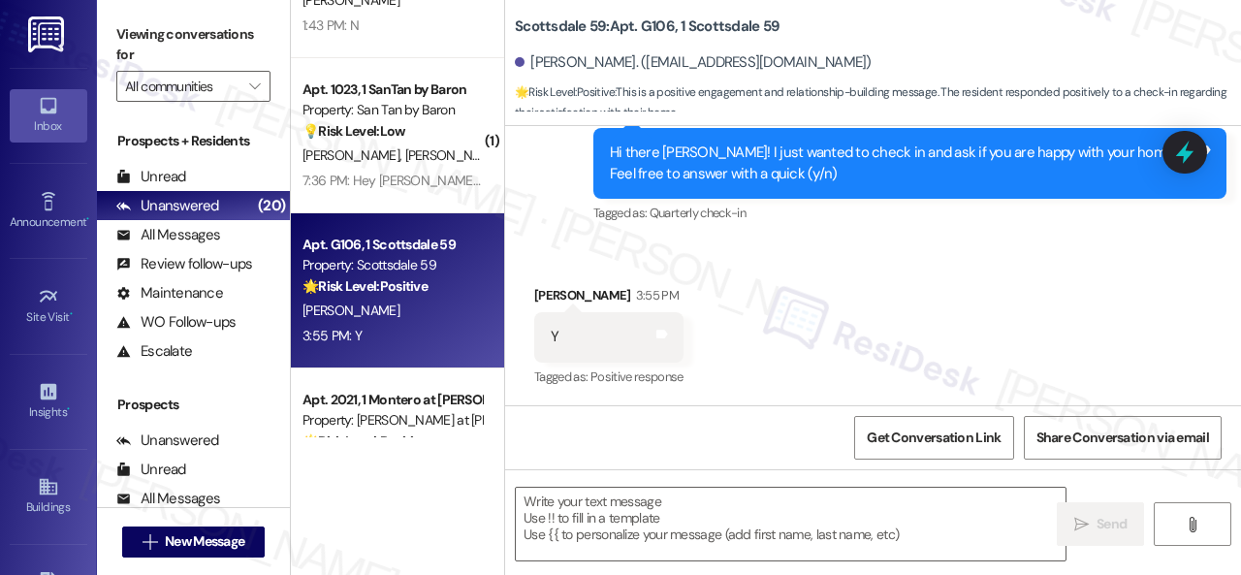
click at [539, 250] on div "Received via SMS [PERSON_NAME] 3:55 PM Y Tags and notes Tagged as: Positive res…" at bounding box center [873, 323] width 736 height 164
click at [597, 508] on textarea at bounding box center [791, 524] width 550 height 73
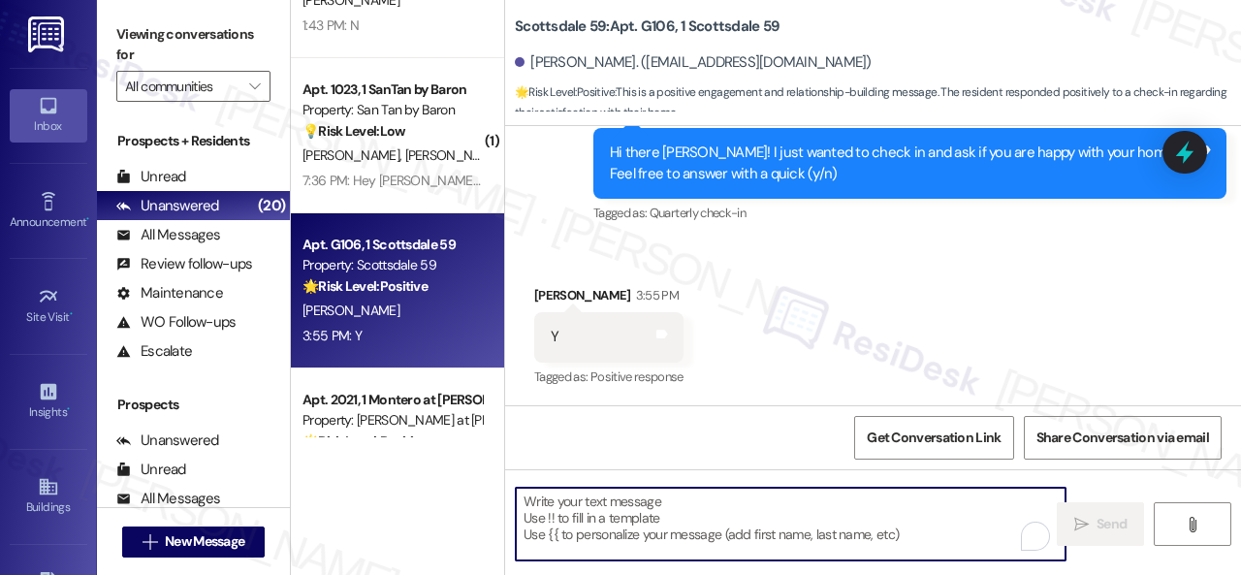
paste textarea "I'm glad you are satisfied with your home. Have you written a review for us bef…"
type textarea "I'm glad you are satisfied with your home. Have you written a review for us bef…"
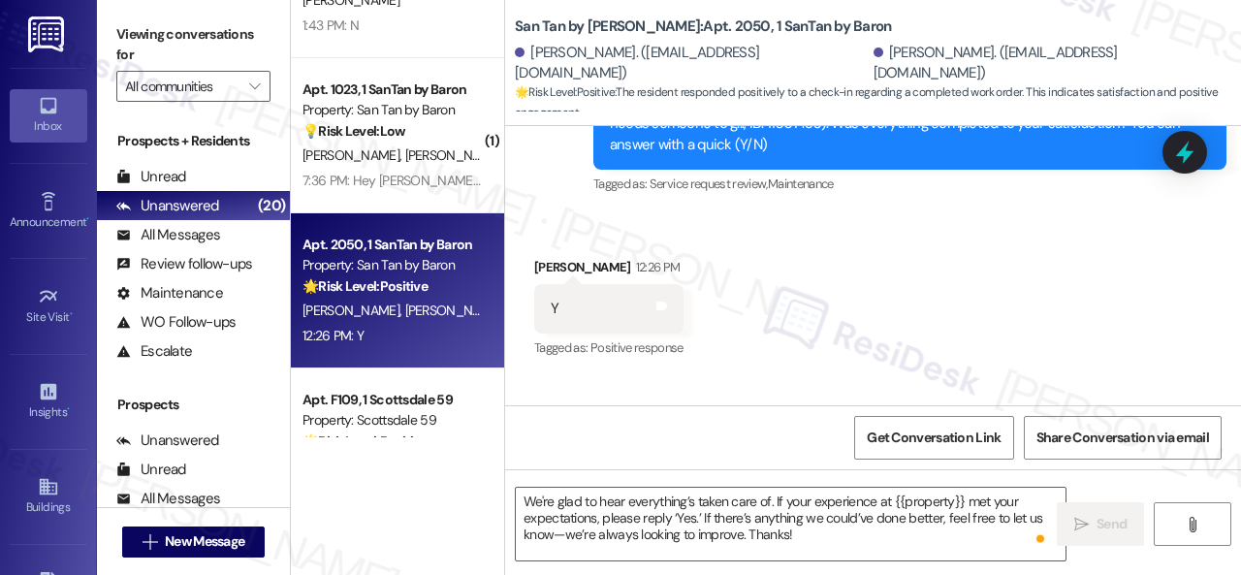
scroll to position [1376, 0]
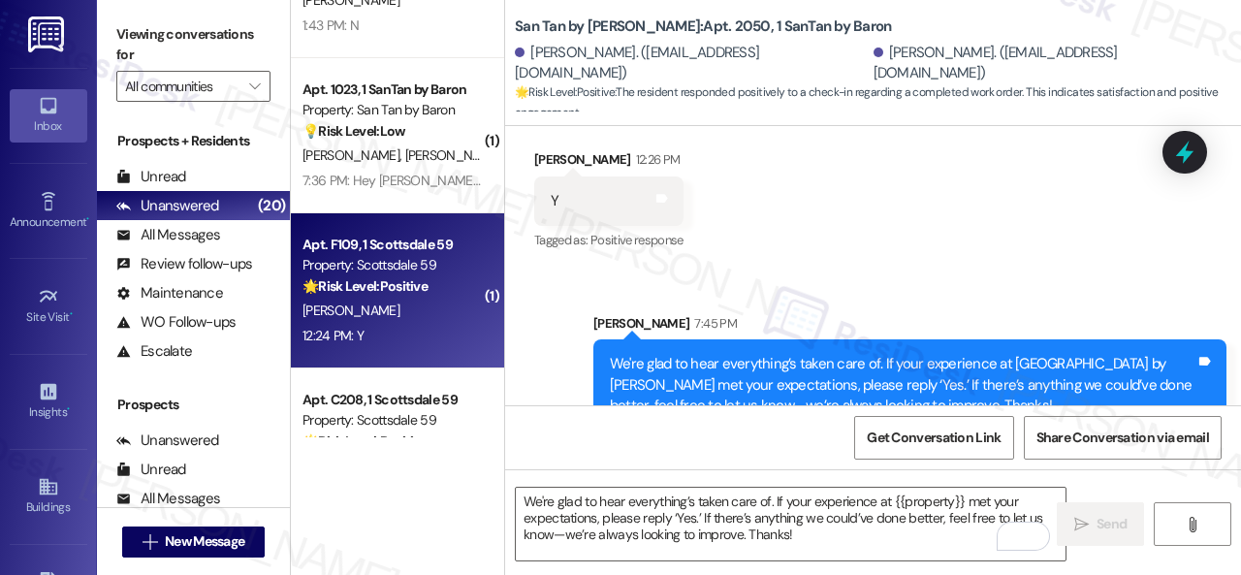
click at [434, 316] on div "[PERSON_NAME]" at bounding box center [391, 311] width 183 height 24
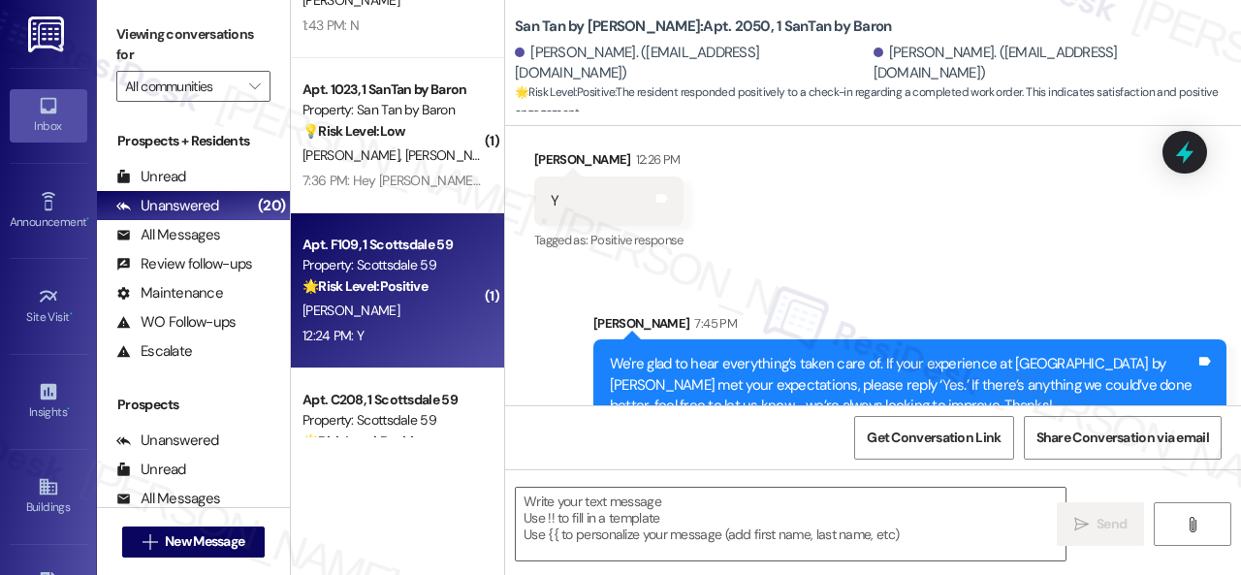
type textarea "Fetching suggested responses. Please feel free to read through the conversation…"
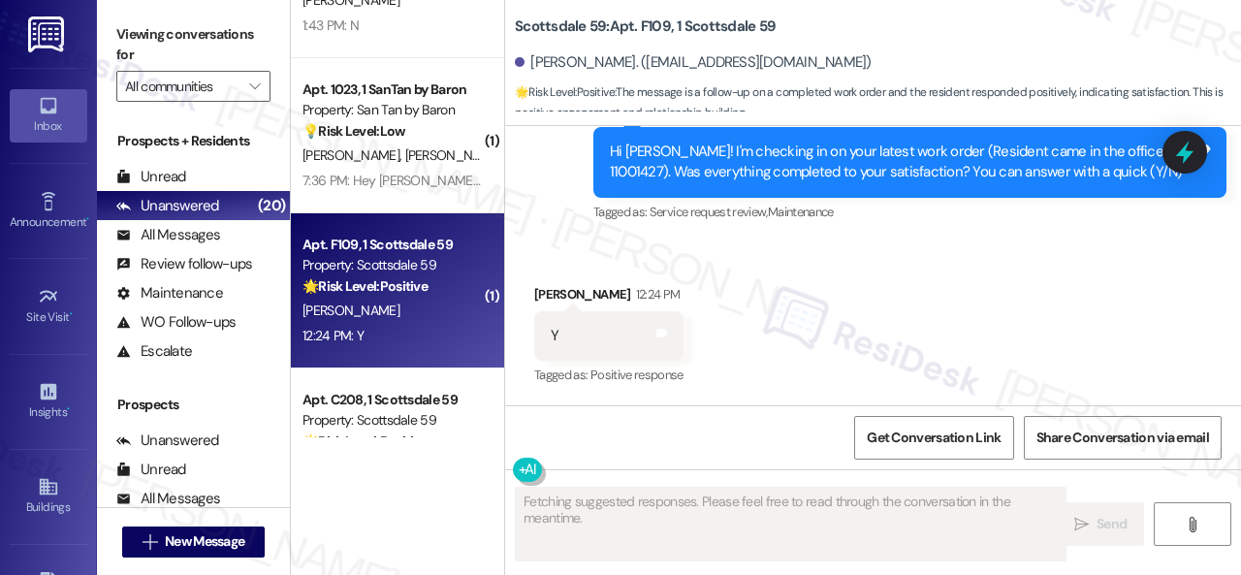
scroll to position [813, 0]
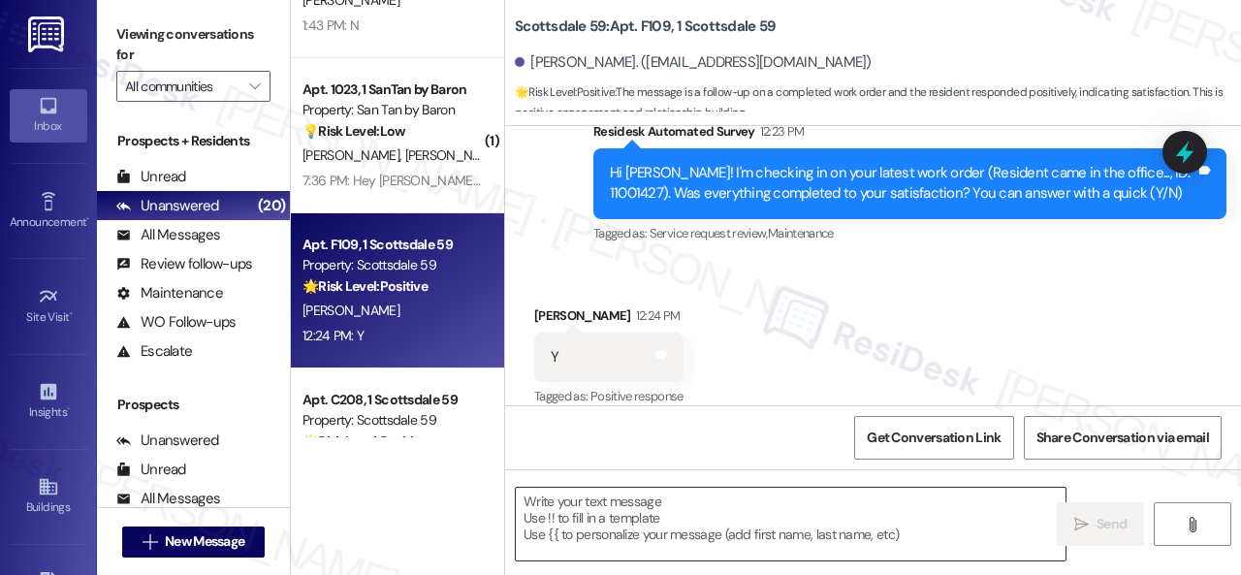
click at [635, 496] on textarea at bounding box center [791, 524] width 550 height 73
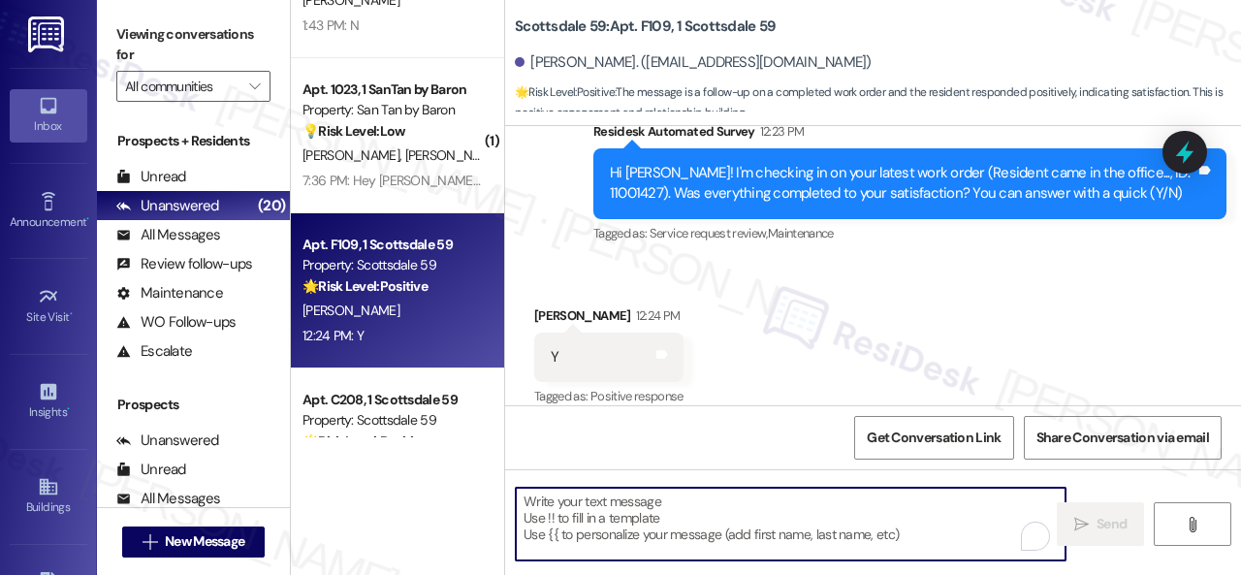
paste textarea "We're glad to hear everything’s taken care of. If your experience at {{property…"
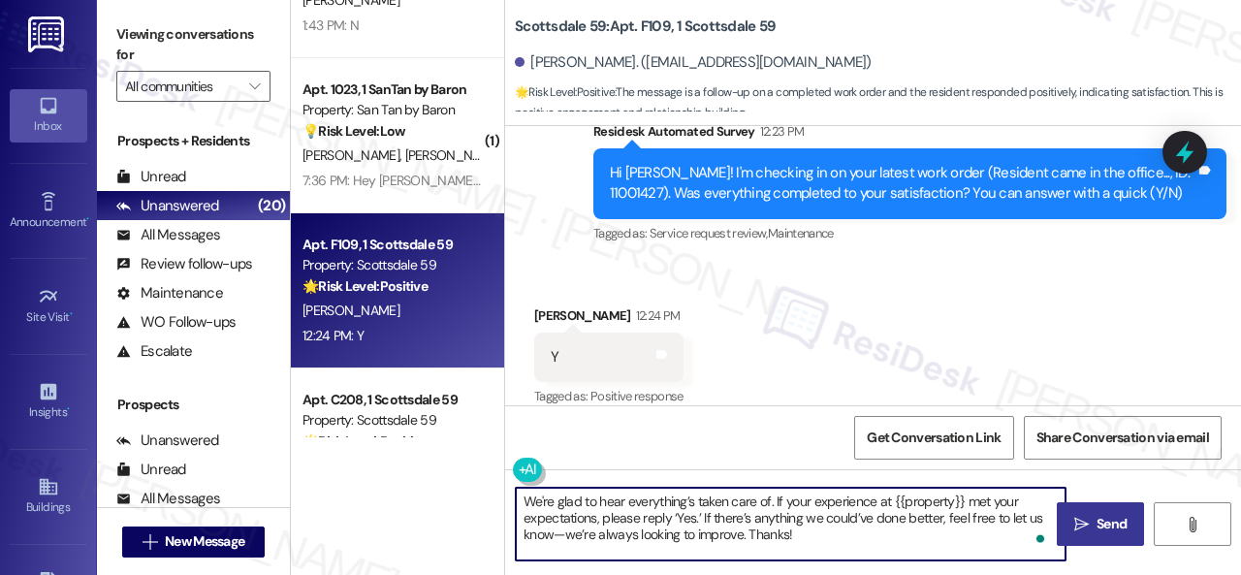
type textarea "We're glad to hear everything’s taken care of. If your experience at {{property…"
click at [1074, 512] on button " Send" at bounding box center [1100, 524] width 87 height 44
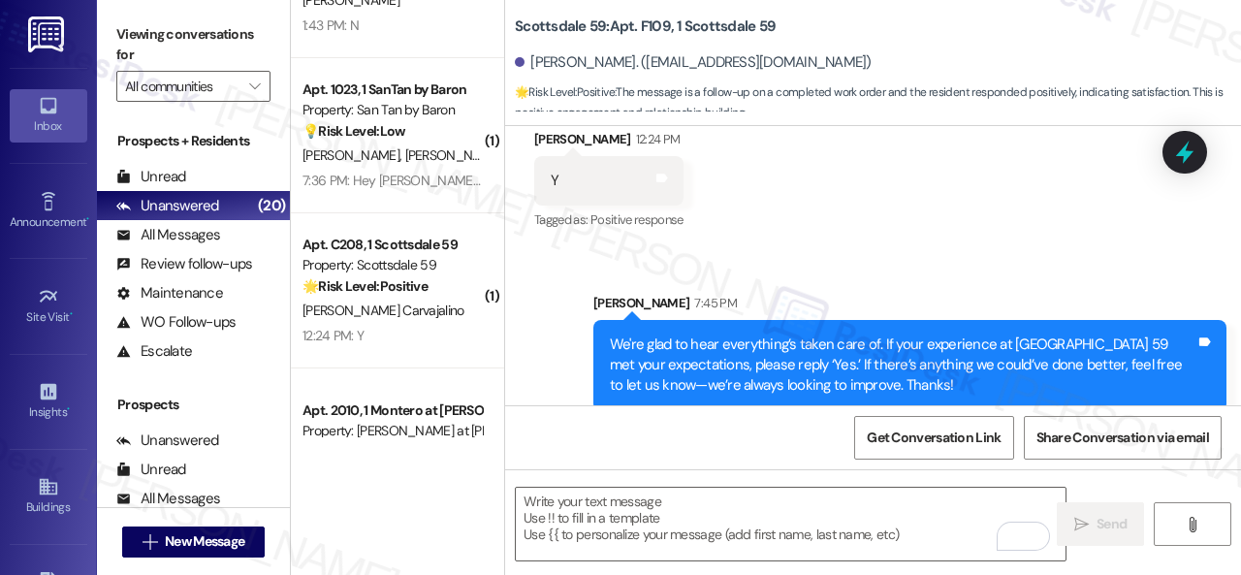
scroll to position [6, 0]
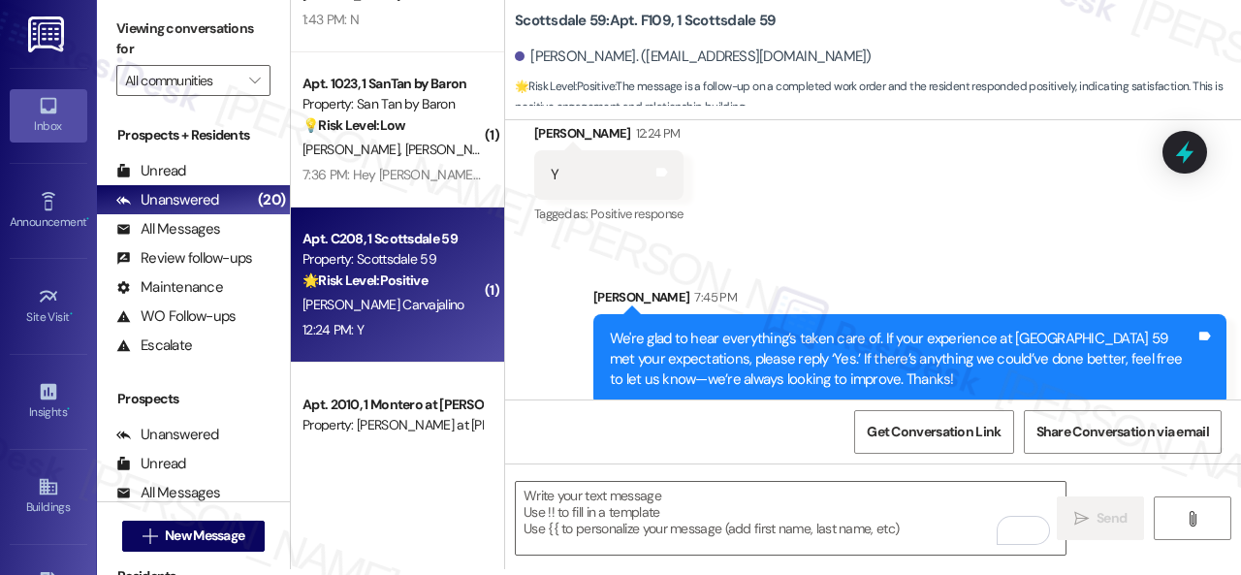
click at [430, 342] on div "12:24 PM: Y 12:24 PM: Y" at bounding box center [391, 330] width 183 height 24
type textarea "Fetching suggested responses. Please feel free to read through the conversation…"
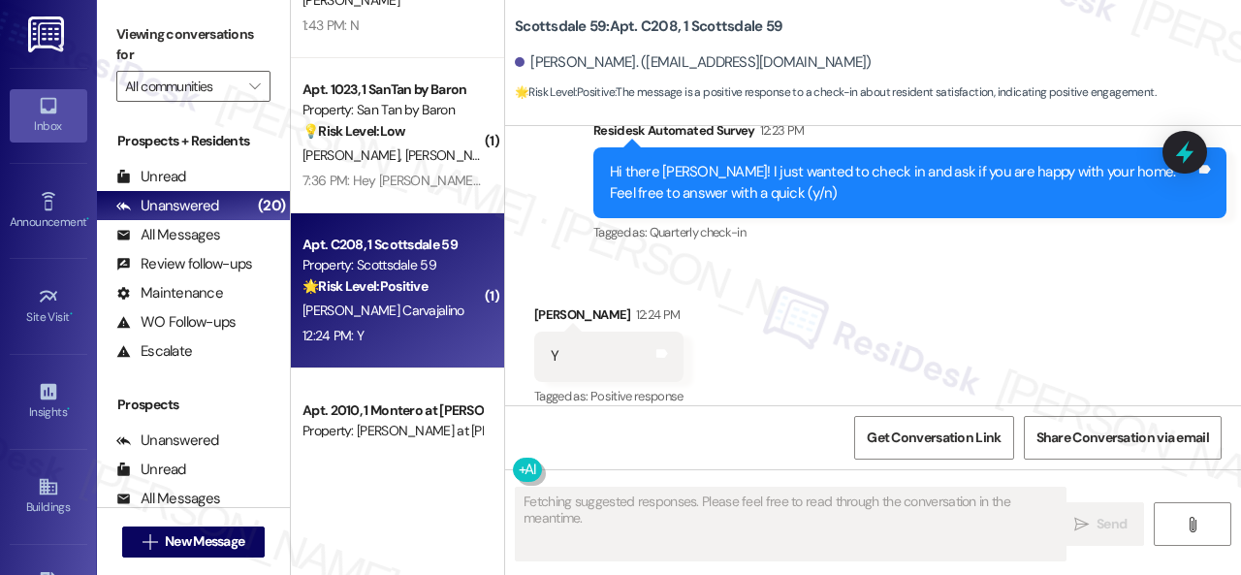
scroll to position [812, 0]
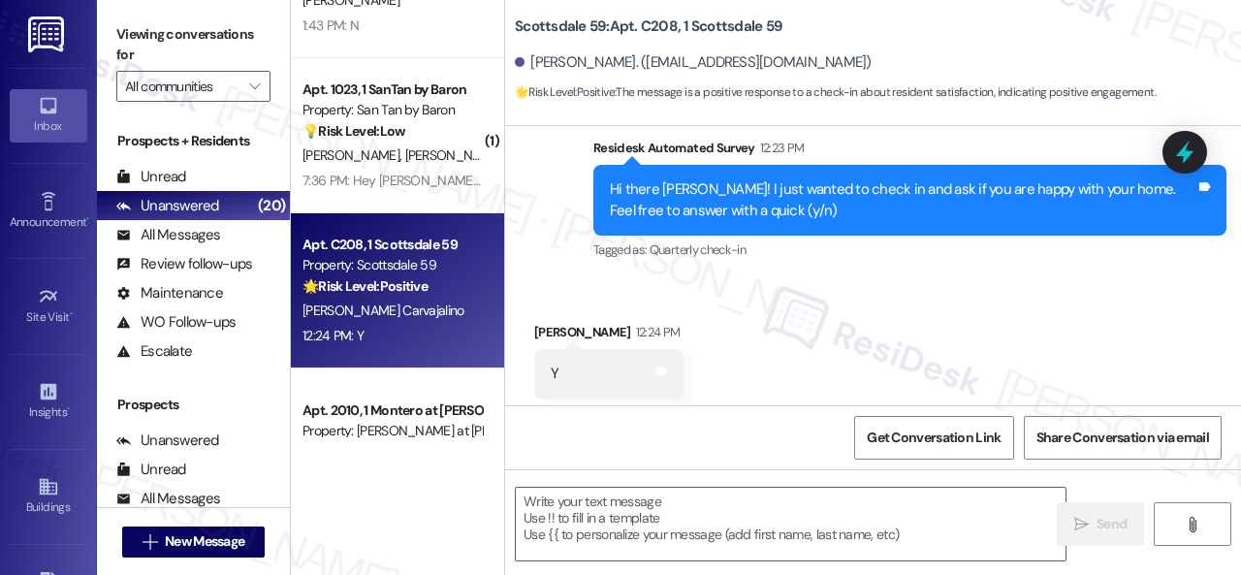
click at [628, 278] on div "Received via SMS [PERSON_NAME] 12:24 PM Y Tags and notes Tagged as: Positive re…" at bounding box center [873, 360] width 736 height 164
click at [683, 498] on textarea at bounding box center [791, 524] width 550 height 73
paste textarea "I'm glad you are satisfied with your home. Have you written a review for us bef…"
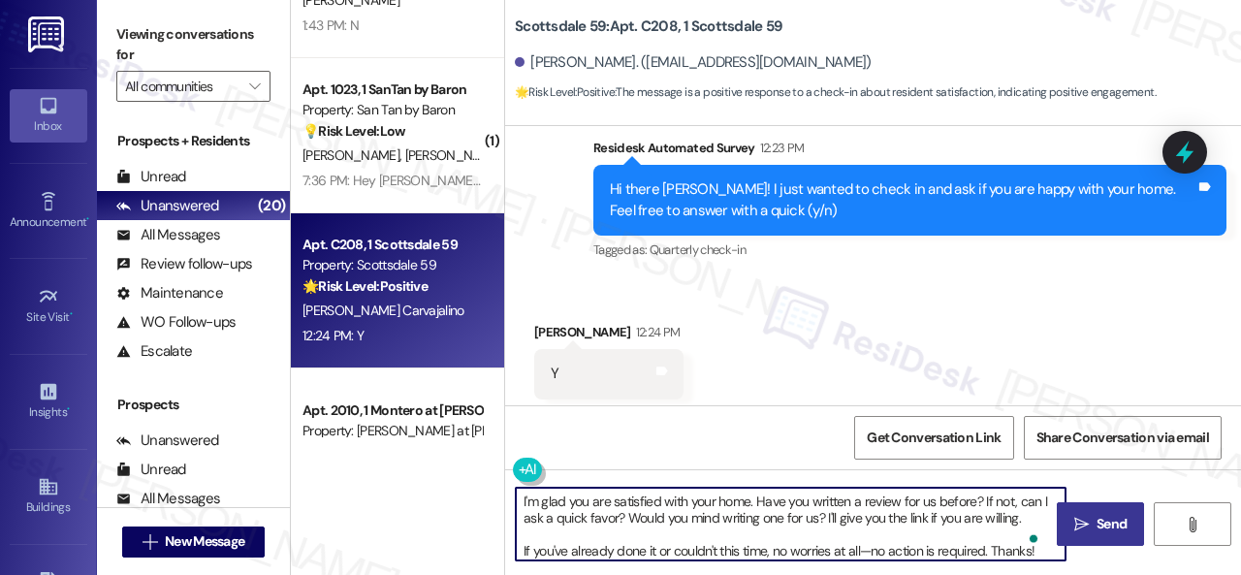
type textarea "I'm glad you are satisfied with your home. Have you written a review for us bef…"
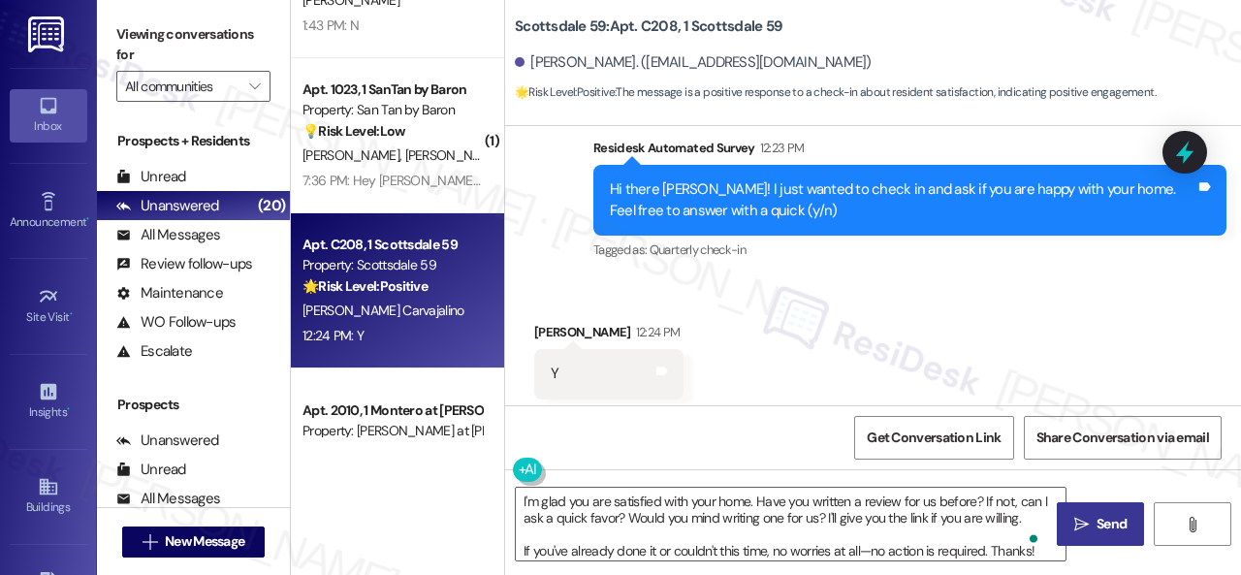
click at [1096, 520] on span "Send" at bounding box center [1111, 524] width 30 height 20
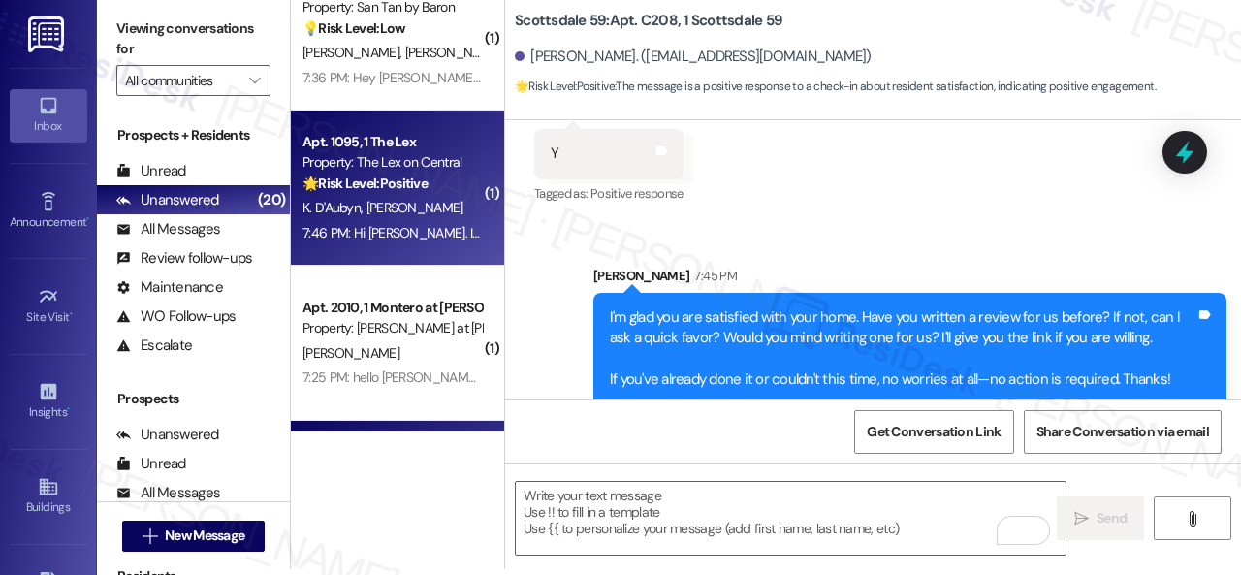
scroll to position [0, 0]
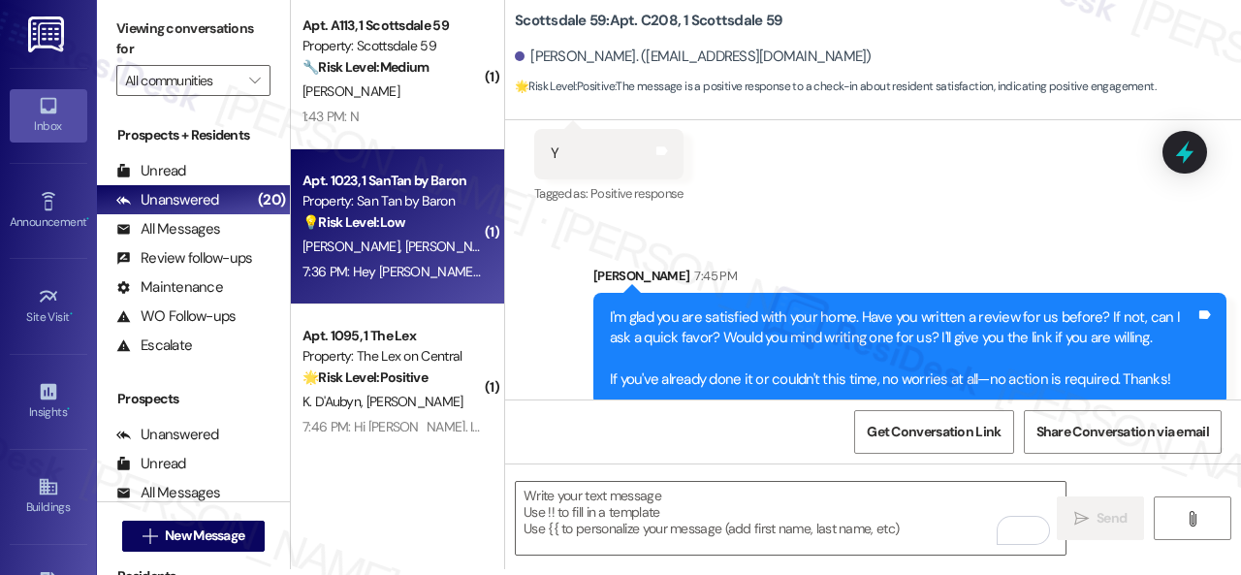
click at [432, 240] on div "[PERSON_NAME] [PERSON_NAME]" at bounding box center [391, 247] width 183 height 24
type textarea "Fetching suggested responses. Please feel free to read through the conversation…"
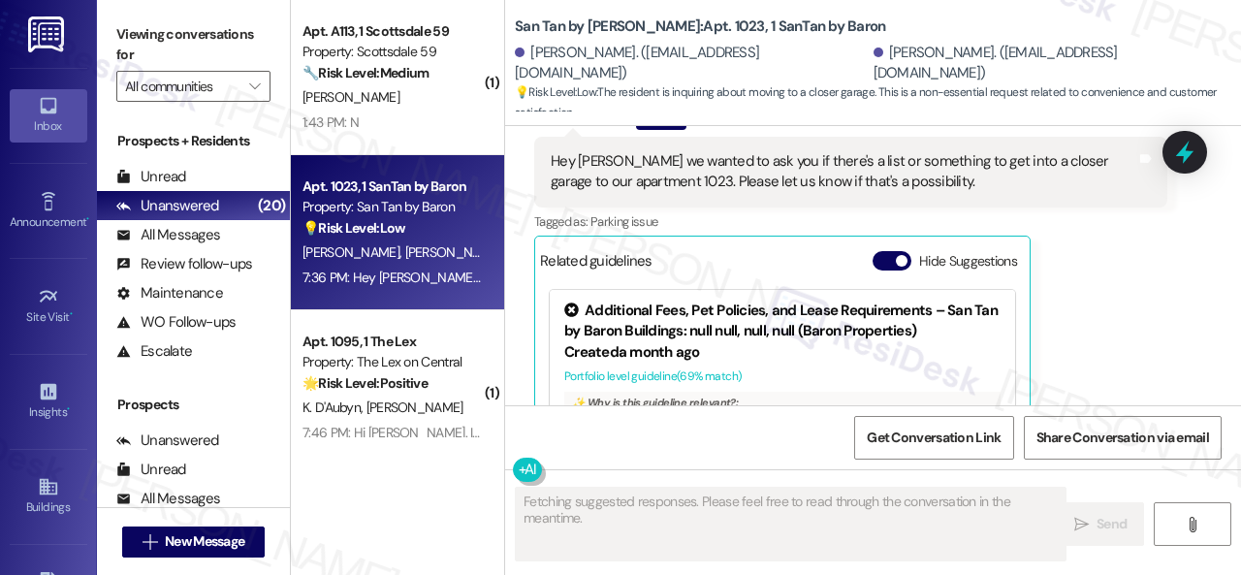
scroll to position [7359, 0]
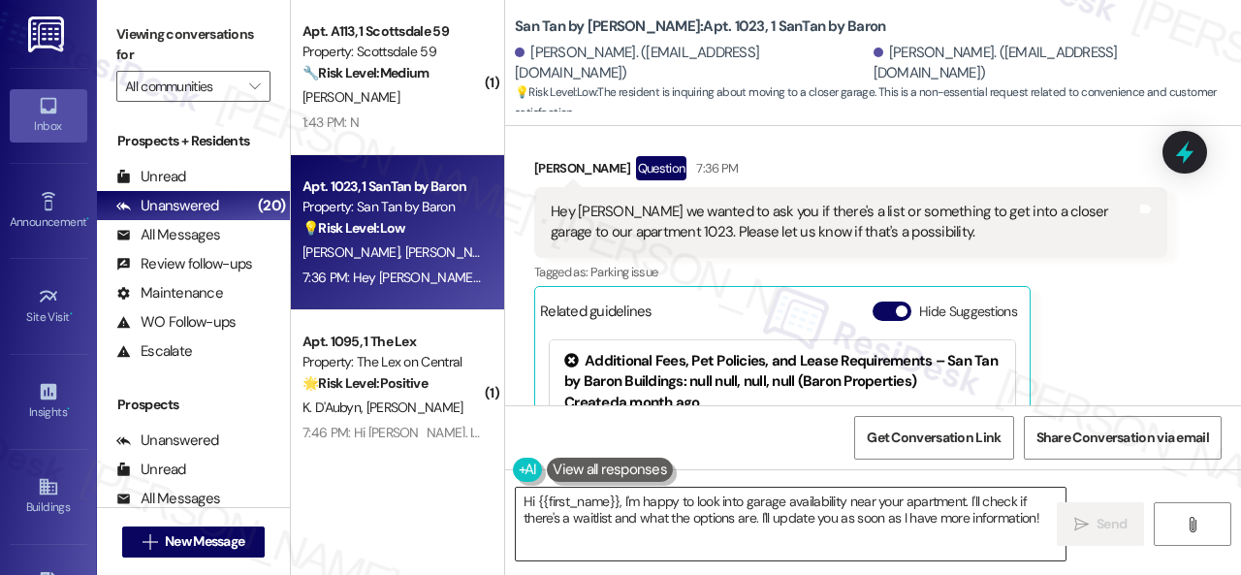
click at [1031, 509] on textarea "Hi {{first_name}}, I'm happy to look into garage availability near your apartme…" at bounding box center [791, 524] width 550 height 73
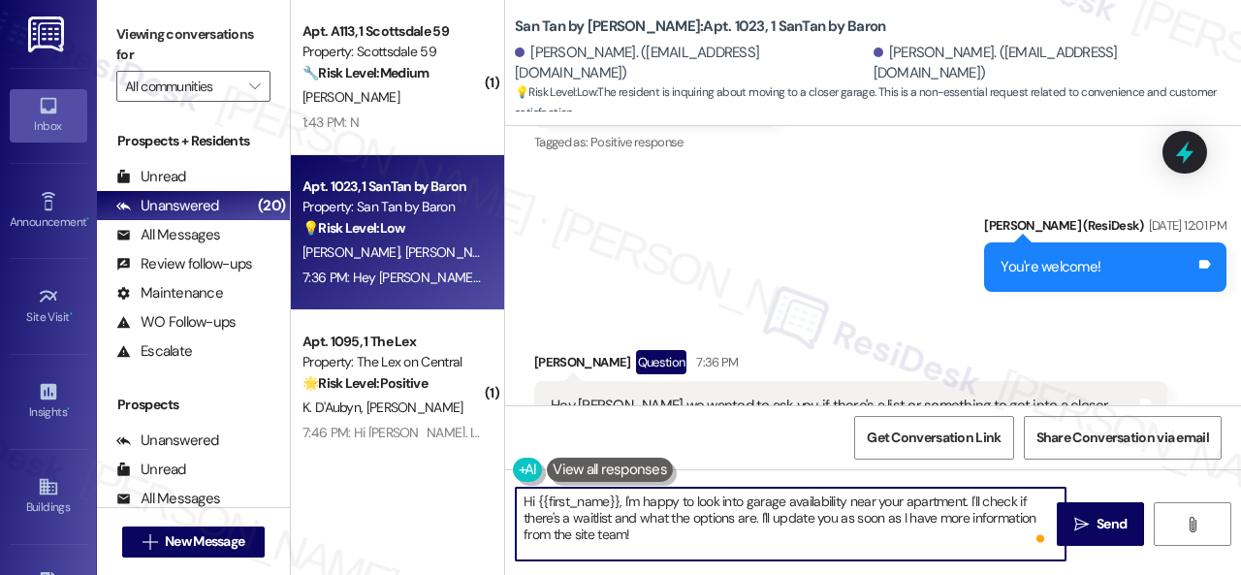
scroll to position [7553, 0]
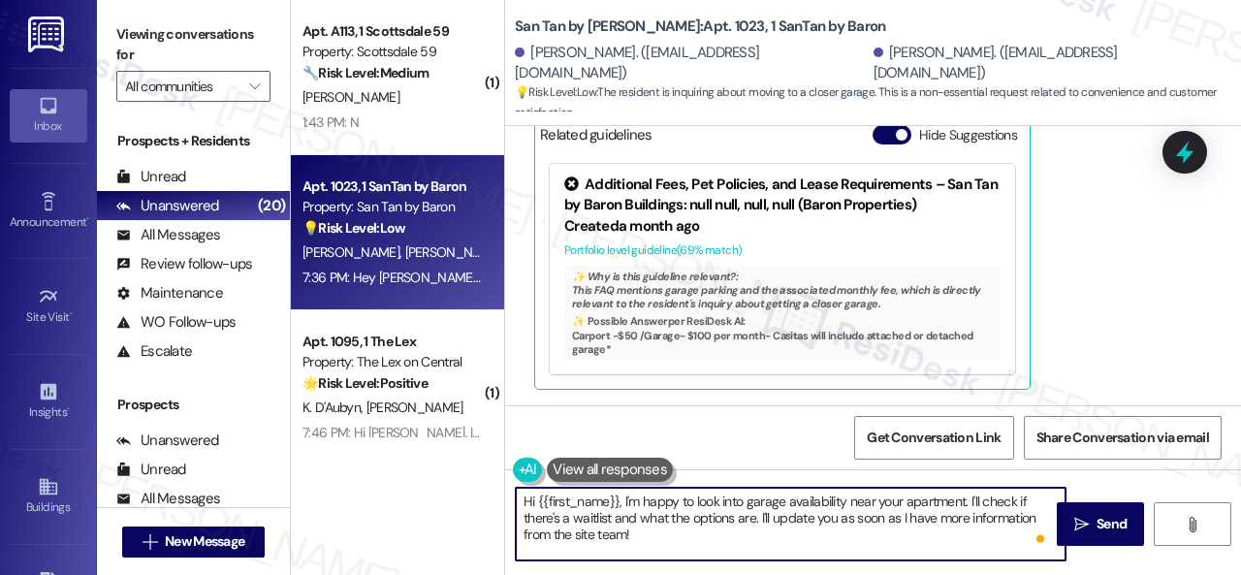
drag, startPoint x: 539, startPoint y: 504, endPoint x: 618, endPoint y: 498, distance: 79.7
click at [618, 498] on textarea "Hi {{first_name}}, I'm happy to look into garage availability near your apartme…" at bounding box center [791, 524] width 550 height 73
type textarea "Hi [PERSON_NAME], I'm happy to look into garage availability near your apartmen…"
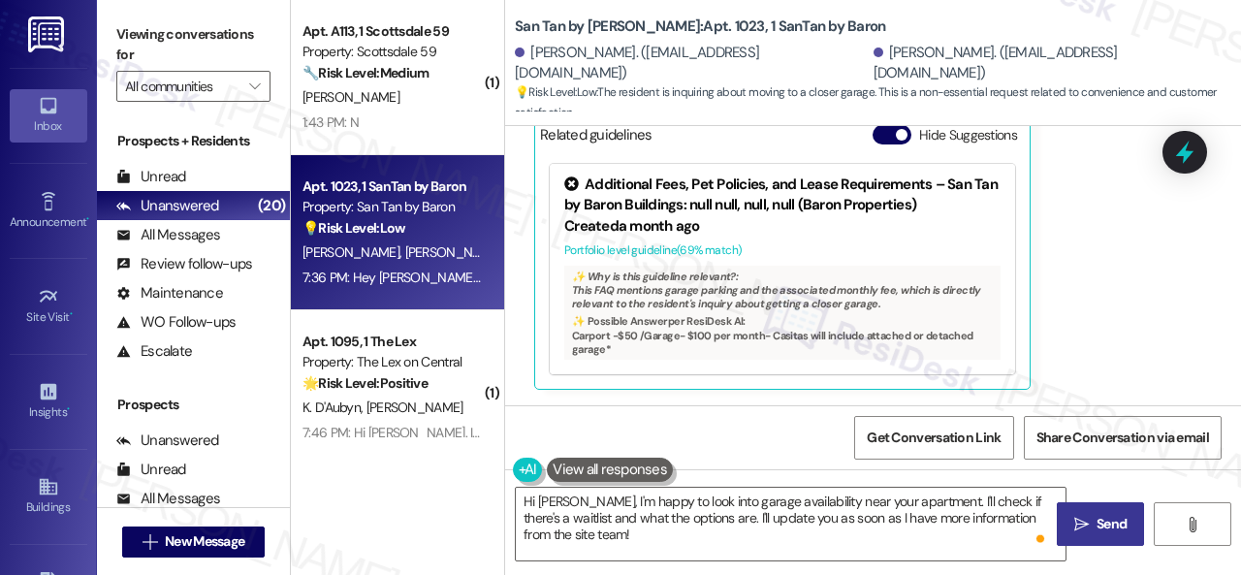
click at [1097, 523] on span "Send" at bounding box center [1111, 524] width 30 height 20
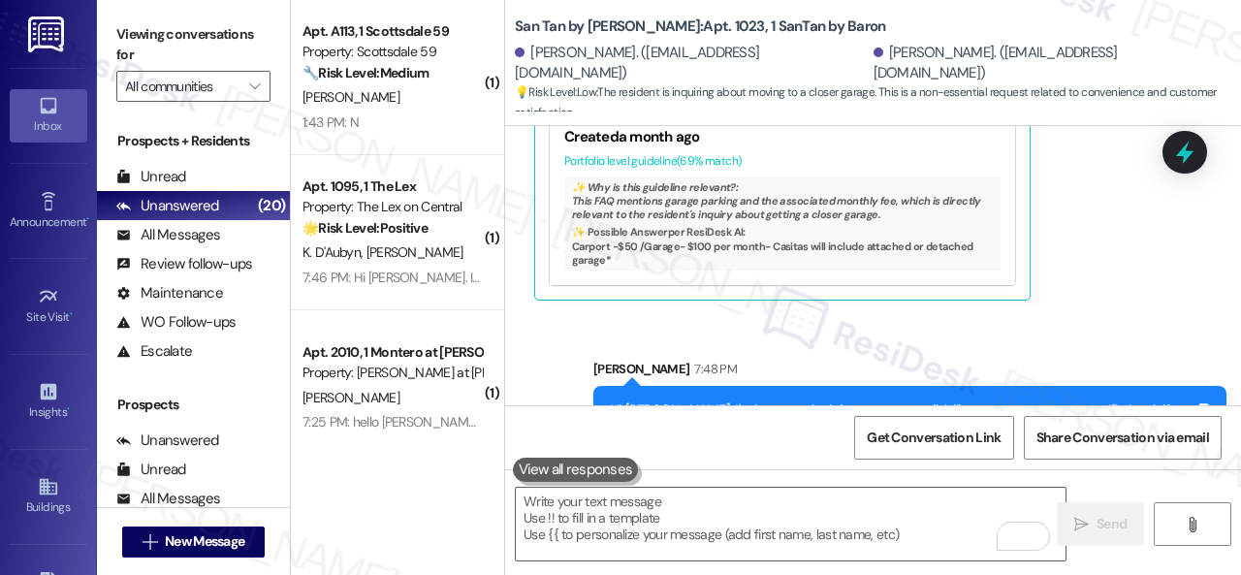
scroll to position [7729, 0]
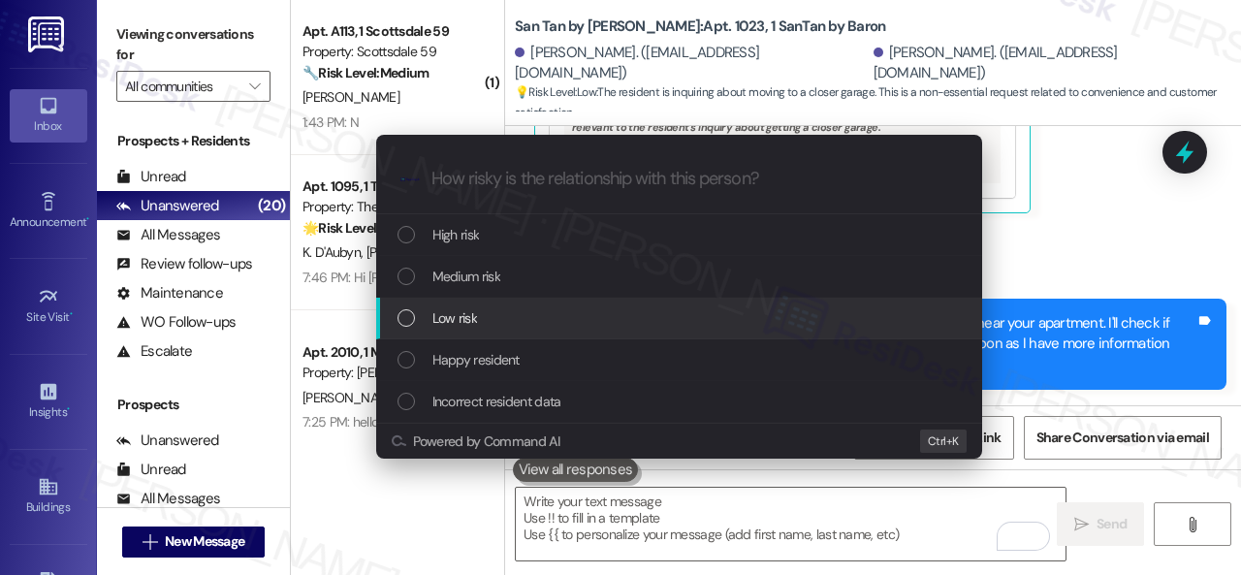
click at [430, 317] on div "Low risk" at bounding box center [680, 317] width 567 height 21
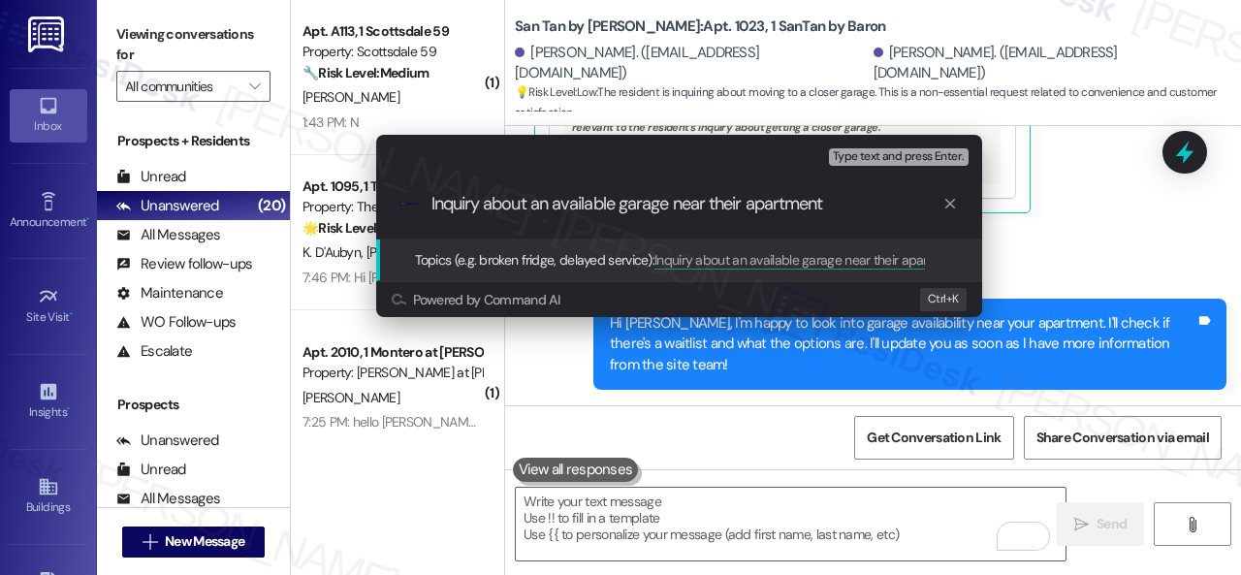
type input "Inquiry about an available garage near their apartment."
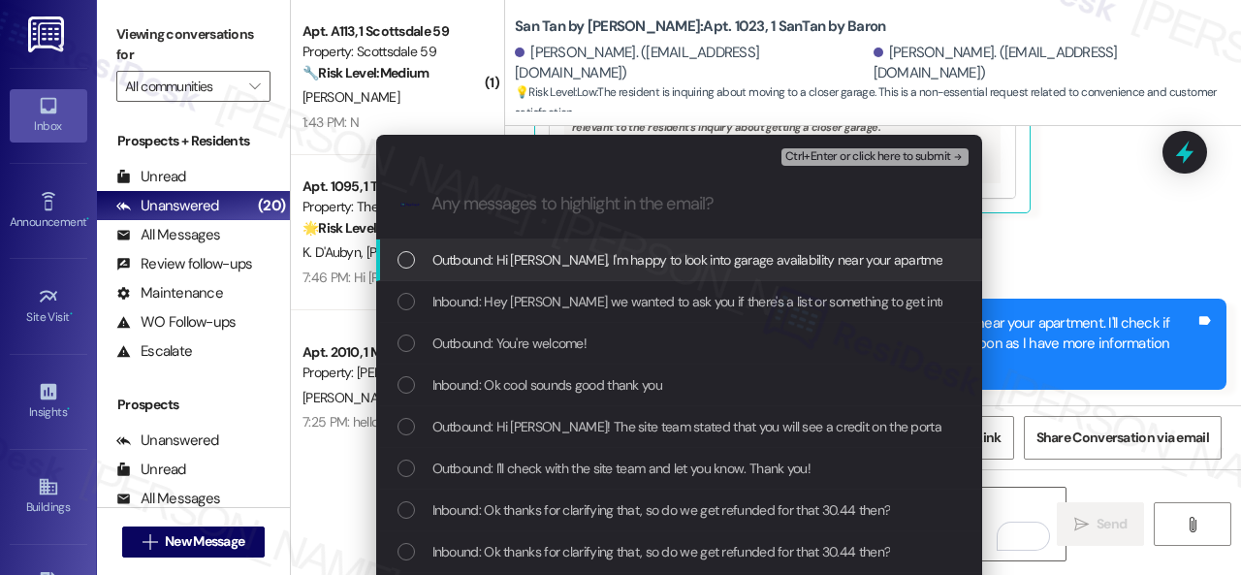
click at [527, 307] on span "Inbound: Hey [PERSON_NAME] we wanted to ask you if there's a list or something …" at bounding box center [910, 301] width 956 height 21
drag, startPoint x: 809, startPoint y: 157, endPoint x: 881, endPoint y: 159, distance: 71.8
click at [809, 157] on span "Ctrl+Enter or click here to submit" at bounding box center [868, 157] width 166 height 14
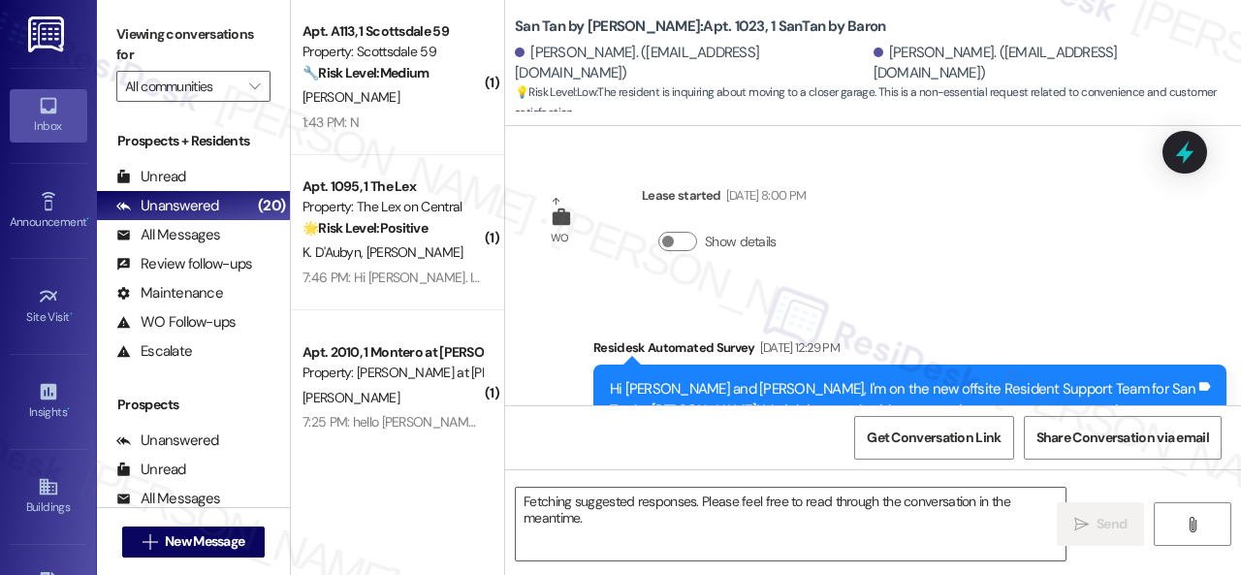
scroll to position [7552, 0]
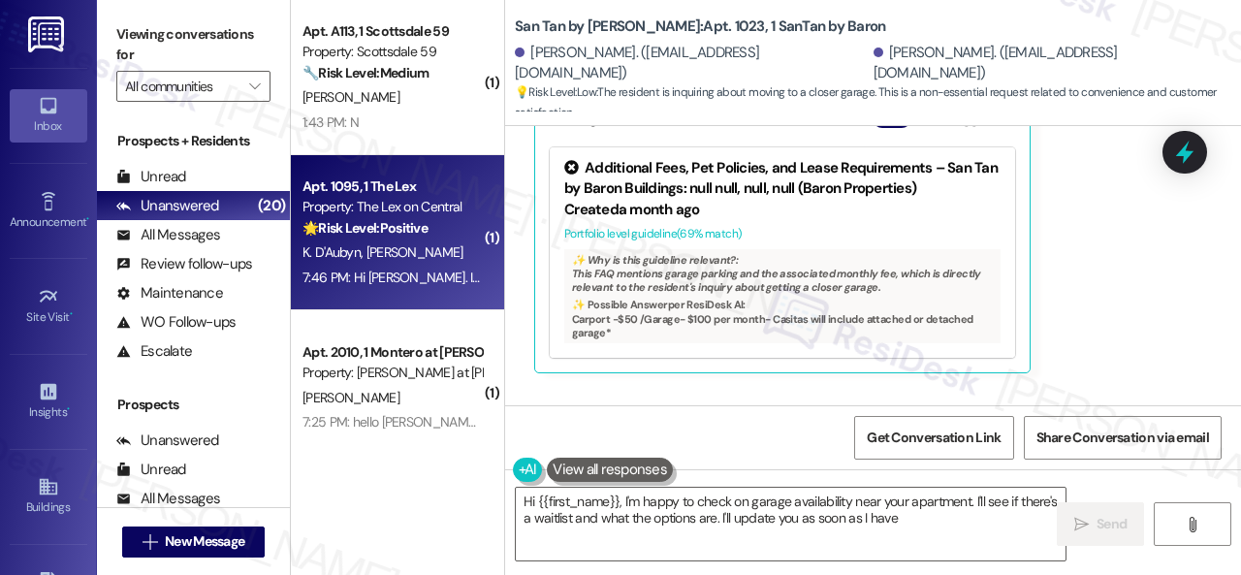
type textarea "Hi {{first_name}}, I'm happy to check on garage availability near your apartmen…"
click at [399, 261] on span "[PERSON_NAME]" at bounding box center [414, 251] width 97 height 17
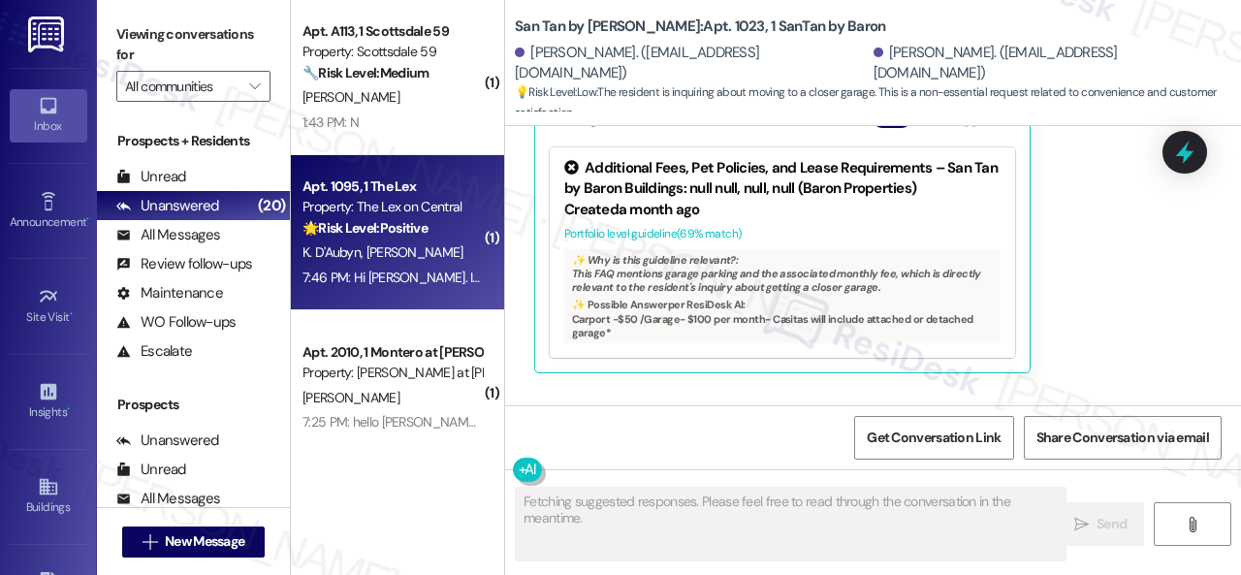
type textarea "Hi {{first_name}}, I'm happy to check on garage availability near your apartmen…"
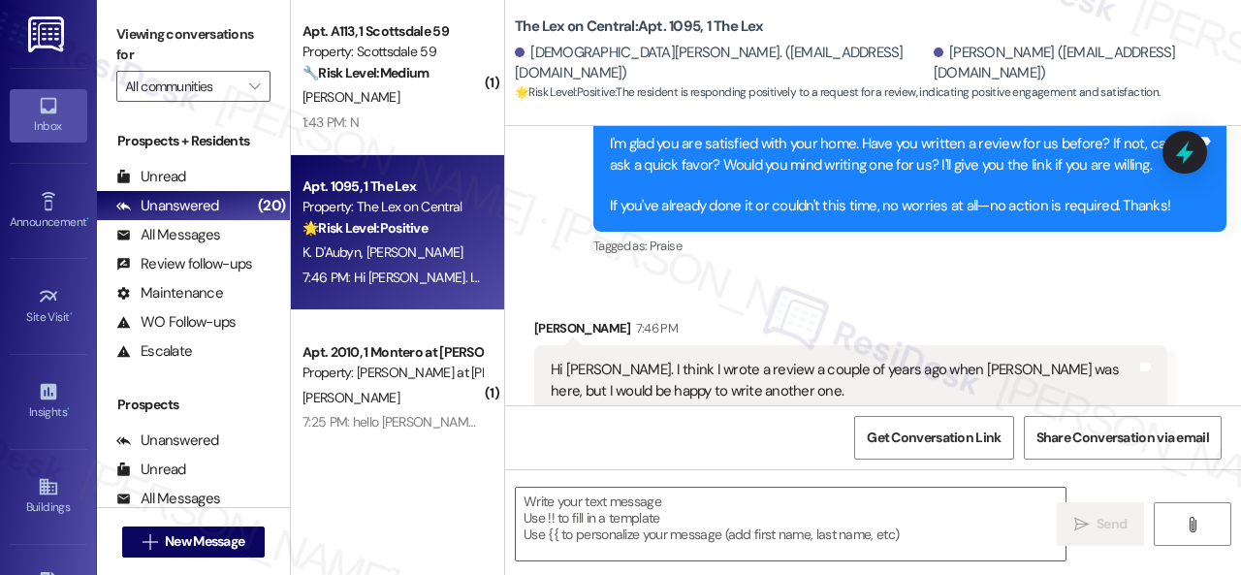
scroll to position [606, 0]
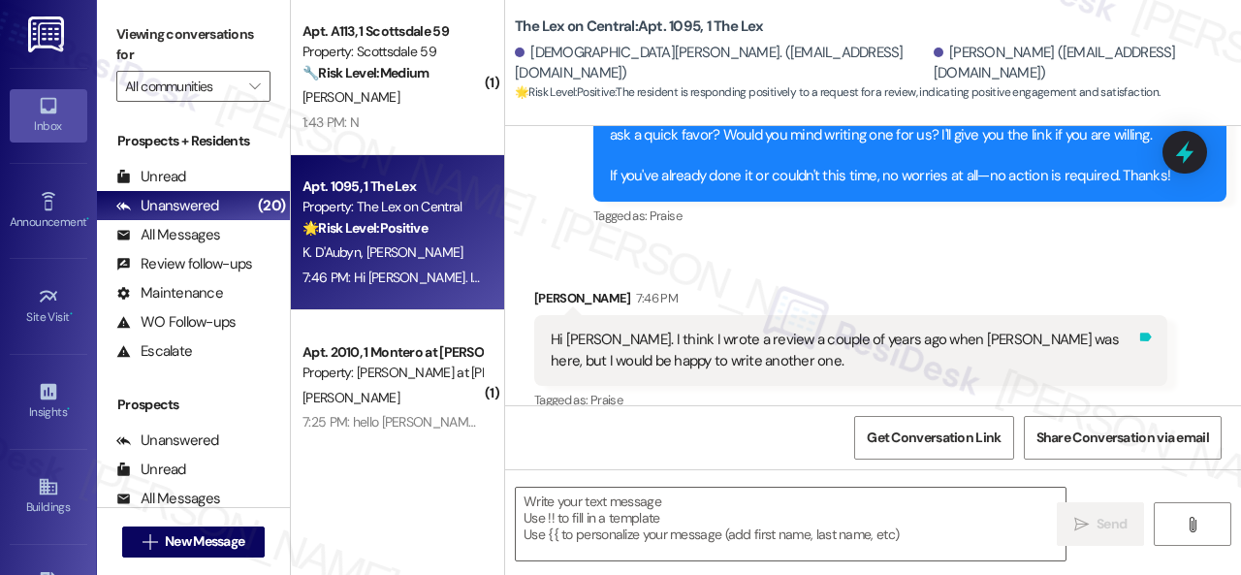
click at [1138, 331] on icon at bounding box center [1145, 337] width 15 height 15
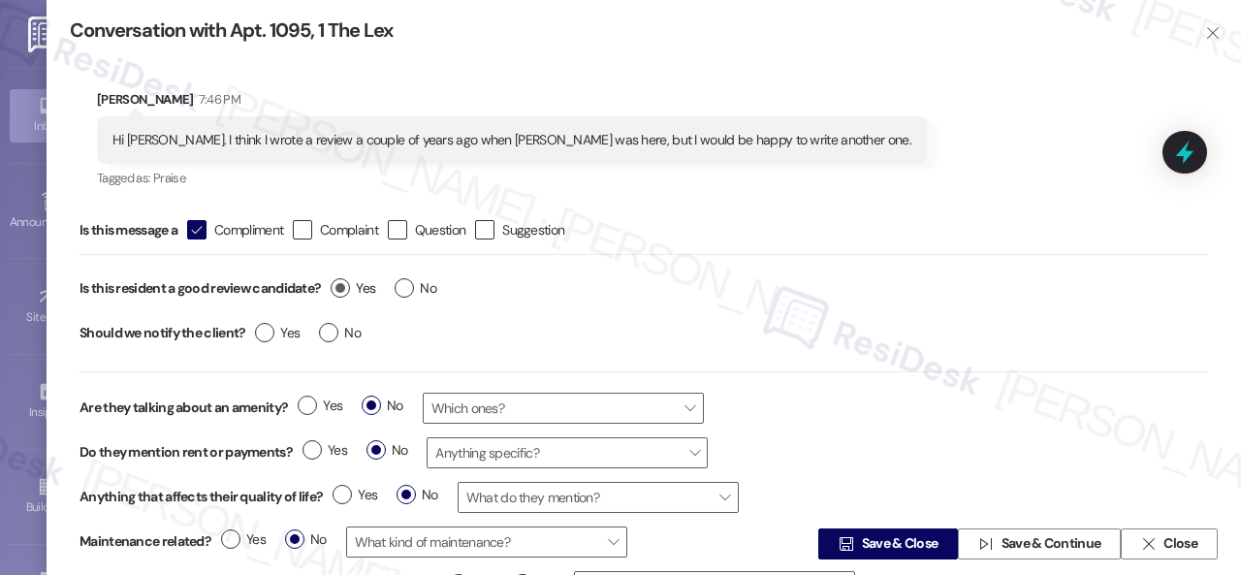
click at [349, 280] on span "Yes" at bounding box center [353, 288] width 45 height 20
click at [349, 280] on input "Yes" at bounding box center [353, 290] width 45 height 25
radio input "true"
click at [869, 542] on span "Save & Close" at bounding box center [900, 544] width 77 height 20
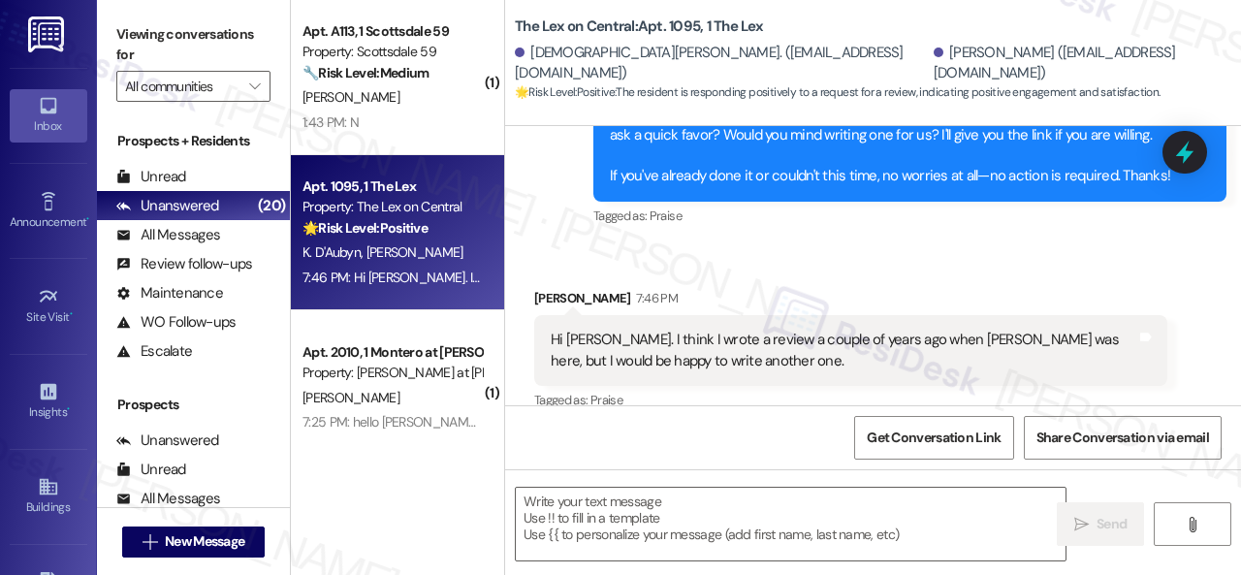
scroll to position [629, 0]
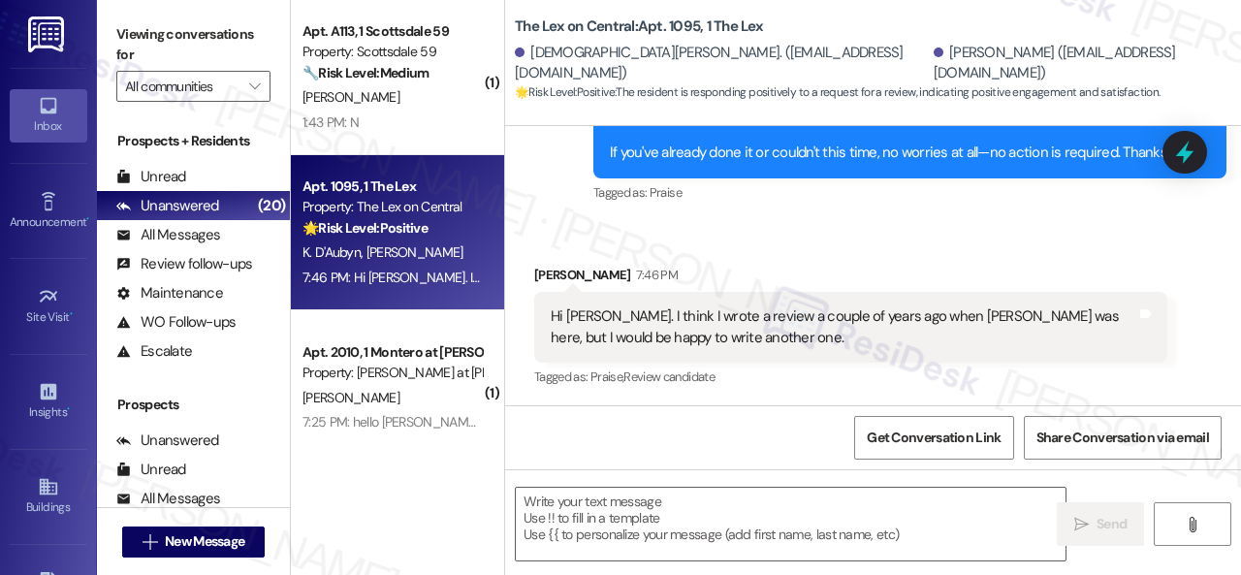
click at [580, 253] on div "Received via SMS [PERSON_NAME] 7:46 PM Hi [PERSON_NAME]. I think I wrote a revi…" at bounding box center [851, 327] width 662 height 155
click at [585, 499] on textarea at bounding box center [791, 524] width 550 height 73
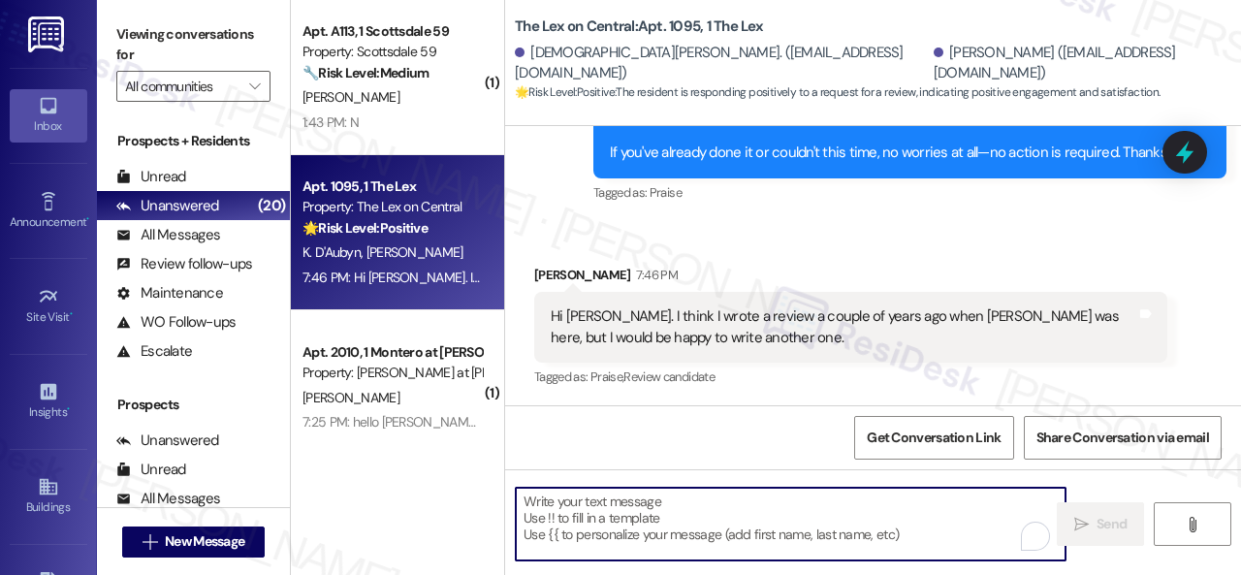
paste textarea "Thank you so much! It means a lot to us! Please take a moment to write a review…"
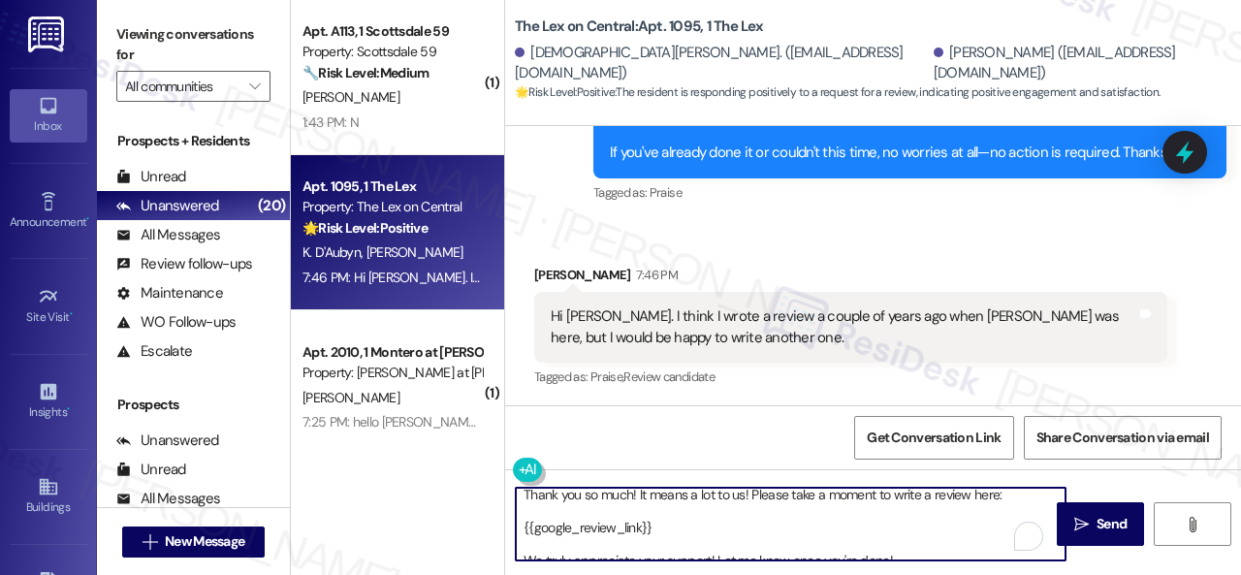
scroll to position [0, 0]
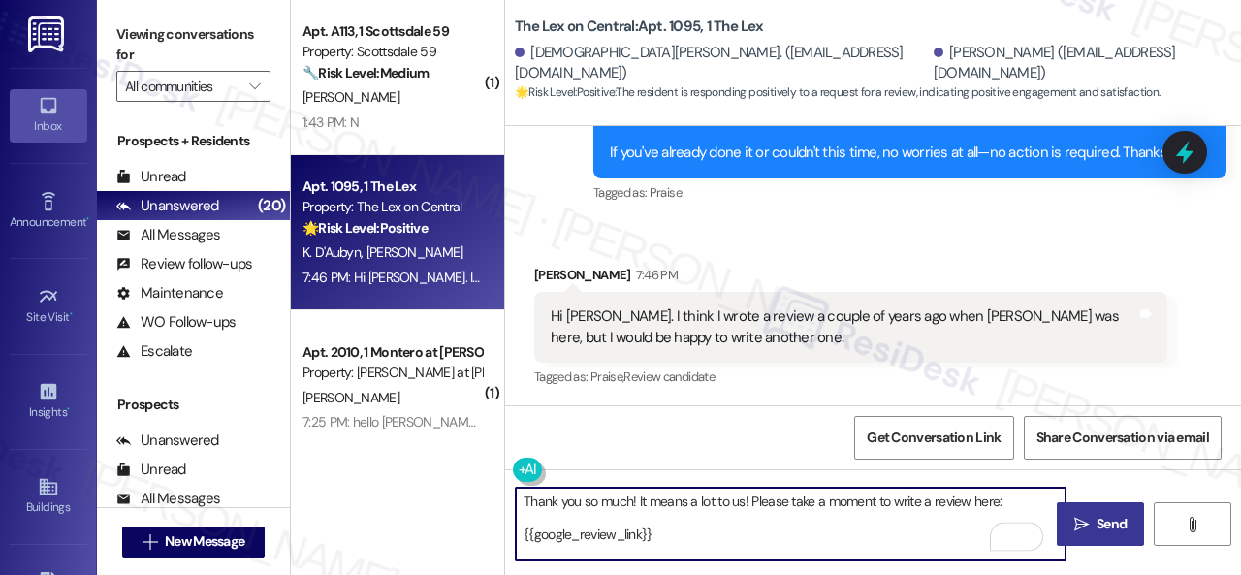
type textarea "Thank you so much! It means a lot to us! Please take a moment to write a review…"
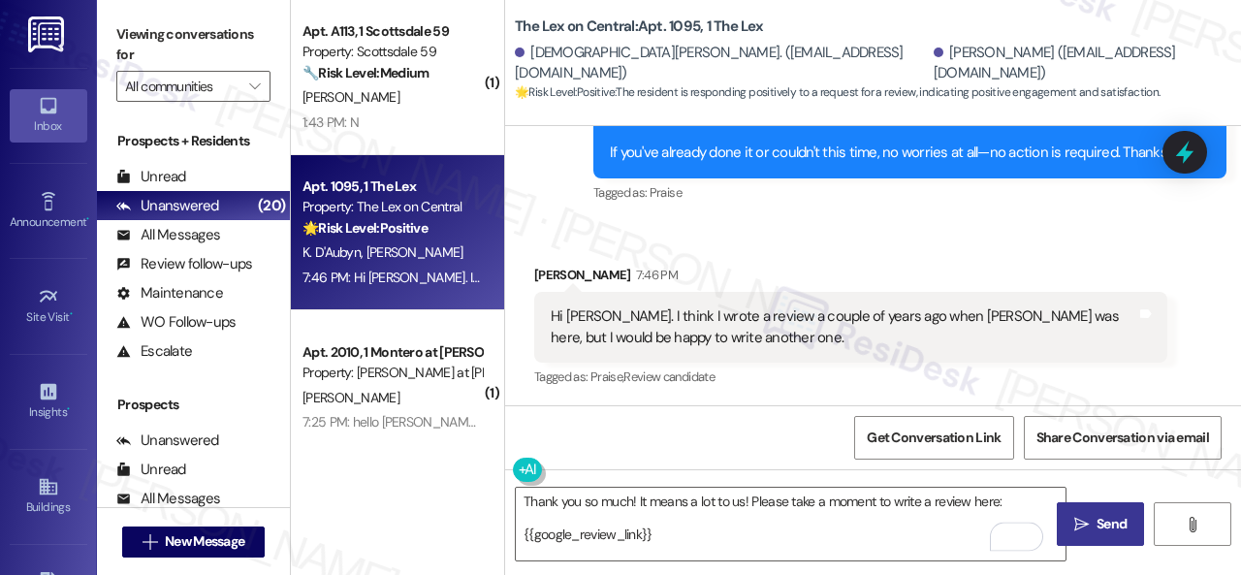
click at [1107, 515] on span "Send" at bounding box center [1111, 524] width 30 height 20
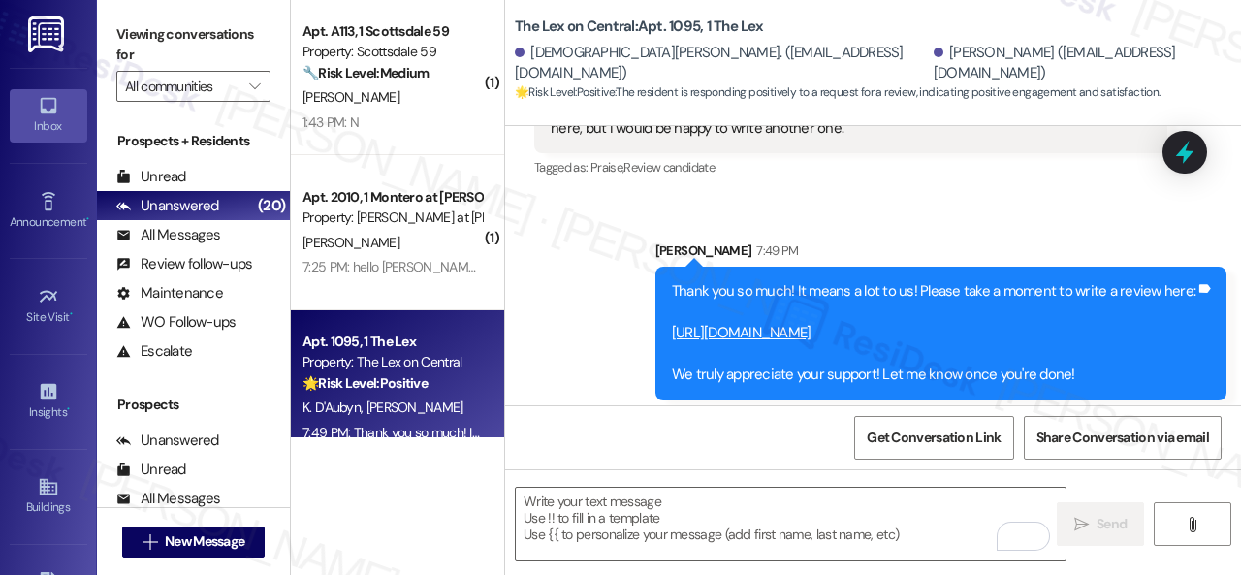
scroll to position [849, 0]
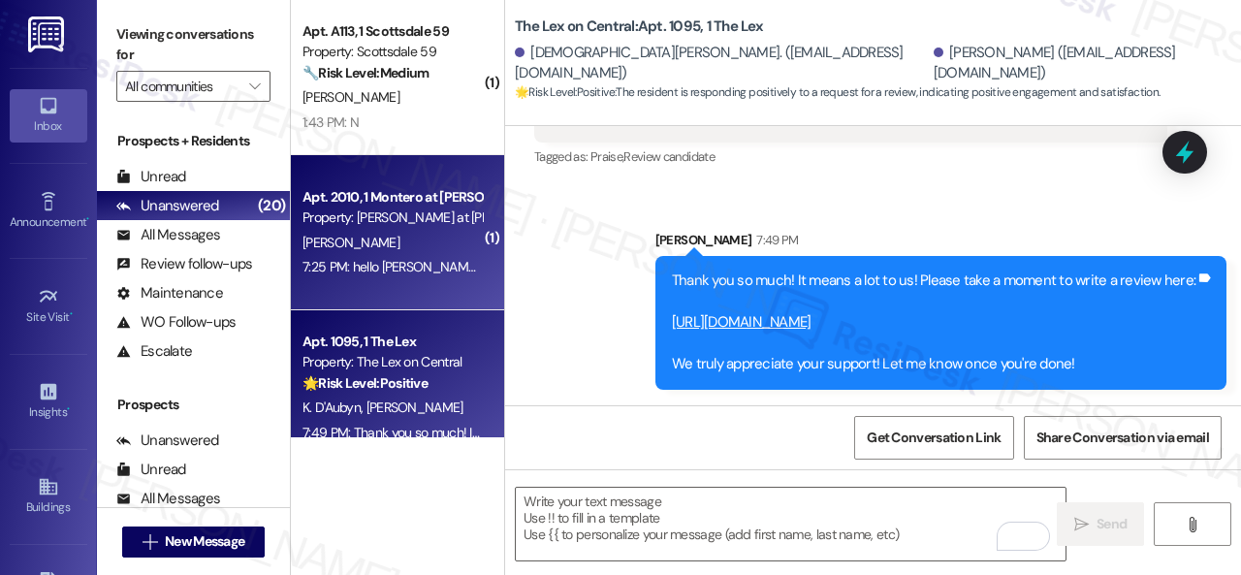
click at [382, 251] on div "[PERSON_NAME]" at bounding box center [391, 243] width 183 height 24
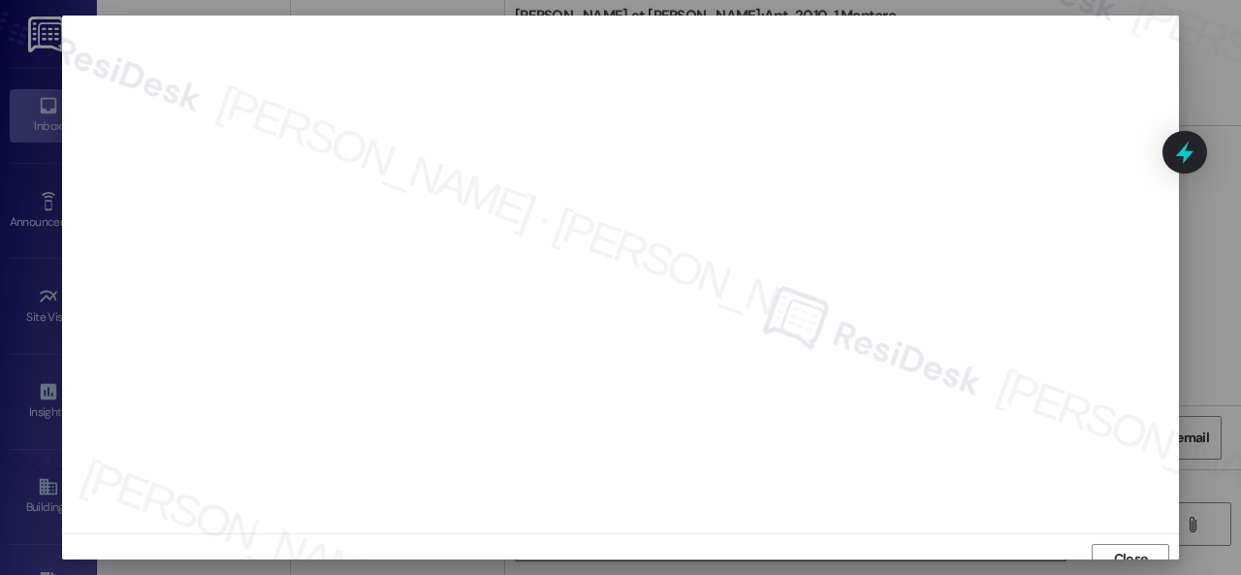
scroll to position [15, 0]
click at [1140, 540] on span "Close" at bounding box center [1131, 544] width 34 height 20
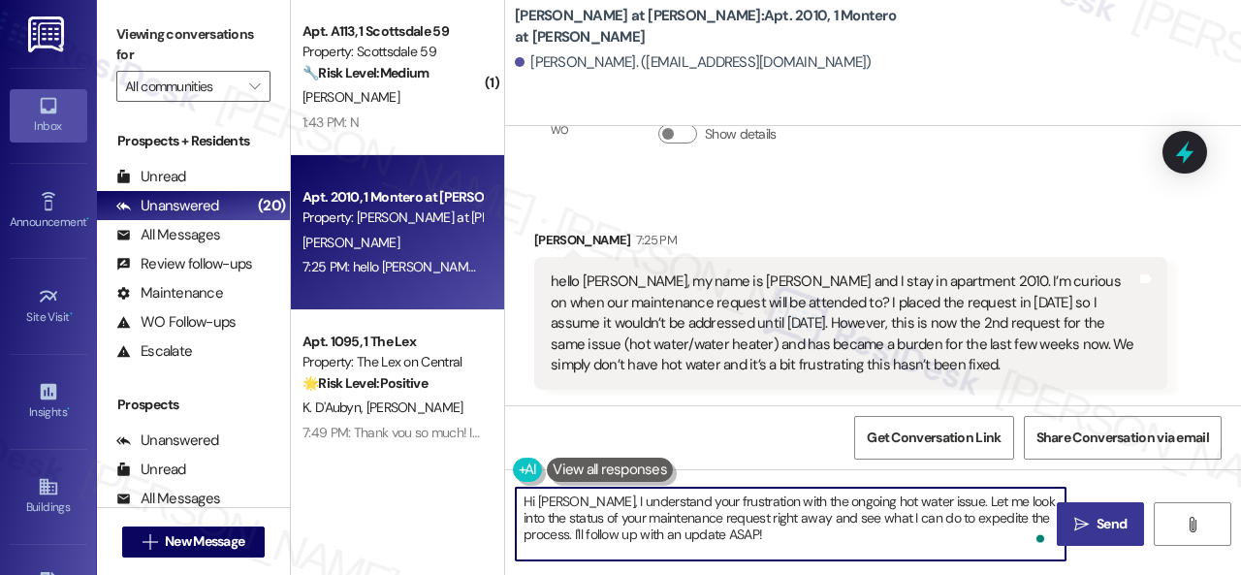
scroll to position [6, 0]
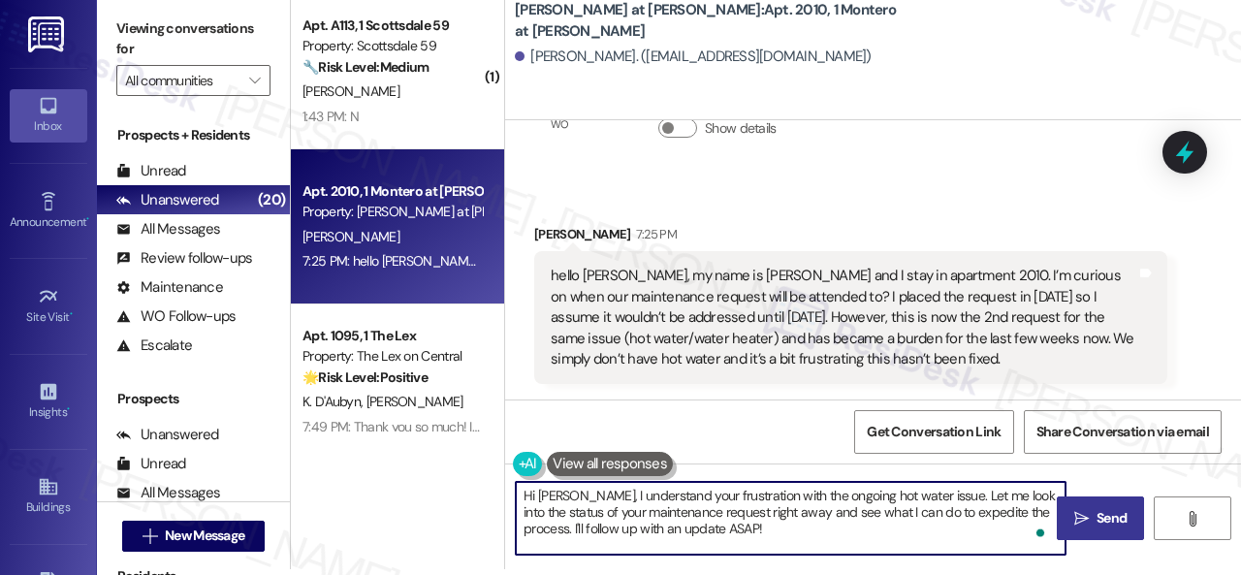
drag, startPoint x: 927, startPoint y: 501, endPoint x: 940, endPoint y: 553, distance: 54.1
click at [936, 563] on div "Hi [PERSON_NAME], I understand your frustration with the ongoing hot water issu…" at bounding box center [873, 535] width 736 height 145
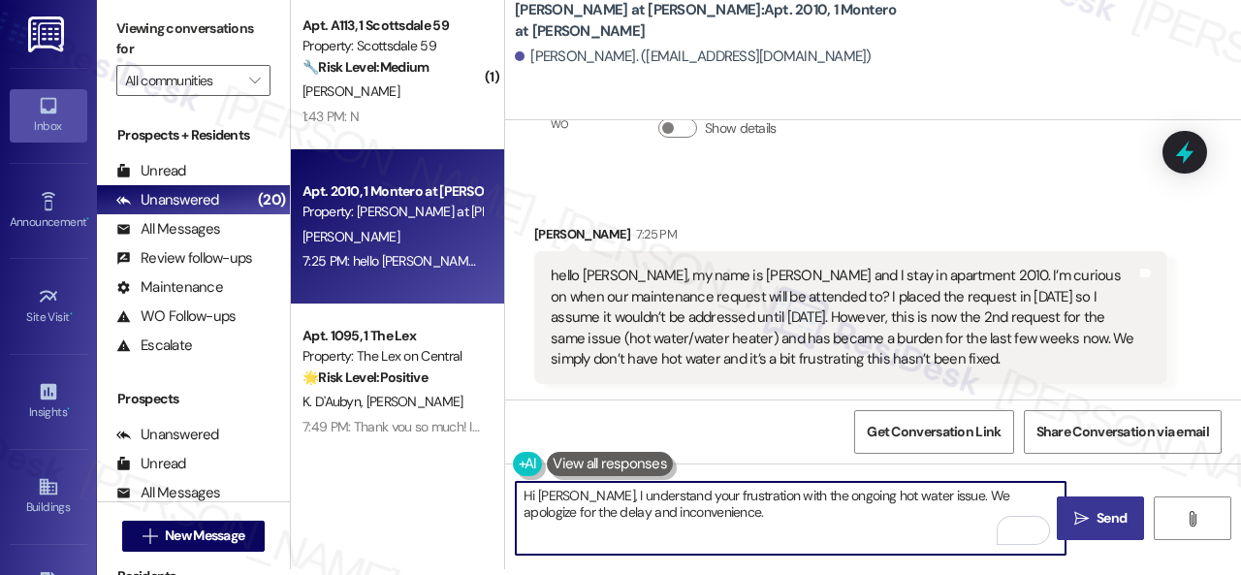
click at [801, 164] on div "Show details" at bounding box center [723, 132] width 163 height 67
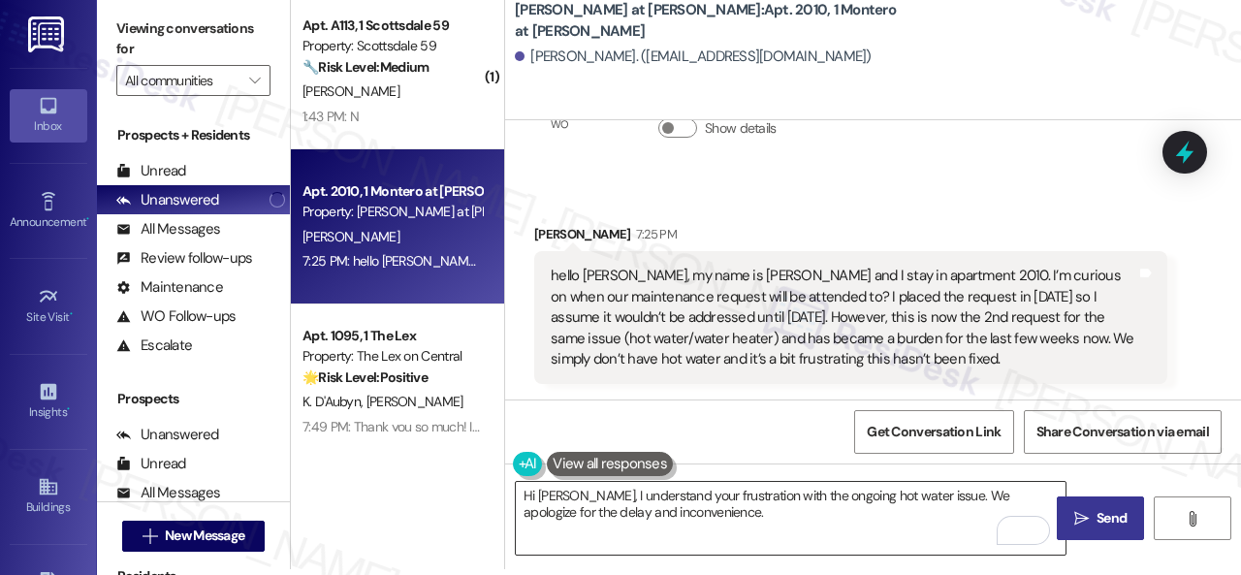
click at [704, 516] on textarea "Hi [PERSON_NAME], I understand your frustration with the ongoing hot water issu…" at bounding box center [791, 518] width 550 height 73
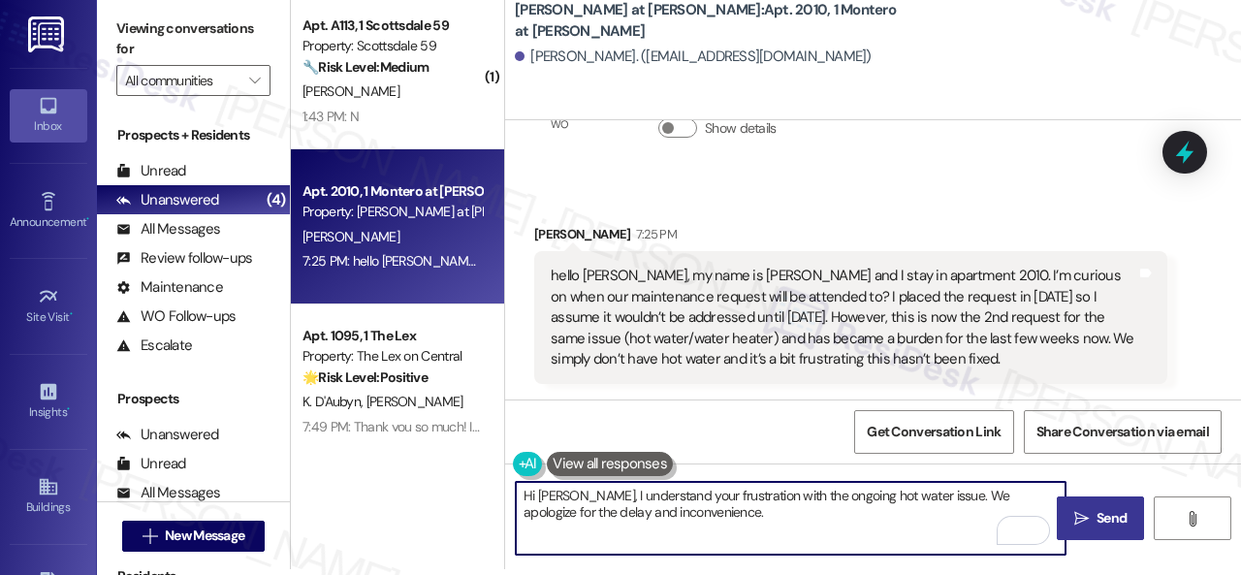
click at [825, 513] on textarea "Hi [PERSON_NAME], I understand your frustration with the ongoing hot water issu…" at bounding box center [791, 518] width 550 height 73
paste textarea "lease provide the work order number, and I'll gladly follow up with the site te…"
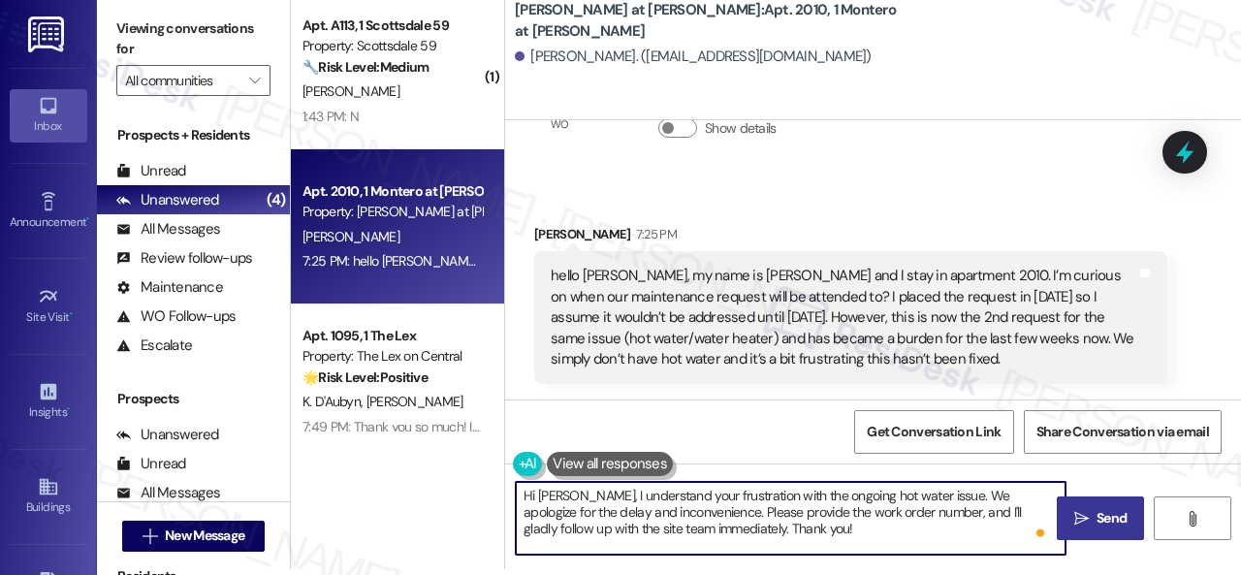
type textarea "Hi [PERSON_NAME], I understand your frustration with the ongoing hot water issu…"
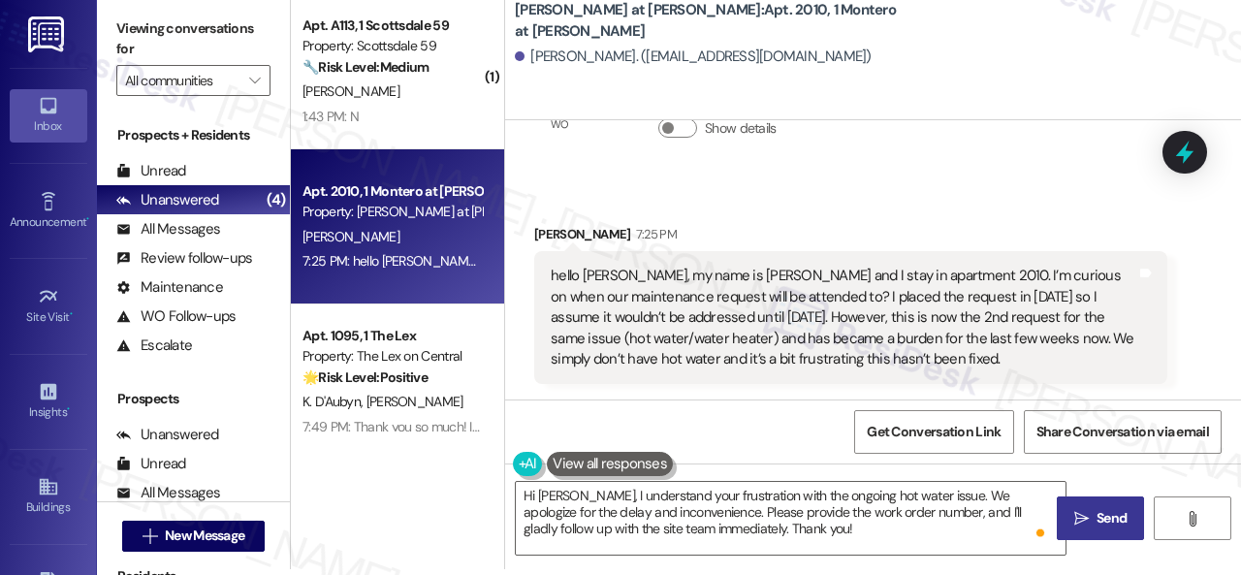
click at [1074, 512] on icon "" at bounding box center [1081, 519] width 15 height 16
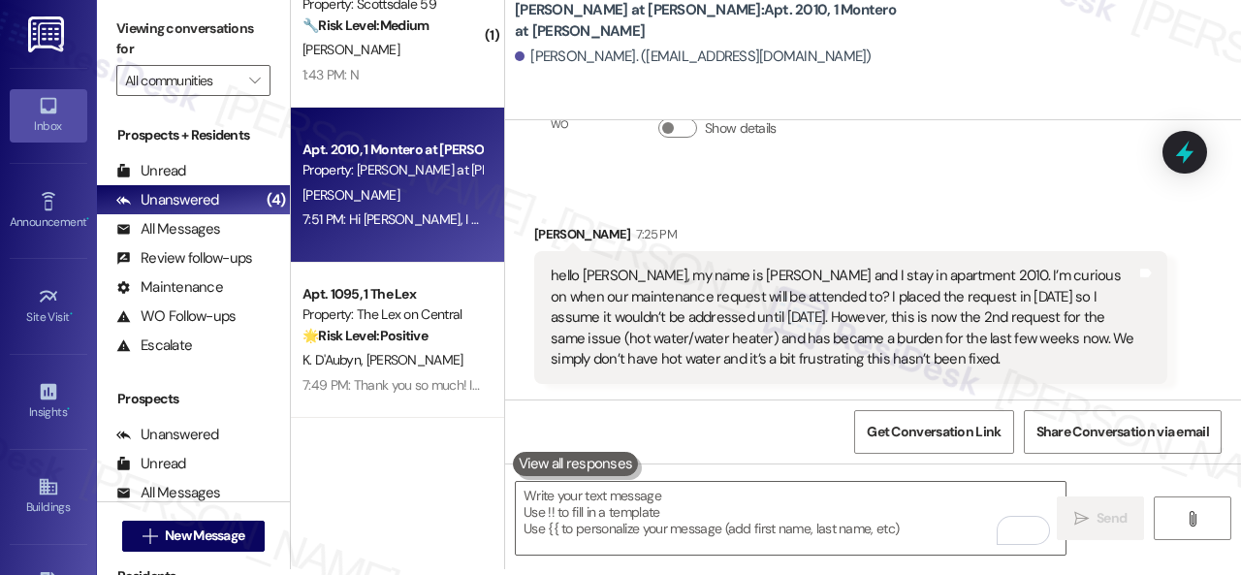
scroll to position [97, 0]
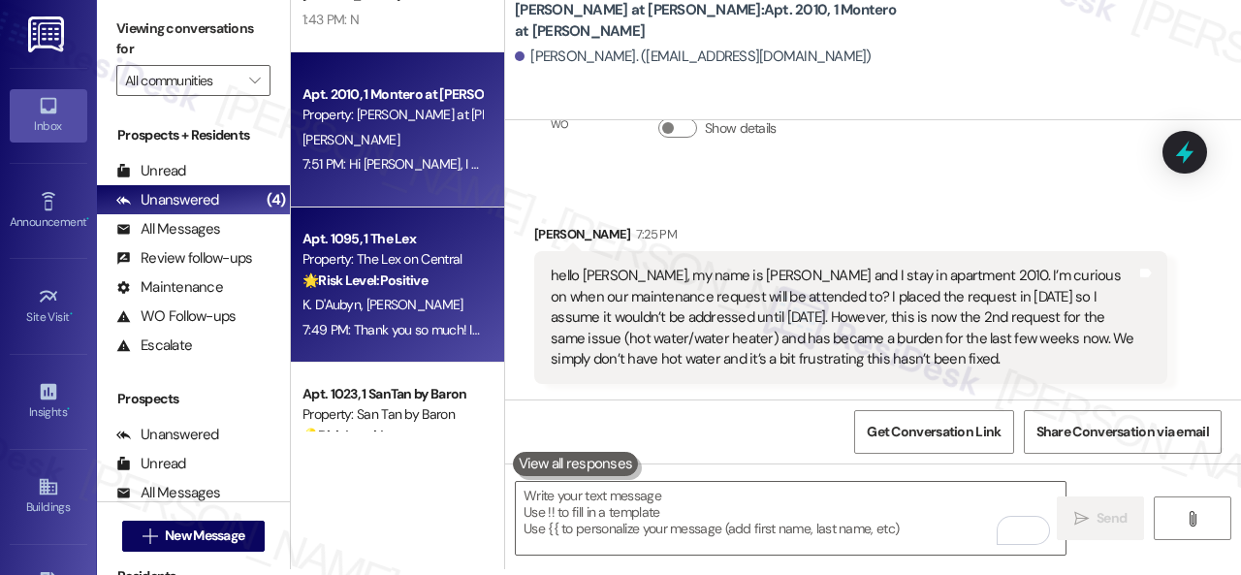
click at [440, 297] on div "K. D'[PERSON_NAME]" at bounding box center [391, 305] width 183 height 24
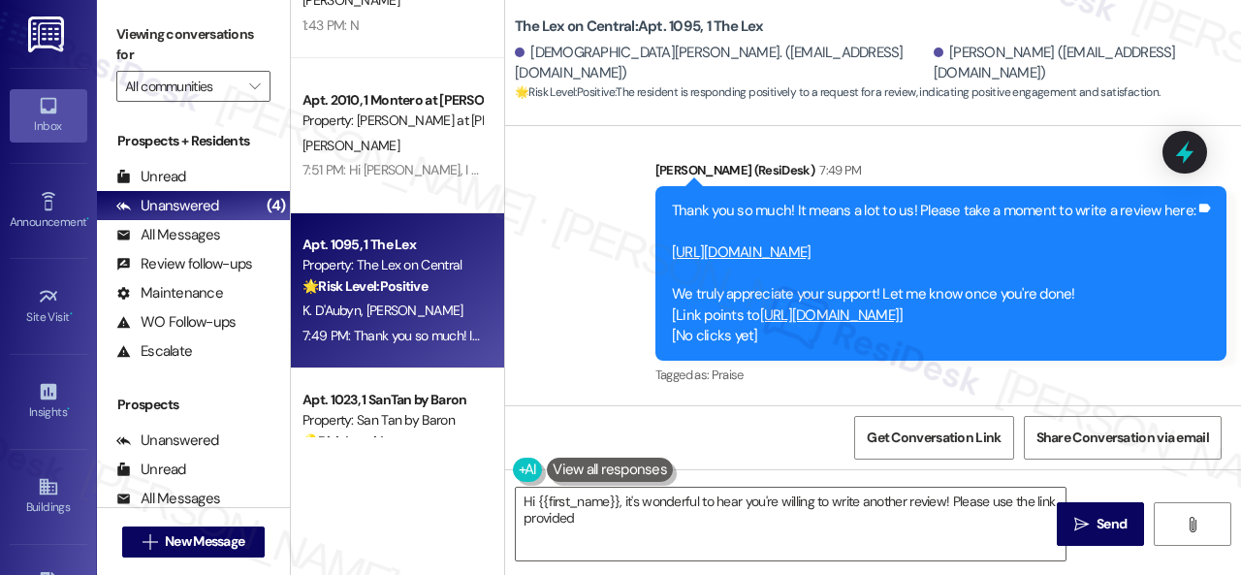
scroll to position [939, 0]
type textarea "Hi {{first_name}}, it's wonderful to hear you're willing to write another revie…"
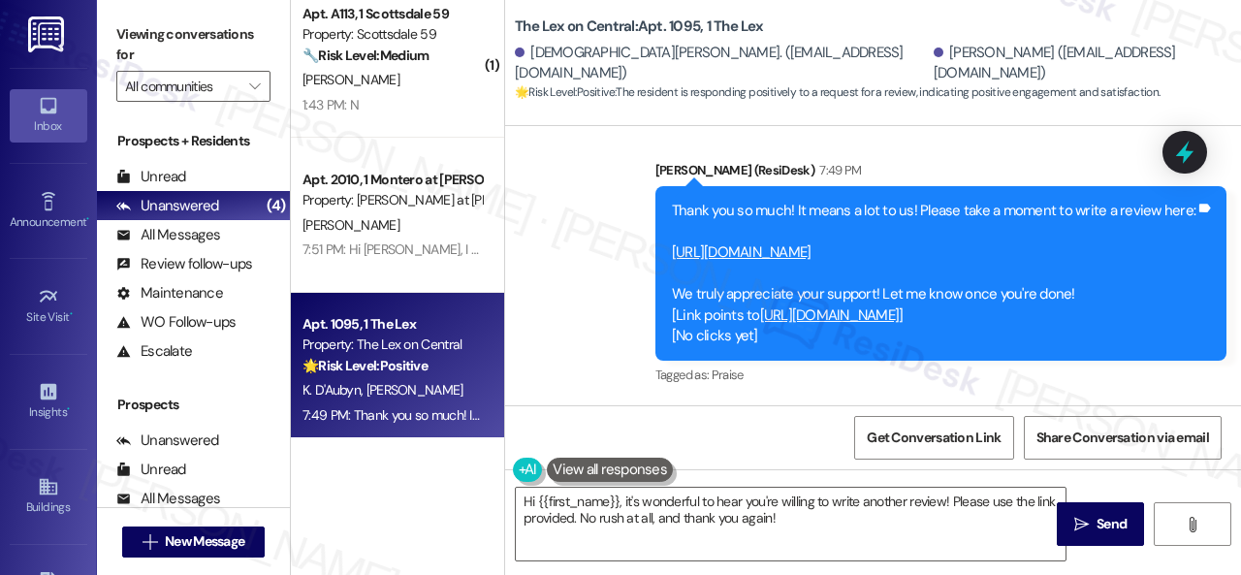
scroll to position [0, 0]
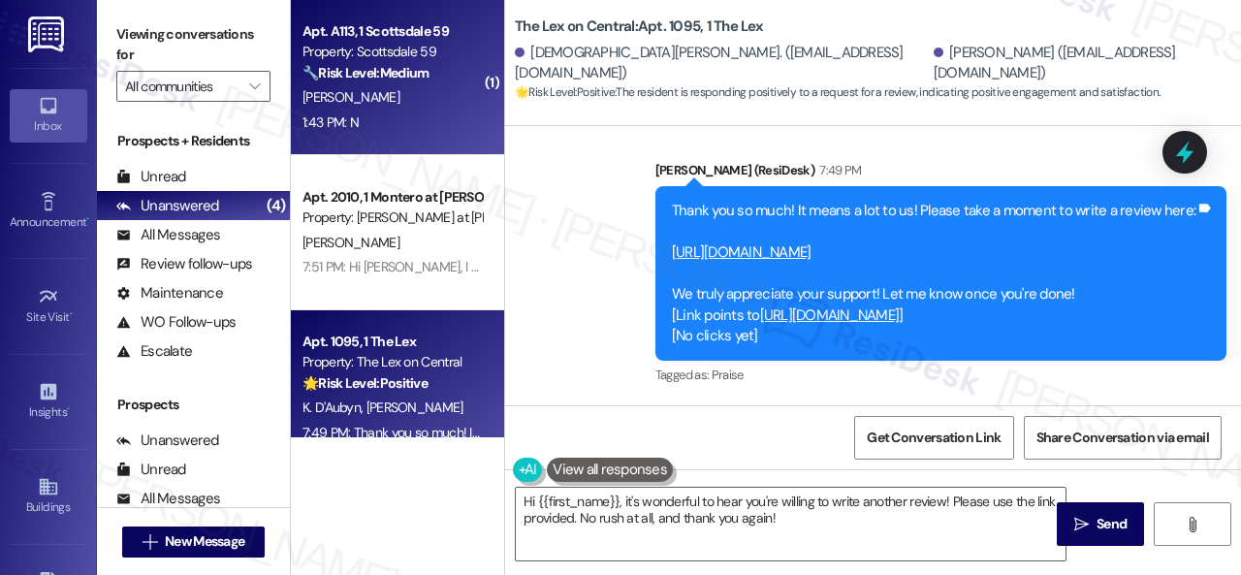
click at [423, 140] on div "Apt. A113, 1 Scottsdale 59 Property: Scottsdale 59 🔧 Risk Level: Medium The res…" at bounding box center [397, 77] width 213 height 155
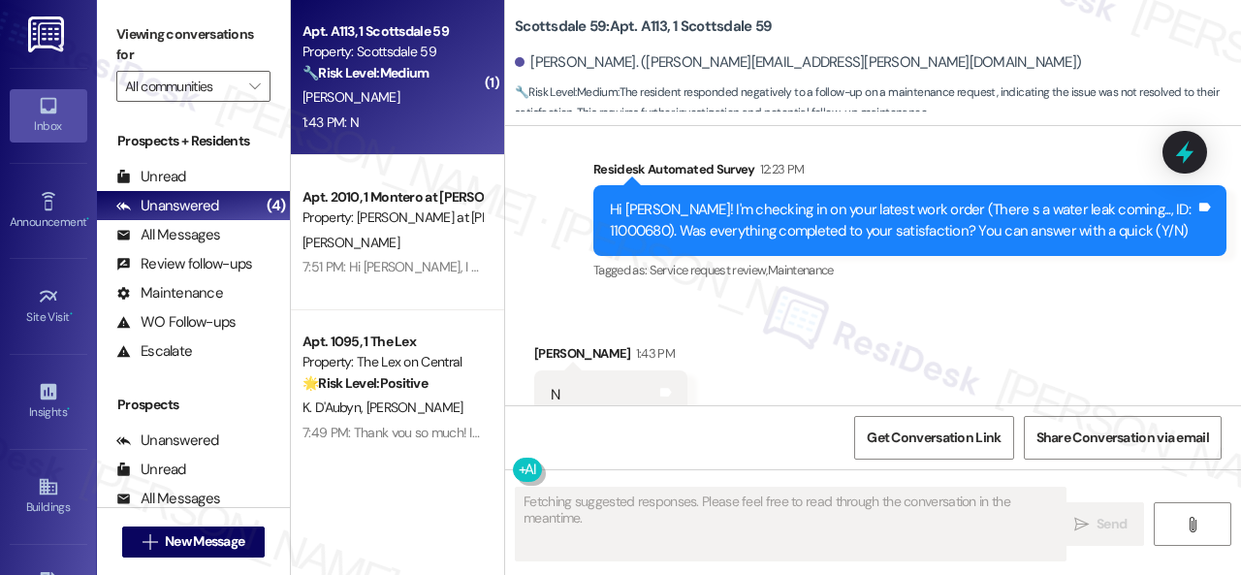
scroll to position [1250, 0]
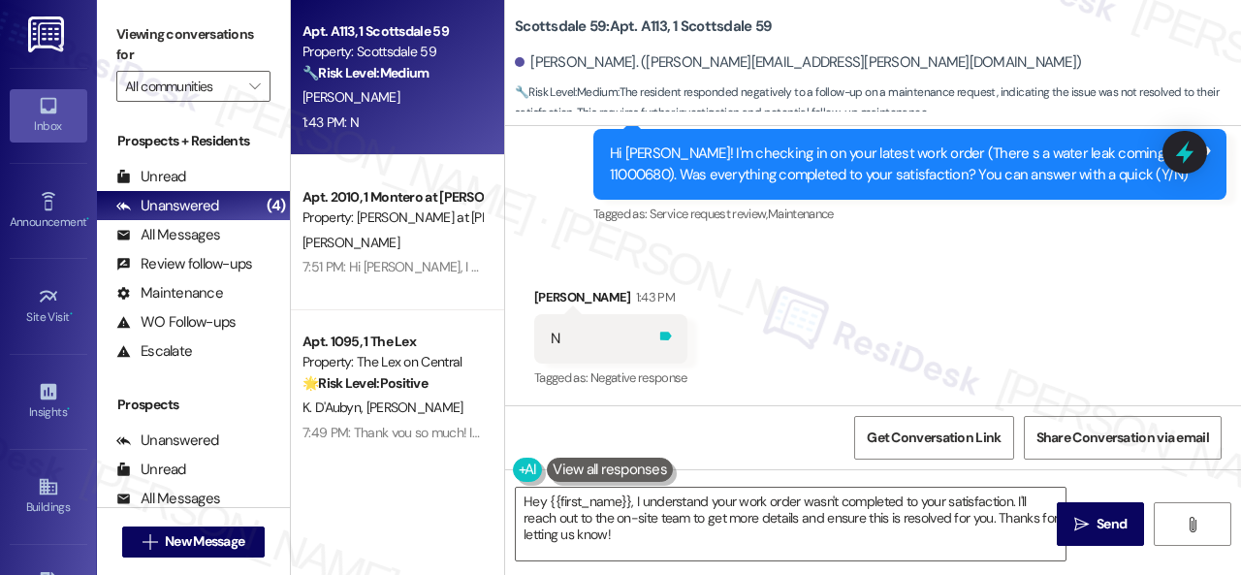
click at [671, 344] on div "Tags and notes" at bounding box center [665, 339] width 15 height 20
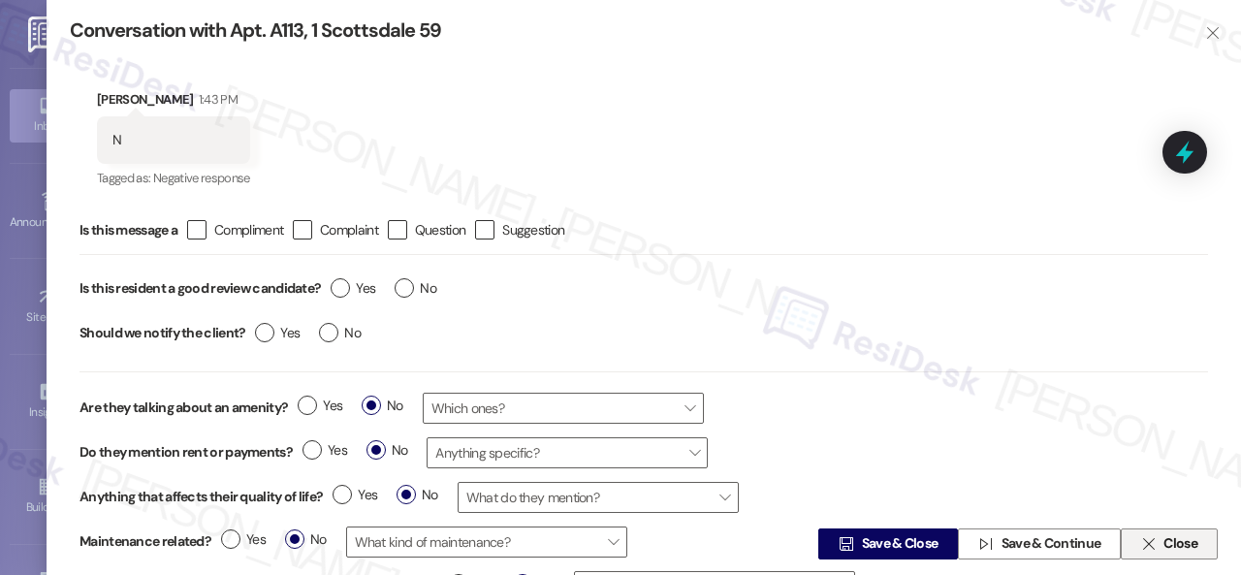
click at [1144, 538] on icon "" at bounding box center [1148, 544] width 15 height 16
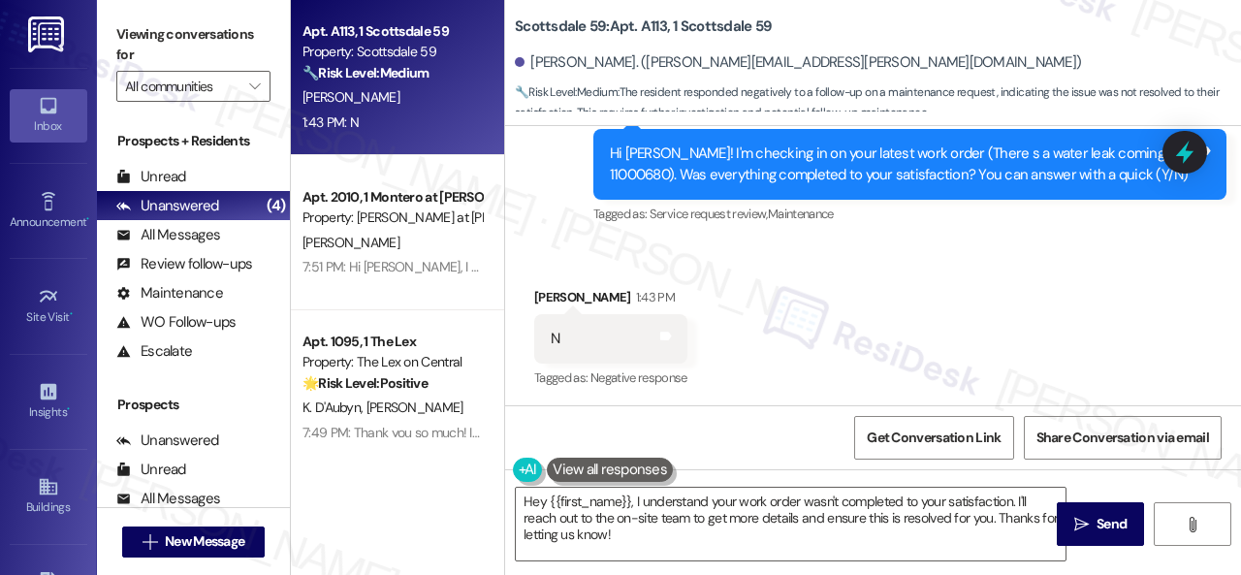
click at [587, 267] on div "Received via SMS [PERSON_NAME] 1:43 PM N Tags and notes Tagged as: Negative res…" at bounding box center [873, 325] width 736 height 164
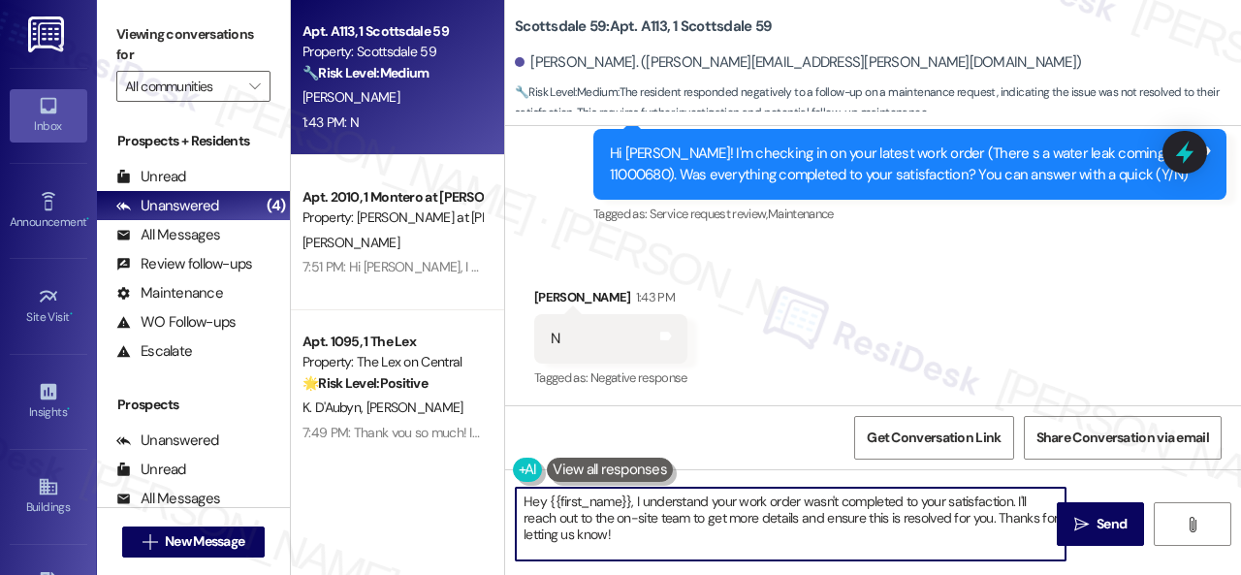
drag, startPoint x: 646, startPoint y: 541, endPoint x: 471, endPoint y: 474, distance: 186.8
click at [456, 472] on div "Apt. A113, 1 Scottsdale 59 Property: Scottsdale 59 🔧 Risk Level: Medium The res…" at bounding box center [766, 287] width 950 height 575
paste textarea "I'm sorry that the work order wasn't completed to your satisfaction. Can you pl…"
type textarea "I'm sorry that the work order wasn't completed to your satisfaction. Can you pl…"
